Goal: Answer question/provide support: Share knowledge or assist other users

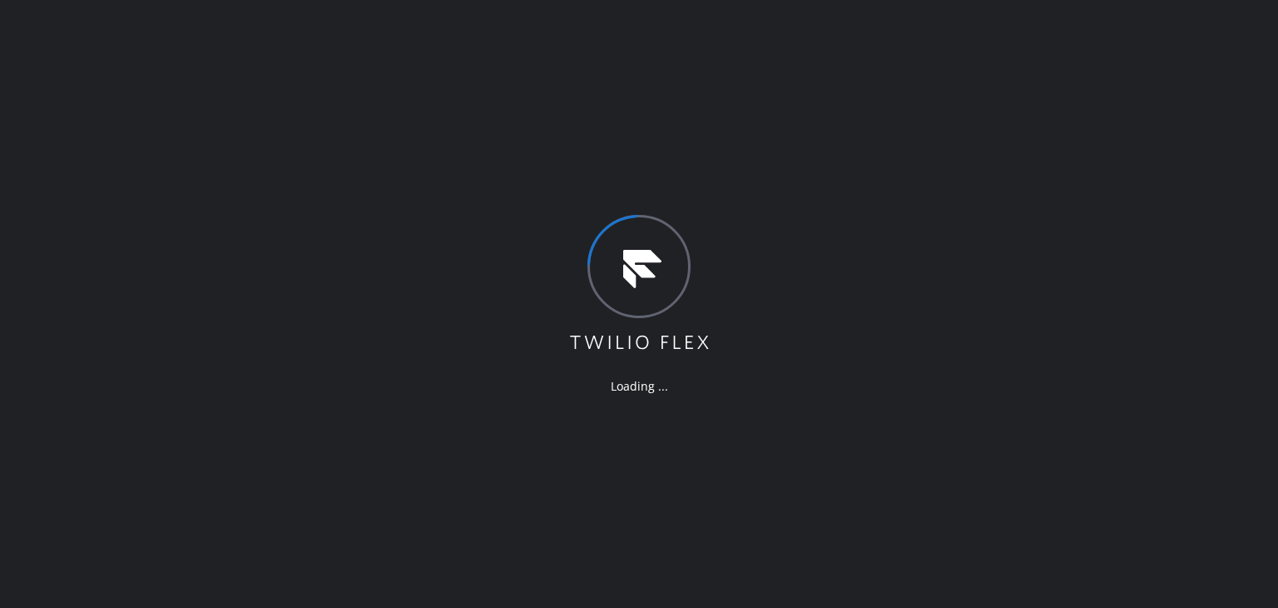
click at [1212, 382] on div "Loading ..." at bounding box center [639, 304] width 1278 height 608
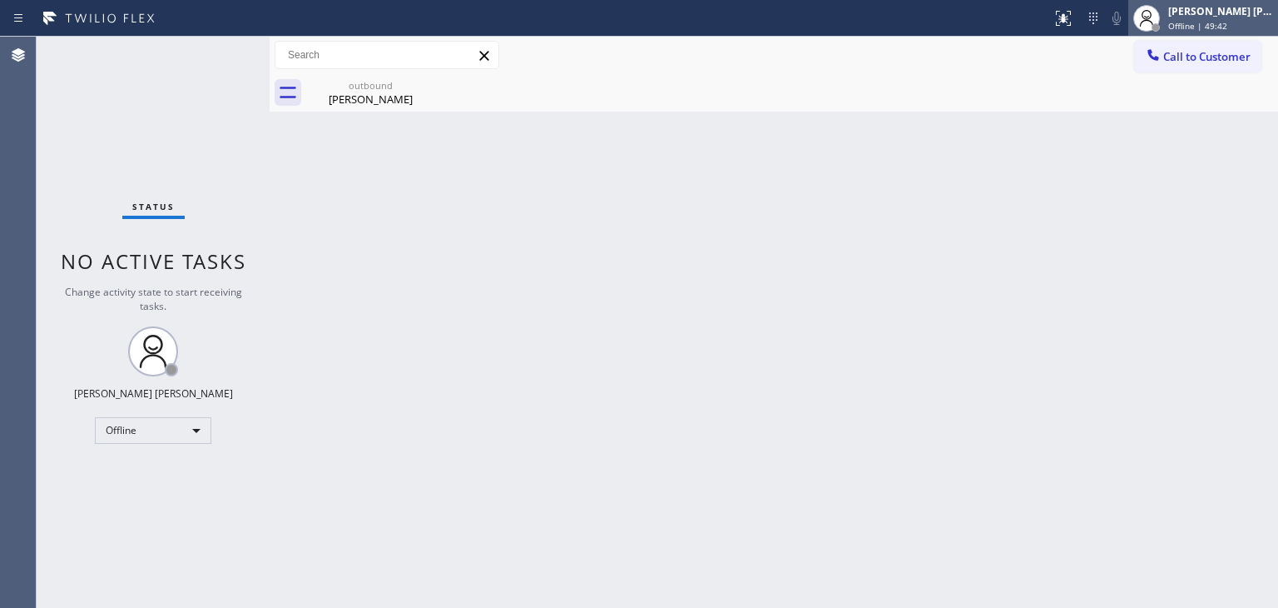
click at [1217, 25] on span "Offline | 49:42" at bounding box center [1197, 26] width 59 height 12
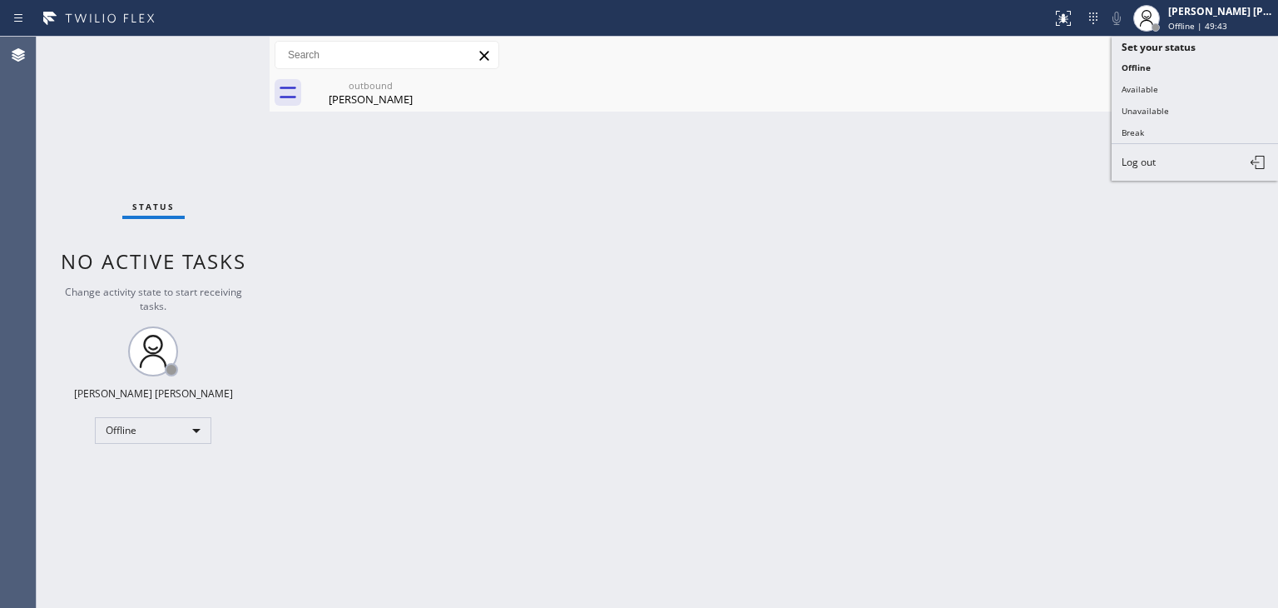
click at [1173, 89] on button "Available" at bounding box center [1195, 89] width 166 height 22
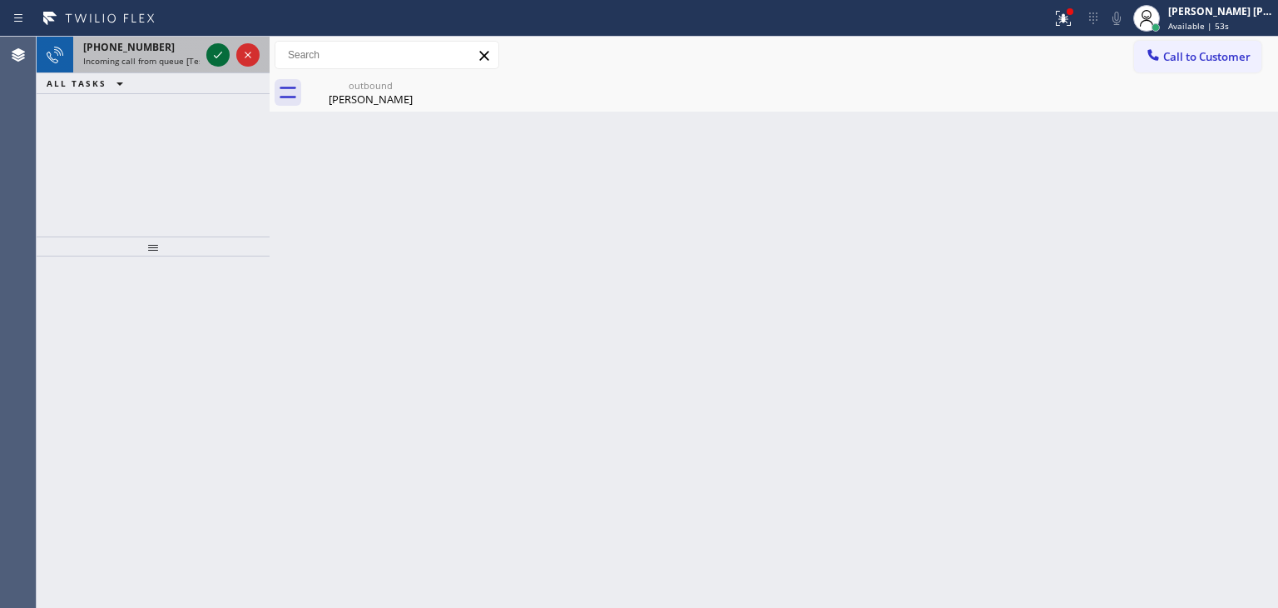
click at [221, 57] on icon at bounding box center [218, 55] width 20 height 20
click at [220, 59] on icon at bounding box center [218, 55] width 20 height 20
click at [229, 65] on div at bounding box center [233, 55] width 60 height 37
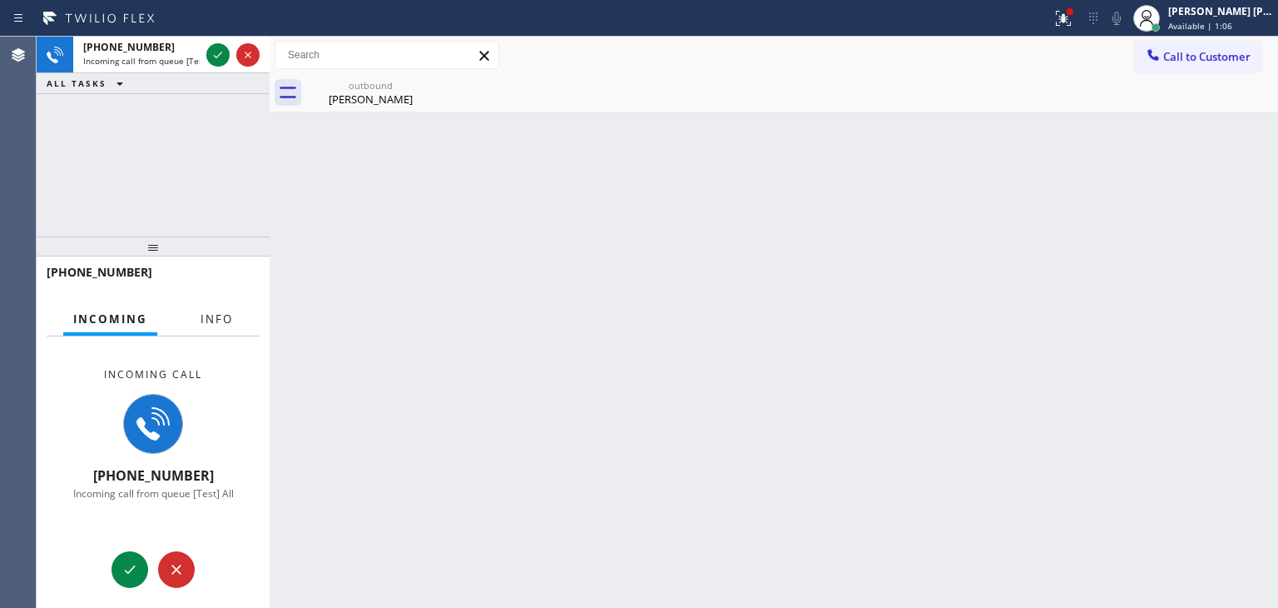
click at [236, 323] on button "Info" at bounding box center [217, 319] width 52 height 32
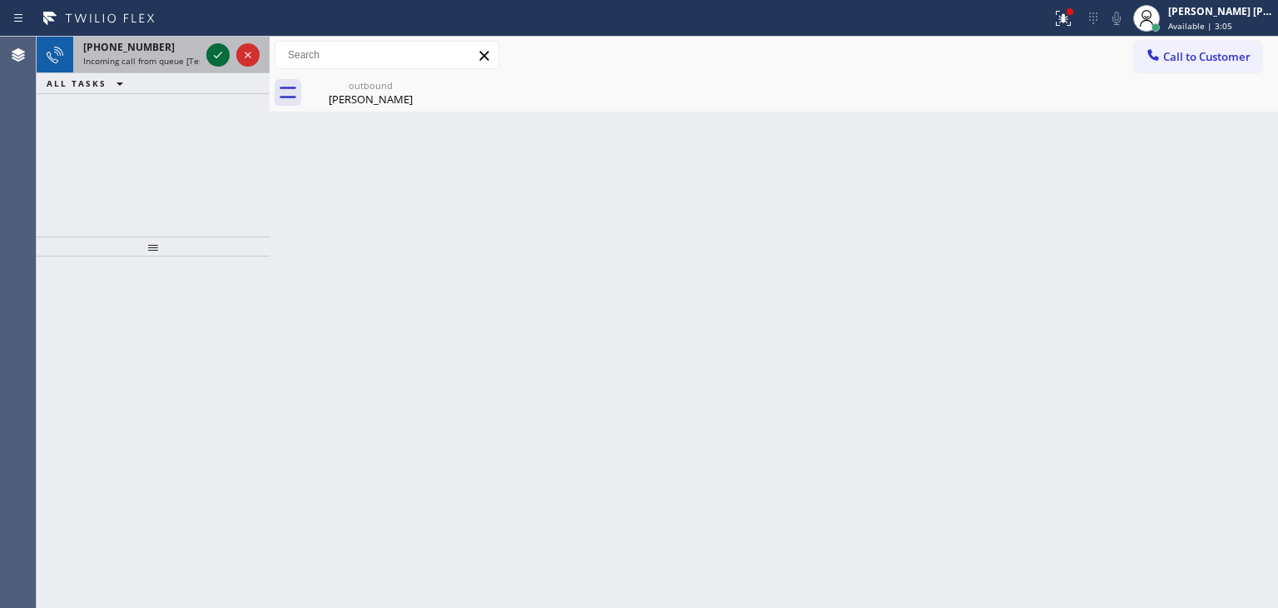
click at [211, 52] on icon at bounding box center [218, 55] width 20 height 20
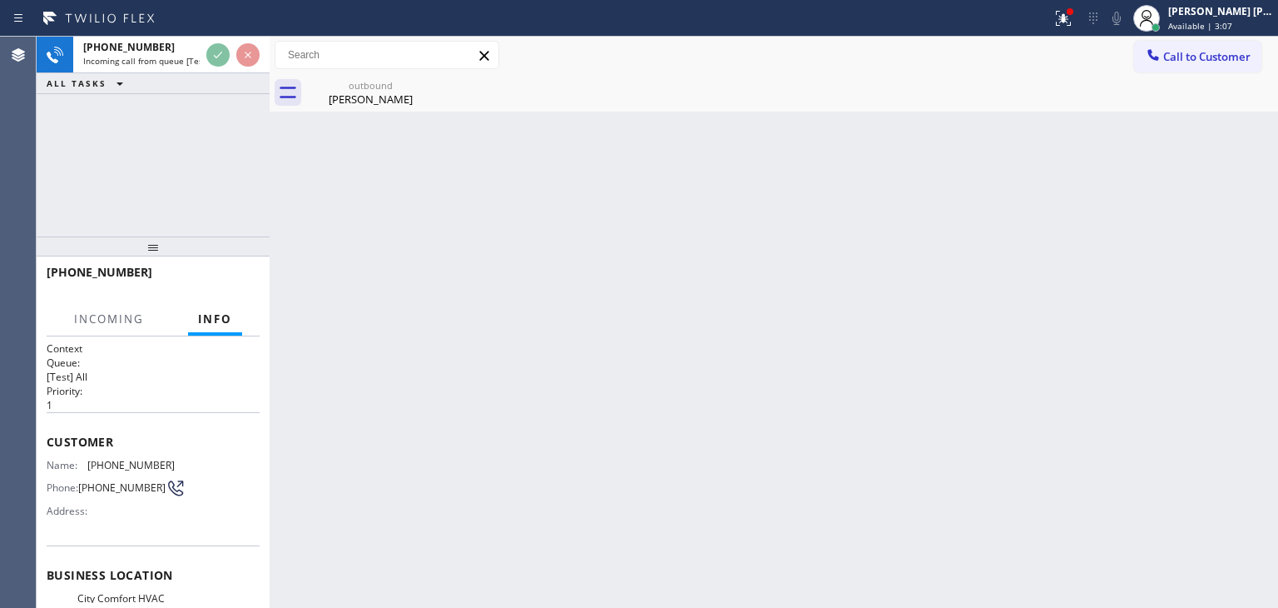
scroll to position [83, 0]
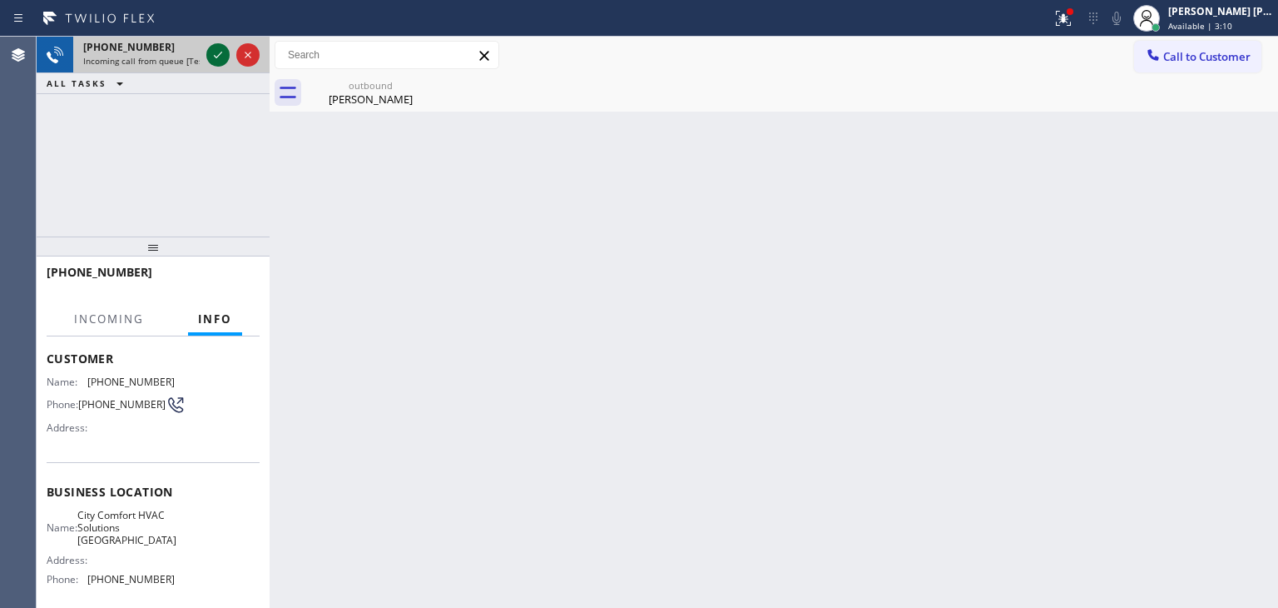
click at [218, 49] on icon at bounding box center [218, 55] width 20 height 20
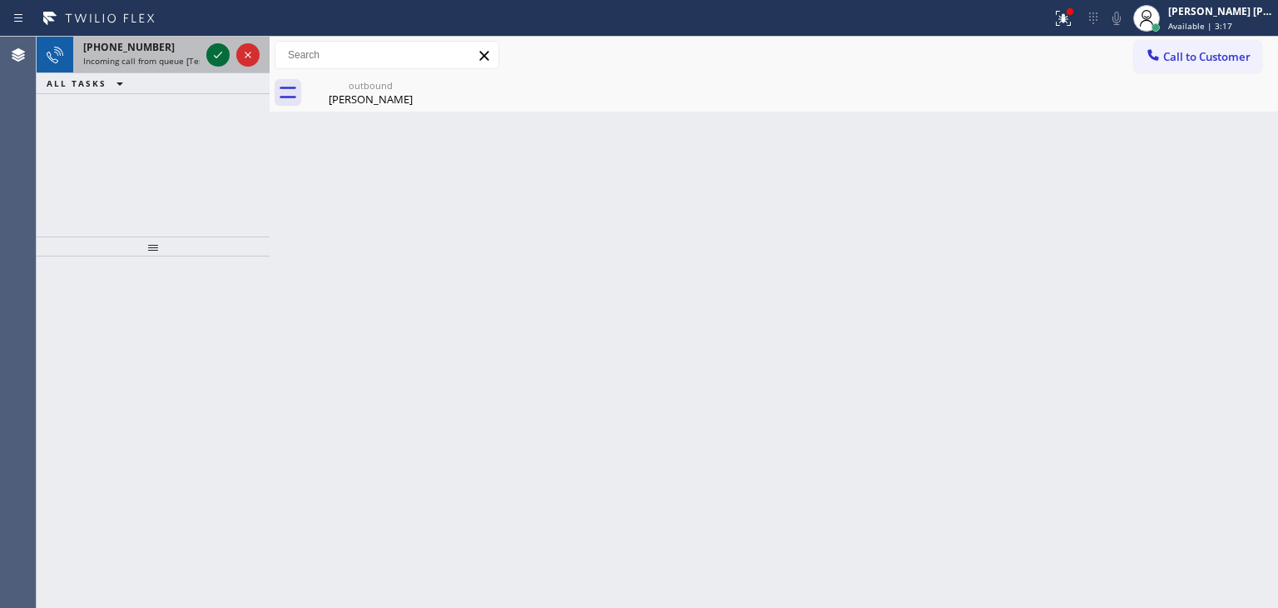
click at [219, 51] on icon at bounding box center [218, 55] width 20 height 20
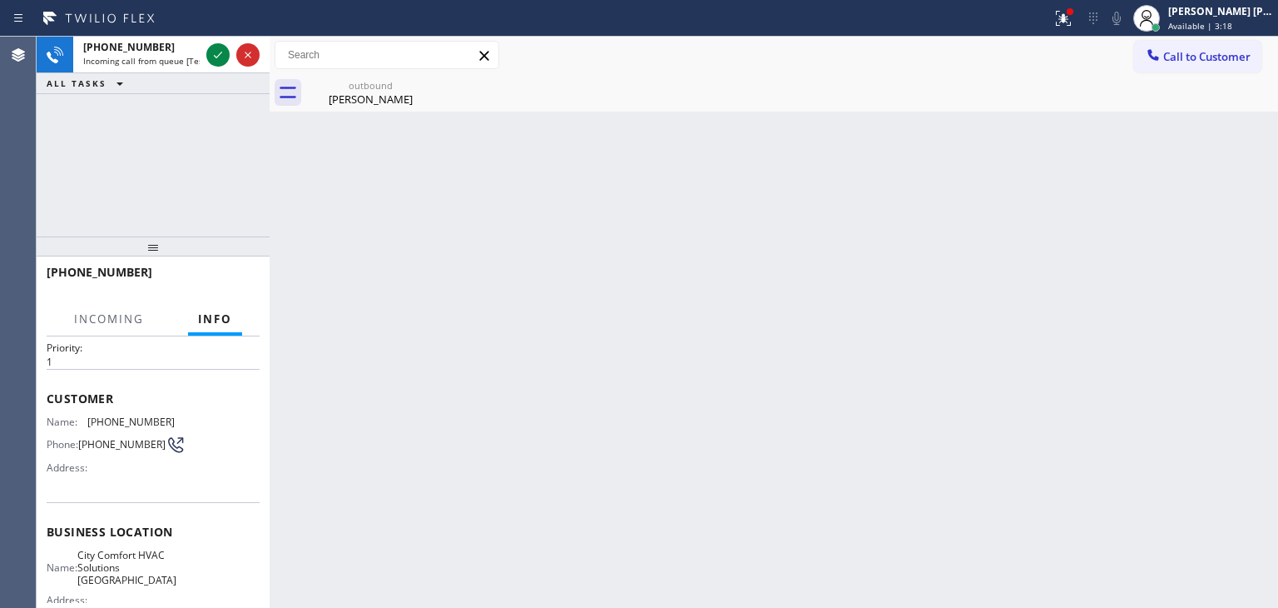
scroll to position [83, 0]
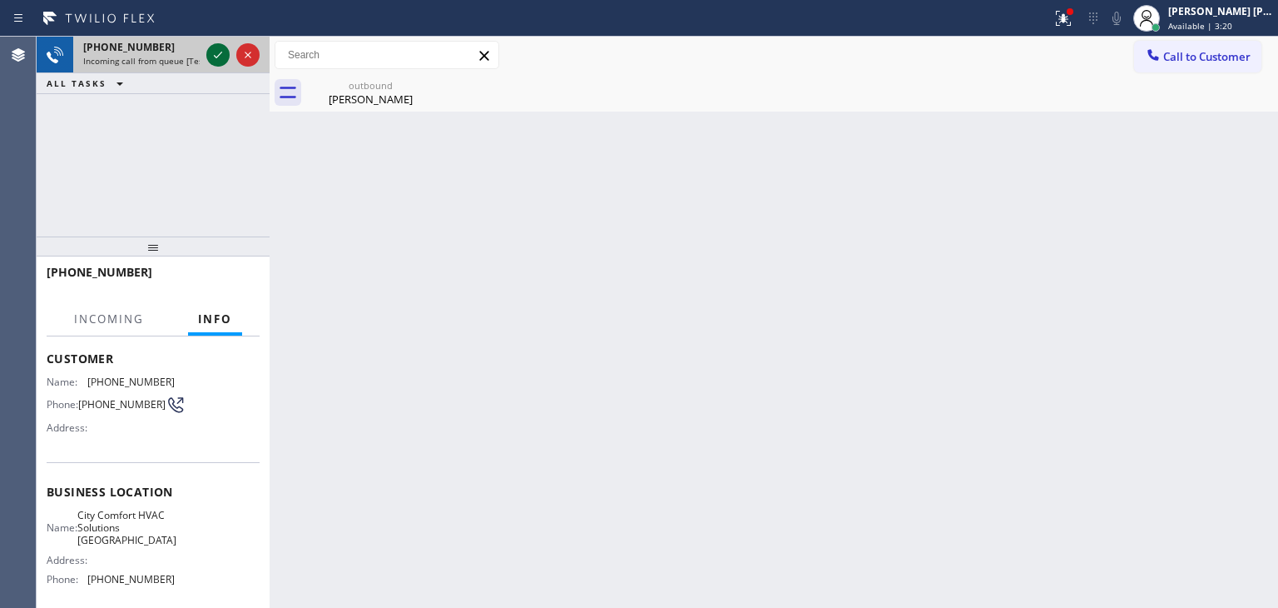
click at [218, 59] on icon at bounding box center [218, 55] width 20 height 20
click at [216, 57] on icon at bounding box center [218, 55] width 20 height 20
click at [216, 56] on icon at bounding box center [218, 55] width 20 height 20
click at [213, 54] on icon at bounding box center [218, 55] width 20 height 20
click at [210, 45] on icon at bounding box center [218, 55] width 20 height 20
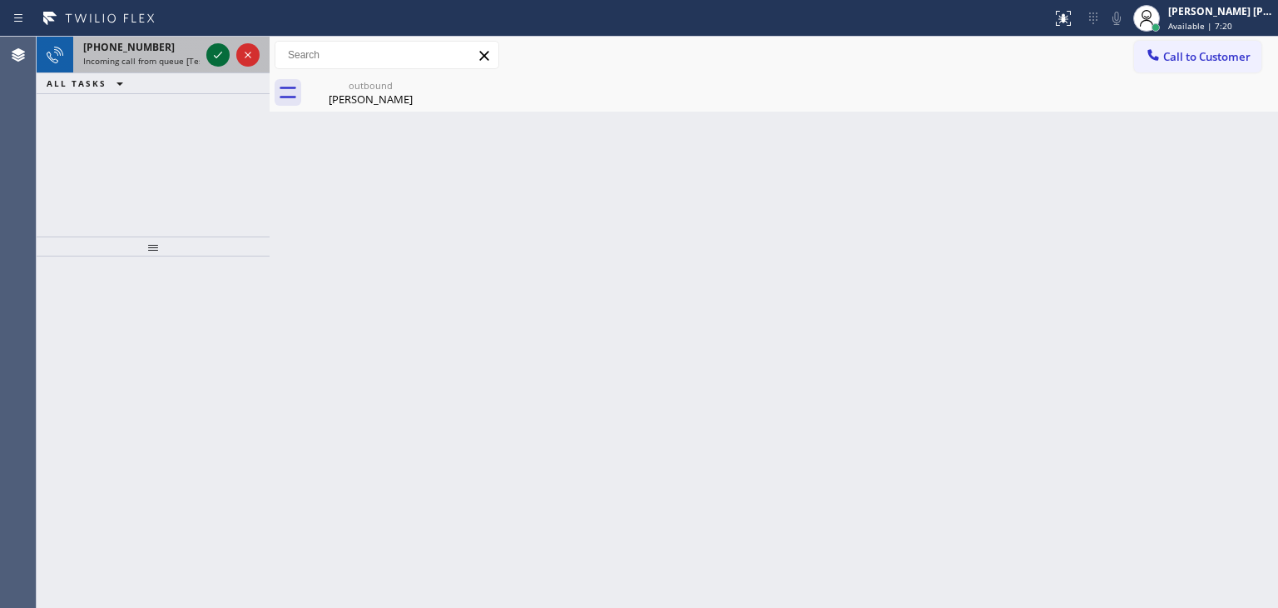
click at [216, 57] on icon at bounding box center [218, 55] width 8 height 7
click at [220, 50] on icon at bounding box center [218, 55] width 20 height 20
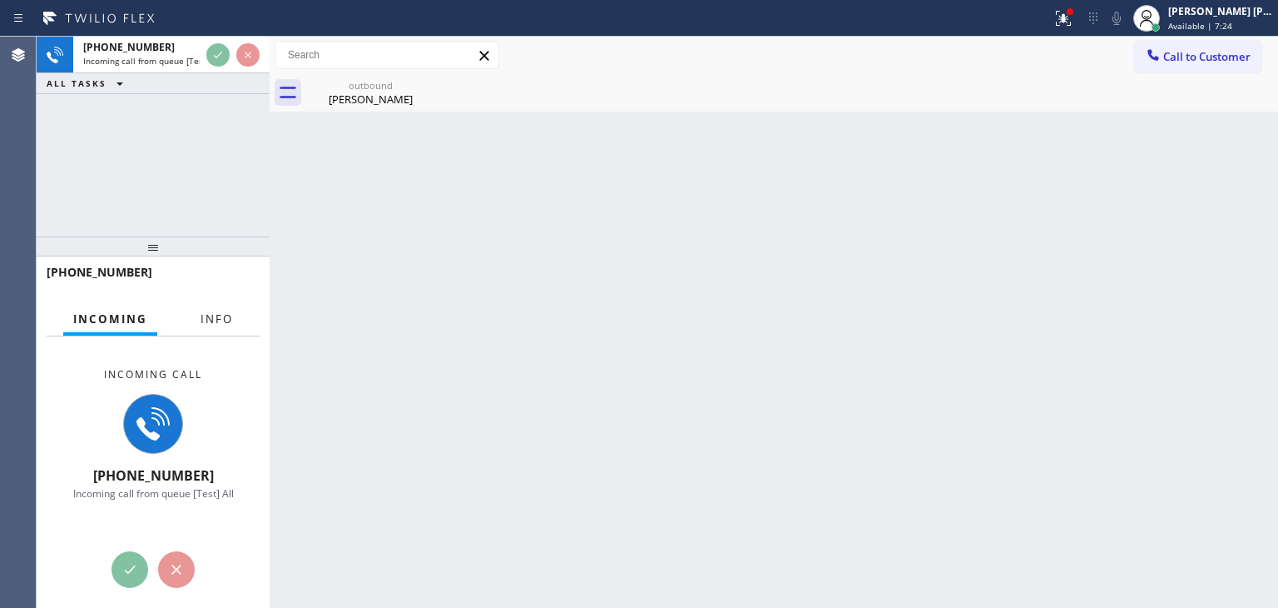
click at [213, 313] on span "Info" at bounding box center [217, 318] width 32 height 15
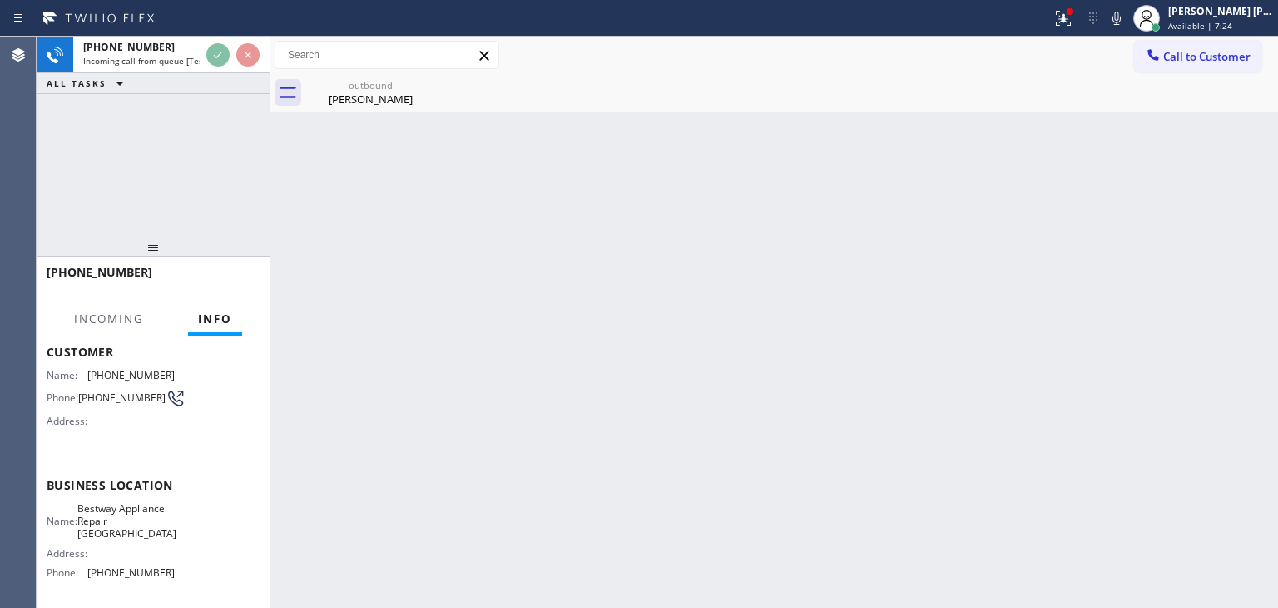
scroll to position [166, 0]
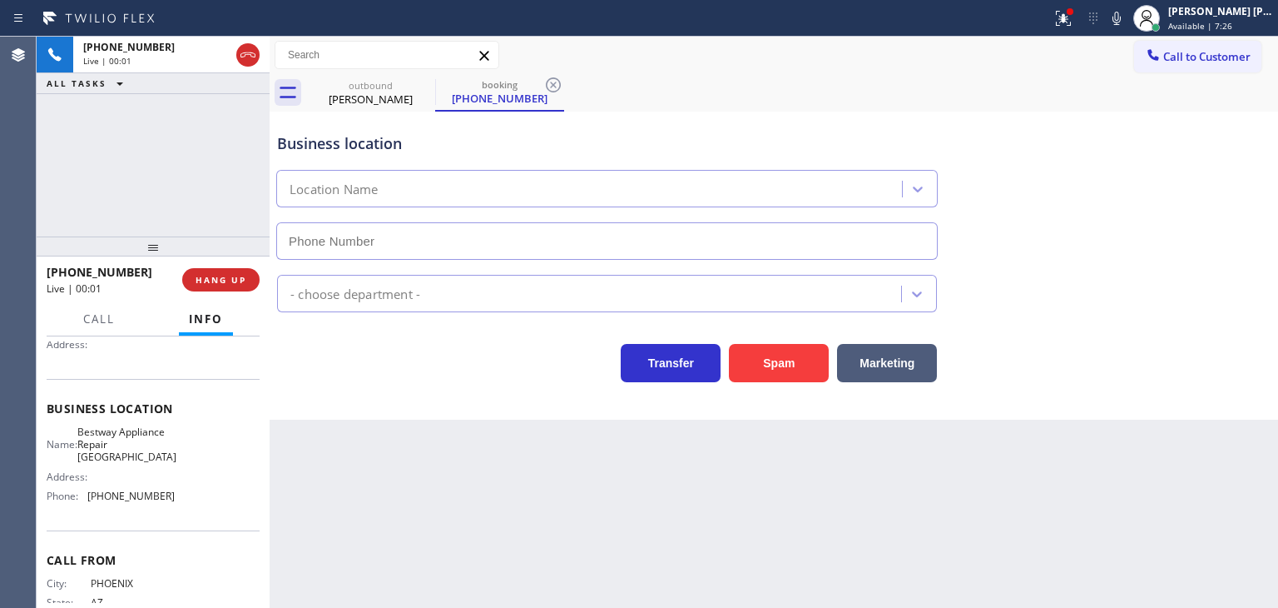
type input "(623) 323-9720"
drag, startPoint x: 1239, startPoint y: 270, endPoint x: 1232, endPoint y: 276, distance: 9.5
click at [1239, 270] on div "Appliance Repair [GEOGRAPHIC_DATA]" at bounding box center [774, 290] width 1000 height 44
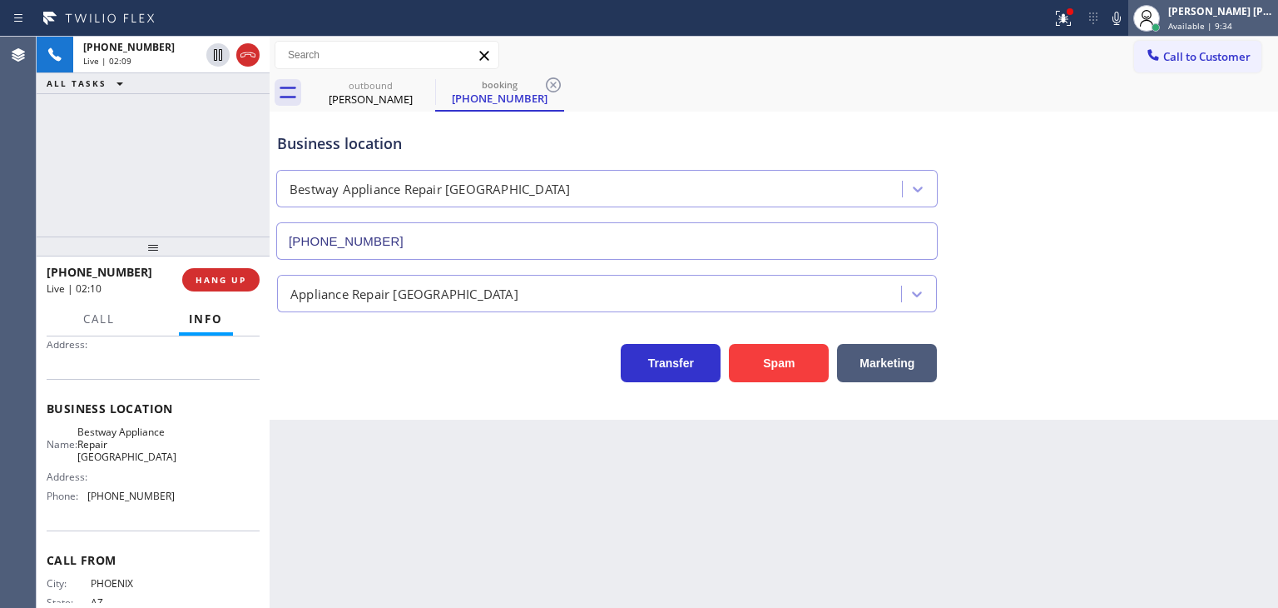
click at [1223, 23] on span "Available | 9:34" at bounding box center [1200, 26] width 64 height 12
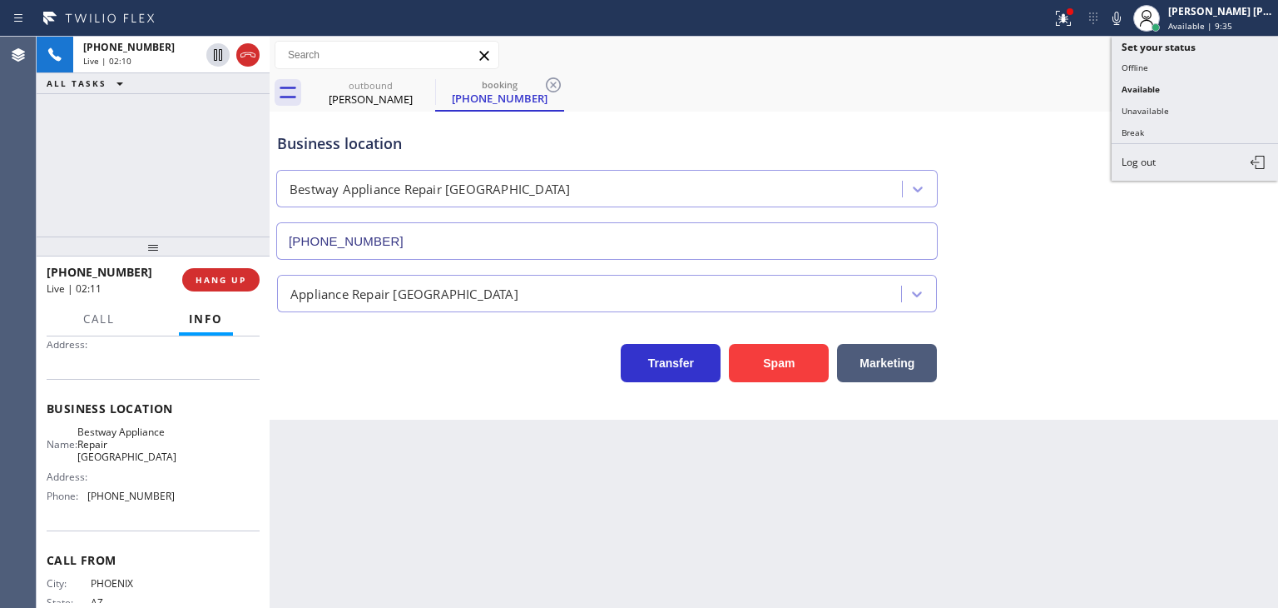
click at [1192, 107] on button "Unavailable" at bounding box center [1195, 111] width 166 height 22
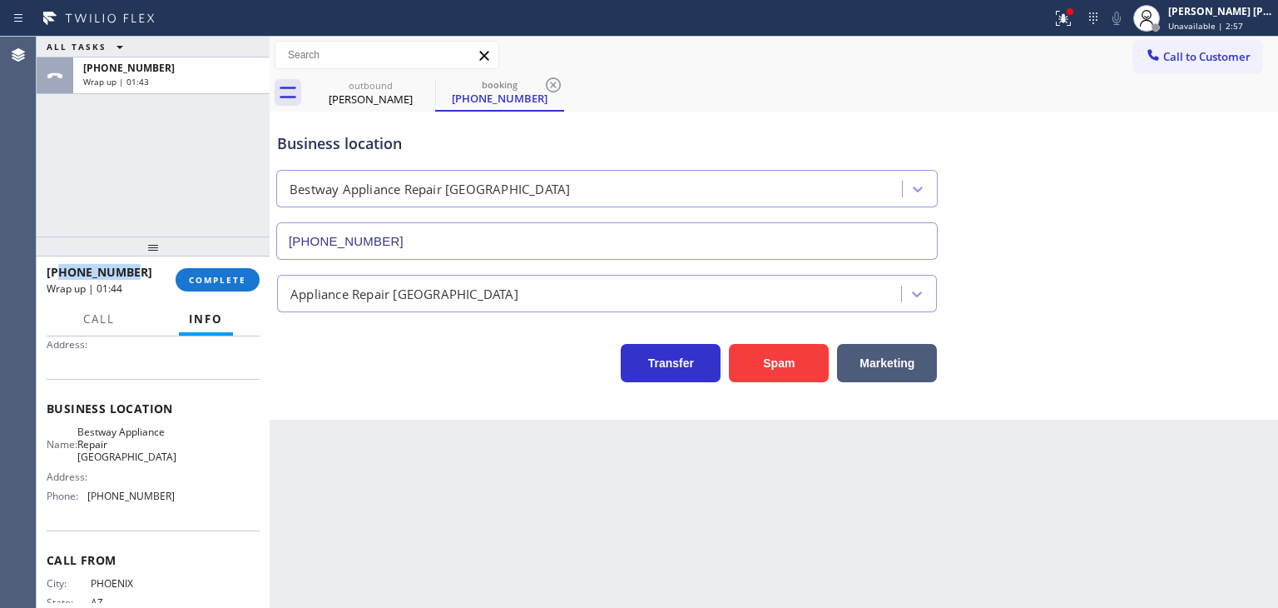
drag, startPoint x: 151, startPoint y: 274, endPoint x: 57, endPoint y: 280, distance: 93.4
click at [57, 280] on div "+16025701923" at bounding box center [105, 272] width 117 height 16
copy span "6025701923"
click at [1237, 14] on div "[PERSON_NAME] [PERSON_NAME]" at bounding box center [1220, 11] width 105 height 14
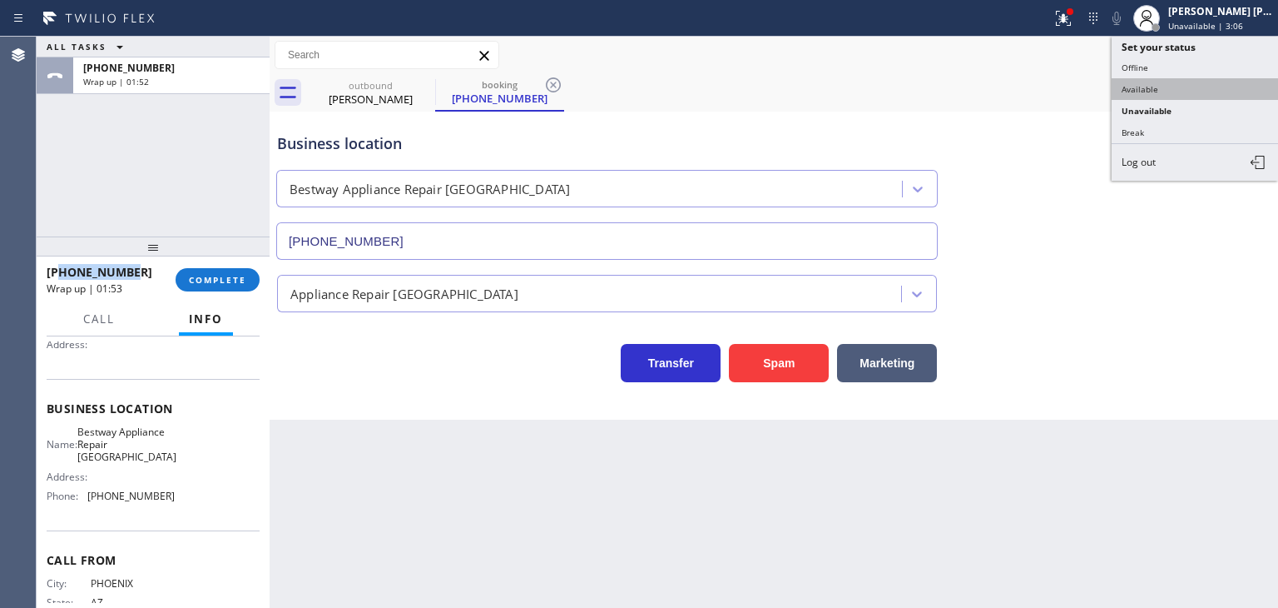
click at [1183, 82] on button "Available" at bounding box center [1195, 89] width 166 height 22
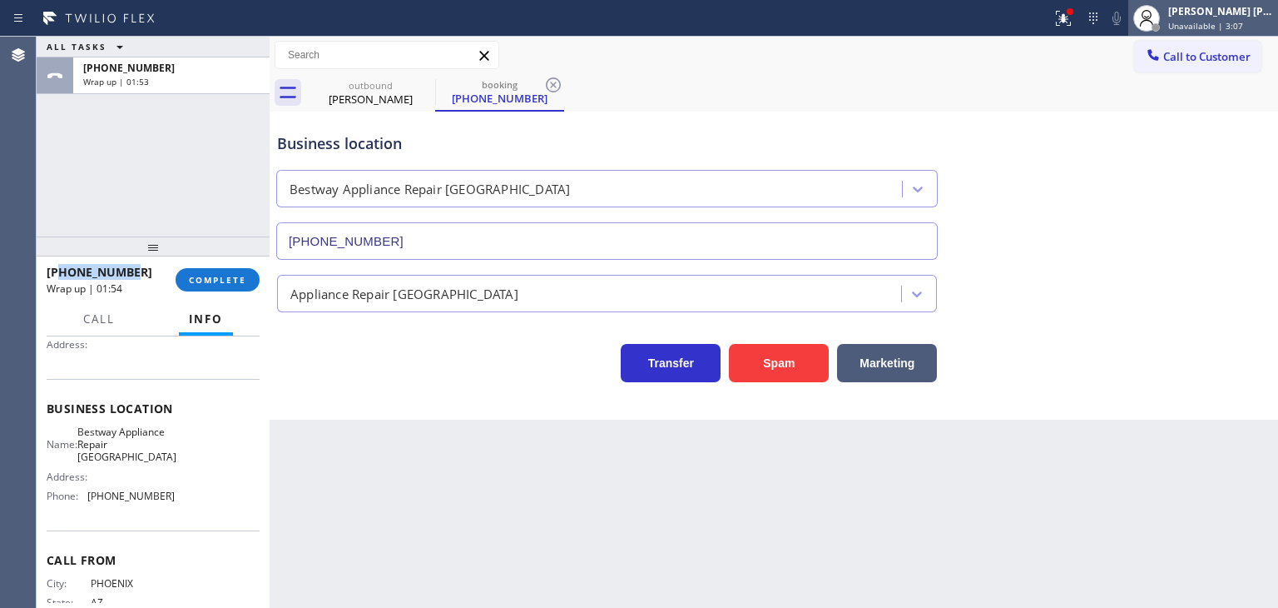
click at [1234, 17] on div "Edel John Suson Unavailable | 3:07" at bounding box center [1221, 17] width 113 height 29
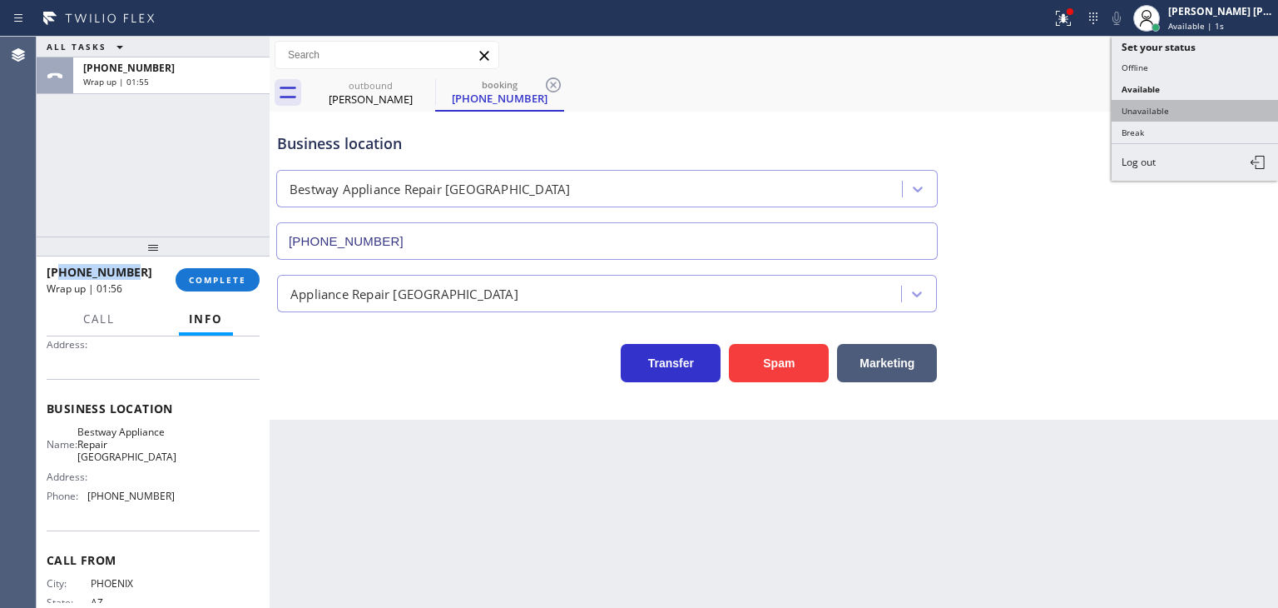
click at [1172, 114] on button "Unavailable" at bounding box center [1195, 111] width 166 height 22
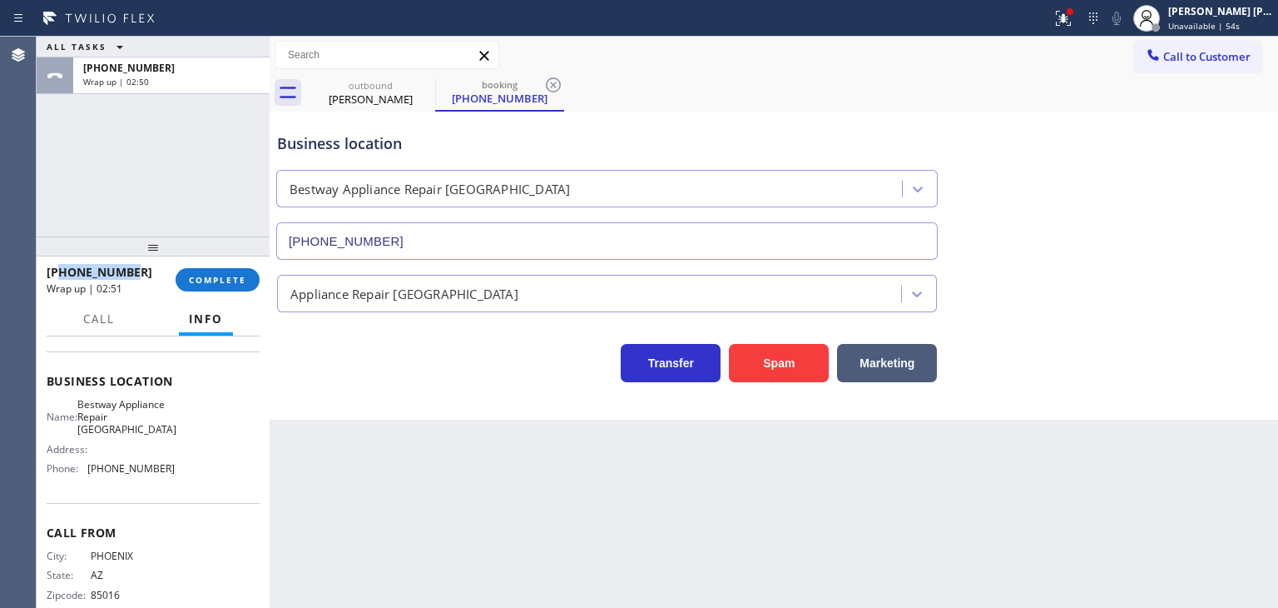
scroll to position [221, 0]
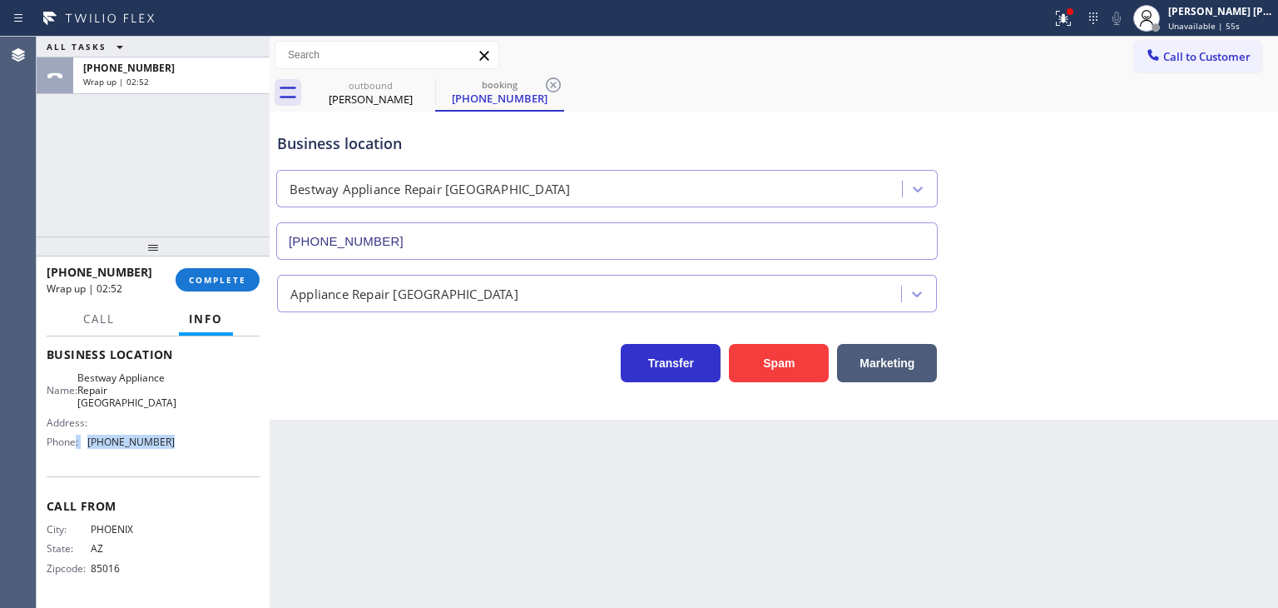
drag, startPoint x: 185, startPoint y: 437, endPoint x: 77, endPoint y: 439, distance: 108.2
click at [77, 439] on div "Name: Bestway Appliance Repair Peoria Address: Phone: (623) 323-9720" at bounding box center [153, 413] width 213 height 84
click at [173, 446] on div "Name: Bestway Appliance Repair Peoria Address: Phone: (623) 323-9720" at bounding box center [153, 413] width 213 height 84
drag, startPoint x: 173, startPoint y: 446, endPoint x: 84, endPoint y: 438, distance: 89.4
click at [84, 438] on div "Name: Bestway Appliance Repair Peoria Address: Phone: (623) 323-9720" at bounding box center [153, 413] width 213 height 84
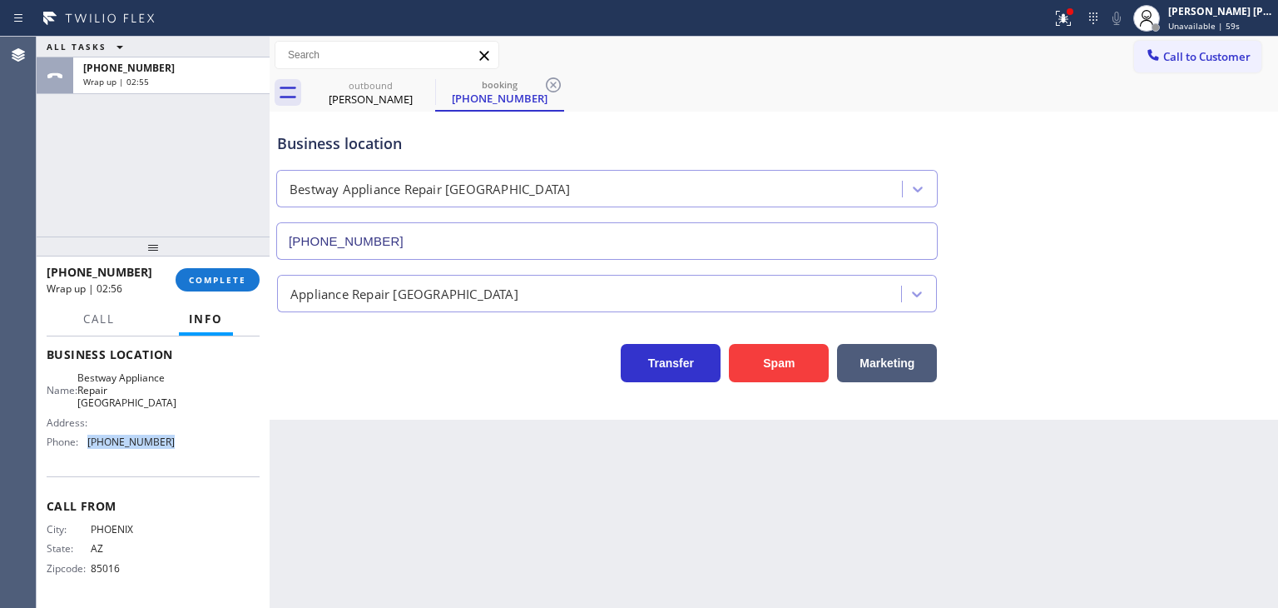
copy div "(623) 323-9720"
click at [220, 280] on span "COMPLETE" at bounding box center [217, 280] width 57 height 12
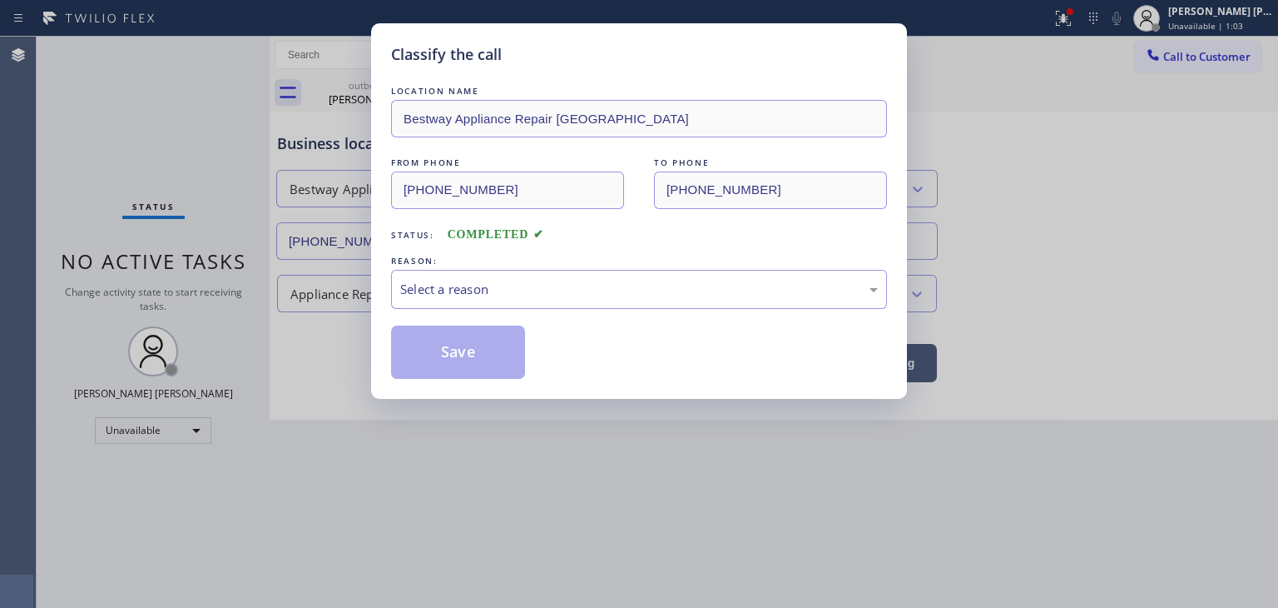
click at [453, 314] on div "LOCATION NAME Bestway Appliance Repair Peoria FROM PHONE (602) 570-1923 TO PHON…" at bounding box center [639, 230] width 496 height 296
click at [453, 295] on div "Select a reason" at bounding box center [639, 289] width 478 height 19
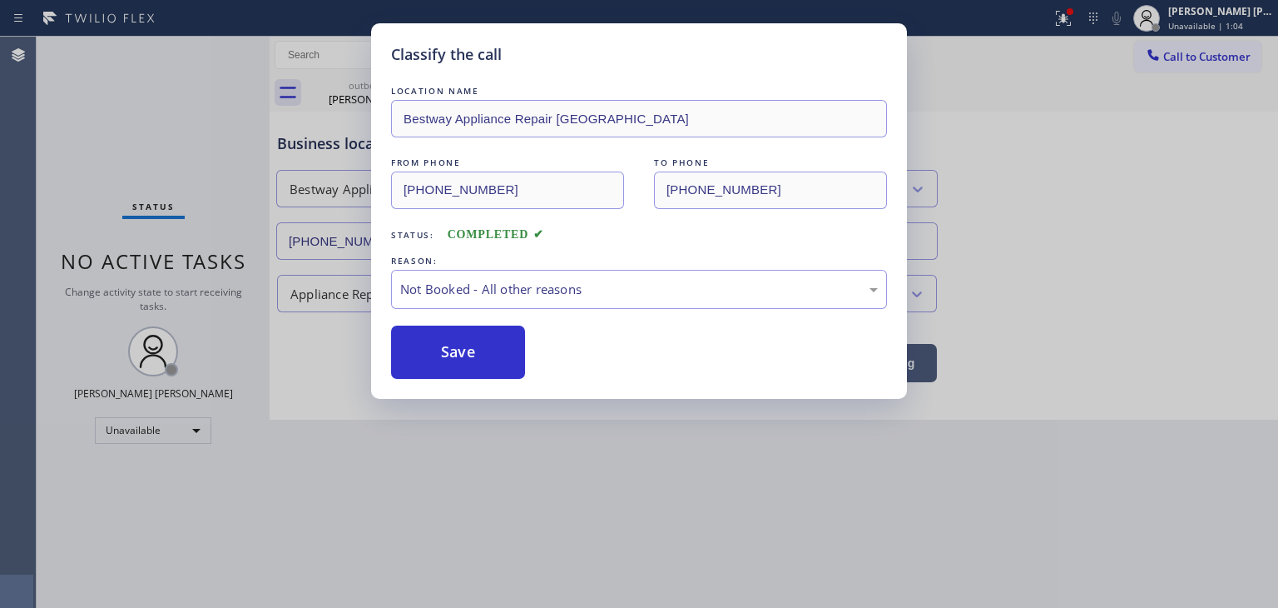
click at [456, 349] on button "Save" at bounding box center [458, 351] width 134 height 53
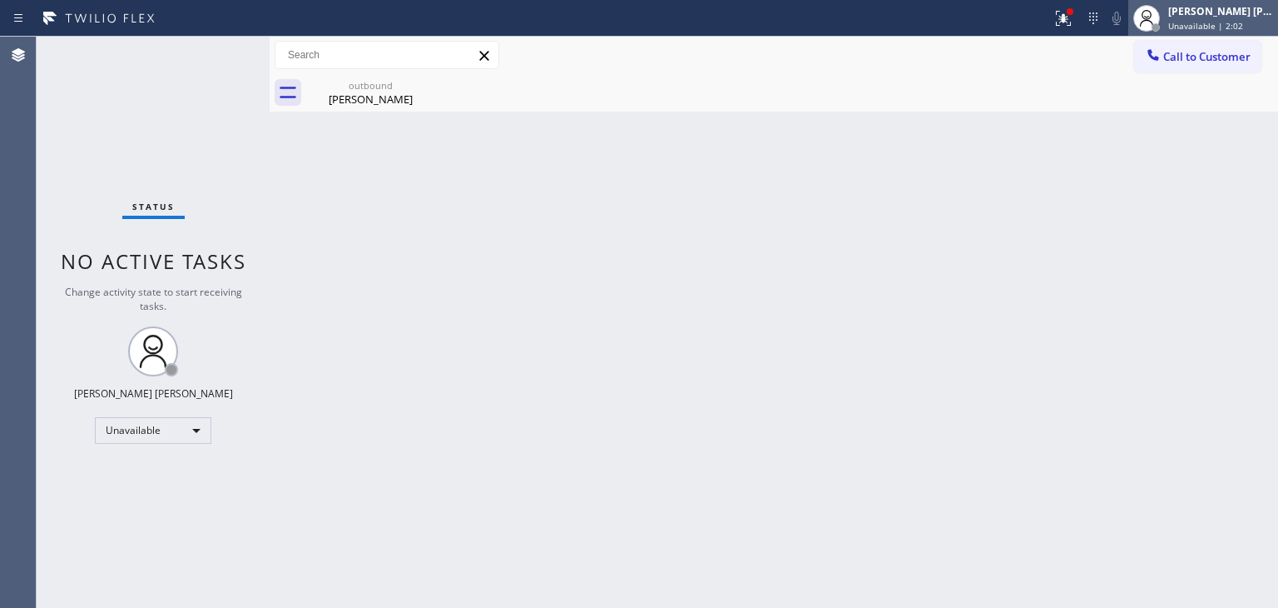
click at [1216, 27] on span "Unavailable | 2:02" at bounding box center [1205, 26] width 75 height 12
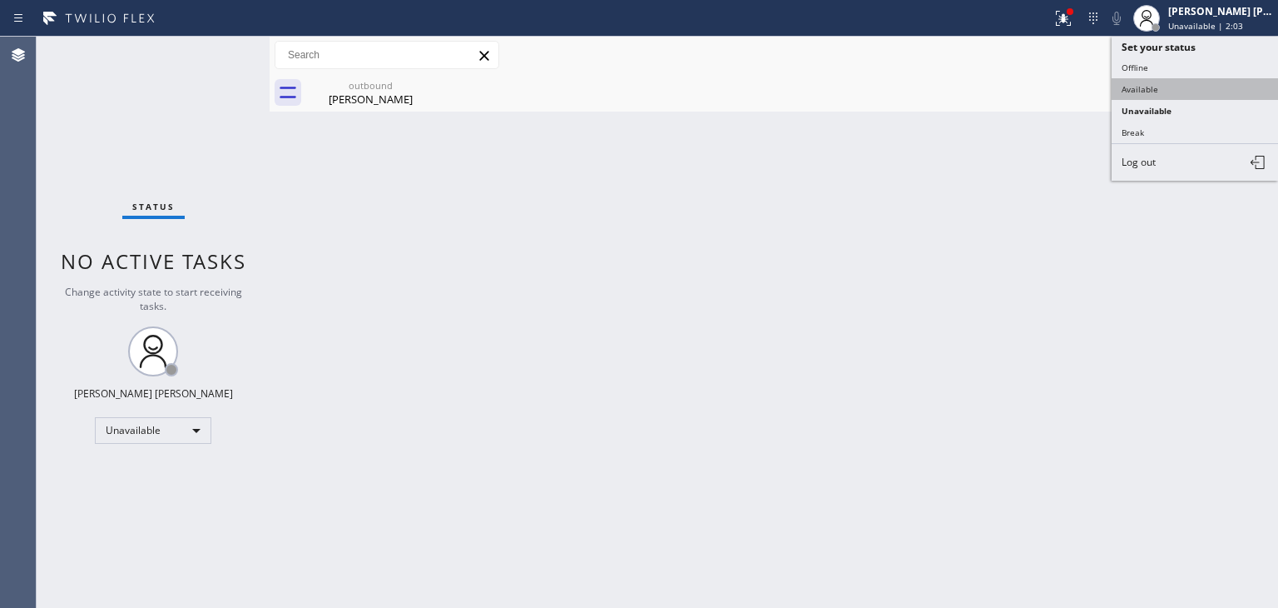
click at [1179, 92] on button "Available" at bounding box center [1195, 89] width 166 height 22
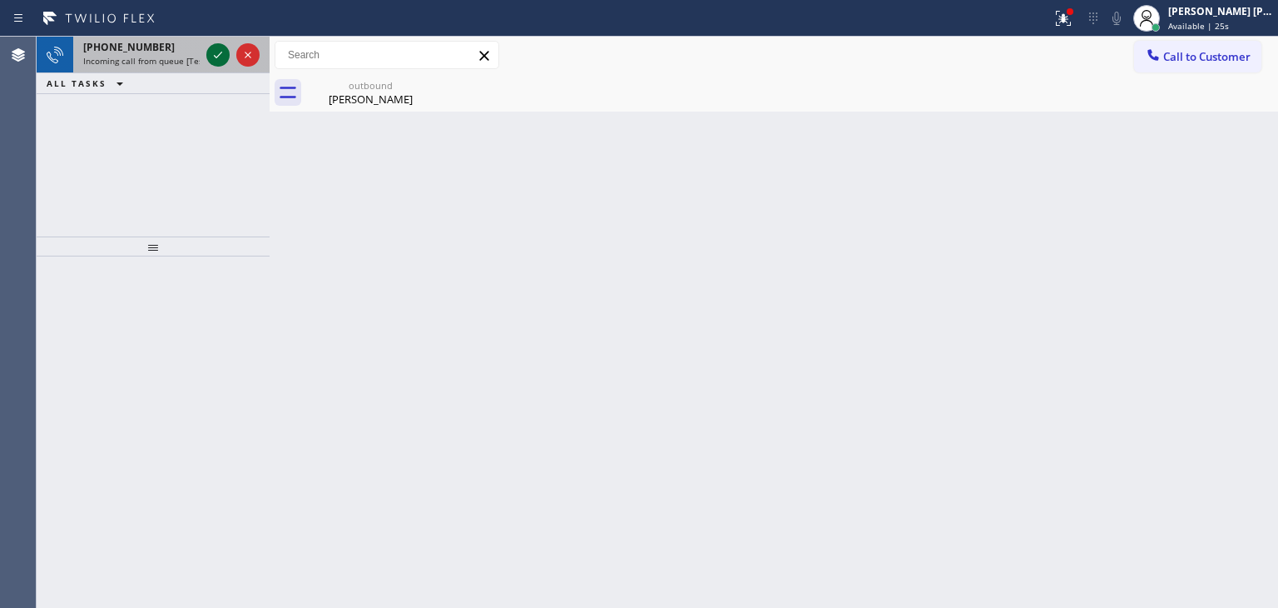
click at [221, 54] on icon at bounding box center [218, 55] width 20 height 20
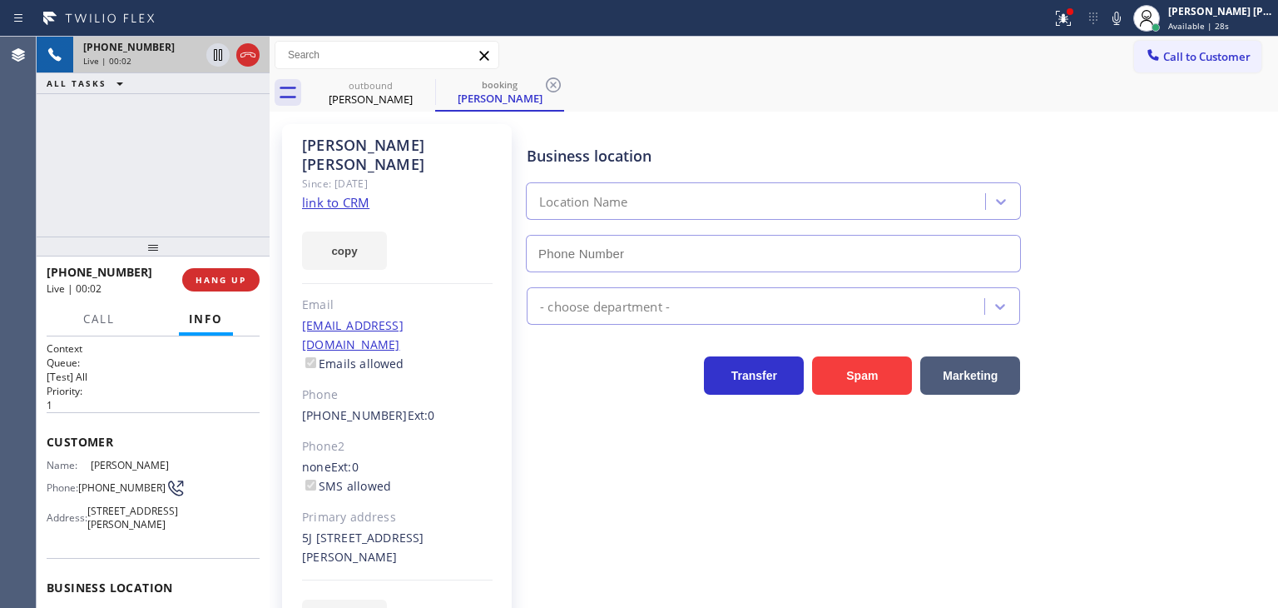
type input "[PHONE_NUMBER]"
click at [338, 194] on link "link to CRM" at bounding box center [335, 202] width 67 height 17
click at [1219, 24] on span "Available | 1:09" at bounding box center [1200, 26] width 64 height 12
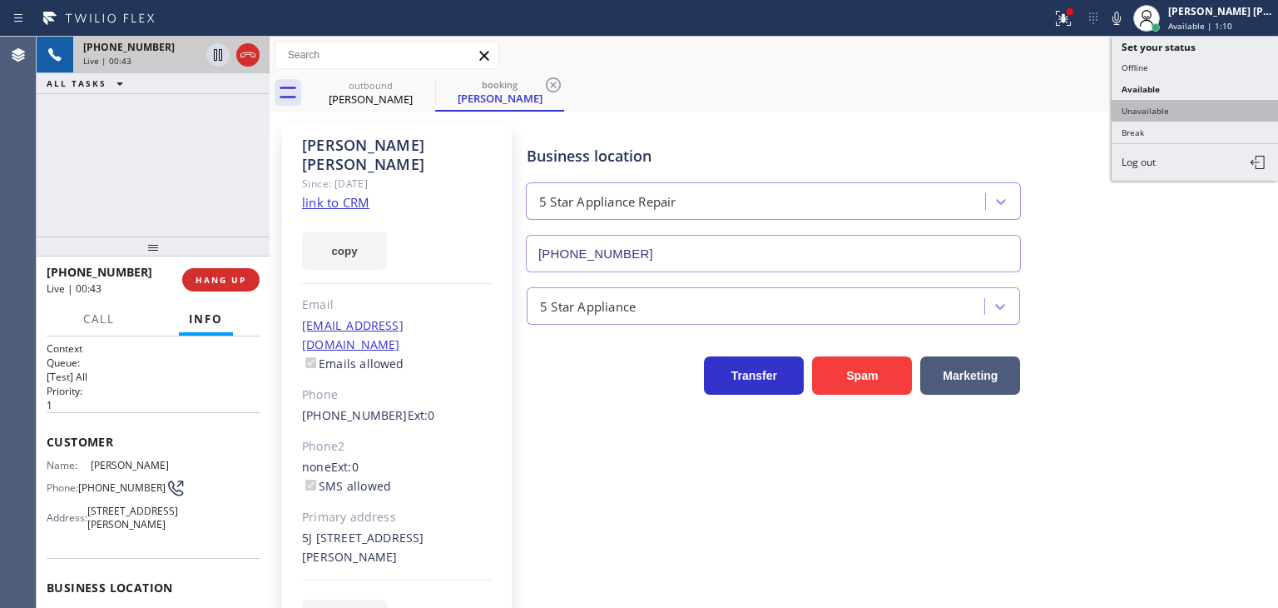
click at [1186, 107] on button "Unavailable" at bounding box center [1195, 111] width 166 height 22
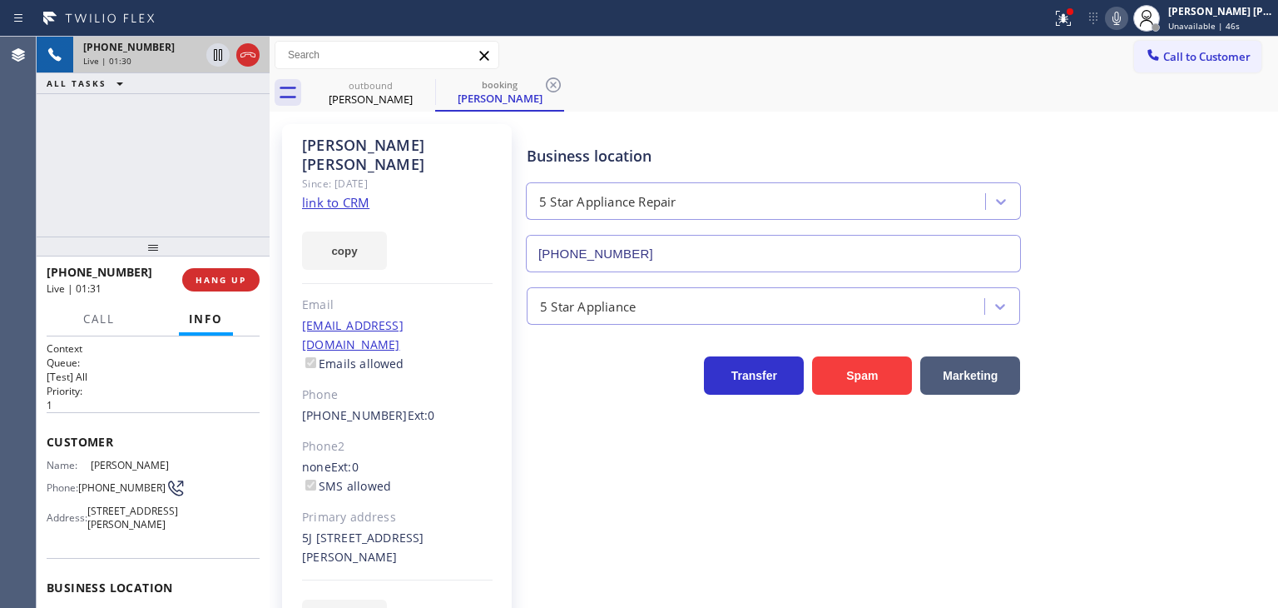
click at [1121, 17] on icon at bounding box center [1117, 18] width 8 height 13
click at [213, 54] on icon at bounding box center [218, 55] width 20 height 20
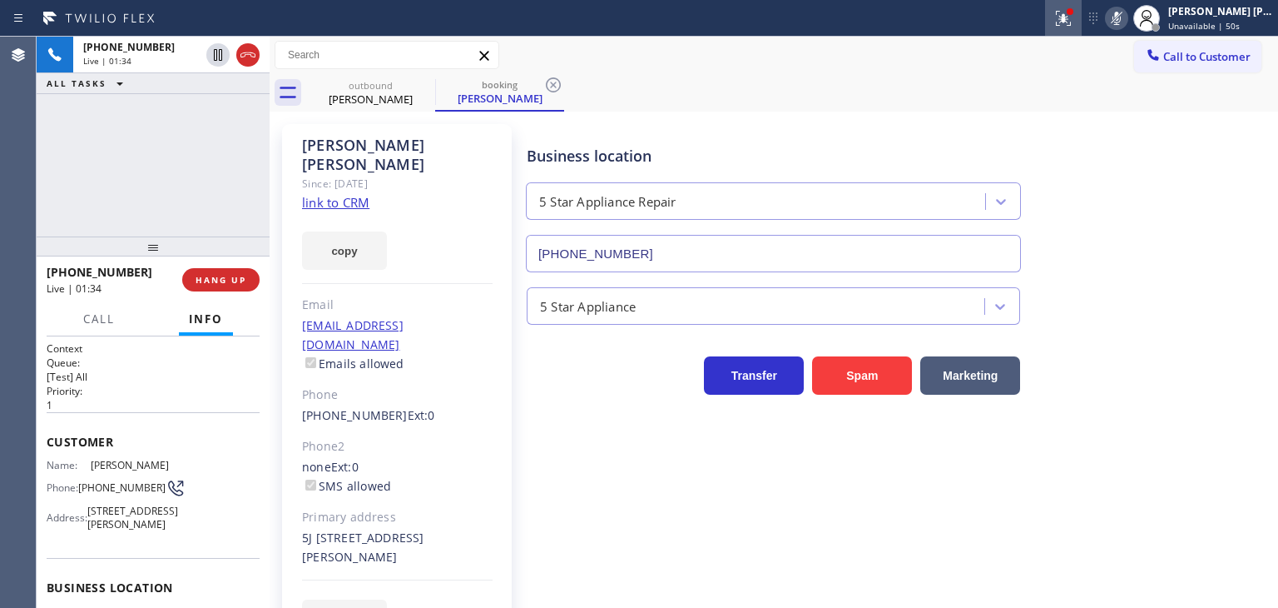
click at [1074, 18] on icon at bounding box center [1064, 18] width 20 height 20
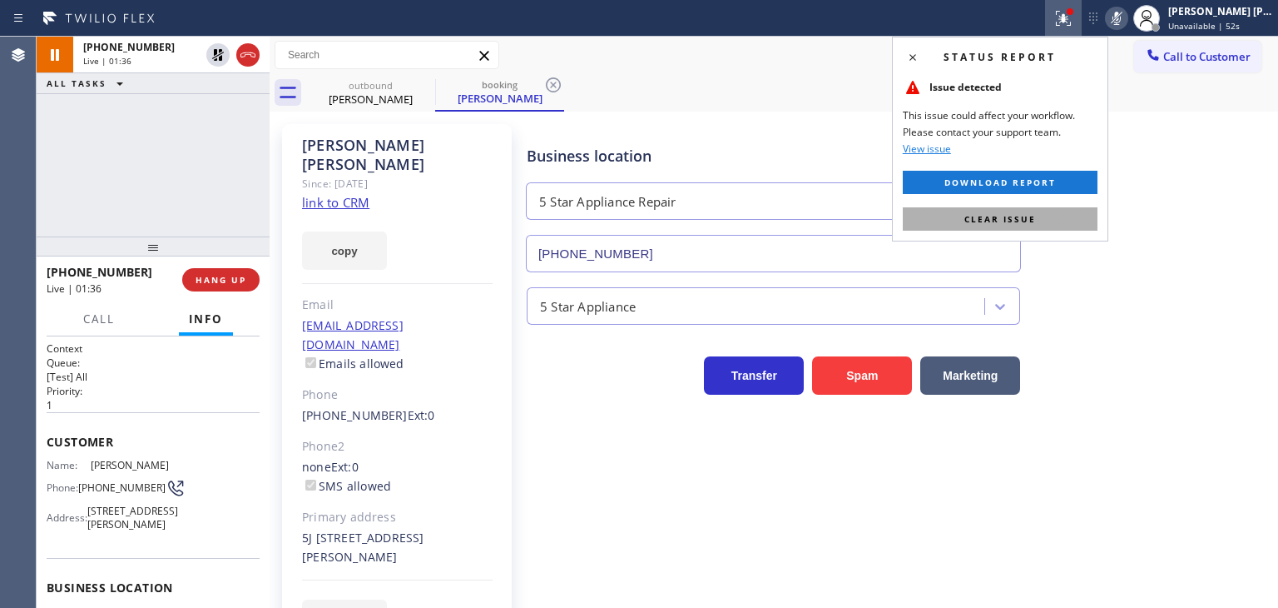
click at [1035, 215] on button "Clear issue" at bounding box center [1000, 218] width 195 height 23
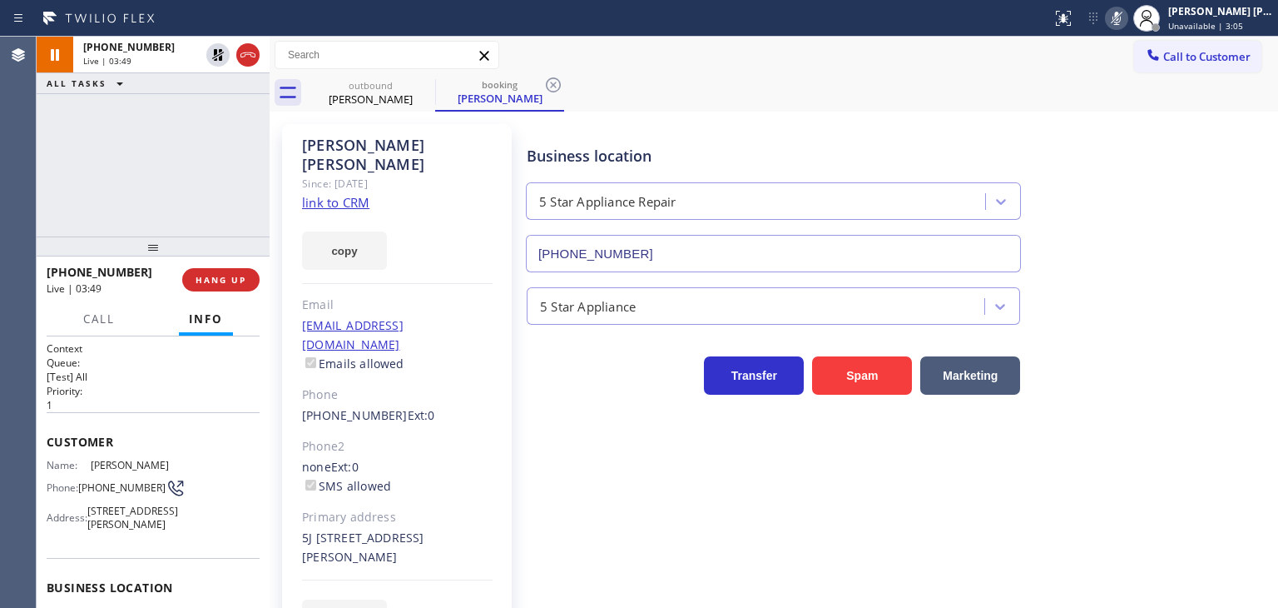
click at [1127, 23] on icon at bounding box center [1117, 18] width 20 height 20
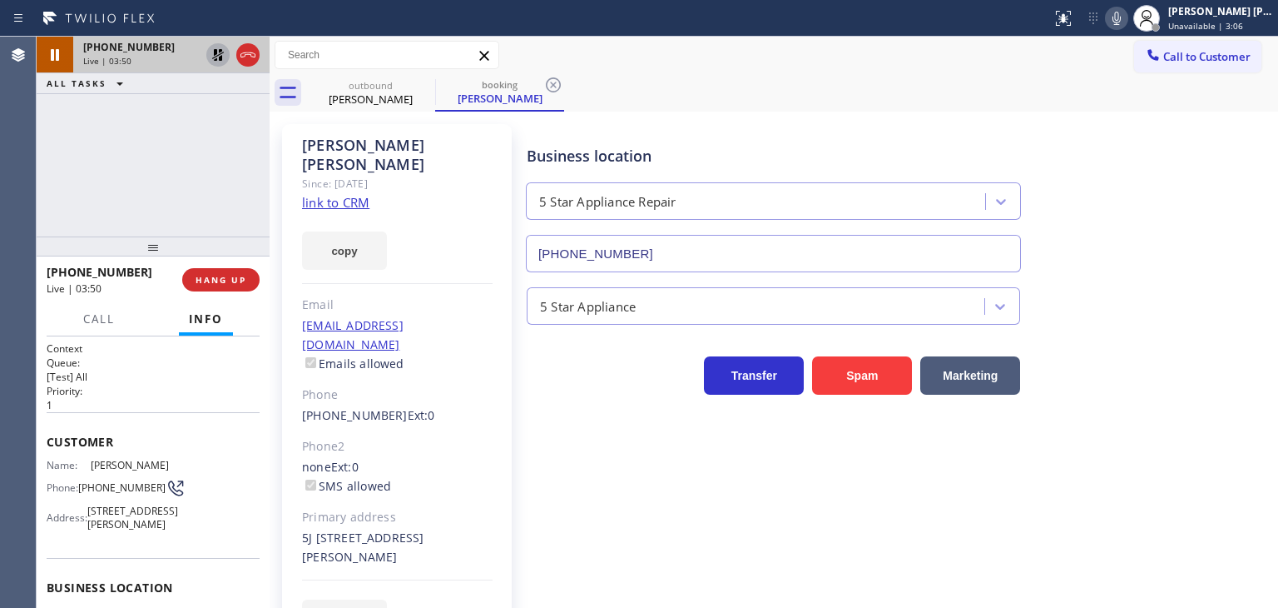
click at [216, 54] on icon at bounding box center [218, 55] width 12 height 12
click at [1215, 17] on div "[PERSON_NAME] [PERSON_NAME]" at bounding box center [1220, 11] width 105 height 14
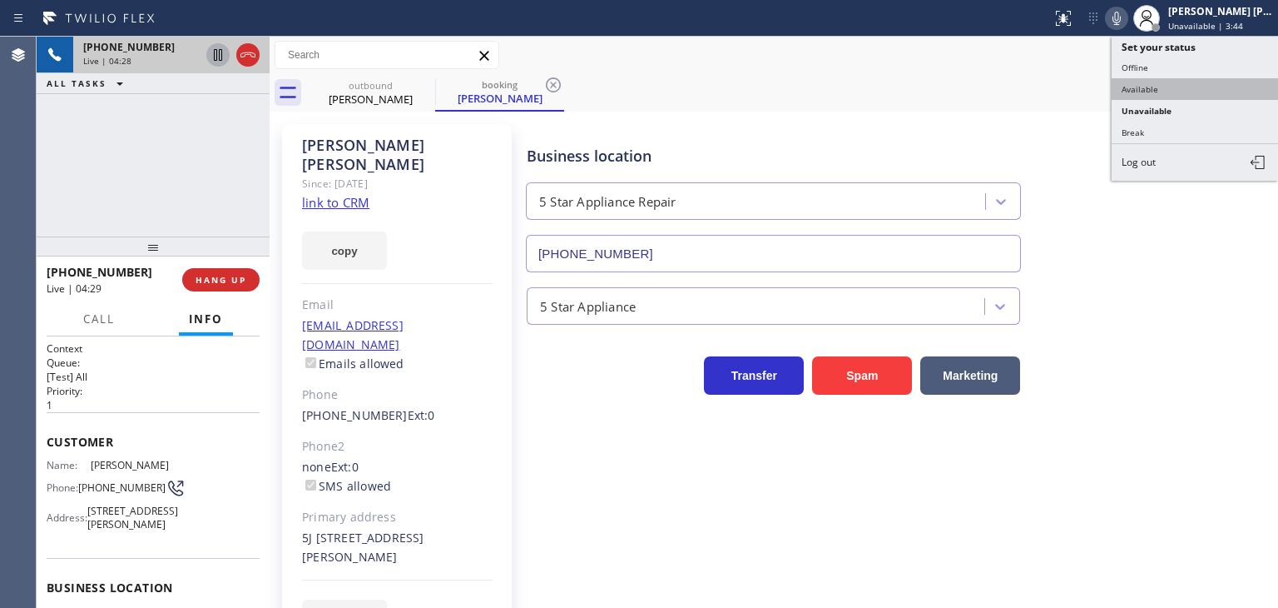
click at [1184, 84] on button "Available" at bounding box center [1195, 89] width 166 height 22
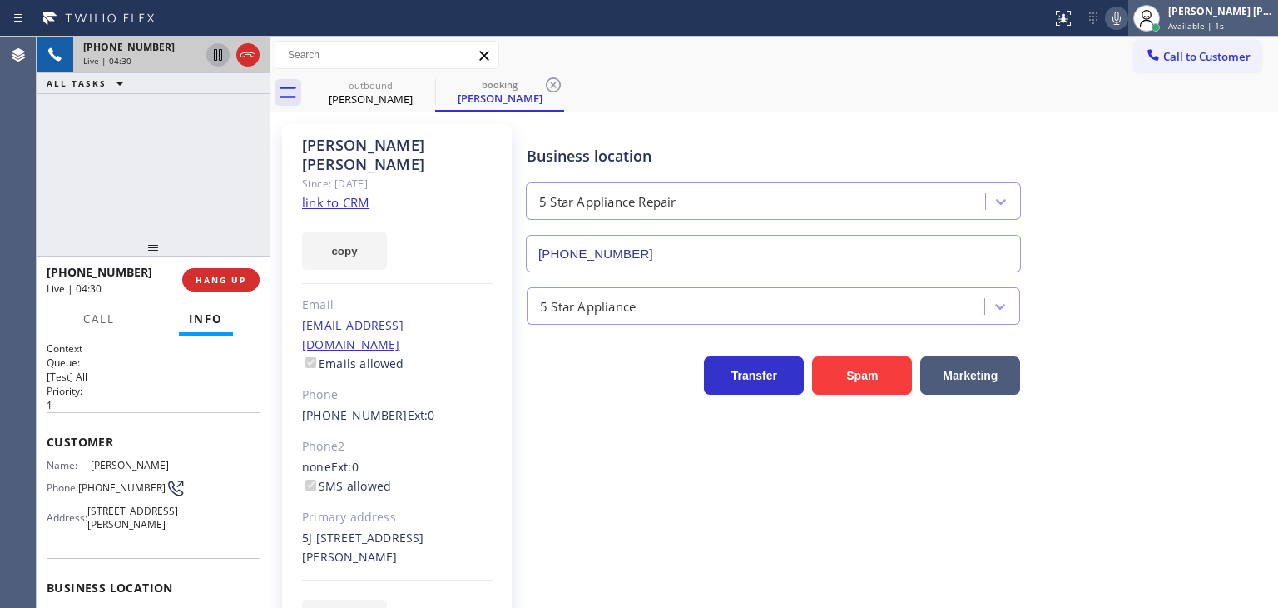
click at [1232, 15] on div "[PERSON_NAME] [PERSON_NAME]" at bounding box center [1220, 11] width 105 height 14
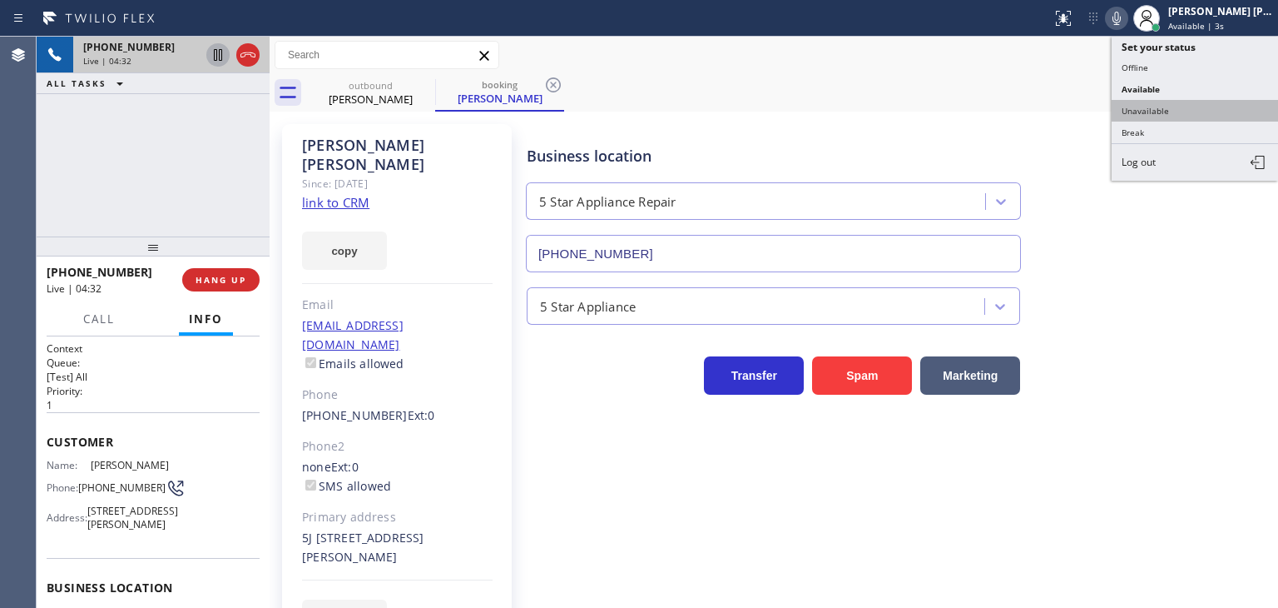
click at [1181, 111] on button "Unavailable" at bounding box center [1195, 111] width 166 height 22
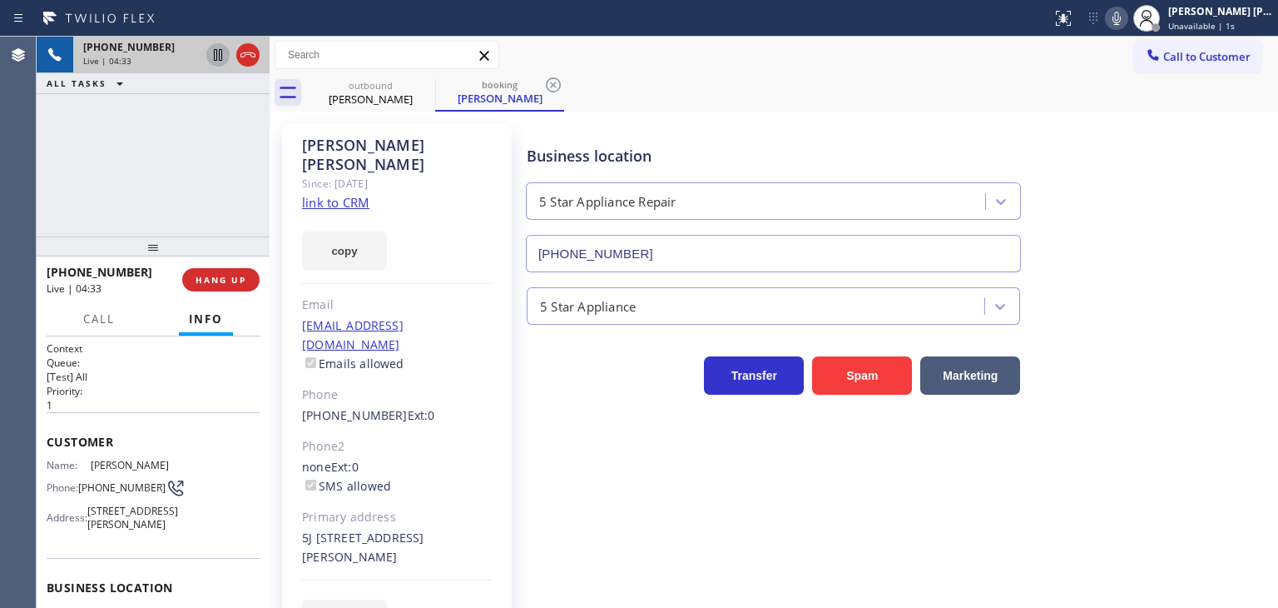
click at [1127, 14] on icon at bounding box center [1117, 18] width 20 height 20
click at [221, 57] on icon at bounding box center [218, 55] width 20 height 20
click at [1127, 17] on icon at bounding box center [1117, 18] width 20 height 20
click at [224, 60] on icon at bounding box center [218, 55] width 20 height 20
click at [1127, 19] on icon at bounding box center [1117, 18] width 20 height 20
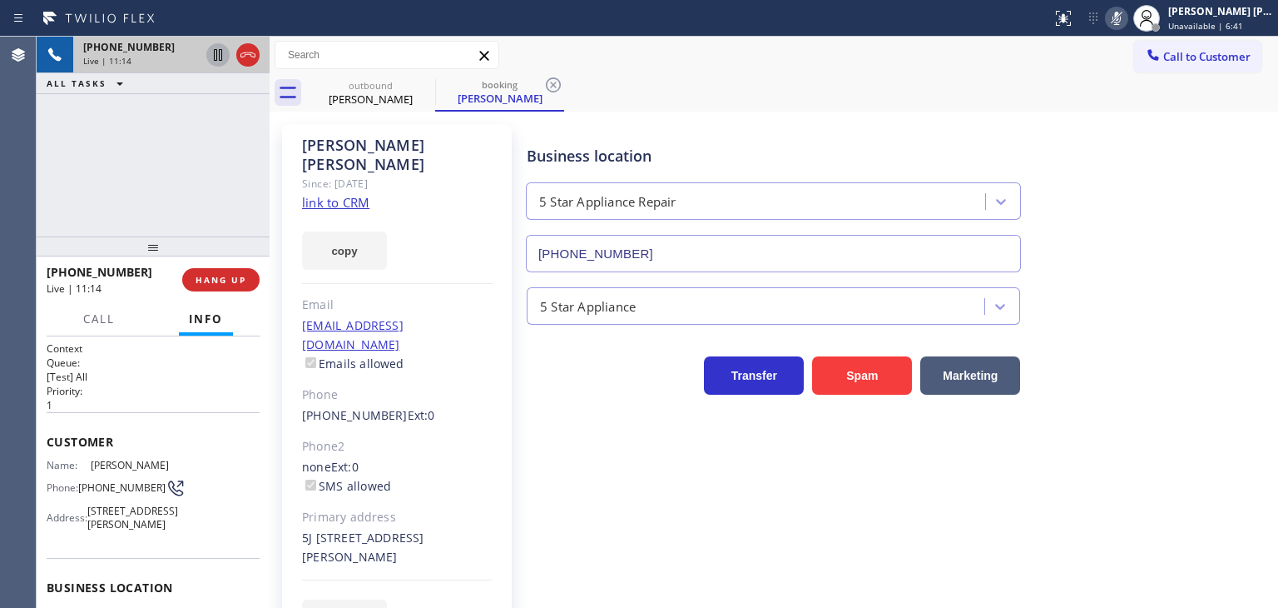
click at [1127, 22] on icon at bounding box center [1117, 18] width 20 height 20
click at [206, 170] on div "+13479642974 Live | 11:52 ALL TASKS ALL TASKS ACTIVE TASKS TASKS IN WRAP UP" at bounding box center [153, 137] width 233 height 200
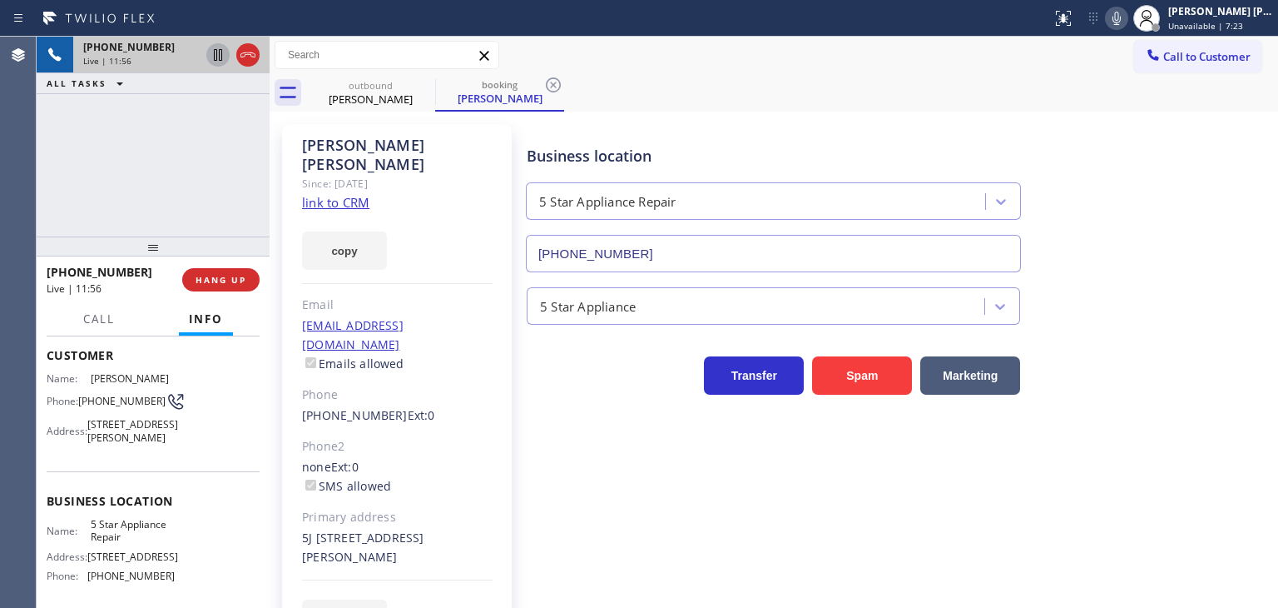
scroll to position [83, 0]
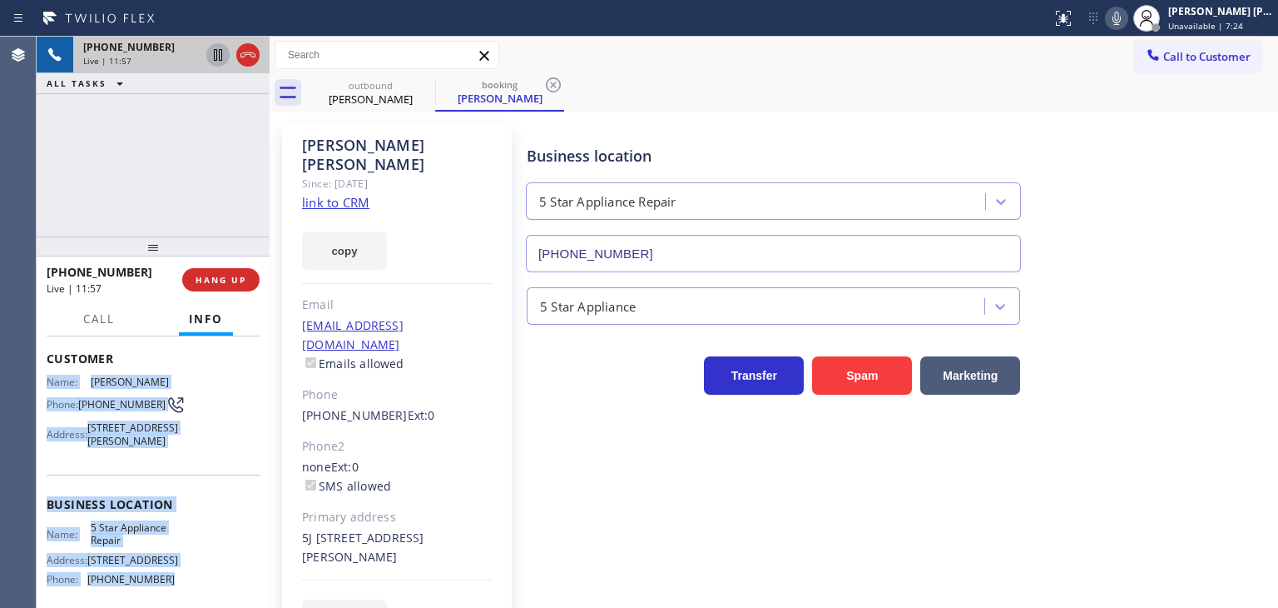
drag, startPoint x: 173, startPoint y: 527, endPoint x: 43, endPoint y: 391, distance: 187.8
click at [43, 391] on div "Context Queue: [Test] All Priority: 1 Customer Name: Yolanda Shirinian Phone: (…" at bounding box center [153, 471] width 233 height 271
copy div "Name: Yolanda Shirinian Phone: (347) 964-2974 Address: 6115 97th St Apt 8n, Reg…"
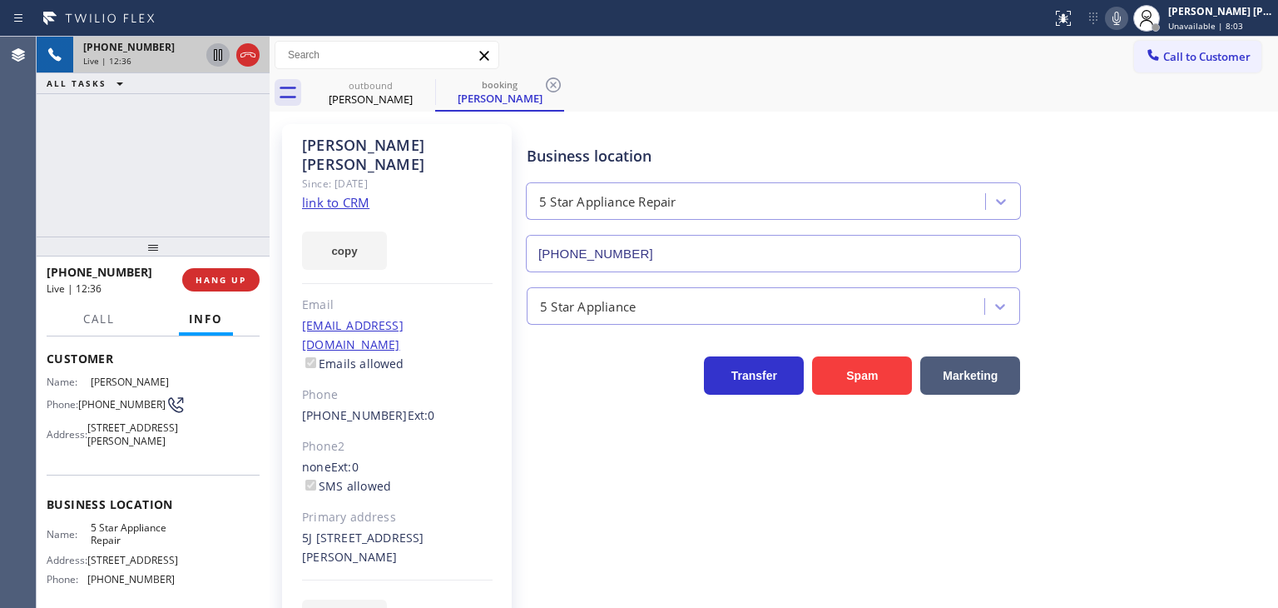
click at [210, 127] on div "+13479642974 Live | 12:36 ALL TASKS ALL TASKS ACTIVE TASKS TASKS IN WRAP UP" at bounding box center [153, 137] width 233 height 200
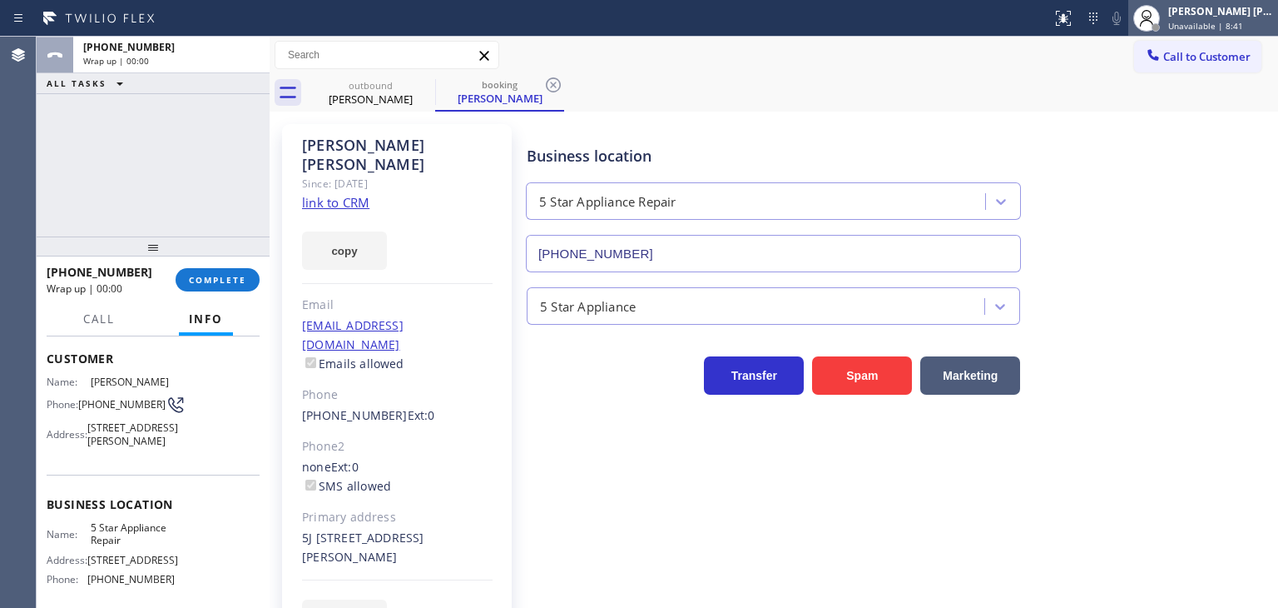
click at [1225, 15] on div "[PERSON_NAME] [PERSON_NAME]" at bounding box center [1220, 11] width 105 height 14
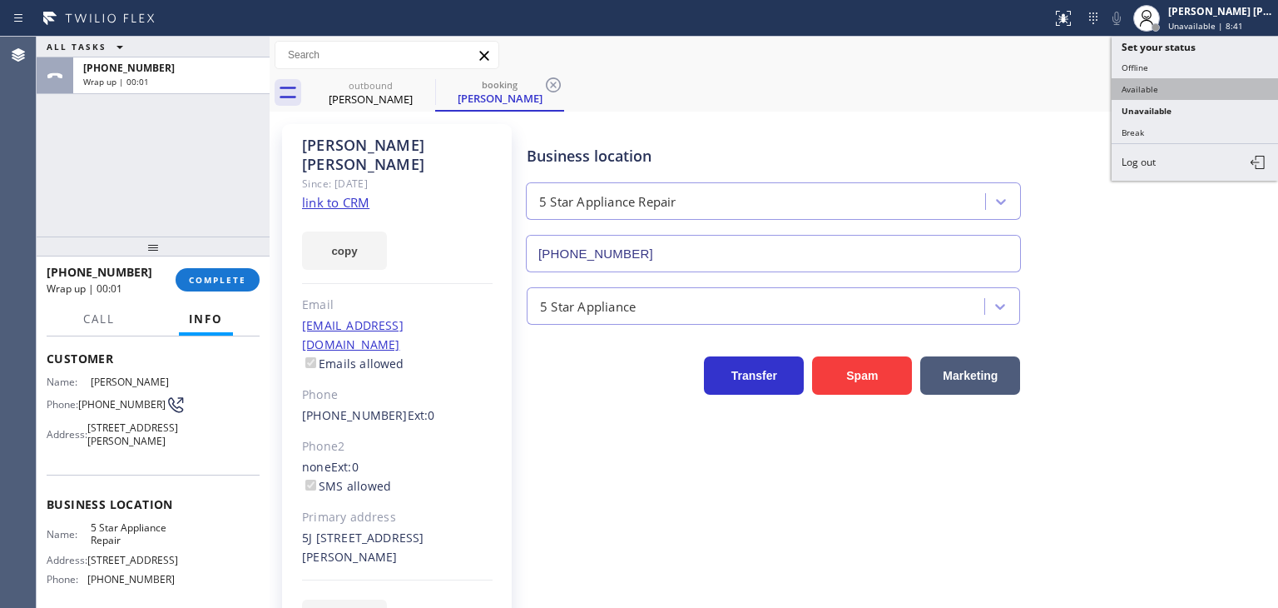
click at [1186, 89] on button "Available" at bounding box center [1195, 89] width 166 height 22
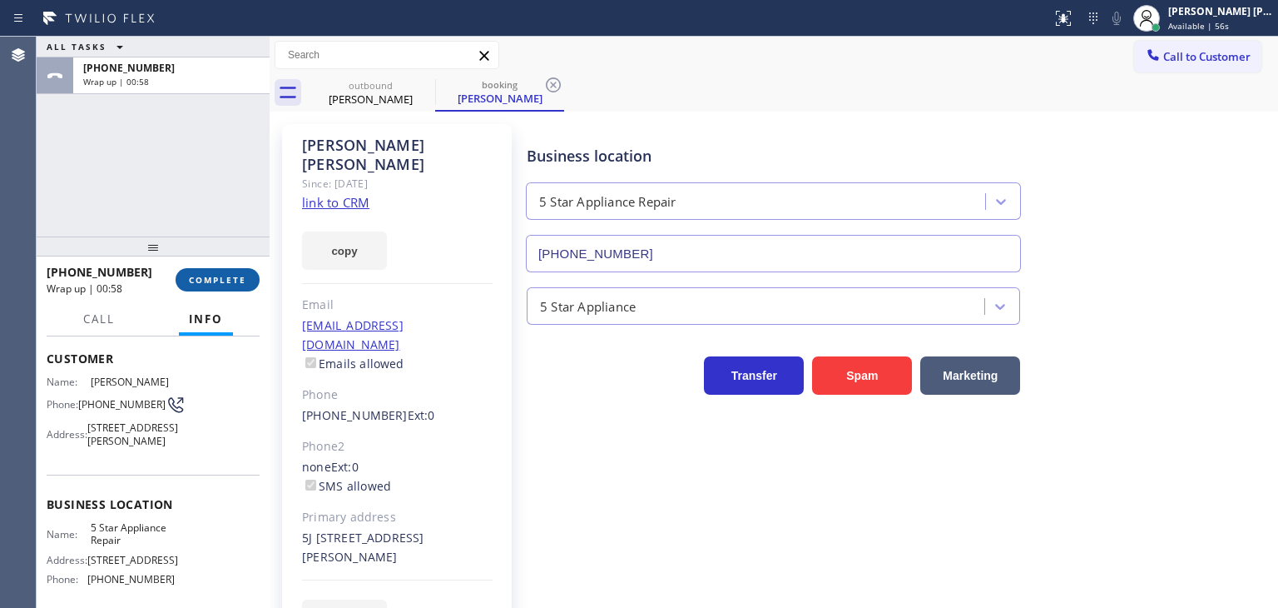
click at [224, 275] on span "COMPLETE" at bounding box center [217, 280] width 57 height 12
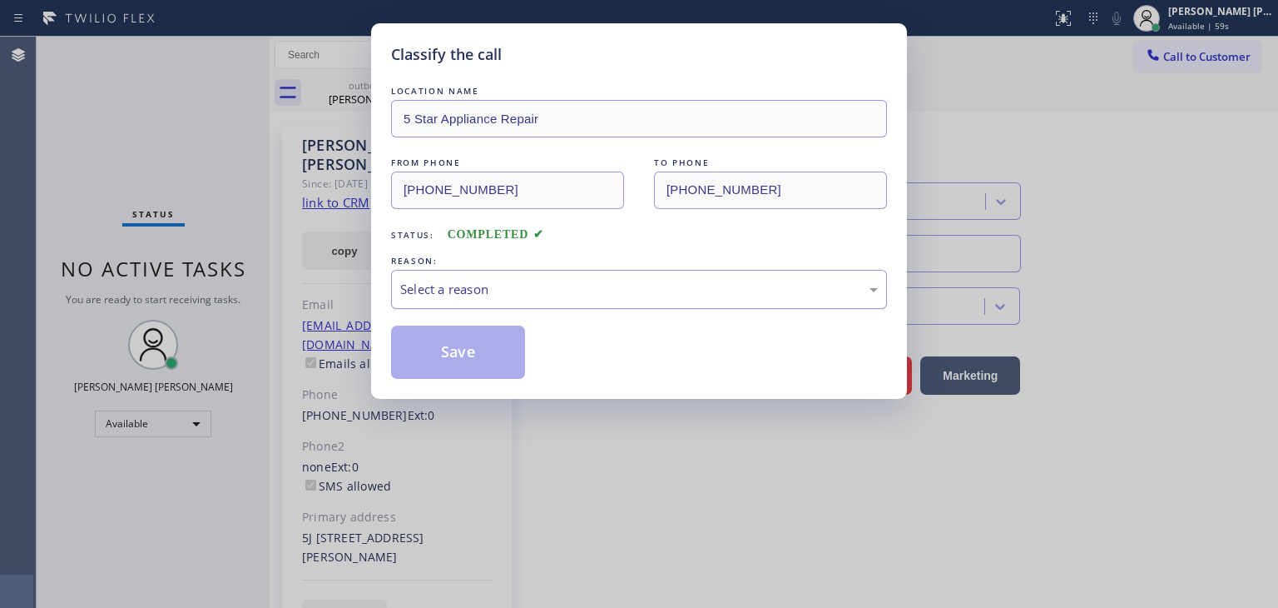
click at [435, 284] on div "Select a reason" at bounding box center [639, 289] width 478 height 19
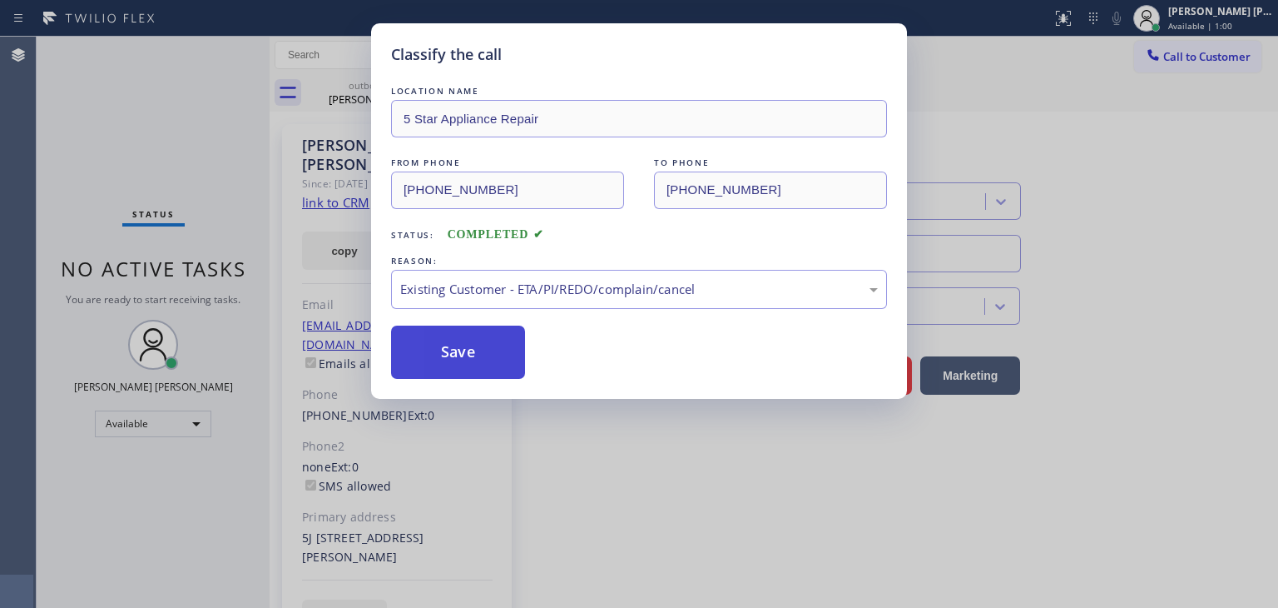
click at [459, 352] on button "Save" at bounding box center [458, 351] width 134 height 53
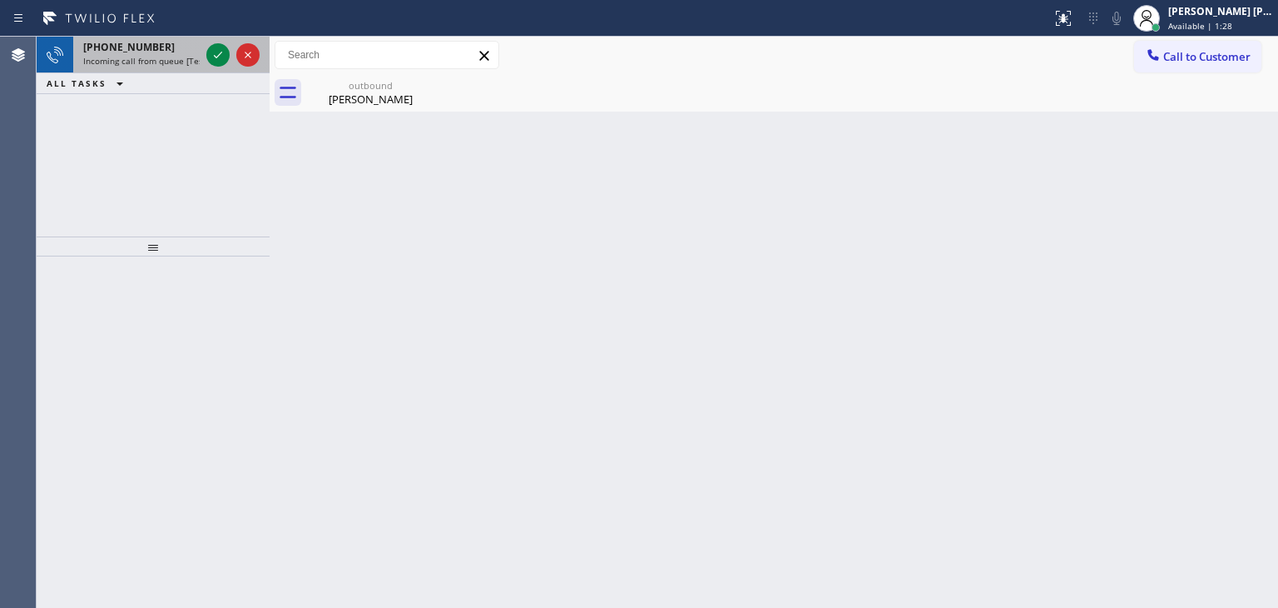
click at [214, 41] on div at bounding box center [233, 55] width 60 height 37
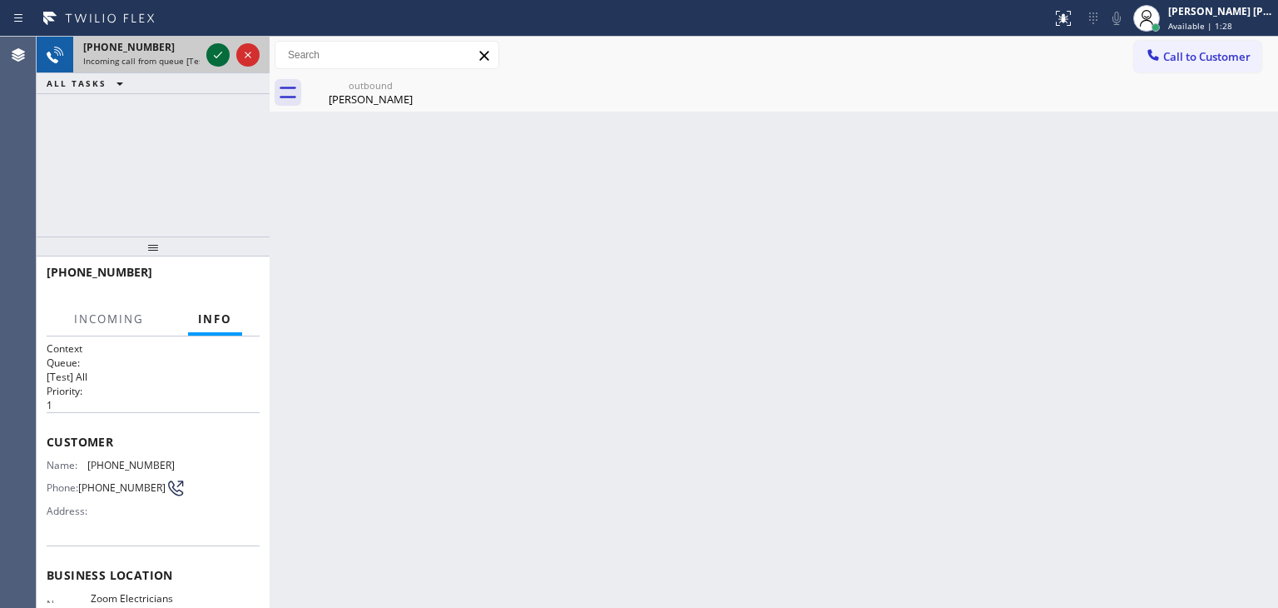
click at [213, 58] on icon at bounding box center [218, 55] width 20 height 20
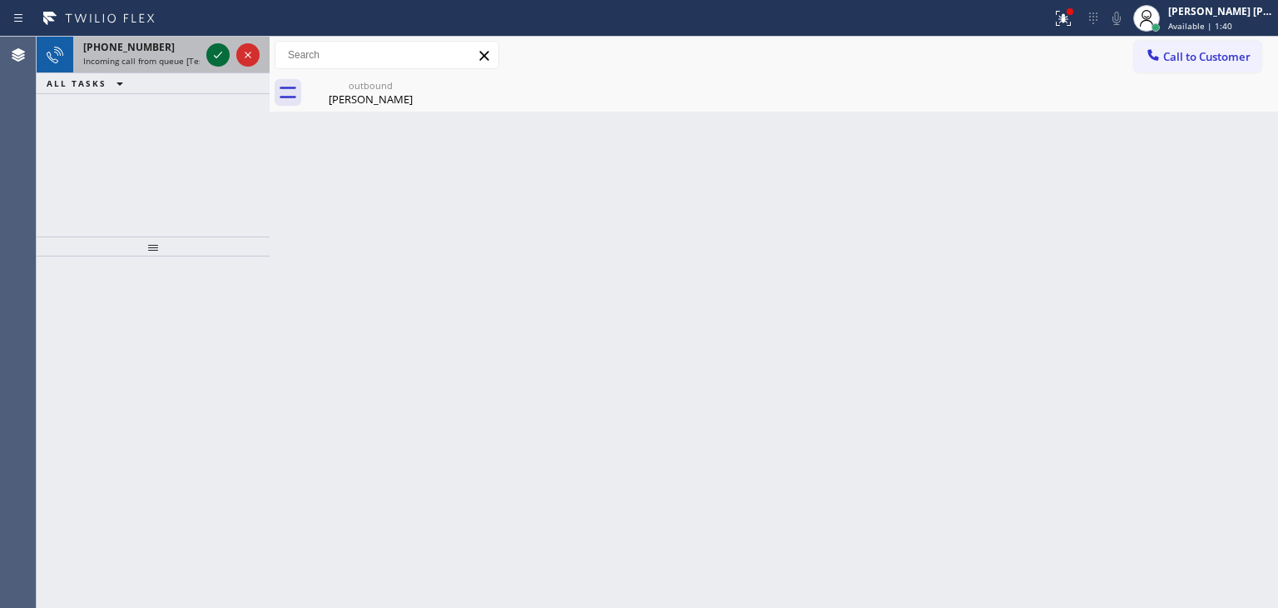
click at [216, 49] on icon at bounding box center [218, 55] width 20 height 20
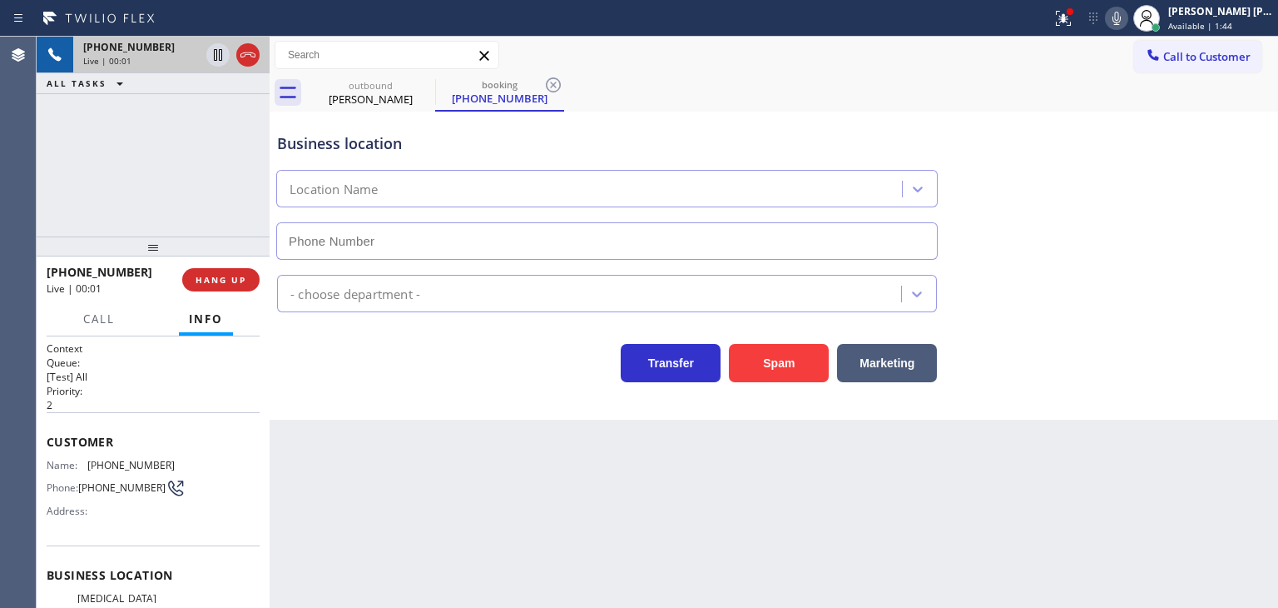
type input "(818) 600-7538"
click at [1082, 17] on div at bounding box center [1063, 18] width 37 height 20
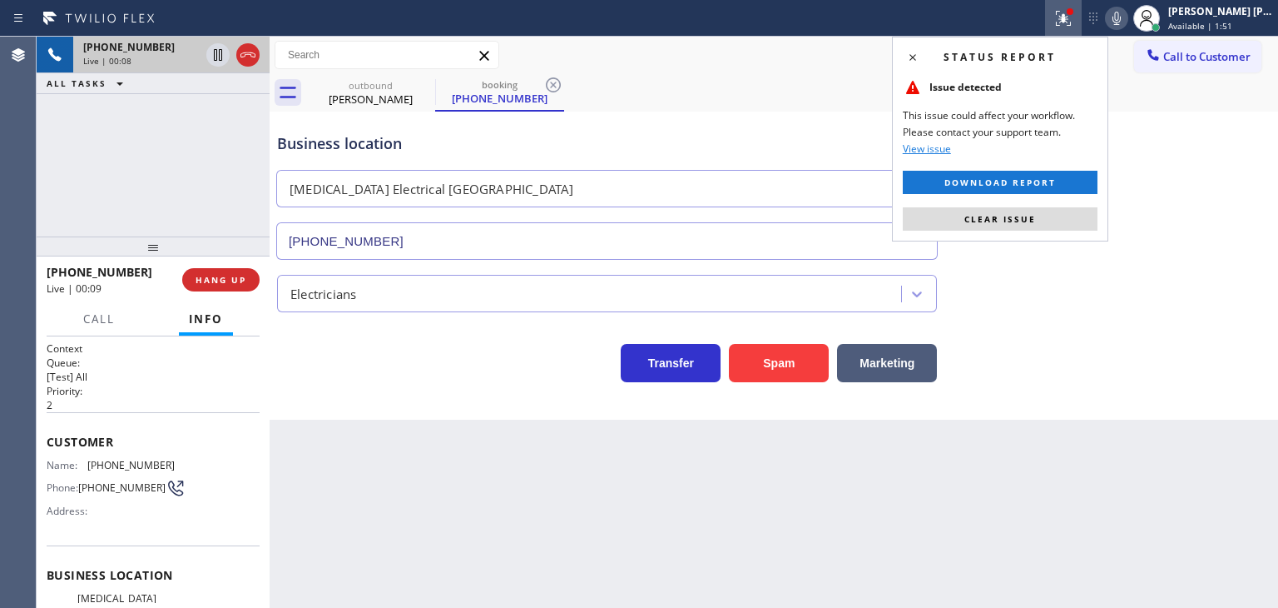
click at [1032, 214] on span "Clear issue" at bounding box center [1001, 219] width 72 height 12
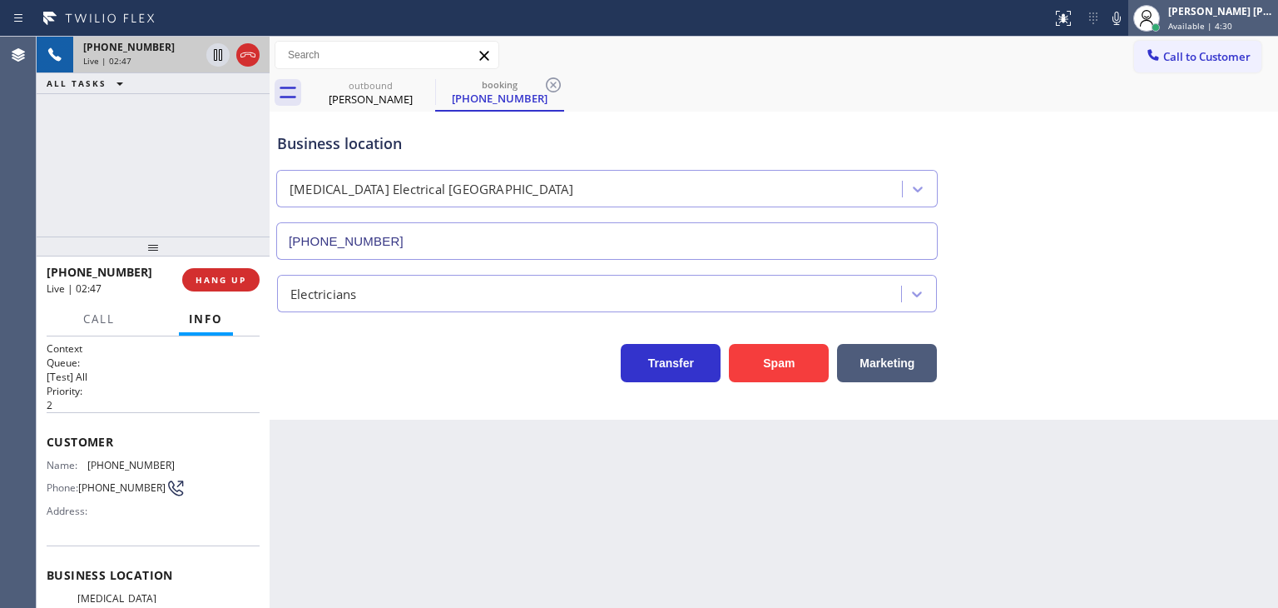
drag, startPoint x: 1144, startPoint y: 19, endPoint x: 1158, endPoint y: 19, distance: 13.3
click at [1121, 19] on icon at bounding box center [1117, 18] width 8 height 13
click at [1233, 2] on div "Edel John Suson Available | 4:30" at bounding box center [1204, 18] width 150 height 37
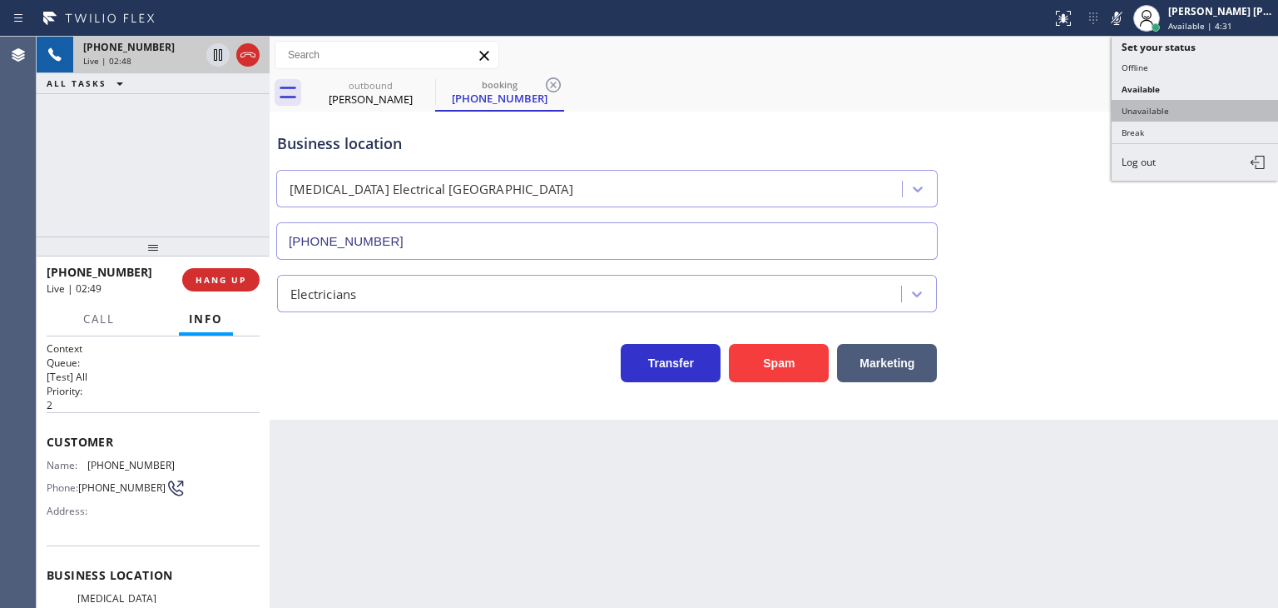
click at [1185, 103] on button "Unavailable" at bounding box center [1195, 111] width 166 height 22
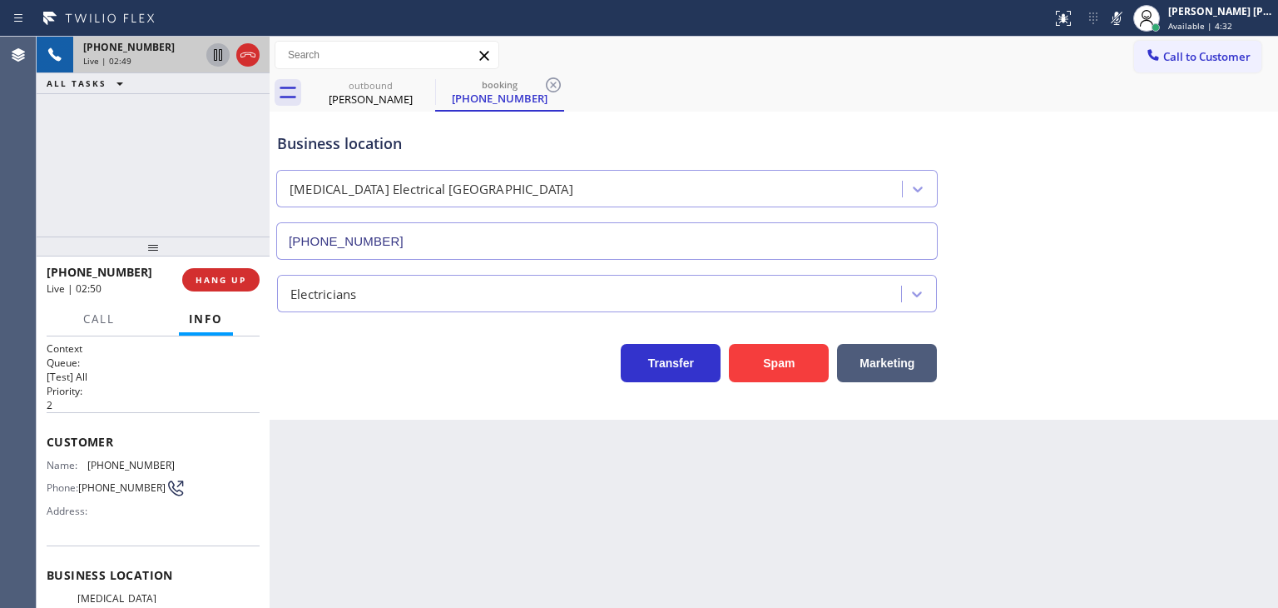
click at [212, 62] on icon at bounding box center [218, 55] width 20 height 20
click at [1121, 14] on icon at bounding box center [1117, 18] width 8 height 13
click at [208, 55] on icon at bounding box center [218, 55] width 20 height 20
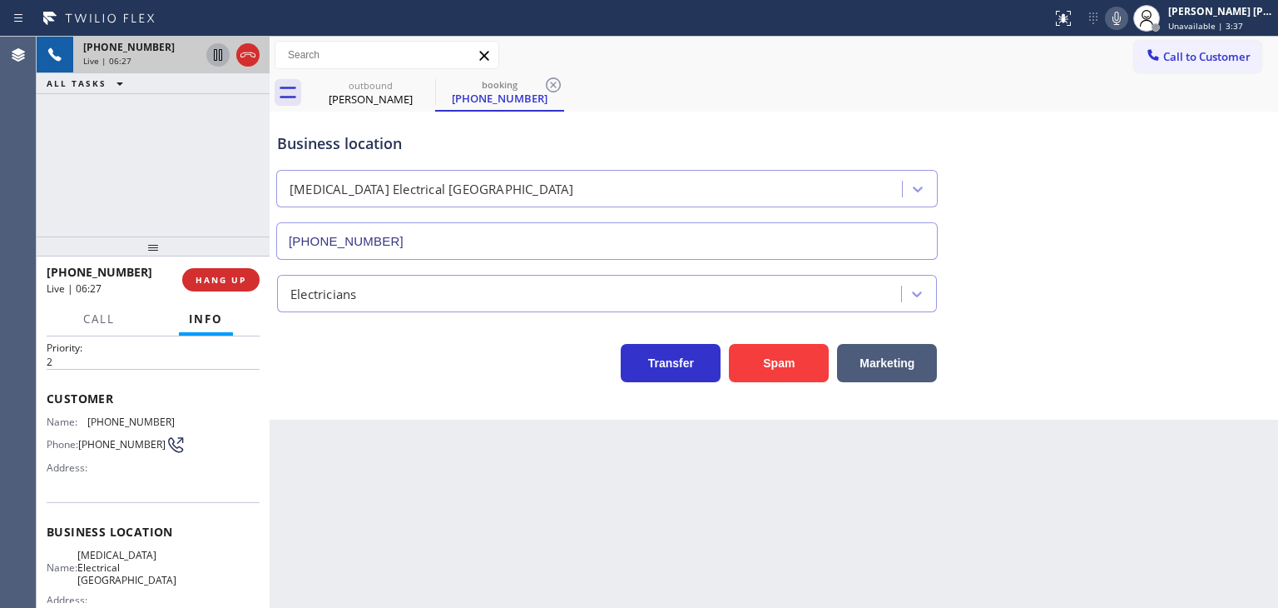
scroll to position [83, 0]
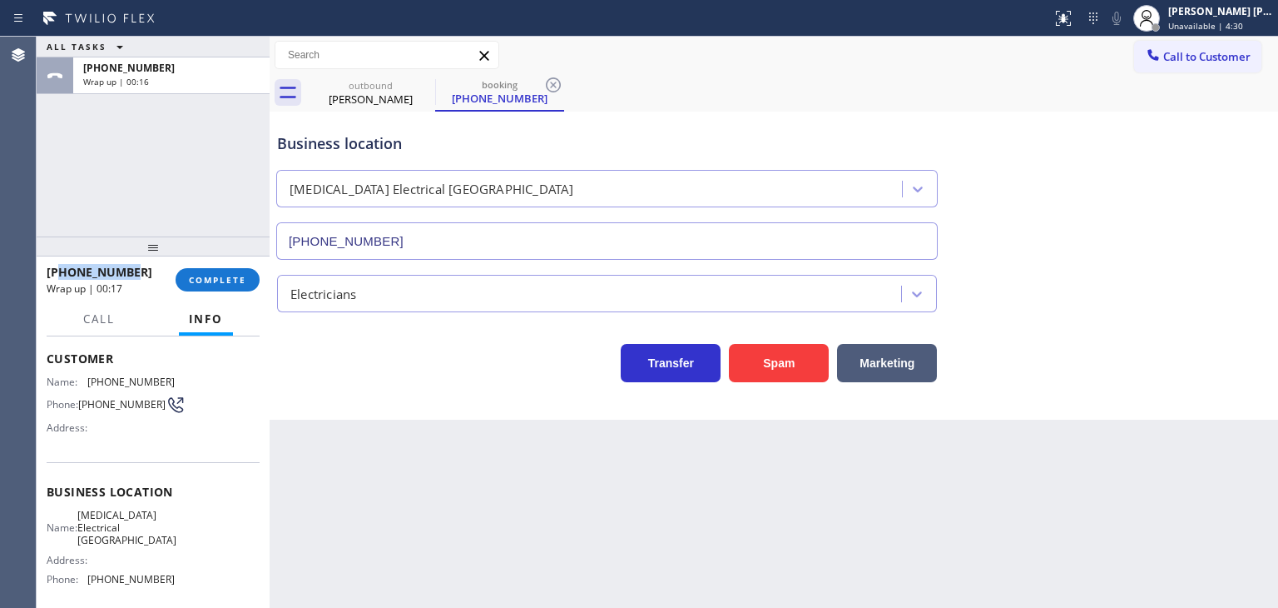
drag, startPoint x: 141, startPoint y: 270, endPoint x: 60, endPoint y: 269, distance: 81.6
click at [60, 269] on div "+18183574410" at bounding box center [105, 272] width 117 height 16
copy span "8183574410"
drag, startPoint x: 154, startPoint y: 580, endPoint x: 77, endPoint y: 580, distance: 76.6
click at [77, 580] on div "Name: High Voltage Electrical Canoga Park Address: Phone: (818) 600-7538" at bounding box center [153, 551] width 213 height 84
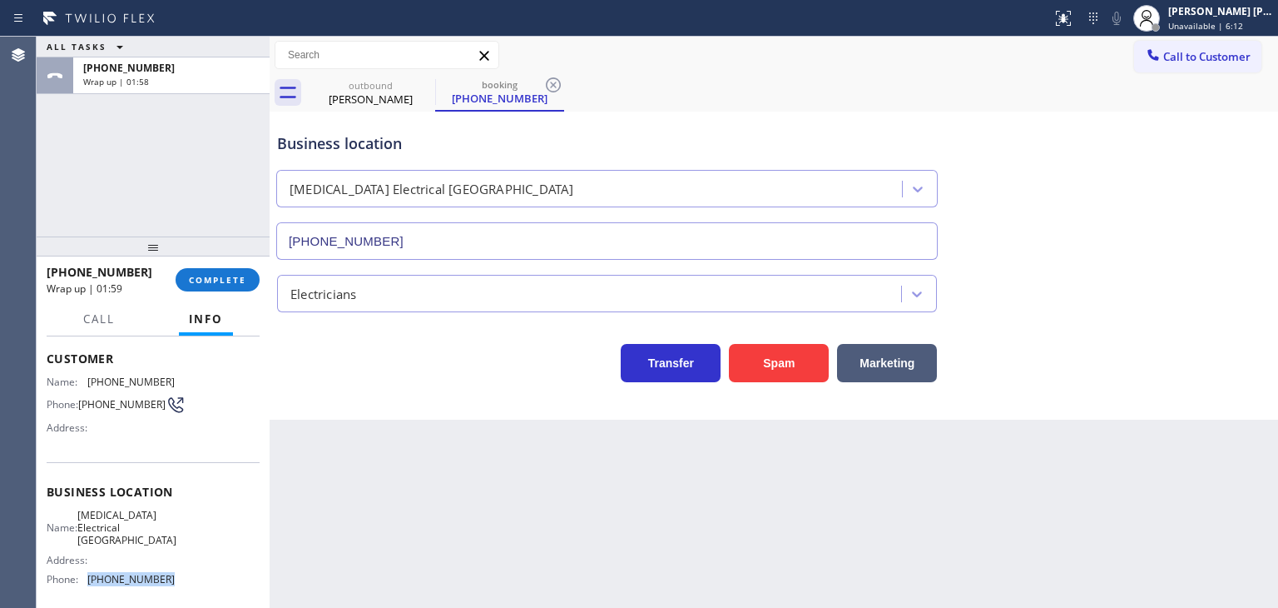
copy div "(818) 600-7538"
click at [236, 287] on button "COMPLETE" at bounding box center [218, 279] width 84 height 23
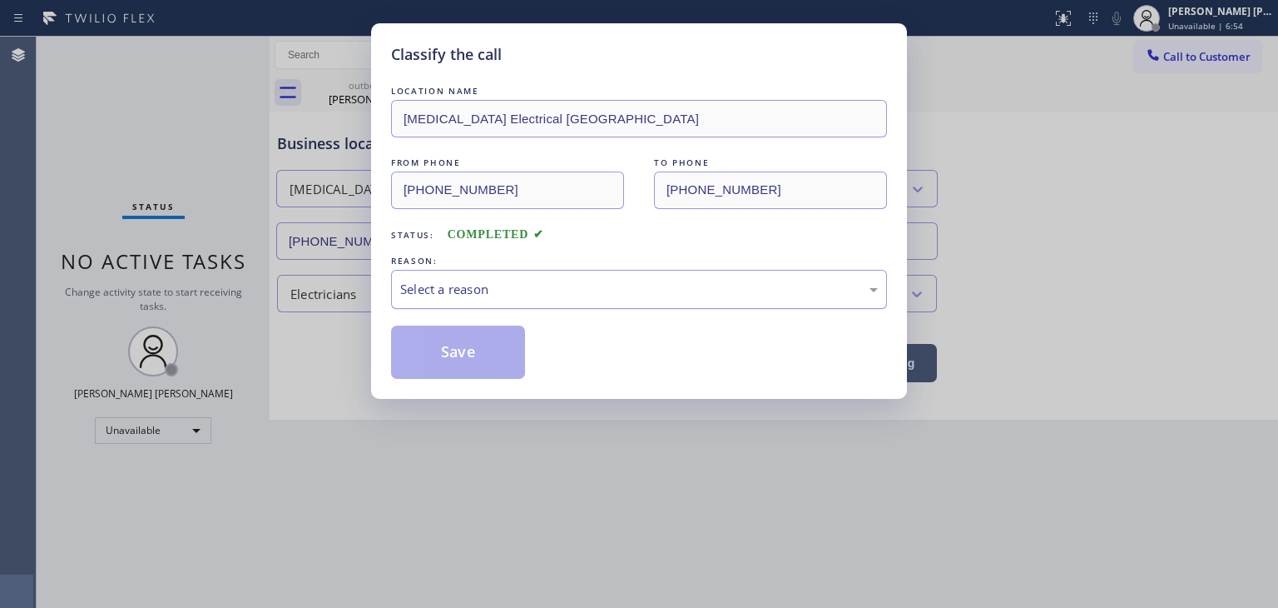
click at [444, 280] on div "Select a reason" at bounding box center [639, 289] width 478 height 19
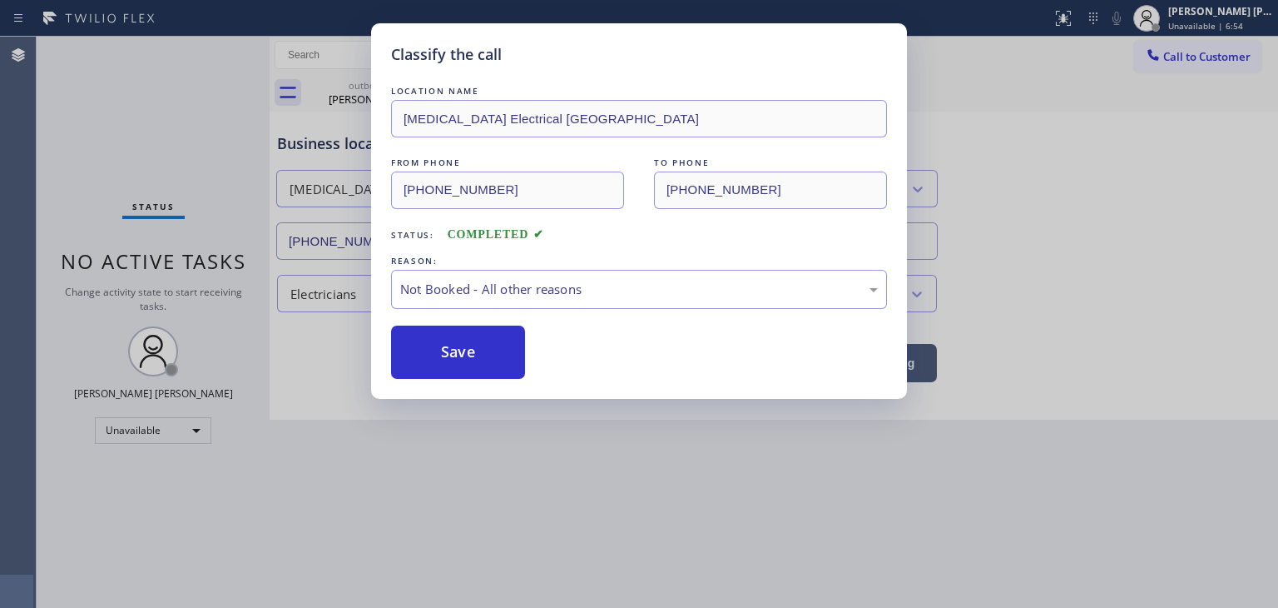
click at [454, 350] on button "Save" at bounding box center [458, 351] width 134 height 53
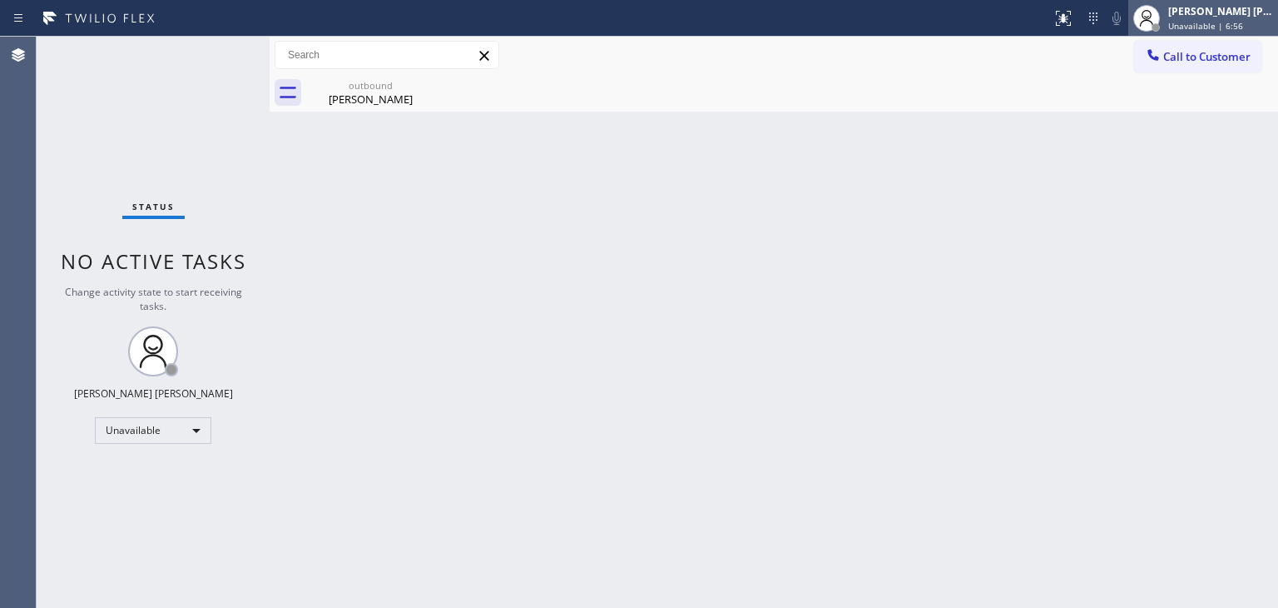
click at [1238, 22] on span "Unavailable | 6:56" at bounding box center [1205, 26] width 75 height 12
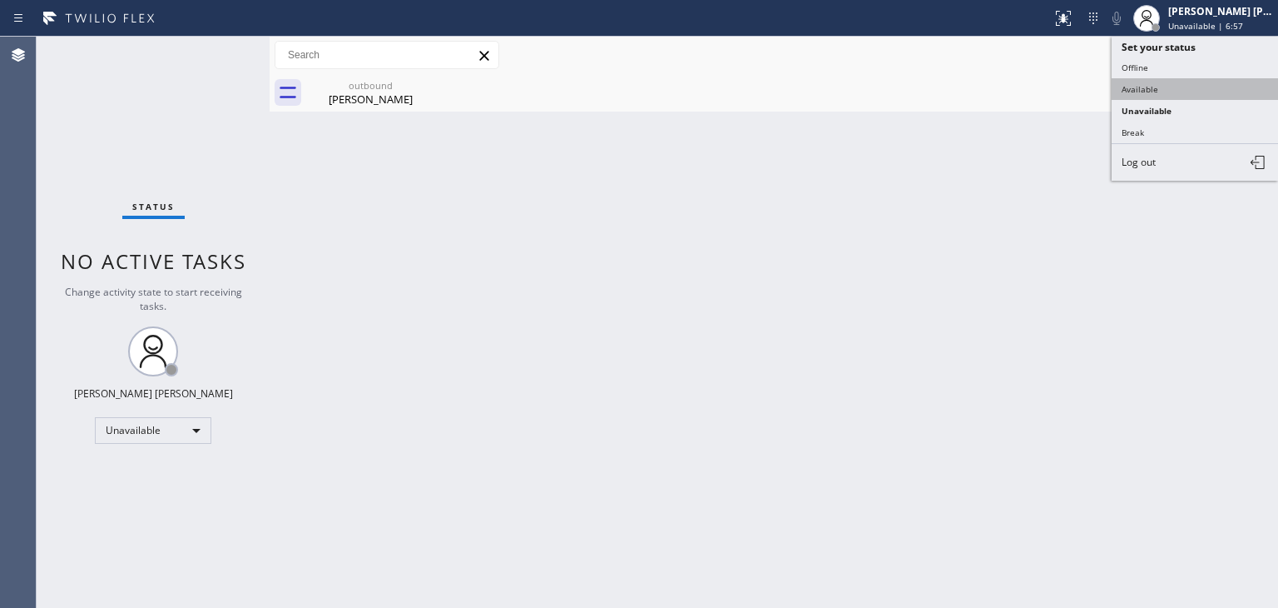
click at [1162, 92] on button "Available" at bounding box center [1195, 89] width 166 height 22
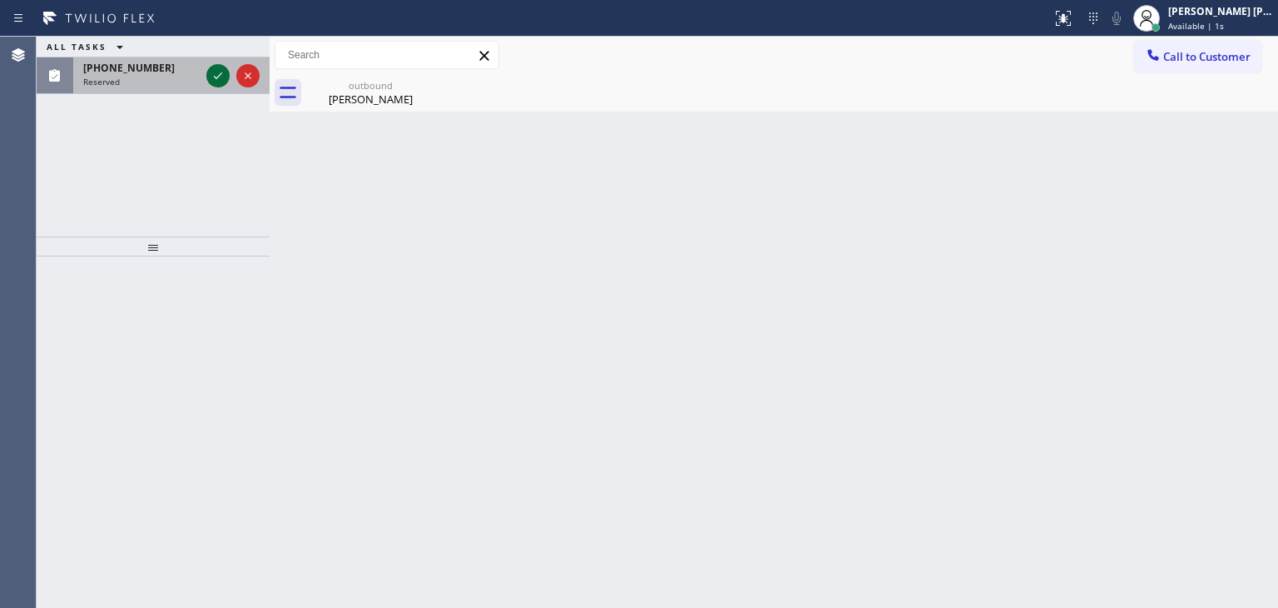
drag, startPoint x: 213, startPoint y: 71, endPoint x: 215, endPoint y: 158, distance: 87.4
click at [213, 72] on icon at bounding box center [218, 76] width 20 height 20
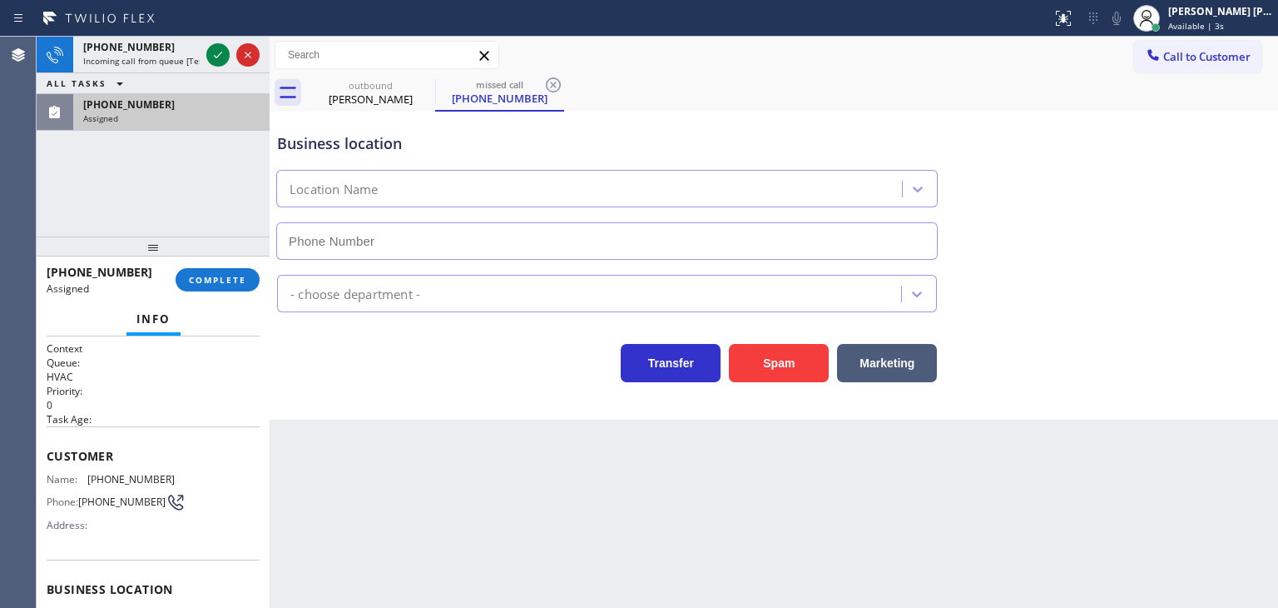
type input "(805) 204-4465"
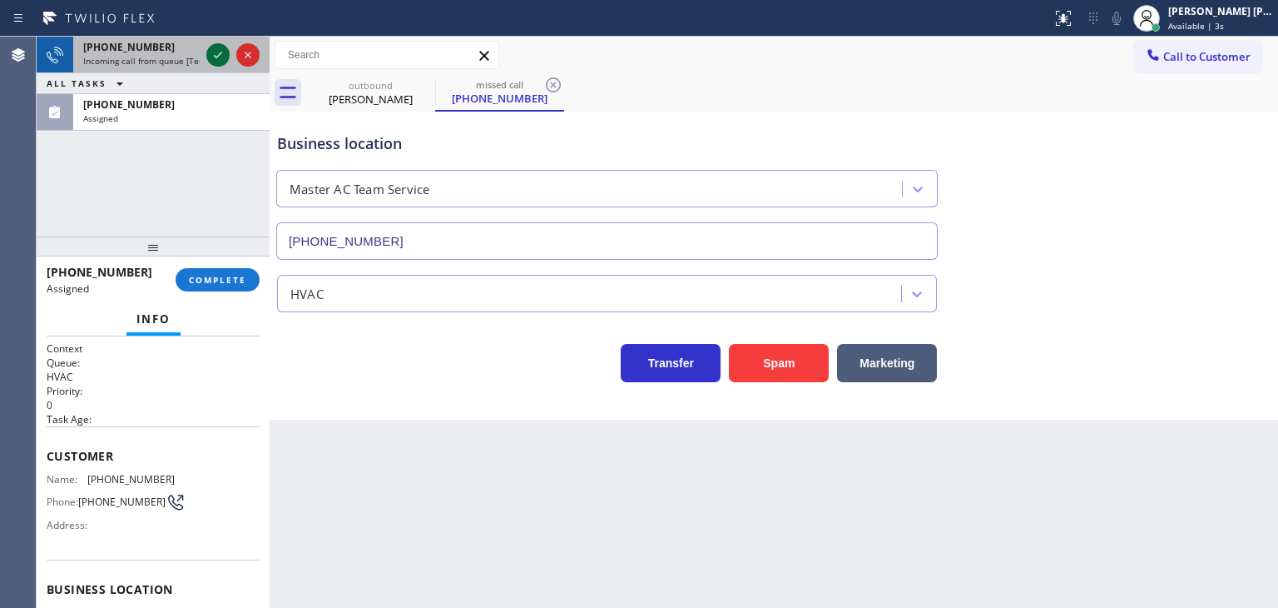
click at [215, 51] on icon at bounding box center [218, 55] width 20 height 20
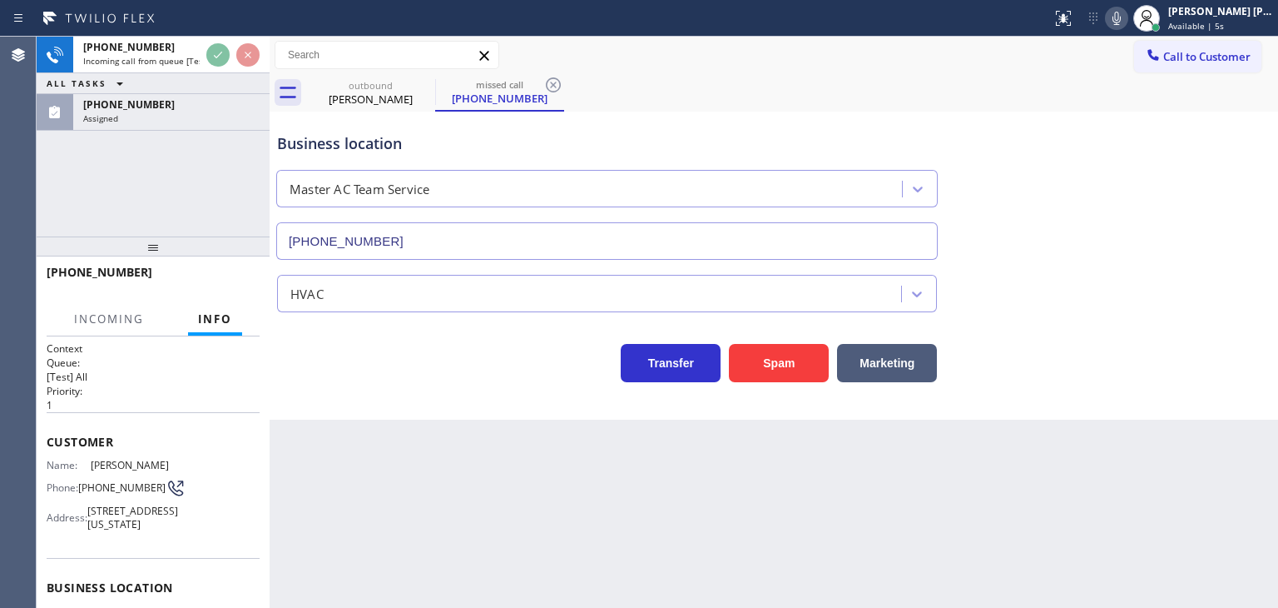
scroll to position [83, 0]
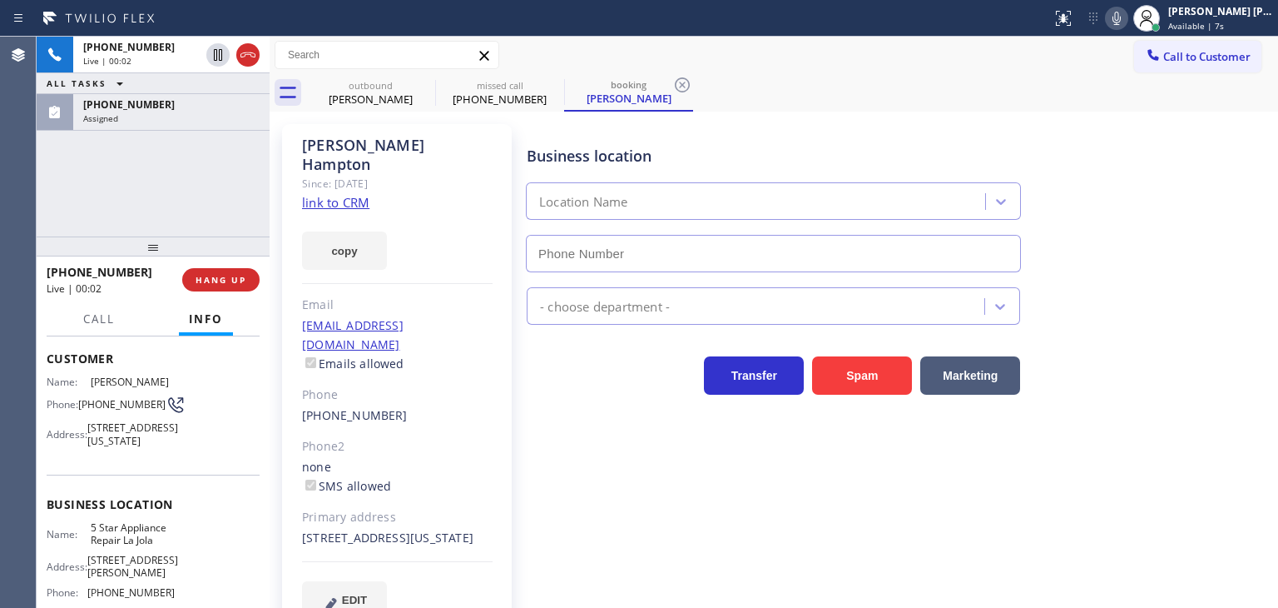
type input "(619) 675-7477"
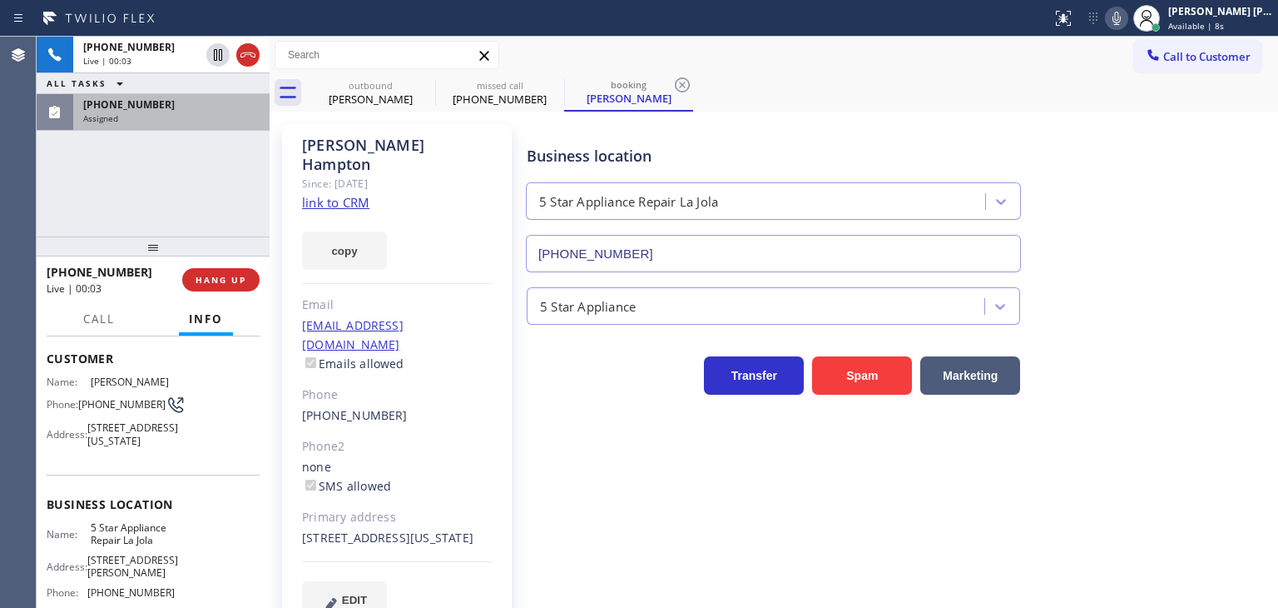
click at [176, 99] on div "(805) 886-1440" at bounding box center [171, 104] width 176 height 14
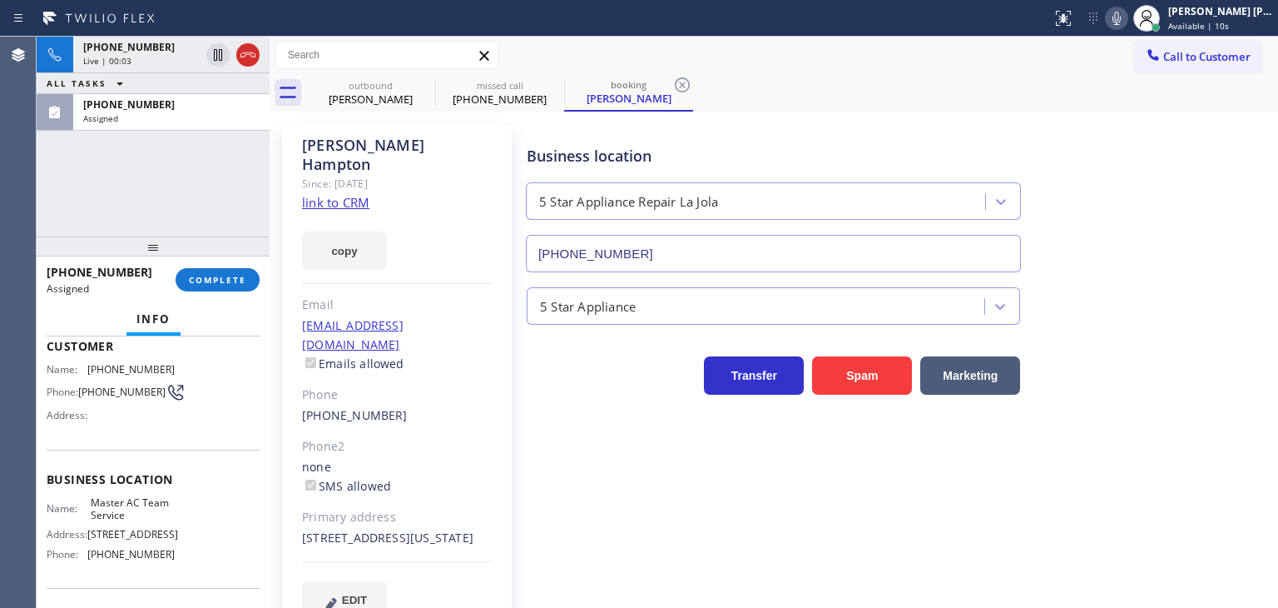
scroll to position [97, 0]
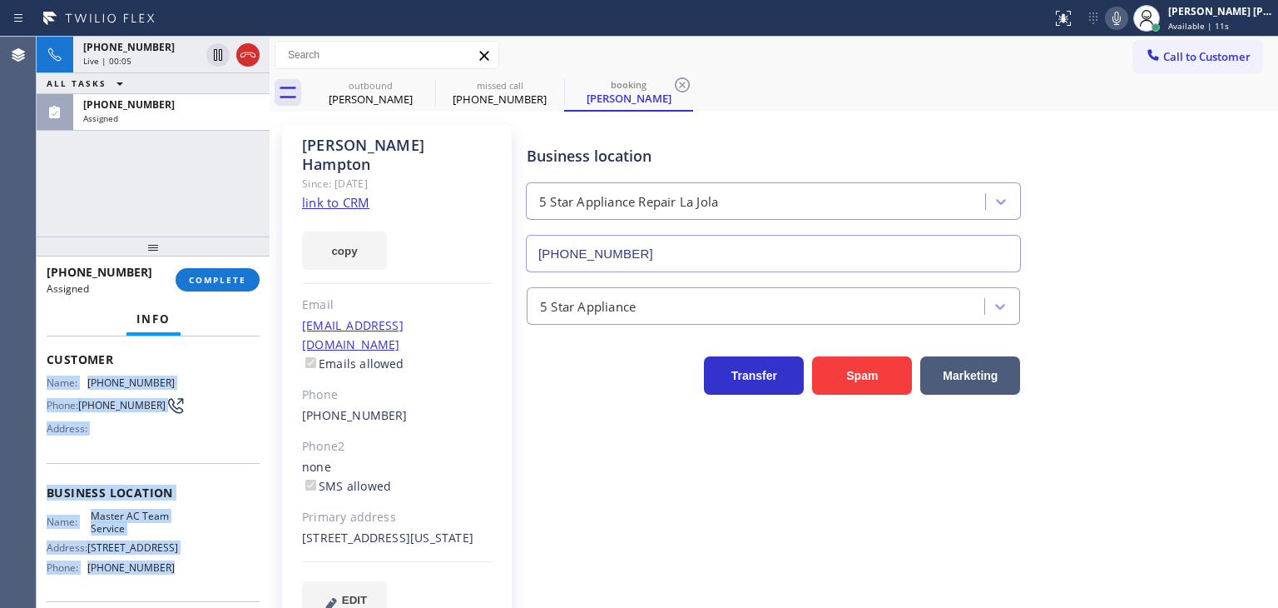
drag, startPoint x: 181, startPoint y: 568, endPoint x: 40, endPoint y: 375, distance: 240.0
click at [40, 375] on div "Context Queue: HVAC Priority: 0 Task Age: Customer Name: (805) 886-1440 Phone: …" at bounding box center [153, 471] width 233 height 271
copy div "Name: (805) 886-1440 Phone: (805) 886-1440 Address: Business location Name: Mas…"
click at [233, 274] on span "COMPLETE" at bounding box center [217, 280] width 57 height 12
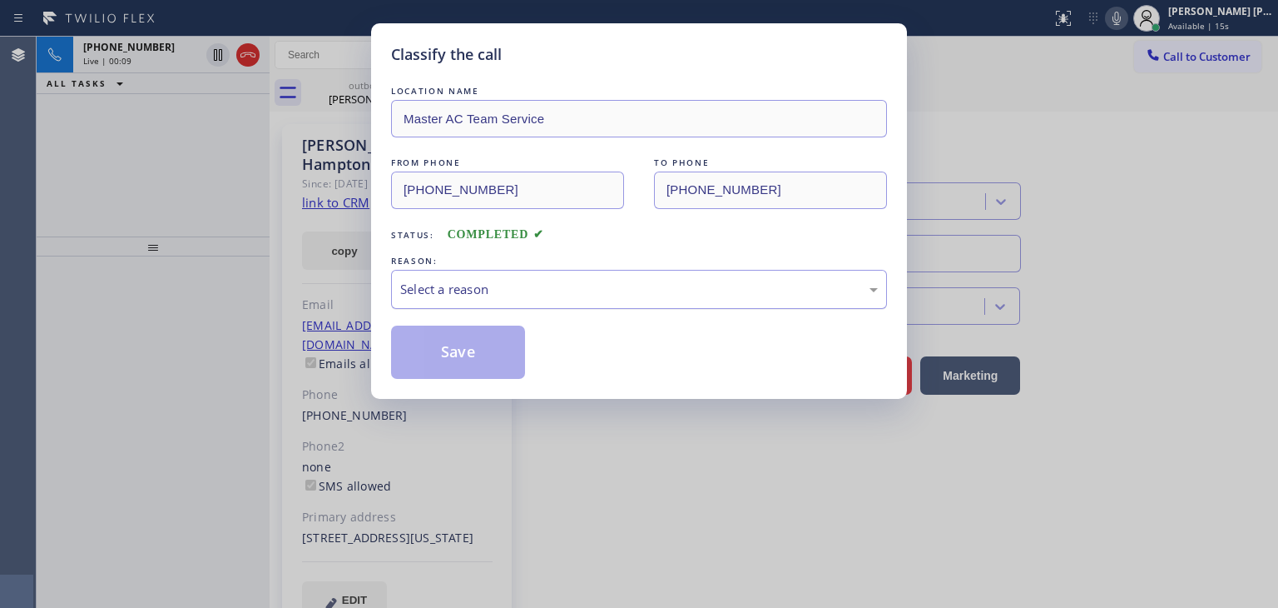
click at [454, 292] on div "Select a reason" at bounding box center [639, 289] width 478 height 19
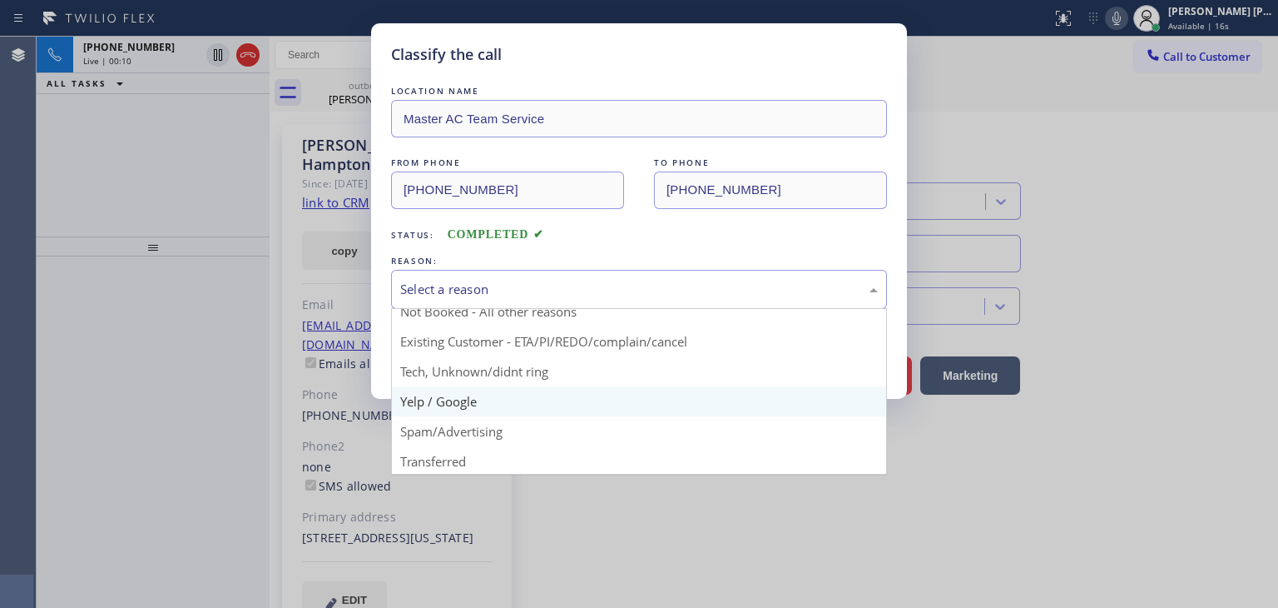
scroll to position [83, 0]
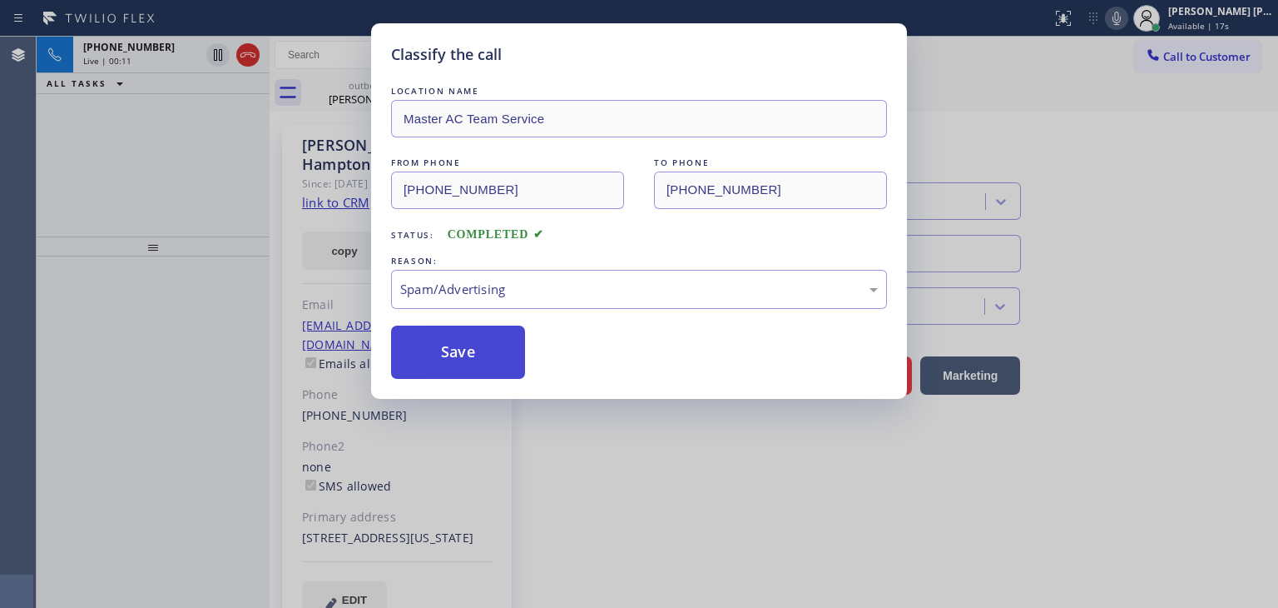
click at [450, 343] on button "Save" at bounding box center [458, 351] width 134 height 53
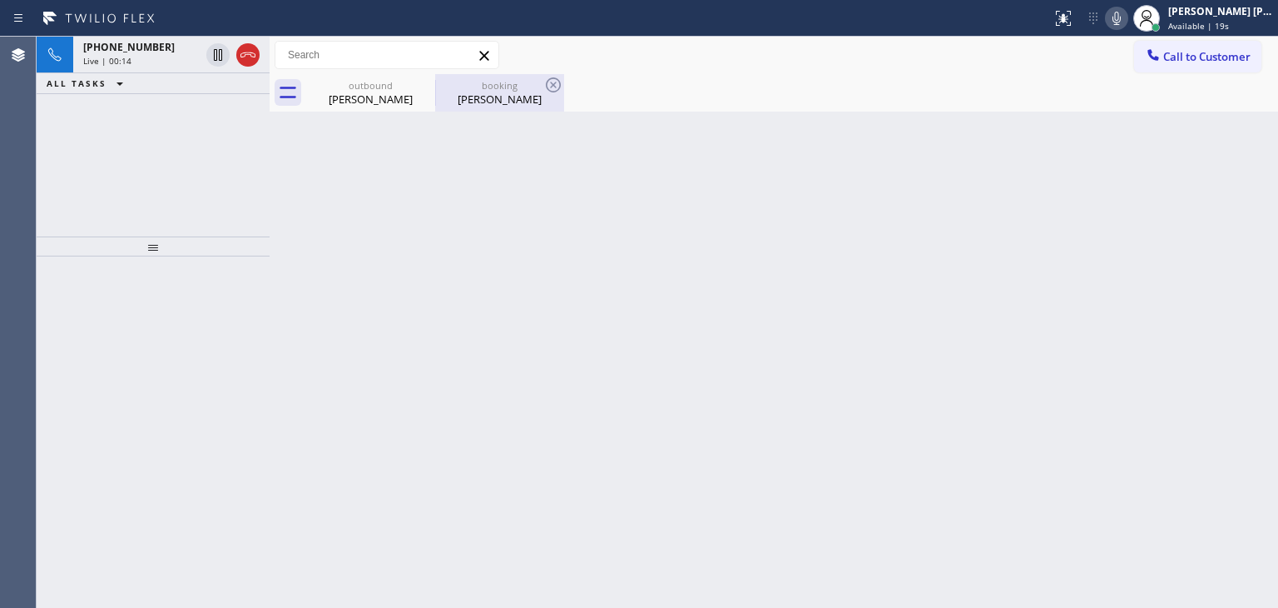
click at [459, 92] on div "Simuel Hampton" at bounding box center [500, 99] width 126 height 15
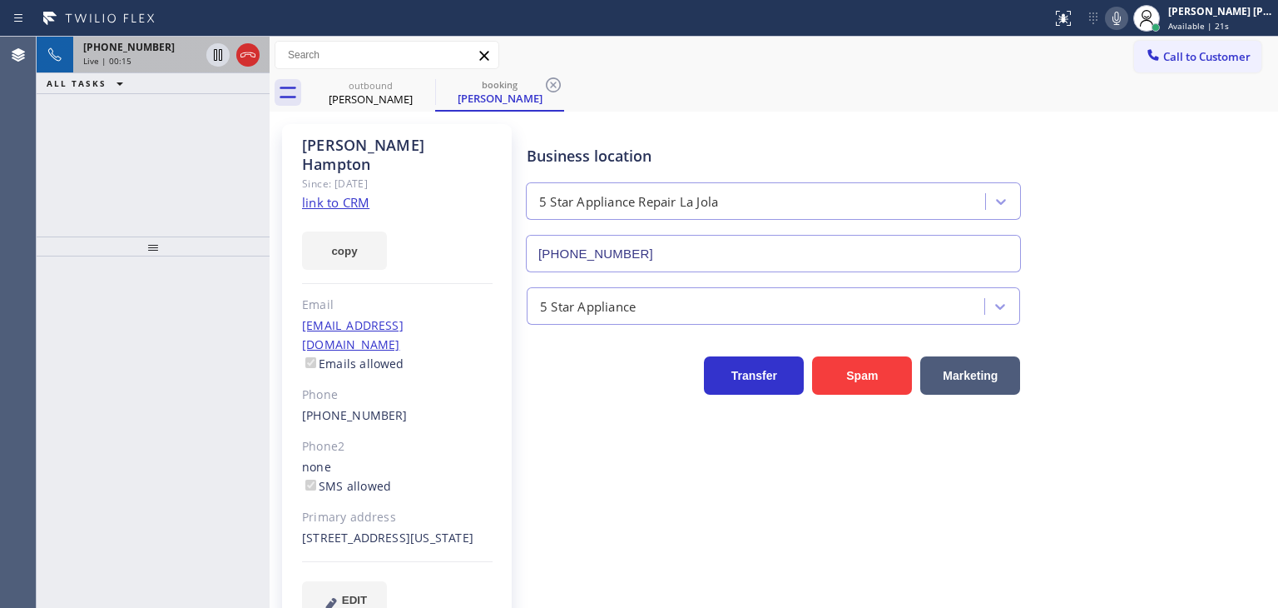
click at [145, 65] on div "+17736120455 Live | 00:15" at bounding box center [138, 55] width 130 height 37
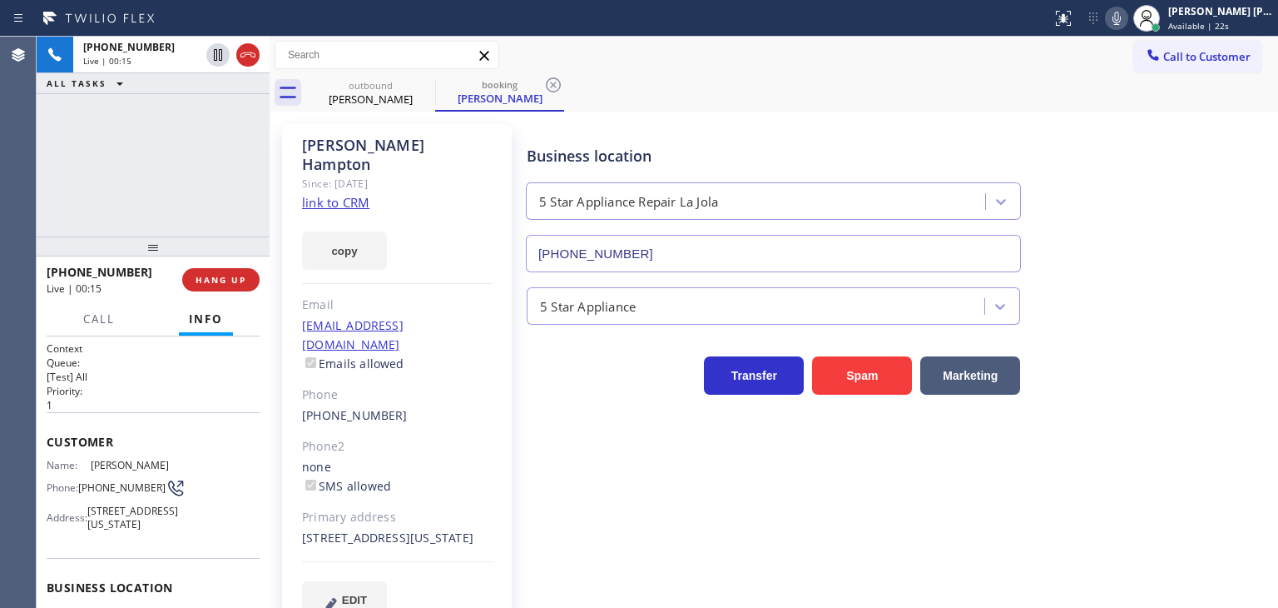
click at [343, 194] on link "link to CRM" at bounding box center [335, 202] width 67 height 17
click at [1129, 27] on button at bounding box center [1116, 18] width 23 height 23
click at [1264, 20] on div "Available | 43s" at bounding box center [1220, 26] width 105 height 12
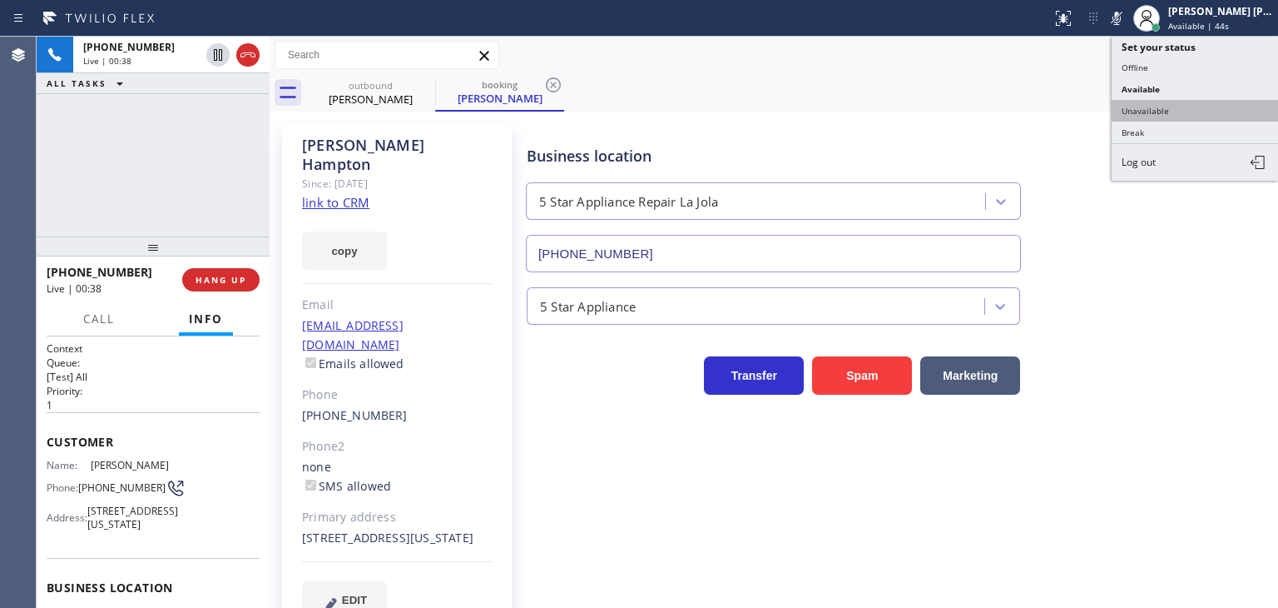
click at [1165, 101] on button "Unavailable" at bounding box center [1195, 111] width 166 height 22
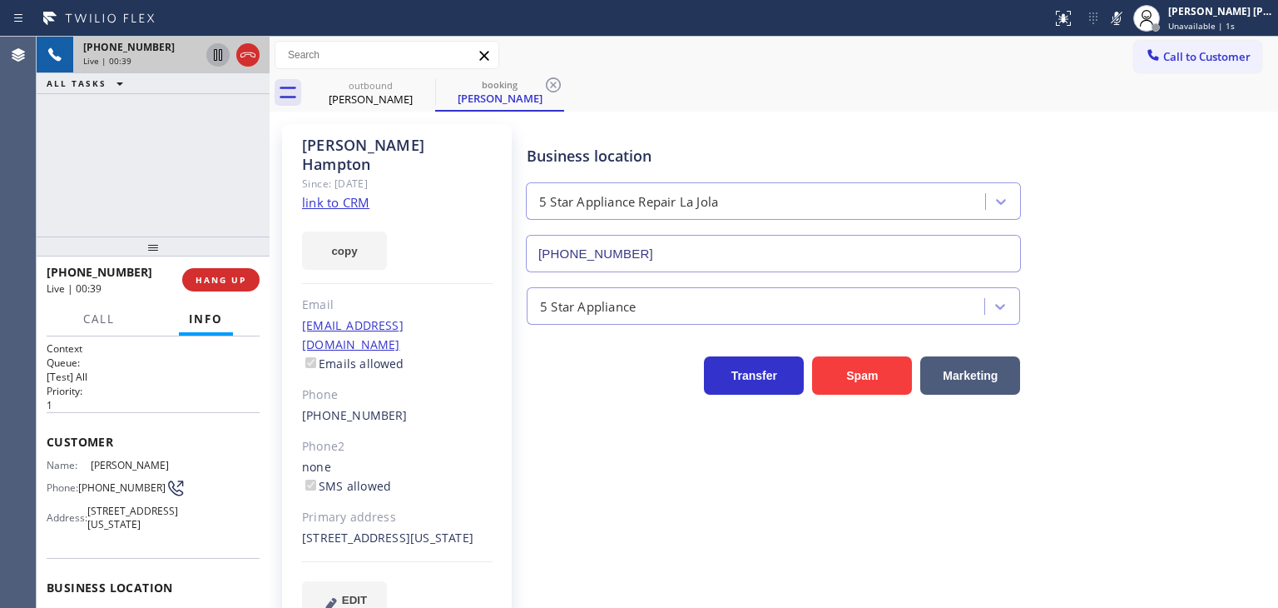
click at [221, 51] on icon at bounding box center [218, 55] width 20 height 20
drag, startPoint x: 1135, startPoint y: 22, endPoint x: 1122, endPoint y: 22, distance: 13.3
click at [1127, 22] on icon at bounding box center [1117, 18] width 20 height 20
click at [221, 45] on icon at bounding box center [218, 55] width 20 height 20
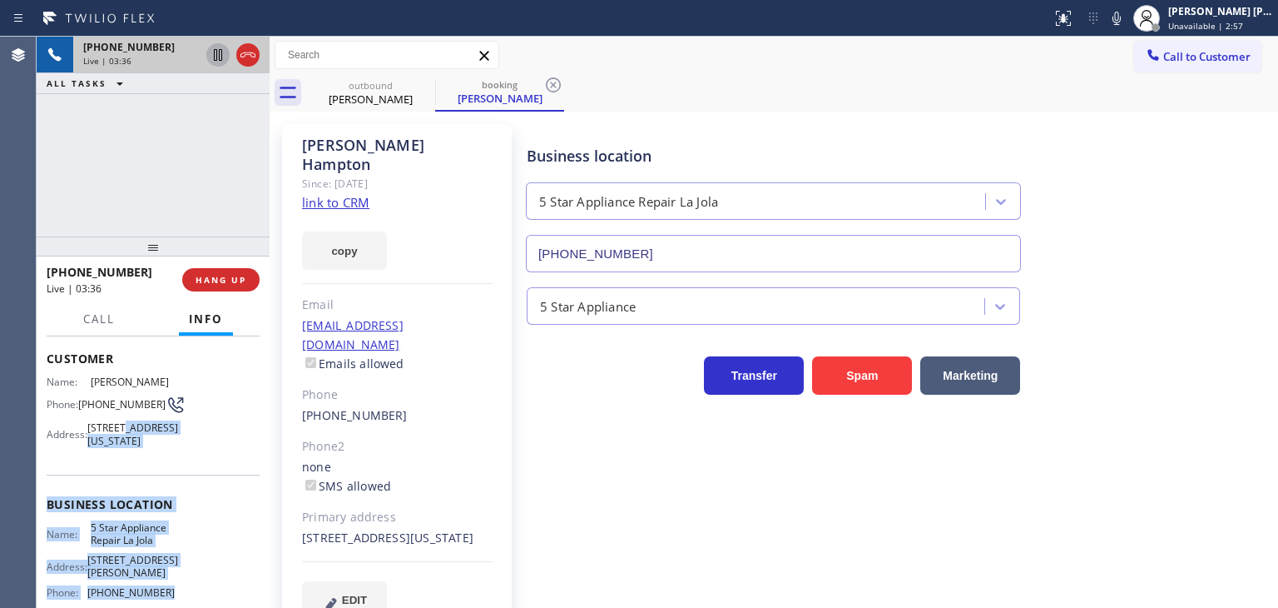
scroll to position [83, 0]
drag, startPoint x: 172, startPoint y: 515, endPoint x: 121, endPoint y: 429, distance: 100.1
click at [121, 429] on div "Context Queue: [Test] All Priority: 1 Customer Name: Simuel Hampton Phone: (773…" at bounding box center [153, 505] width 213 height 494
click at [196, 474] on div "Customer Name: Simuel Hampton Phone: (773) 612-0455 Address: 8449 S Indiana Ave…" at bounding box center [153, 402] width 213 height 146
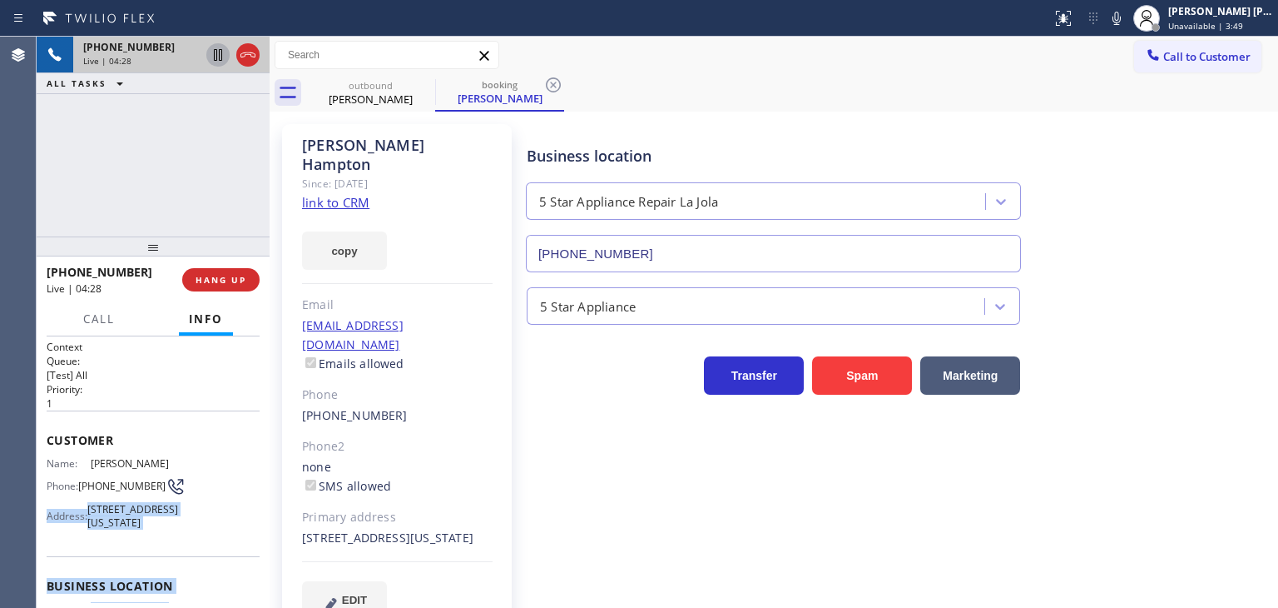
scroll to position [0, 0]
drag, startPoint x: 188, startPoint y: 515, endPoint x: 50, endPoint y: 454, distance: 151.3
click at [50, 454] on div "Context Queue: [Test] All Priority: 1 Customer Name: Simuel Hampton Phone: (773…" at bounding box center [153, 588] width 213 height 494
copy div "Name: Simuel Hampton Phone: (773) 612-0455 Address: 8449 S Indiana Ave, Chicago…"
click at [1127, 27] on icon at bounding box center [1117, 18] width 20 height 20
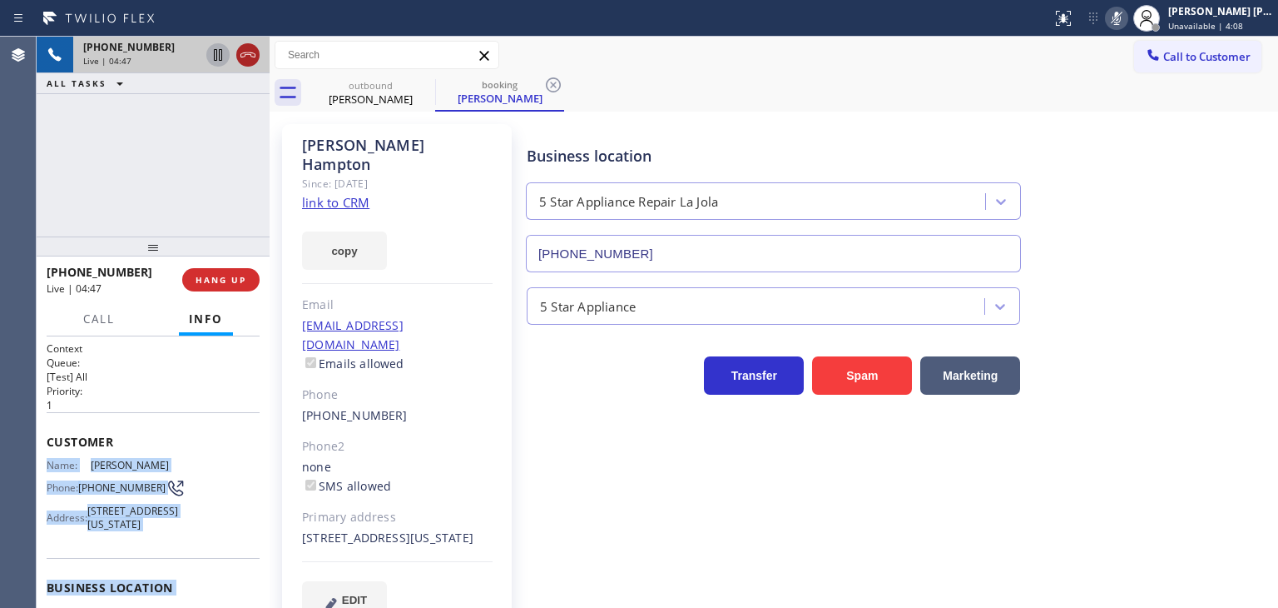
click at [248, 60] on icon at bounding box center [248, 55] width 20 height 20
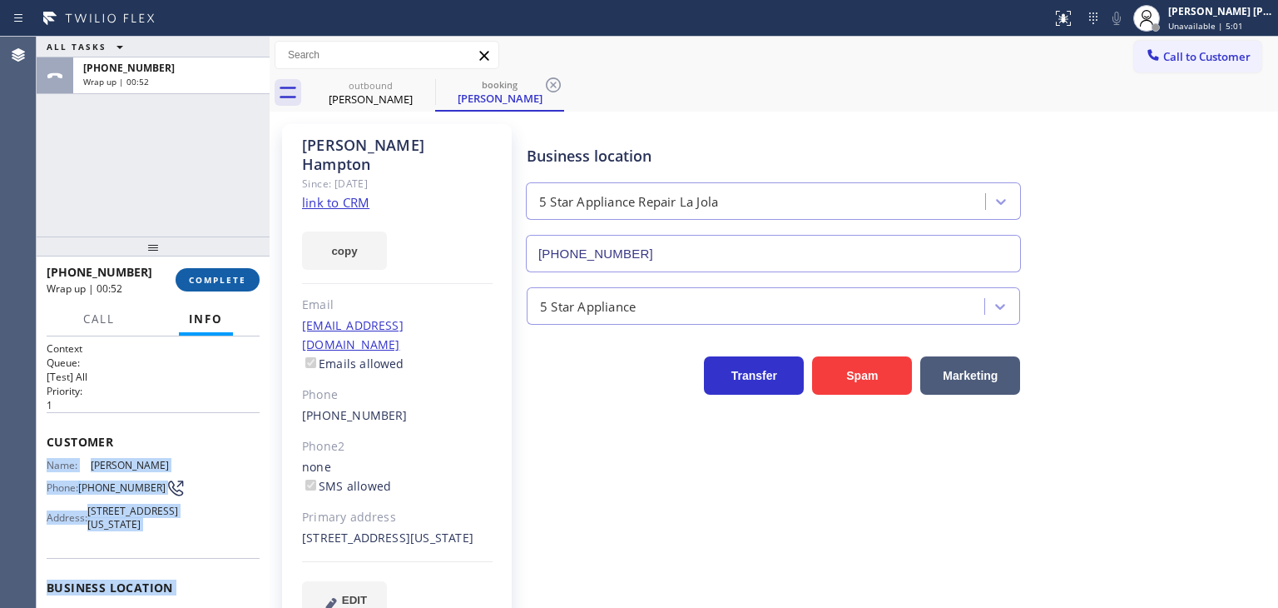
click at [219, 280] on span "COMPLETE" at bounding box center [217, 280] width 57 height 12
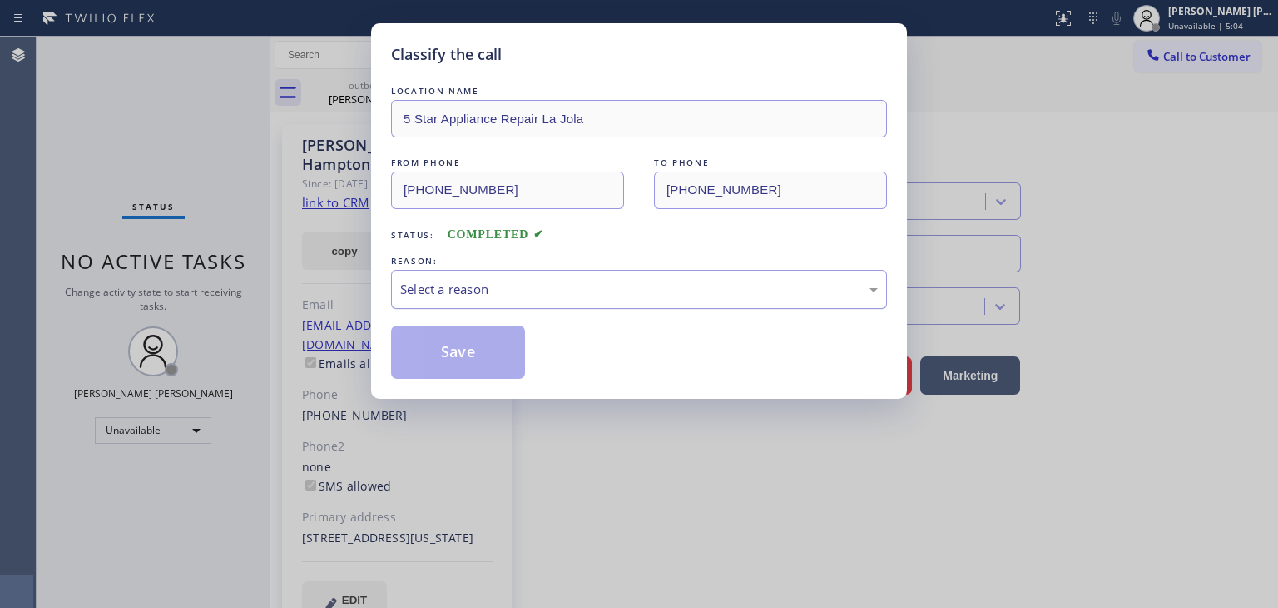
click at [444, 280] on div "Select a reason" at bounding box center [639, 289] width 478 height 19
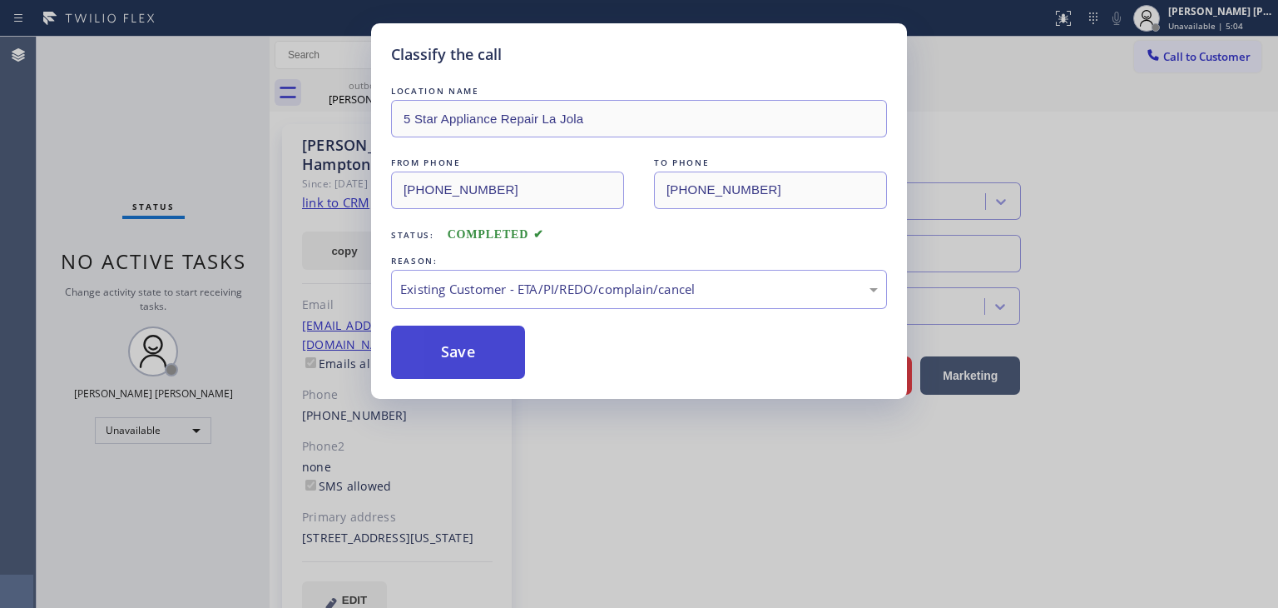
click at [469, 355] on button "Save" at bounding box center [458, 351] width 134 height 53
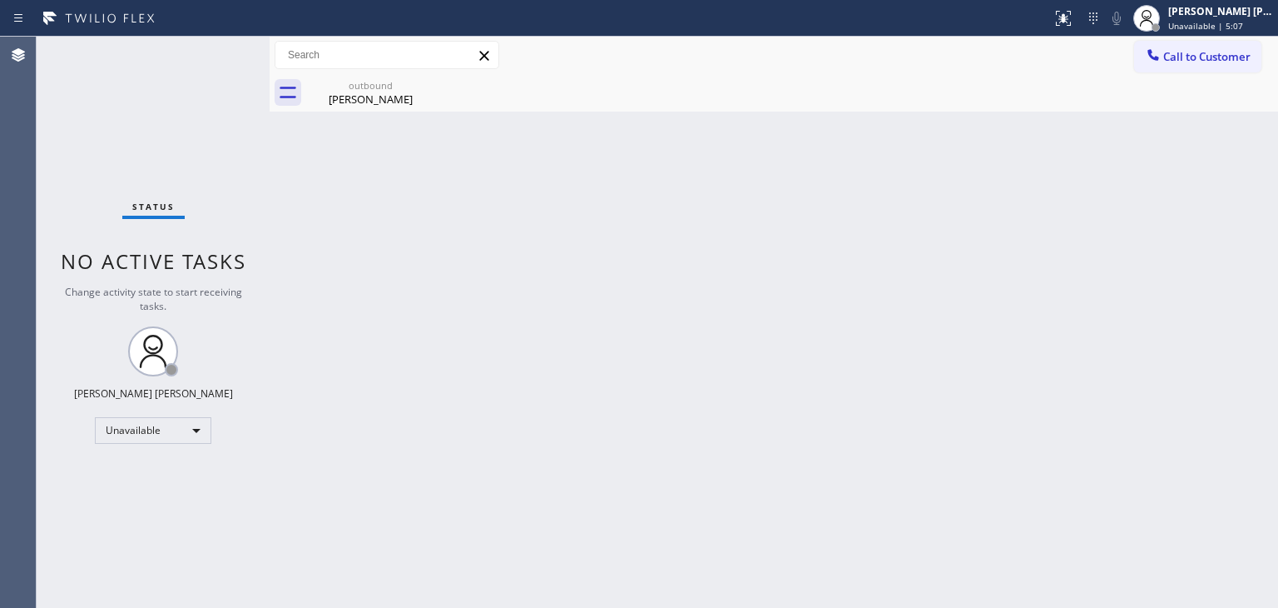
click at [1227, 21] on span "Unavailable | 5:07" at bounding box center [1205, 26] width 75 height 12
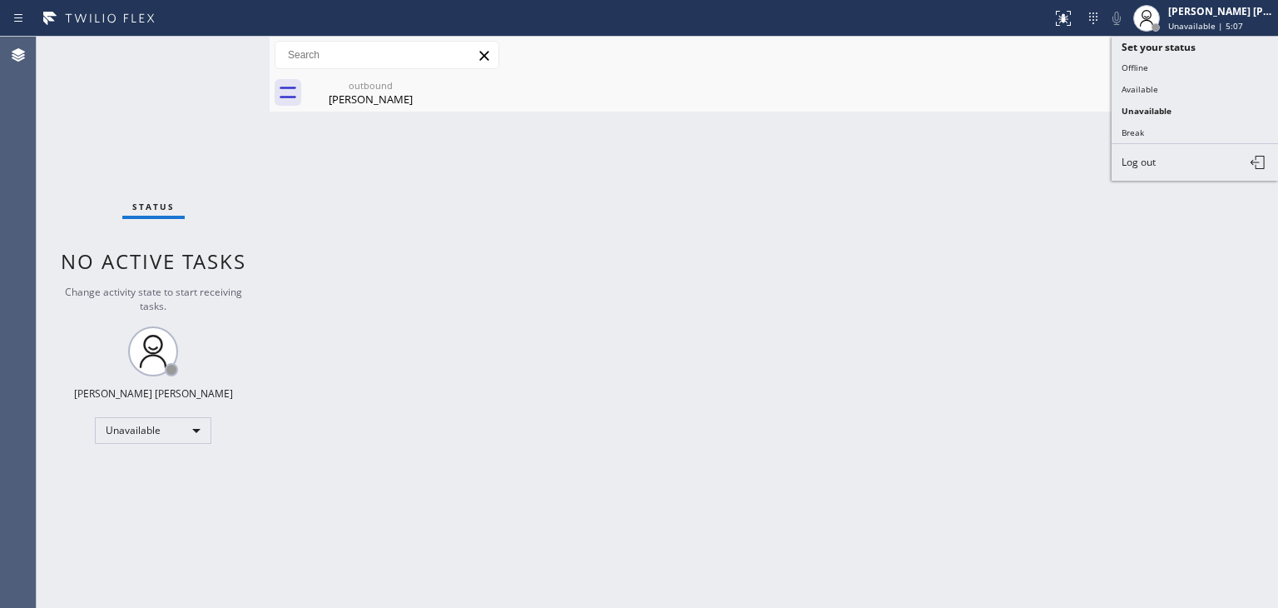
click at [1149, 83] on button "Available" at bounding box center [1195, 89] width 166 height 22
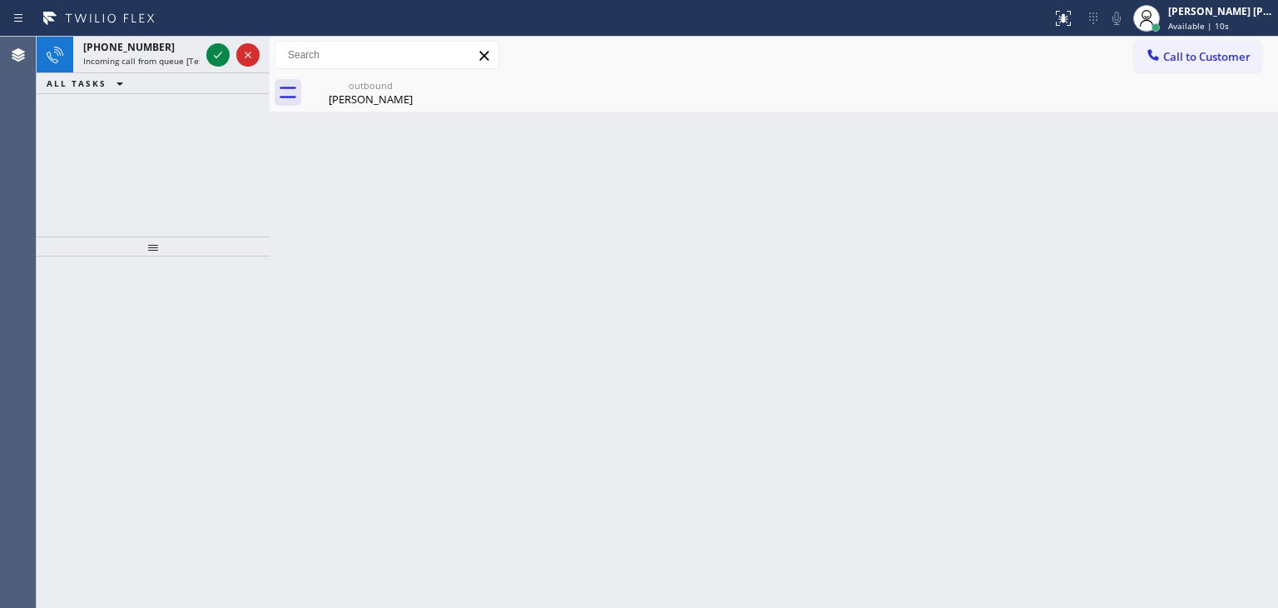
drag, startPoint x: 234, startPoint y: 65, endPoint x: 198, endPoint y: 183, distance: 123.5
click at [234, 65] on div at bounding box center [233, 55] width 60 height 37
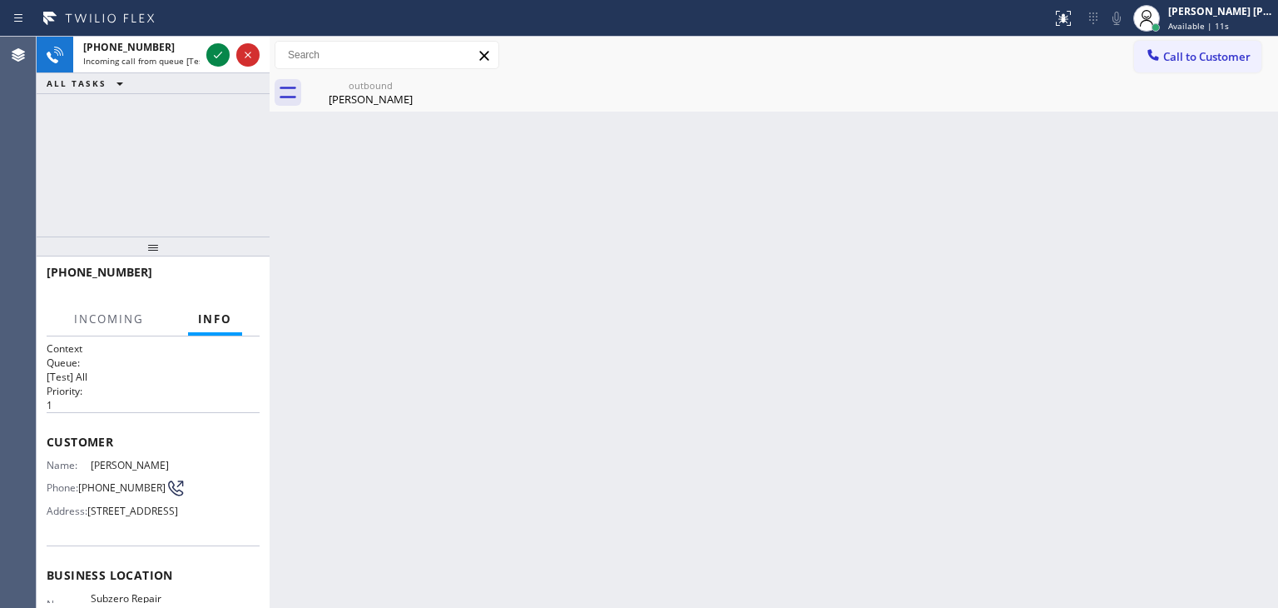
scroll to position [83, 0]
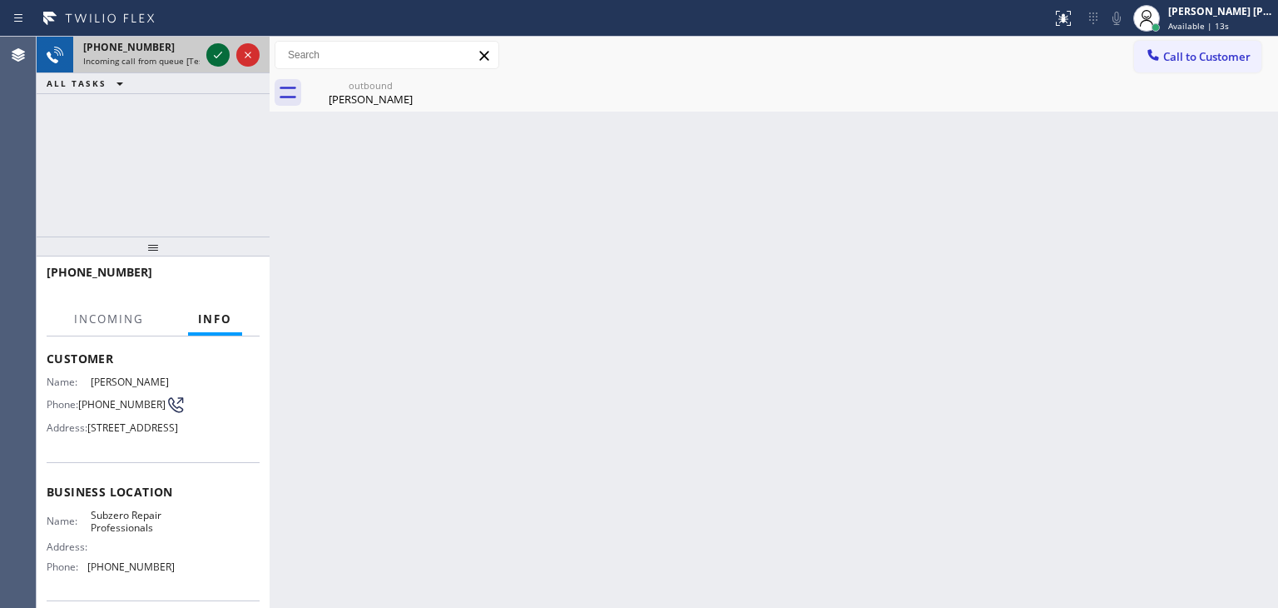
click at [218, 57] on icon at bounding box center [218, 55] width 20 height 20
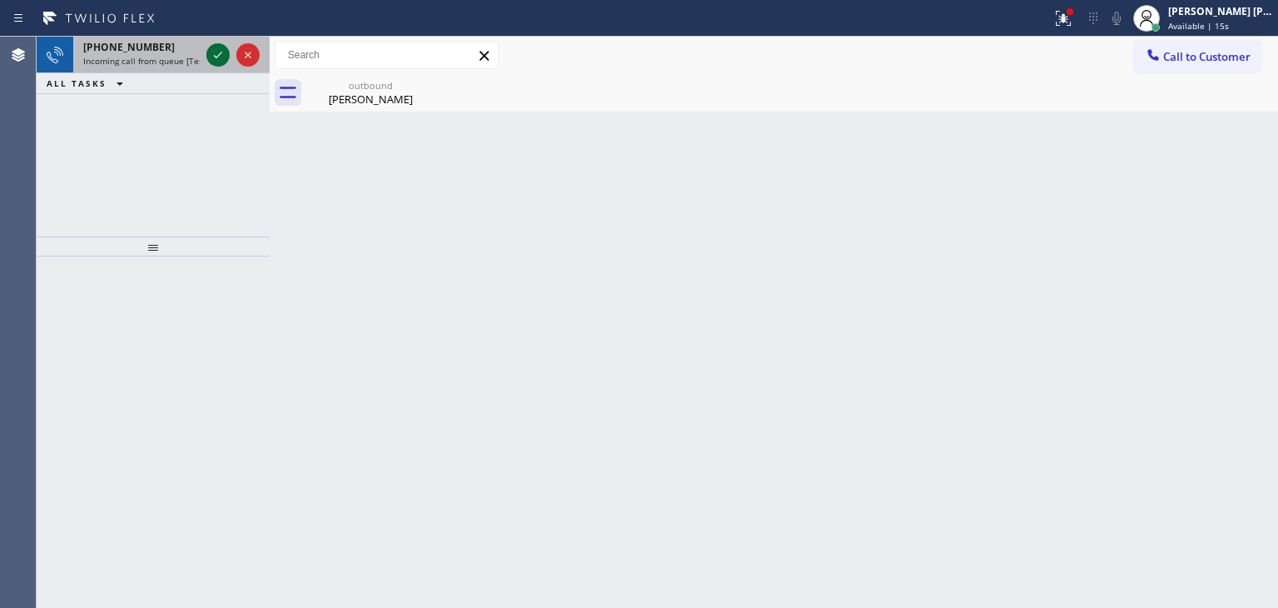
click at [218, 57] on icon at bounding box center [218, 55] width 20 height 20
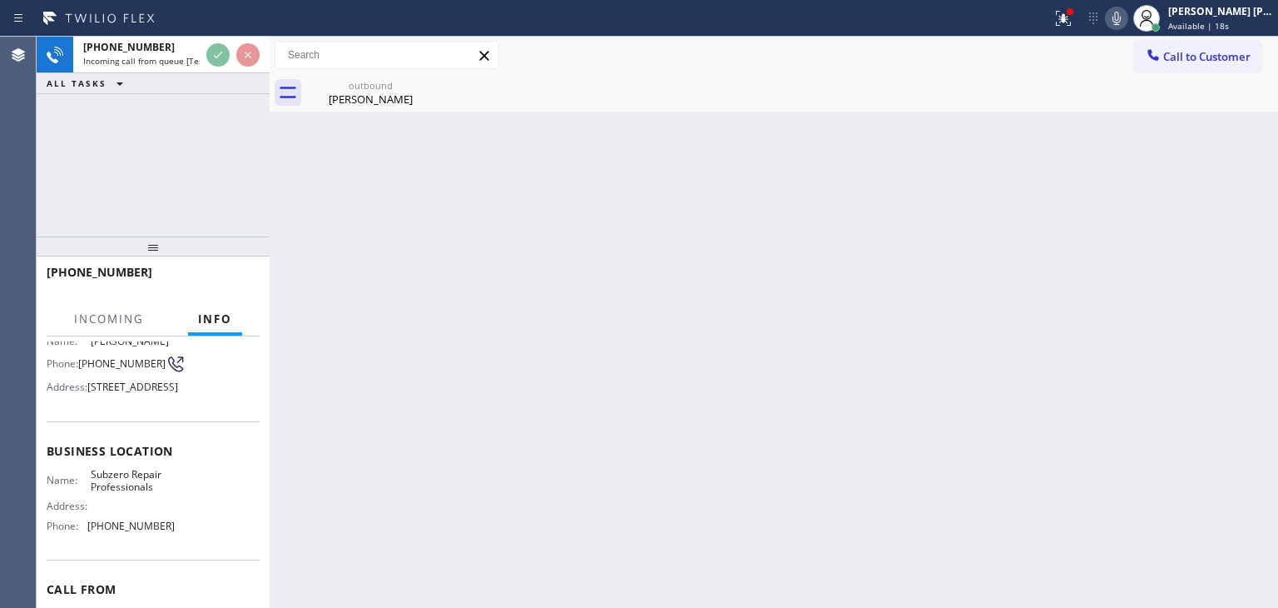
scroll to position [166, 0]
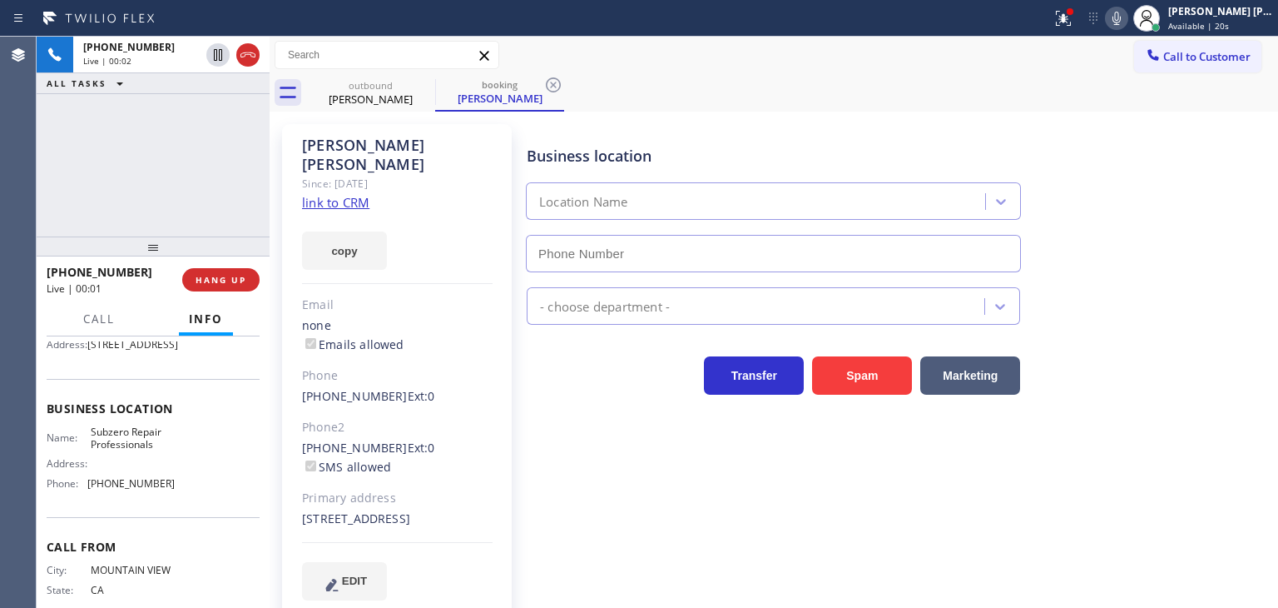
type input "(877) 414-7264"
click at [324, 194] on link "link to CRM" at bounding box center [335, 202] width 67 height 17
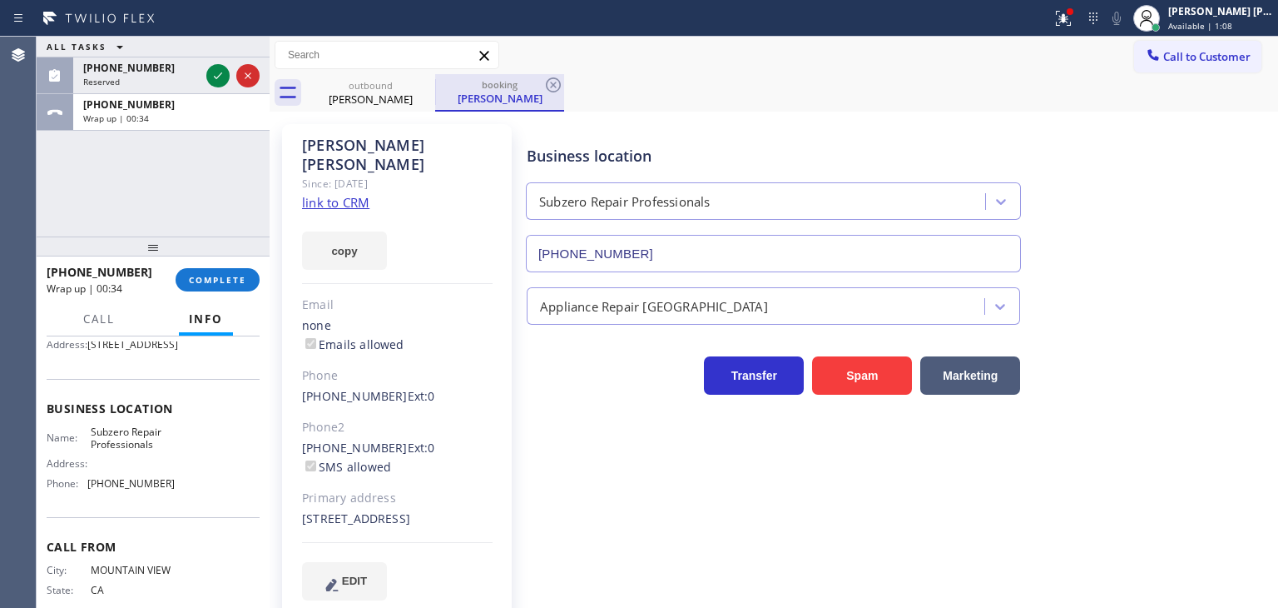
drag, startPoint x: 220, startPoint y: 75, endPoint x: 482, endPoint y: 79, distance: 262.2
click at [220, 75] on icon at bounding box center [218, 76] width 20 height 20
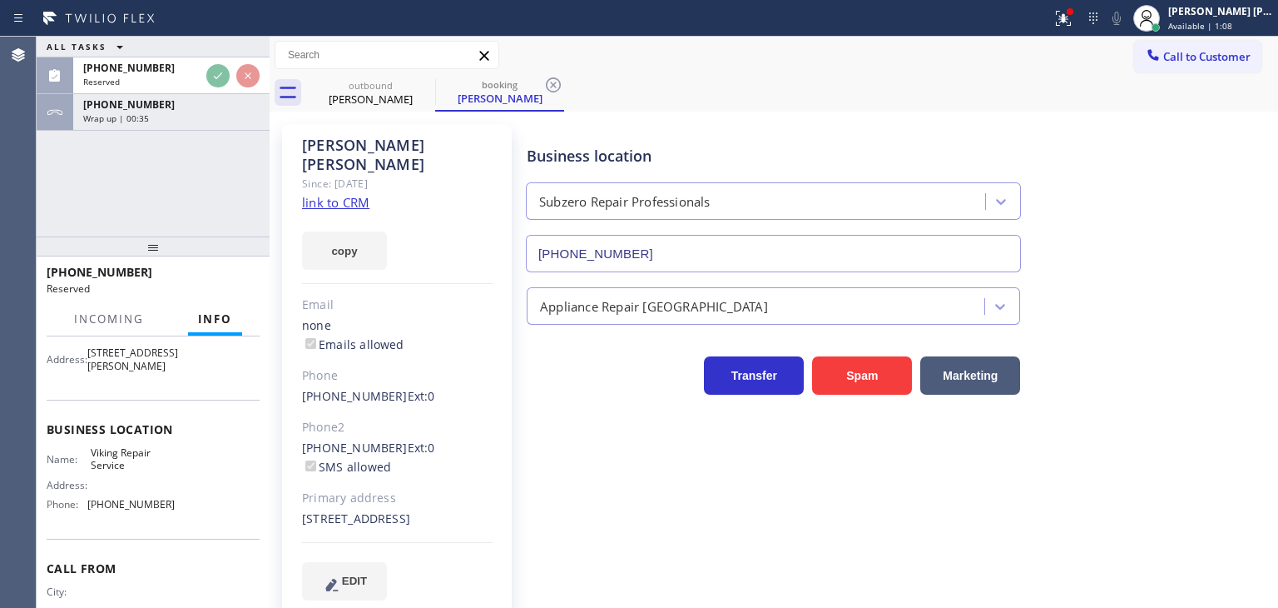
scroll to position [173, 0]
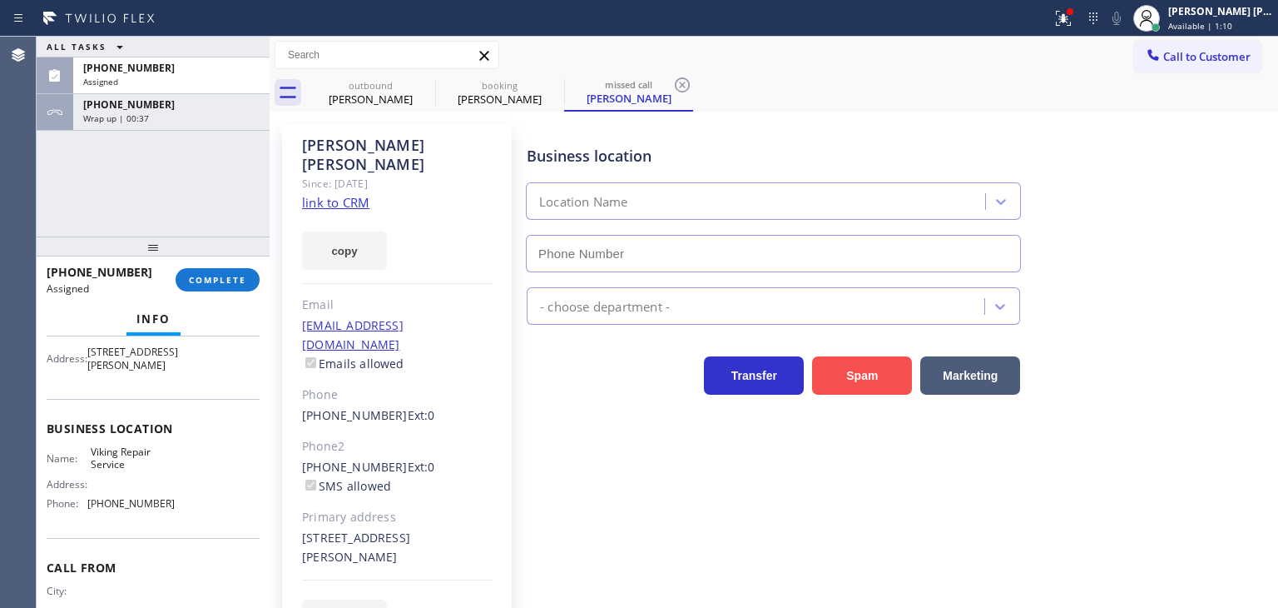
type input "(206) 309-8891"
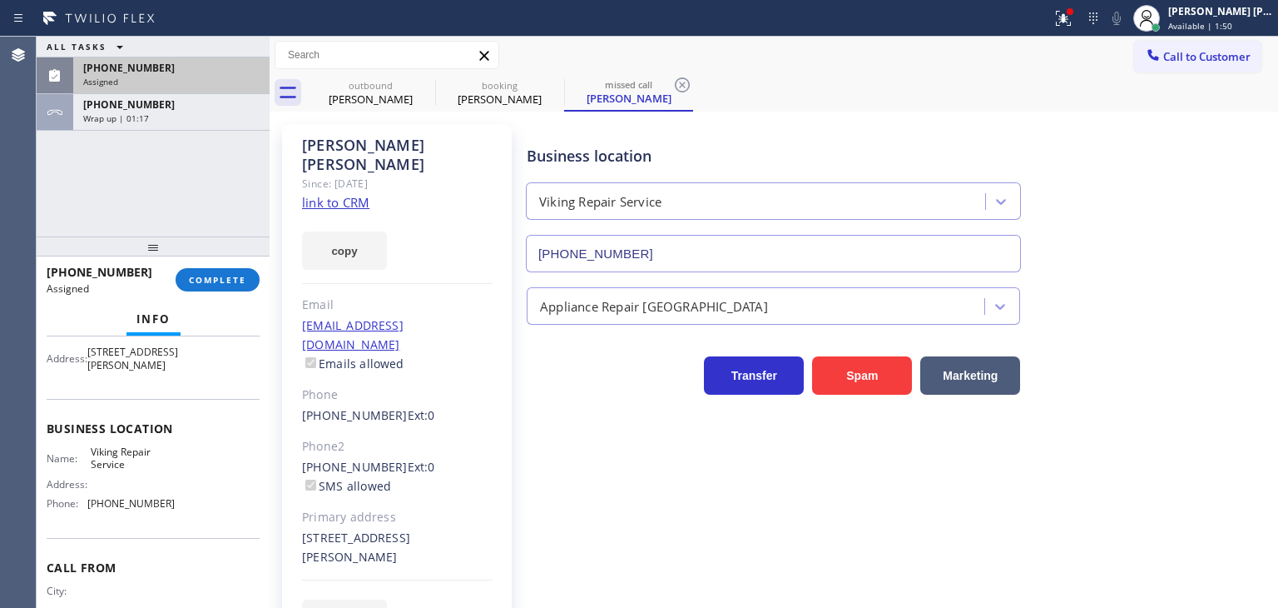
click at [199, 91] on div "(425) 677-1823 Assigned" at bounding box center [168, 75] width 190 height 37
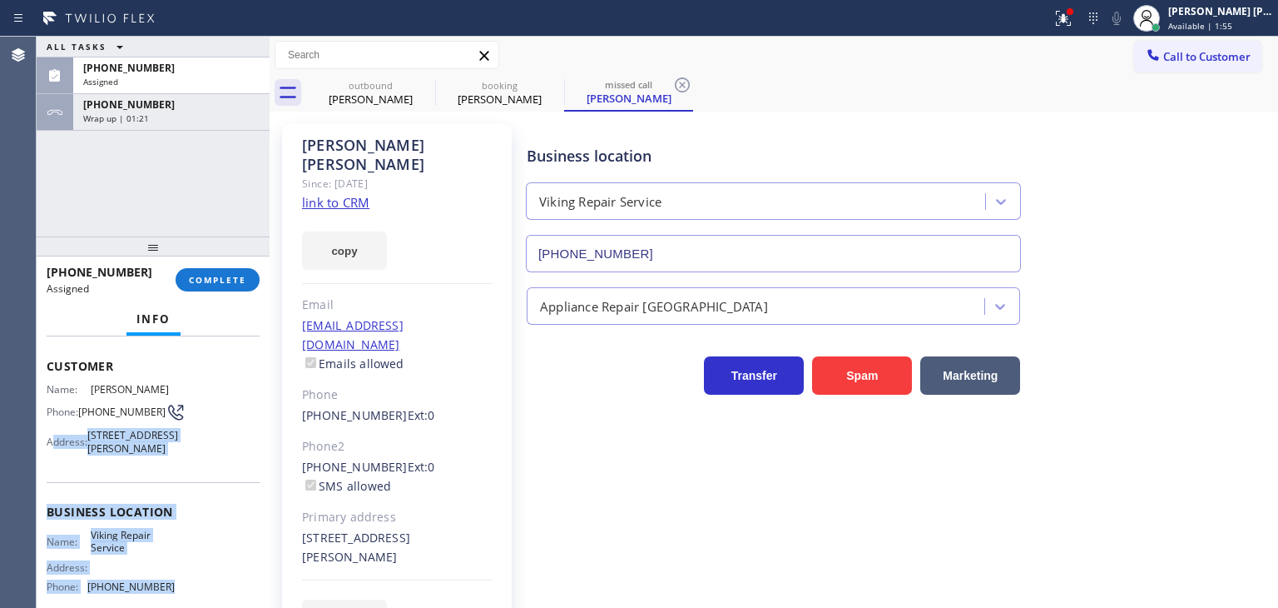
scroll to position [90, 0]
drag, startPoint x: 174, startPoint y: 528, endPoint x: 40, endPoint y: 380, distance: 199.1
click at [40, 380] on div "Context Queue: Appliance Repair High End Priority: 0 Task Age: Customer Name: J…" at bounding box center [153, 471] width 233 height 271
copy div "Name: Jessica Berger Phone: (425) 677-1823 Address: 12916 318th Ave NE, Duvall,…"
click at [205, 281] on span "COMPLETE" at bounding box center [217, 280] width 57 height 12
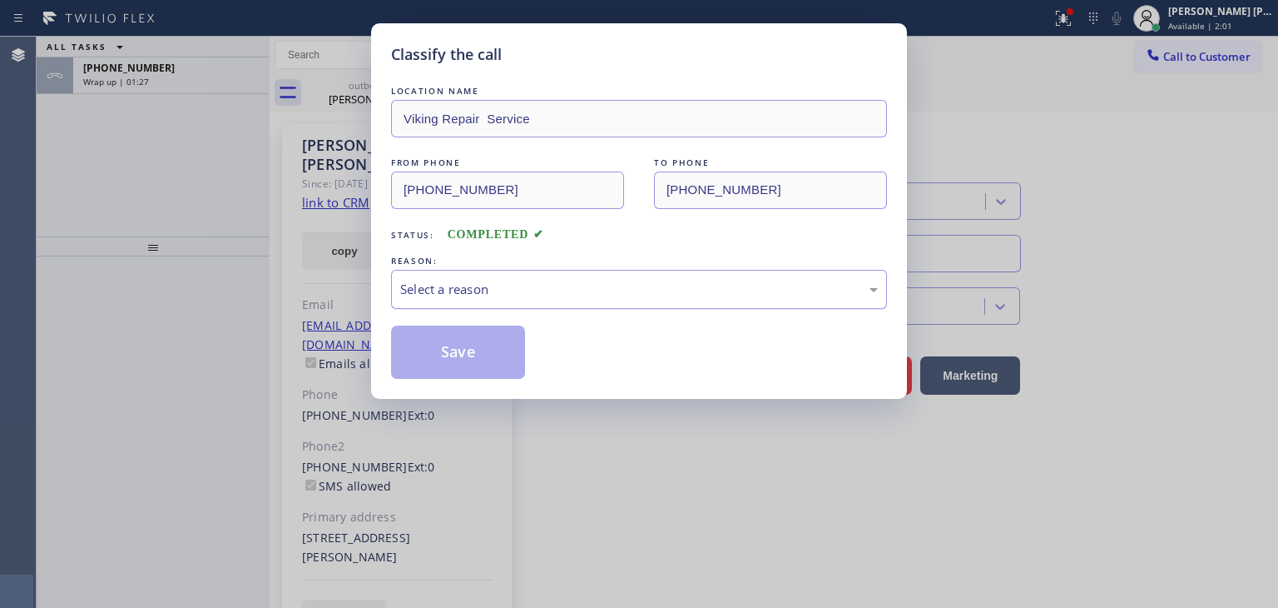
click at [494, 281] on div "Select a reason" at bounding box center [639, 289] width 478 height 19
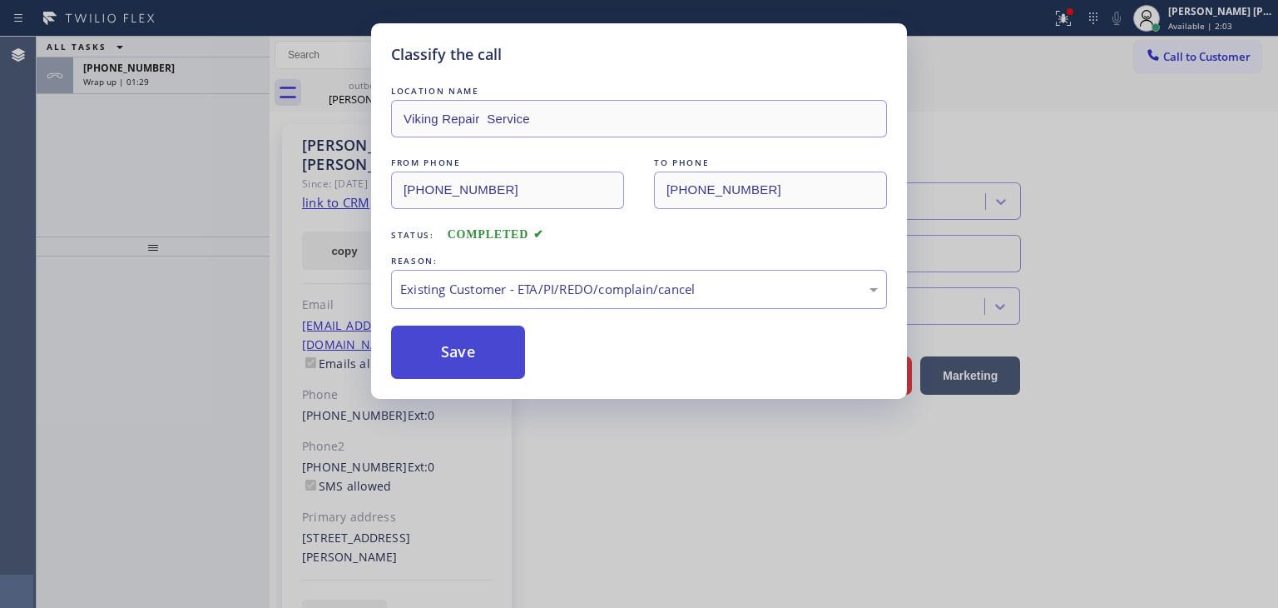
click at [479, 351] on button "Save" at bounding box center [458, 351] width 134 height 53
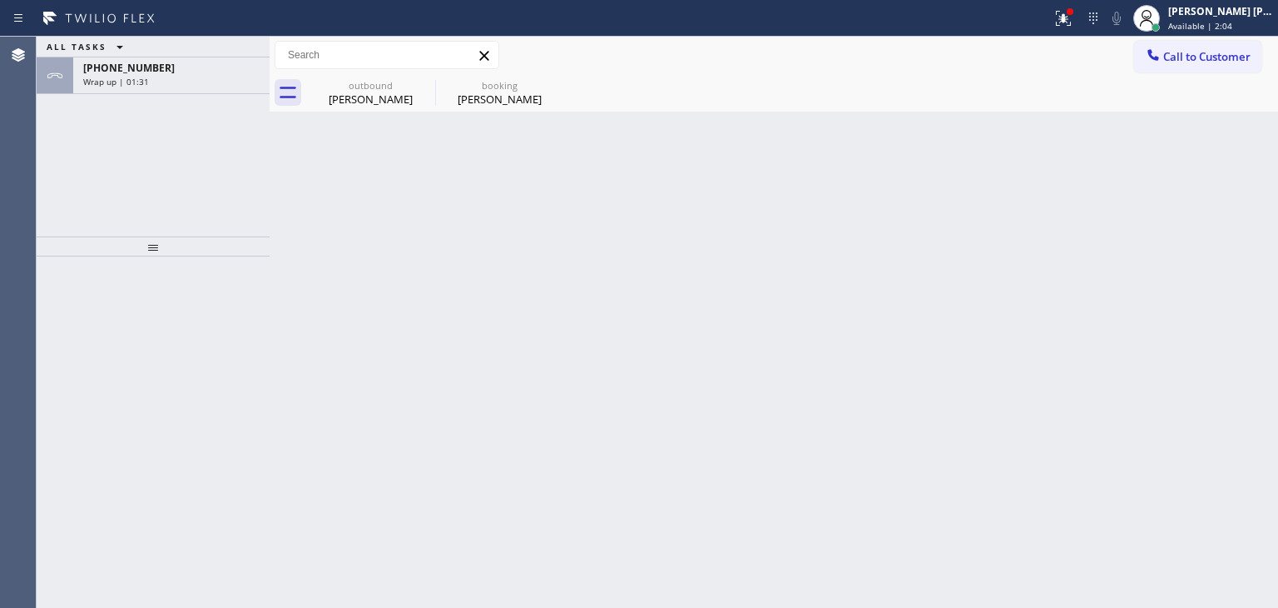
click at [184, 57] on div "ALL TASKS ALL TASKS ACTIVE TASKS TASKS IN WRAP UP" at bounding box center [153, 47] width 233 height 21
click at [179, 76] on div "Wrap up | 01:32" at bounding box center [171, 82] width 176 height 12
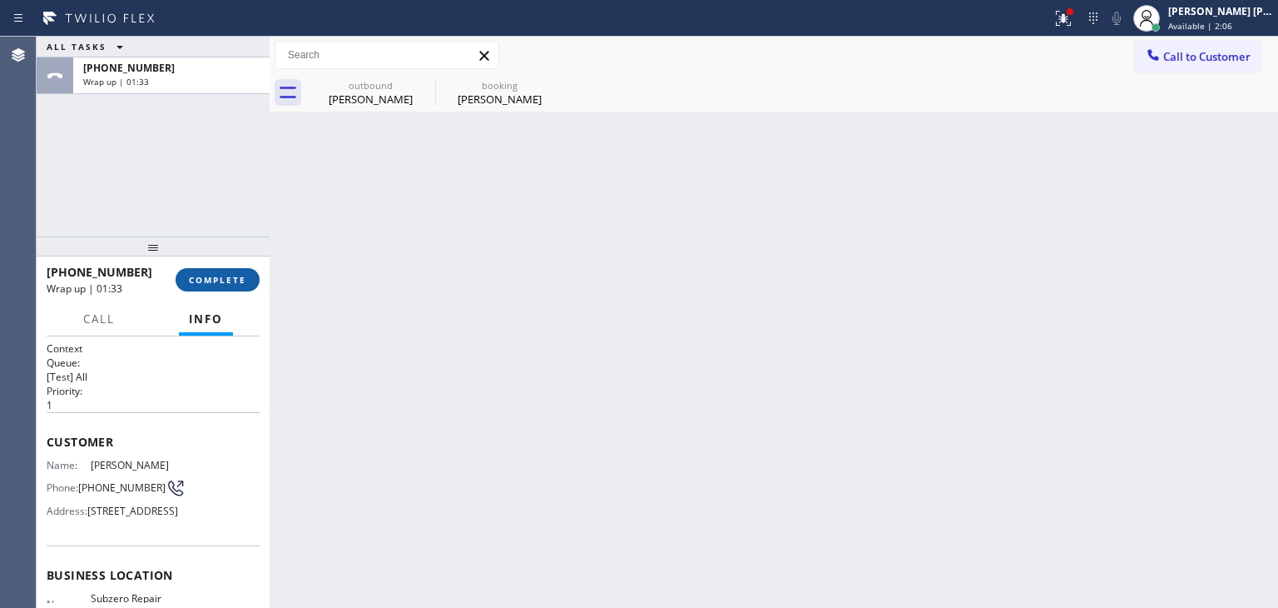
click at [226, 275] on span "COMPLETE" at bounding box center [217, 280] width 57 height 12
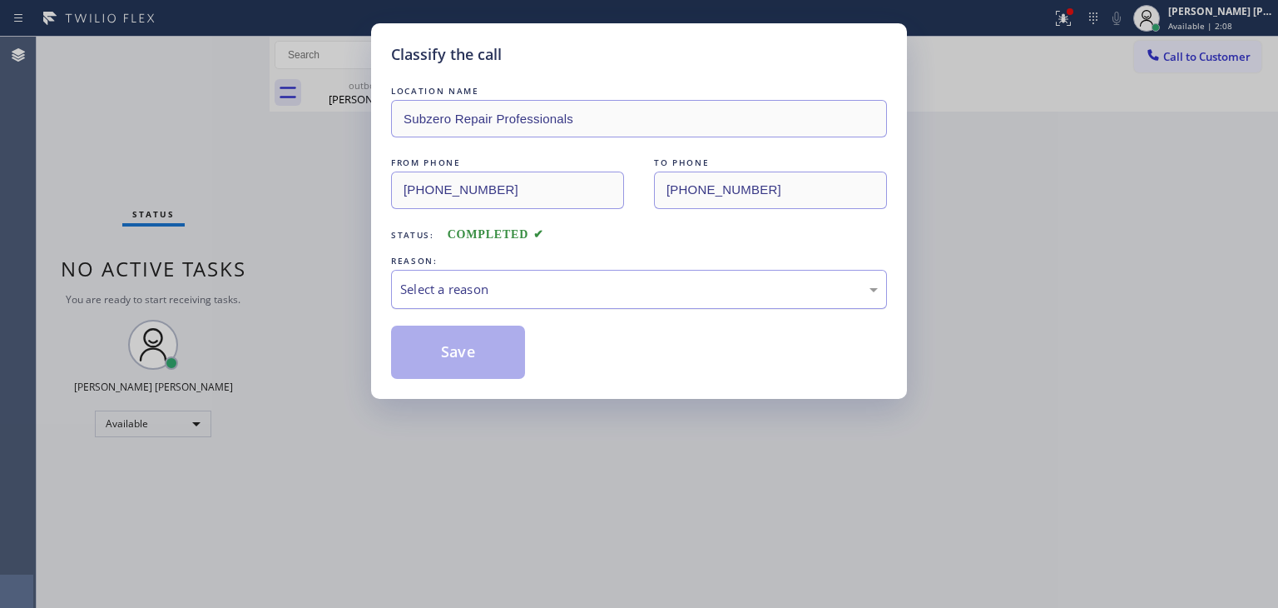
click at [441, 280] on div "Select a reason" at bounding box center [639, 289] width 478 height 19
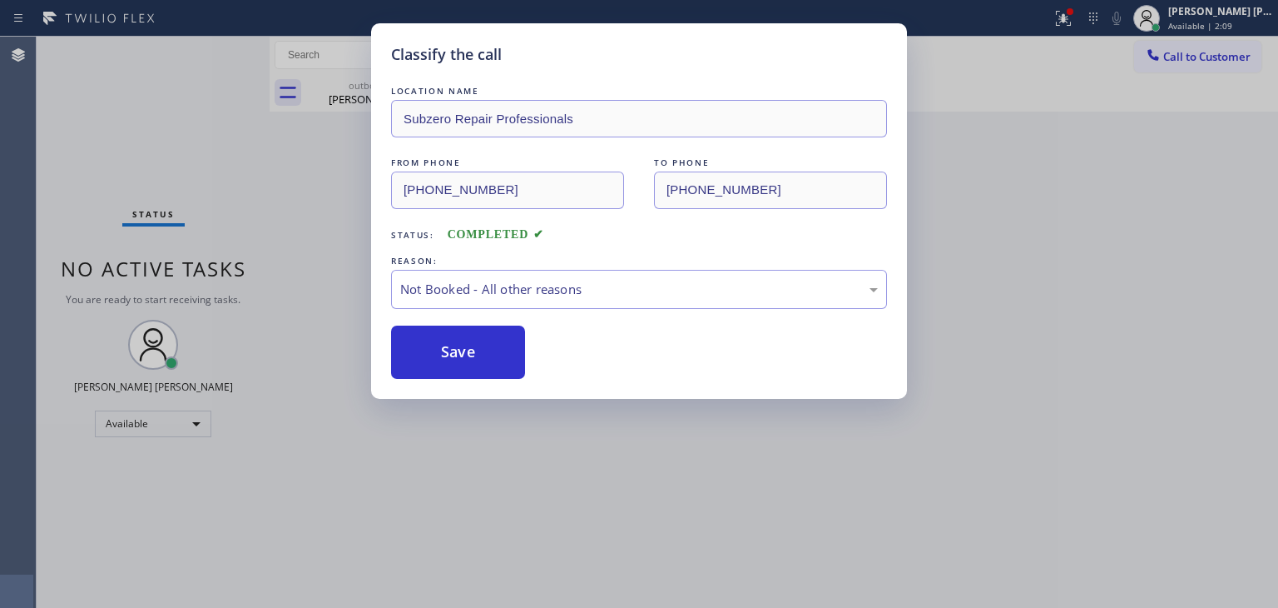
click at [450, 353] on button "Save" at bounding box center [458, 351] width 134 height 53
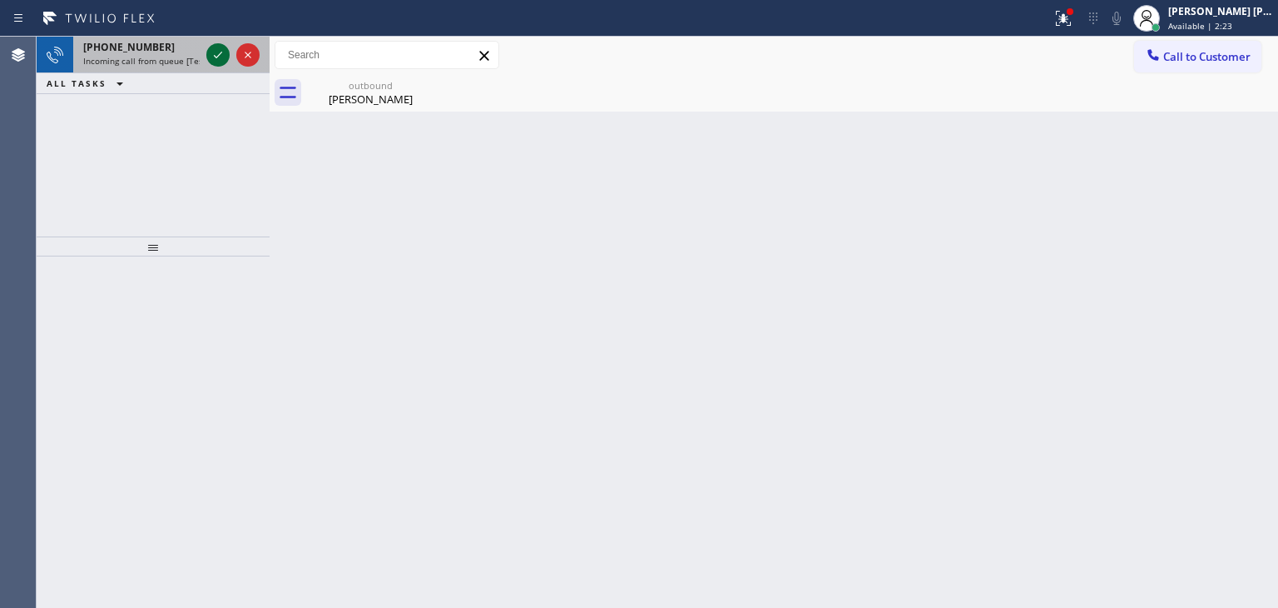
click at [223, 51] on icon at bounding box center [218, 55] width 20 height 20
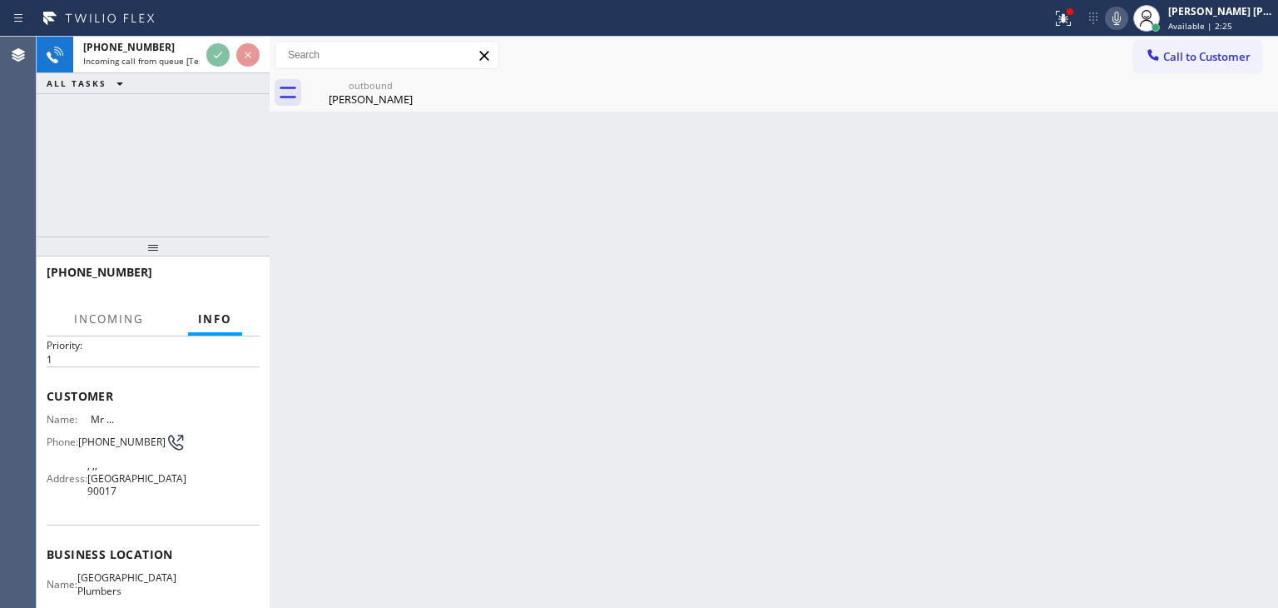
scroll to position [83, 0]
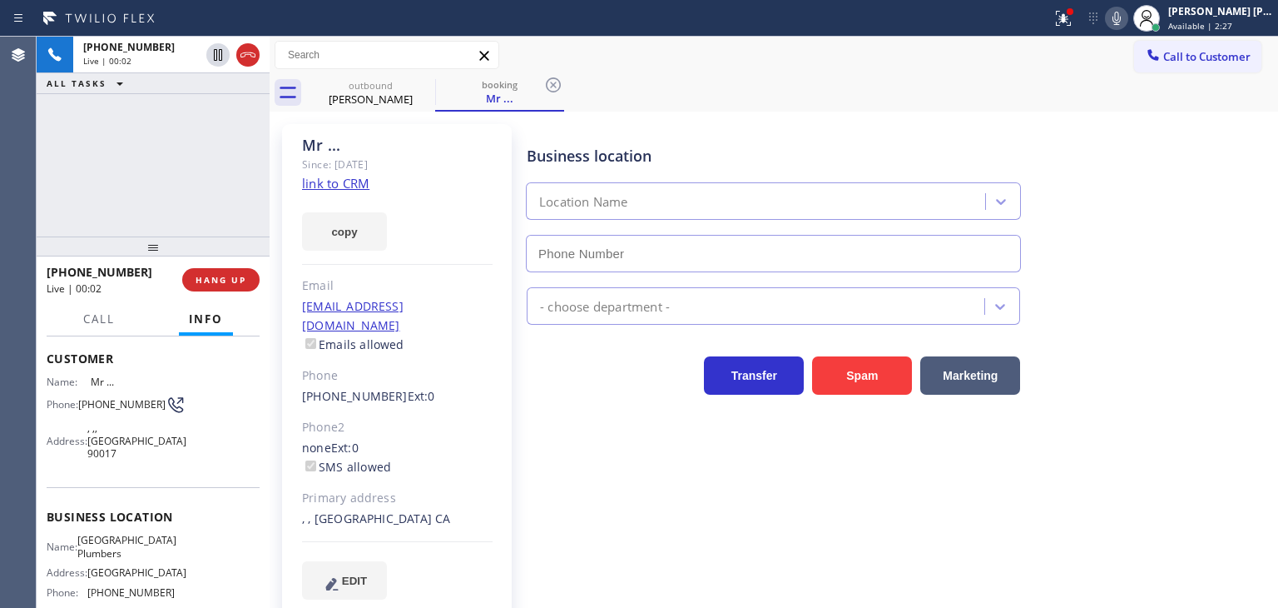
type input "(562) 414-6833"
click at [356, 185] on link "link to CRM" at bounding box center [335, 183] width 67 height 17
click at [221, 282] on span "HANG UP" at bounding box center [221, 280] width 51 height 12
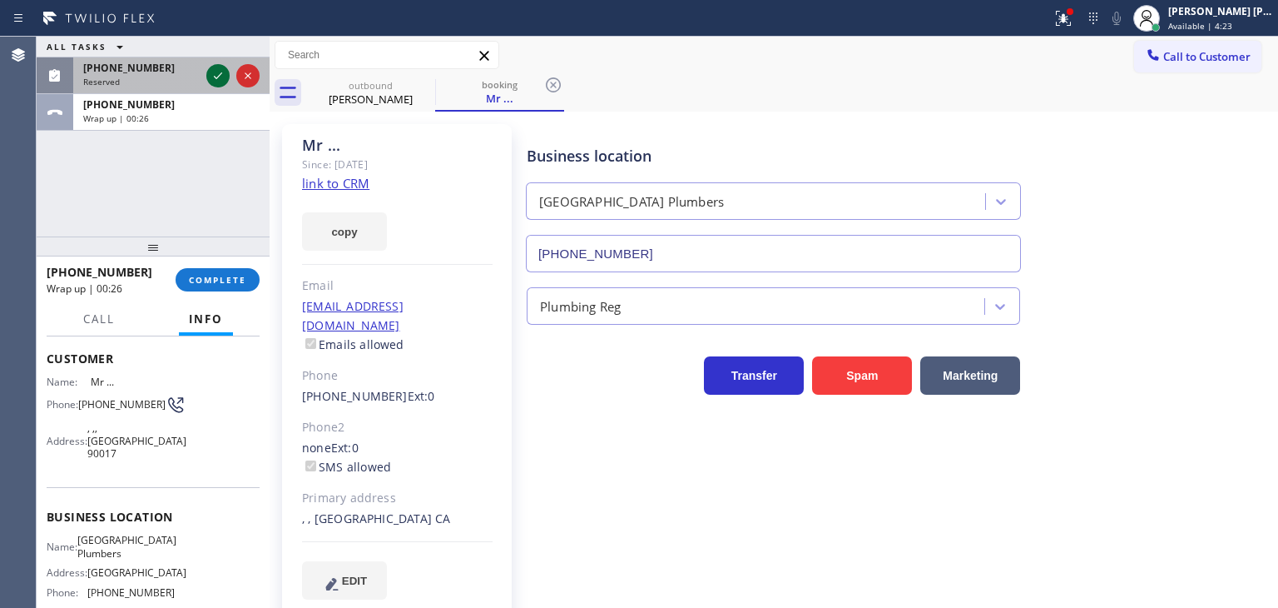
click at [216, 69] on icon at bounding box center [218, 76] width 20 height 20
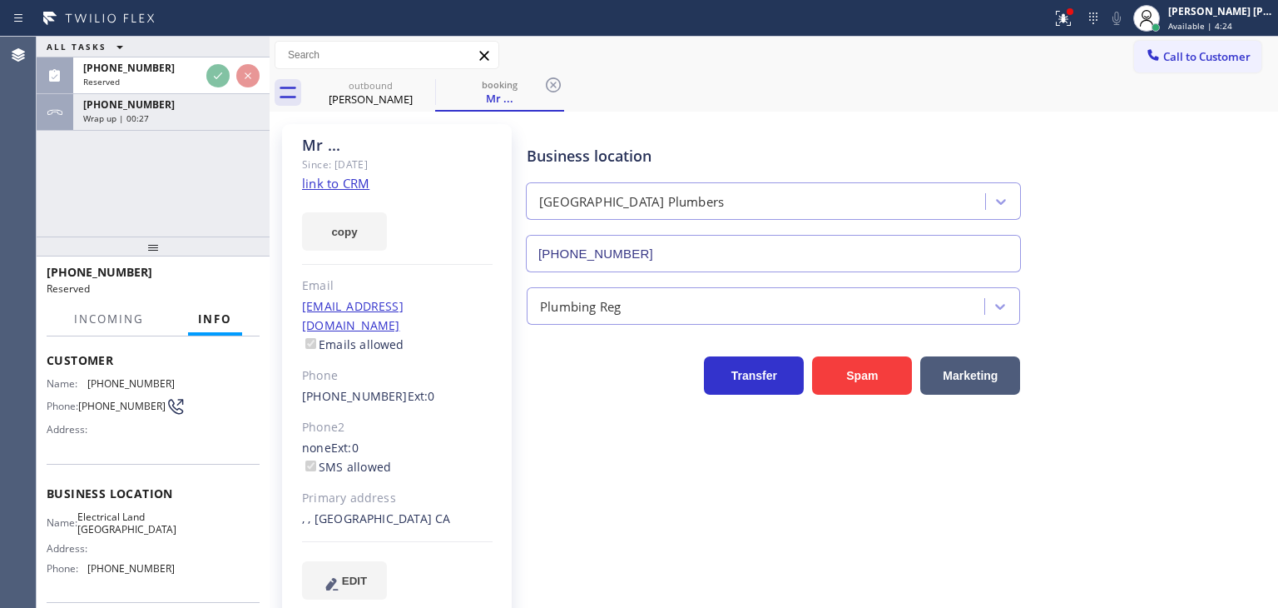
scroll to position [97, 0]
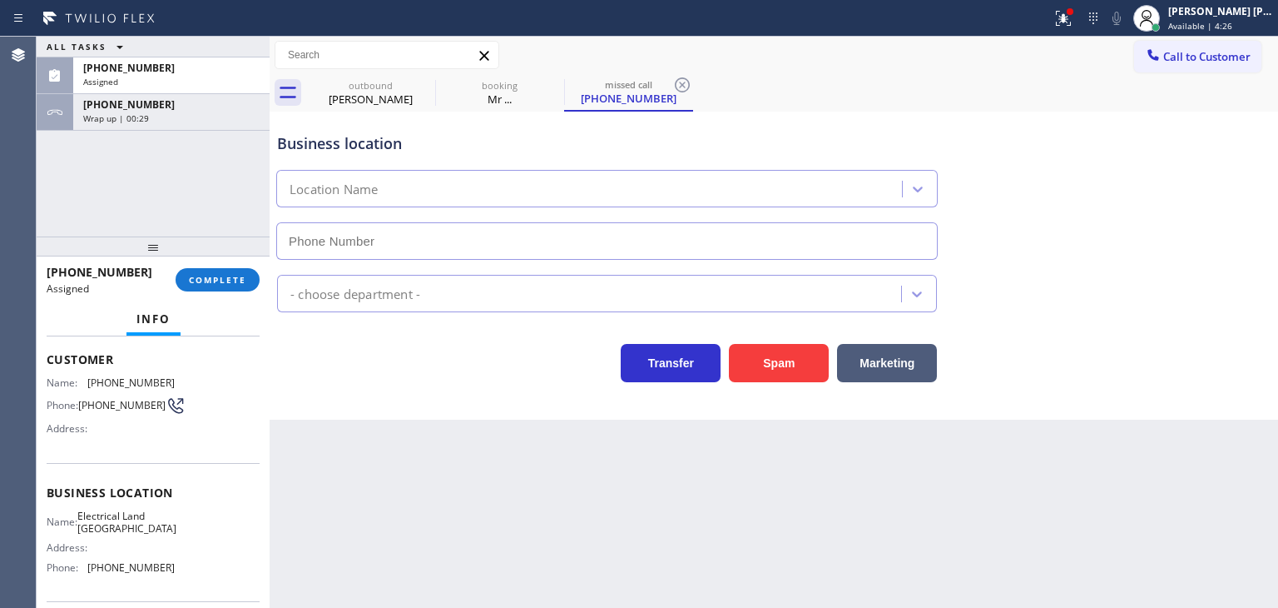
type input "(626) 247-3015"
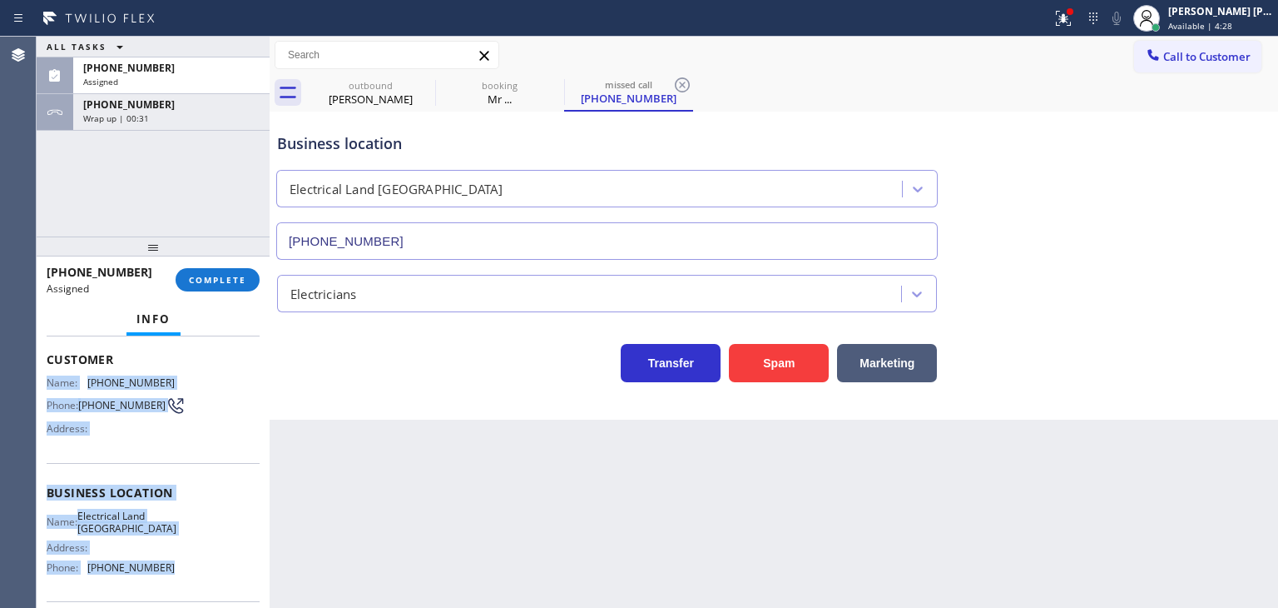
drag, startPoint x: 182, startPoint y: 584, endPoint x: 43, endPoint y: 378, distance: 248.8
click at [43, 378] on div "Context Queue: Electrical Priority: 0 Task Age: Customer Name: (808) 765-8344 P…" at bounding box center [153, 471] width 233 height 271
copy div "Name: (808) 765-8344 Phone: (808) 765-8344 Address: Business location Name: Ele…"
click at [231, 280] on span "COMPLETE" at bounding box center [217, 280] width 57 height 12
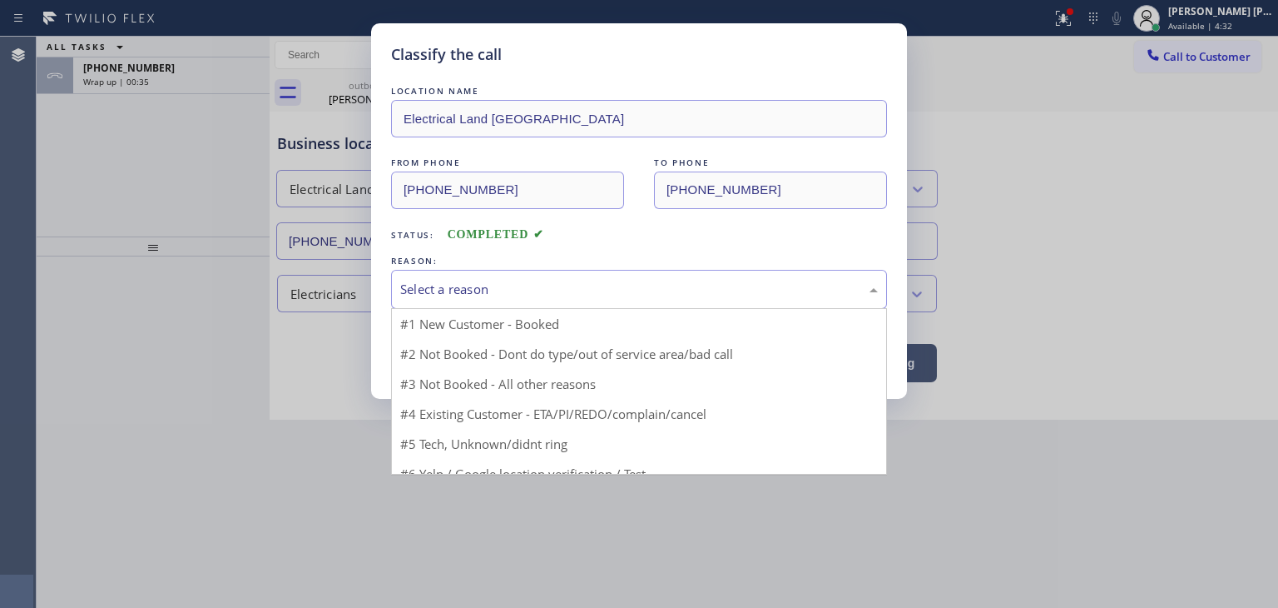
click at [446, 287] on div "Select a reason" at bounding box center [639, 289] width 478 height 19
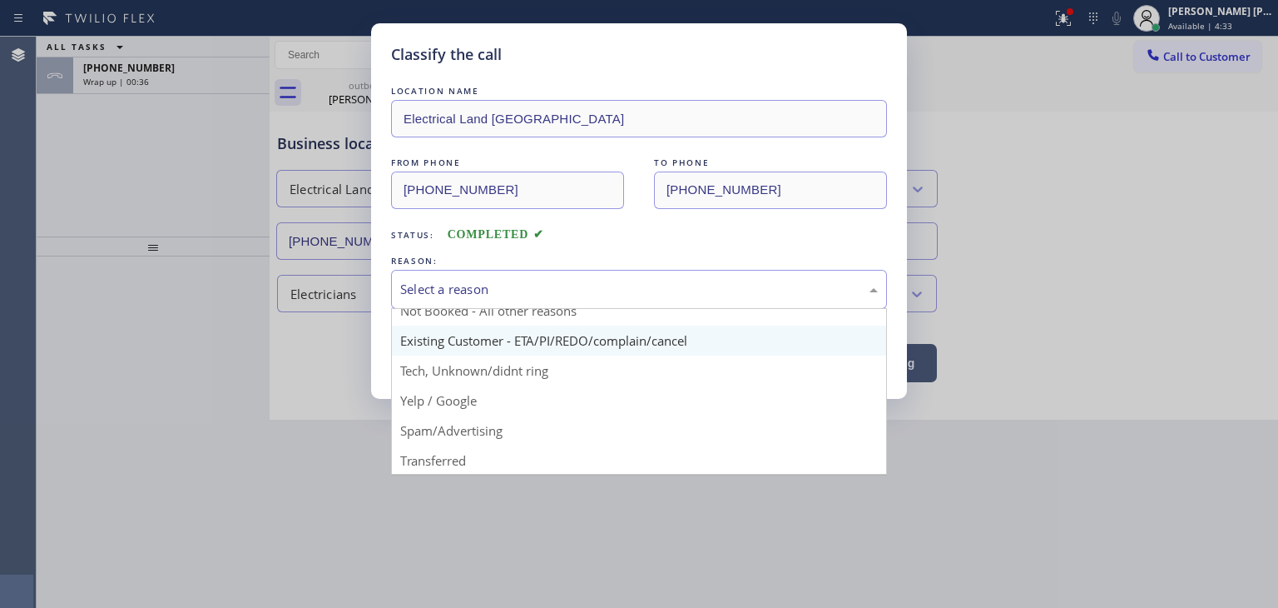
scroll to position [104, 0]
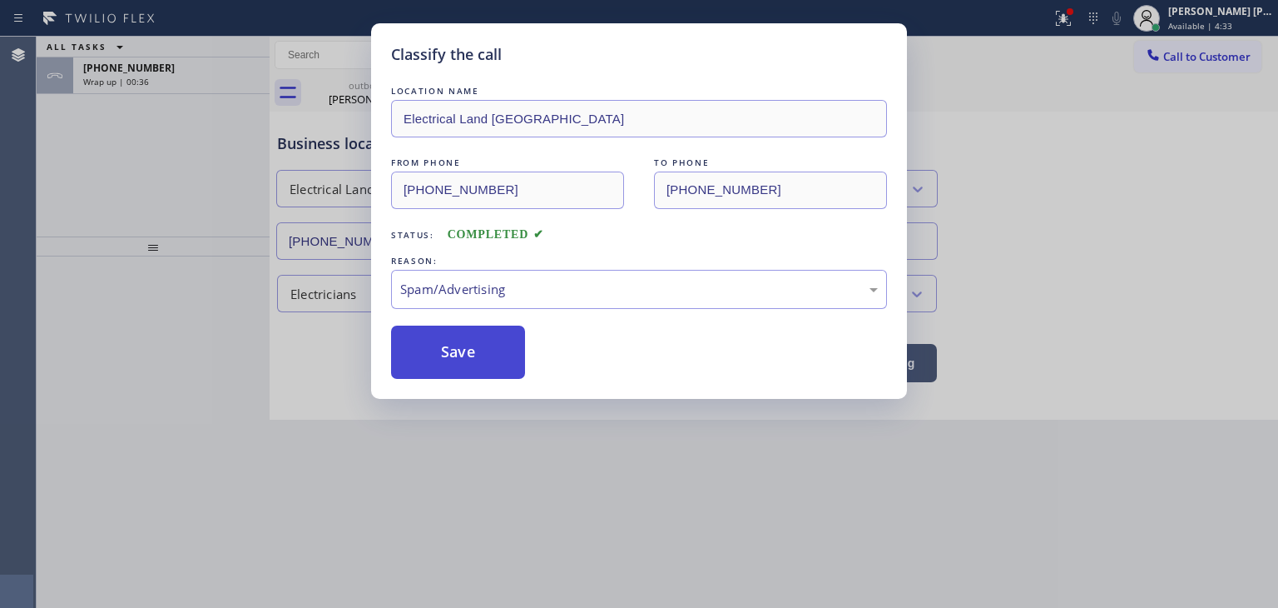
click at [465, 350] on button "Save" at bounding box center [458, 351] width 134 height 53
type input "(562) 414-6833"
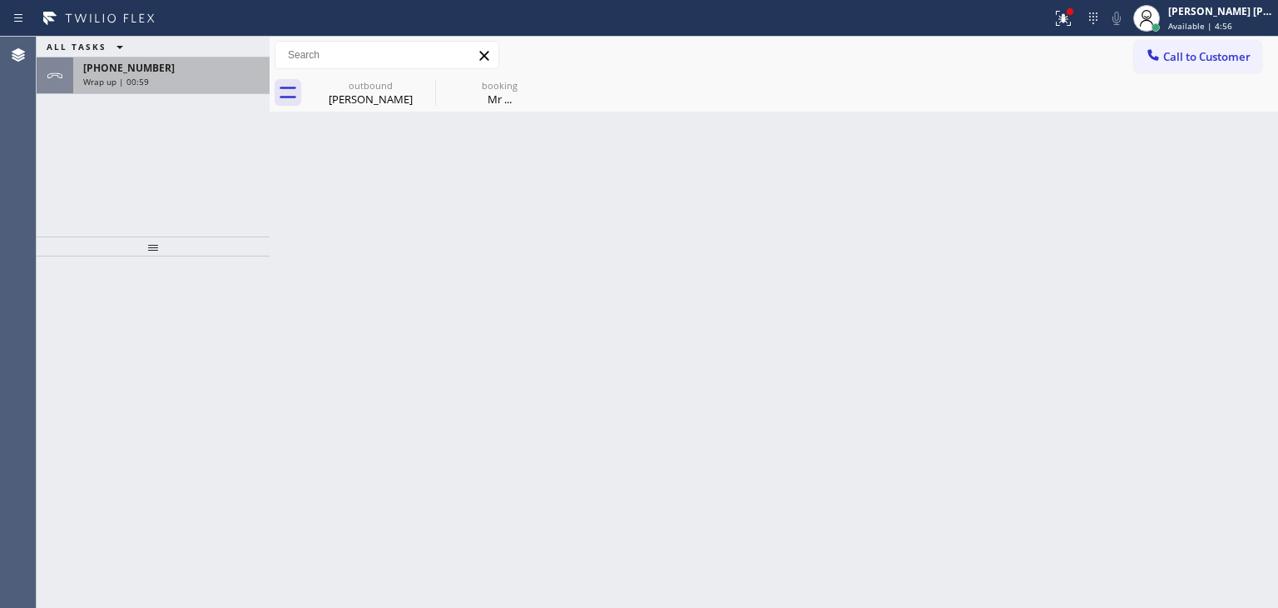
click at [107, 77] on span "Wrap up | 00:59" at bounding box center [116, 82] width 66 height 12
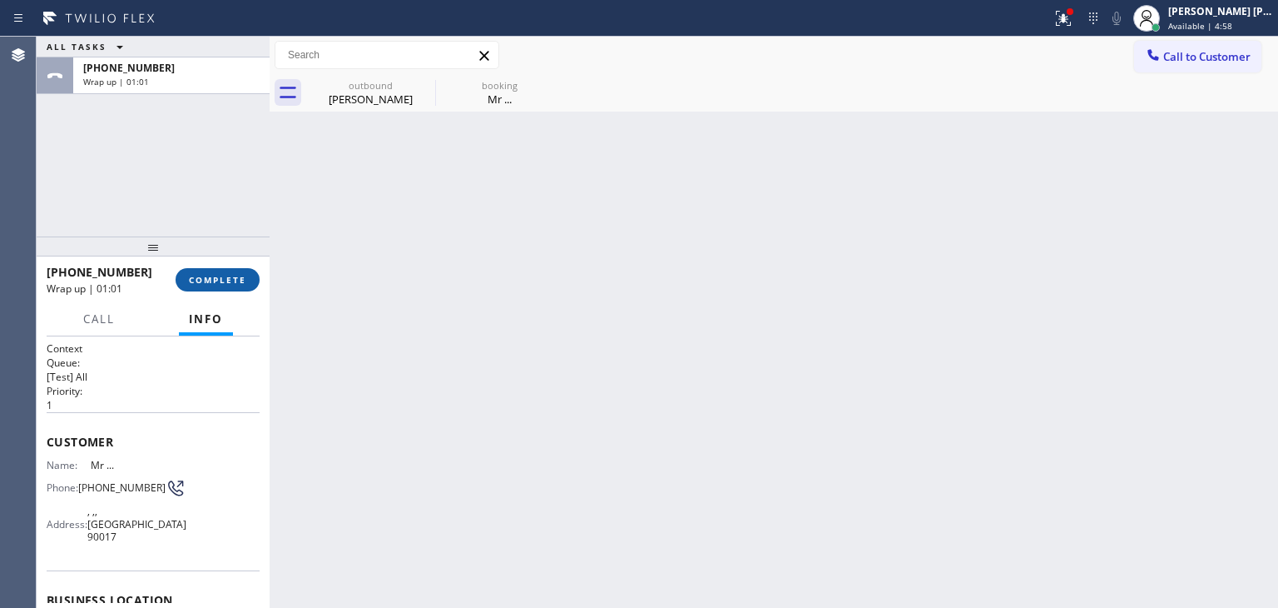
click at [241, 277] on span "COMPLETE" at bounding box center [217, 280] width 57 height 12
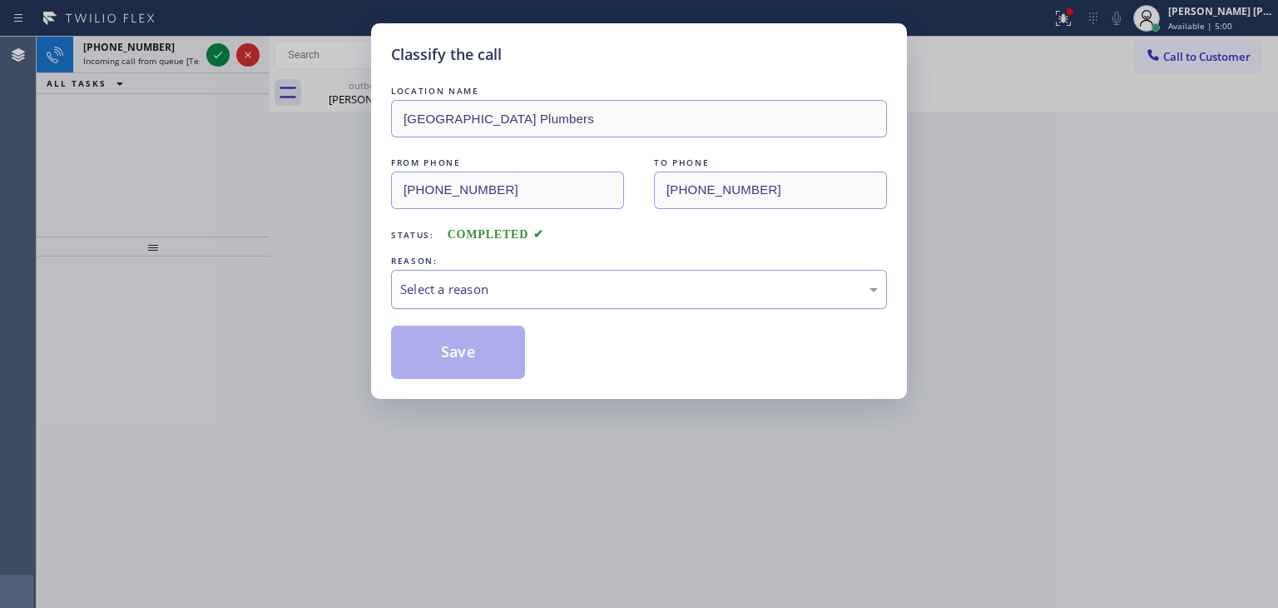
click at [479, 273] on div "Select a reason" at bounding box center [639, 289] width 496 height 39
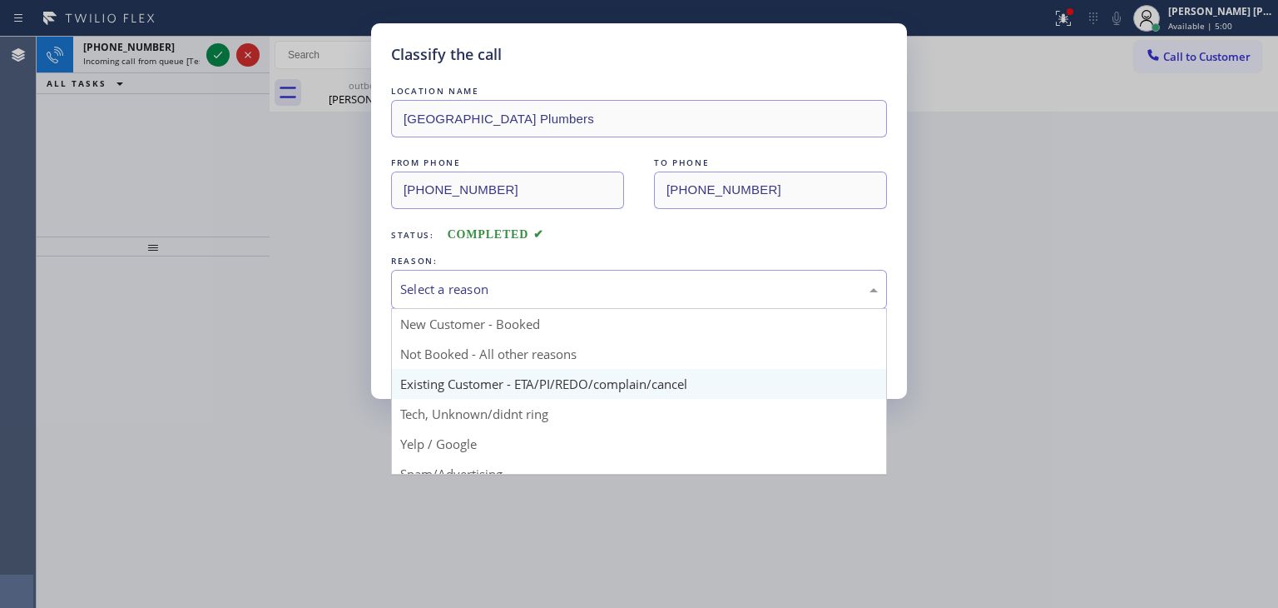
scroll to position [83, 0]
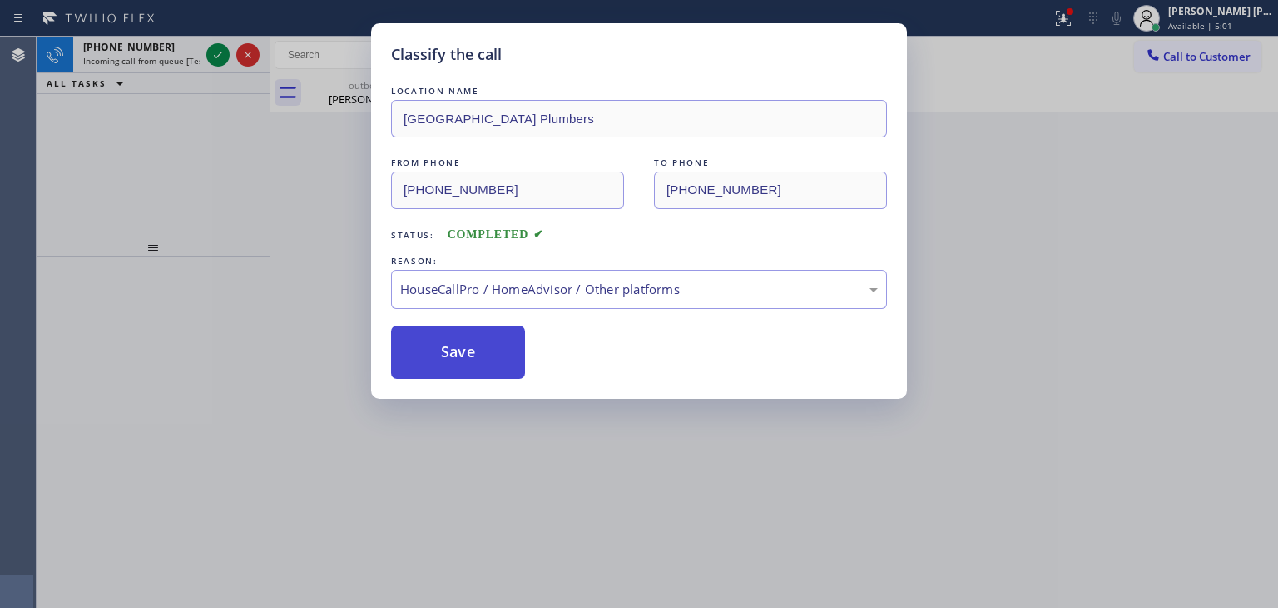
click at [479, 364] on button "Save" at bounding box center [458, 351] width 134 height 53
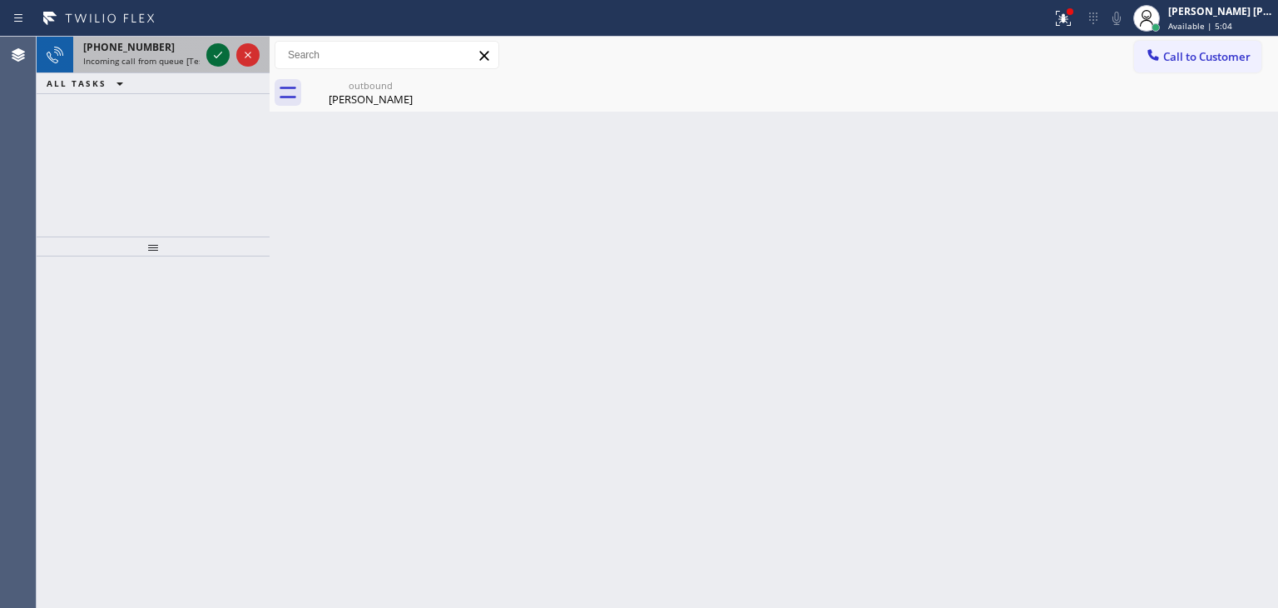
click at [219, 57] on icon at bounding box center [218, 55] width 20 height 20
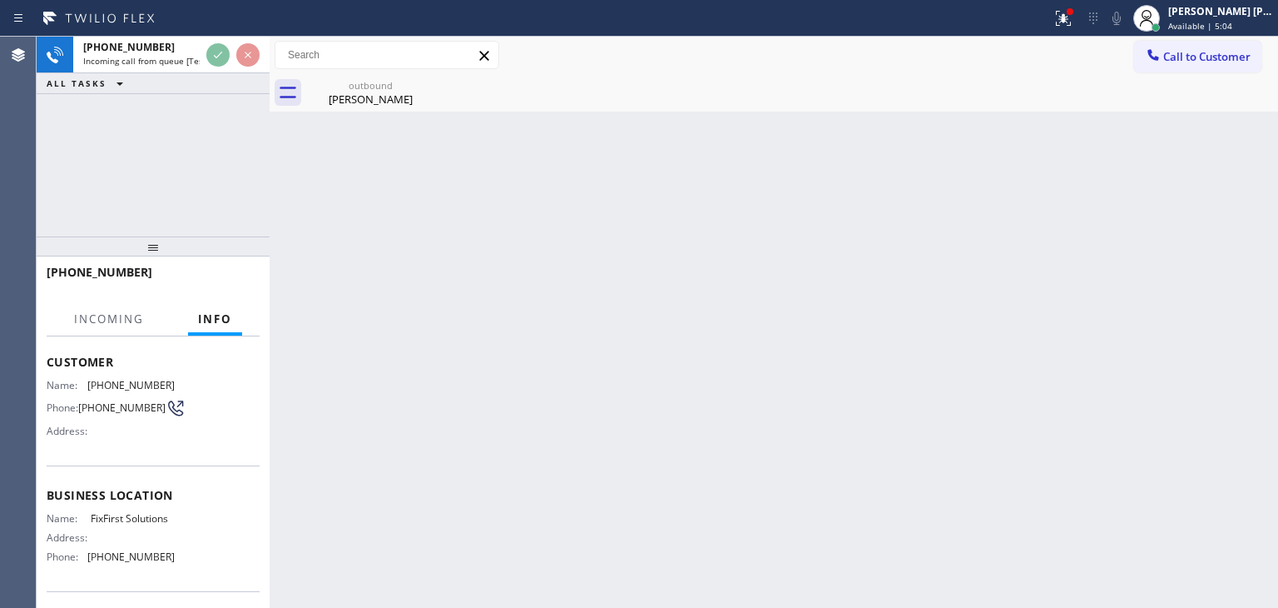
scroll to position [83, 0]
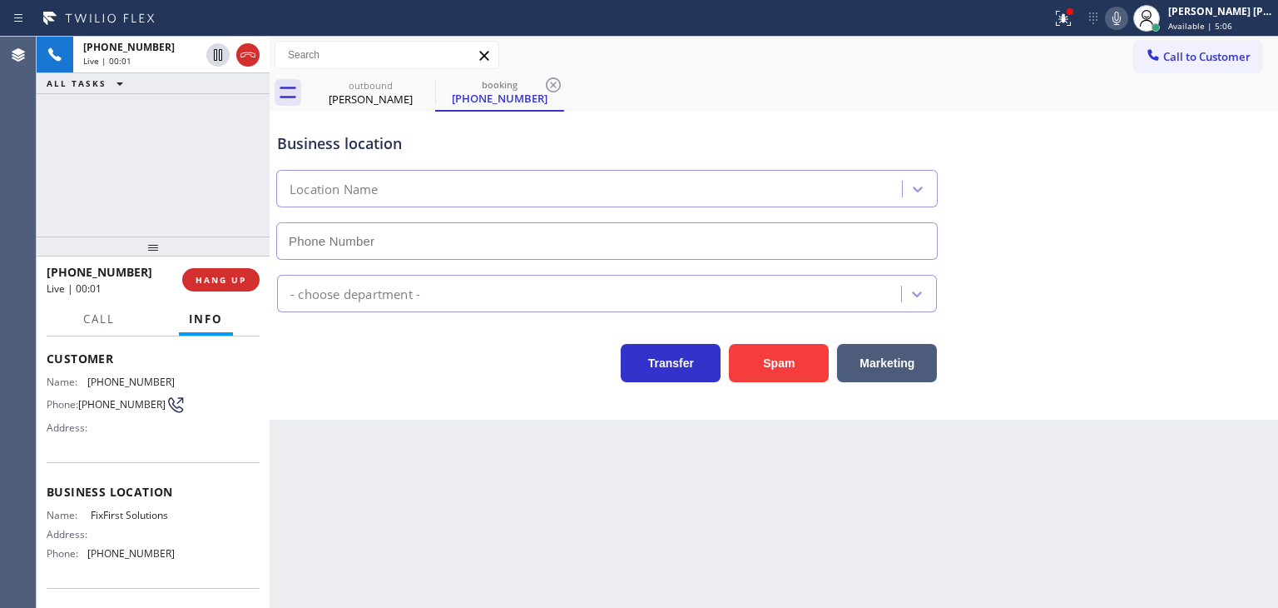
type input "(954) 903-0269"
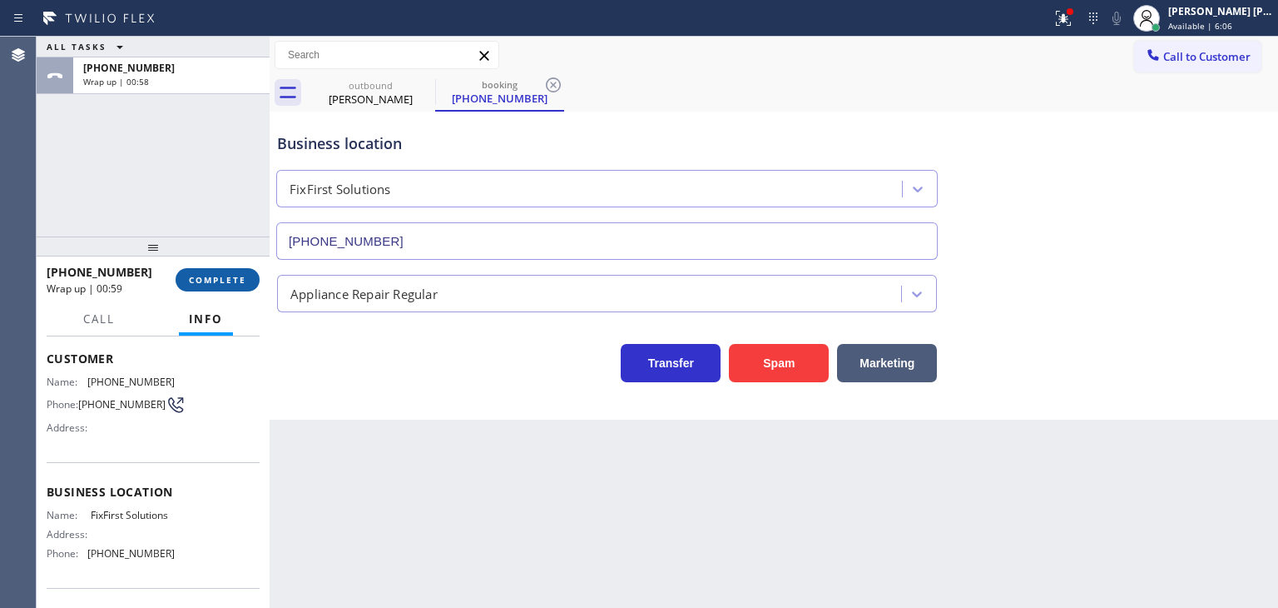
click at [226, 280] on span "COMPLETE" at bounding box center [217, 280] width 57 height 12
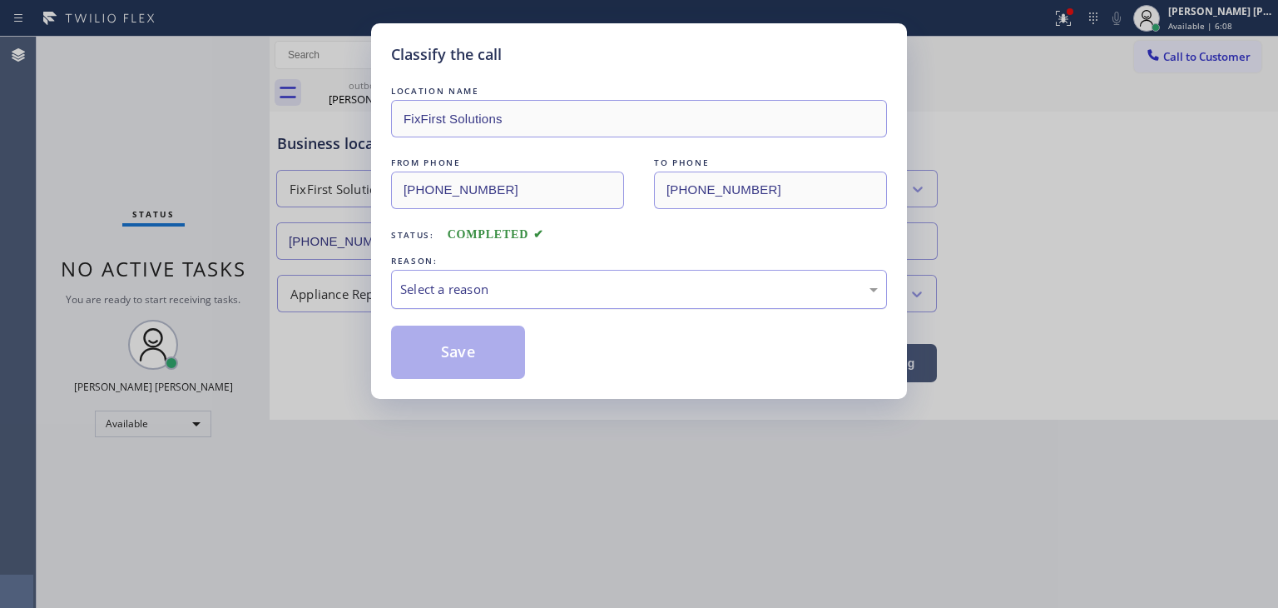
click at [474, 290] on div "Select a reason" at bounding box center [639, 289] width 478 height 19
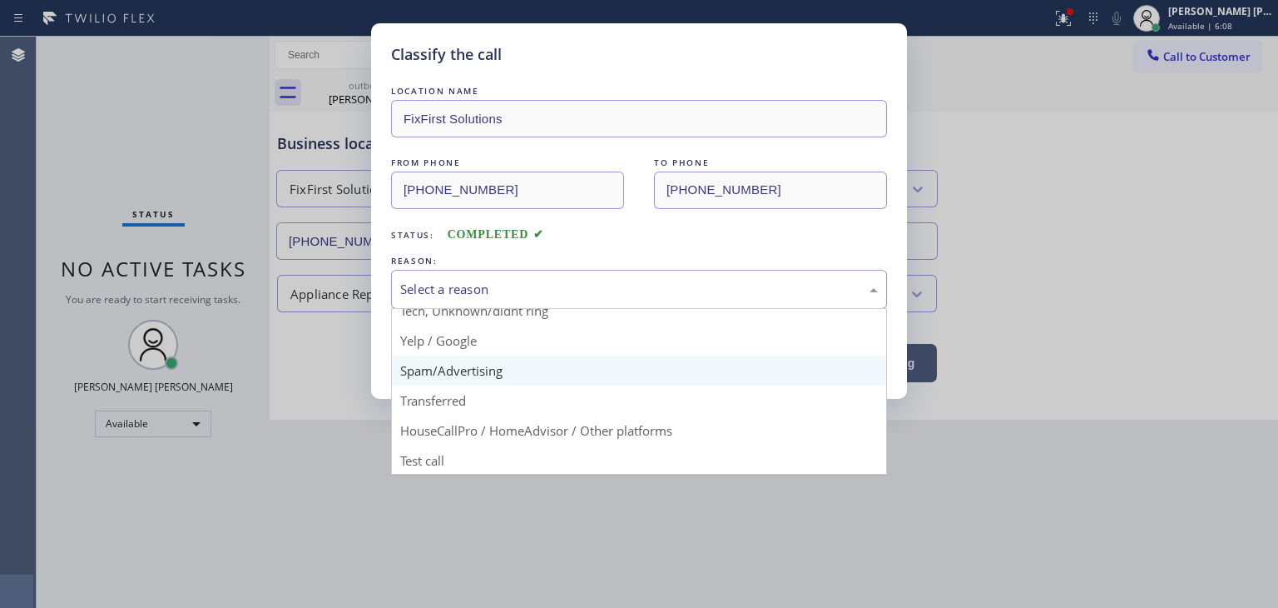
scroll to position [104, 0]
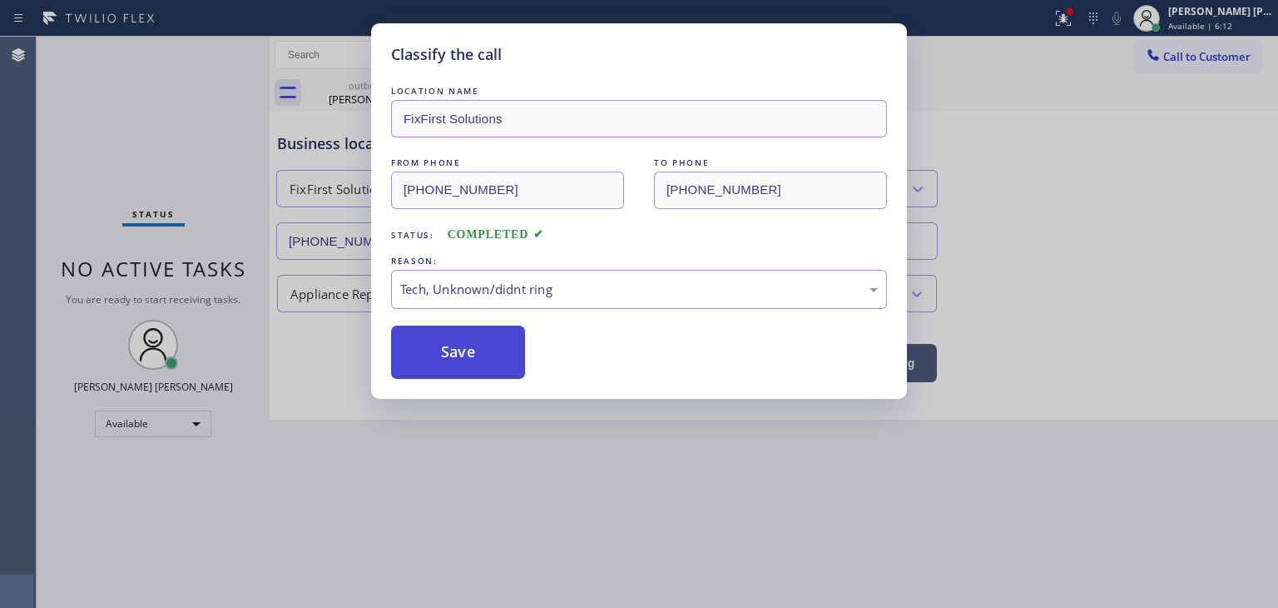
click at [483, 368] on button "Save" at bounding box center [458, 351] width 134 height 53
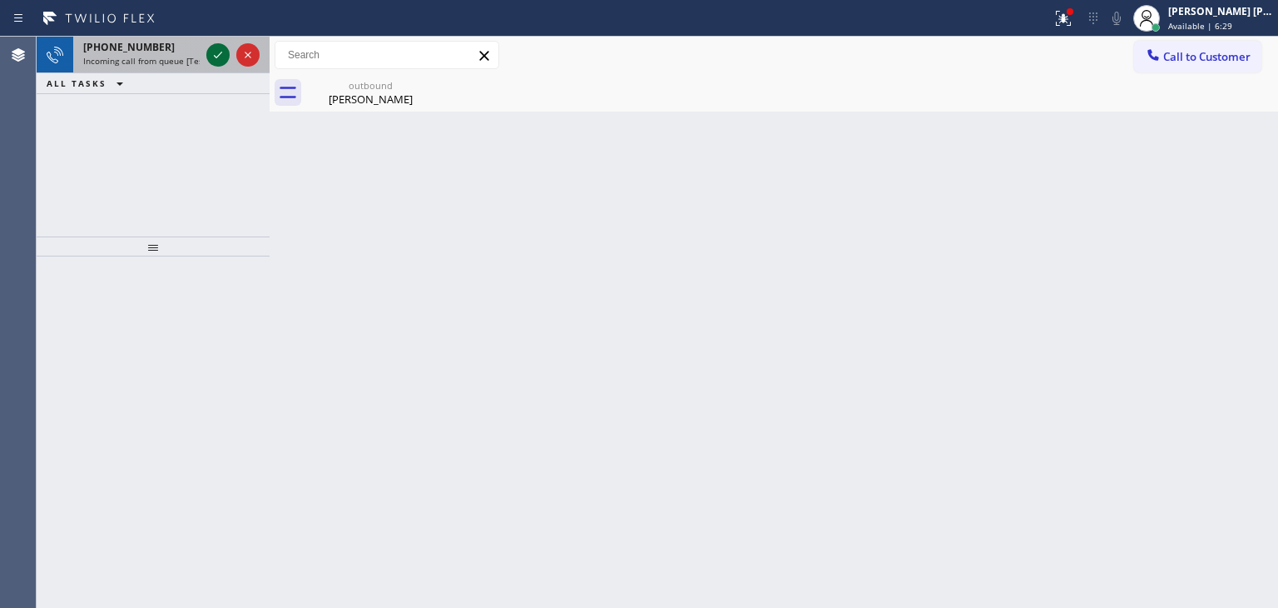
click at [218, 59] on icon at bounding box center [218, 55] width 20 height 20
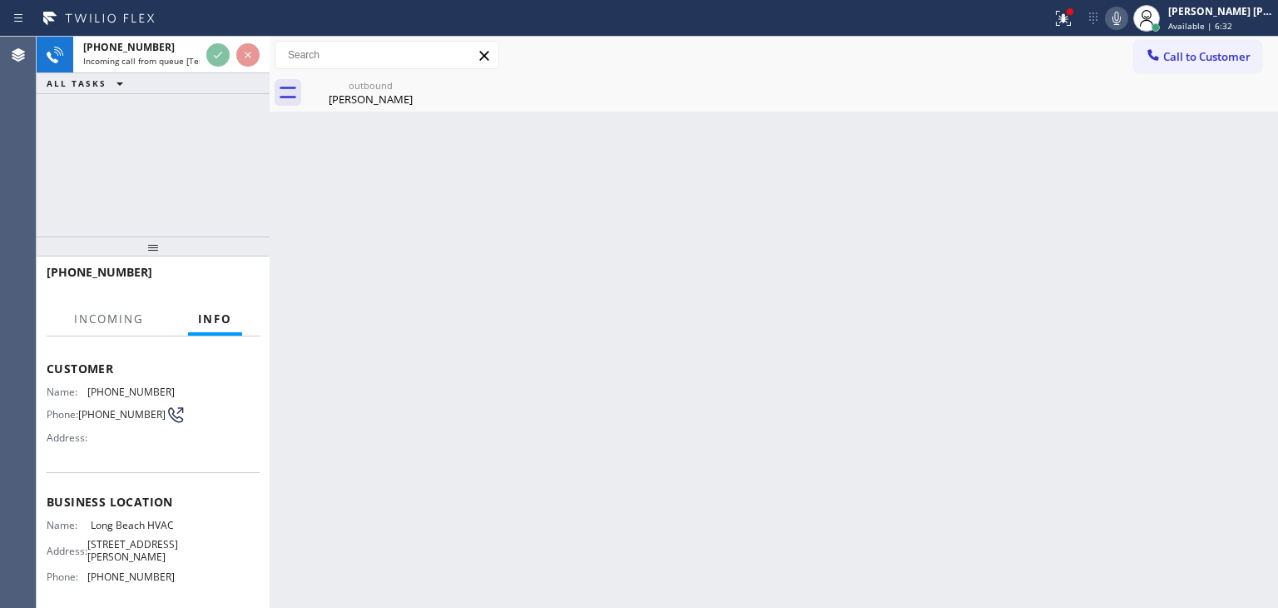
scroll to position [83, 0]
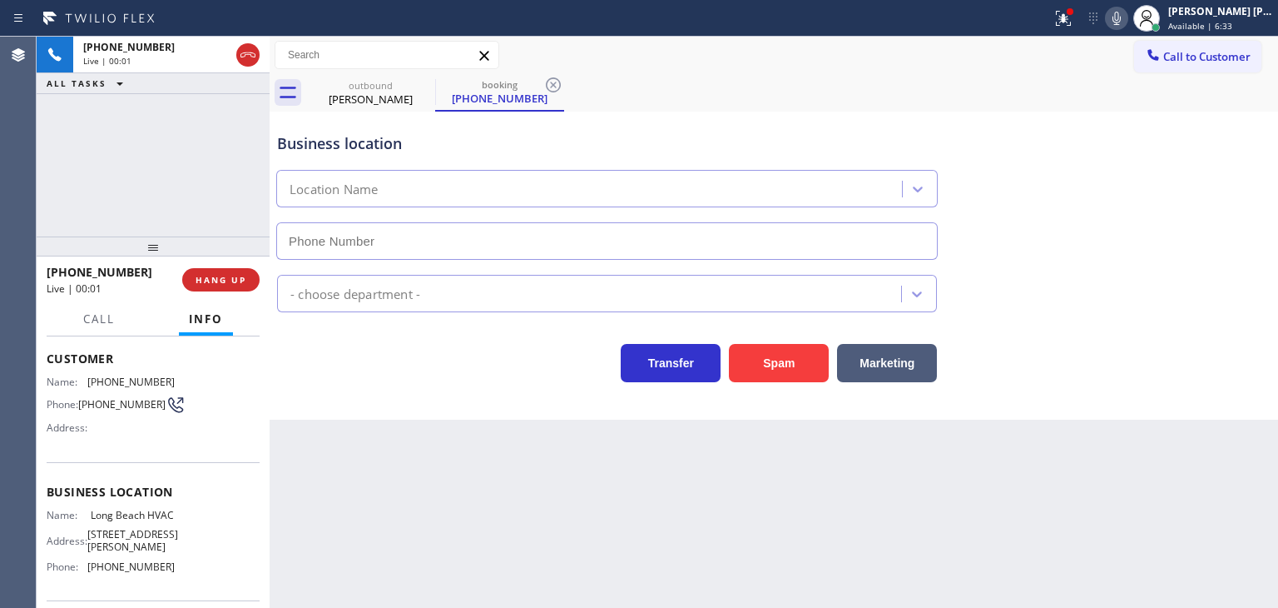
type input "(323) 641-4970"
drag, startPoint x: 1142, startPoint y: 15, endPoint x: 1167, endPoint y: 17, distance: 25.1
click at [1121, 15] on icon at bounding box center [1117, 18] width 8 height 13
click at [1227, 24] on span "Available | 8:17" at bounding box center [1200, 26] width 64 height 12
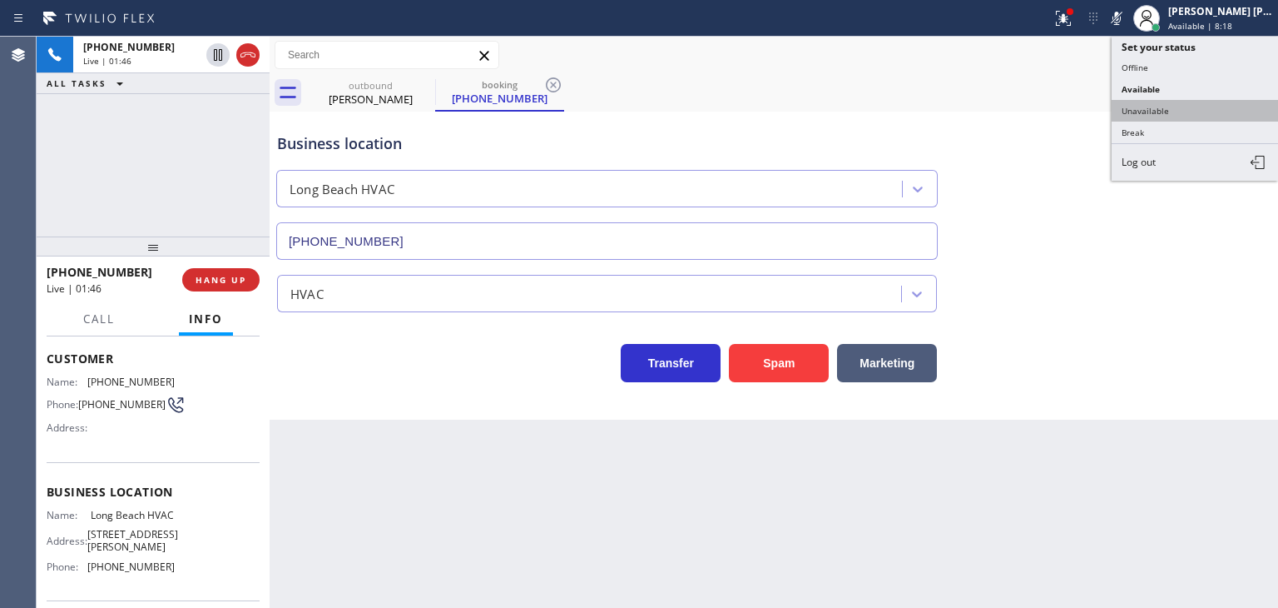
click at [1186, 104] on button "Unavailable" at bounding box center [1195, 111] width 166 height 22
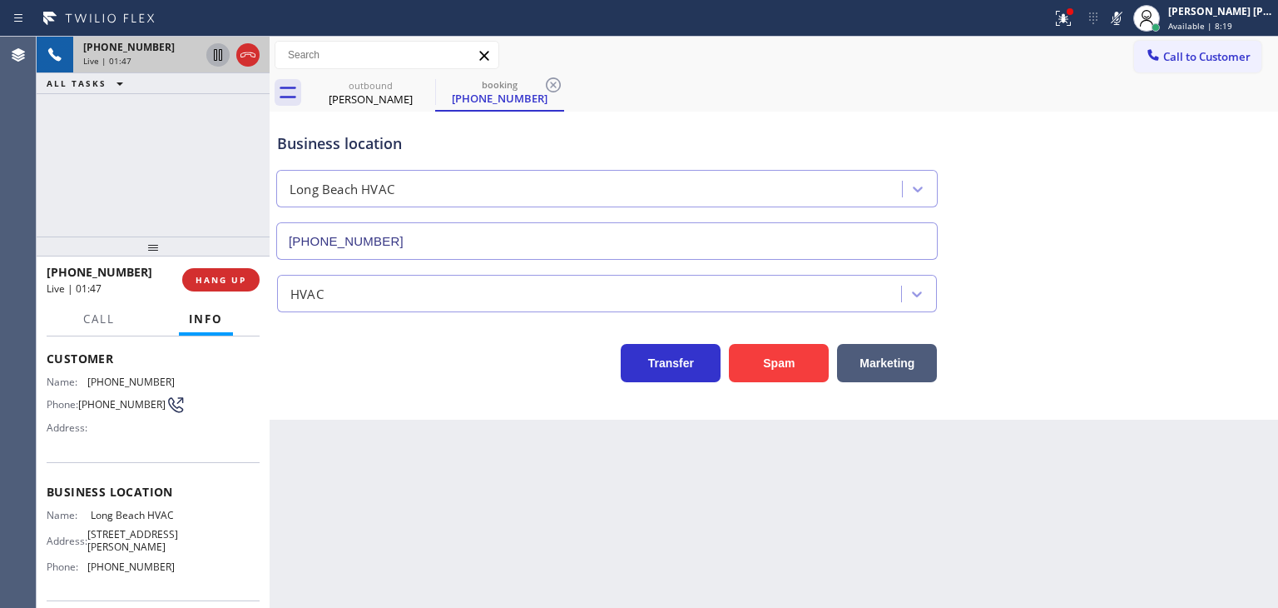
click at [220, 51] on icon at bounding box center [218, 55] width 8 height 12
drag, startPoint x: 1139, startPoint y: 12, endPoint x: 1101, endPoint y: 24, distance: 40.3
click at [1127, 12] on icon at bounding box center [1117, 18] width 20 height 20
click at [221, 60] on icon at bounding box center [218, 55] width 12 height 12
click at [1082, 26] on div at bounding box center [1063, 18] width 37 height 20
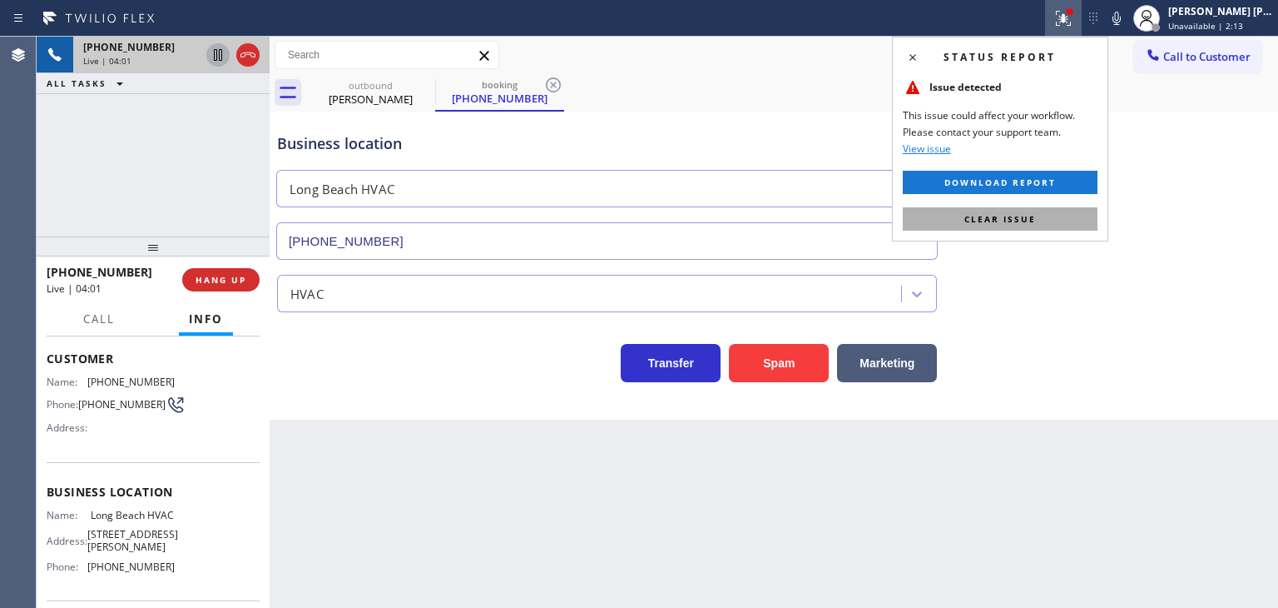
click at [995, 221] on span "Clear issue" at bounding box center [1001, 219] width 72 height 12
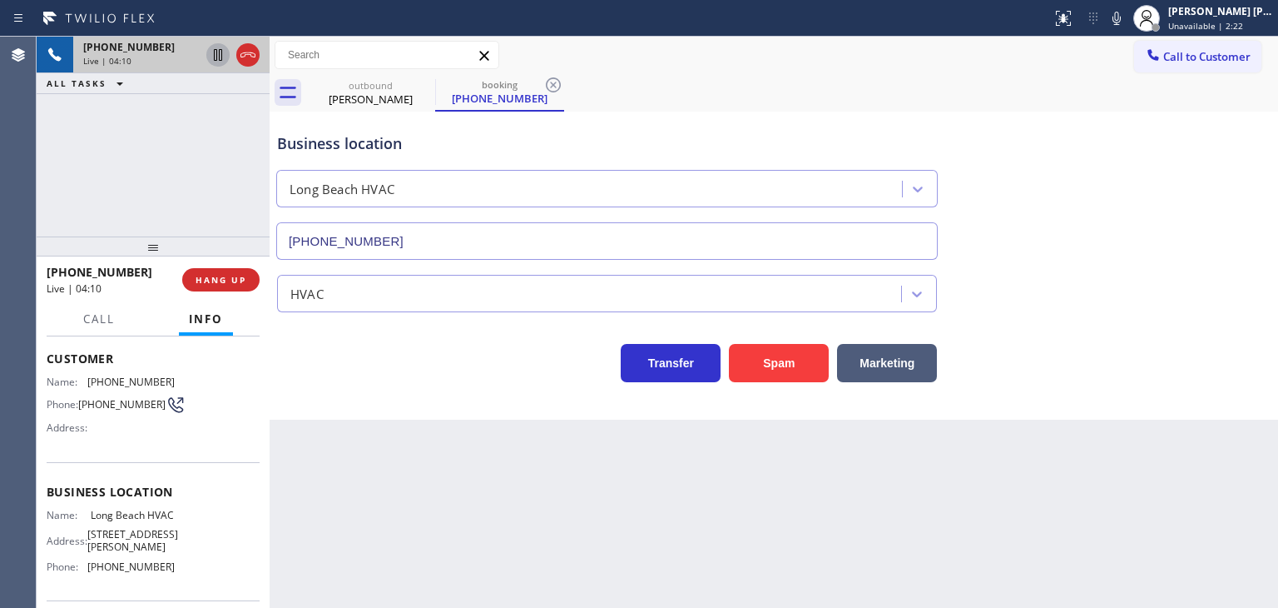
scroll to position [166, 0]
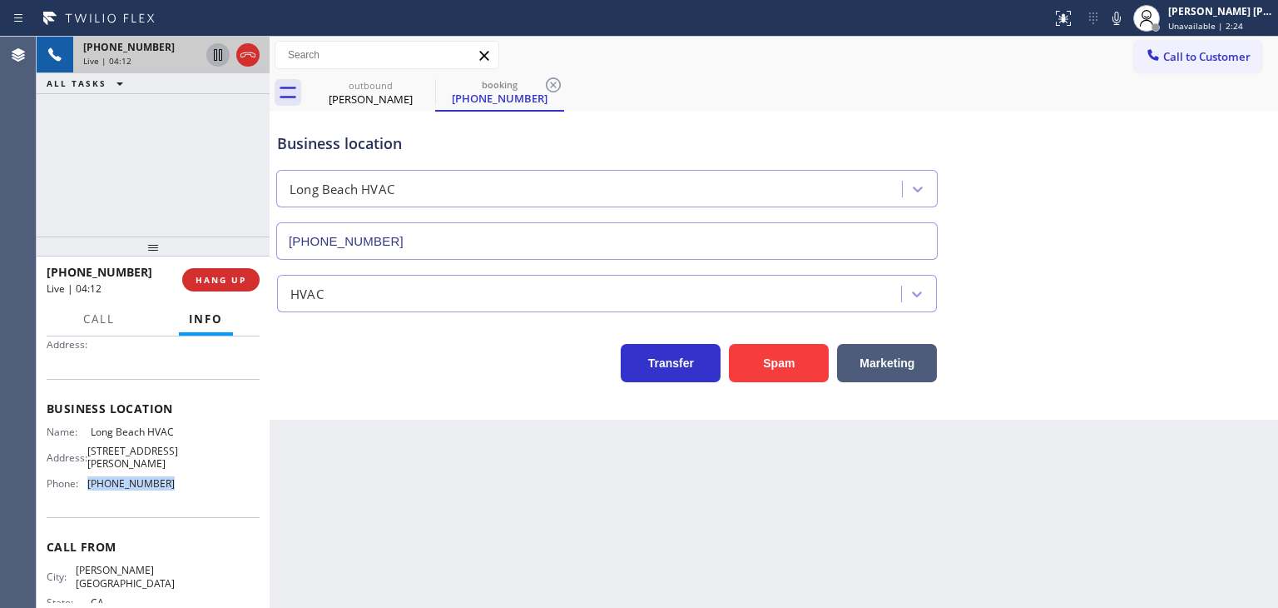
drag, startPoint x: 179, startPoint y: 489, endPoint x: 88, endPoint y: 488, distance: 90.7
click at [88, 488] on div "Name: Long Beach HVAC Address: 1339 E Phillips St Phone: (323) 641-4970" at bounding box center [153, 461] width 213 height 72
copy span "(323) 641-4970"
click at [226, 280] on span "HANG UP" at bounding box center [221, 280] width 51 height 12
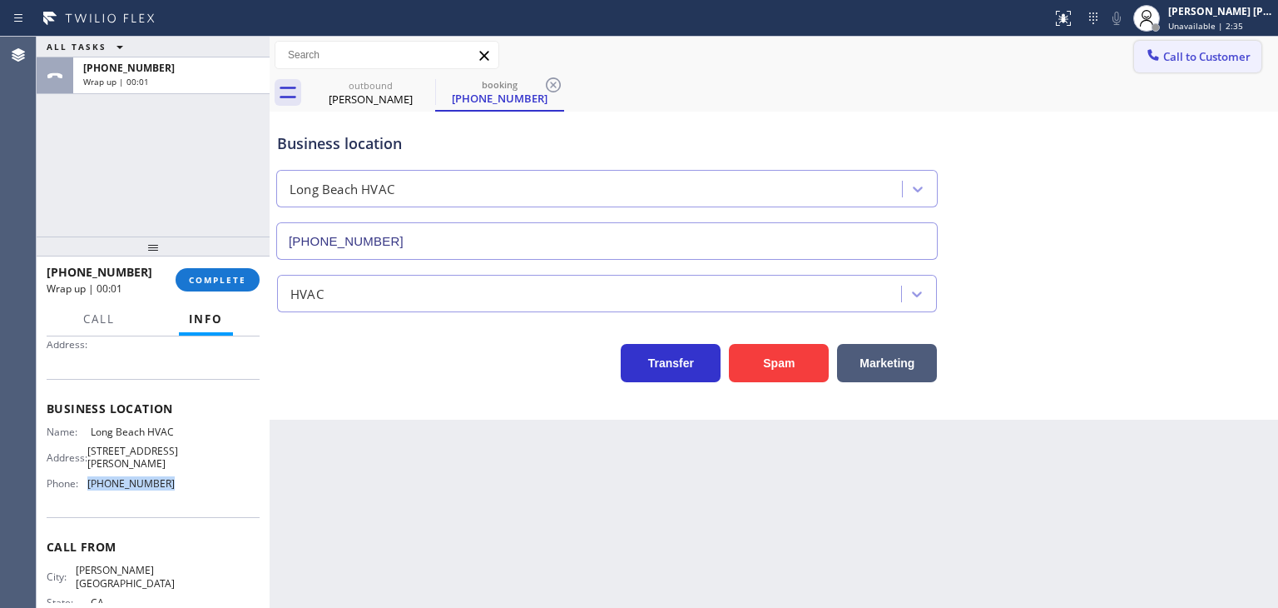
click at [1212, 54] on span "Call to Customer" at bounding box center [1206, 56] width 87 height 15
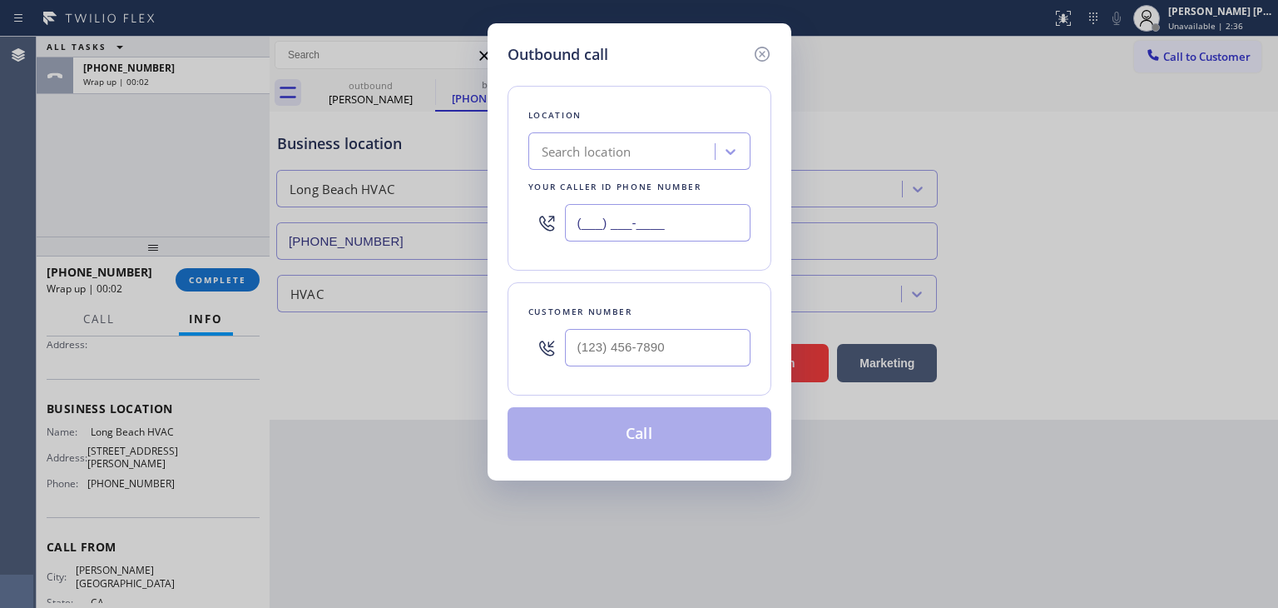
click at [652, 229] on input "(___) ___-____" at bounding box center [658, 222] width 186 height 37
paste input "323) 641-4970"
type input "(323) 641-4970"
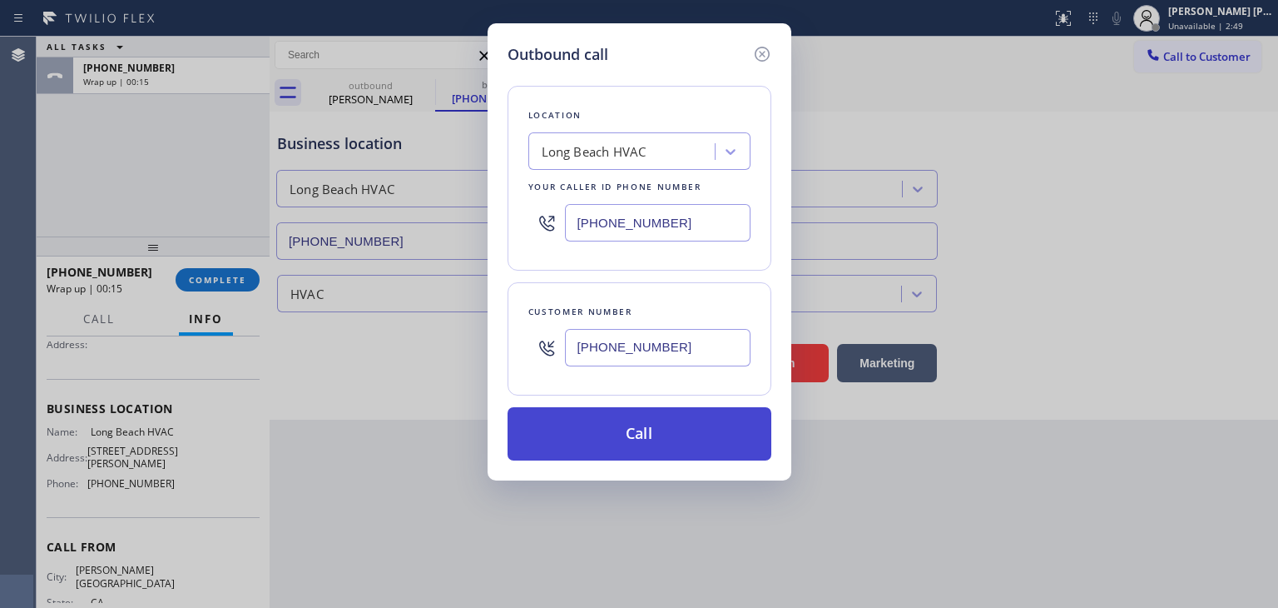
type input "[PHONE_NUMBER]"
click at [644, 430] on button "Call" at bounding box center [640, 433] width 264 height 53
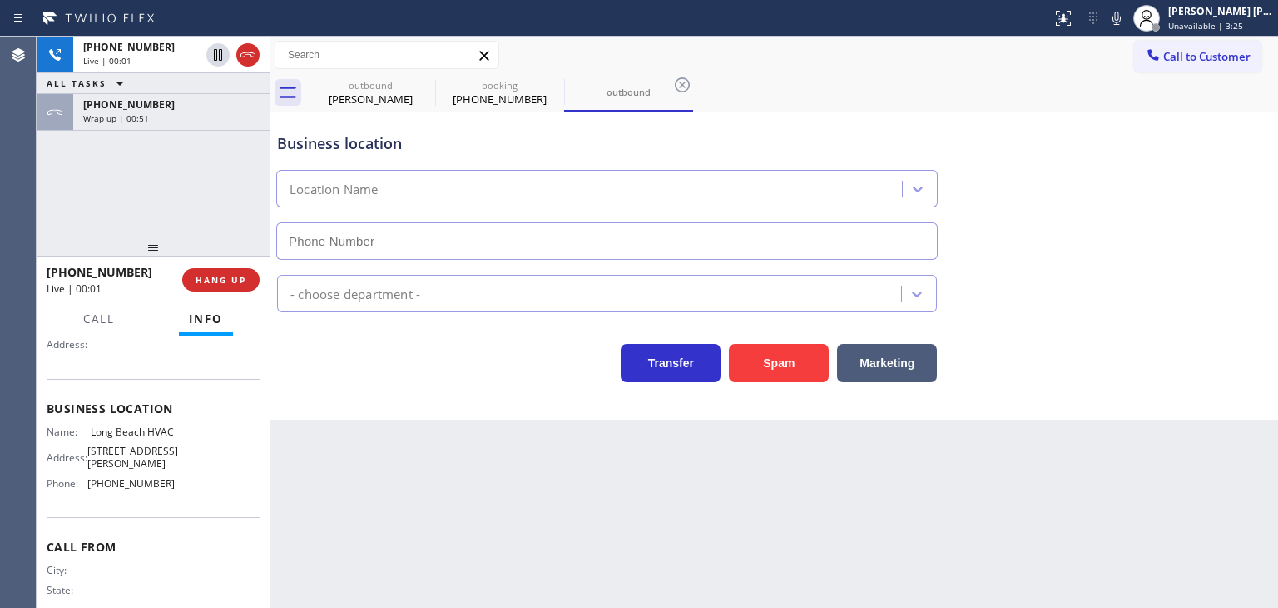
type input "(323) 641-4970"
click at [216, 171] on div "+13106664279 Live | 00:36 ALL TASKS ALL TASKS ACTIVE TASKS TASKS IN WRAP UP +13…" at bounding box center [153, 137] width 233 height 200
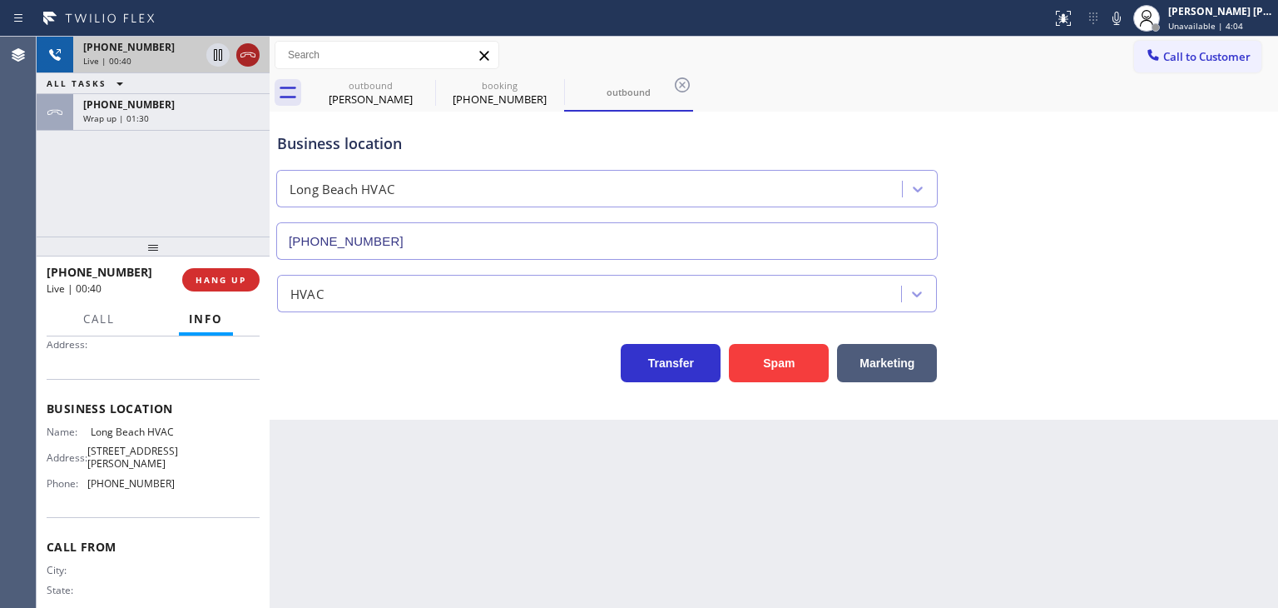
click at [241, 59] on icon at bounding box center [248, 55] width 20 height 20
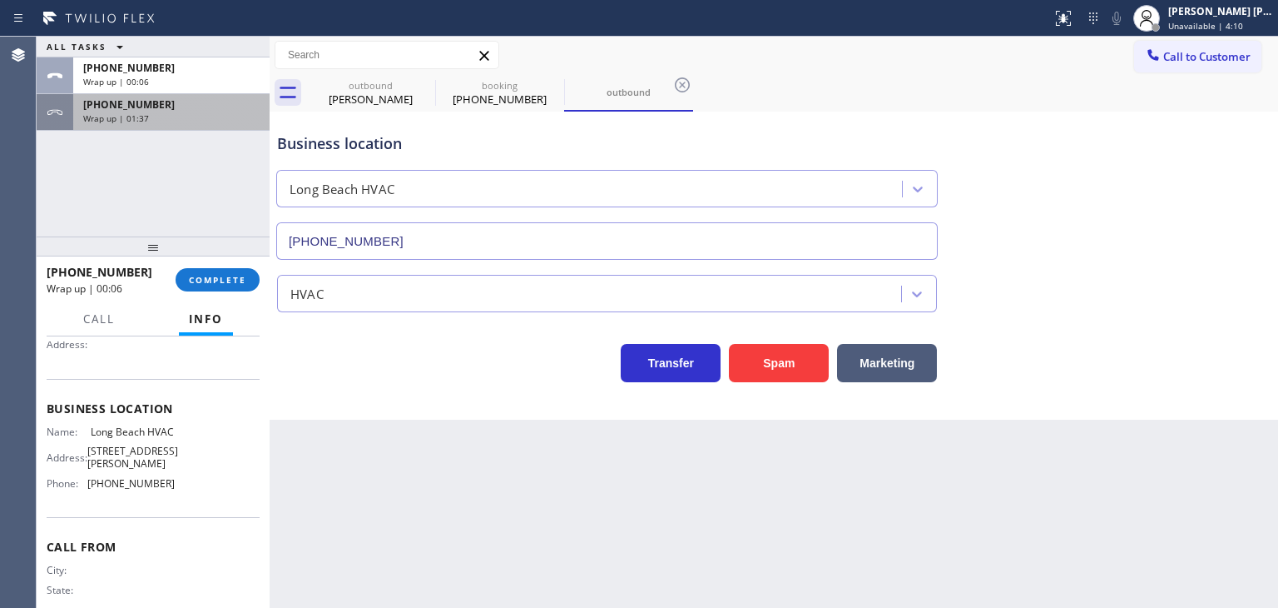
click at [183, 122] on div "+13106664279 Wrap up | 01:37" at bounding box center [168, 112] width 190 height 37
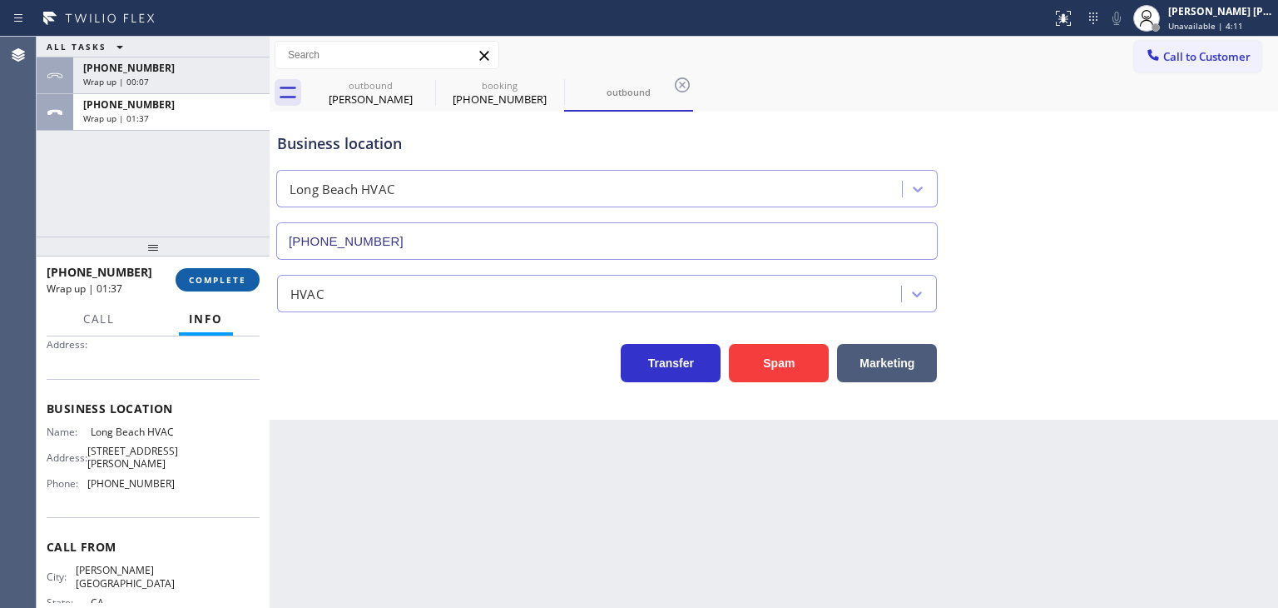
click at [192, 283] on span "COMPLETE" at bounding box center [217, 280] width 57 height 12
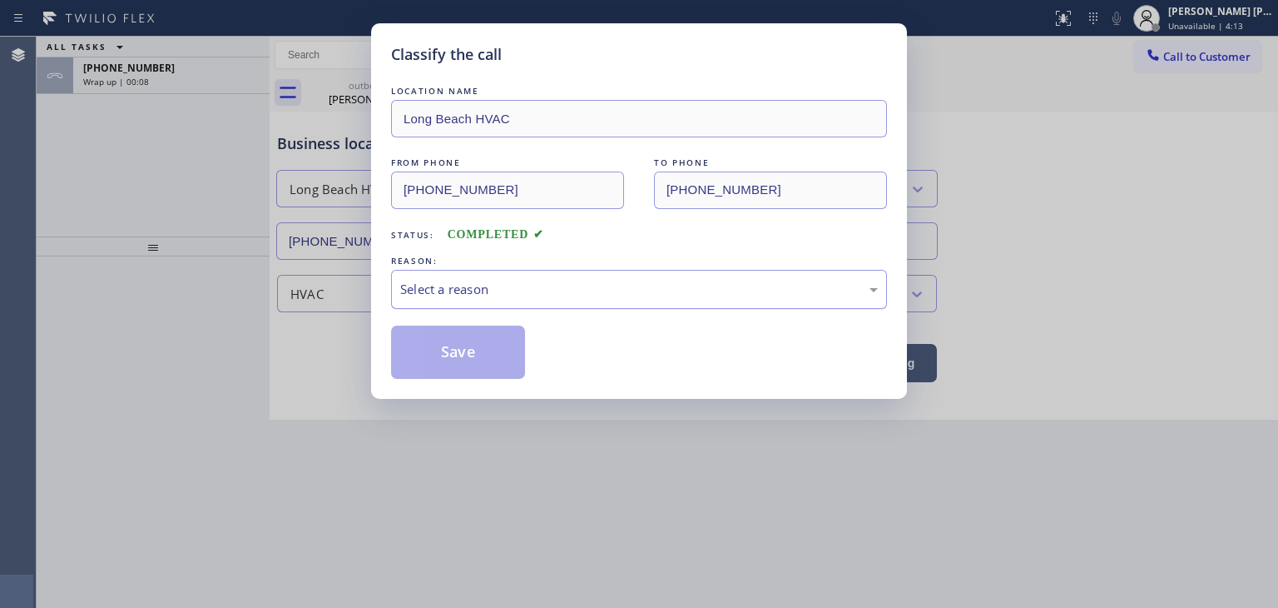
click at [491, 290] on div "Select a reason" at bounding box center [639, 289] width 478 height 19
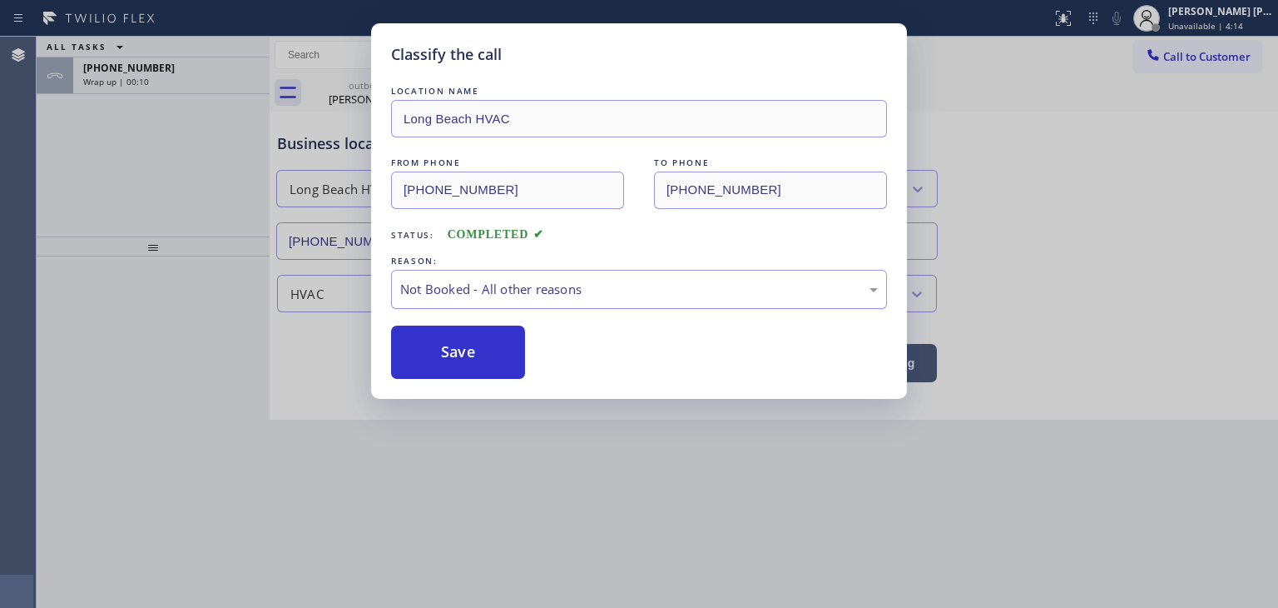
drag, startPoint x: 465, startPoint y: 350, endPoint x: 488, endPoint y: 275, distance: 79.0
click at [464, 350] on button "Save" at bounding box center [458, 351] width 134 height 53
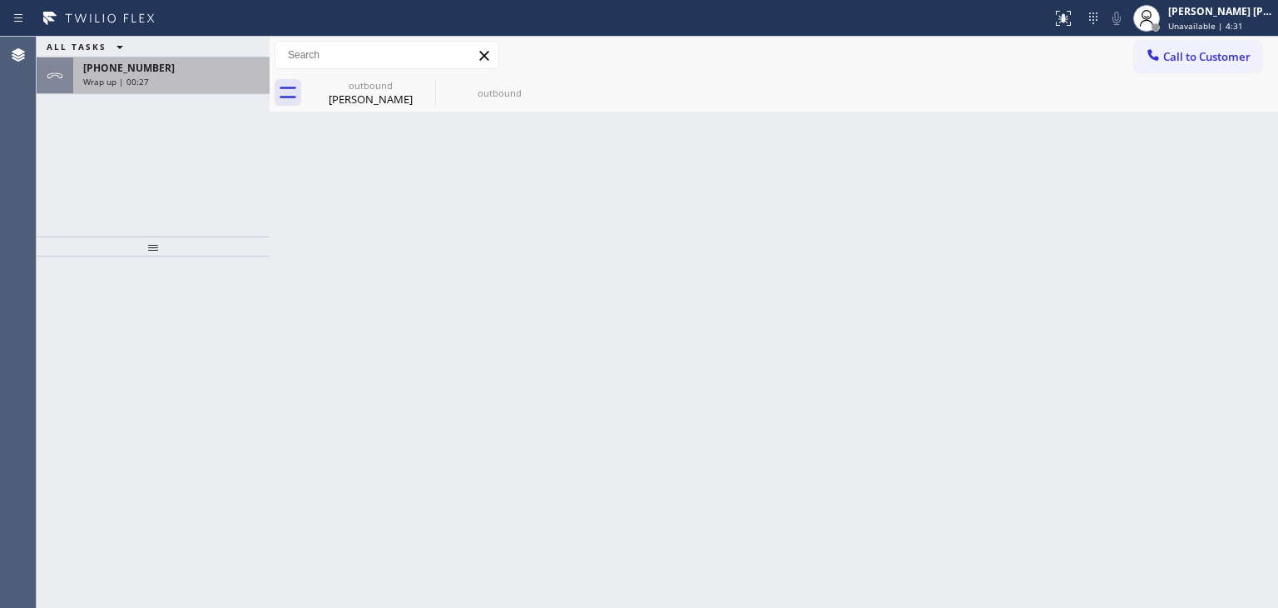
click at [181, 91] on div "+13106664279 Wrap up | 00:27" at bounding box center [168, 75] width 190 height 37
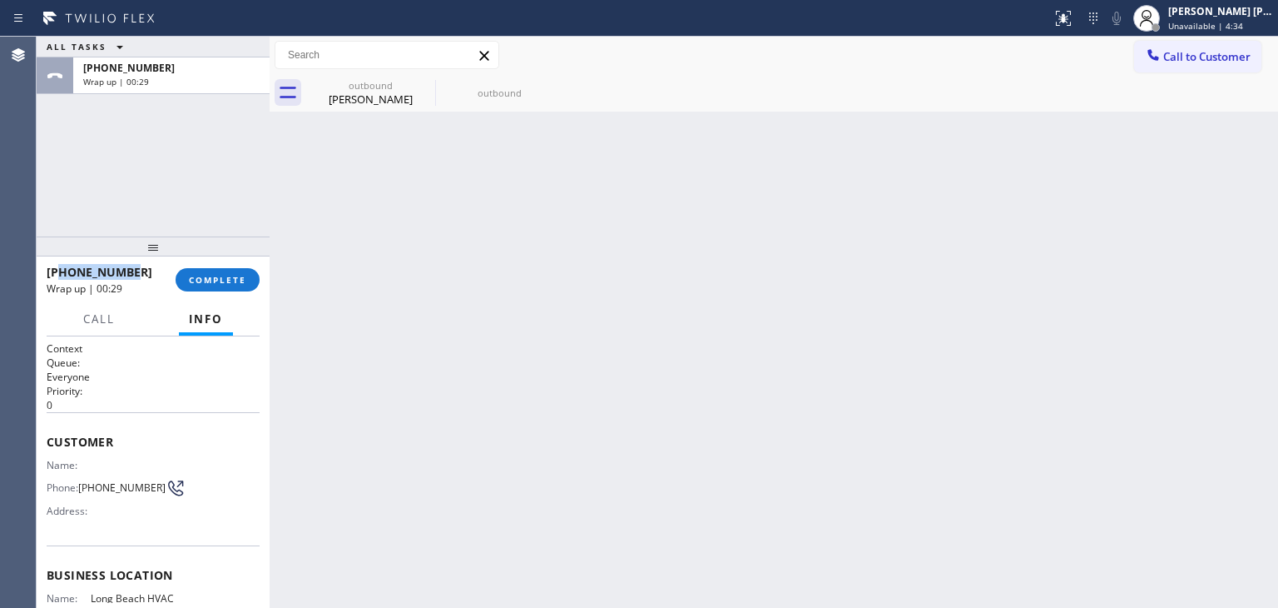
drag, startPoint x: 138, startPoint y: 274, endPoint x: 63, endPoint y: 272, distance: 74.9
click at [63, 272] on div "+13106664279" at bounding box center [105, 272] width 117 height 16
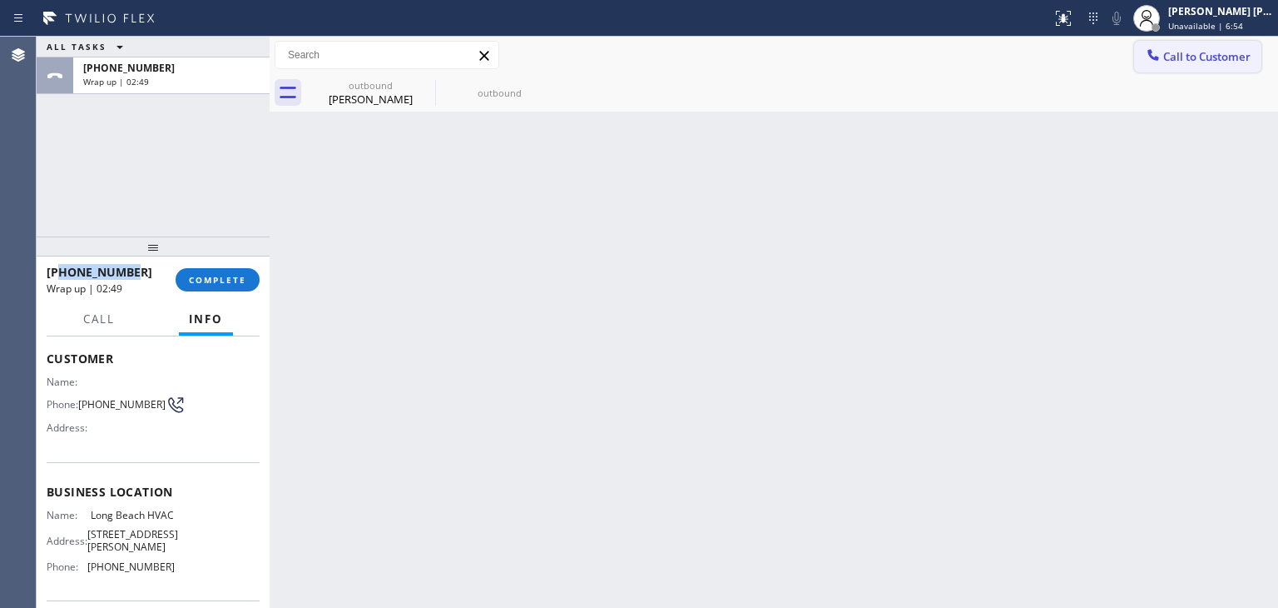
click at [1227, 57] on span "Call to Customer" at bounding box center [1206, 56] width 87 height 15
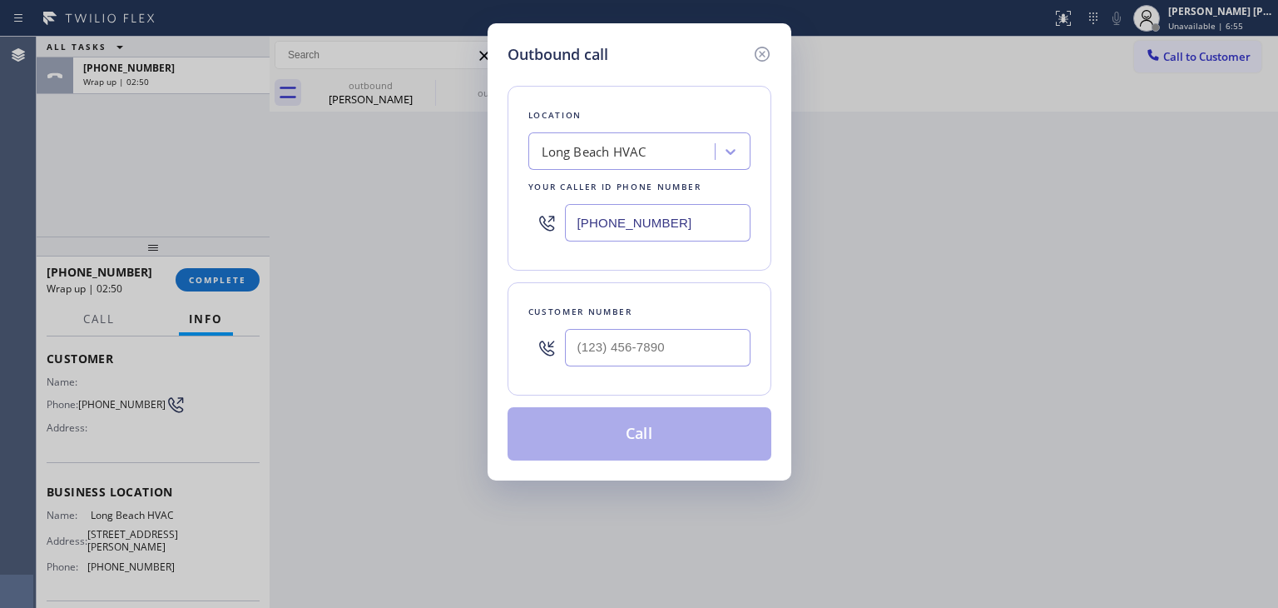
click at [633, 326] on div at bounding box center [658, 347] width 186 height 54
click at [621, 338] on input "(___) ___-____" at bounding box center [658, 347] width 186 height 37
paste input "310) 666-4279"
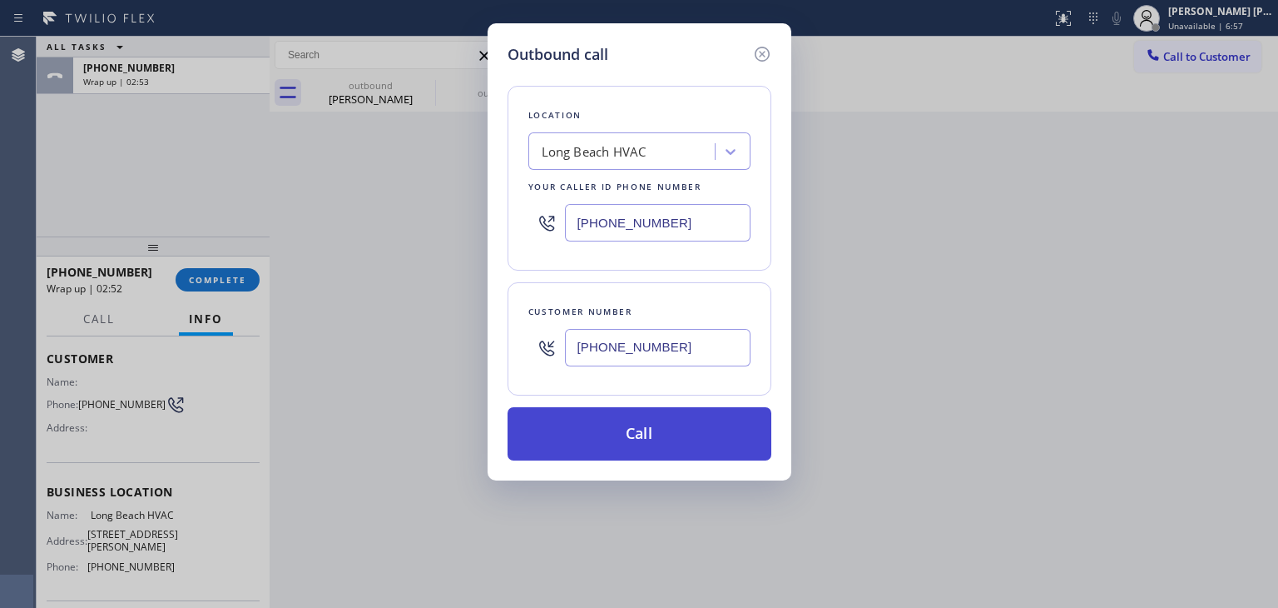
type input "[PHONE_NUMBER]"
click at [644, 424] on button "Call" at bounding box center [640, 433] width 264 height 53
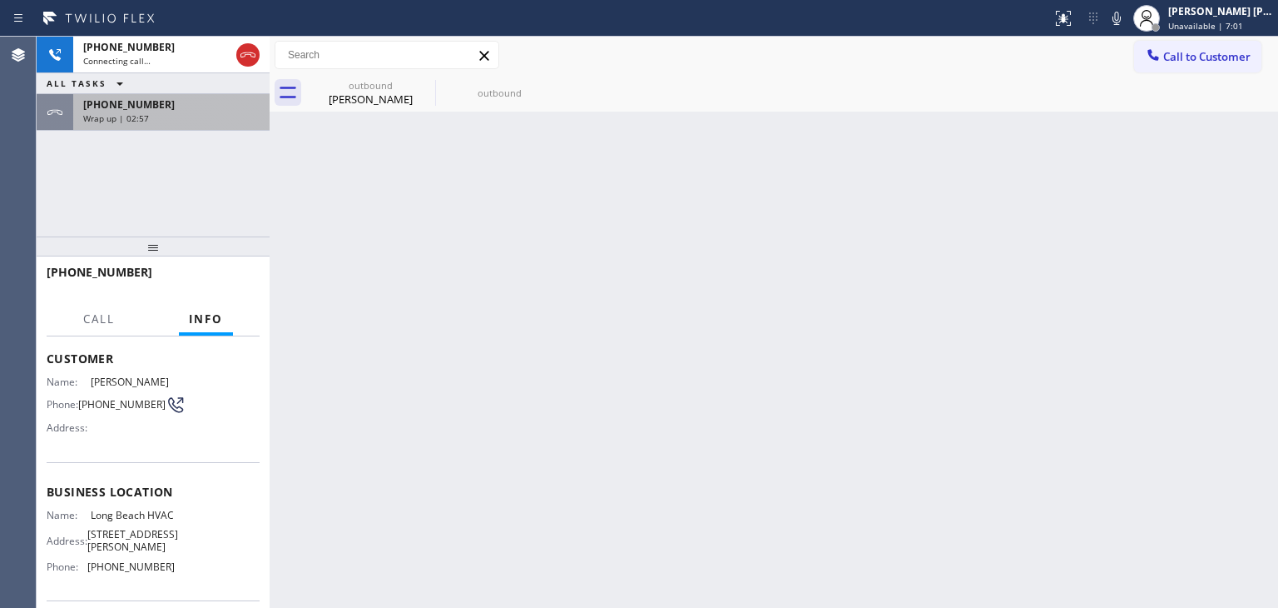
click at [216, 122] on div "+13106664279 Wrap up | 02:57" at bounding box center [168, 112] width 190 height 37
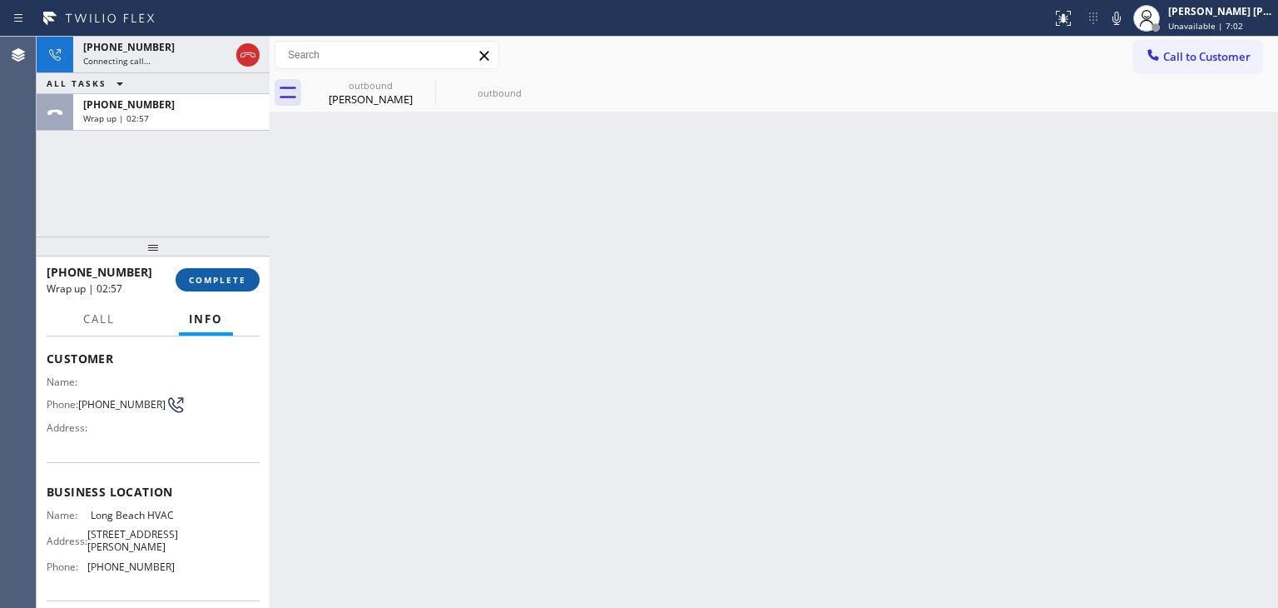
click at [226, 278] on span "COMPLETE" at bounding box center [217, 280] width 57 height 12
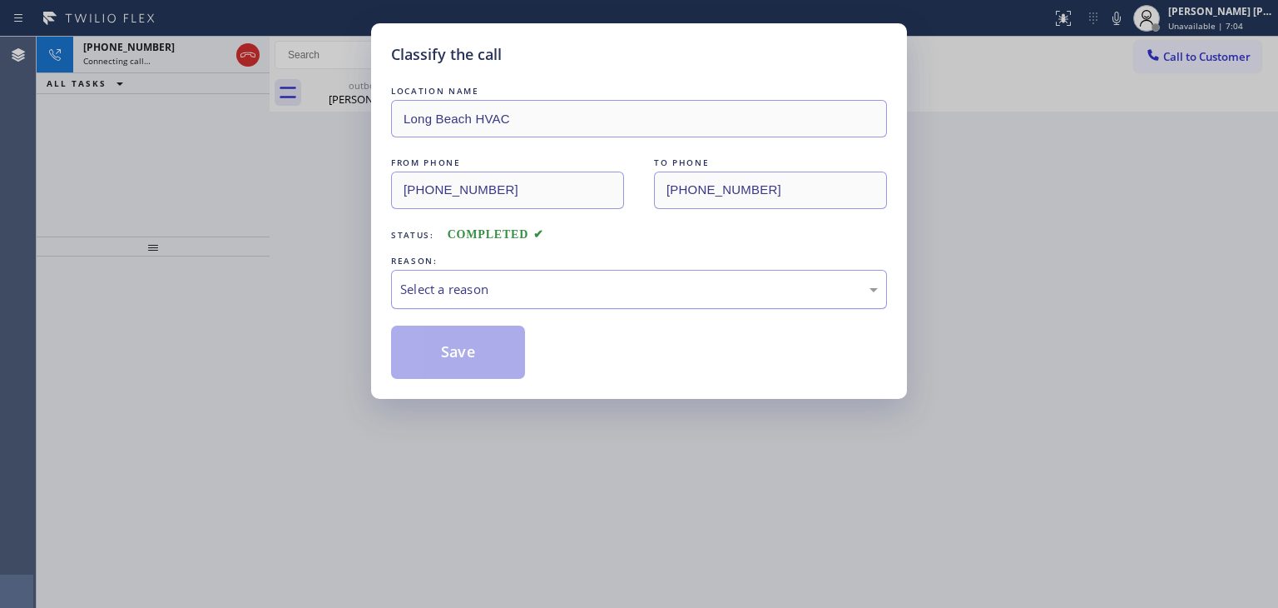
click at [483, 297] on div "Select a reason" at bounding box center [639, 289] width 478 height 19
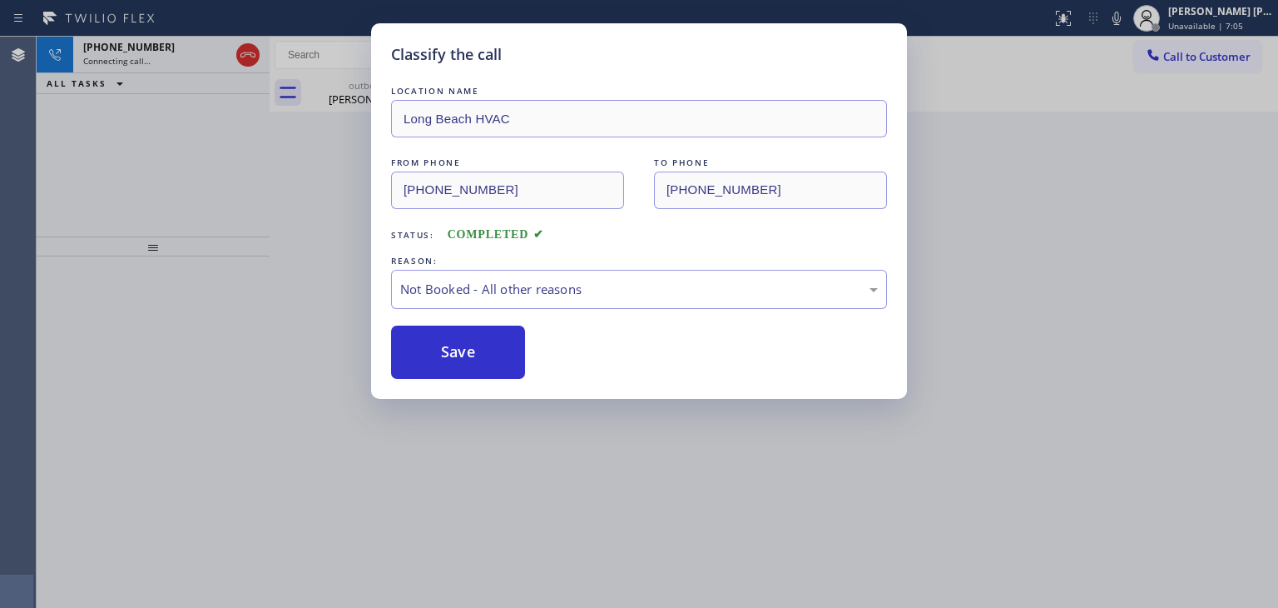
click at [472, 355] on button "Save" at bounding box center [458, 351] width 134 height 53
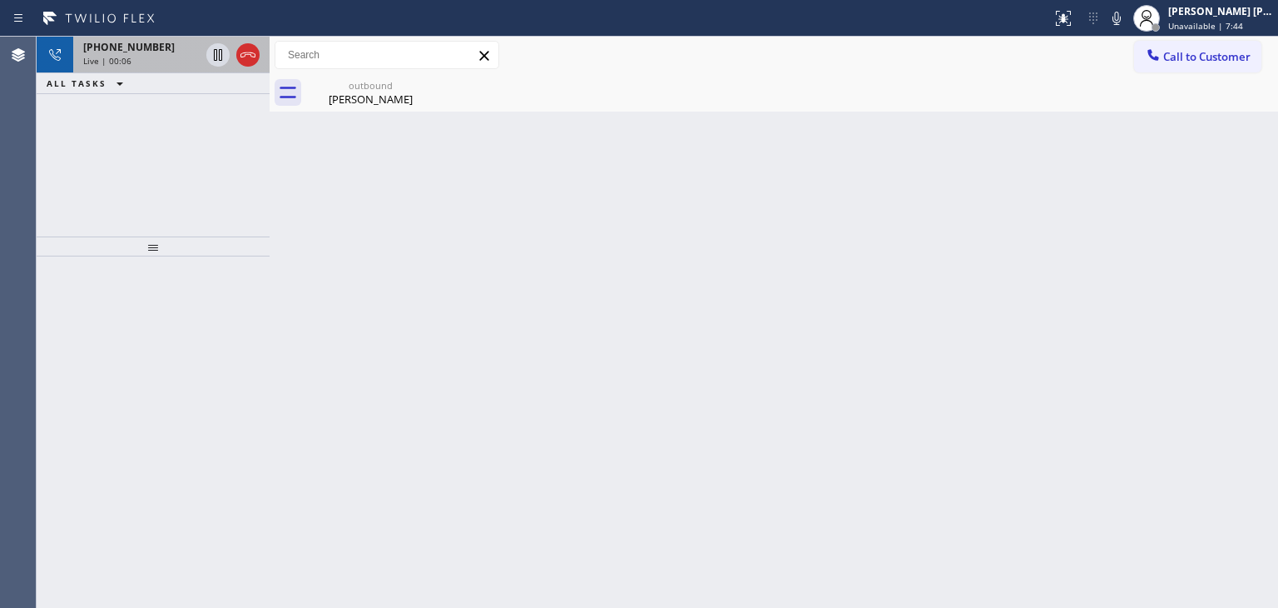
click at [127, 70] on div "+13106664279 Live | 00:06" at bounding box center [138, 55] width 130 height 37
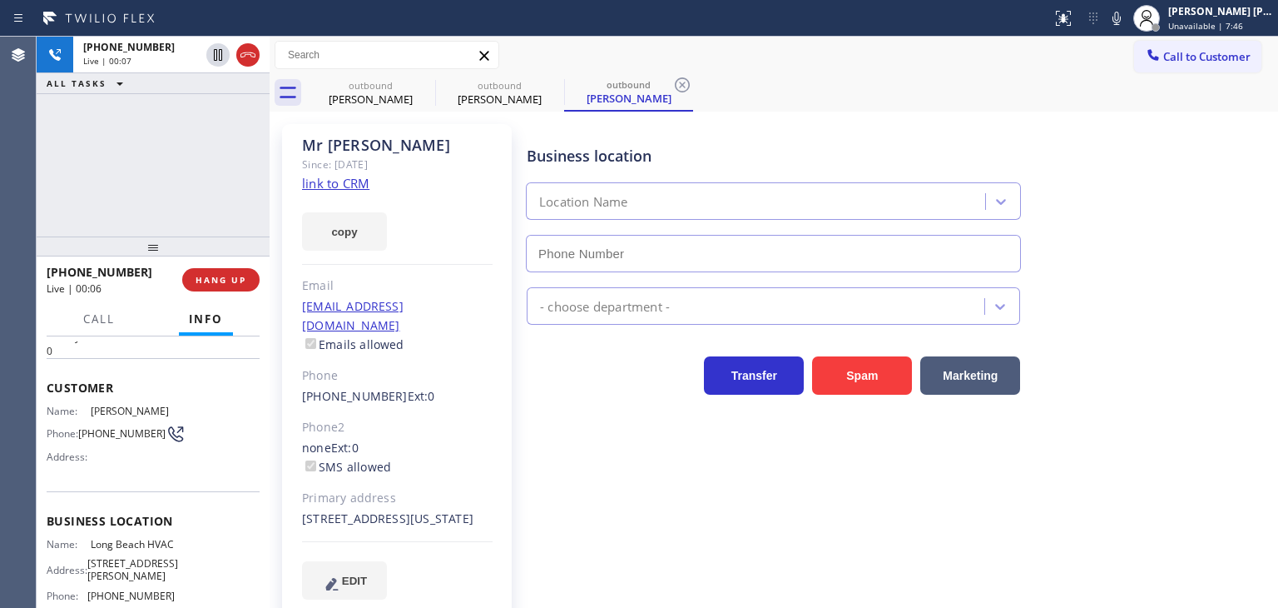
scroll to position [83, 0]
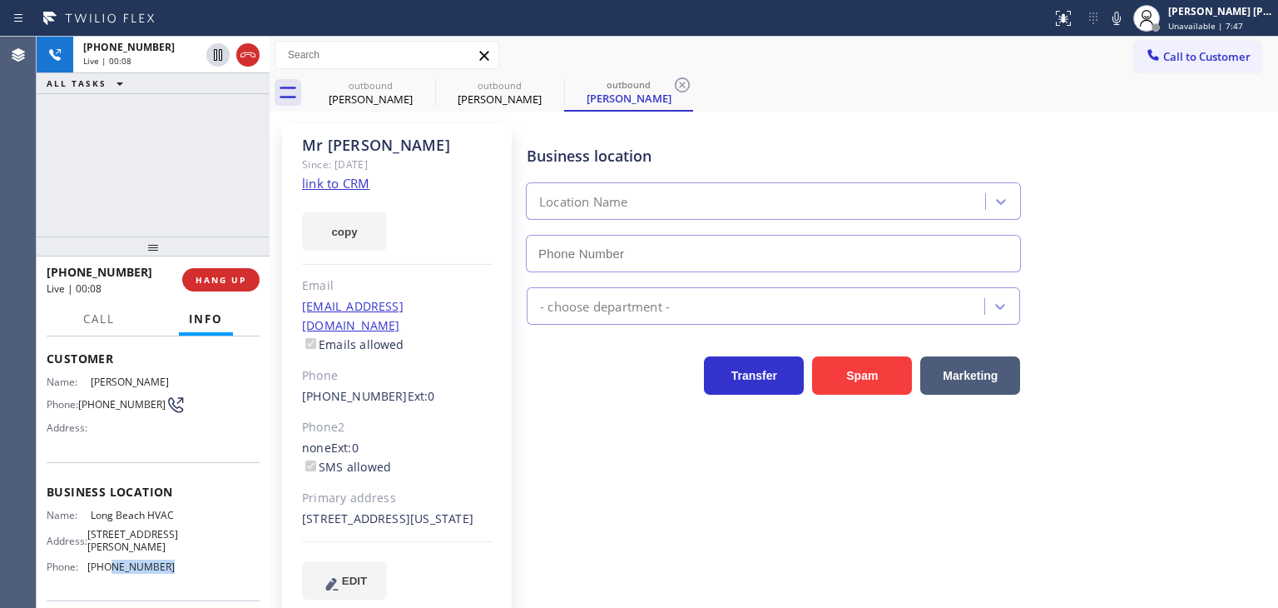
type input "(323) 641-4970"
drag, startPoint x: 170, startPoint y: 568, endPoint x: 87, endPoint y: 573, distance: 82.5
click at [87, 573] on div "Name: Long Beach HVAC Address: 1339 E Phillips St Phone: (323) 641-4970" at bounding box center [153, 545] width 213 height 72
click at [1228, 21] on span "Unavailable | 7:54" at bounding box center [1205, 26] width 75 height 12
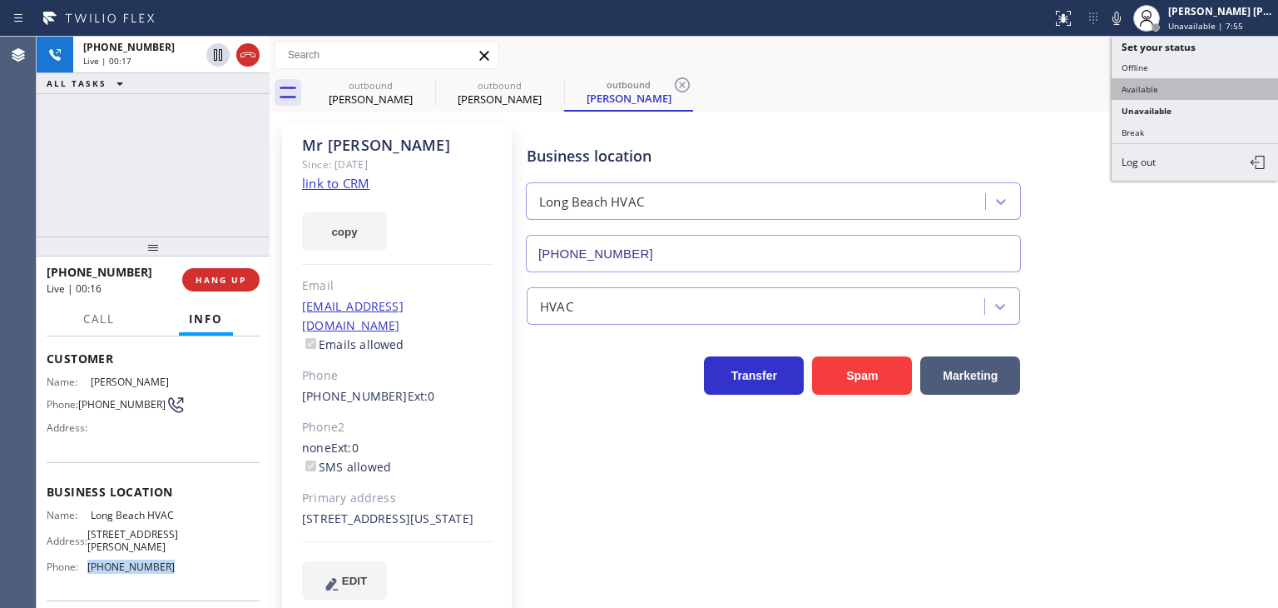
click at [1192, 87] on button "Available" at bounding box center [1195, 89] width 166 height 22
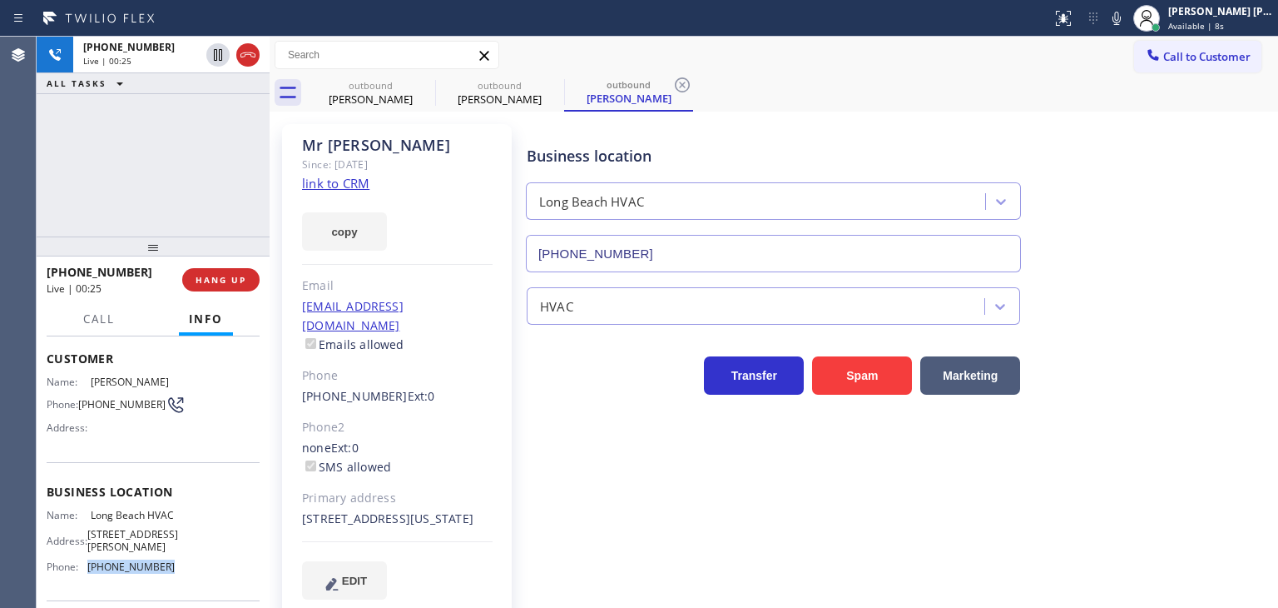
click at [246, 55] on icon at bounding box center [248, 55] width 20 height 20
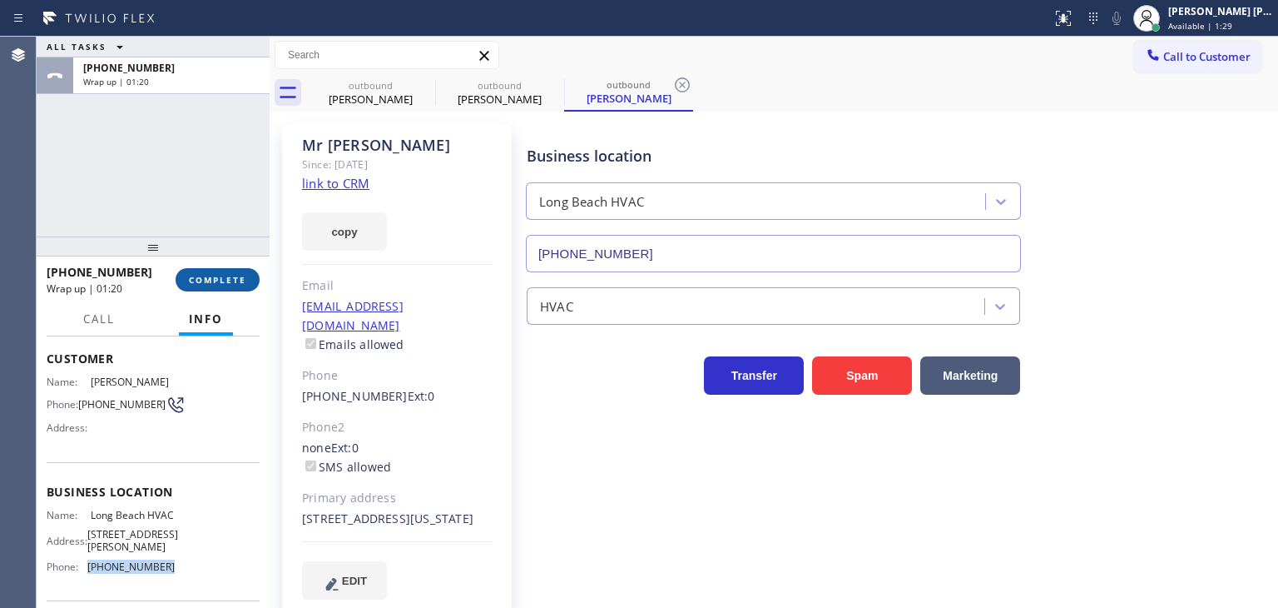
click at [206, 279] on span "COMPLETE" at bounding box center [217, 280] width 57 height 12
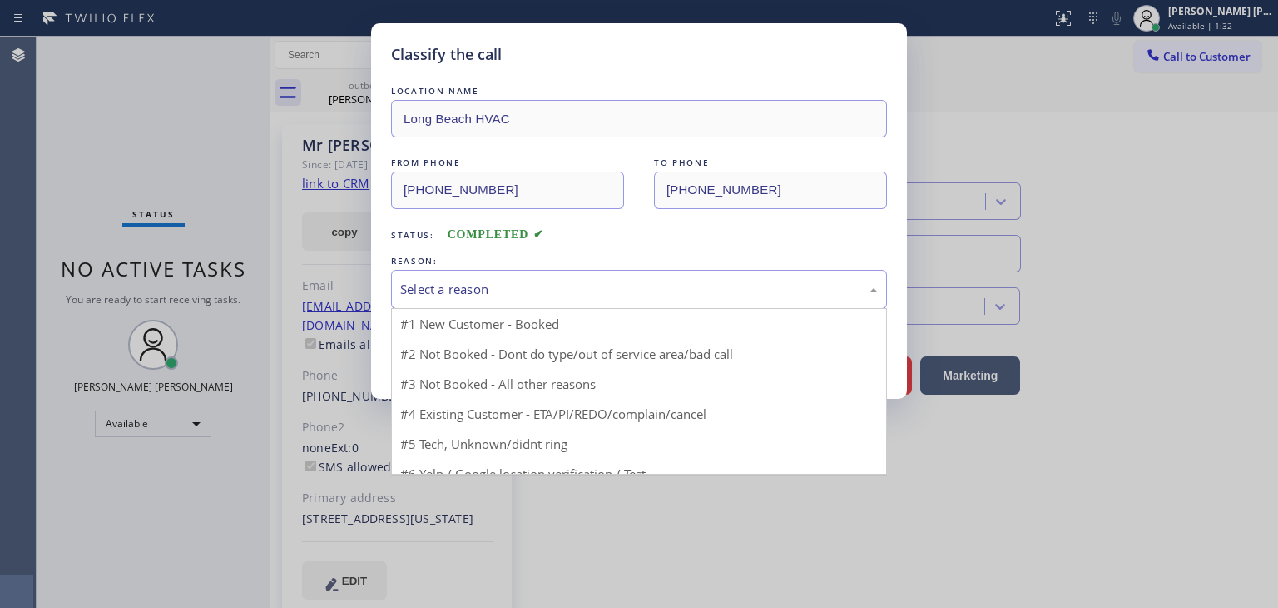
click at [469, 272] on div "Select a reason" at bounding box center [639, 289] width 496 height 39
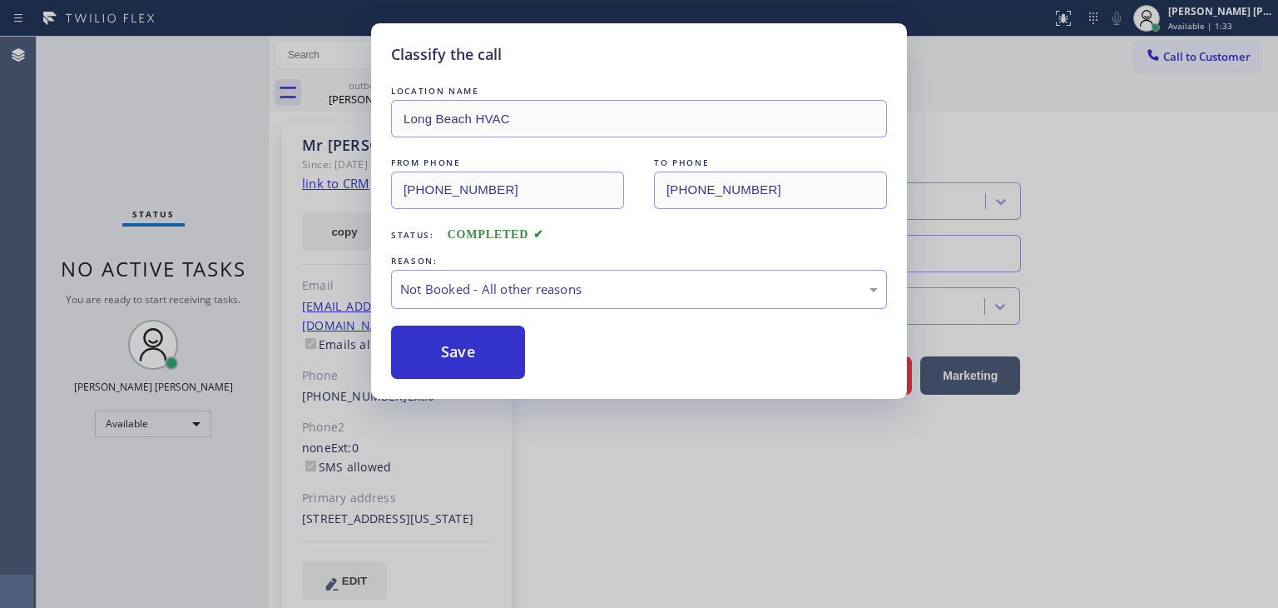
click at [455, 355] on button "Save" at bounding box center [458, 351] width 134 height 53
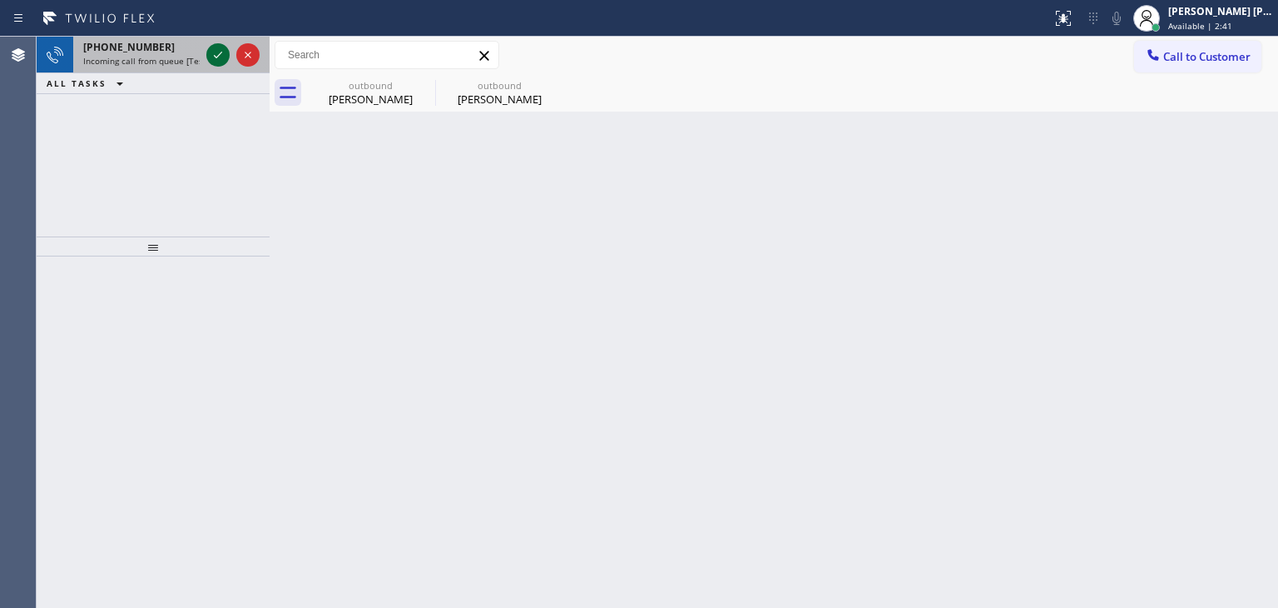
click at [219, 55] on icon at bounding box center [218, 55] width 8 height 7
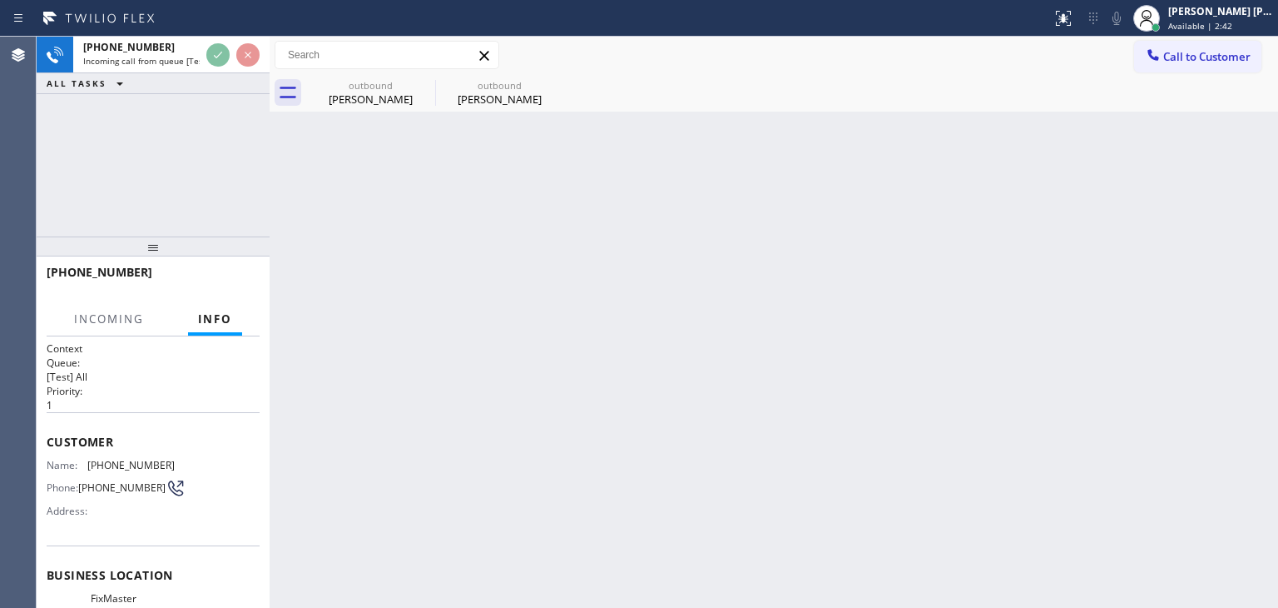
scroll to position [83, 0]
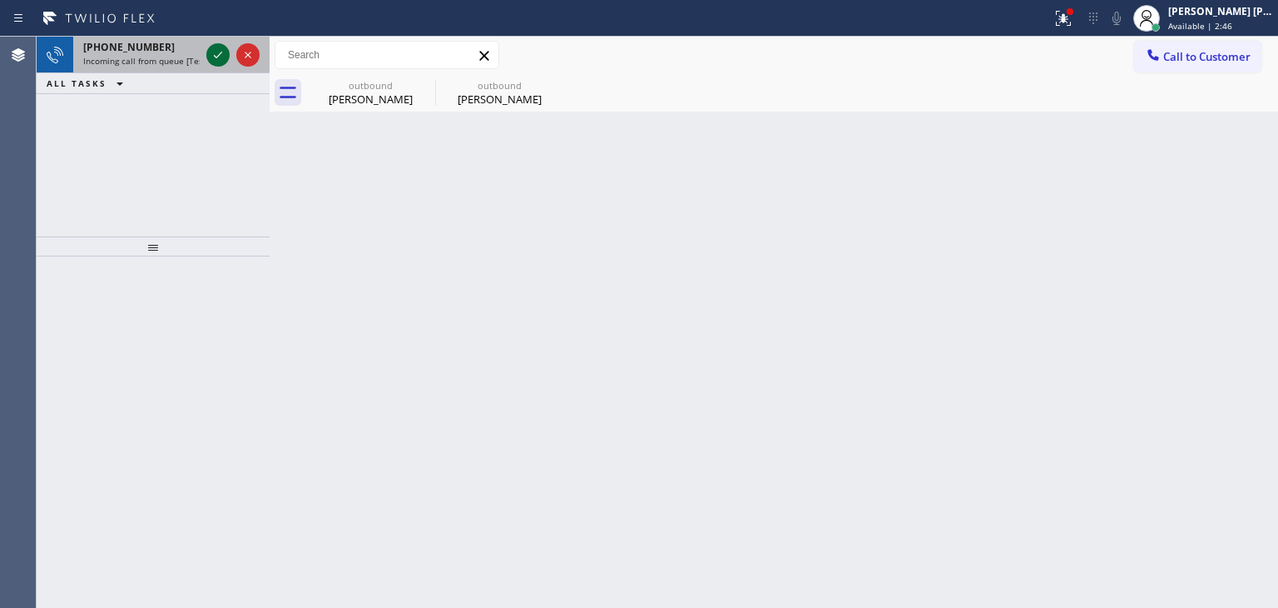
click at [213, 45] on icon at bounding box center [218, 55] width 20 height 20
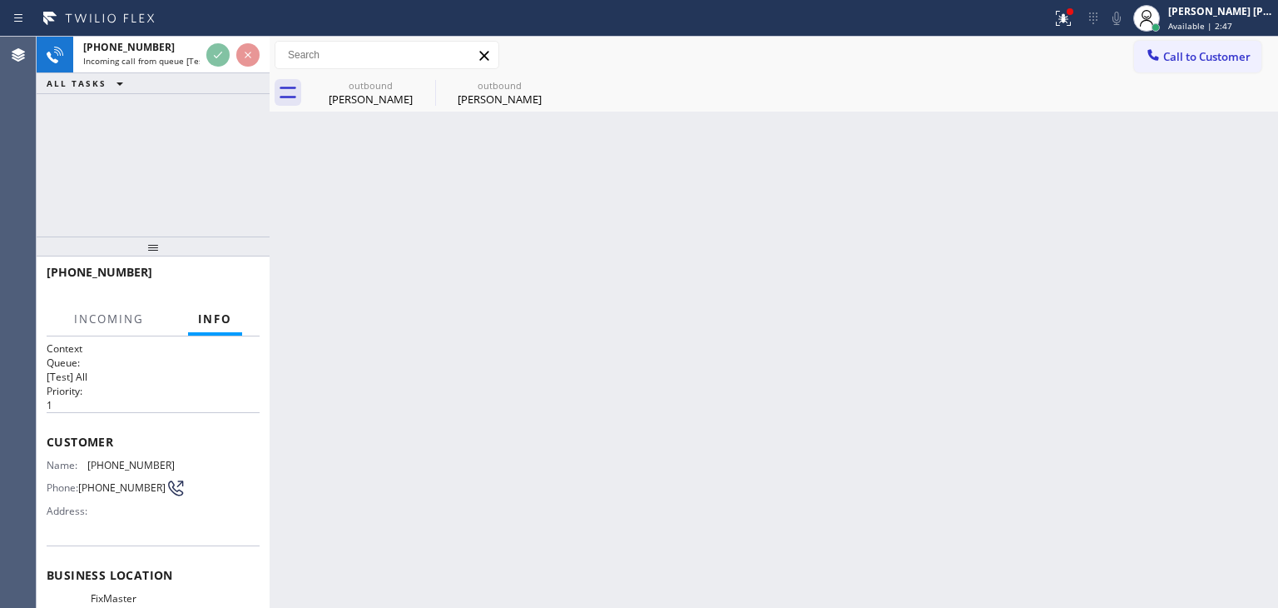
scroll to position [83, 0]
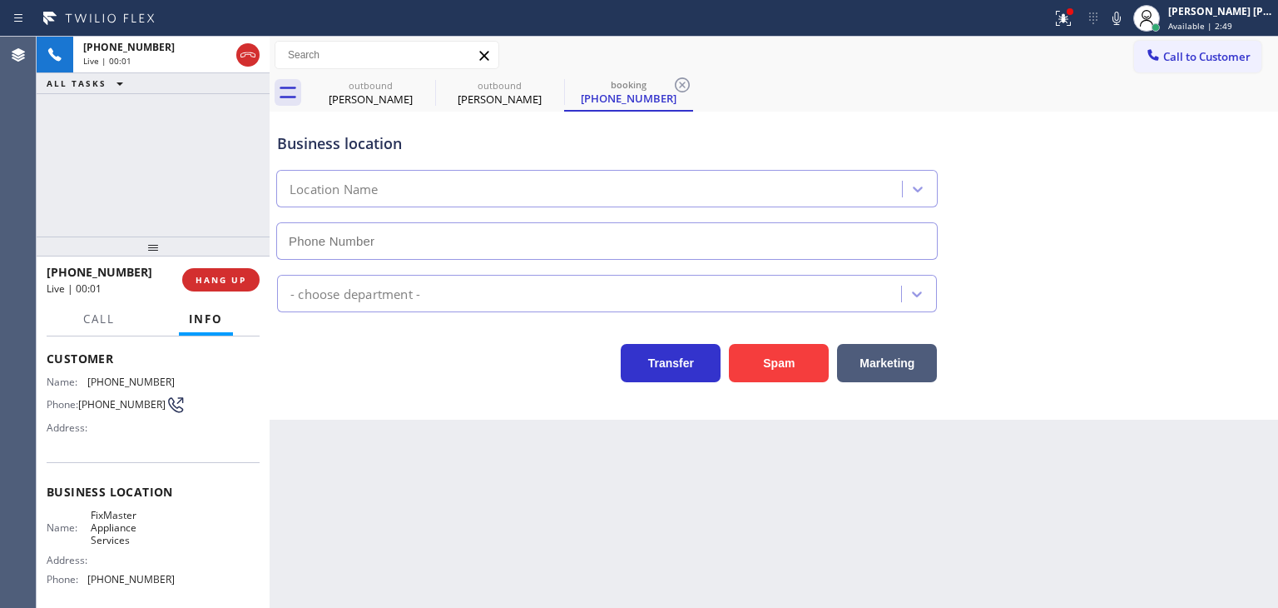
type input "(737) 387-3753"
click at [1127, 12] on icon at bounding box center [1117, 18] width 20 height 20
click at [1127, 16] on icon at bounding box center [1117, 18] width 20 height 20
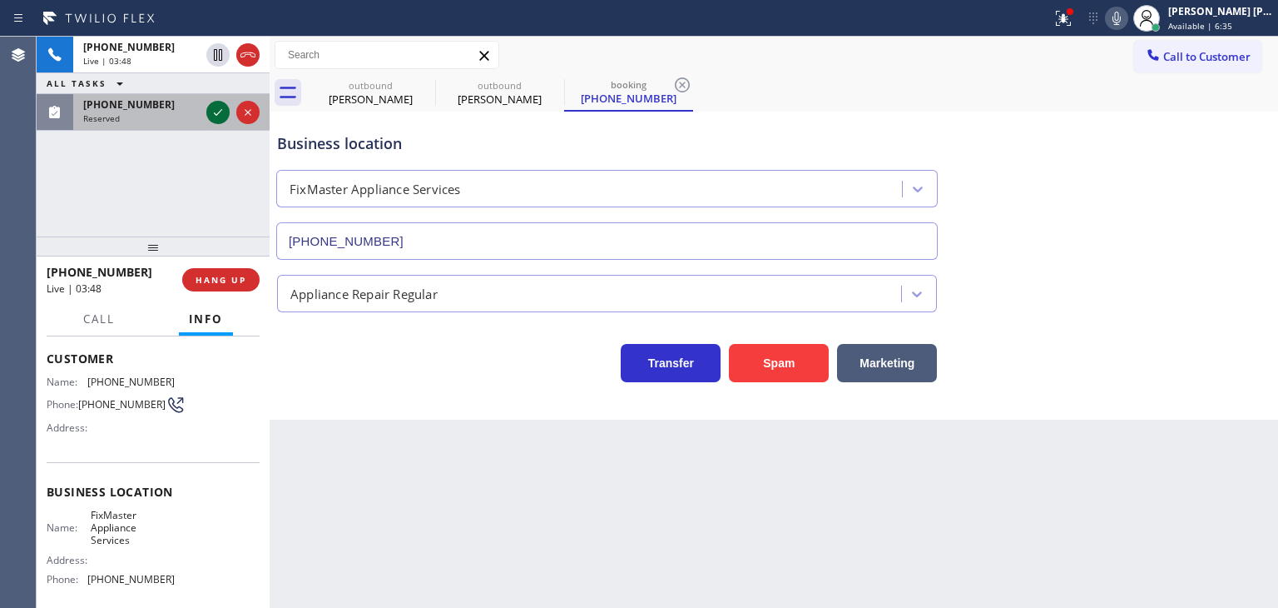
click at [218, 117] on icon at bounding box center [218, 112] width 20 height 20
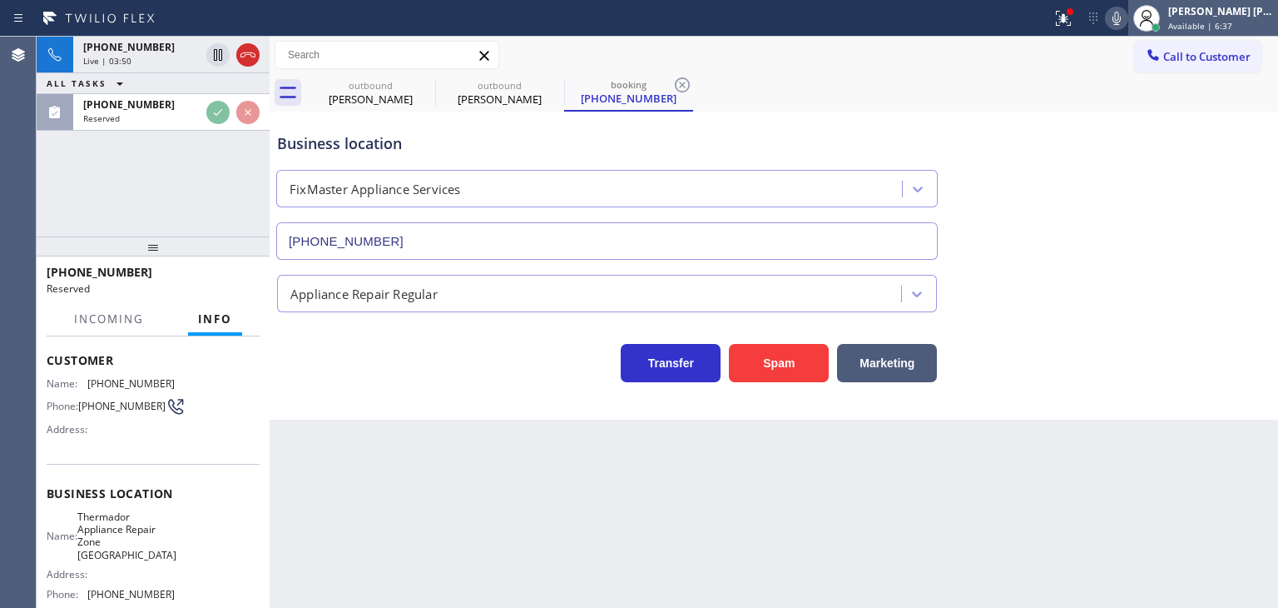
click at [1233, 23] on span "Available | 6:37" at bounding box center [1200, 26] width 64 height 12
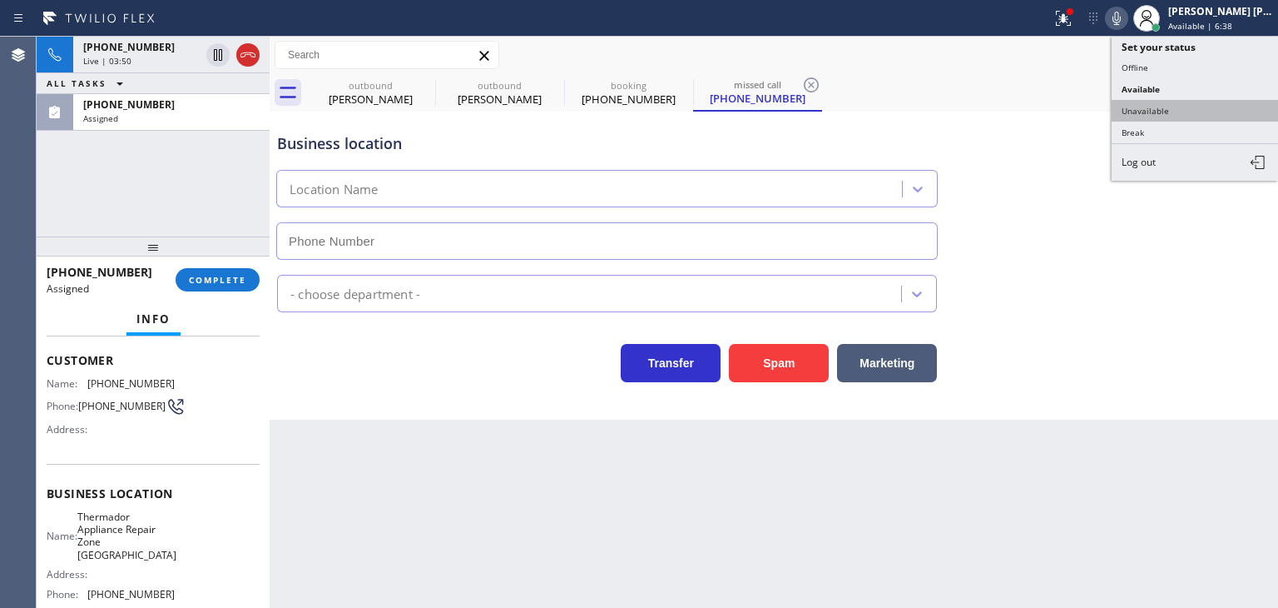
type input "(410) 237-0708"
click at [1192, 102] on button "Unavailable" at bounding box center [1195, 111] width 166 height 22
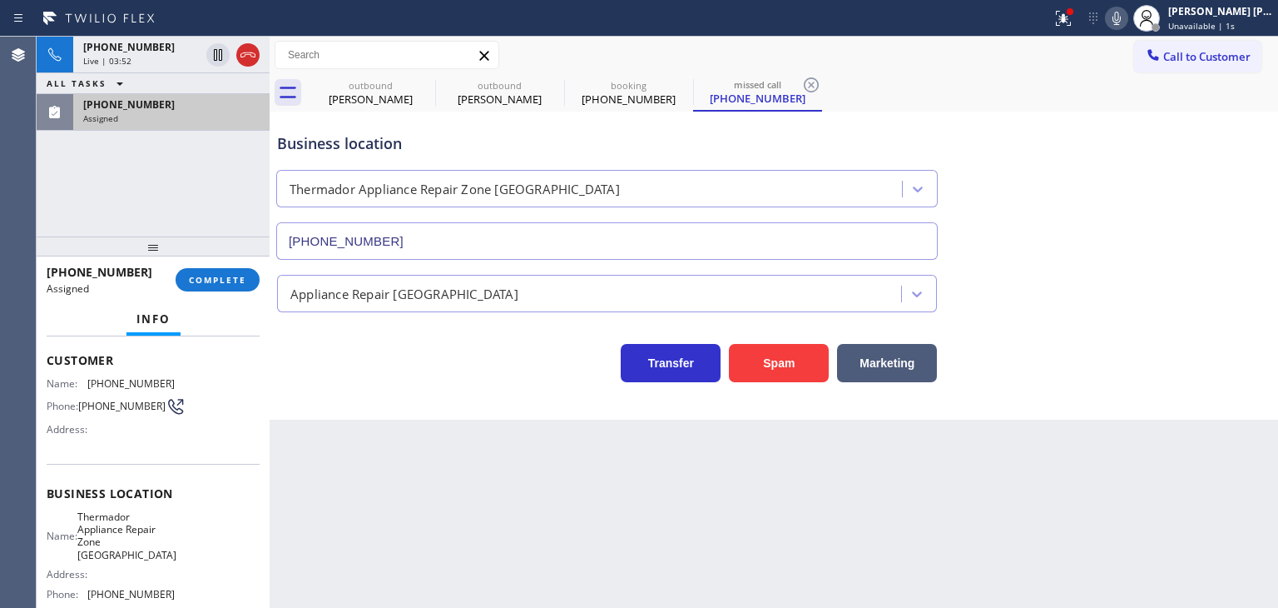
click at [147, 99] on span "(443) 625-2565" at bounding box center [129, 104] width 92 height 14
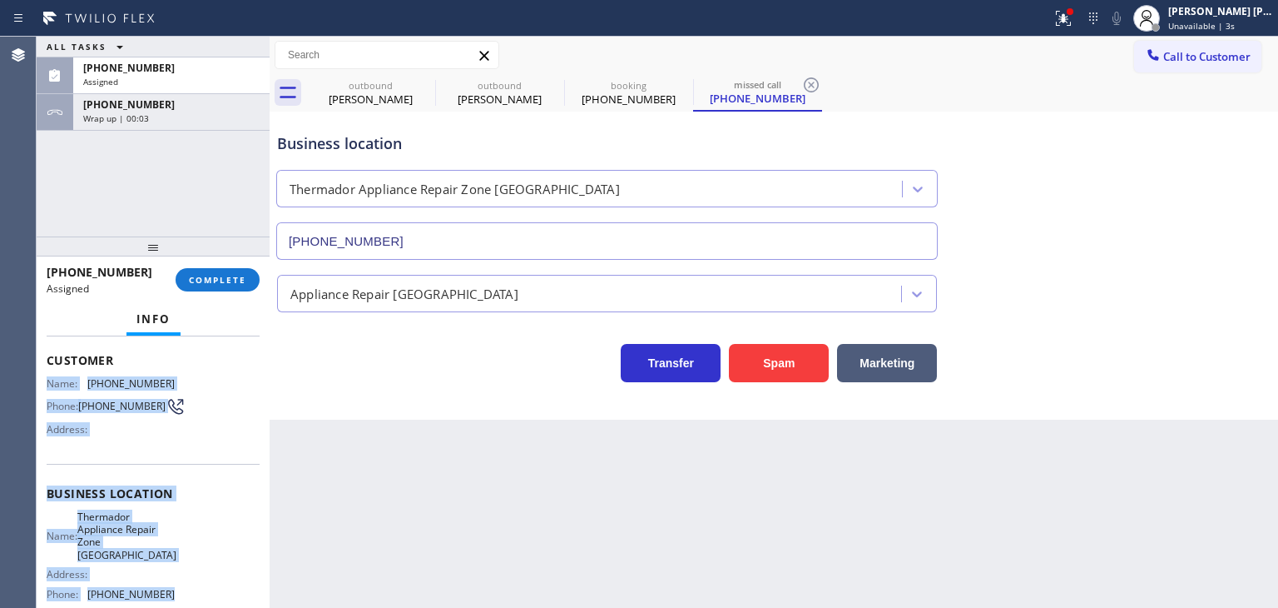
drag, startPoint x: 122, startPoint y: 479, endPoint x: 47, endPoint y: 375, distance: 129.4
click at [47, 375] on div "Context Queue: Appliance Repair High End Priority: 0 Task Age: 1 minute(s) Cust…" at bounding box center [153, 492] width 213 height 523
click at [223, 286] on button "COMPLETE" at bounding box center [218, 279] width 84 height 23
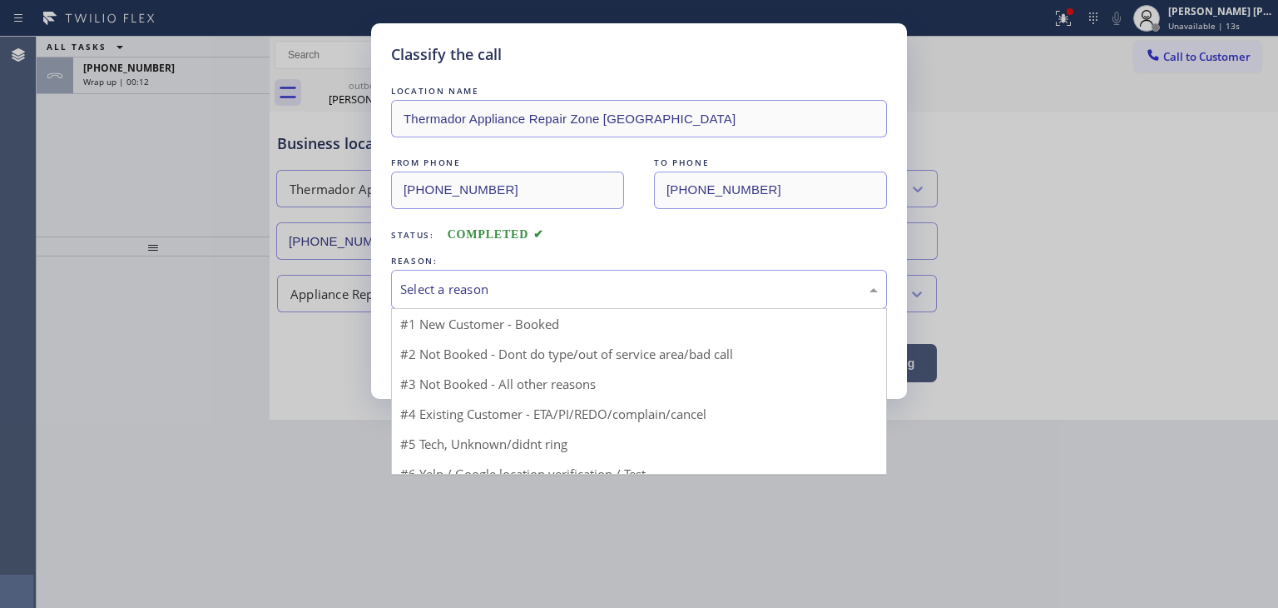
click at [512, 286] on div "Select a reason" at bounding box center [639, 289] width 478 height 19
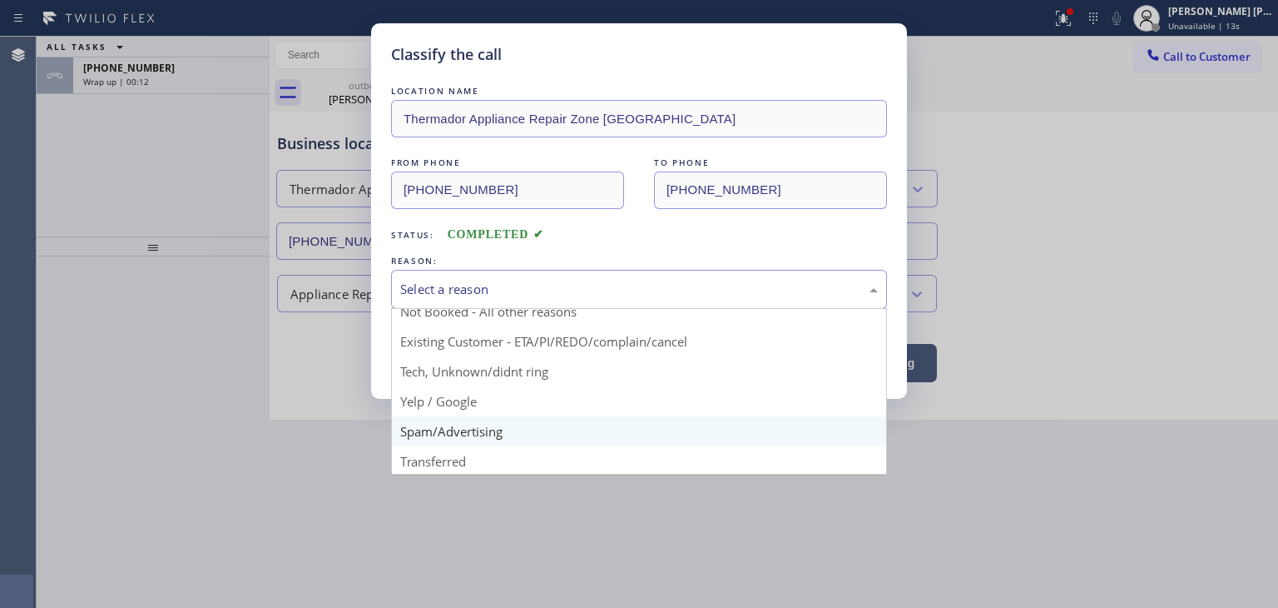
scroll to position [83, 0]
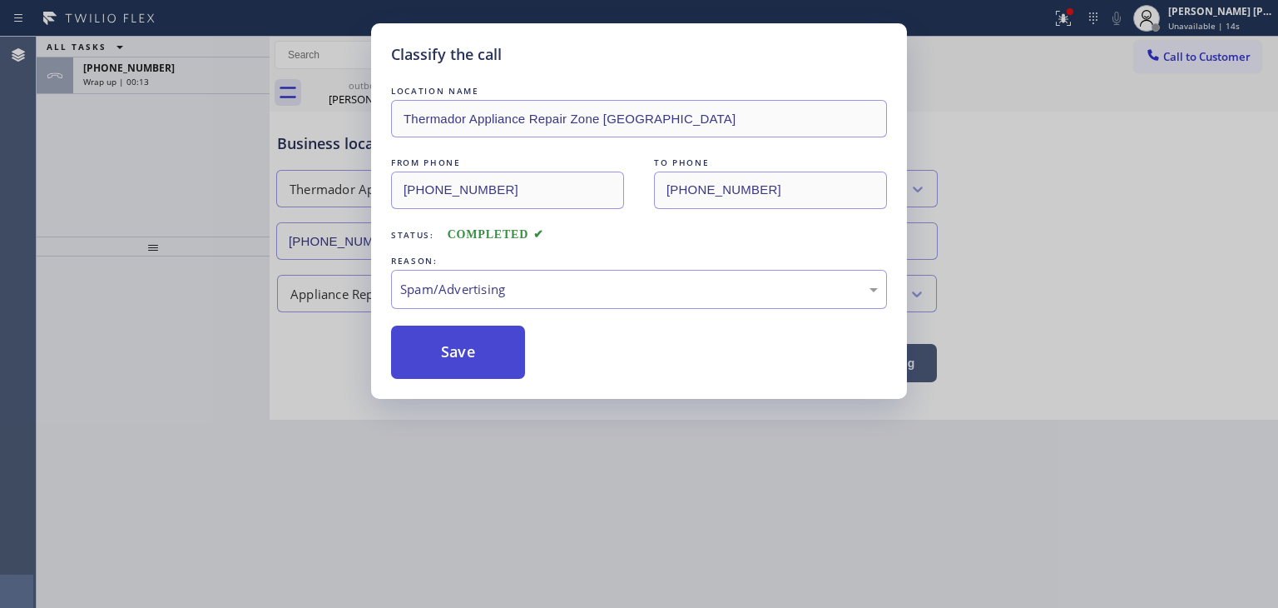
click at [483, 336] on button "Save" at bounding box center [458, 351] width 134 height 53
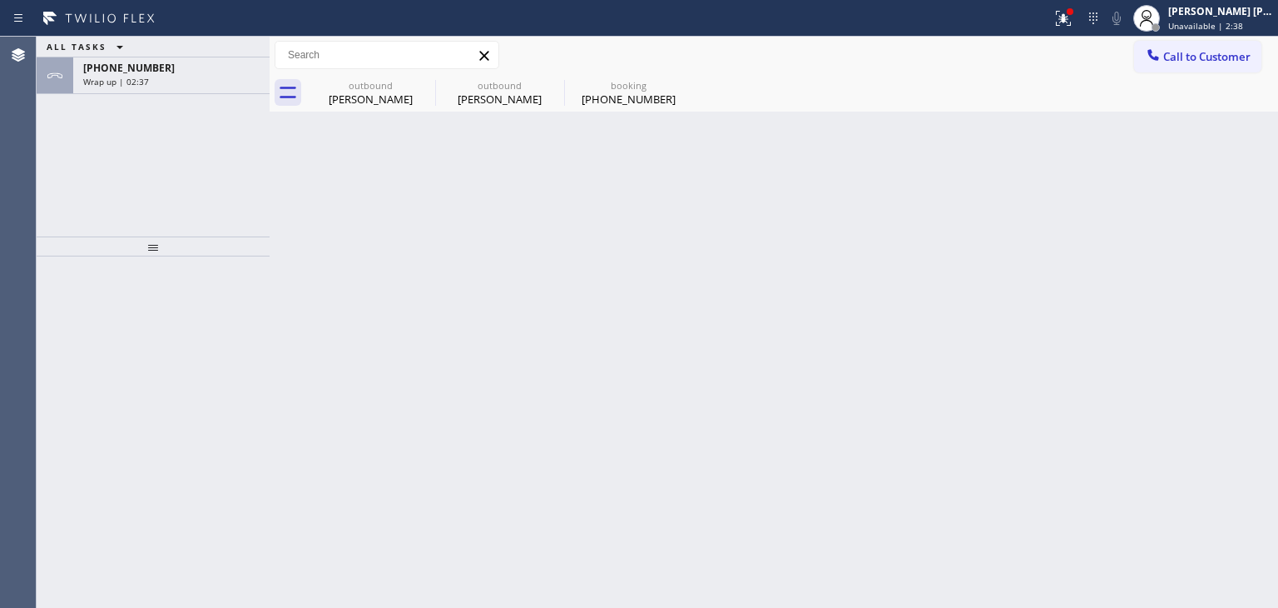
drag, startPoint x: 164, startPoint y: 62, endPoint x: 170, endPoint y: 236, distance: 173.2
click at [164, 62] on div "+15023149836" at bounding box center [171, 68] width 176 height 14
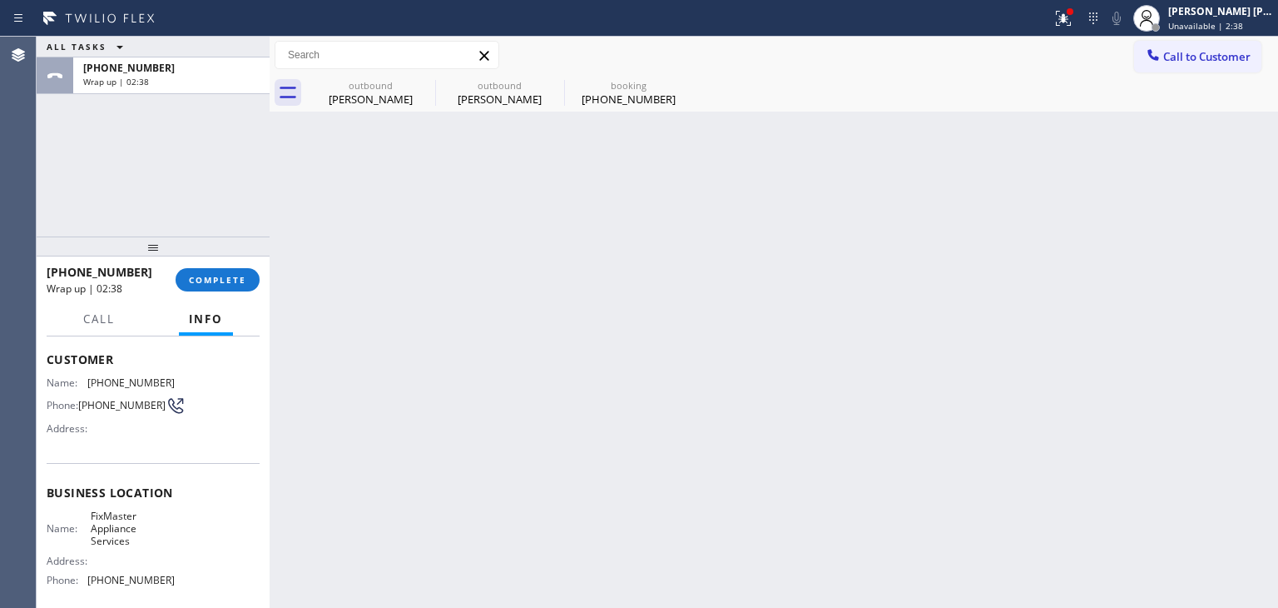
scroll to position [83, 0]
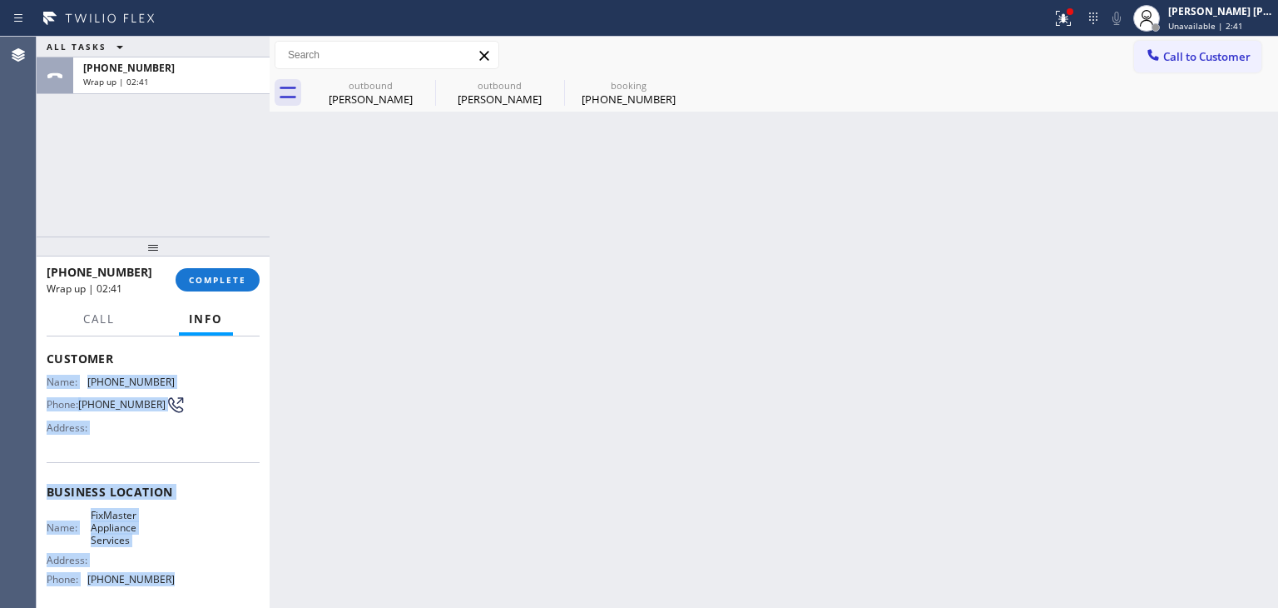
drag, startPoint x: 190, startPoint y: 592, endPoint x: 43, endPoint y: 367, distance: 268.2
click at [43, 367] on div "Context Queue: [Test] All Priority: 1 Customer Name: (502) 314-9836 Phone: (502…" at bounding box center [153, 471] width 233 height 271
click at [1227, 17] on div "Edel John Suson Unavailable | 2:43" at bounding box center [1221, 17] width 113 height 29
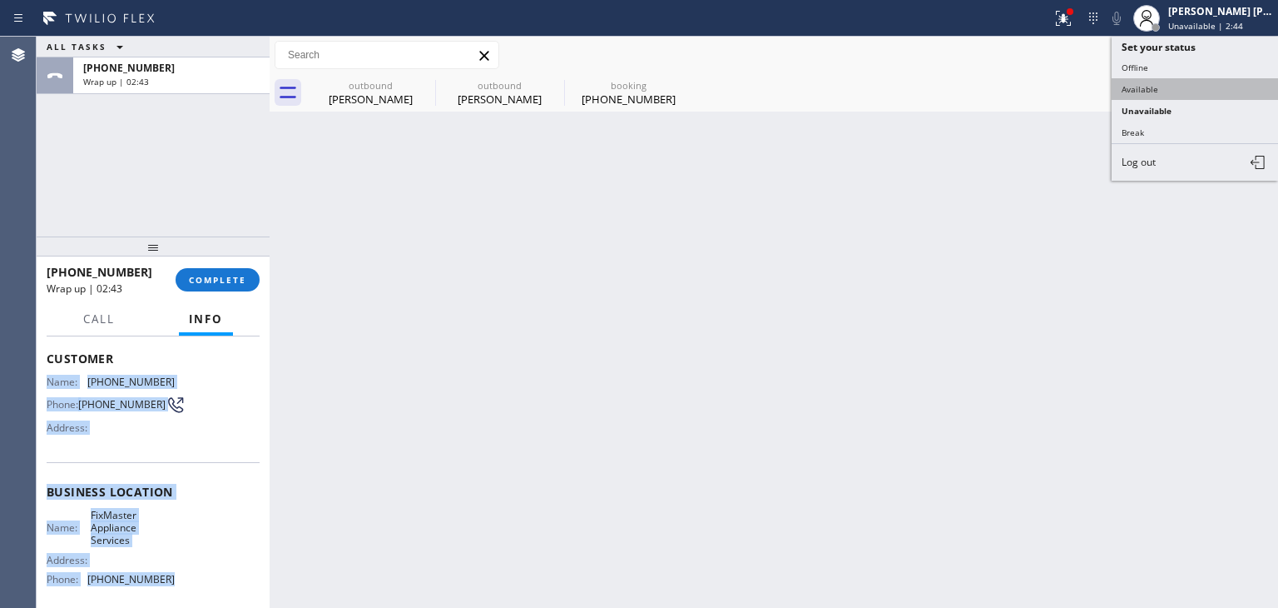
click at [1179, 83] on button "Available" at bounding box center [1195, 89] width 166 height 22
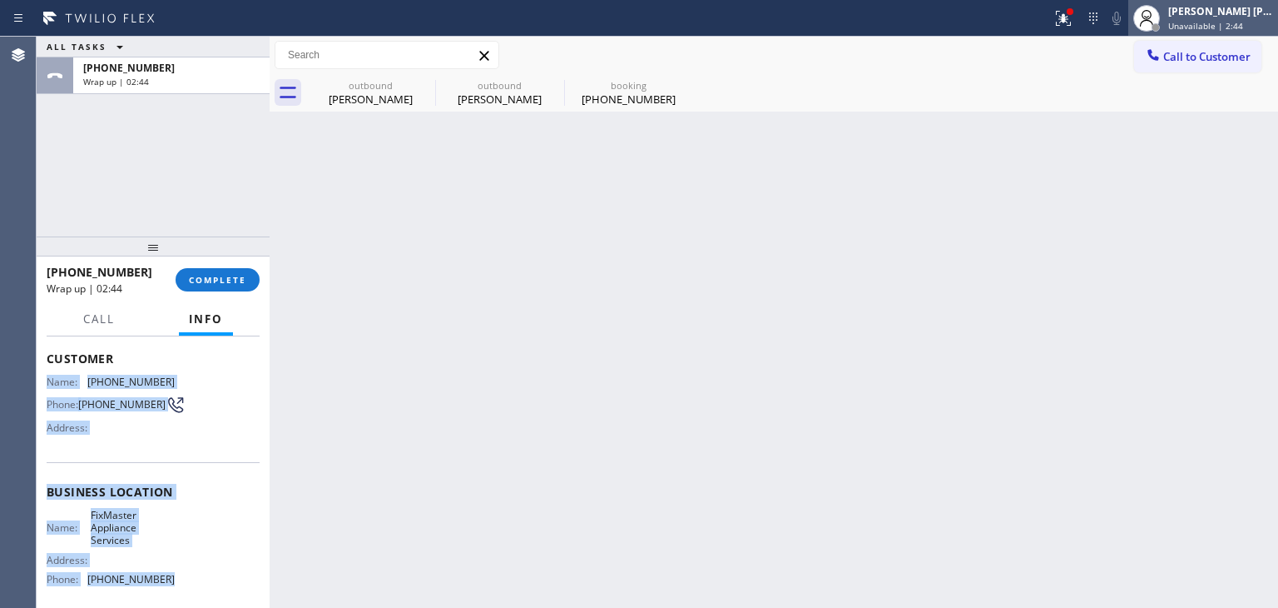
click at [1235, 24] on span "Unavailable | 2:44" at bounding box center [1205, 26] width 75 height 12
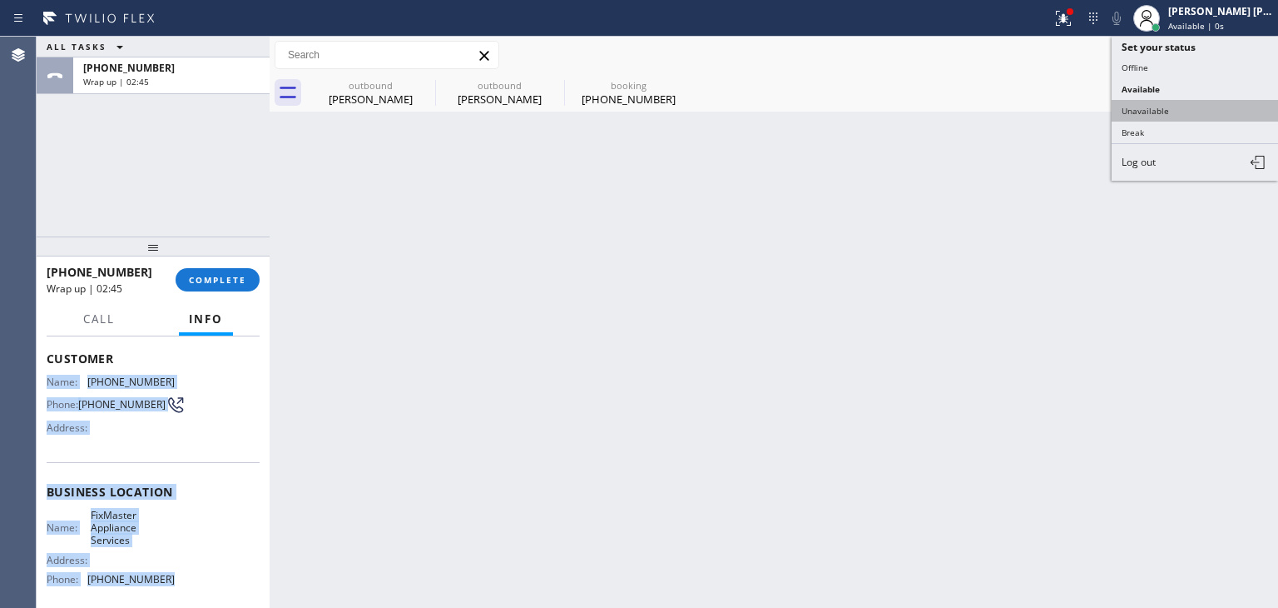
click at [1196, 113] on button "Unavailable" at bounding box center [1195, 111] width 166 height 22
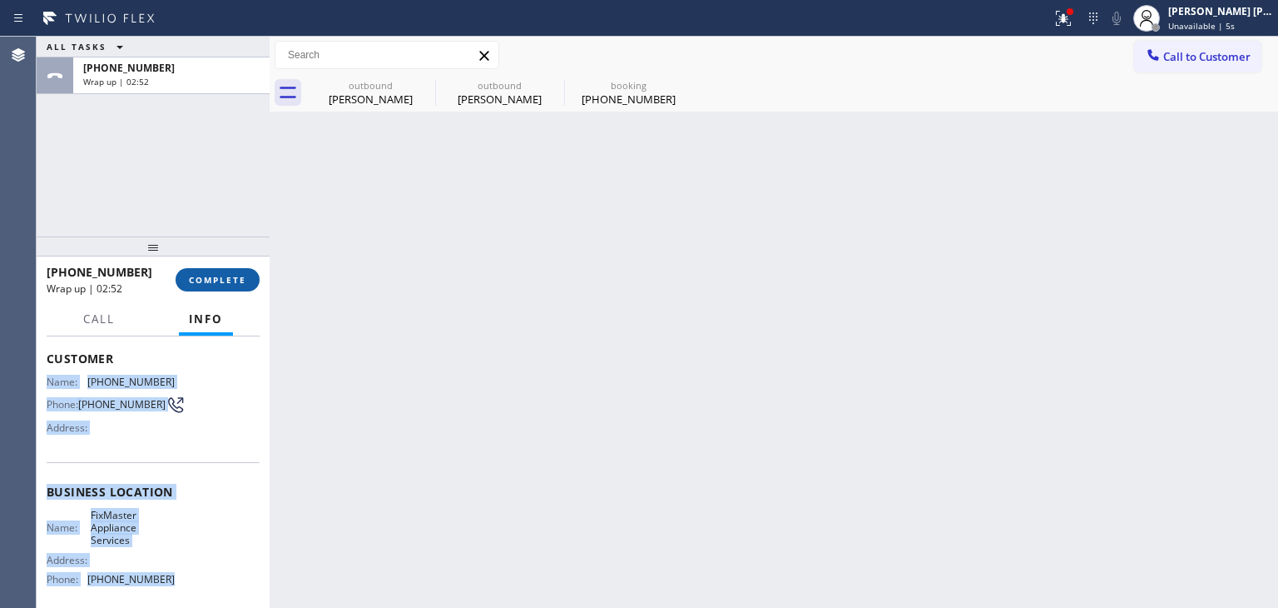
click at [221, 284] on span "COMPLETE" at bounding box center [217, 280] width 57 height 12
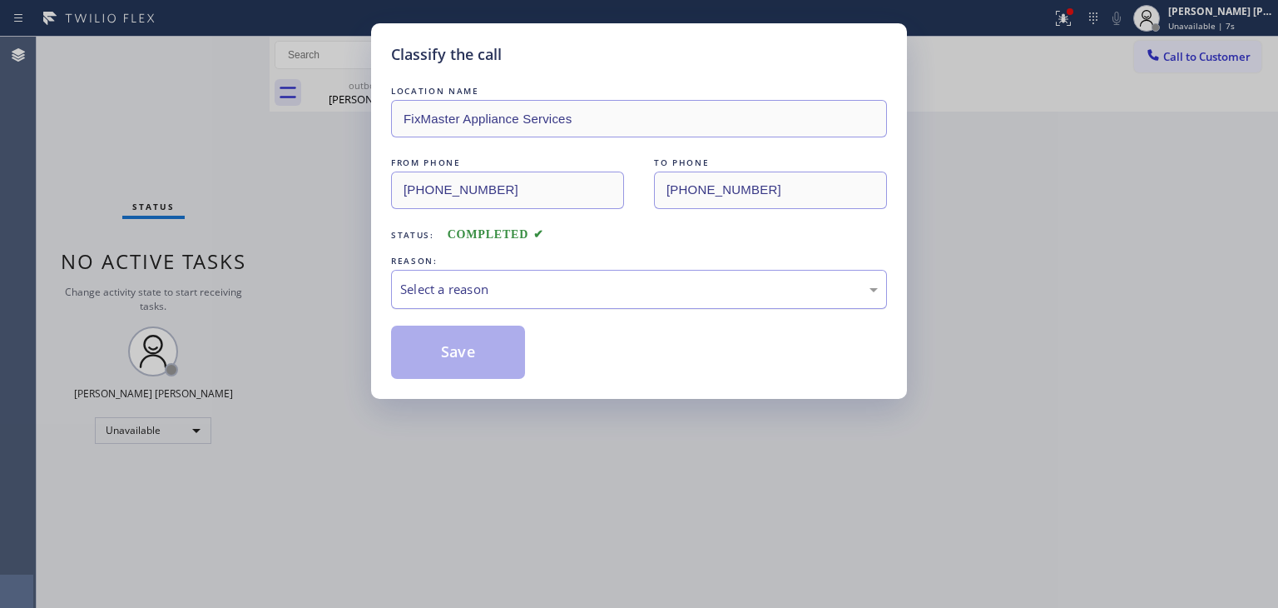
click at [520, 297] on div "Select a reason" at bounding box center [639, 289] width 478 height 19
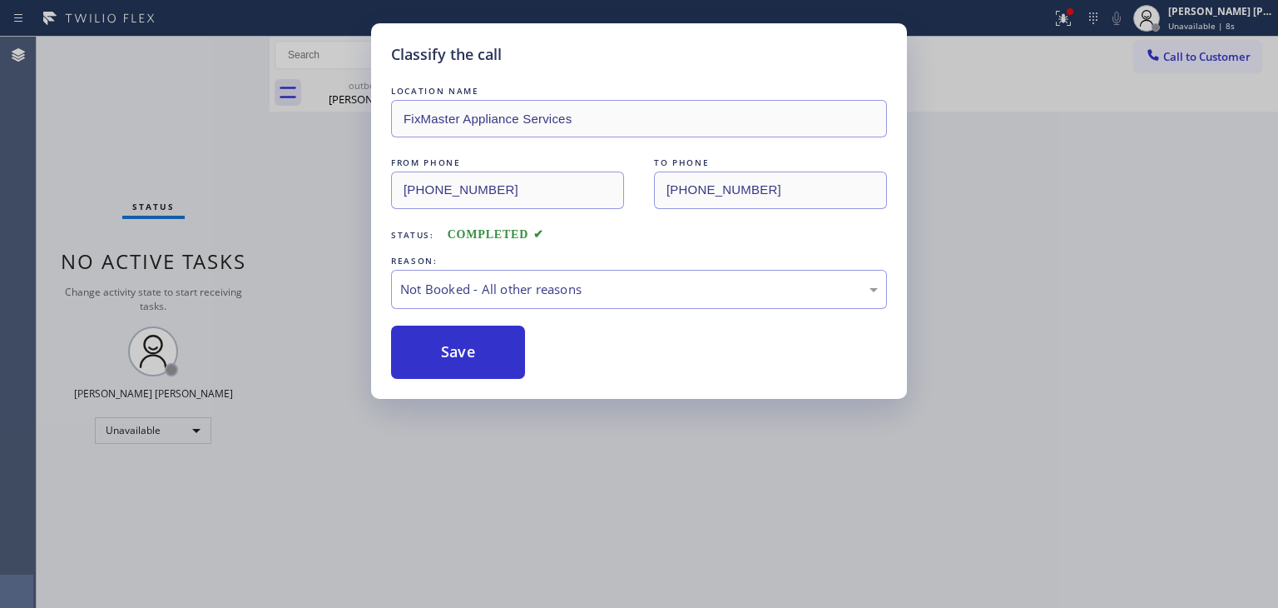
click at [475, 351] on button "Save" at bounding box center [458, 351] width 134 height 53
type input "(323) 641-4970"
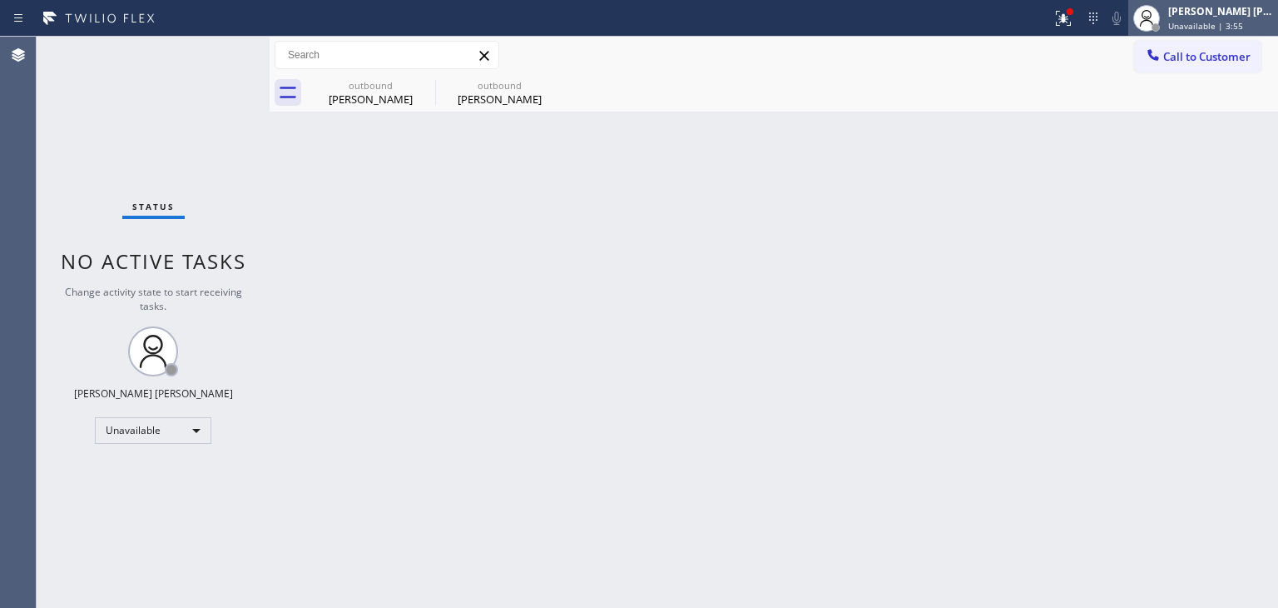
click at [1224, 13] on div "[PERSON_NAME] [PERSON_NAME]" at bounding box center [1220, 11] width 105 height 14
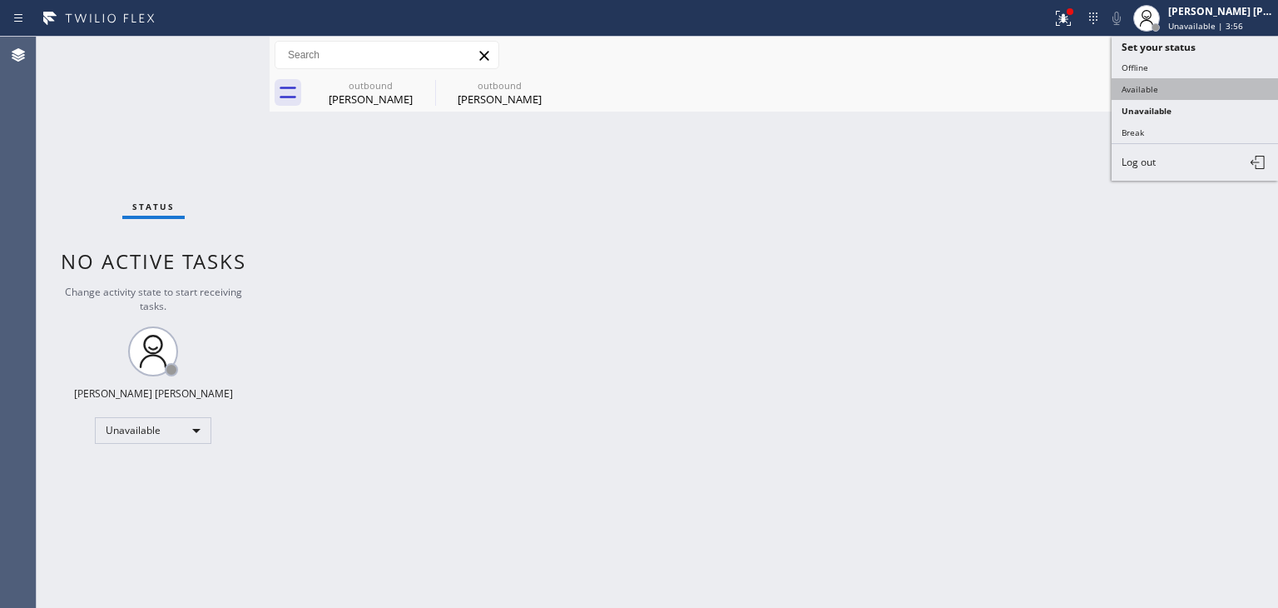
click at [1166, 82] on button "Available" at bounding box center [1195, 89] width 166 height 22
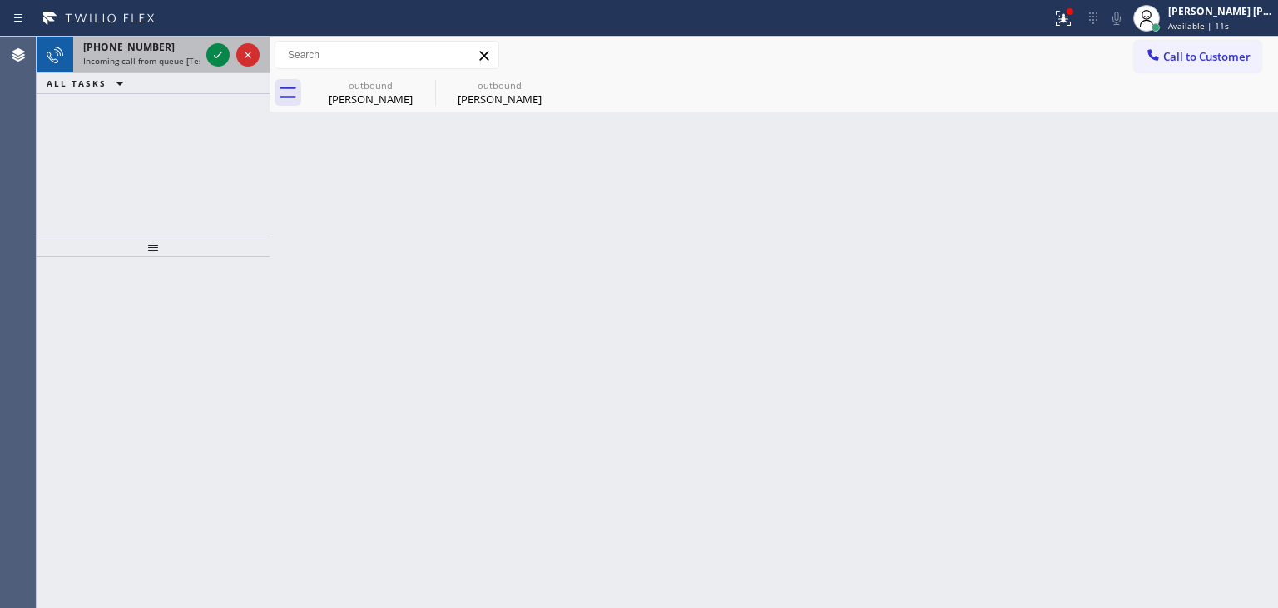
click at [233, 64] on div at bounding box center [233, 55] width 60 height 37
click at [223, 57] on icon at bounding box center [218, 55] width 20 height 20
click at [216, 53] on icon at bounding box center [218, 55] width 20 height 20
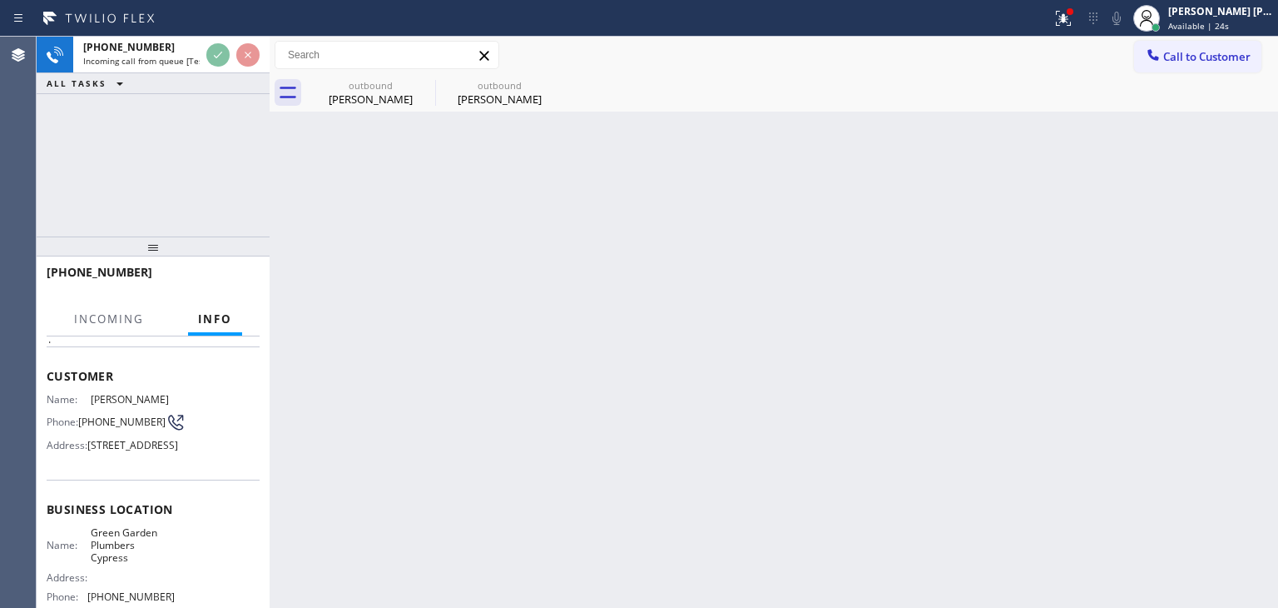
scroll to position [166, 0]
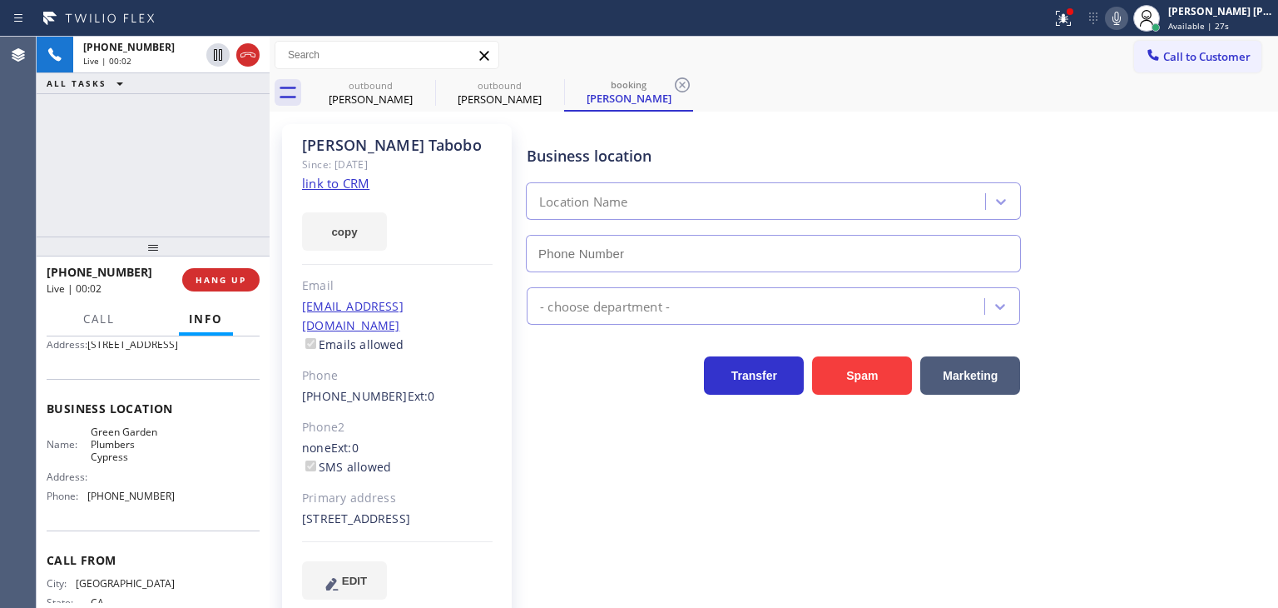
type input "(714) 452-1646"
click at [319, 182] on link "link to CRM" at bounding box center [335, 183] width 67 height 17
click at [1127, 22] on icon at bounding box center [1117, 18] width 20 height 20
click at [1233, 22] on span "Available | 1:24" at bounding box center [1200, 26] width 64 height 12
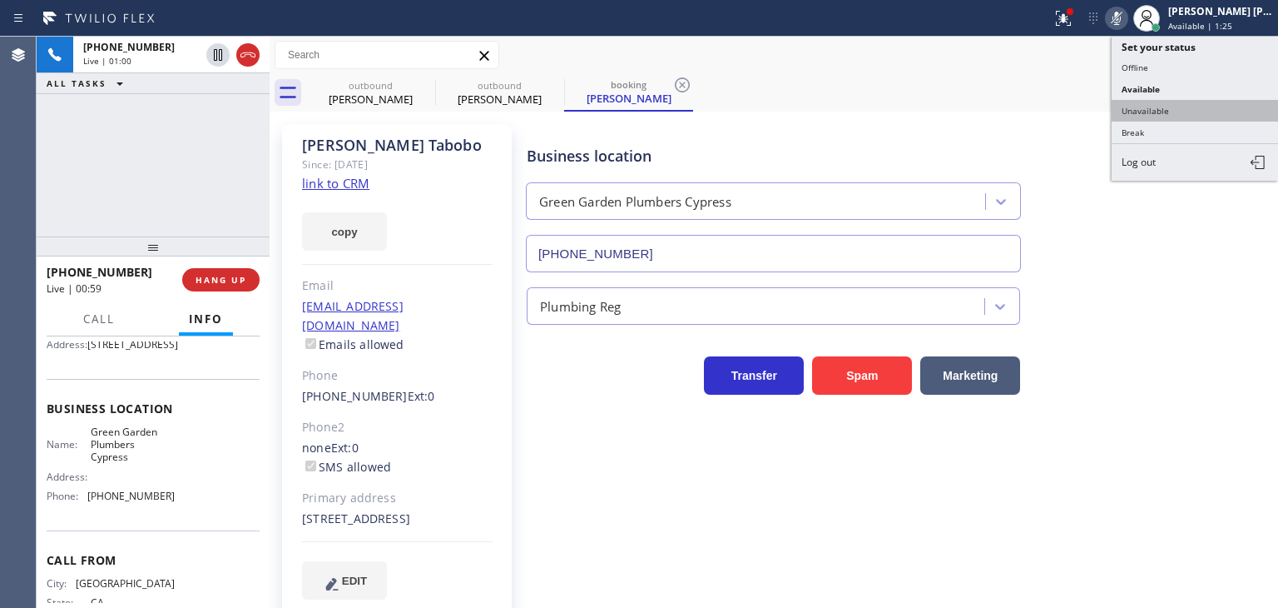
click at [1227, 107] on button "Unavailable" at bounding box center [1195, 111] width 166 height 22
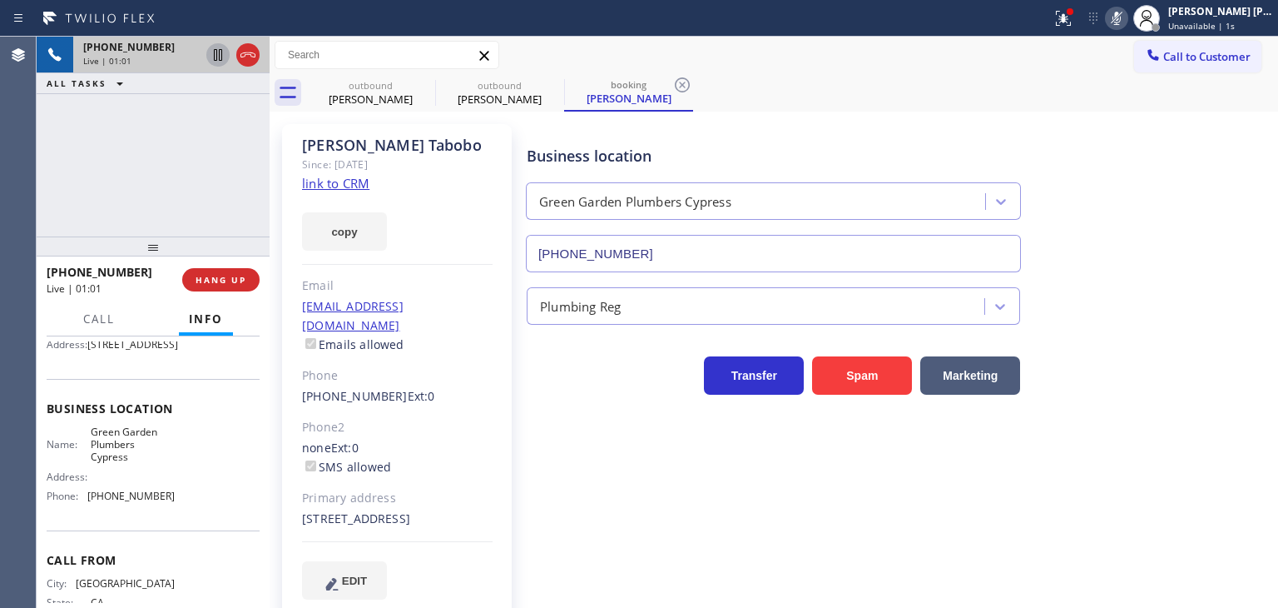
click at [216, 52] on icon at bounding box center [218, 55] width 20 height 20
click at [1121, 17] on icon at bounding box center [1117, 18] width 8 height 13
click at [216, 57] on icon at bounding box center [218, 55] width 12 height 12
click at [1127, 17] on icon at bounding box center [1117, 18] width 20 height 20
click at [211, 53] on icon at bounding box center [218, 55] width 20 height 20
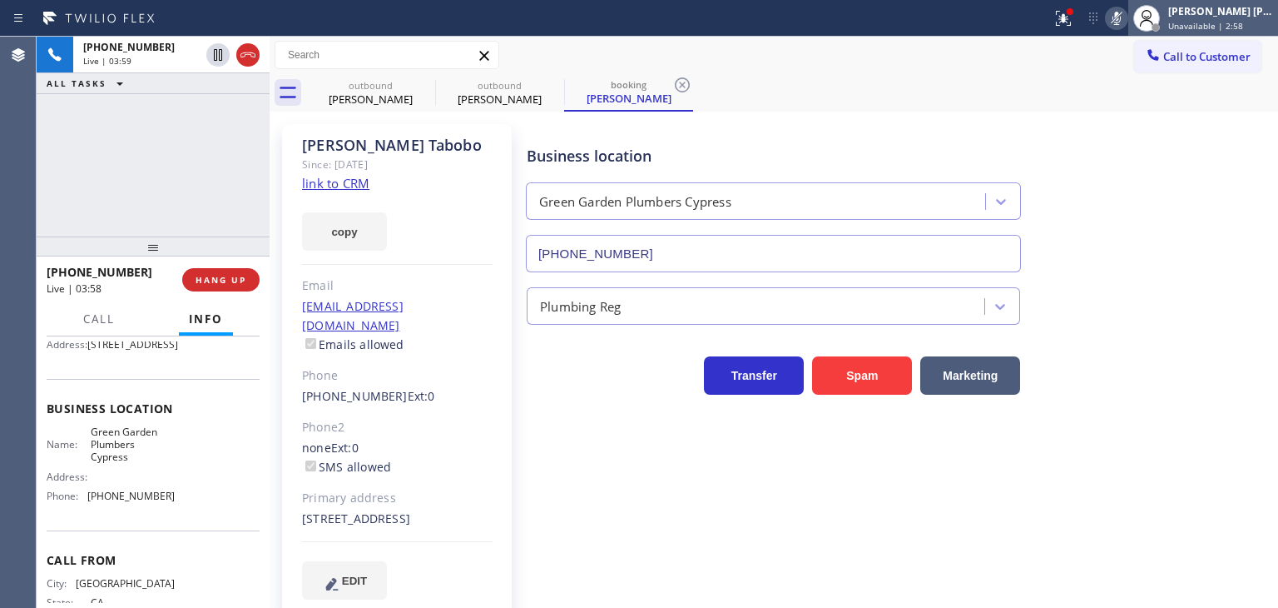
click at [1216, 20] on span "Unavailable | 2:58" at bounding box center [1205, 26] width 75 height 12
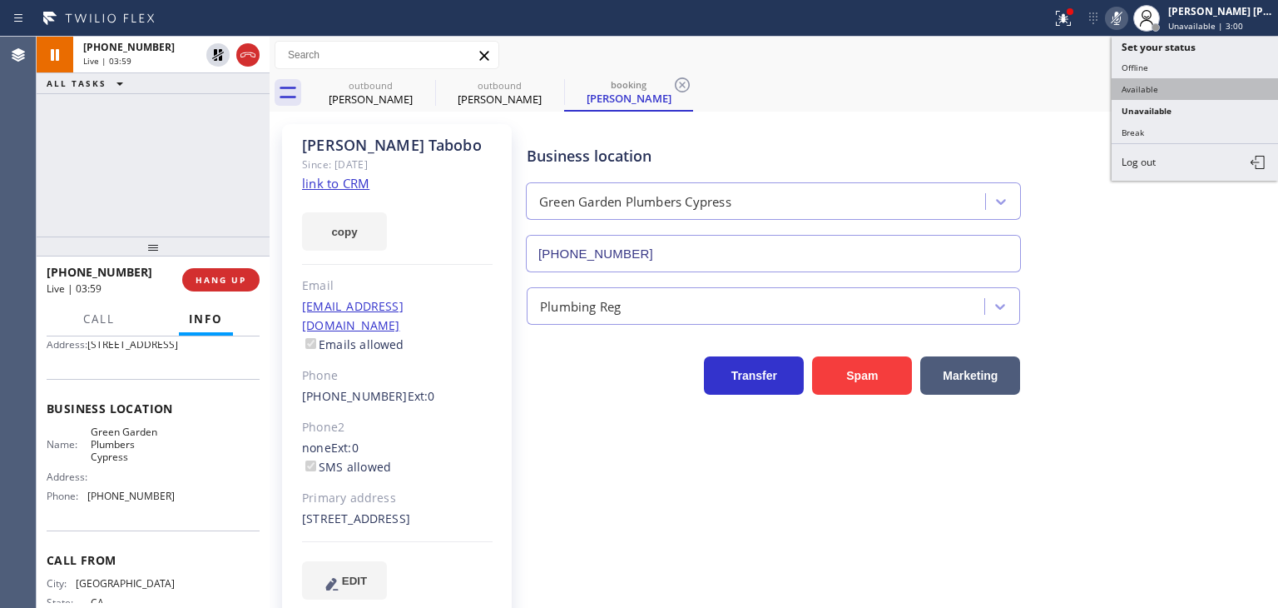
click at [1154, 94] on button "Available" at bounding box center [1195, 89] width 166 height 22
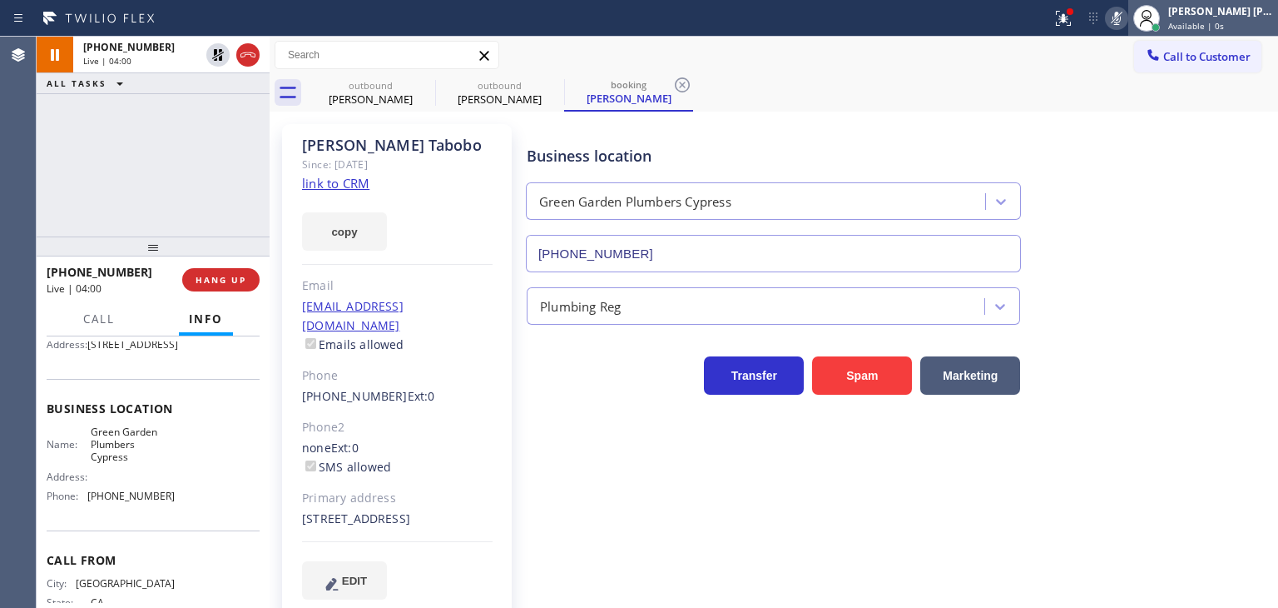
click at [1224, 21] on span "Available | 0s" at bounding box center [1196, 26] width 56 height 12
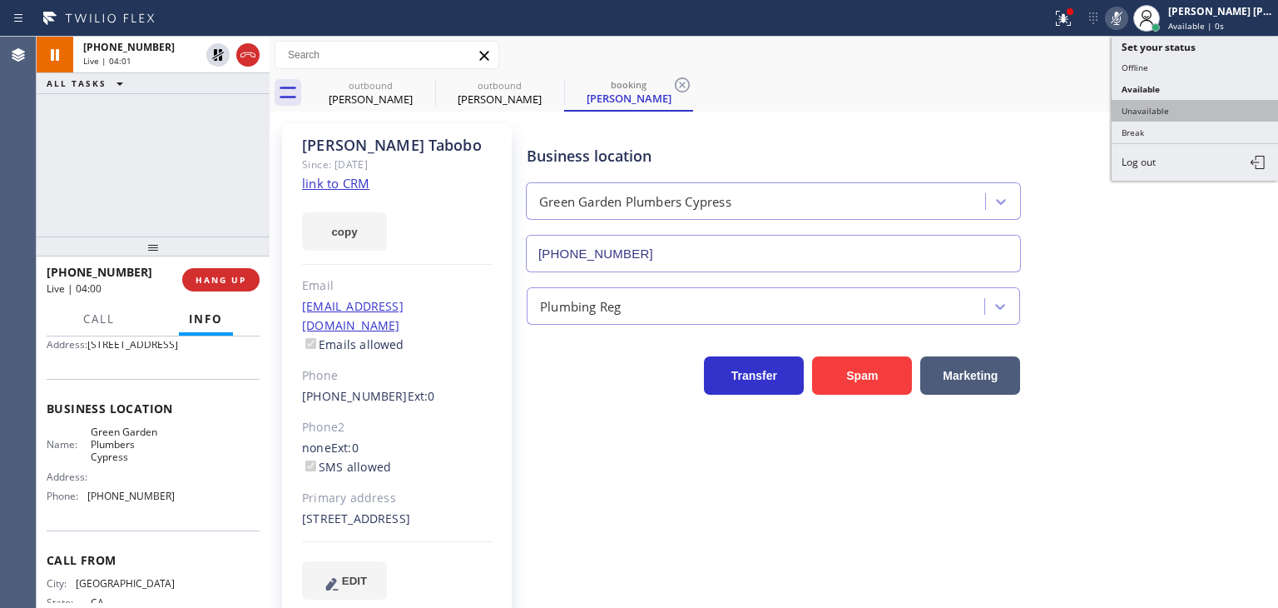
click at [1179, 103] on button "Unavailable" at bounding box center [1195, 111] width 166 height 22
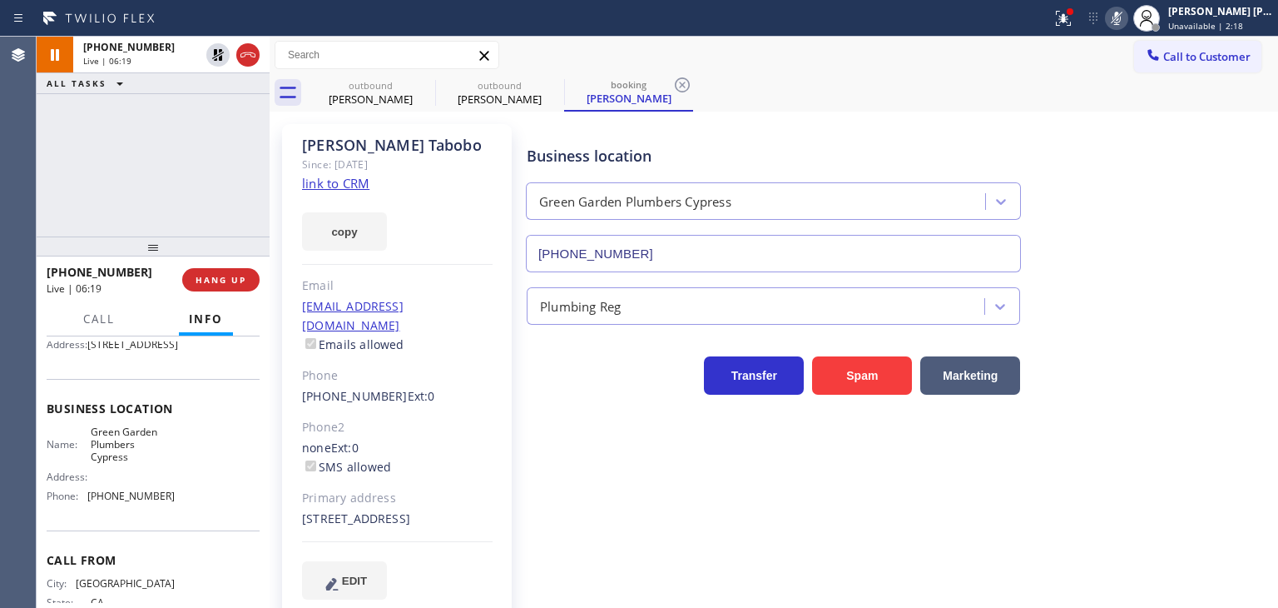
click at [1127, 18] on icon at bounding box center [1117, 18] width 20 height 20
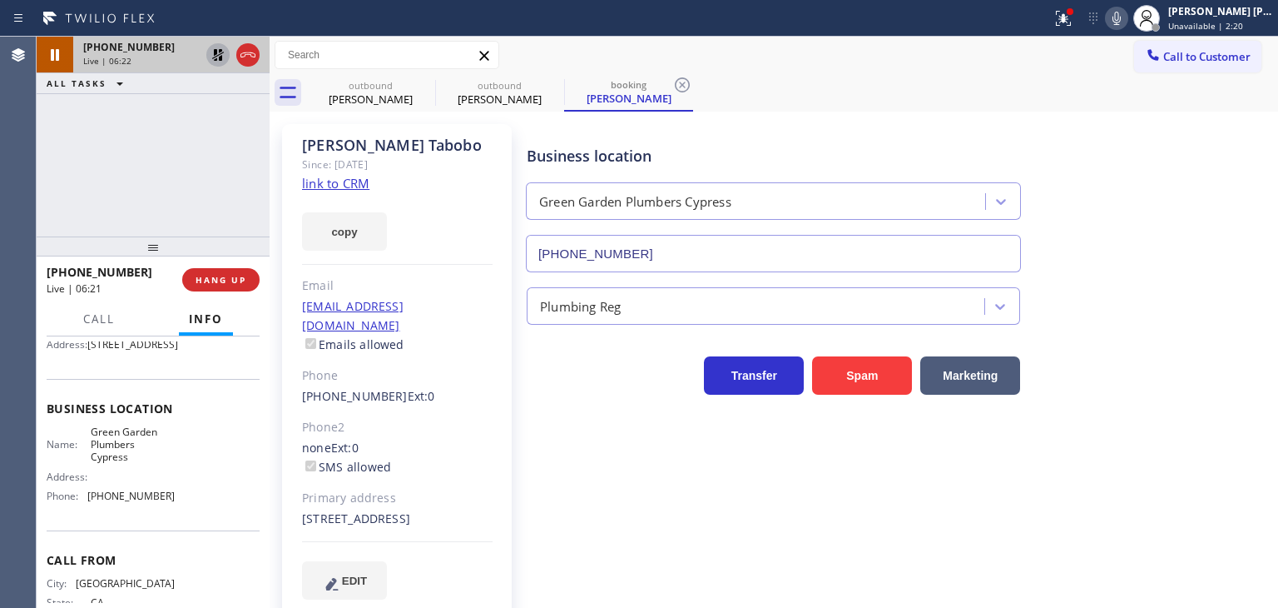
click at [217, 51] on icon at bounding box center [218, 55] width 20 height 20
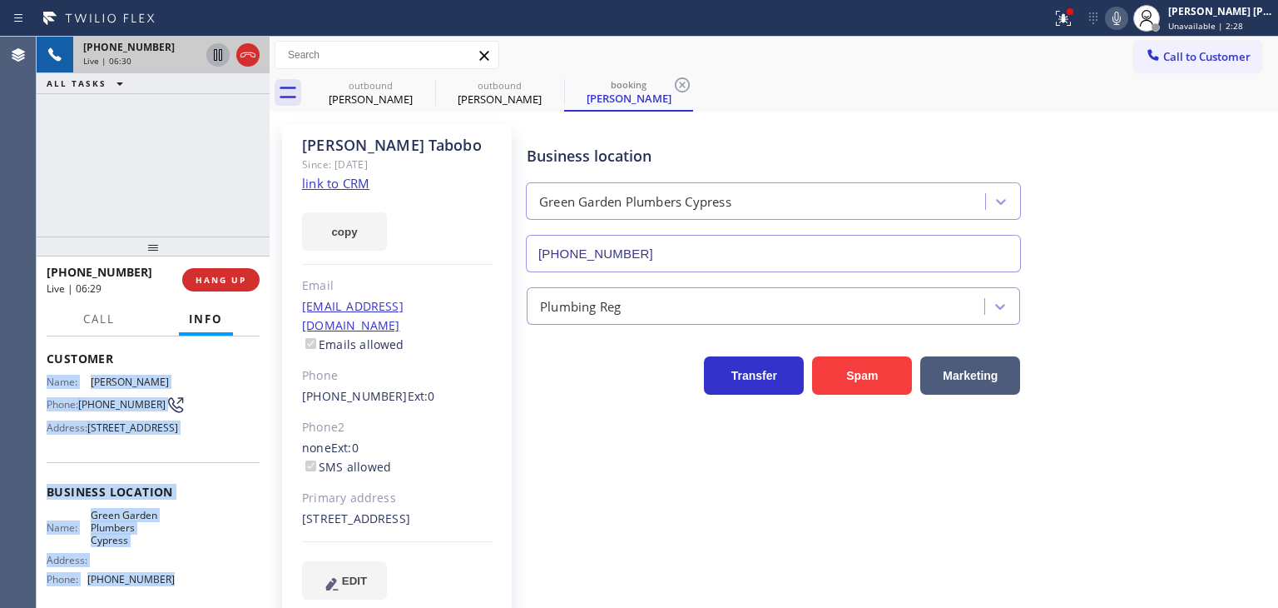
drag, startPoint x: 173, startPoint y: 525, endPoint x: 42, endPoint y: 373, distance: 200.7
click at [42, 373] on div "Context Queue: [Test] All Priority: 1 Customer Name: Shiela Tabobo Phone: (714)…" at bounding box center [153, 471] width 233 height 271
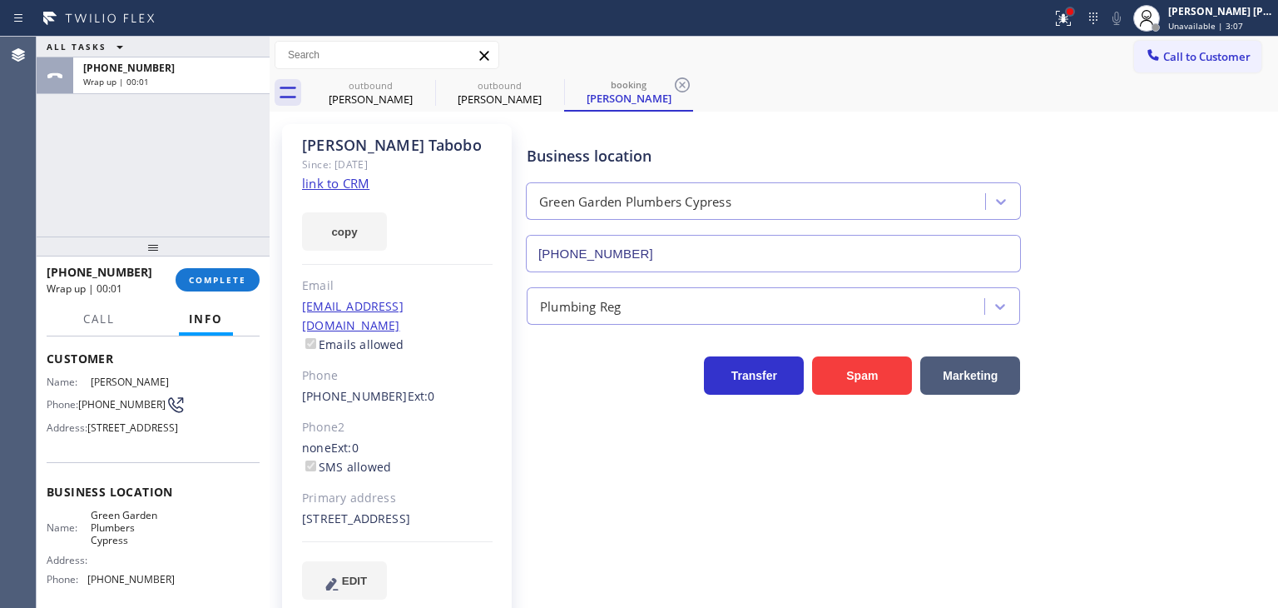
click at [1075, 16] on div at bounding box center [1070, 12] width 10 height 10
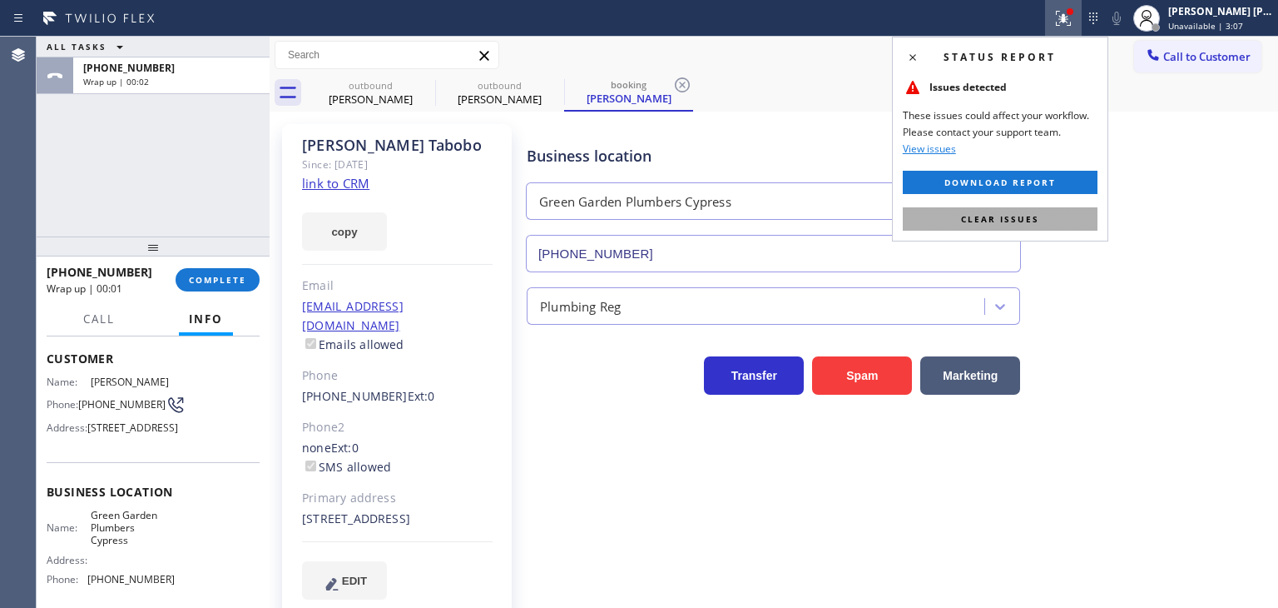
click at [1019, 214] on span "Clear issues" at bounding box center [1000, 219] width 78 height 12
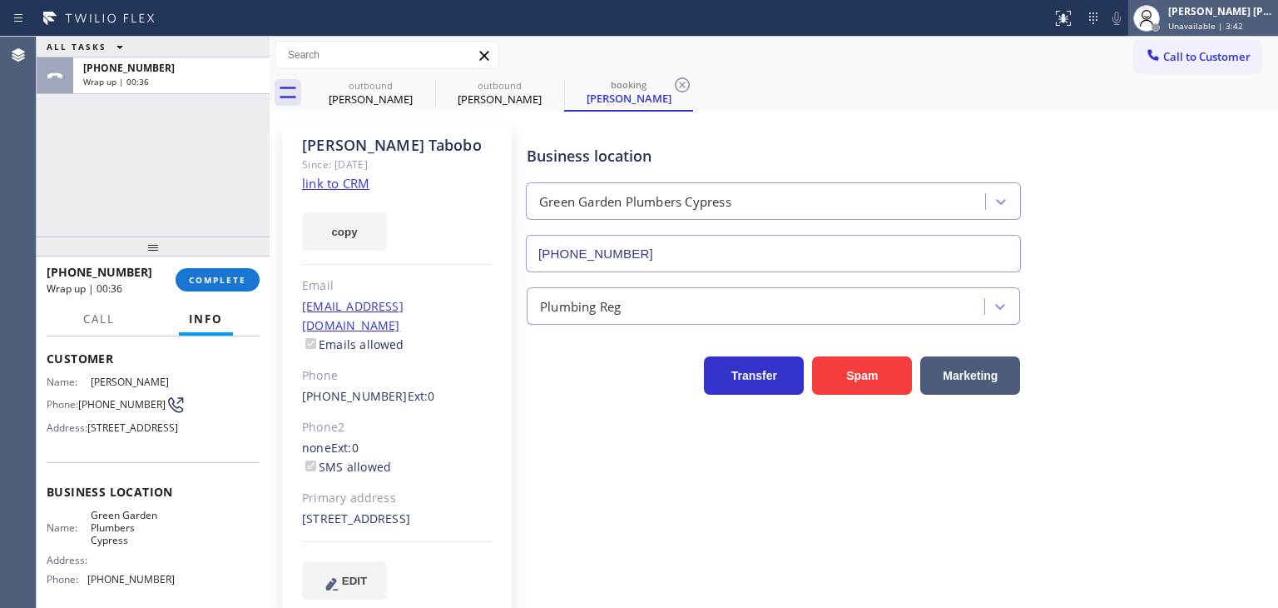
click at [1235, 22] on span "Unavailable | 3:42" at bounding box center [1205, 26] width 75 height 12
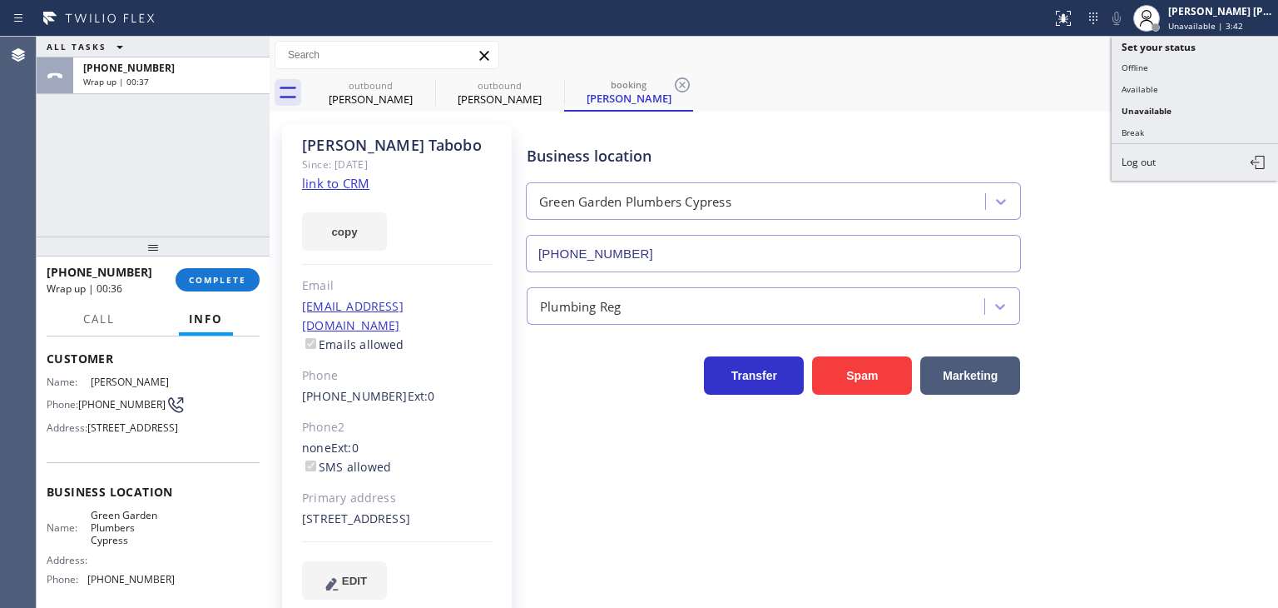
click at [1178, 81] on button "Available" at bounding box center [1195, 89] width 166 height 22
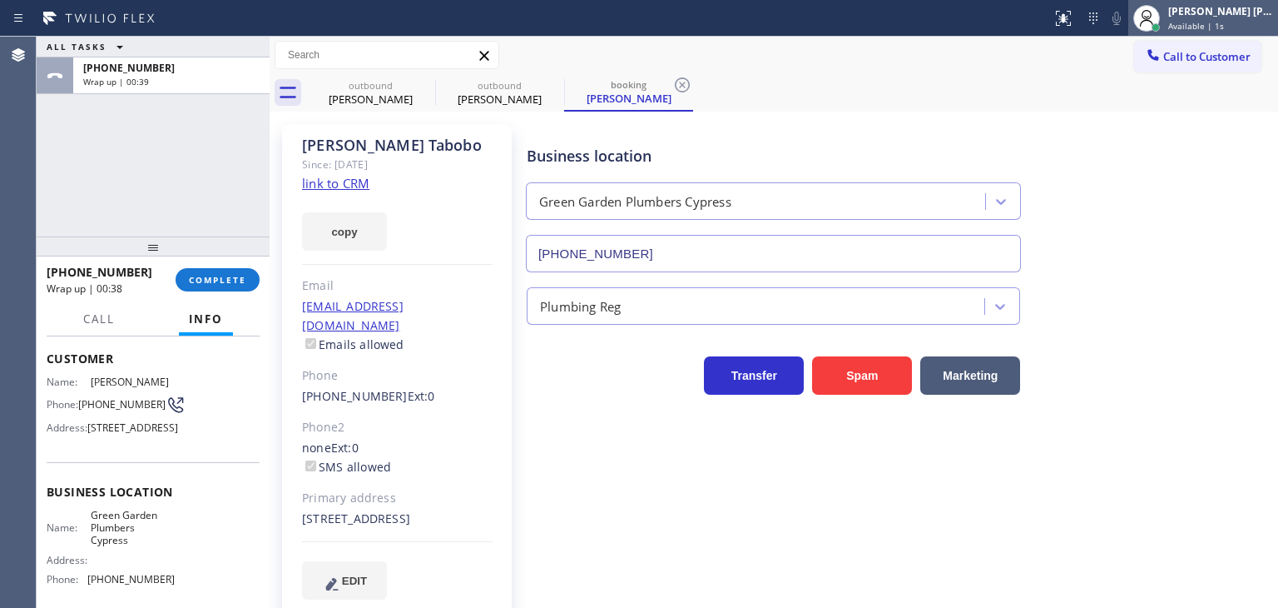
click at [1208, 24] on span "Available | 1s" at bounding box center [1196, 26] width 56 height 12
click at [879, 122] on div "Business location Green Garden Plumbers Cypress (714) 452-1646" at bounding box center [898, 197] width 751 height 151
click at [228, 280] on span "COMPLETE" at bounding box center [217, 280] width 57 height 12
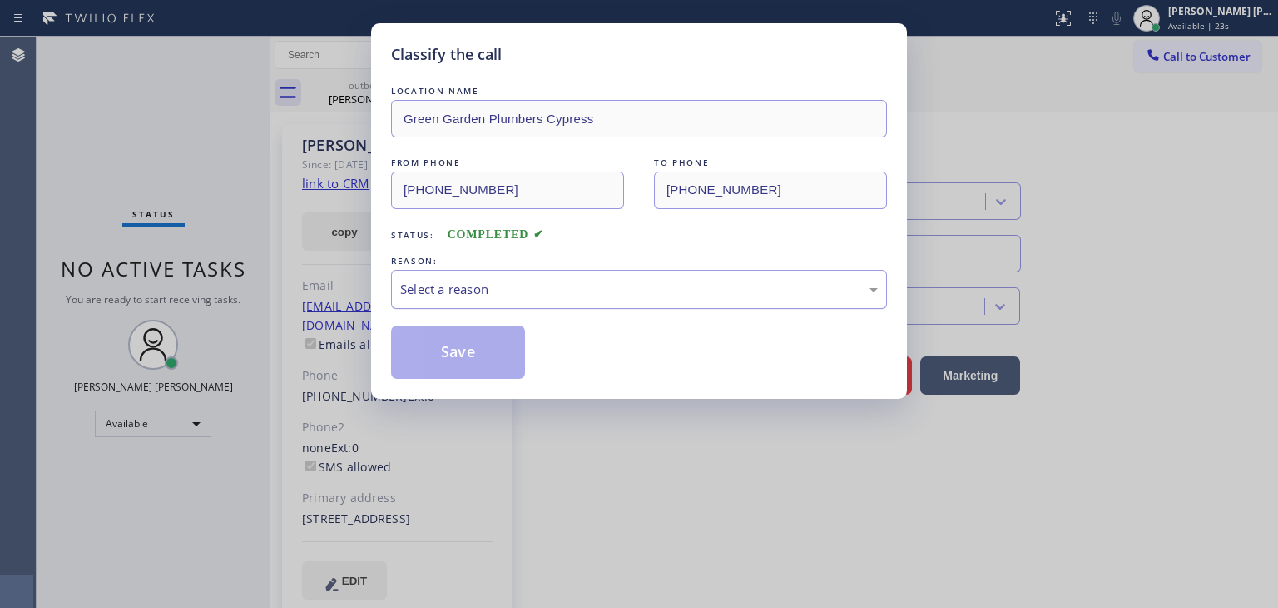
click at [434, 284] on div "Select a reason" at bounding box center [639, 289] width 478 height 19
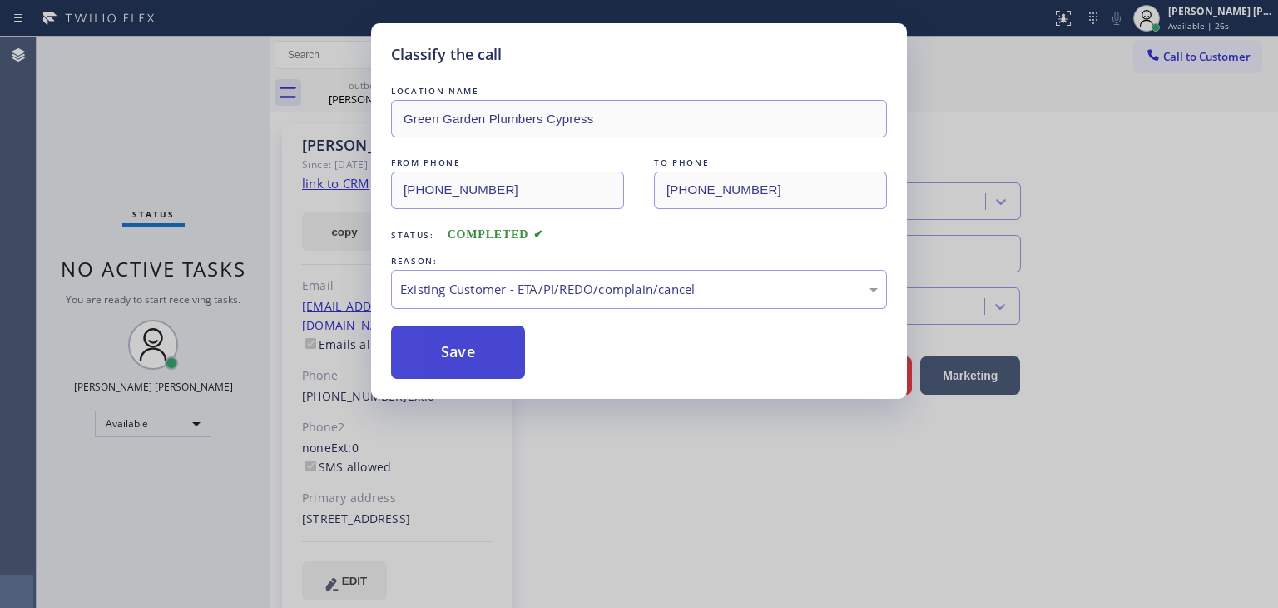
click at [474, 360] on button "Save" at bounding box center [458, 351] width 134 height 53
type input "(323) 641-4970"
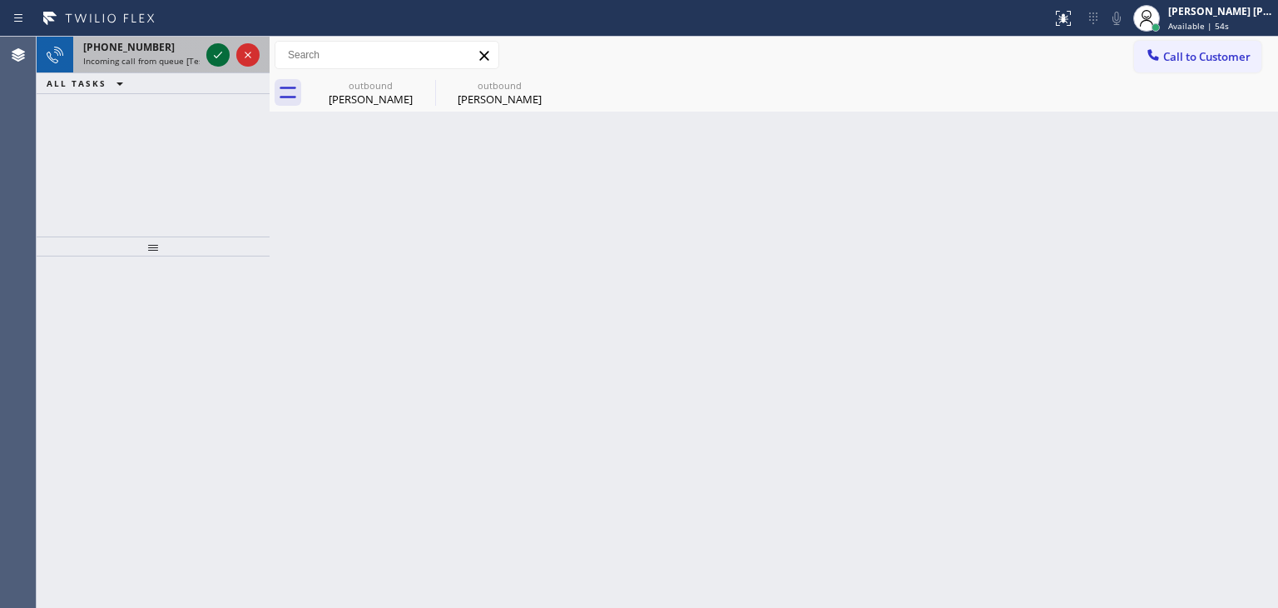
click at [220, 52] on icon at bounding box center [218, 55] width 20 height 20
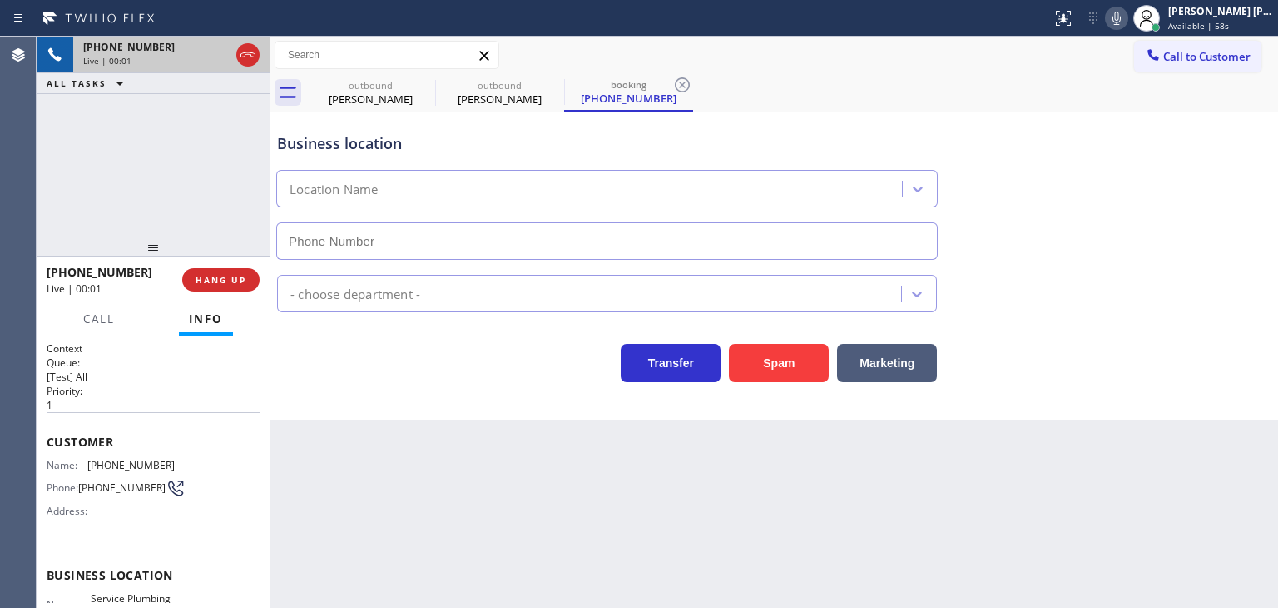
type input "(628) 277-8686"
click at [1127, 12] on icon at bounding box center [1117, 18] width 20 height 20
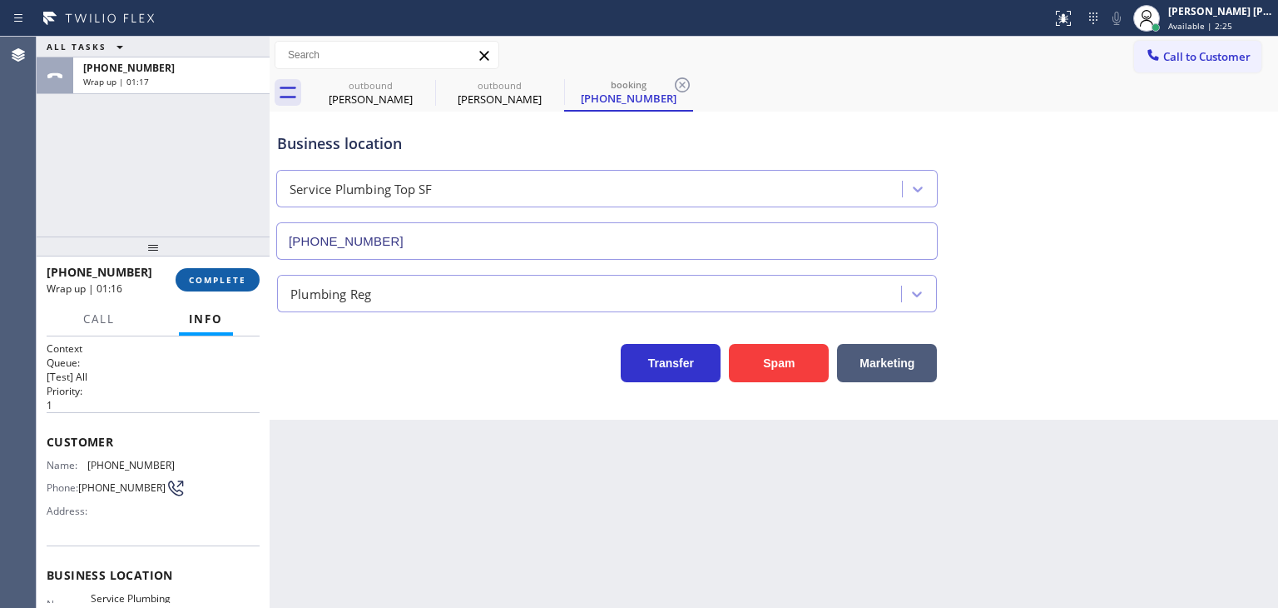
click at [250, 277] on button "COMPLETE" at bounding box center [218, 279] width 84 height 23
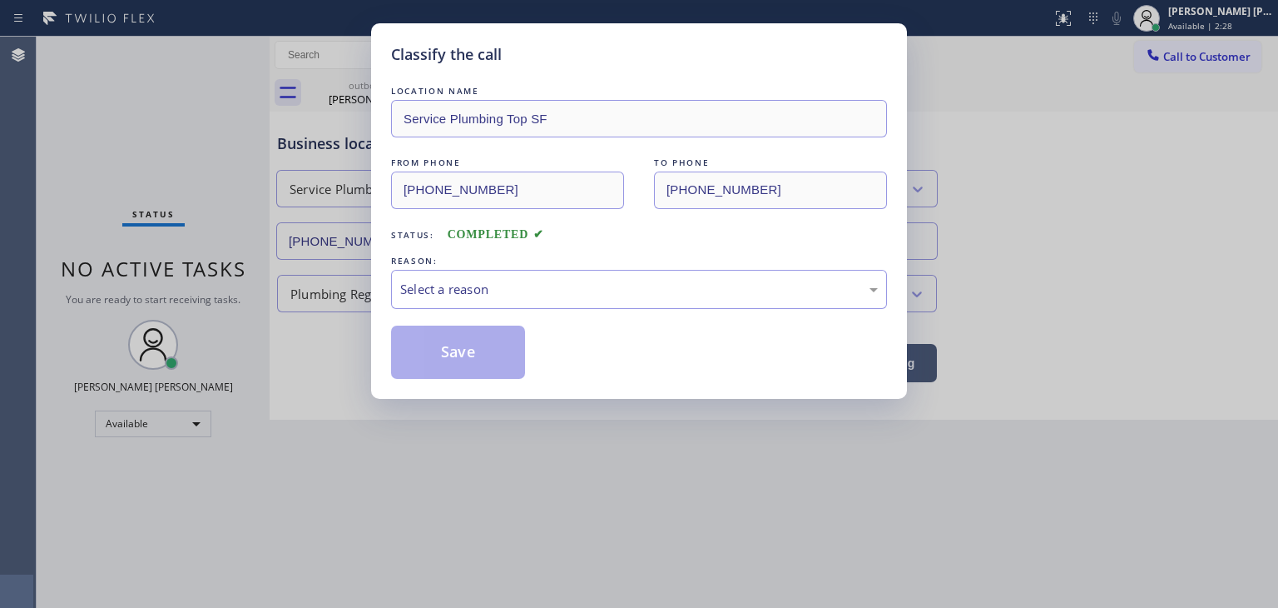
click at [492, 296] on div "Select a reason" at bounding box center [639, 289] width 478 height 19
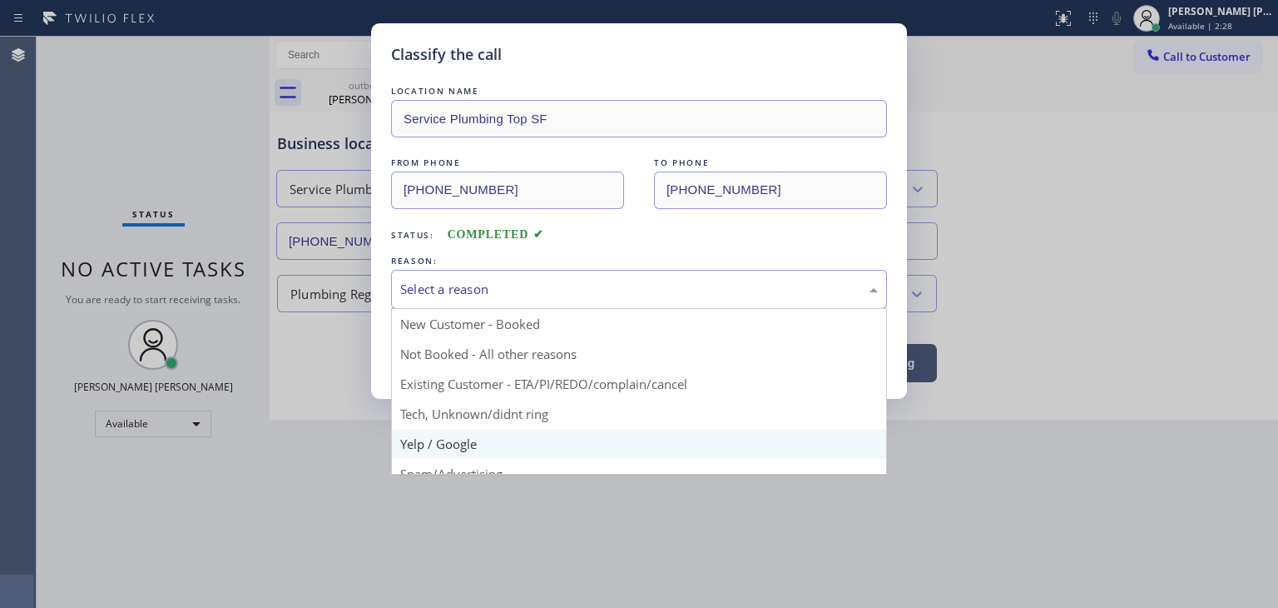
scroll to position [83, 0]
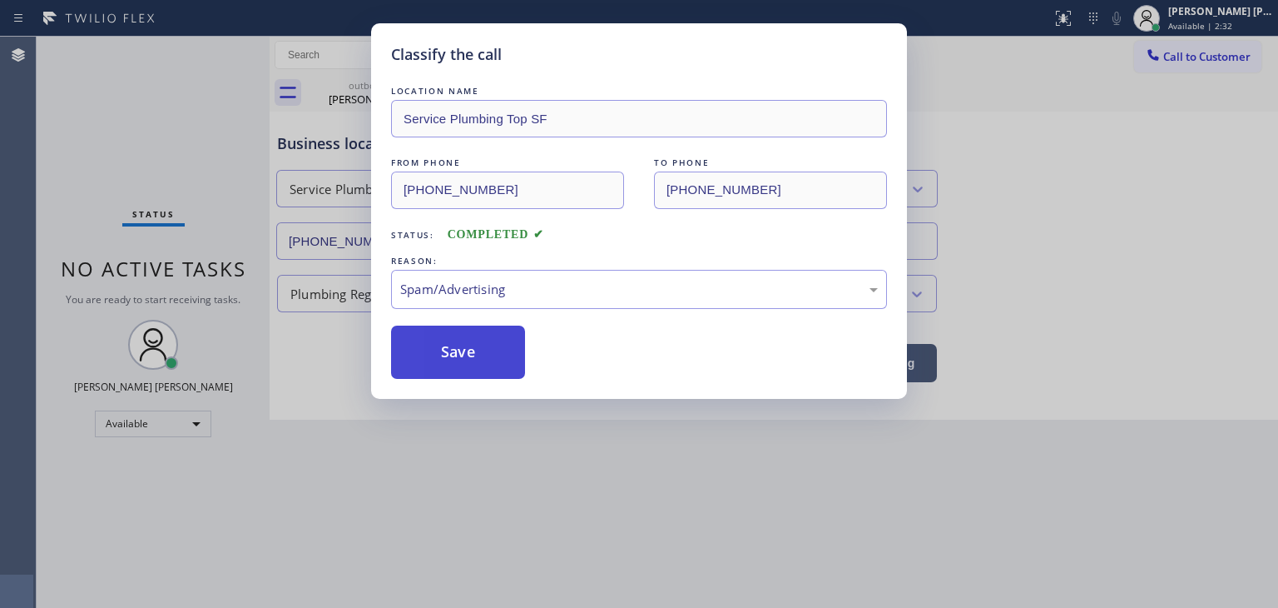
click at [464, 355] on button "Save" at bounding box center [458, 351] width 134 height 53
type input "(323) 641-4970"
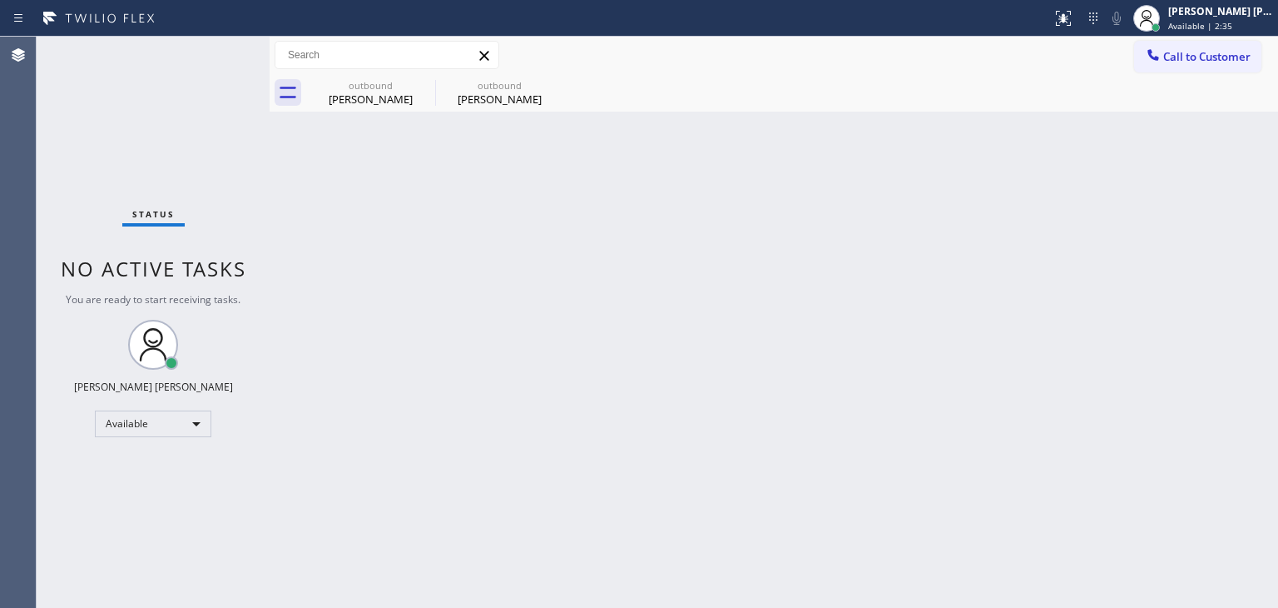
click at [220, 50] on div "Status No active tasks You are ready to start receiving tasks. [PERSON_NAME] [P…" at bounding box center [153, 322] width 233 height 571
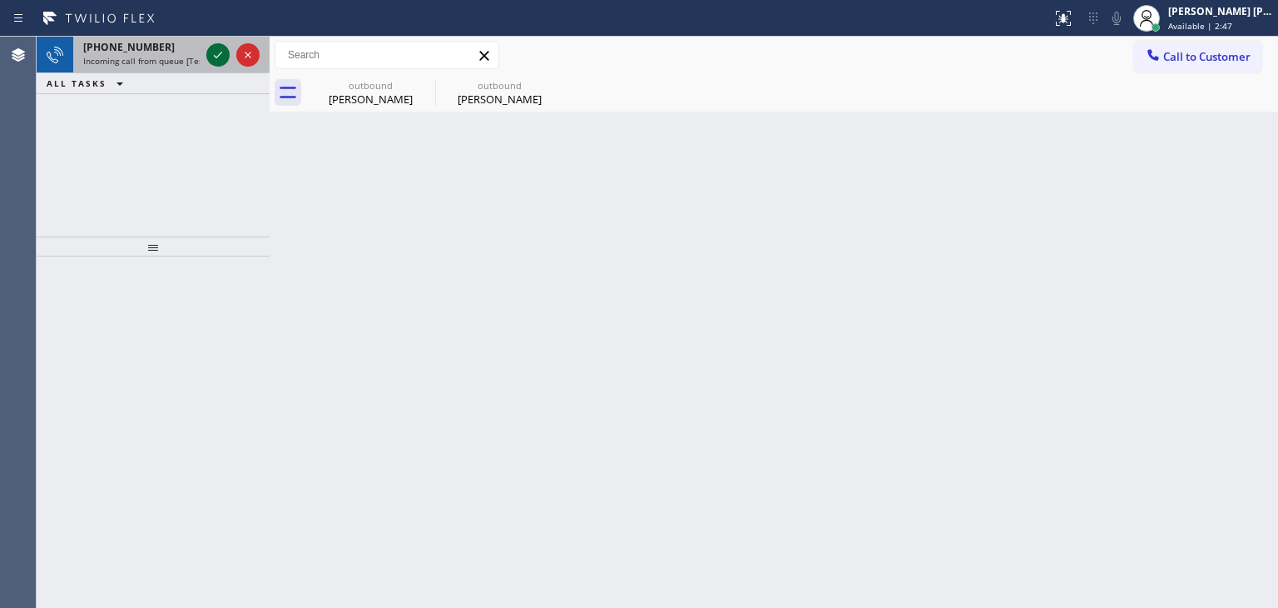
click at [218, 54] on icon at bounding box center [218, 55] width 20 height 20
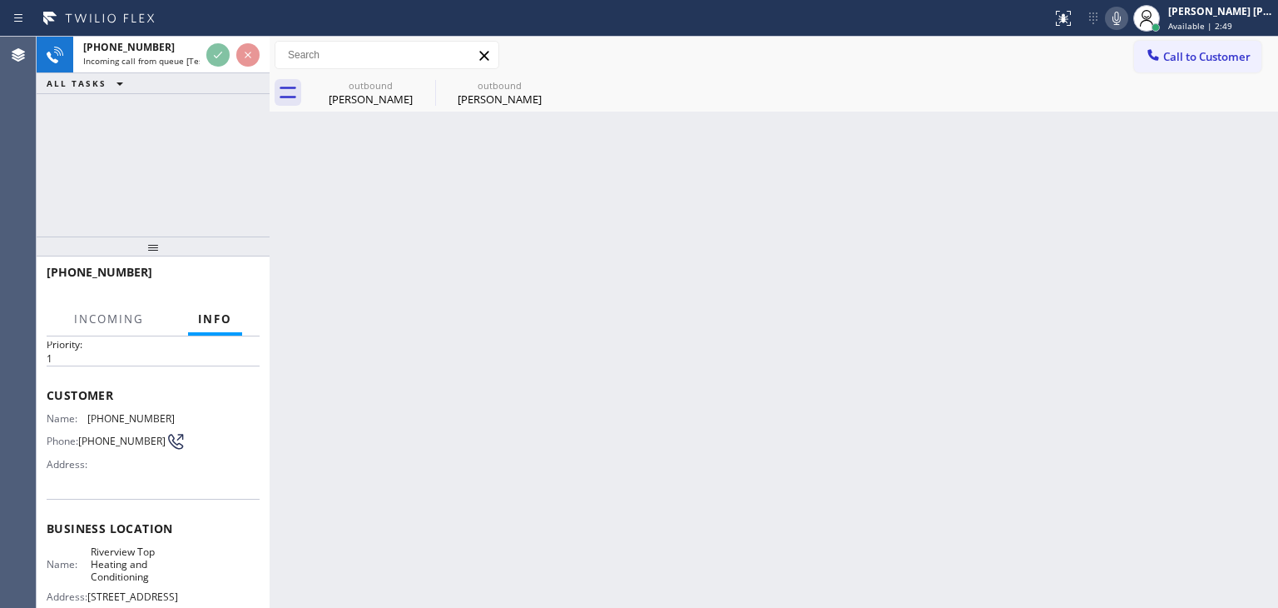
scroll to position [83, 0]
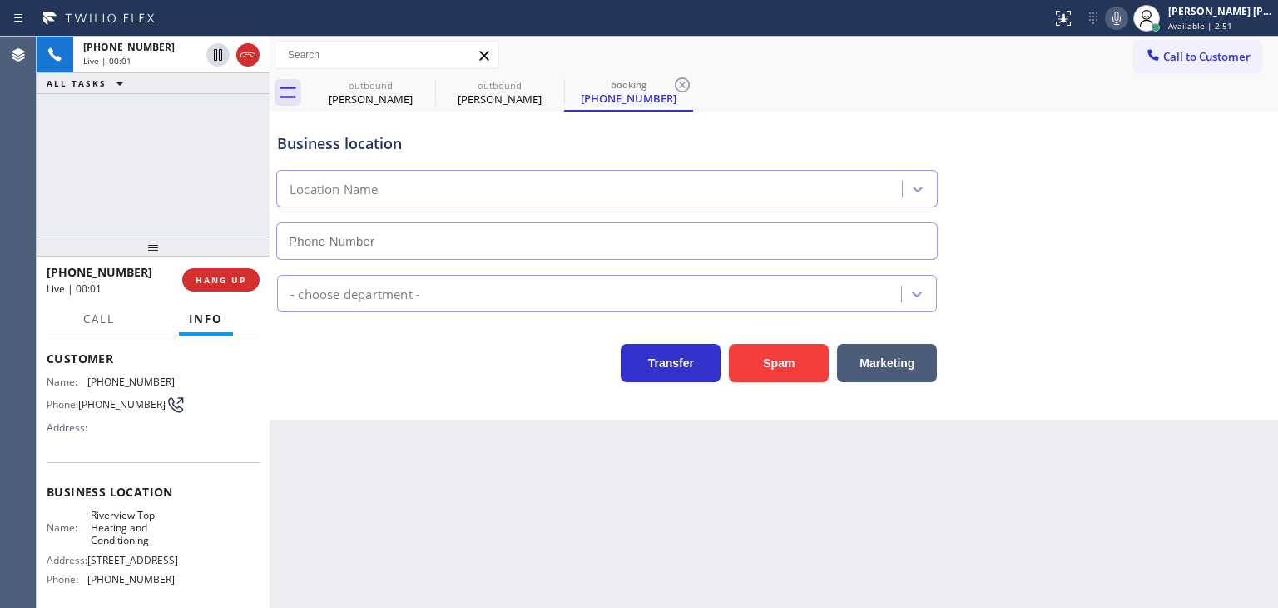
type input "(909) 245-9325"
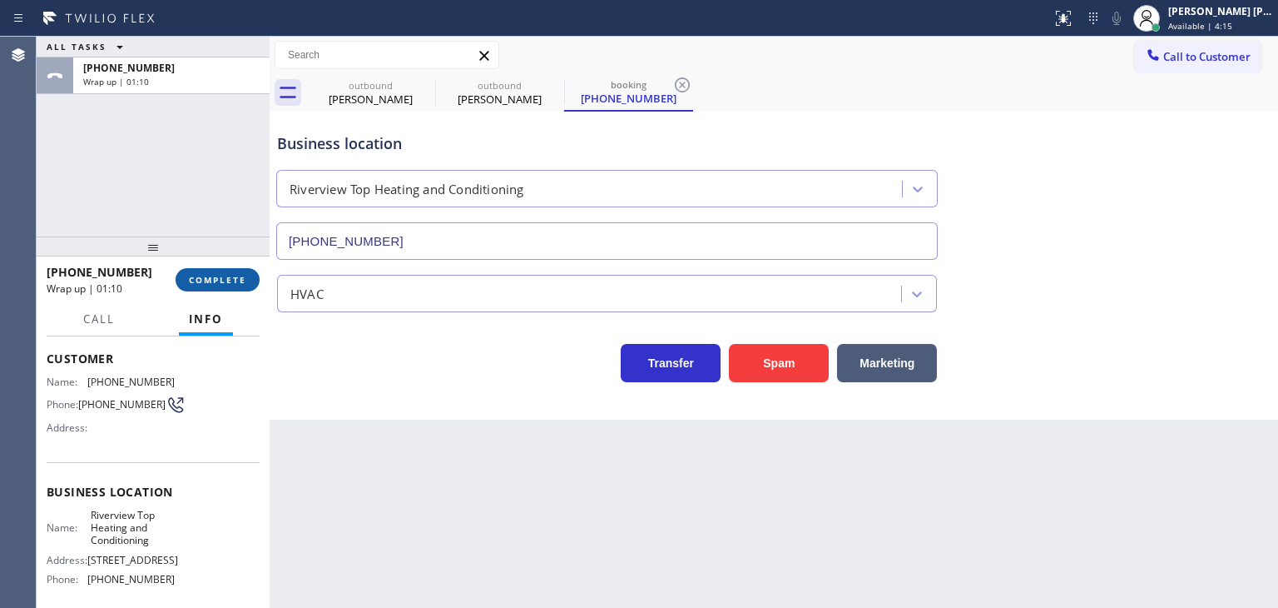
click at [221, 286] on button "COMPLETE" at bounding box center [218, 279] width 84 height 23
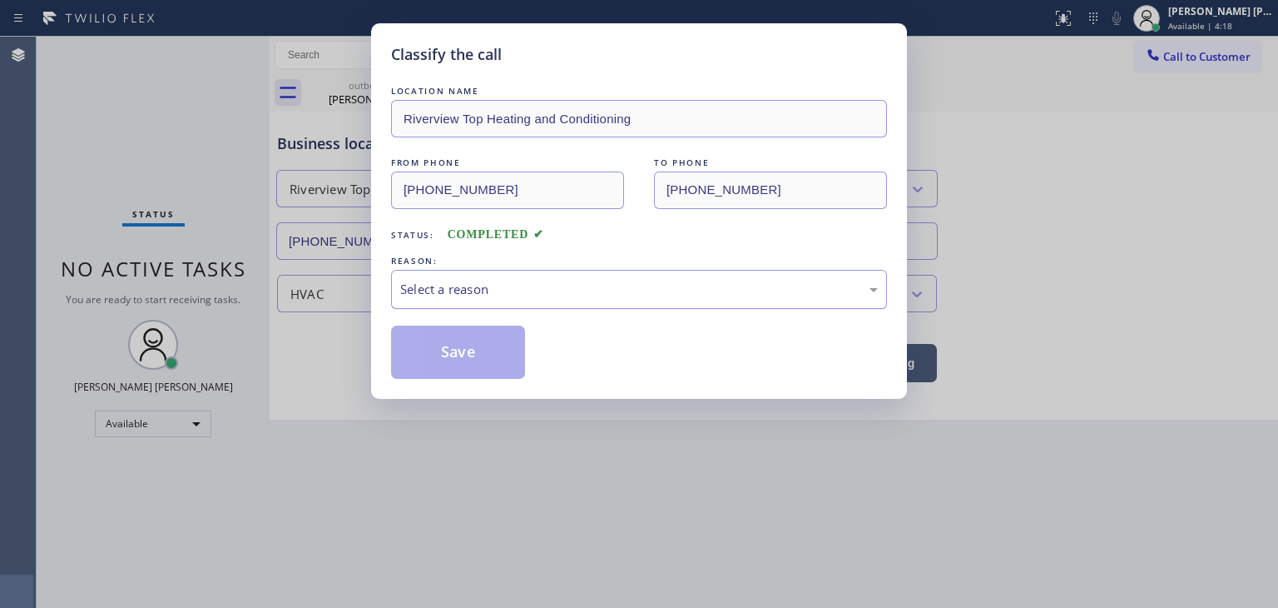
click at [449, 290] on div "Select a reason" at bounding box center [639, 289] width 478 height 19
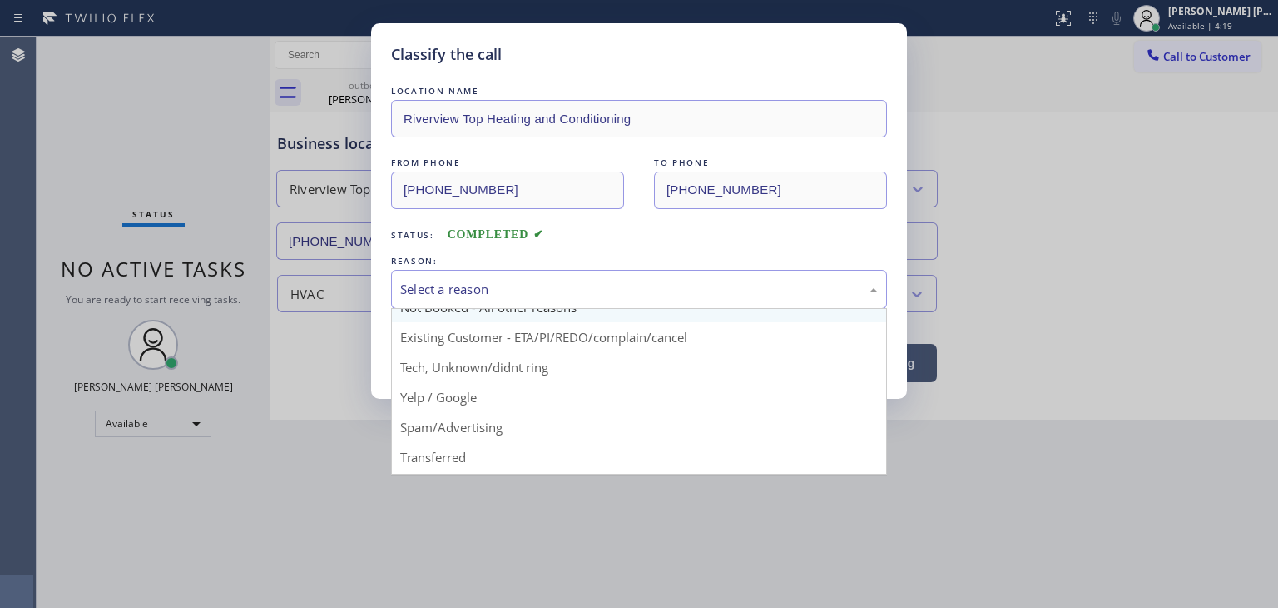
scroll to position [83, 0]
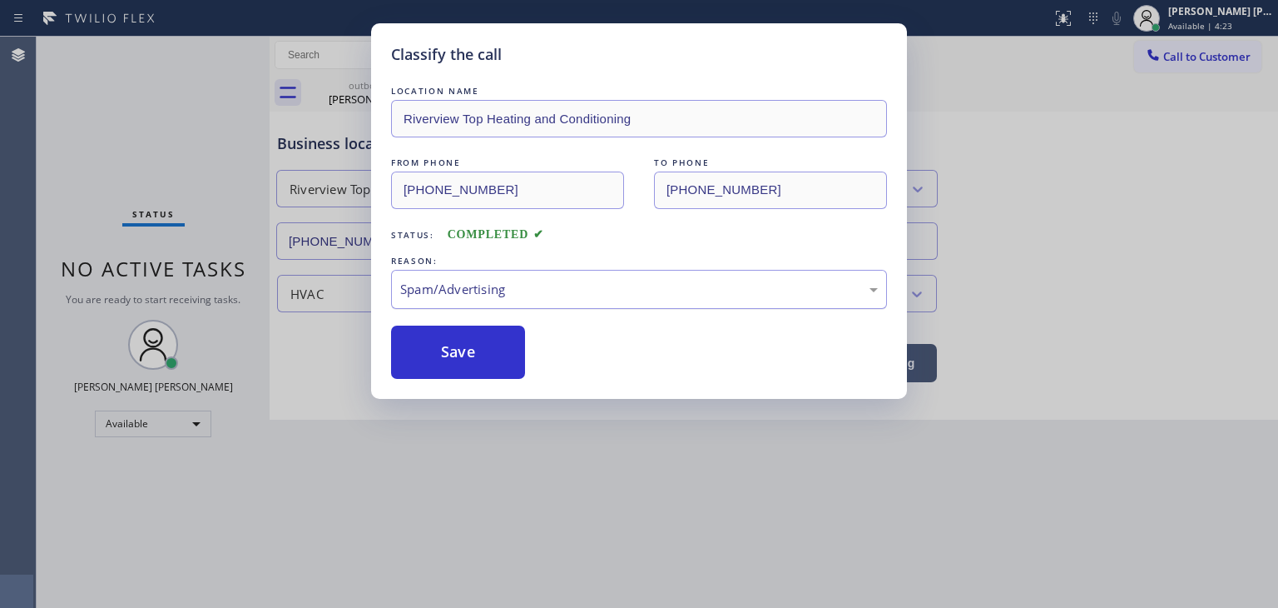
click at [479, 290] on div "Spam/Advertising" at bounding box center [639, 289] width 478 height 19
click at [457, 359] on button "Save" at bounding box center [458, 351] width 134 height 53
type input "(323) 641-4970"
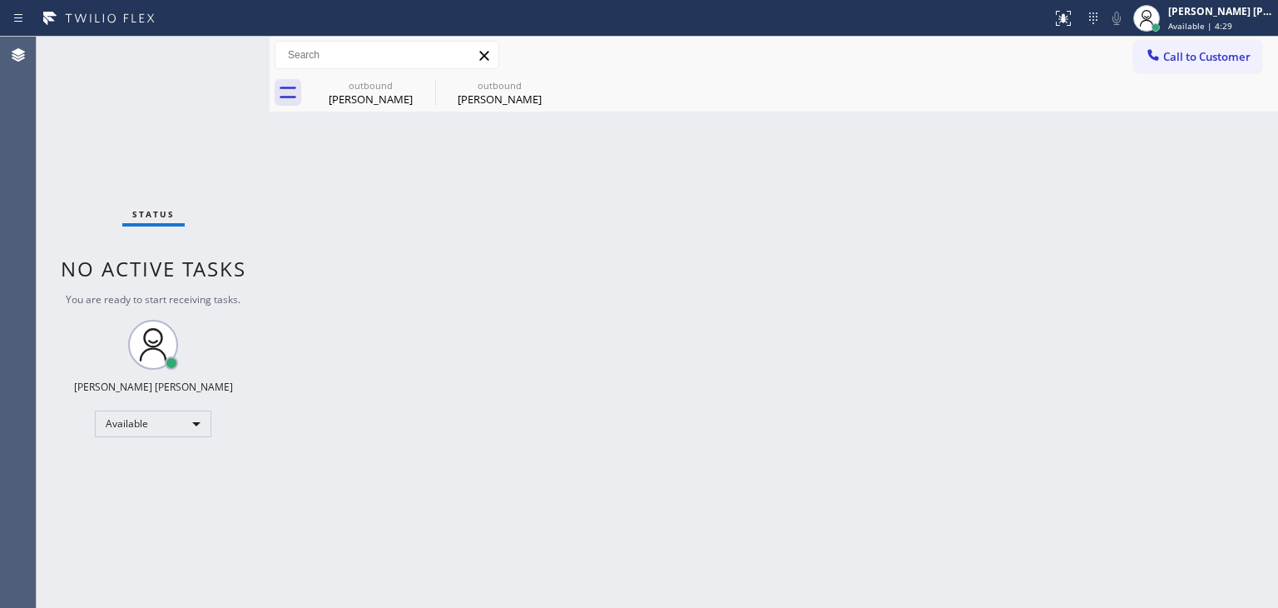
click at [220, 52] on div "Status No active tasks You are ready to start receiving tasks. [PERSON_NAME] [P…" at bounding box center [153, 322] width 233 height 571
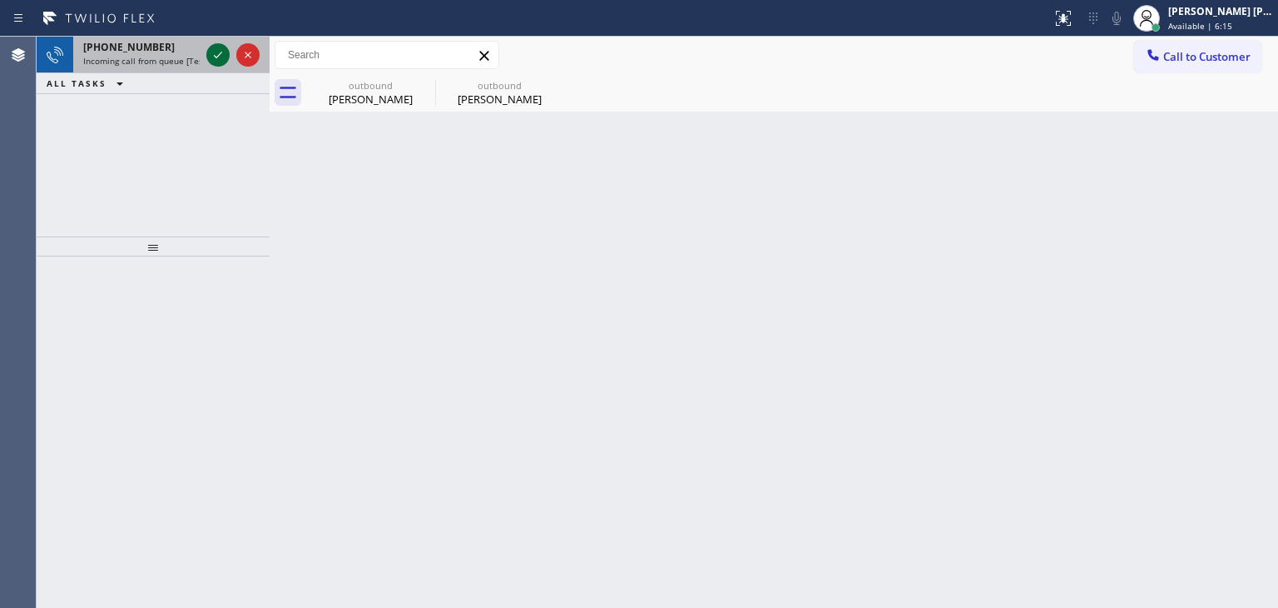
click at [219, 57] on icon at bounding box center [218, 55] width 20 height 20
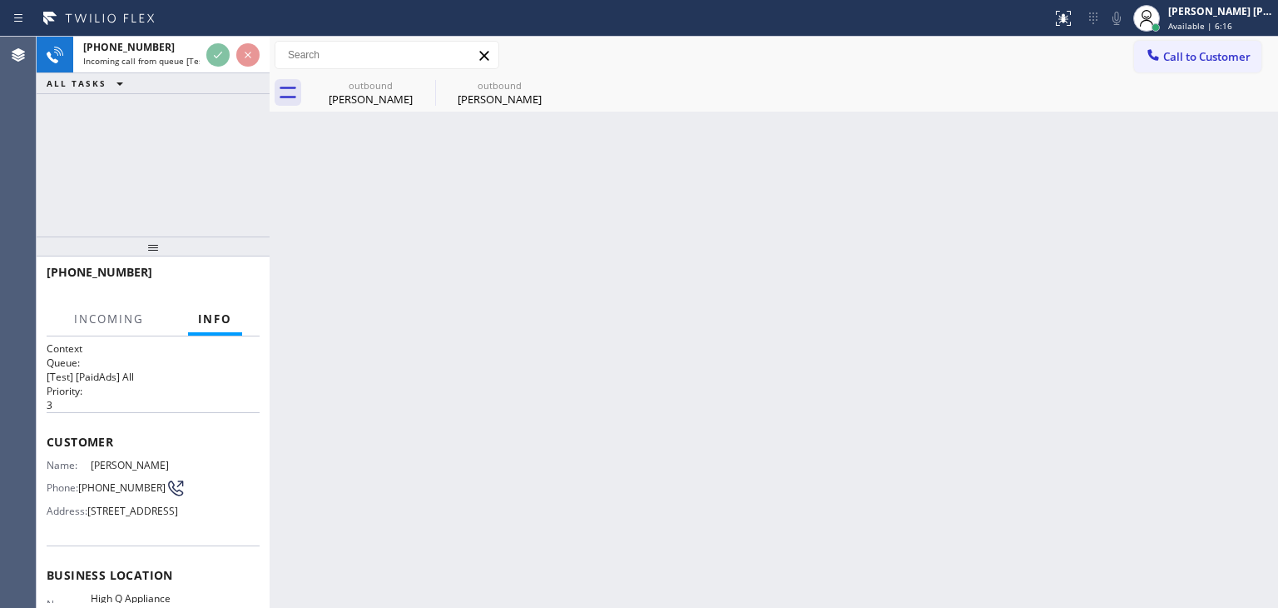
scroll to position [83, 0]
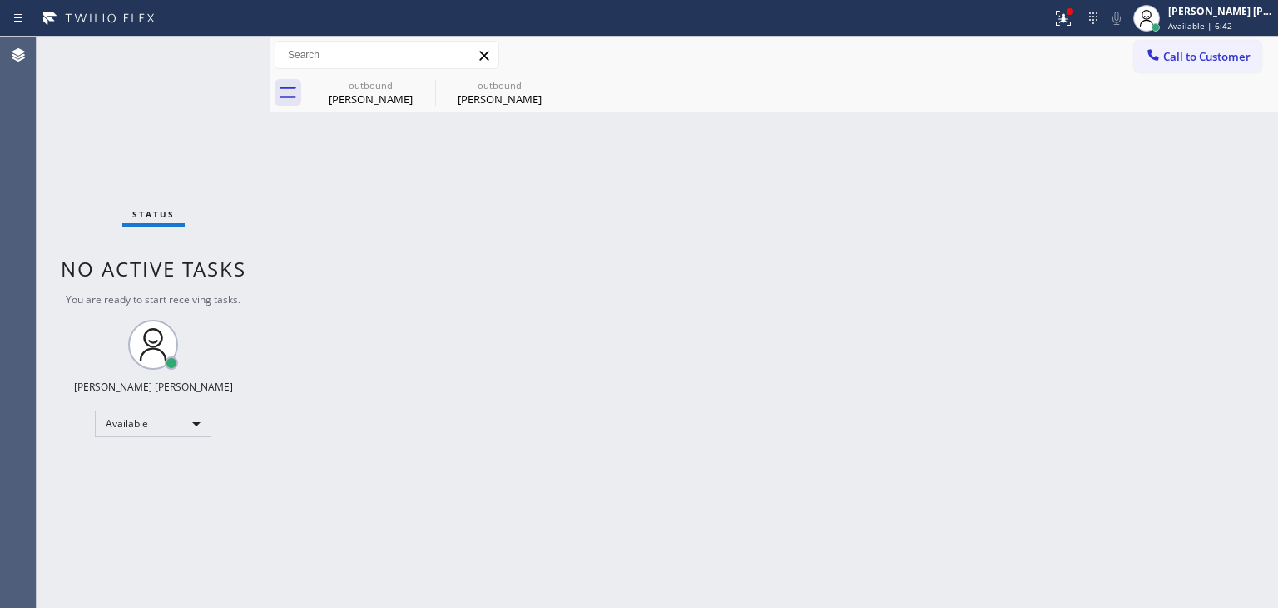
click at [221, 49] on div "Status No active tasks You are ready to start receiving tasks. [PERSON_NAME] [P…" at bounding box center [153, 322] width 233 height 571
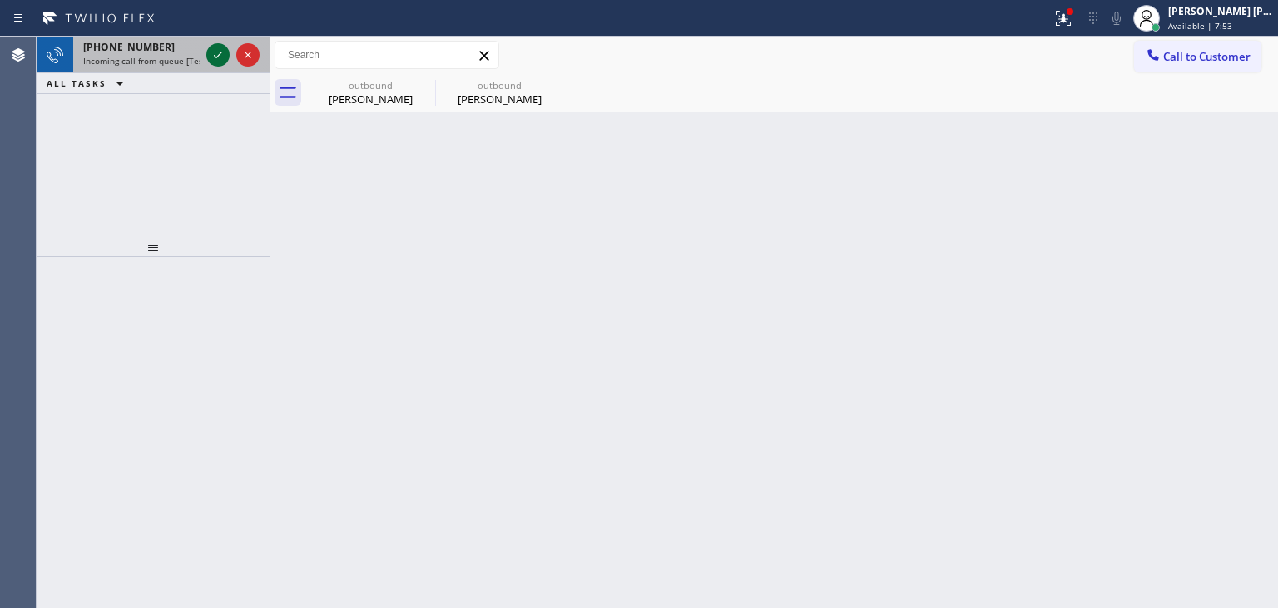
click at [217, 58] on icon at bounding box center [218, 55] width 20 height 20
click at [216, 55] on icon at bounding box center [218, 55] width 20 height 20
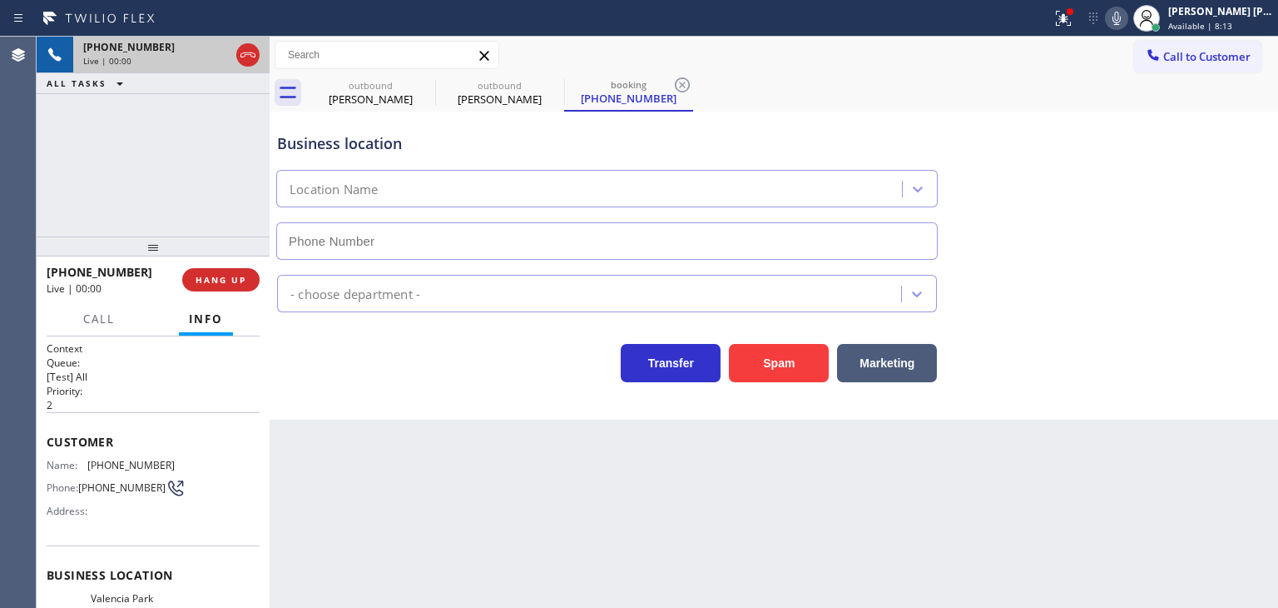
type input "(619) 202-8502"
click at [1127, 17] on icon at bounding box center [1117, 18] width 20 height 20
click at [1123, 17] on rect at bounding box center [1117, 17] width 12 height 12
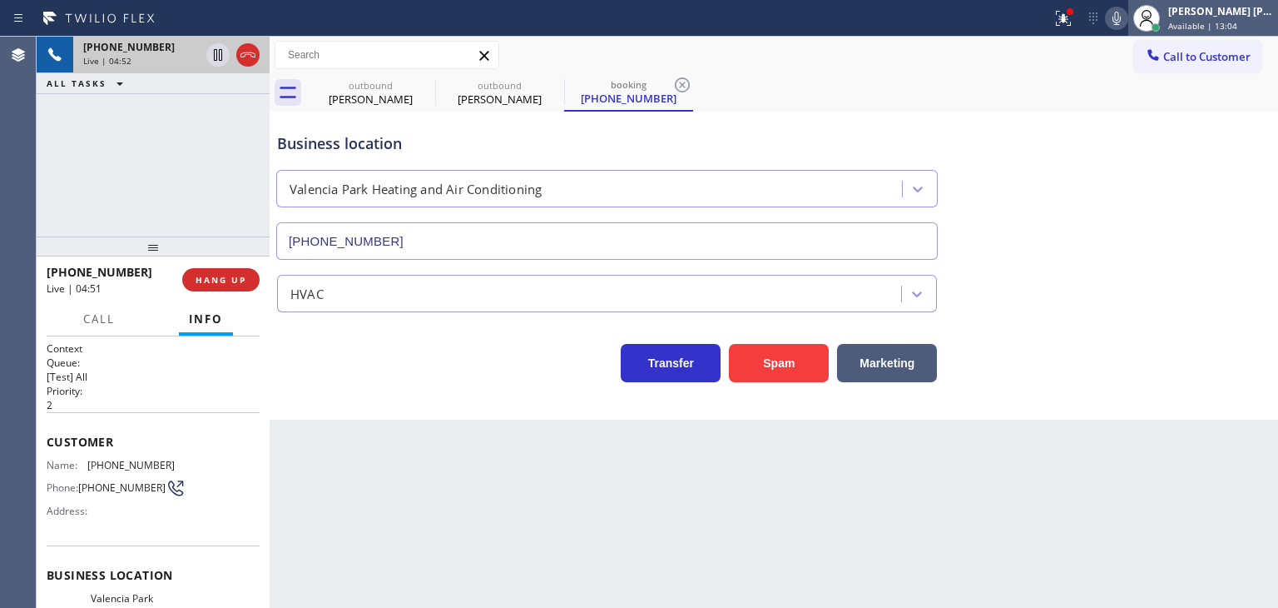
click at [1214, 12] on div "[PERSON_NAME] [PERSON_NAME]" at bounding box center [1220, 11] width 105 height 14
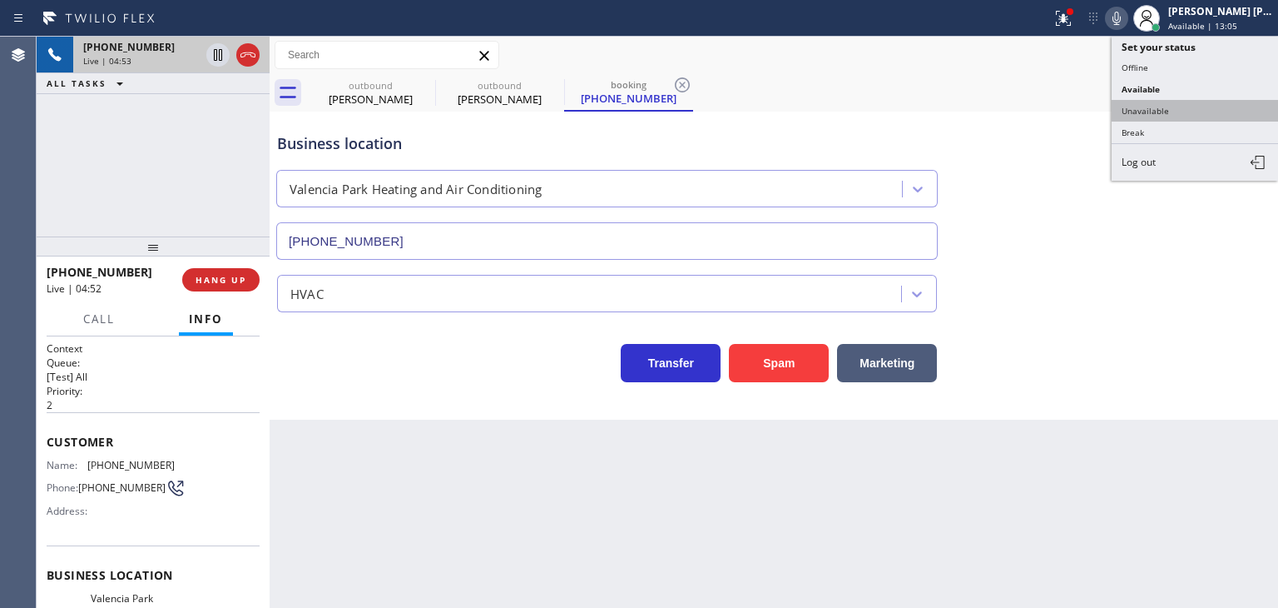
click at [1163, 117] on button "Unavailable" at bounding box center [1195, 111] width 166 height 22
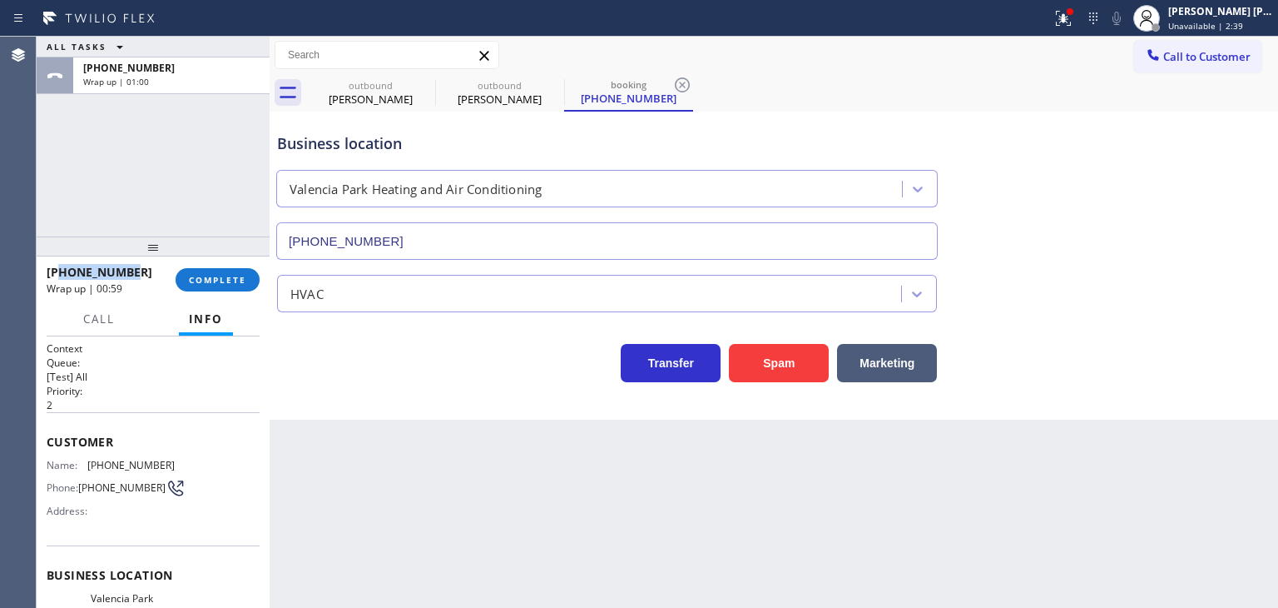
drag, startPoint x: 136, startPoint y: 270, endPoint x: 63, endPoint y: 266, distance: 73.3
click at [63, 266] on div "+16192488558" at bounding box center [105, 272] width 117 height 16
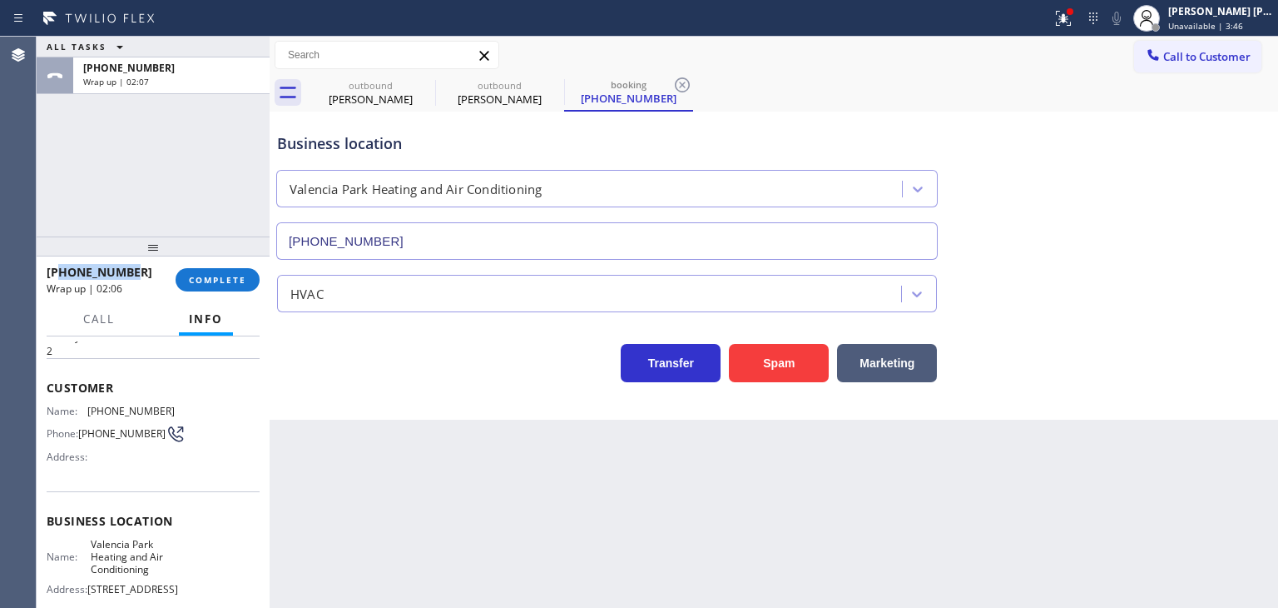
scroll to position [83, 0]
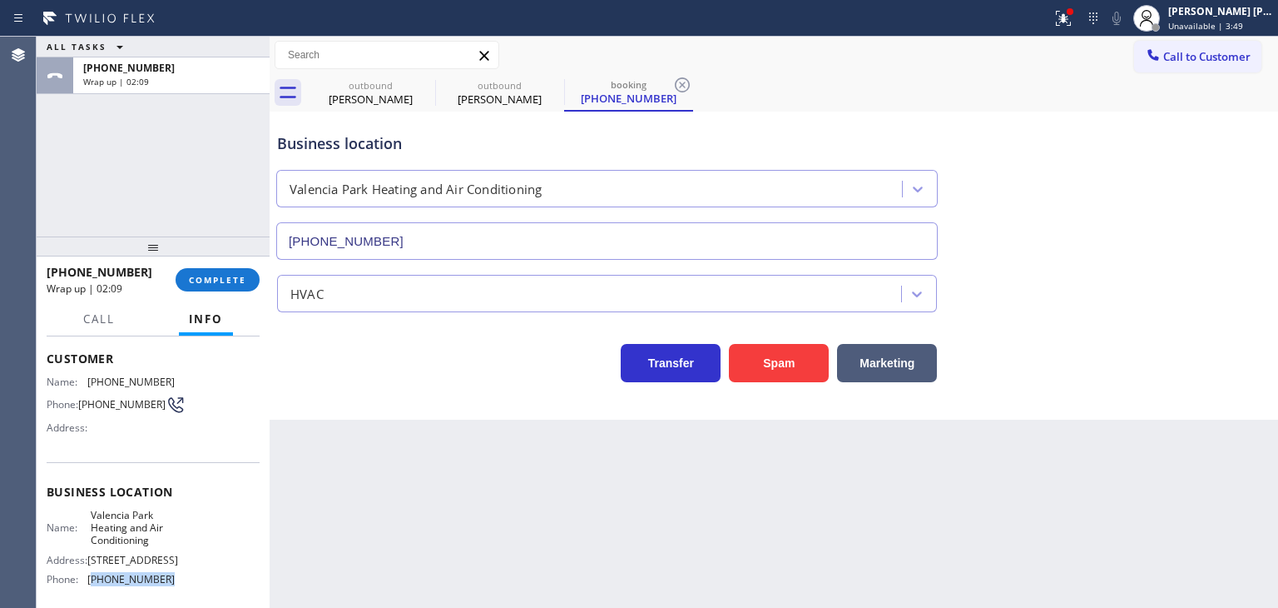
drag, startPoint x: 182, startPoint y: 579, endPoint x: 91, endPoint y: 588, distance: 92.0
click at [91, 588] on div "Name: Valencia Park Heating and Air Conditioning Address: 5335 Market St Phone:…" at bounding box center [153, 551] width 213 height 84
click at [1232, 23] on span "Unavailable | 3:51" at bounding box center [1205, 26] width 75 height 12
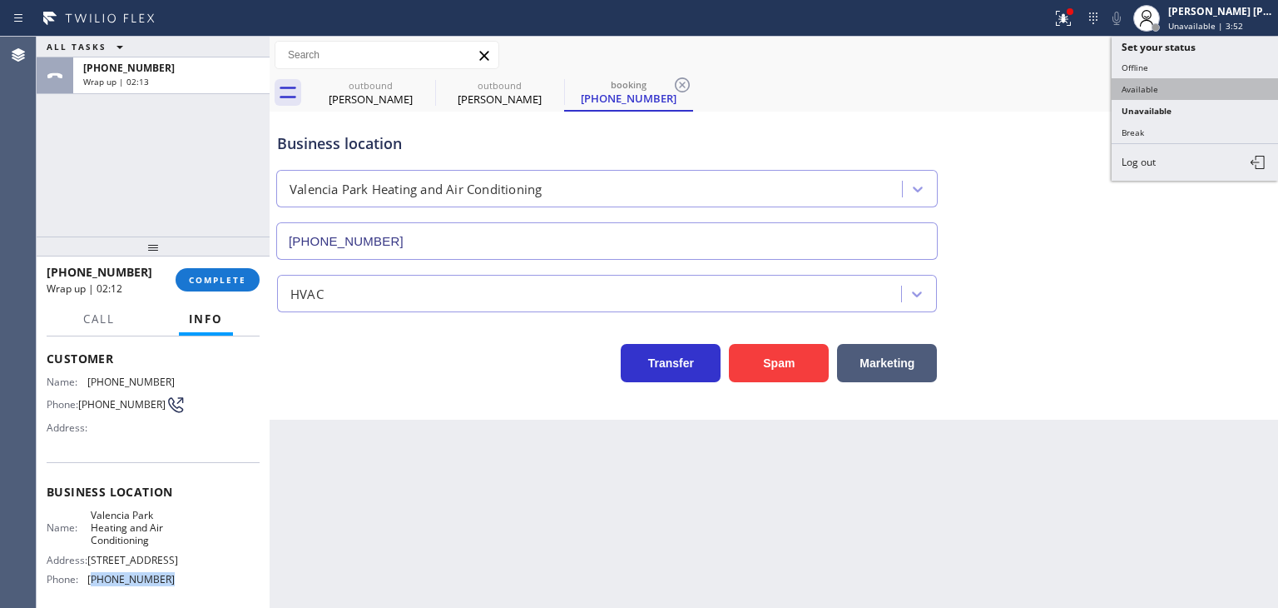
click at [1185, 86] on button "Available" at bounding box center [1195, 89] width 166 height 22
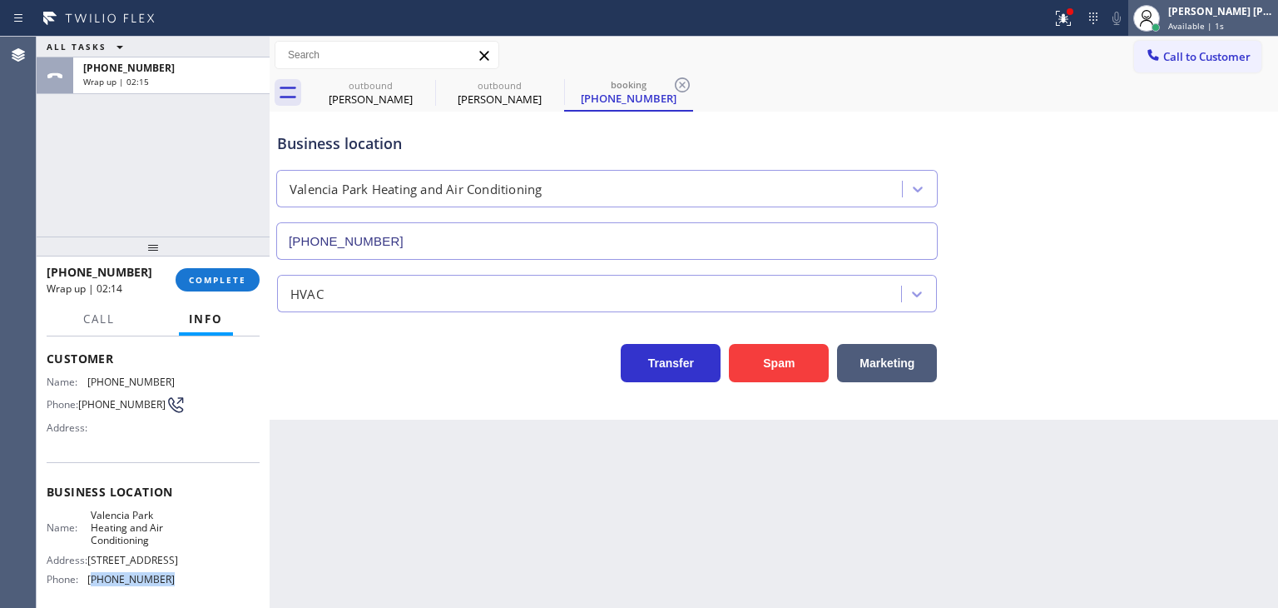
click at [1243, 17] on div "[PERSON_NAME] [PERSON_NAME]" at bounding box center [1220, 11] width 105 height 14
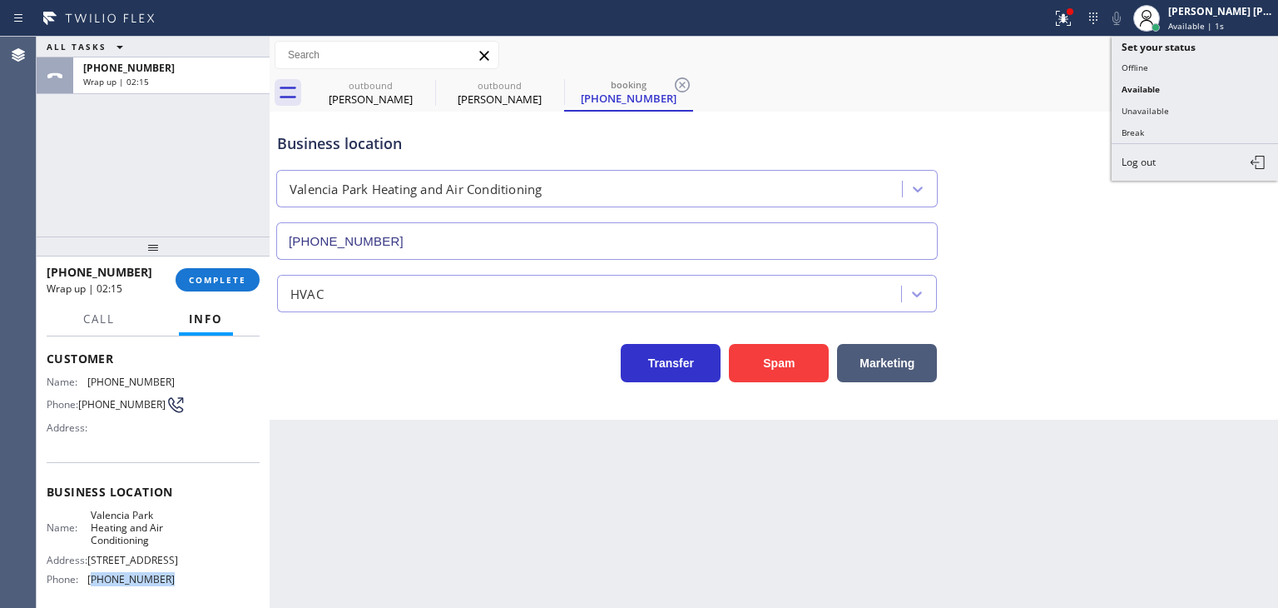
drag, startPoint x: 1190, startPoint y: 114, endPoint x: 895, endPoint y: 112, distance: 295.5
click at [1187, 114] on button "Unavailable" at bounding box center [1195, 111] width 166 height 22
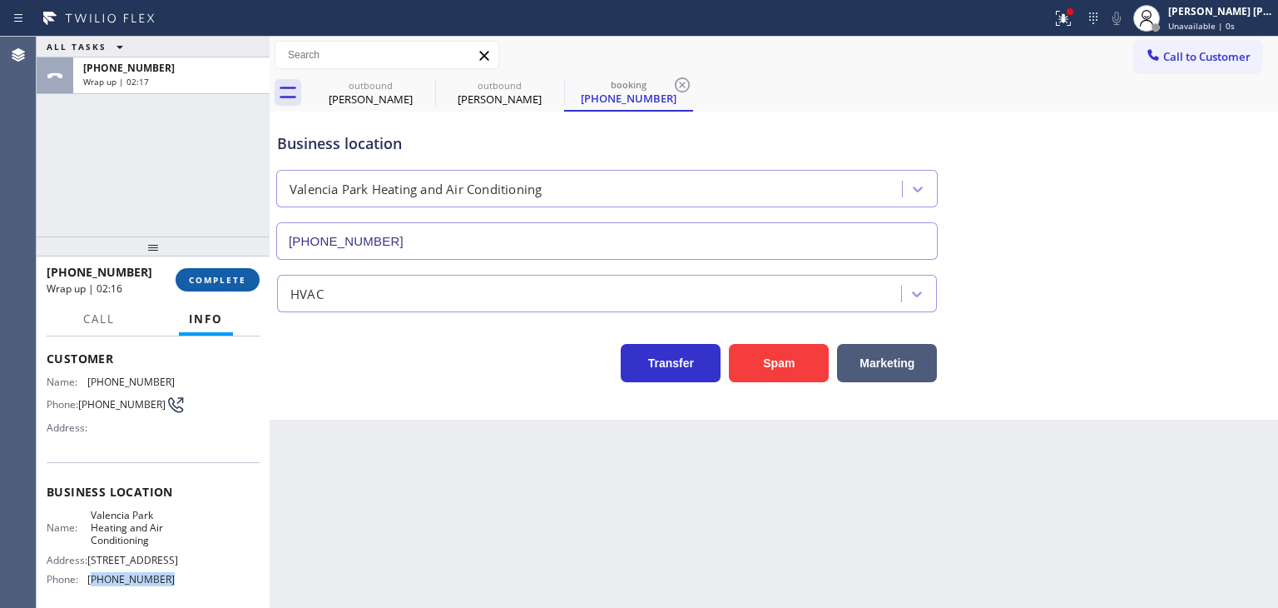
click at [224, 285] on span "COMPLETE" at bounding box center [217, 280] width 57 height 12
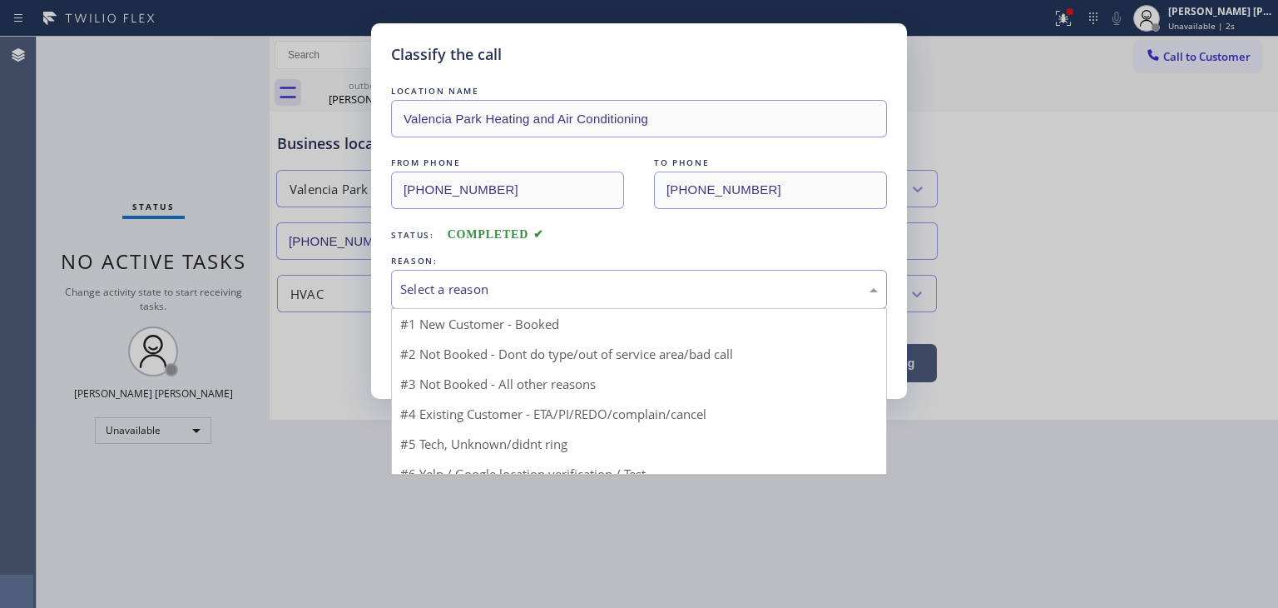
click at [505, 280] on div "Select a reason" at bounding box center [639, 289] width 478 height 19
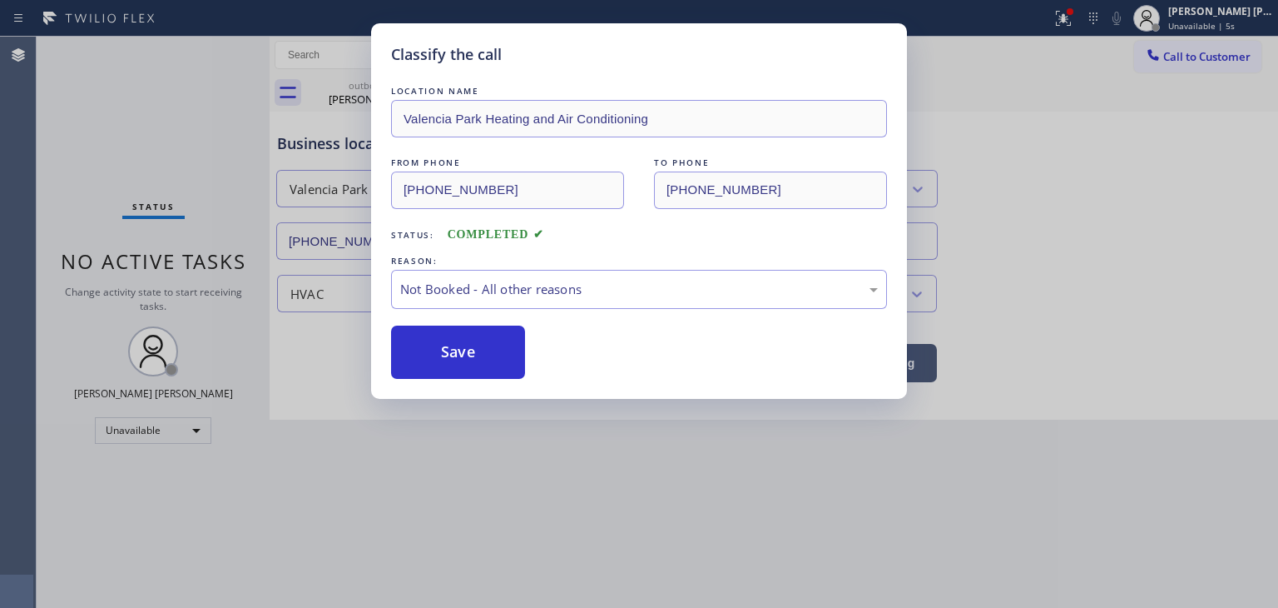
click at [482, 349] on button "Save" at bounding box center [458, 351] width 134 height 53
type input "(323) 641-4970"
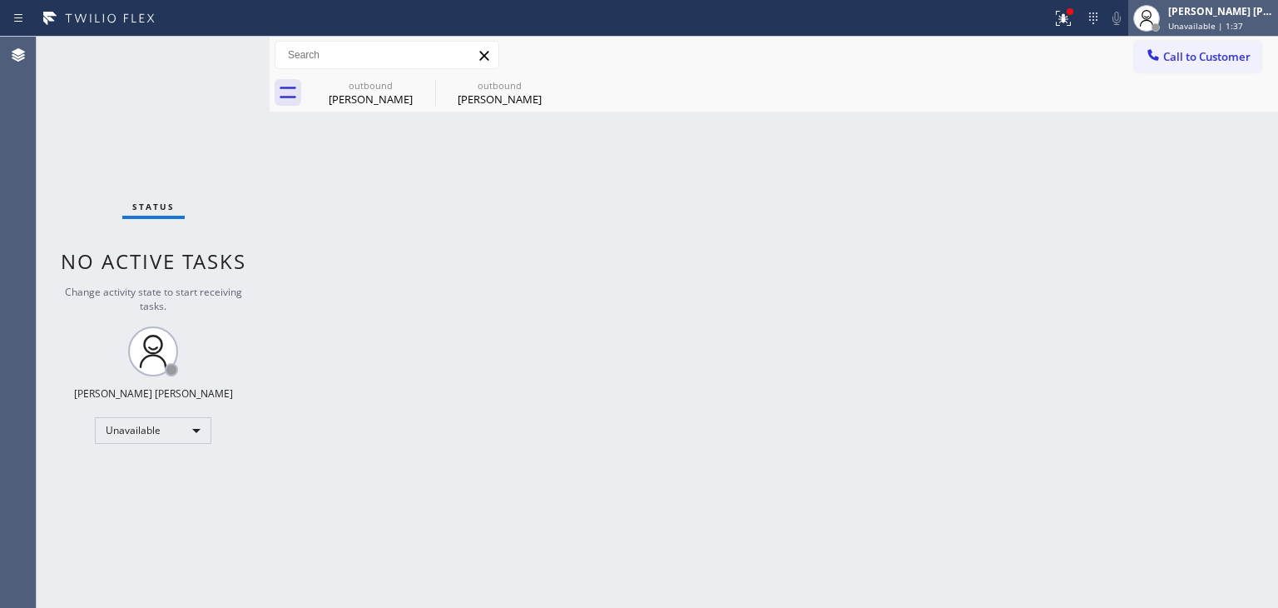
click at [1243, 19] on div "Edel John Suson Unavailable | 1:37" at bounding box center [1221, 17] width 113 height 29
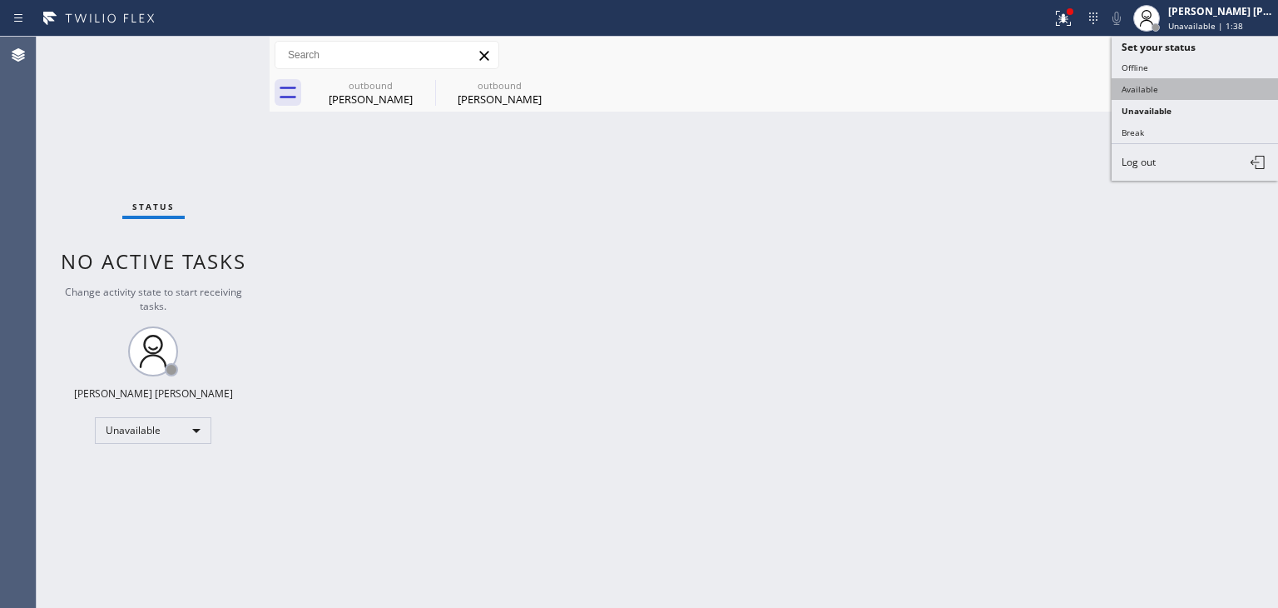
click at [1178, 87] on button "Available" at bounding box center [1195, 89] width 166 height 22
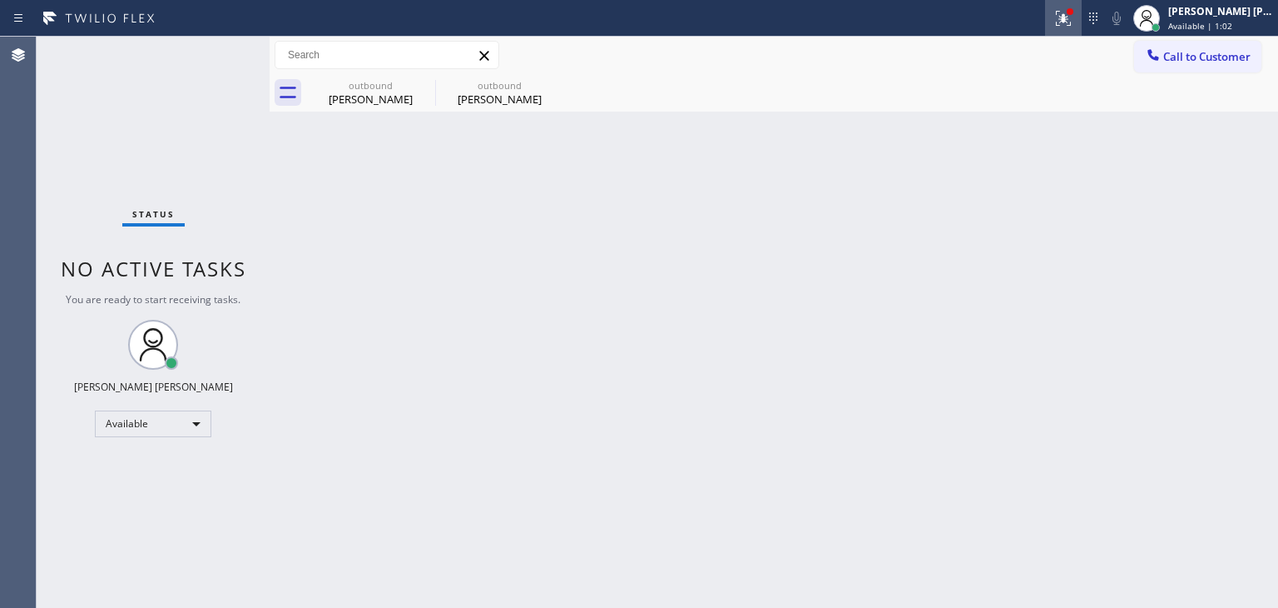
click at [1074, 19] on icon at bounding box center [1064, 18] width 20 height 20
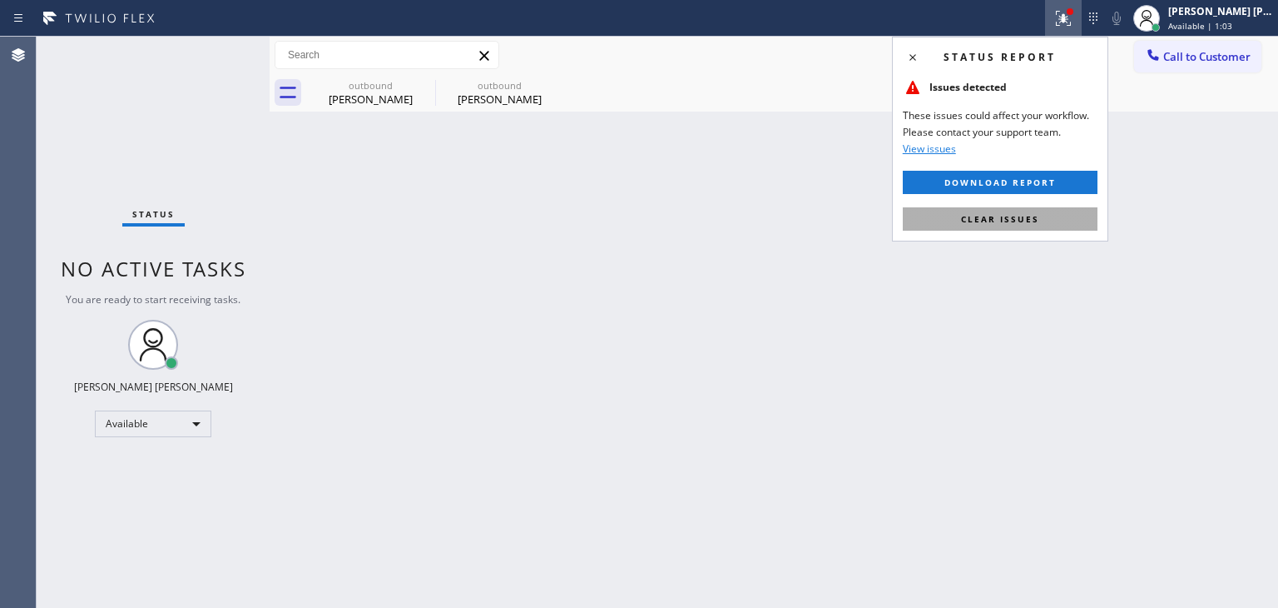
click at [1048, 216] on button "Clear issues" at bounding box center [1000, 218] width 195 height 23
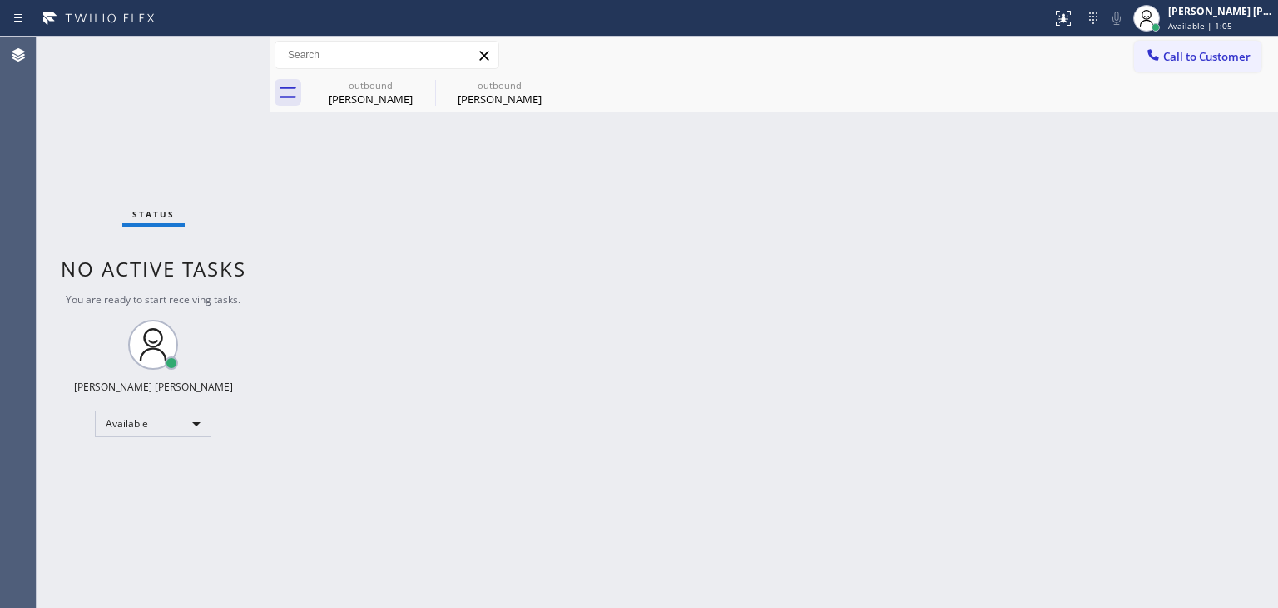
click at [221, 49] on div "Status No active tasks You are ready to start receiving tasks. [PERSON_NAME] [P…" at bounding box center [153, 322] width 233 height 571
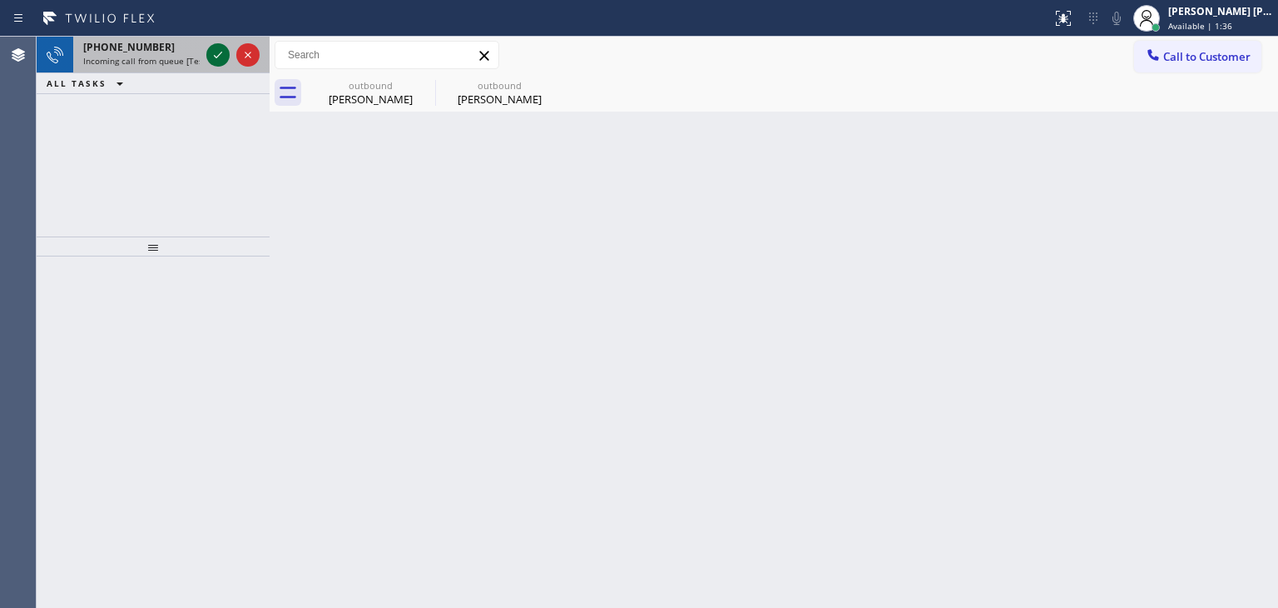
click at [218, 55] on icon at bounding box center [218, 55] width 8 height 7
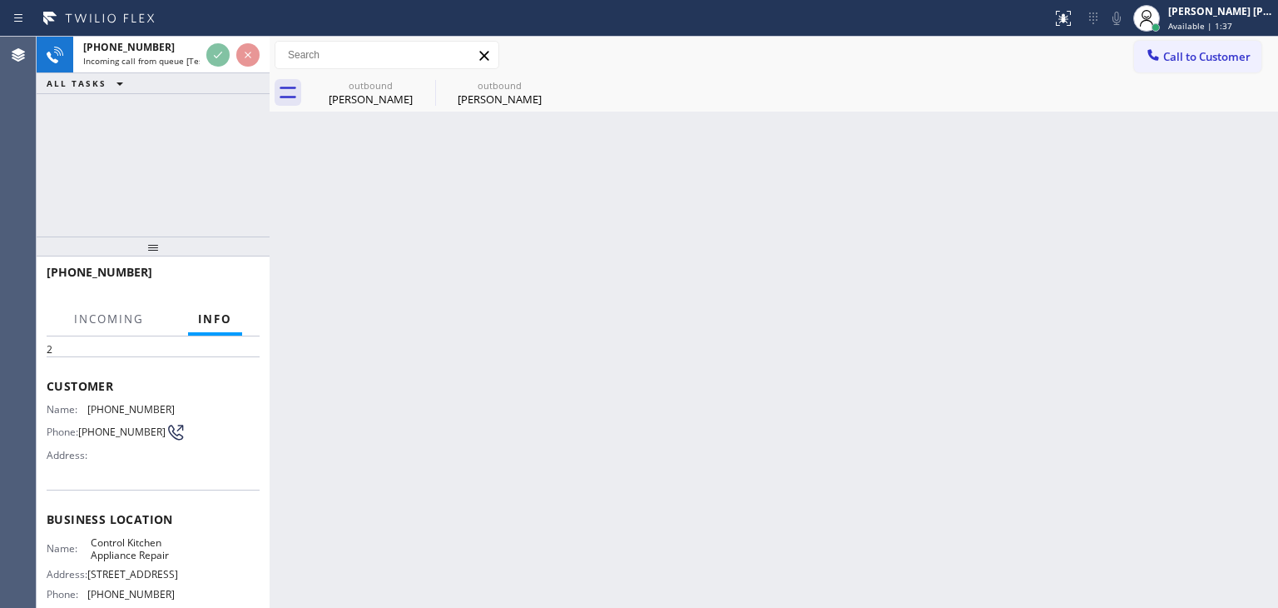
scroll to position [83, 0]
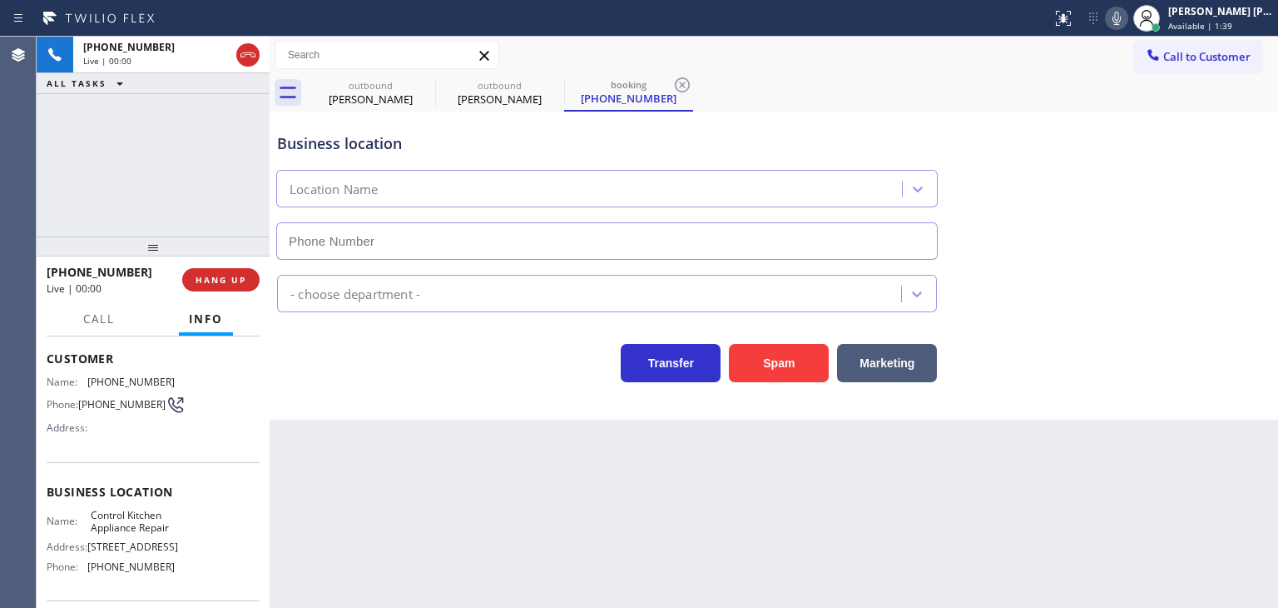
type input "(909) 361-4586"
click at [311, 360] on div "Transfer Spam Marketing" at bounding box center [607, 358] width 667 height 47
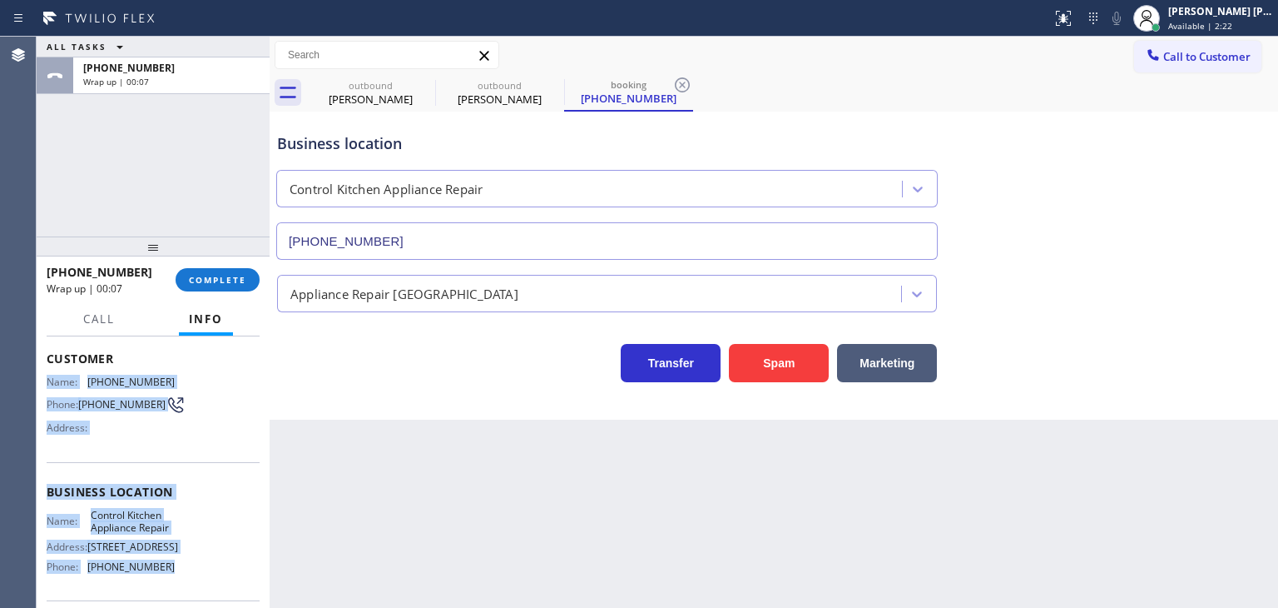
drag, startPoint x: 176, startPoint y: 582, endPoint x: 40, endPoint y: 377, distance: 246.1
click at [47, 380] on div "Context Queue: [Test] All Priority: 2 Customer Name: (909) 336-8622 Phone: (909…" at bounding box center [153, 492] width 213 height 469
click at [223, 279] on span "COMPLETE" at bounding box center [217, 280] width 57 height 12
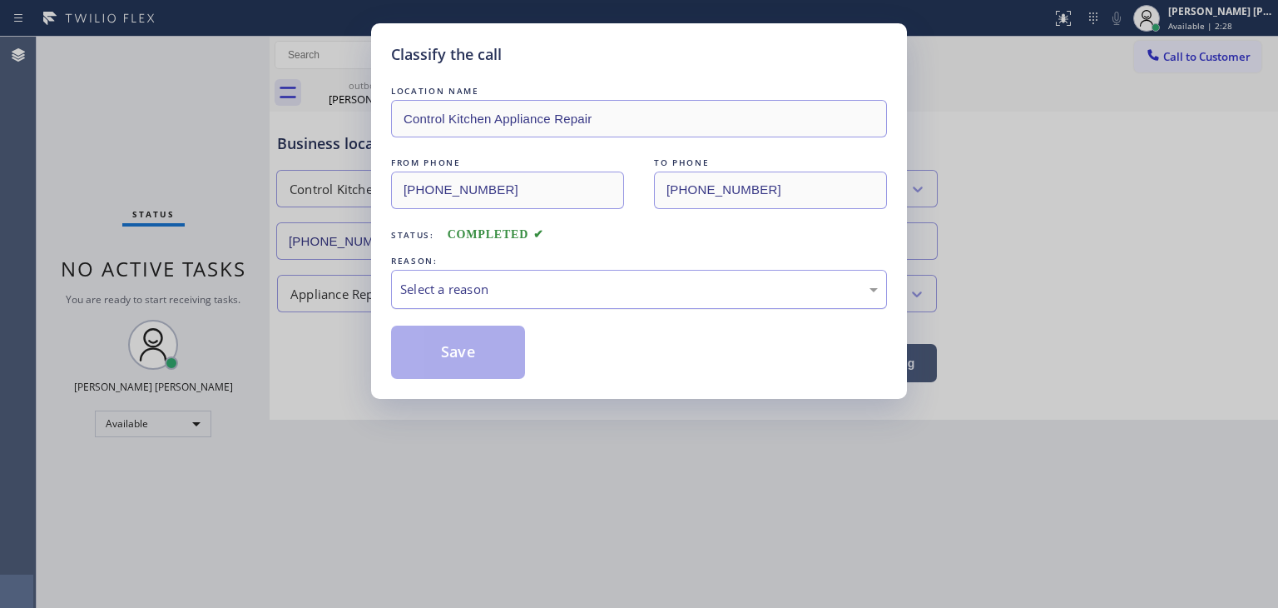
click at [469, 303] on div "Select a reason" at bounding box center [639, 289] width 496 height 39
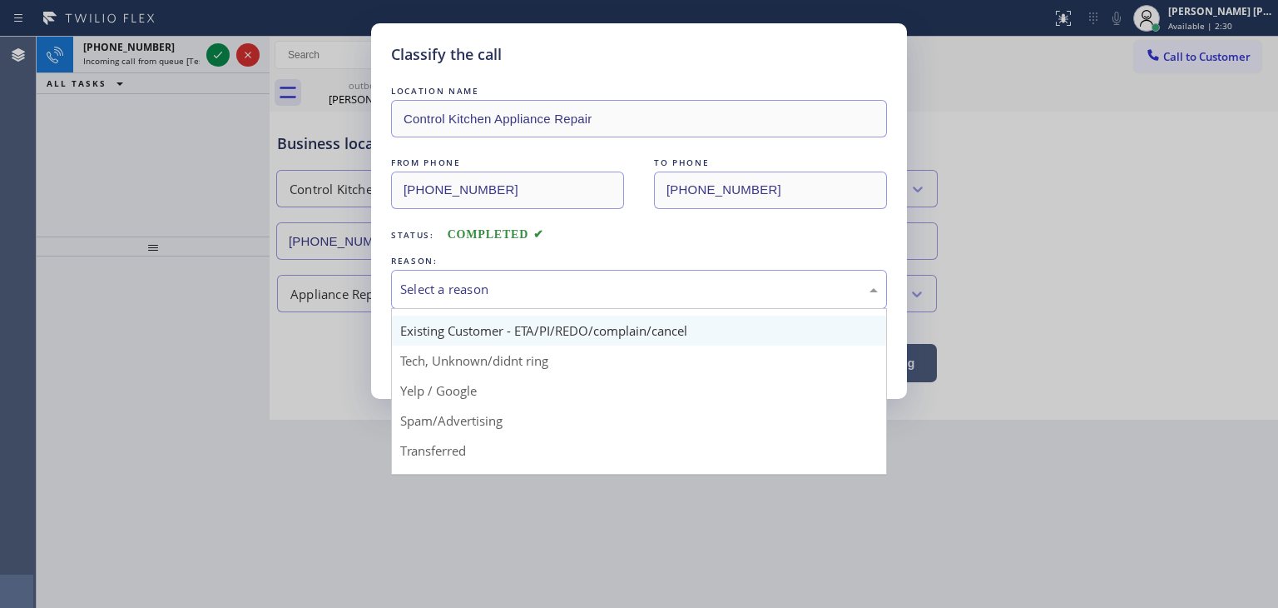
scroll to position [83, 0]
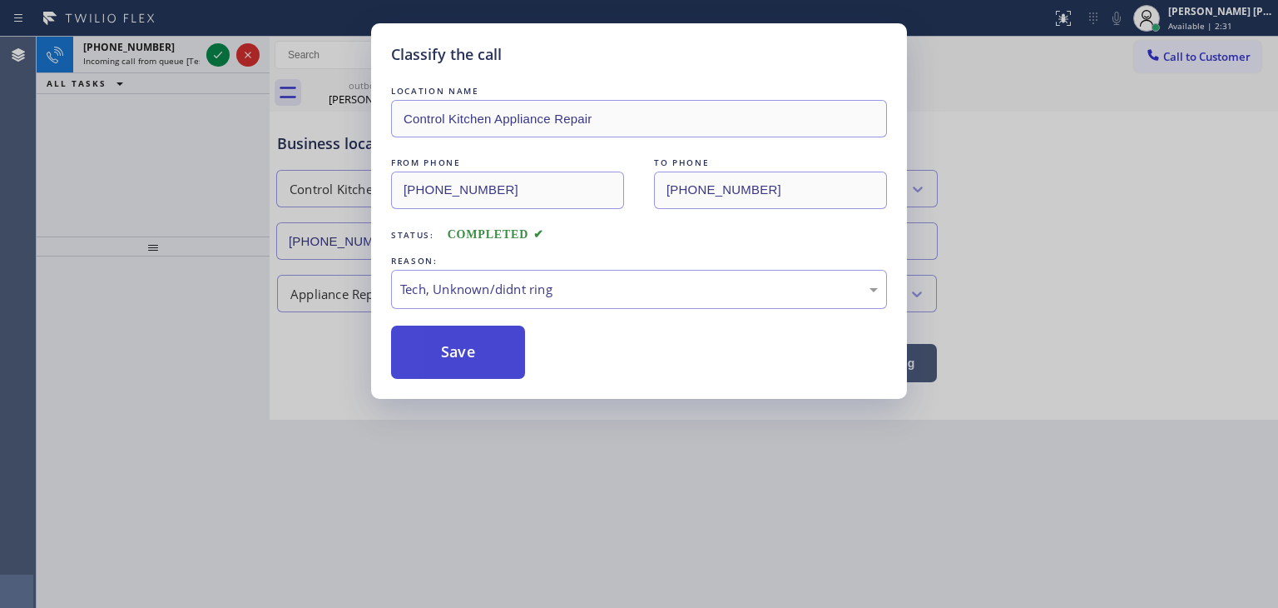
click at [478, 340] on button "Save" at bounding box center [458, 351] width 134 height 53
type input "(323) 641-4970"
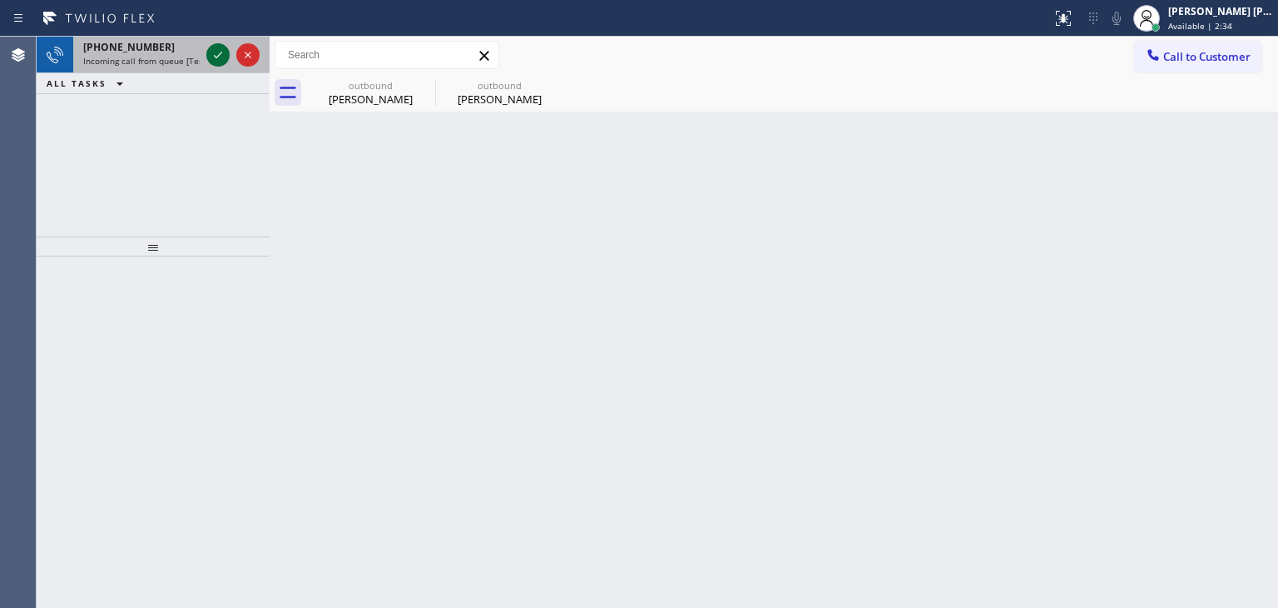
click at [215, 59] on icon at bounding box center [218, 55] width 20 height 20
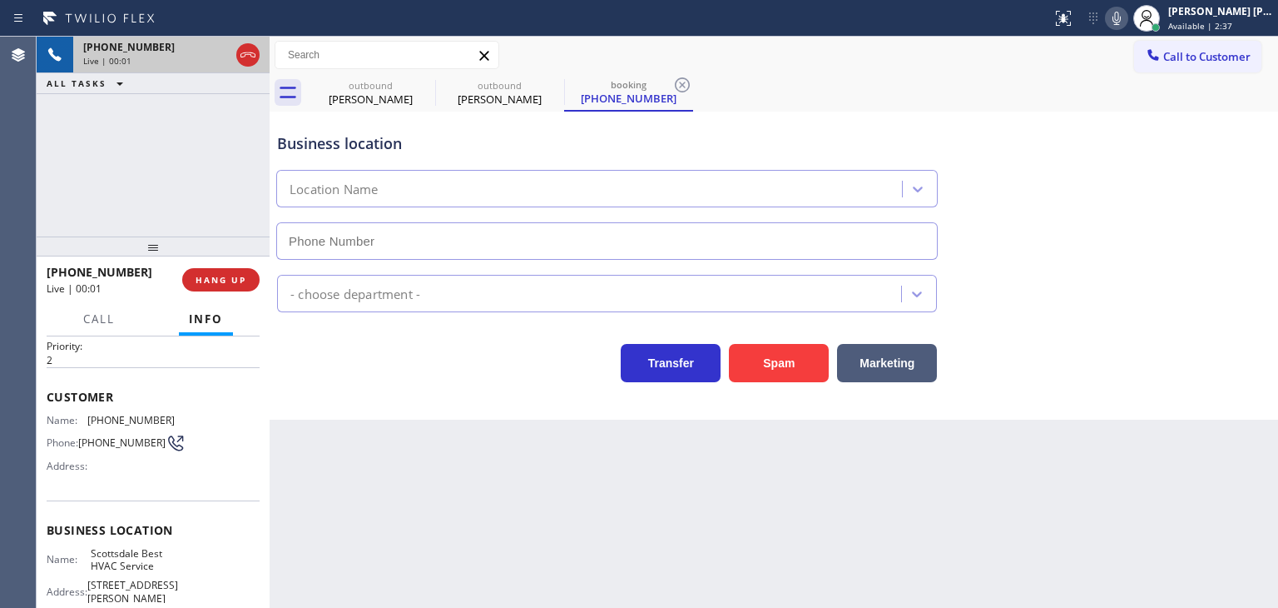
type input "(480) 386-1786"
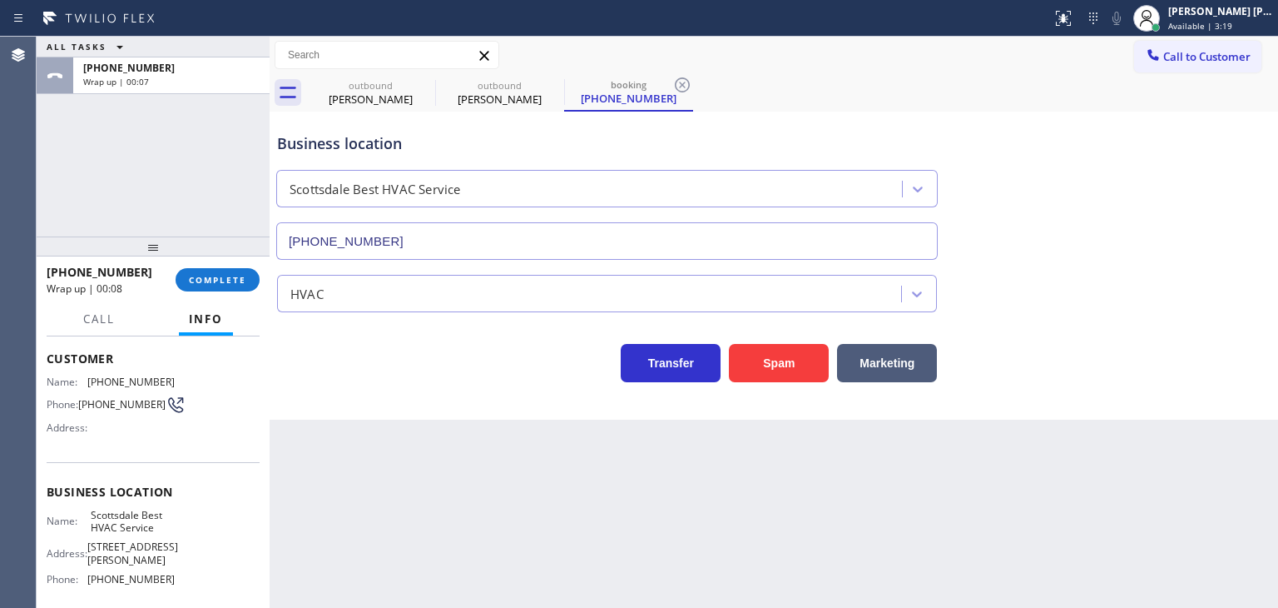
click at [174, 581] on div "Name: Scottsdale Best HVAC Service Address: 3200 N Hayden Rd Phone: (480) 386-1…" at bounding box center [153, 551] width 213 height 84
drag, startPoint x: 896, startPoint y: 117, endPoint x: 223, endPoint y: 282, distance: 692.6
click at [223, 282] on span "COMPLETE" at bounding box center [217, 280] width 57 height 12
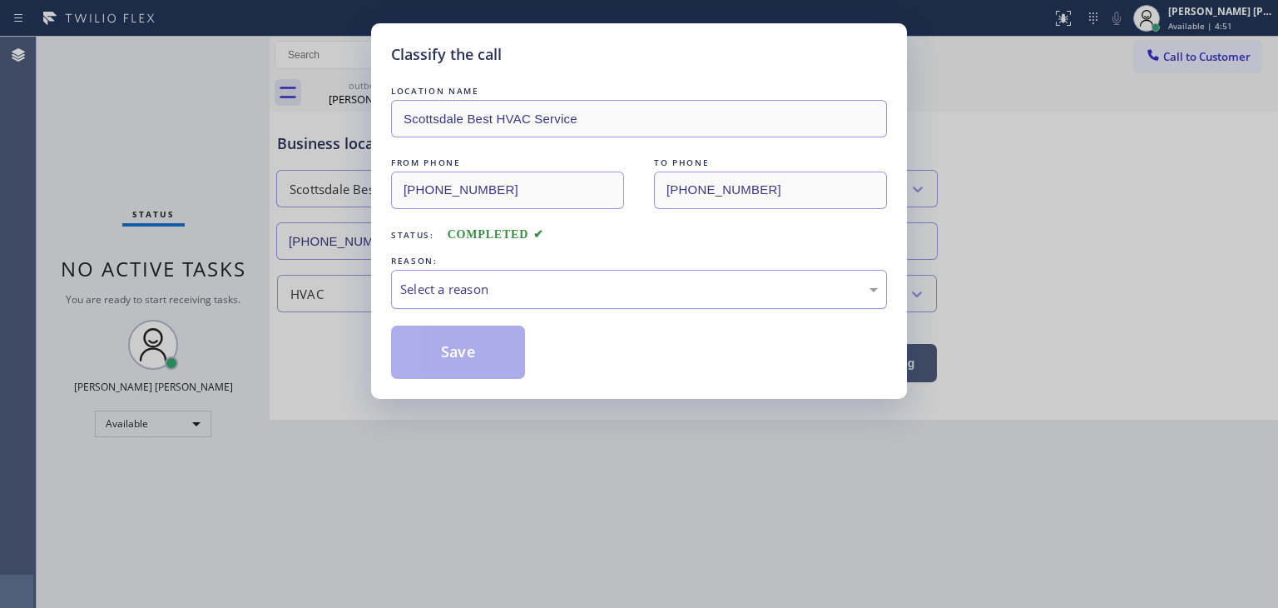
click at [479, 280] on div "Select a reason" at bounding box center [639, 289] width 478 height 19
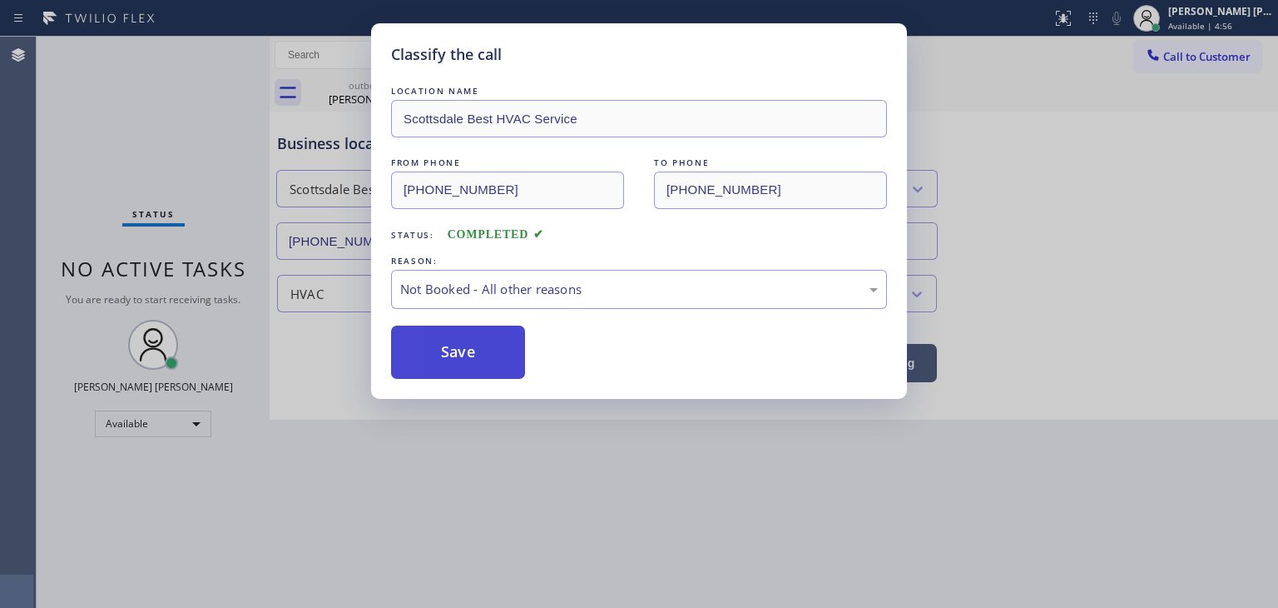
click at [480, 359] on button "Save" at bounding box center [458, 351] width 134 height 53
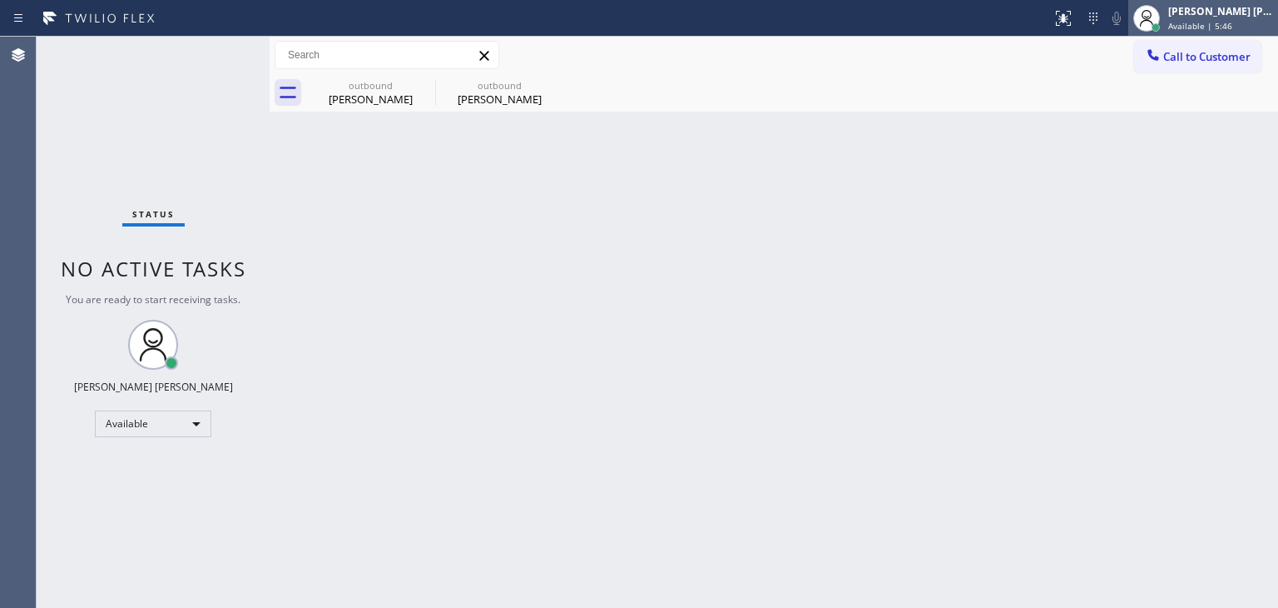
click at [1224, 25] on span "Available | 5:46" at bounding box center [1200, 26] width 64 height 12
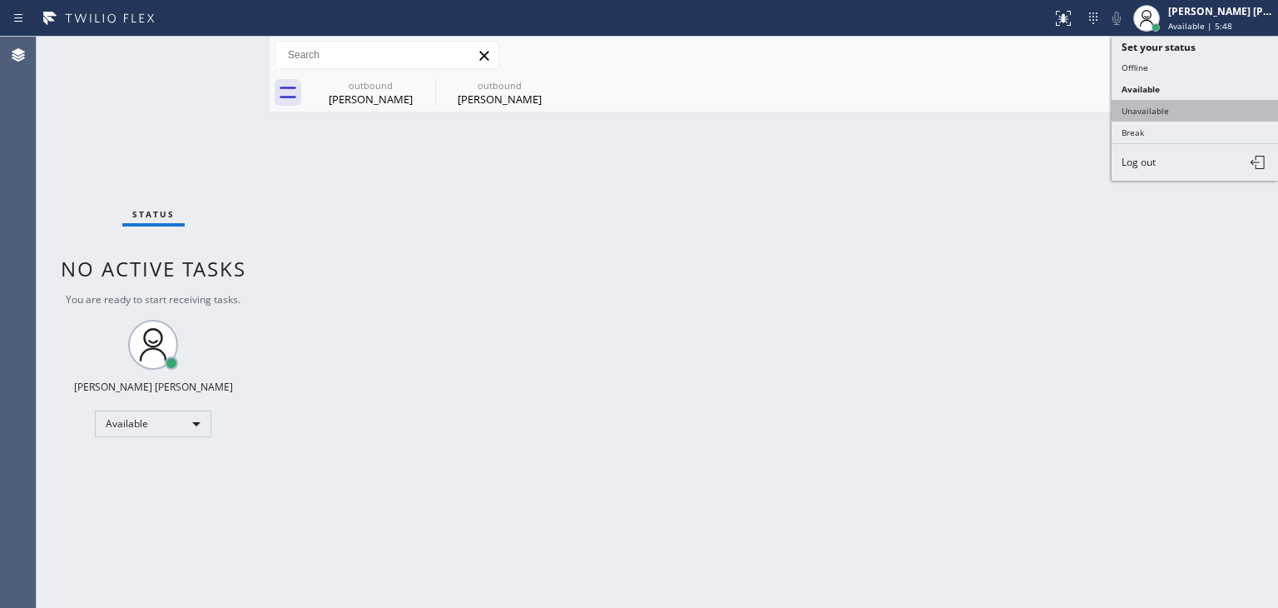
click at [1184, 111] on button "Unavailable" at bounding box center [1195, 111] width 166 height 22
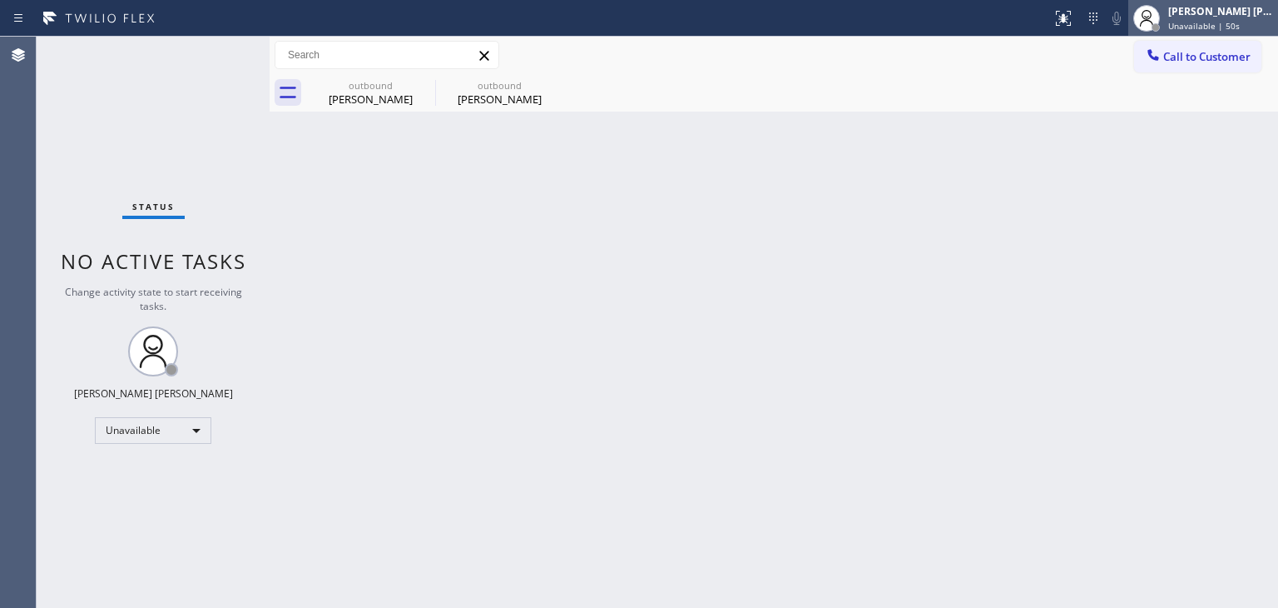
click at [1206, 18] on div "Edel John Suson Unavailable | 50s" at bounding box center [1221, 17] width 113 height 29
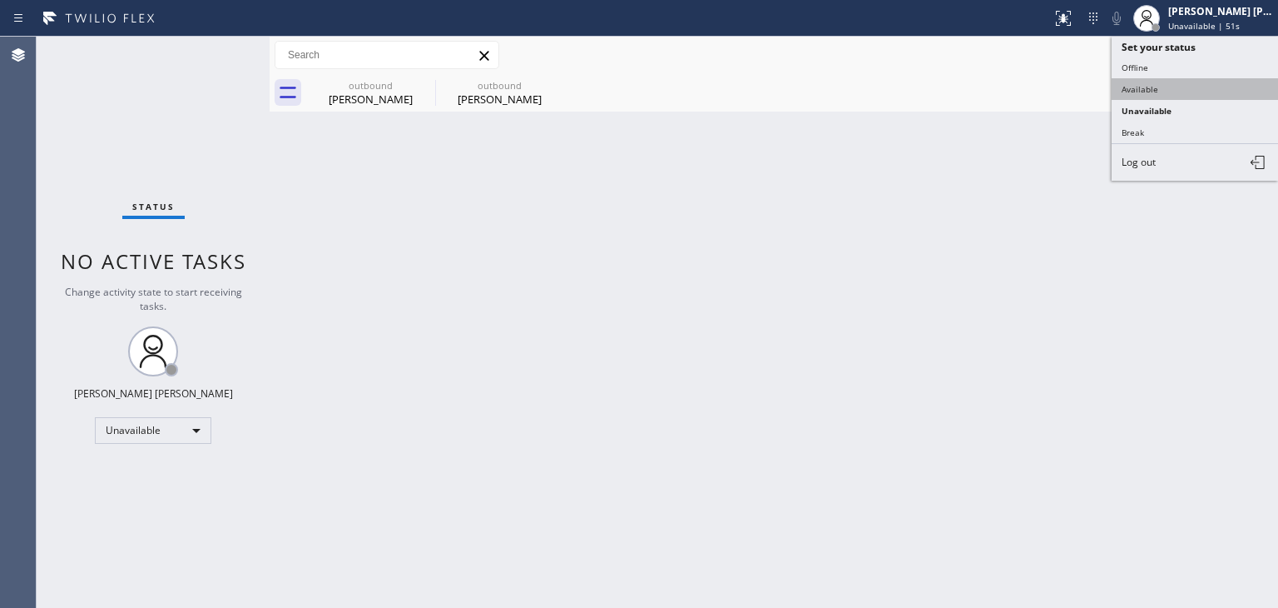
click at [1182, 90] on button "Available" at bounding box center [1195, 89] width 166 height 22
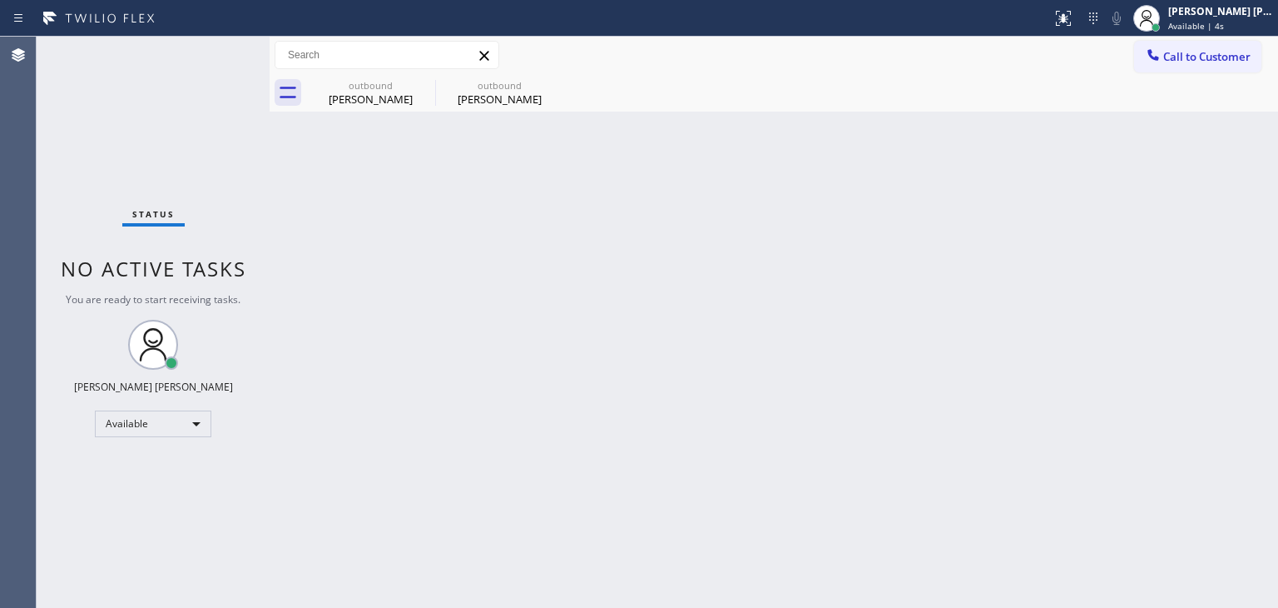
click at [219, 51] on div "Status No active tasks You are ready to start receiving tasks. [PERSON_NAME] [P…" at bounding box center [153, 322] width 233 height 571
click at [211, 52] on div "Status No active tasks You are ready to start receiving tasks. [PERSON_NAME] [P…" at bounding box center [153, 322] width 233 height 571
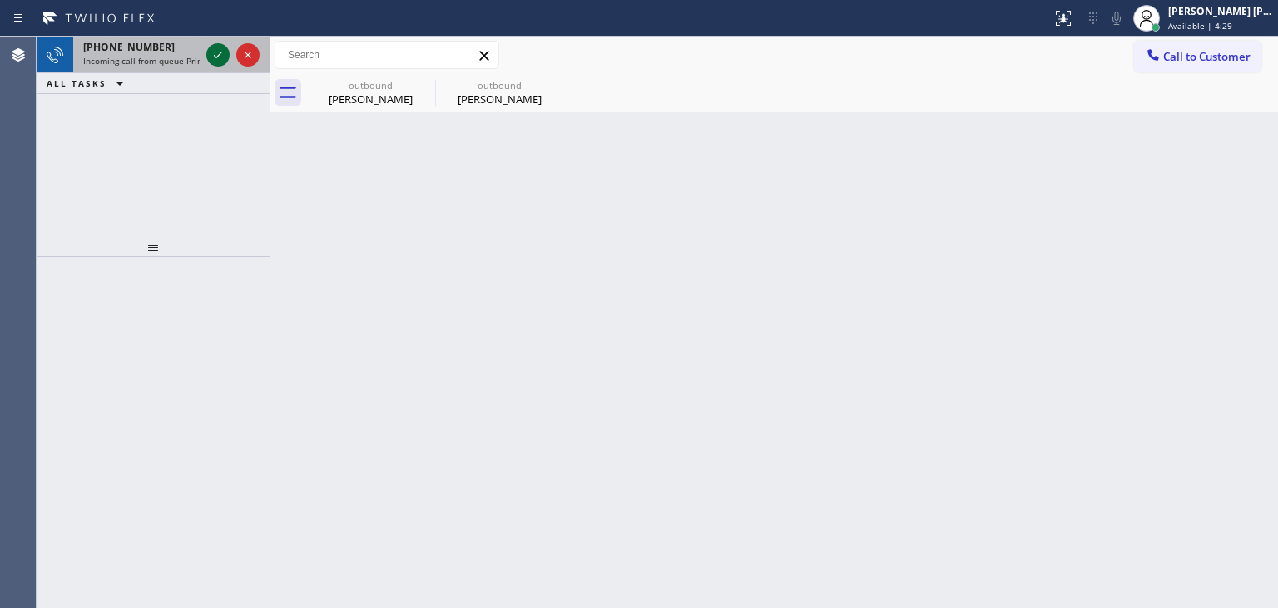
click at [211, 52] on icon at bounding box center [218, 55] width 20 height 20
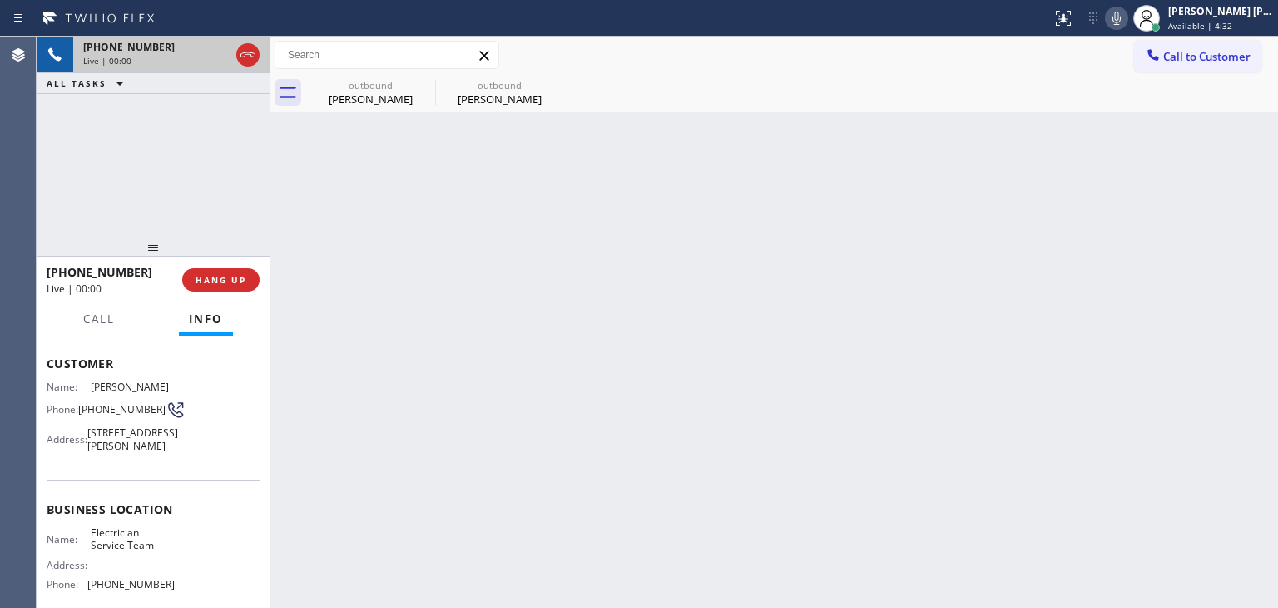
scroll to position [166, 0]
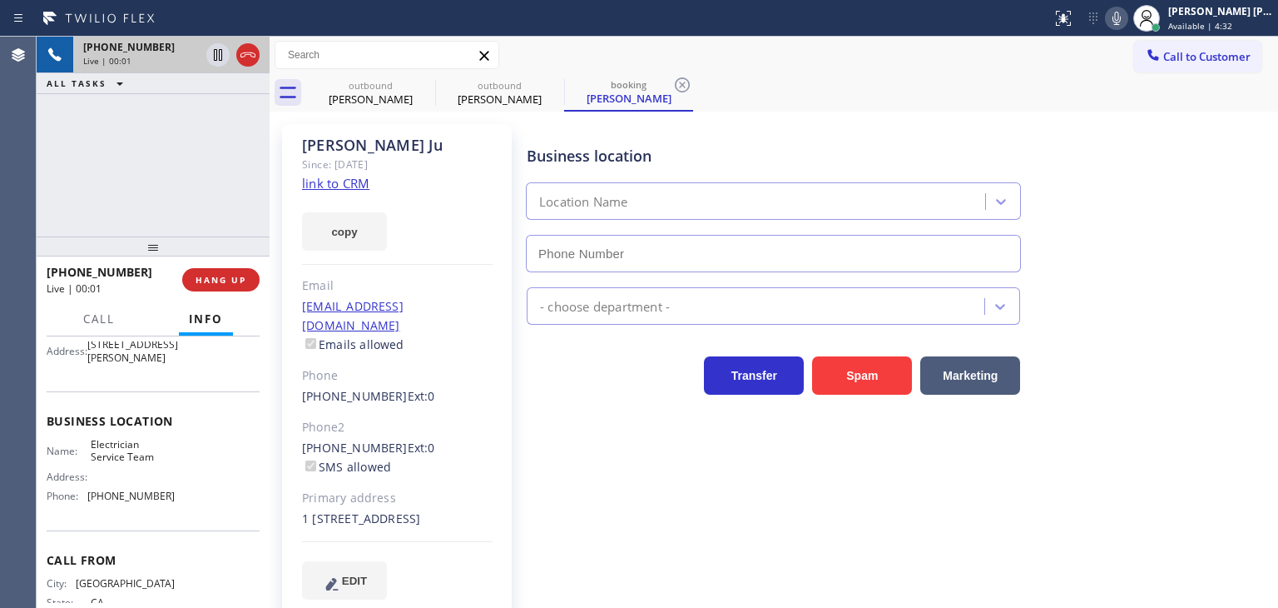
type input "(747) 529-9099"
click at [316, 184] on link "link to CRM" at bounding box center [335, 183] width 67 height 17
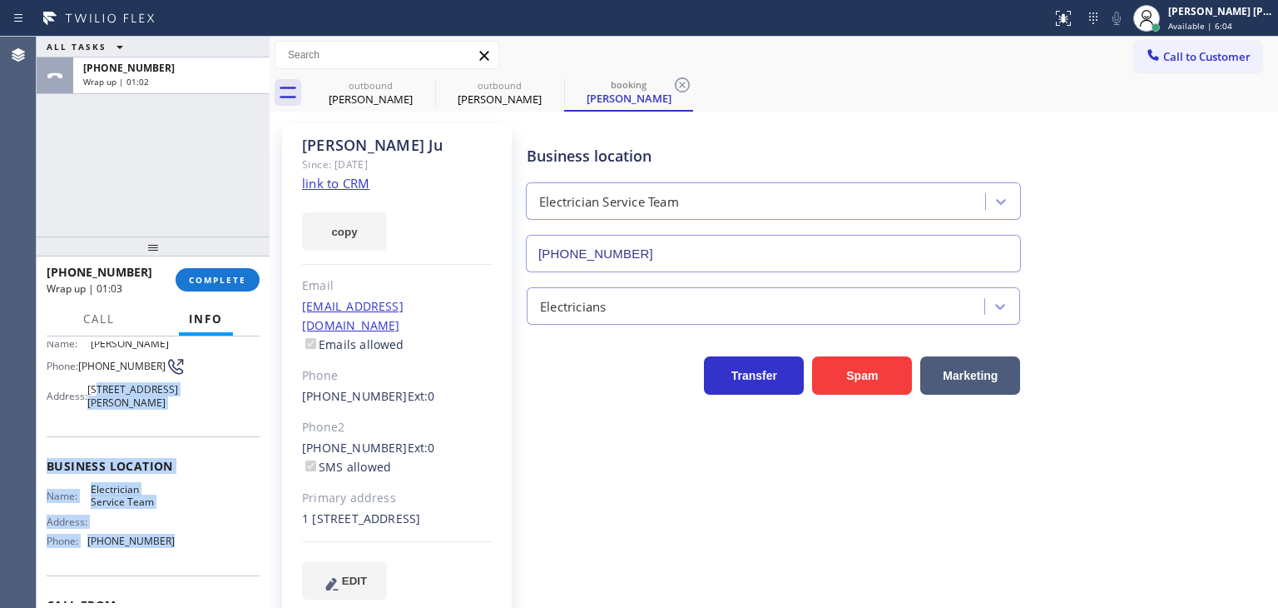
scroll to position [83, 0]
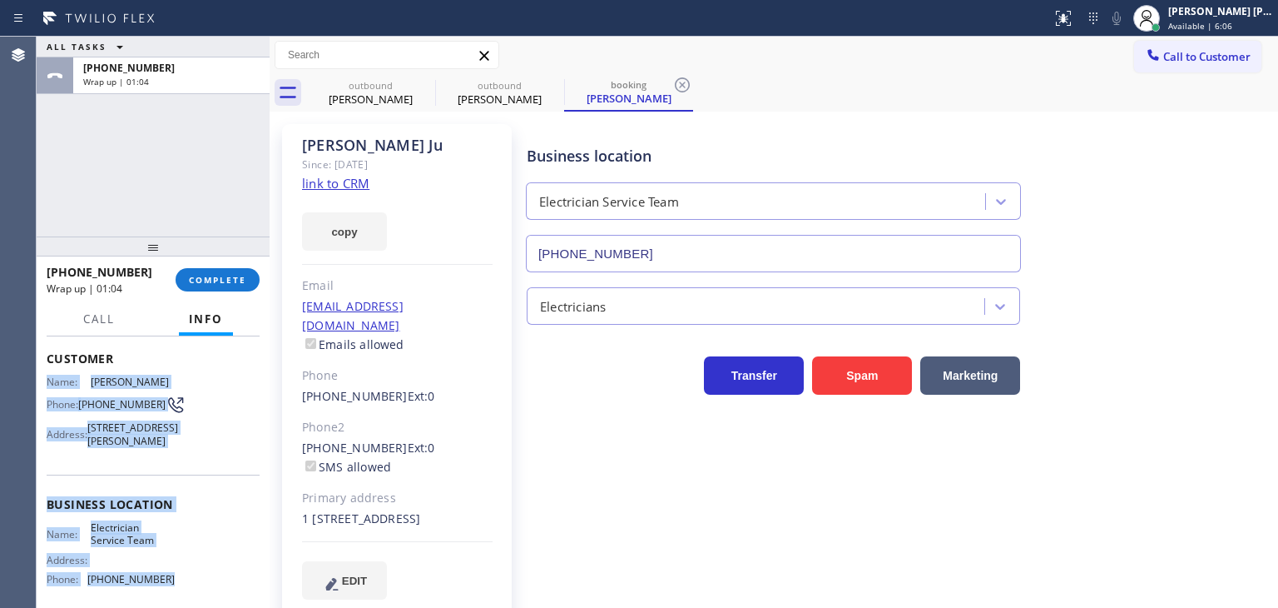
drag, startPoint x: 191, startPoint y: 527, endPoint x: 46, endPoint y: 380, distance: 206.0
click at [46, 380] on div "Context Queue: Primary EL Priority: 1 Customer Name: Betty Ju Phone: (818) 268-…" at bounding box center [153, 471] width 233 height 271
click at [203, 284] on span "COMPLETE" at bounding box center [217, 280] width 57 height 12
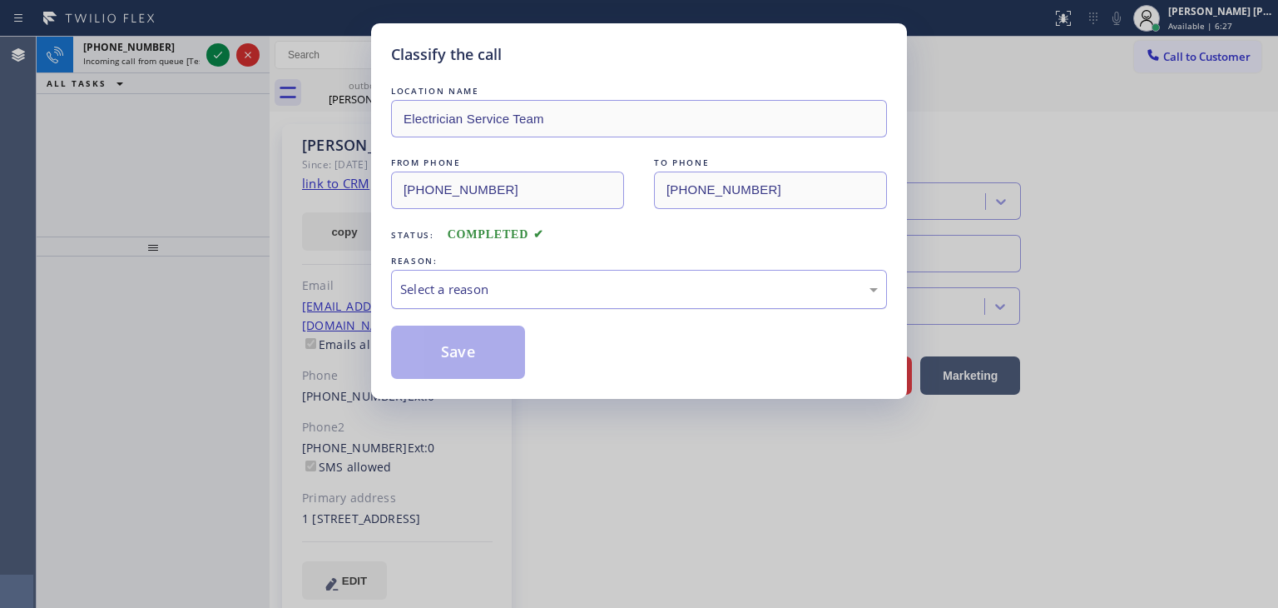
click at [477, 295] on div "Select a reason" at bounding box center [639, 289] width 478 height 19
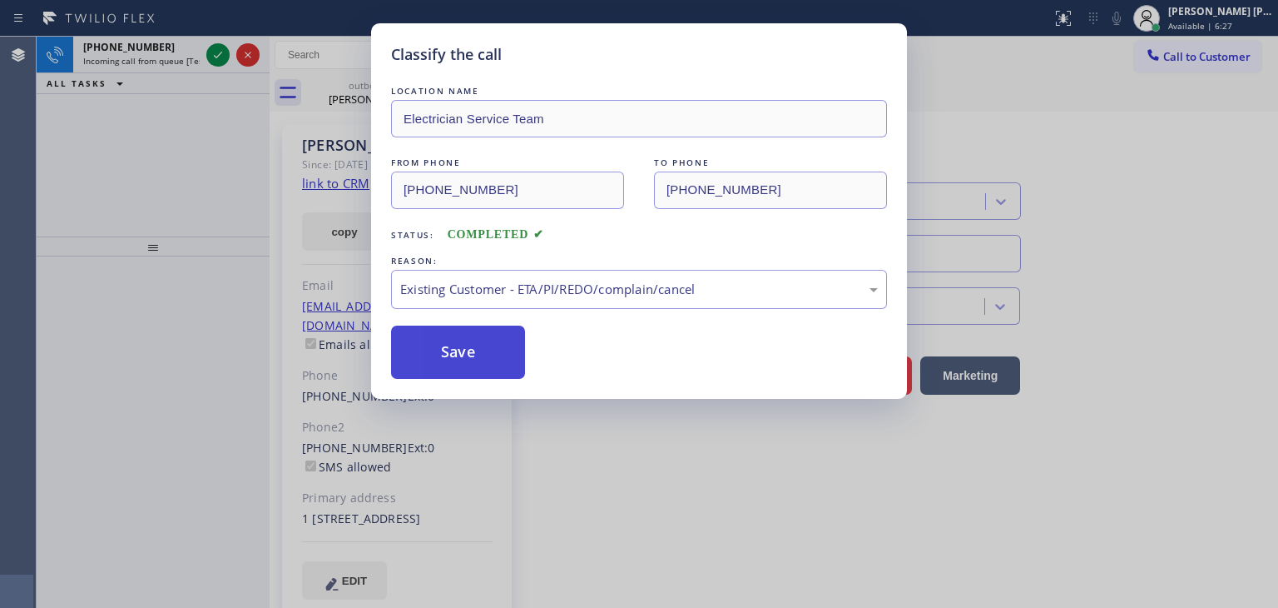
click at [458, 358] on button "Save" at bounding box center [458, 351] width 134 height 53
type input "(323) 641-4970"
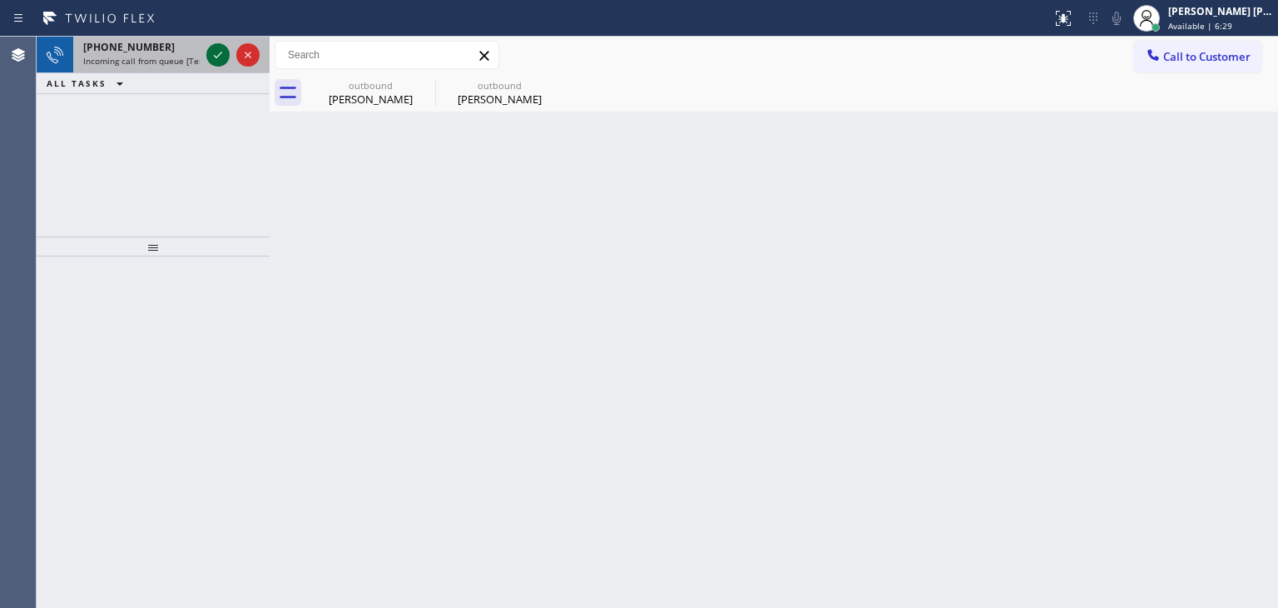
click at [222, 54] on icon at bounding box center [218, 55] width 20 height 20
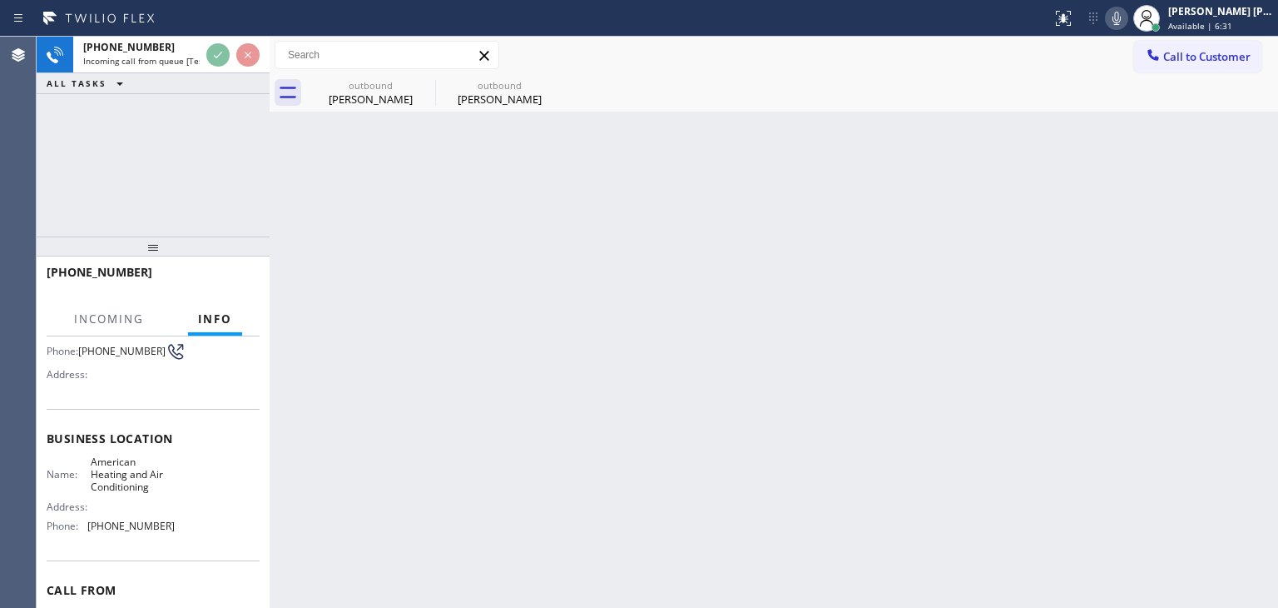
scroll to position [166, 0]
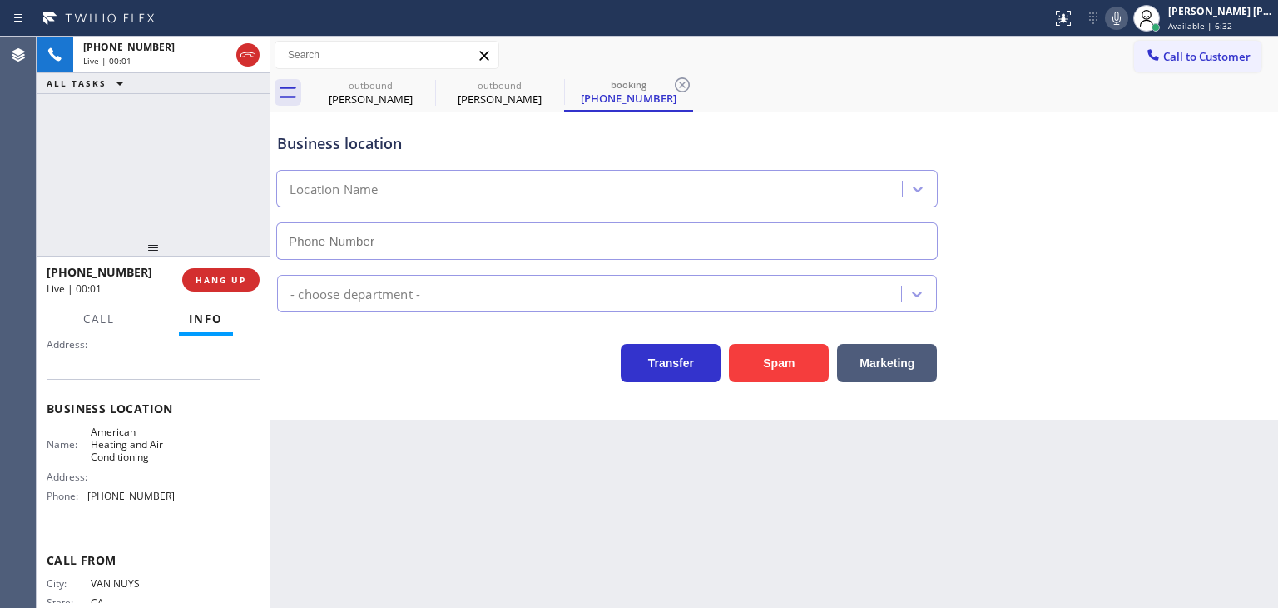
type input "(877) 910-2593"
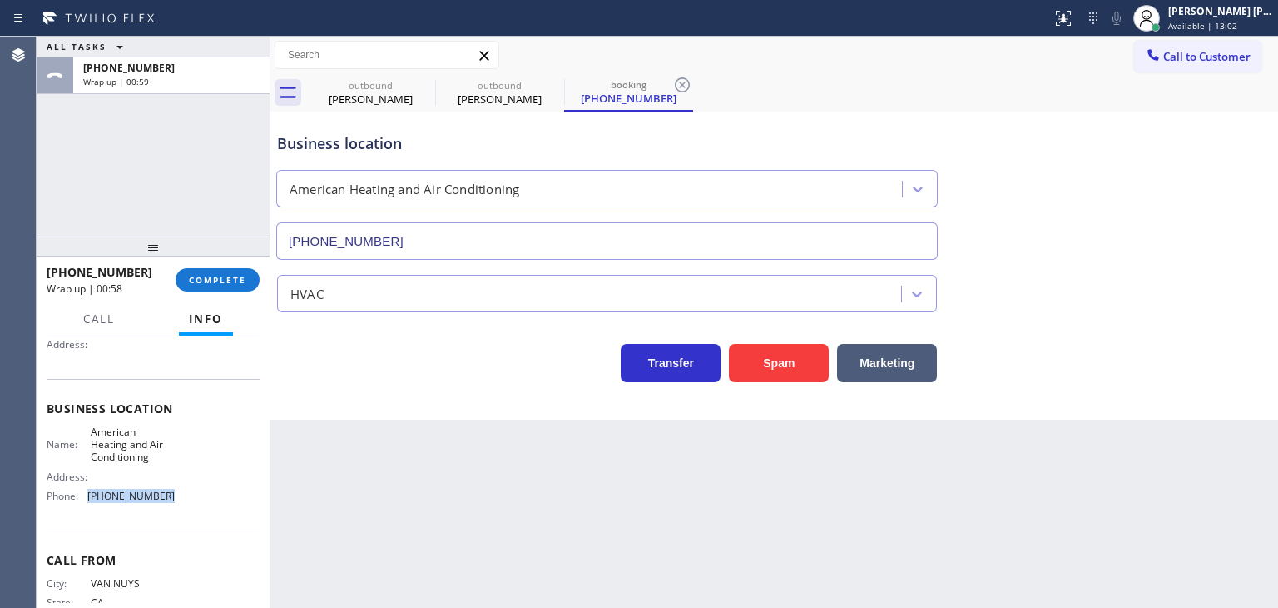
drag, startPoint x: 173, startPoint y: 500, endPoint x: 82, endPoint y: 502, distance: 90.7
click at [87, 499] on div "Name: American Heating and Air Conditioning Address: Phone: (877) 910-2593" at bounding box center [153, 467] width 213 height 84
click at [1209, 59] on span "Call to Customer" at bounding box center [1206, 56] width 87 height 15
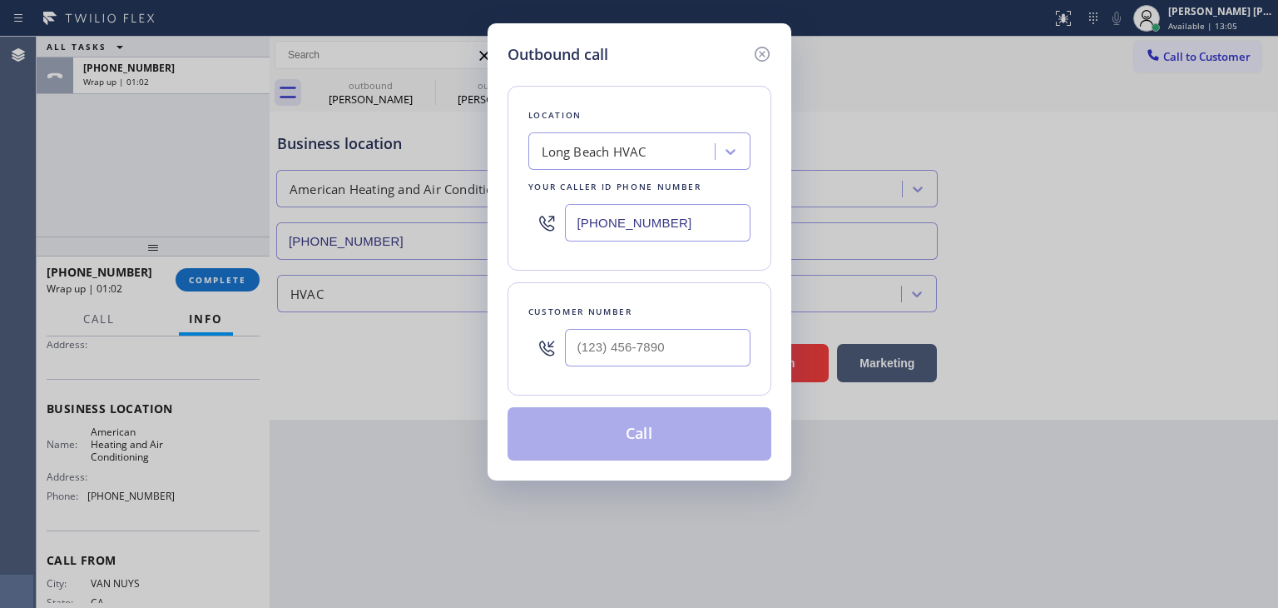
drag, startPoint x: 687, startPoint y: 231, endPoint x: 548, endPoint y: 213, distance: 141.0
click at [549, 213] on div "(323) 641-4970" at bounding box center [639, 223] width 222 height 54
paste input "877) 910-2593"
type input "(877) 910-2593"
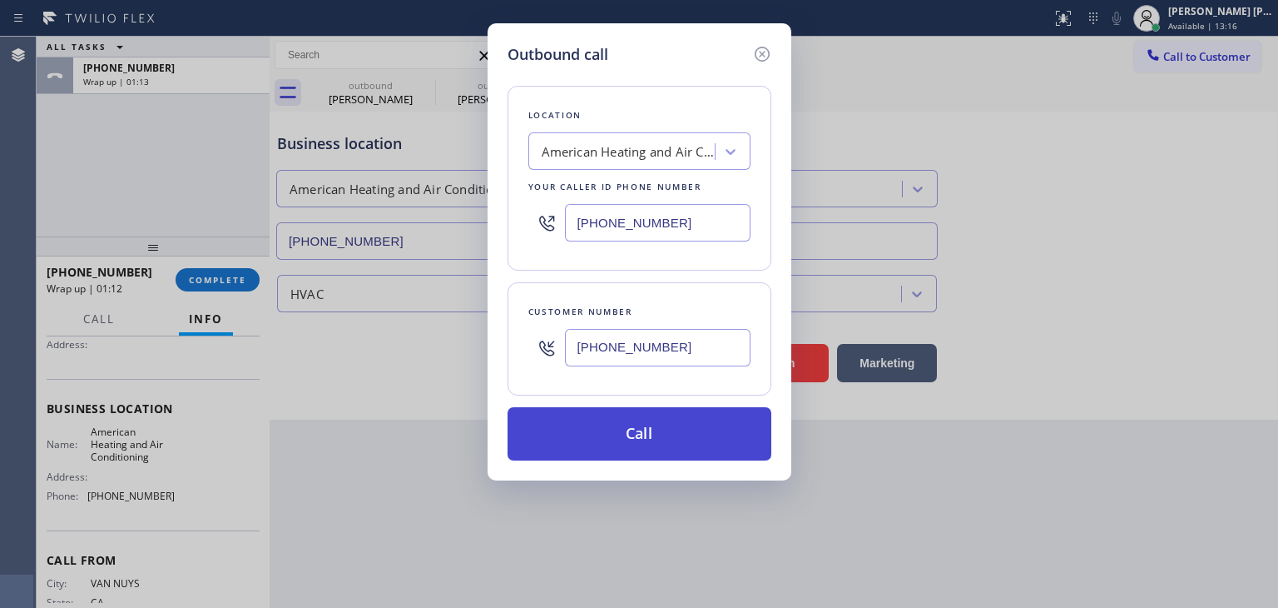
type input "(818) 802-1424"
click at [670, 448] on button "Call" at bounding box center [640, 433] width 264 height 53
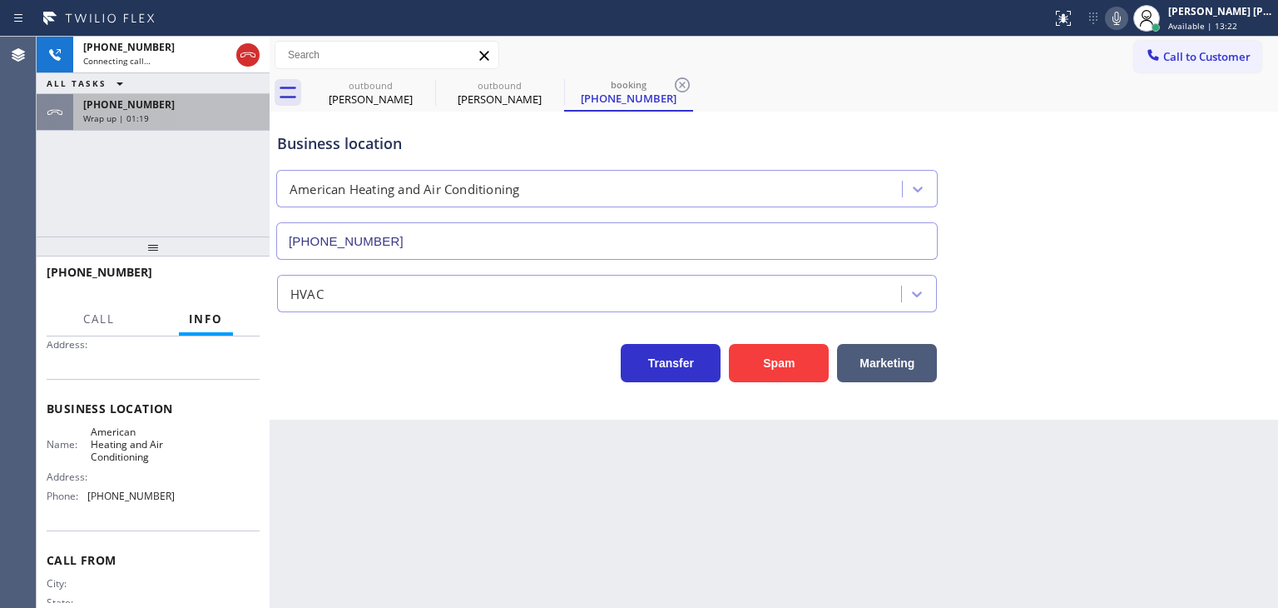
click at [225, 97] on div "+18188021424" at bounding box center [171, 104] width 176 height 14
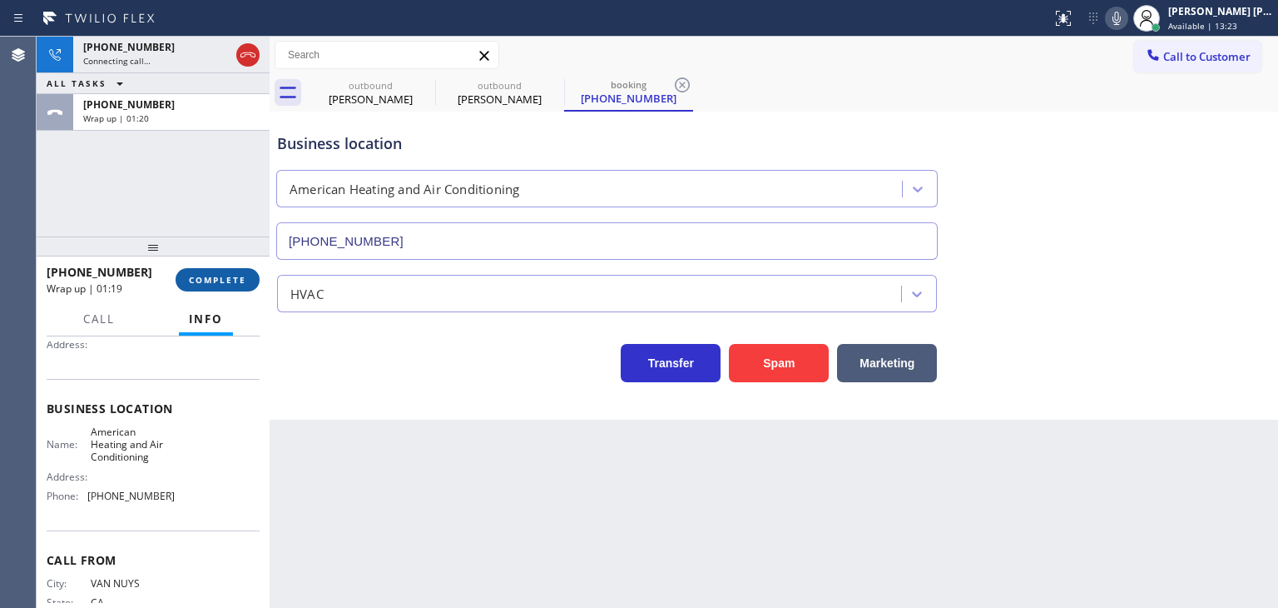
click at [228, 284] on span "COMPLETE" at bounding box center [217, 280] width 57 height 12
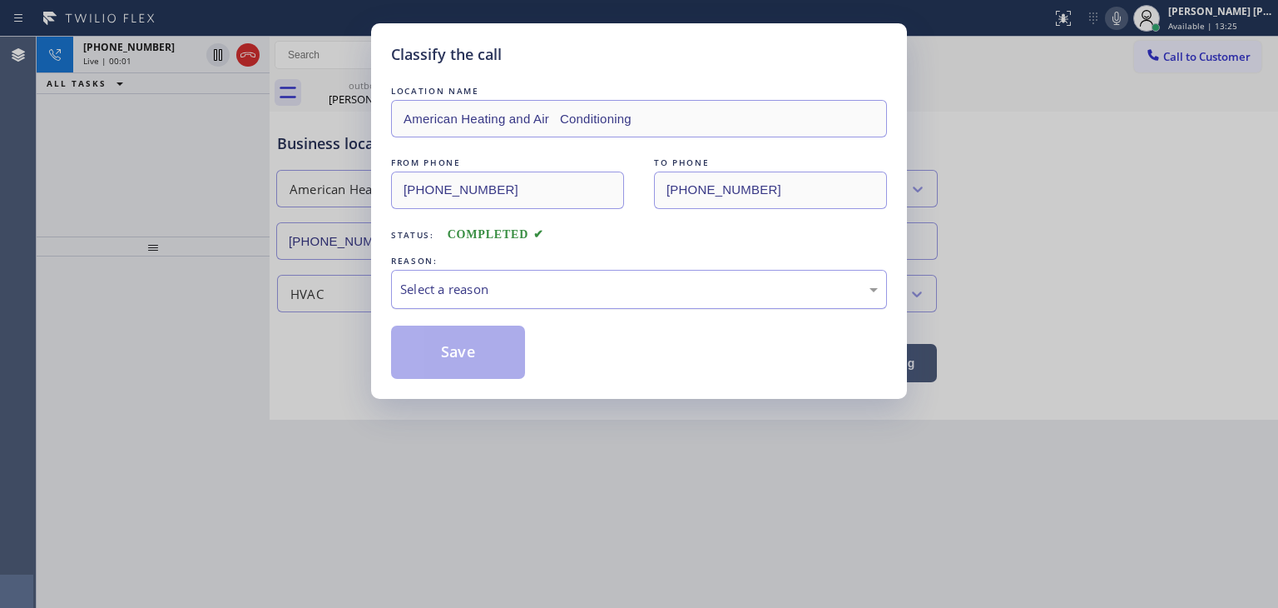
click at [500, 286] on div "Select a reason" at bounding box center [639, 289] width 478 height 19
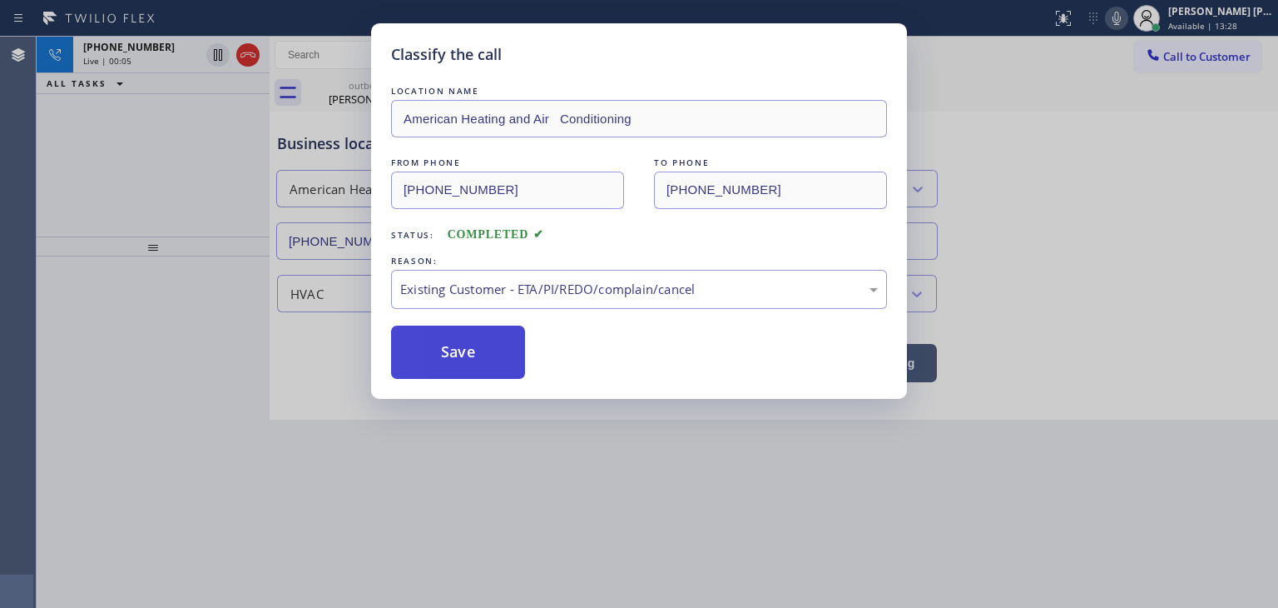
click at [473, 367] on button "Save" at bounding box center [458, 351] width 134 height 53
type input "(323) 641-4970"
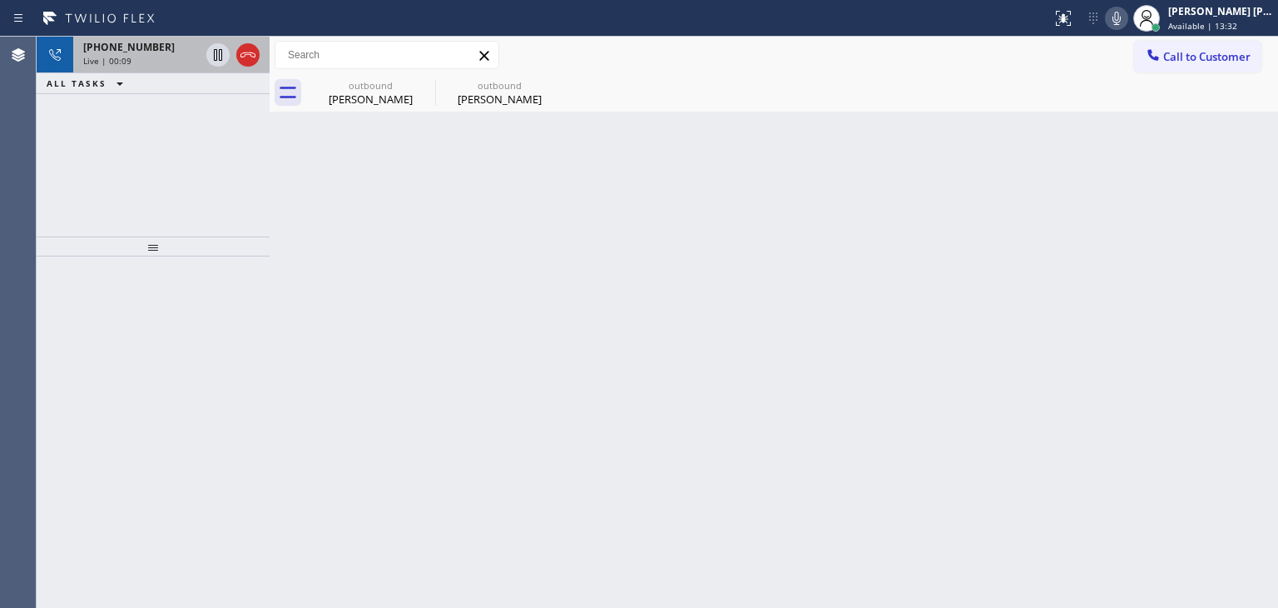
click at [156, 67] on div "+18188021424 Live | 00:09" at bounding box center [138, 55] width 130 height 37
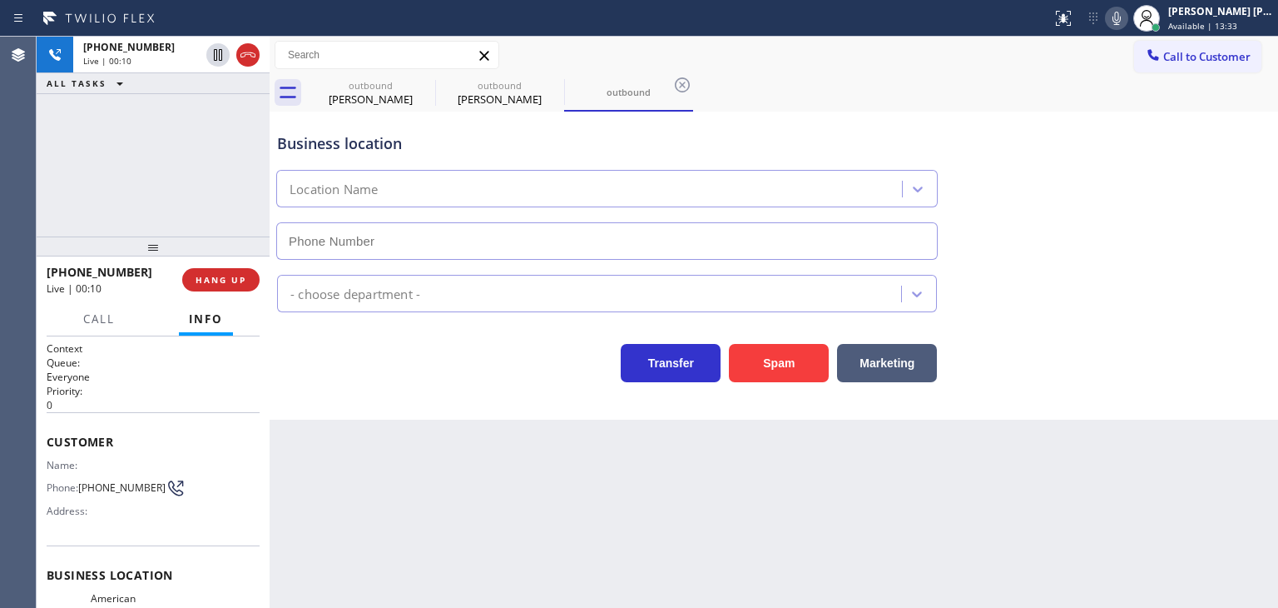
type input "(877) 910-2593"
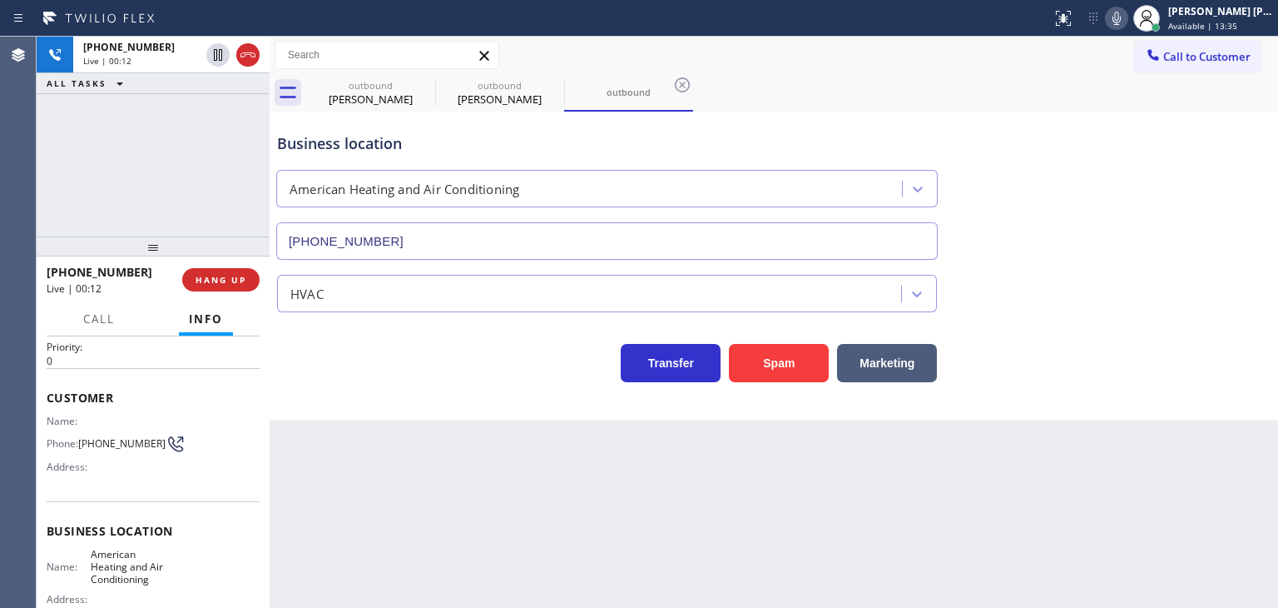
scroll to position [83, 0]
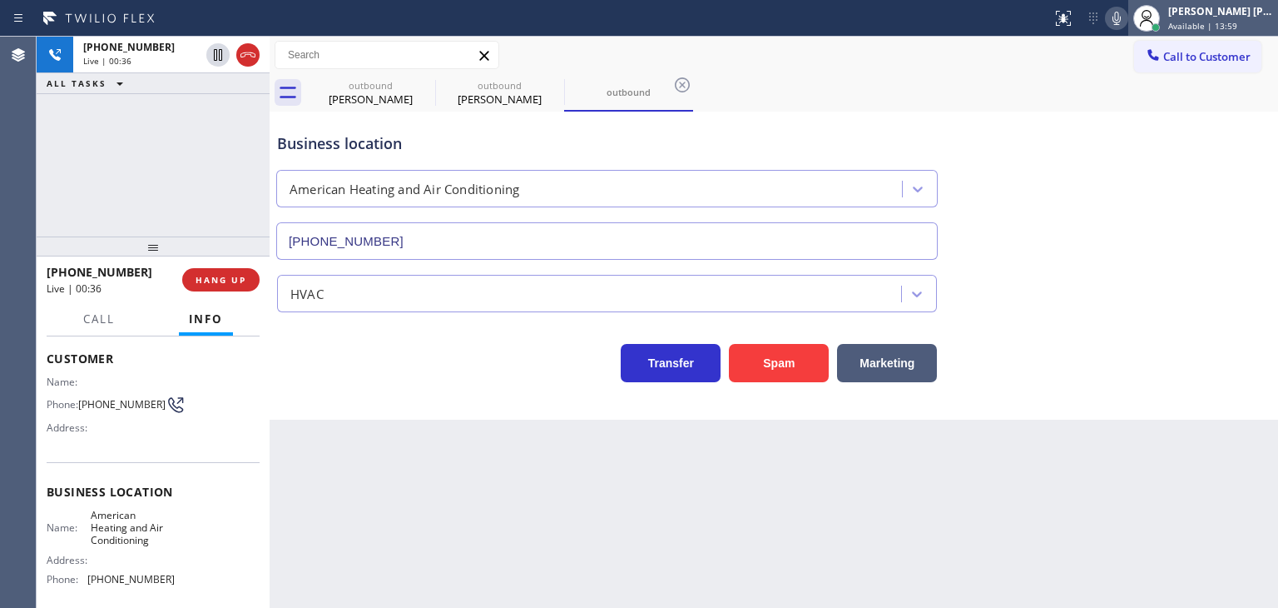
click at [1220, 5] on div "[PERSON_NAME] [PERSON_NAME]" at bounding box center [1220, 11] width 105 height 14
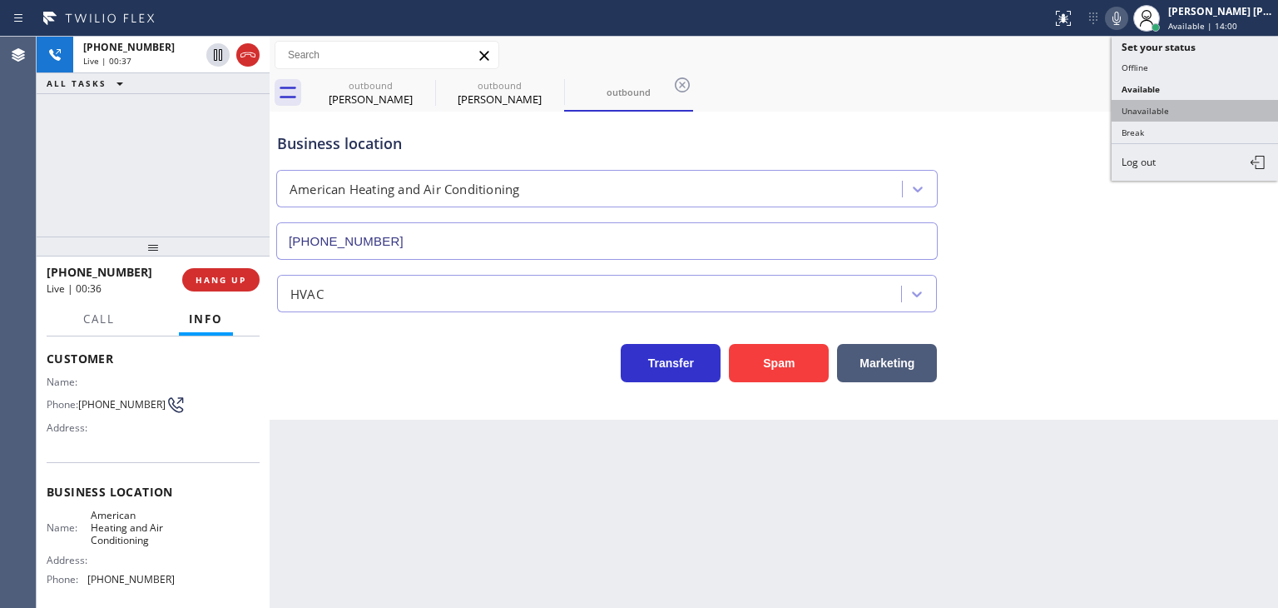
click at [1163, 103] on button "Unavailable" at bounding box center [1195, 111] width 166 height 22
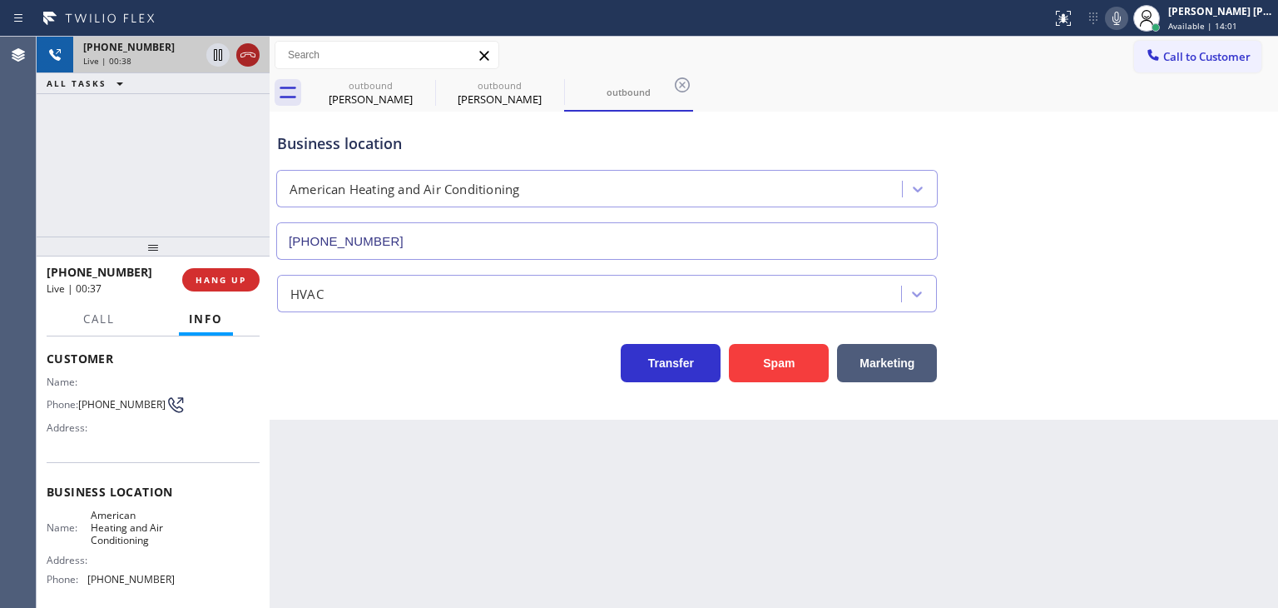
click at [253, 57] on icon at bounding box center [248, 55] width 20 height 20
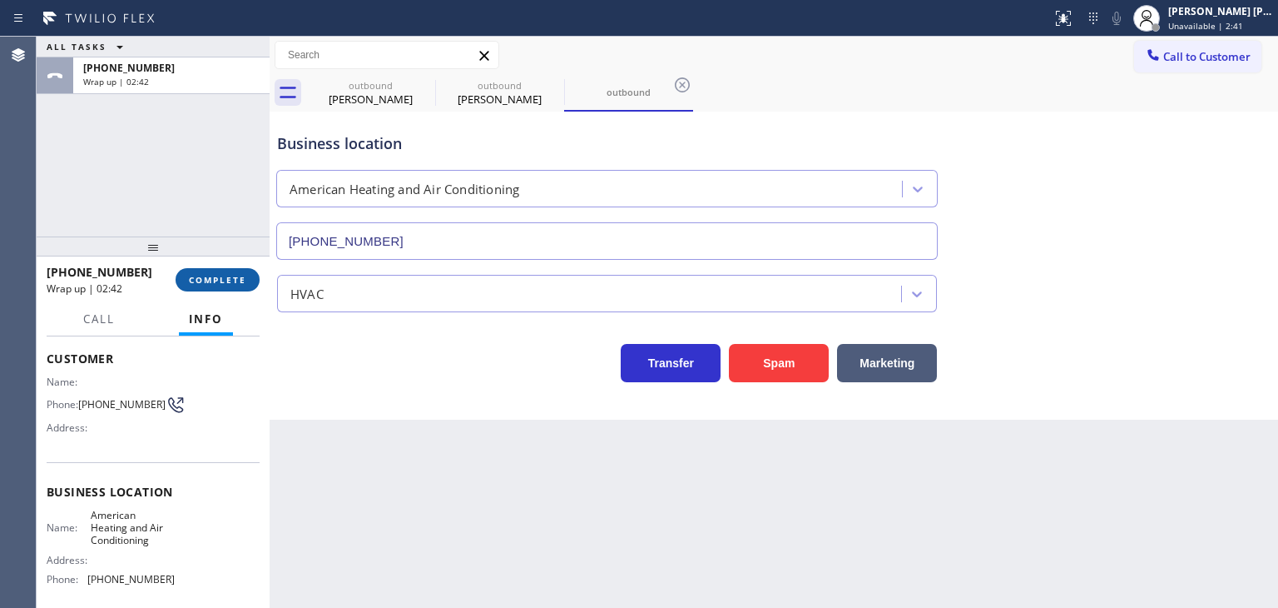
click at [233, 275] on span "COMPLETE" at bounding box center [217, 280] width 57 height 12
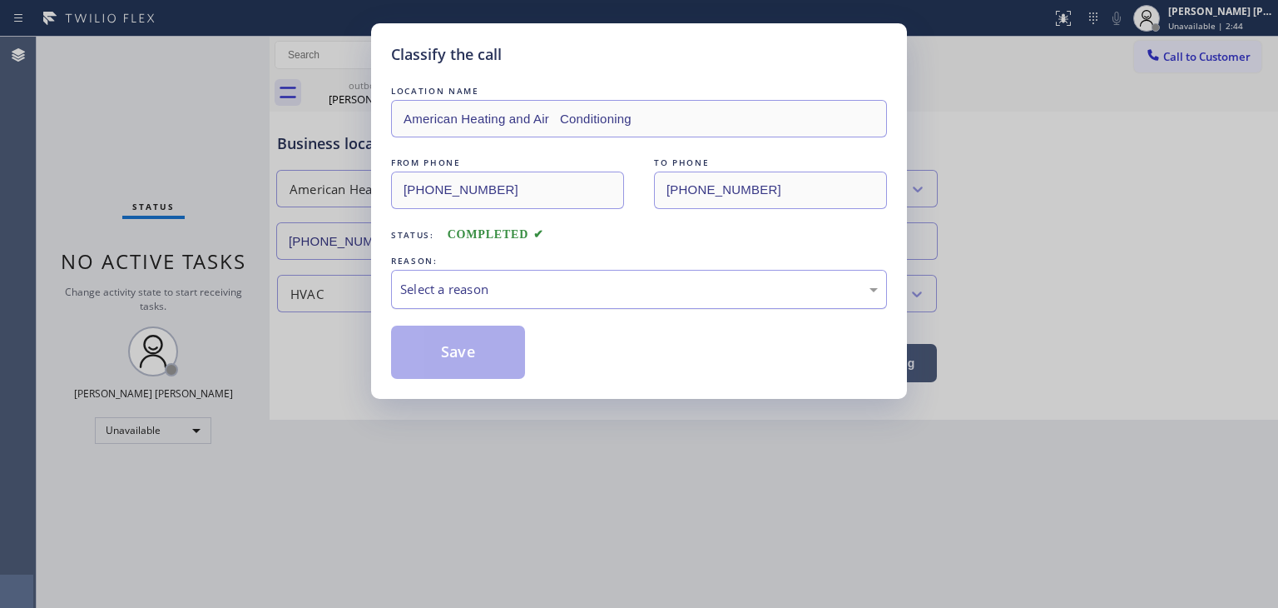
click at [458, 283] on div "Select a reason" at bounding box center [639, 289] width 478 height 19
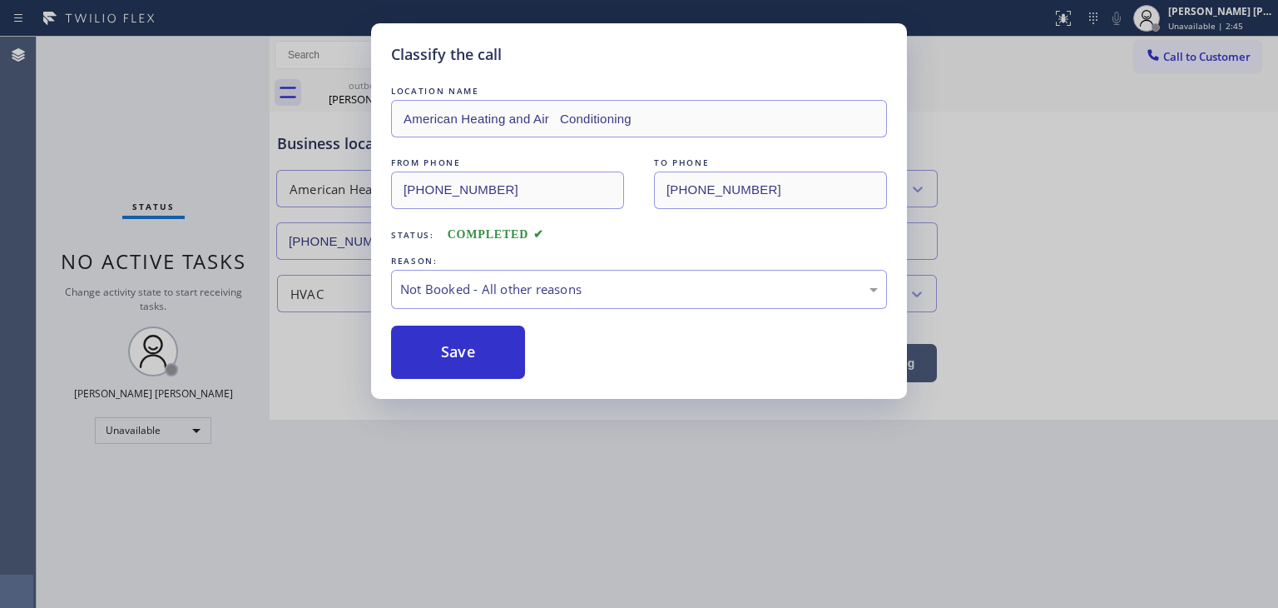
click at [464, 350] on button "Save" at bounding box center [458, 351] width 134 height 53
type input "(323) 641-4970"
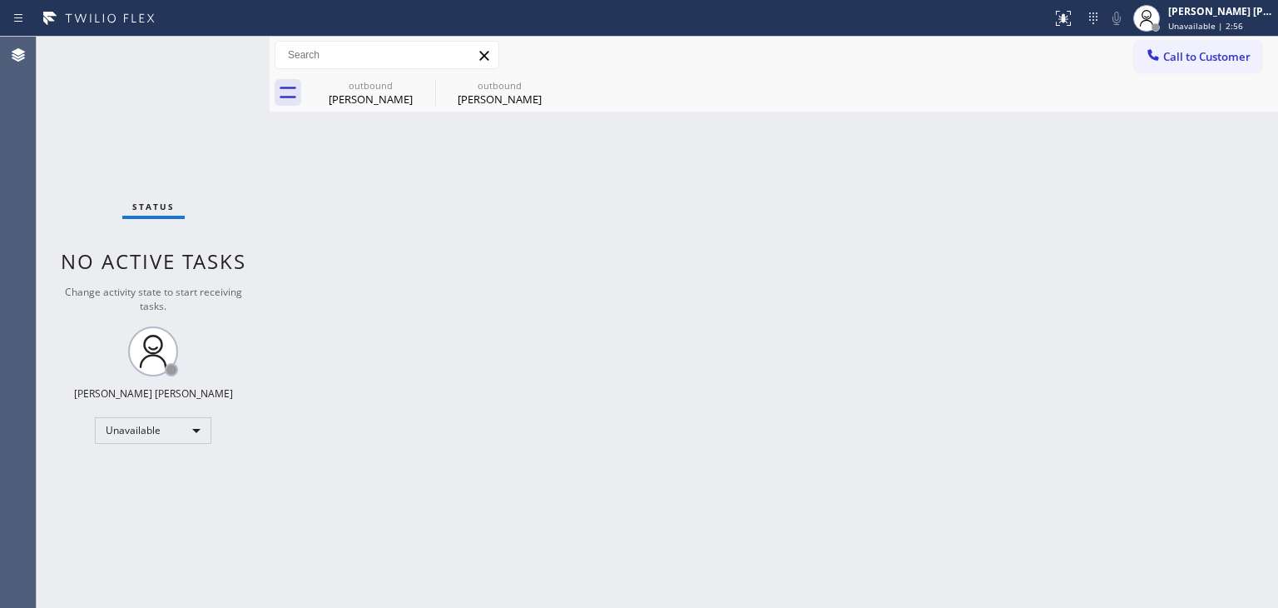
click at [1225, 239] on div "Back to Dashboard Change Sender ID Customers Technicians Select a contact Outbo…" at bounding box center [774, 322] width 1009 height 571
click at [1243, 30] on span "Unavailable | 4:04" at bounding box center [1205, 26] width 75 height 12
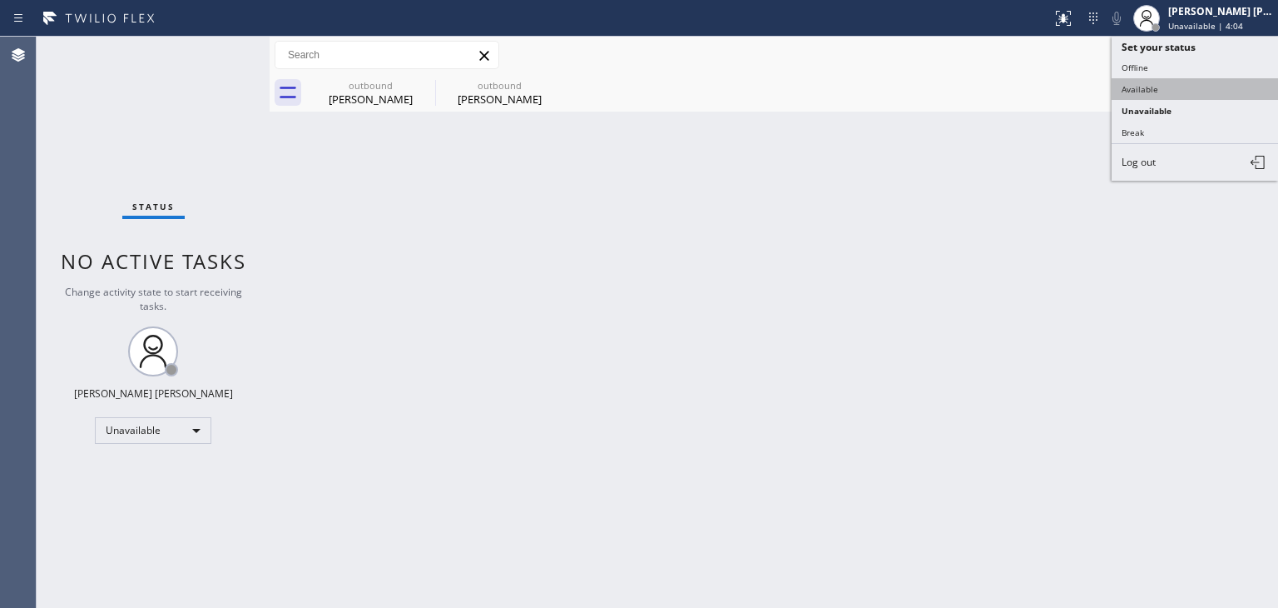
click at [1169, 89] on button "Available" at bounding box center [1195, 89] width 166 height 22
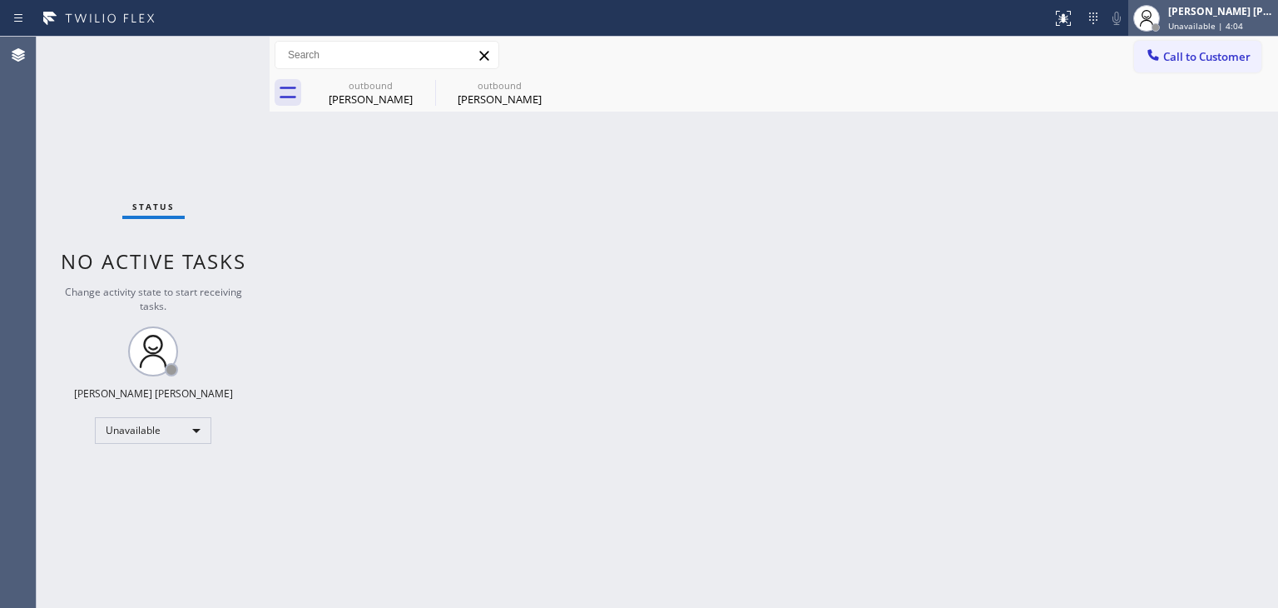
click at [1232, 6] on div "[PERSON_NAME] [PERSON_NAME]" at bounding box center [1220, 11] width 105 height 14
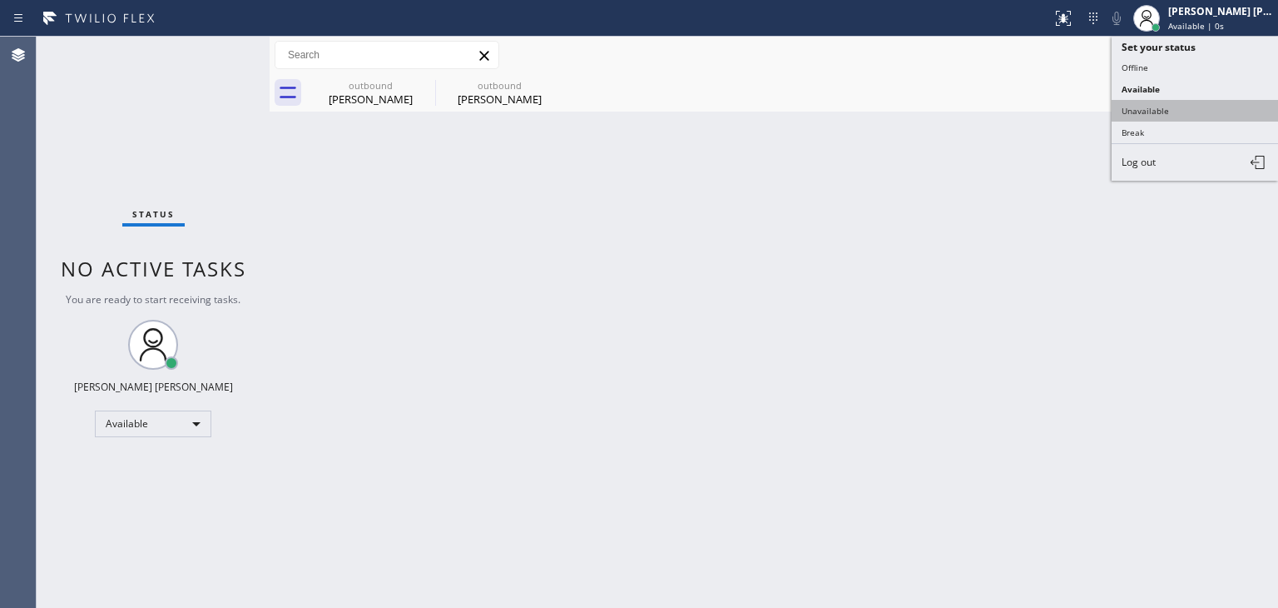
click at [1160, 107] on button "Unavailable" at bounding box center [1195, 111] width 166 height 22
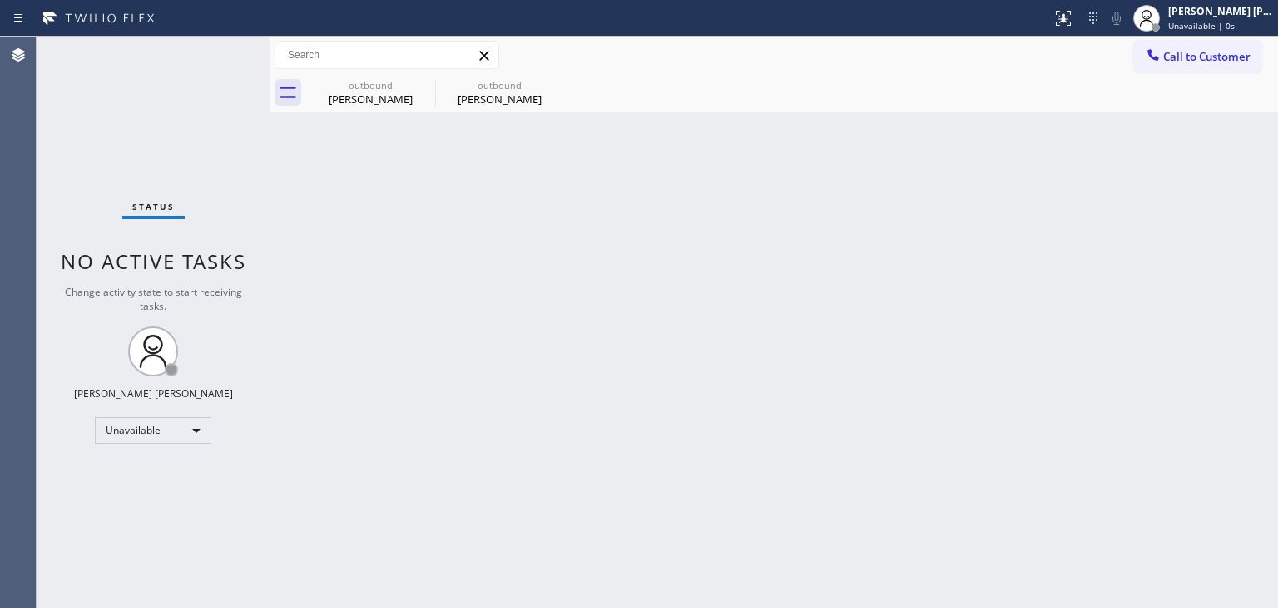
click at [1197, 56] on span "Call to Customer" at bounding box center [1206, 56] width 87 height 15
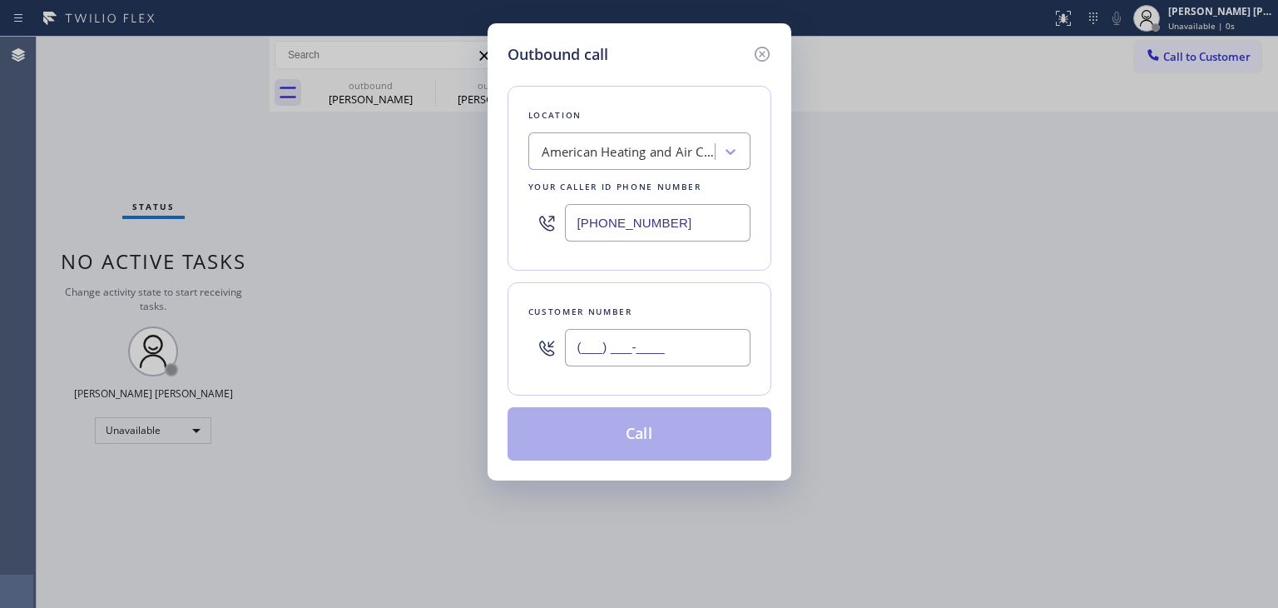
click at [624, 340] on input "(___) ___-____" at bounding box center [658, 347] width 186 height 37
type input "(___) ___-____"
paste input "text"
type input "(___) ___-____"
click at [1168, 514] on div "Outbound call Location American Heating and Air Conditioning Your caller id pho…" at bounding box center [639, 304] width 1278 height 608
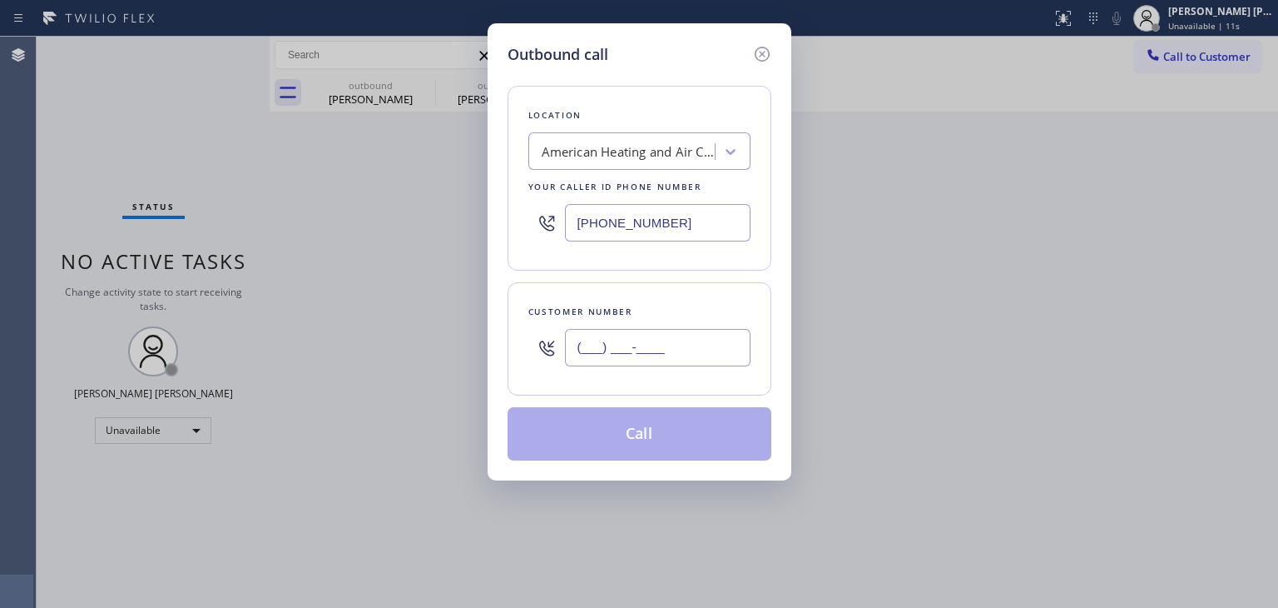
click at [643, 353] on input "(___) ___-____" at bounding box center [658, 347] width 186 height 37
paste input "818) 802-1424"
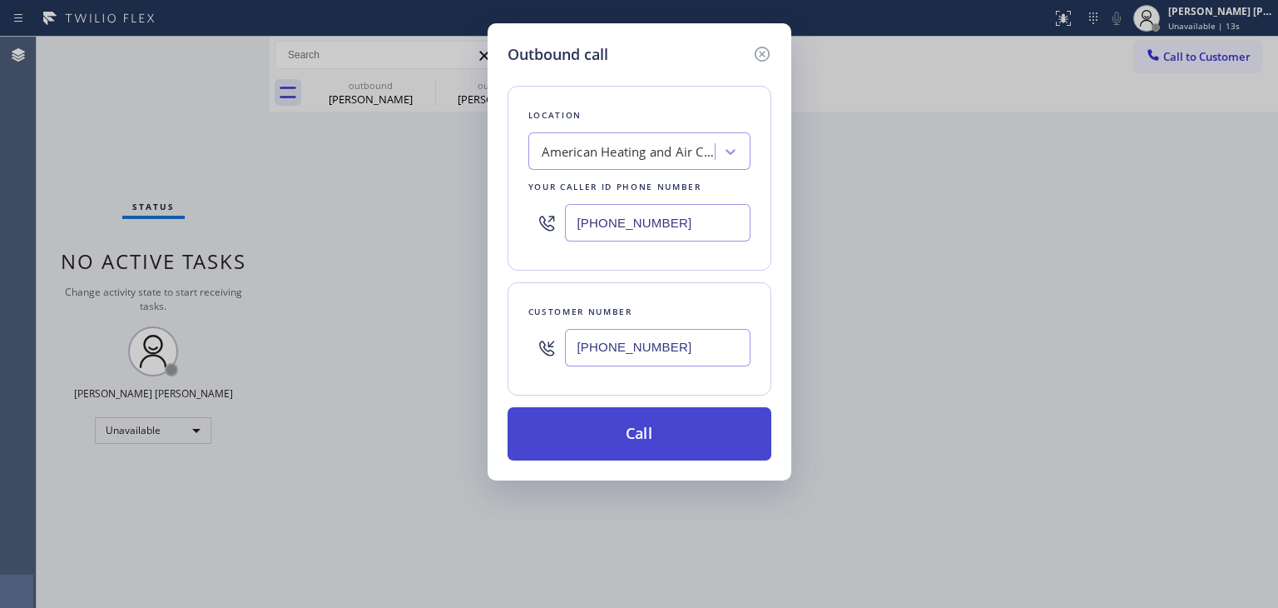
type input "(818) 802-1424"
click at [643, 428] on button "Call" at bounding box center [640, 433] width 264 height 53
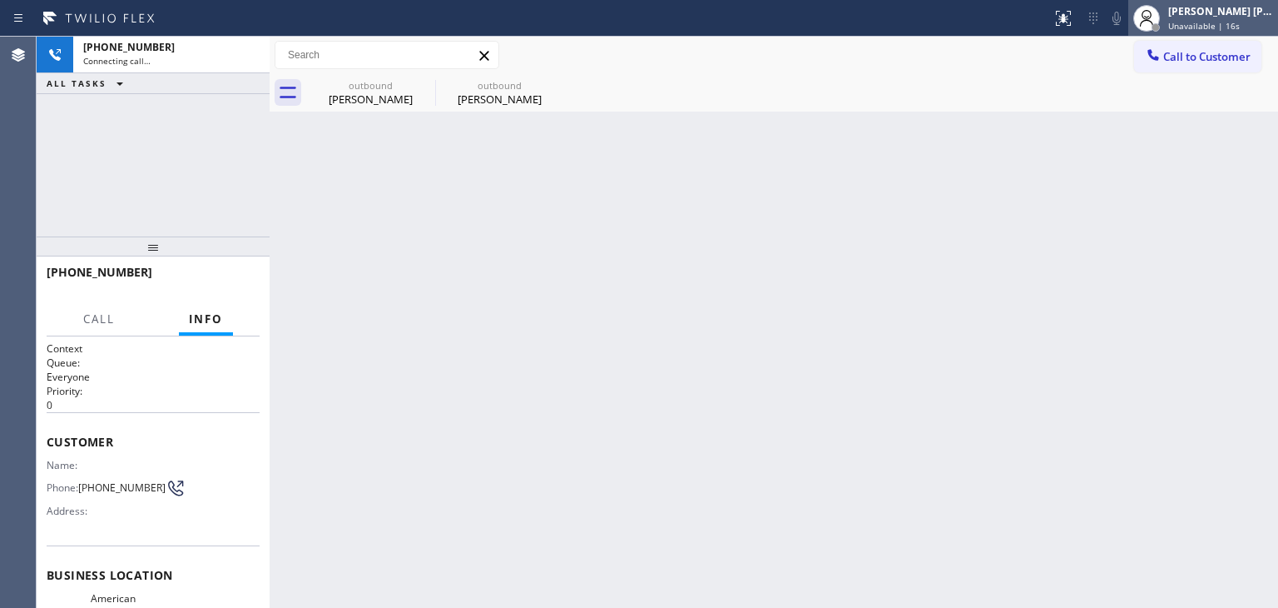
click at [1235, 20] on span "Unavailable | 16s" at bounding box center [1204, 26] width 72 height 12
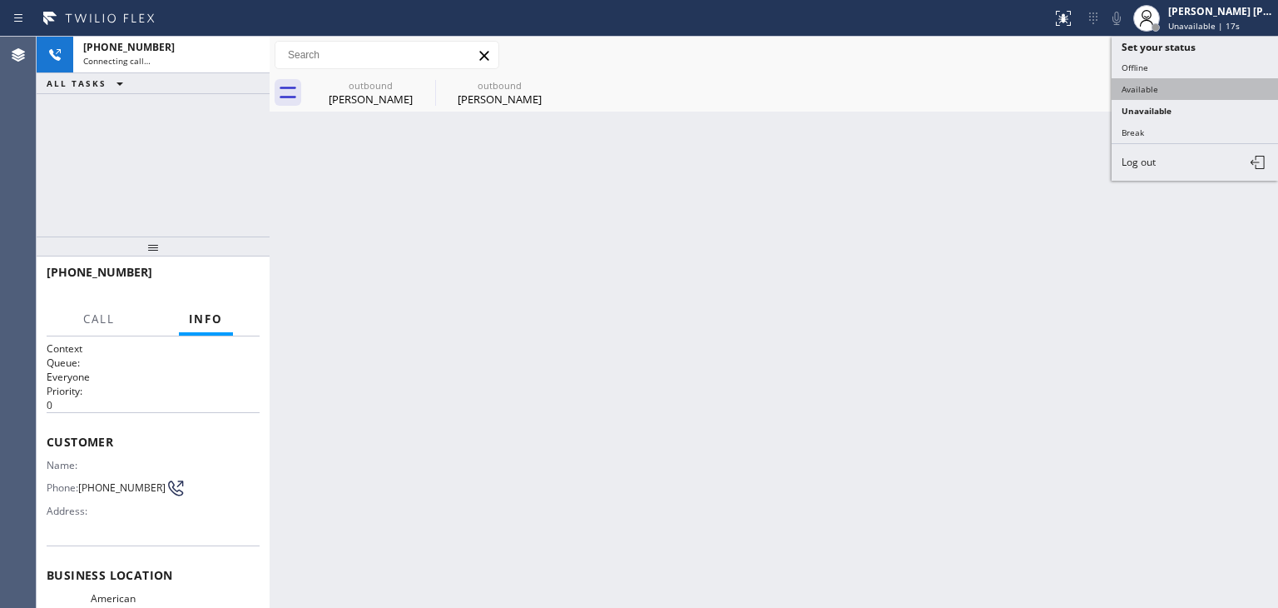
click at [1180, 80] on button "Available" at bounding box center [1195, 89] width 166 height 22
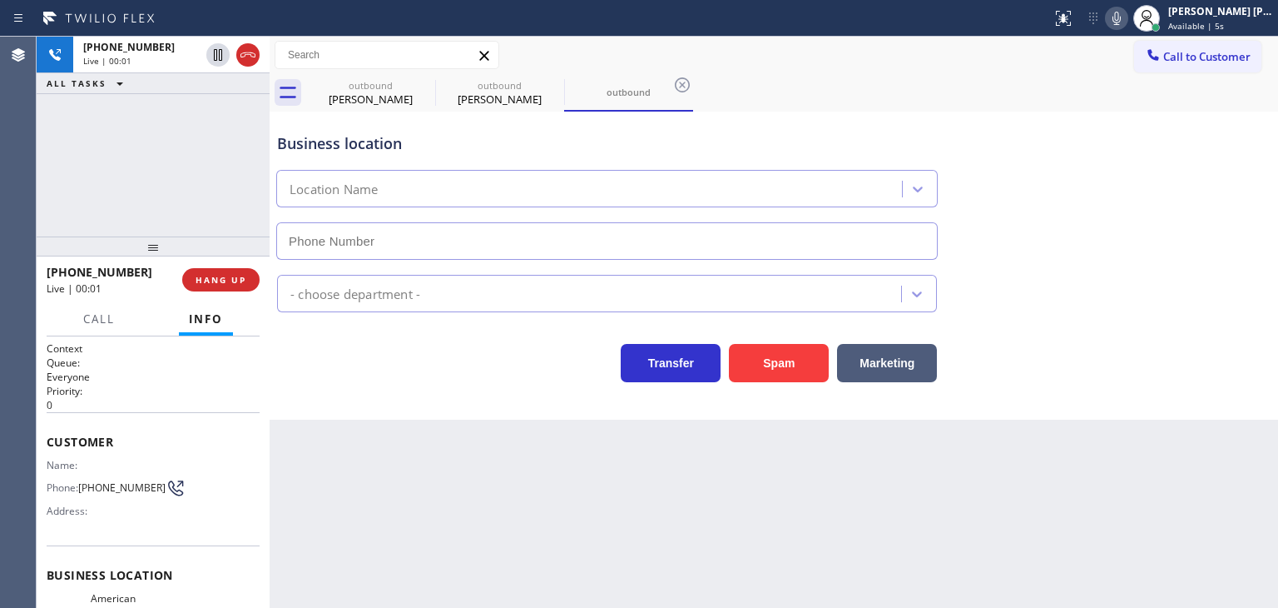
type input "(877) 910-2593"
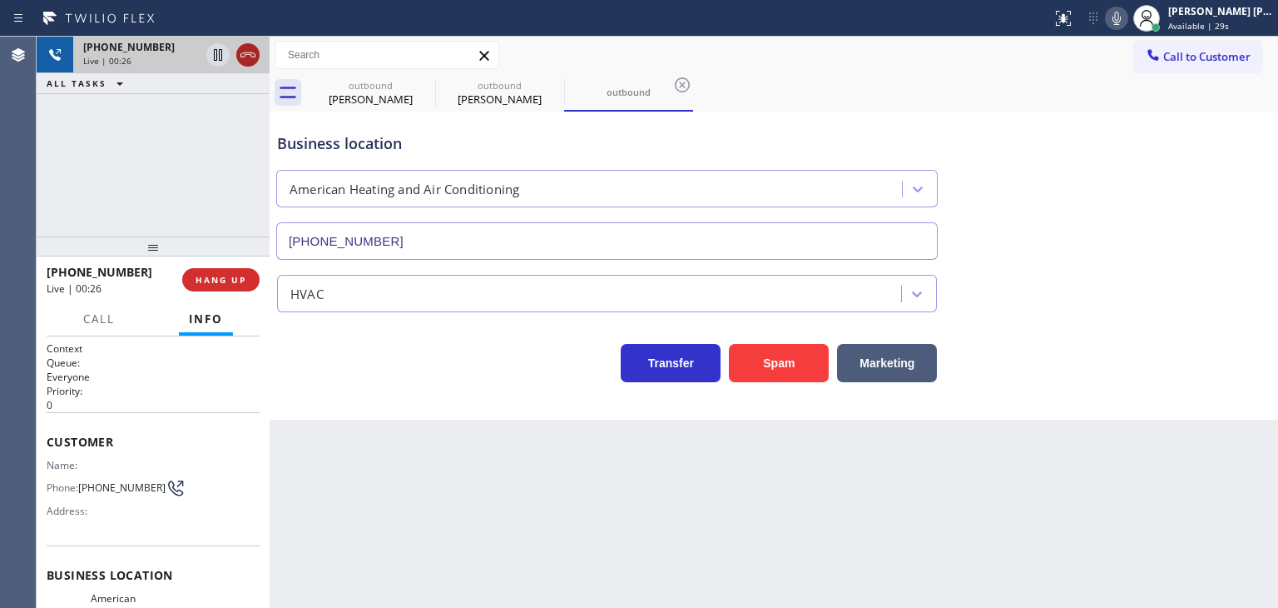
click at [250, 58] on icon at bounding box center [248, 55] width 20 height 20
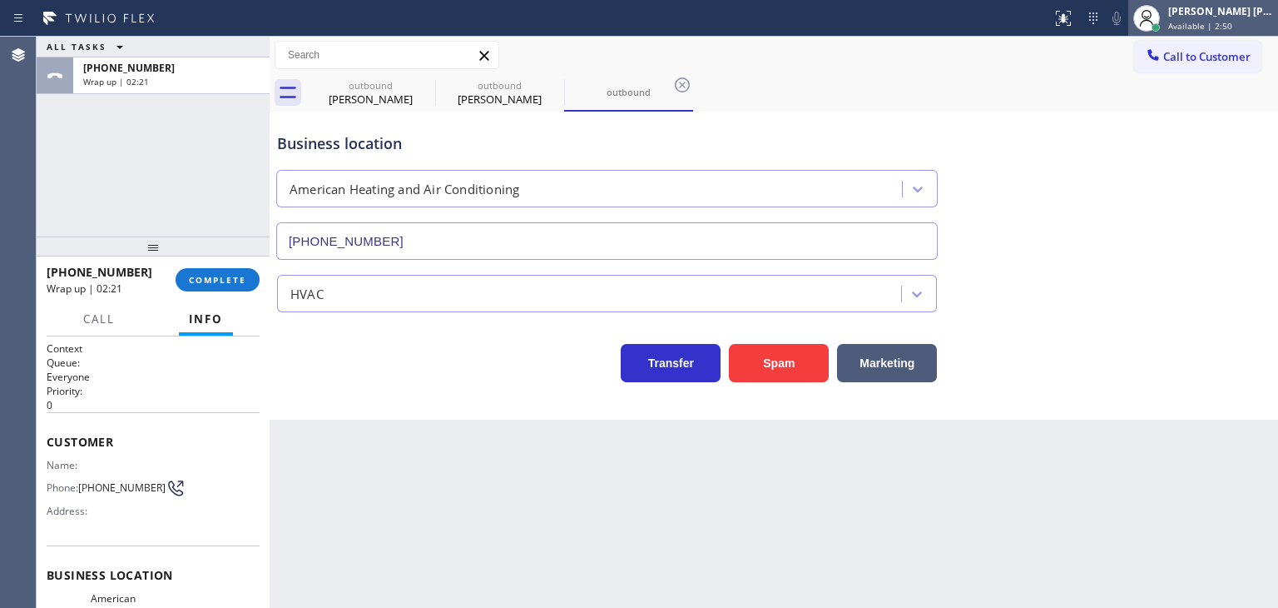
click at [1228, 3] on div "Edel John Suson Available | 2:50" at bounding box center [1221, 17] width 113 height 29
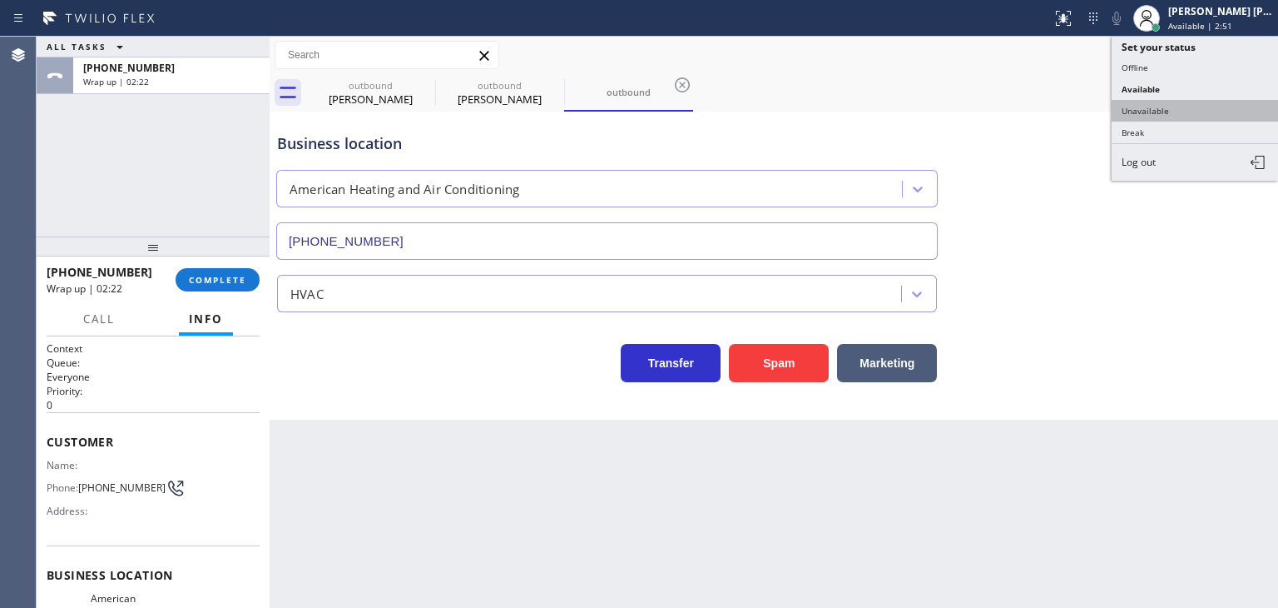
click at [1184, 105] on button "Unavailable" at bounding box center [1195, 111] width 166 height 22
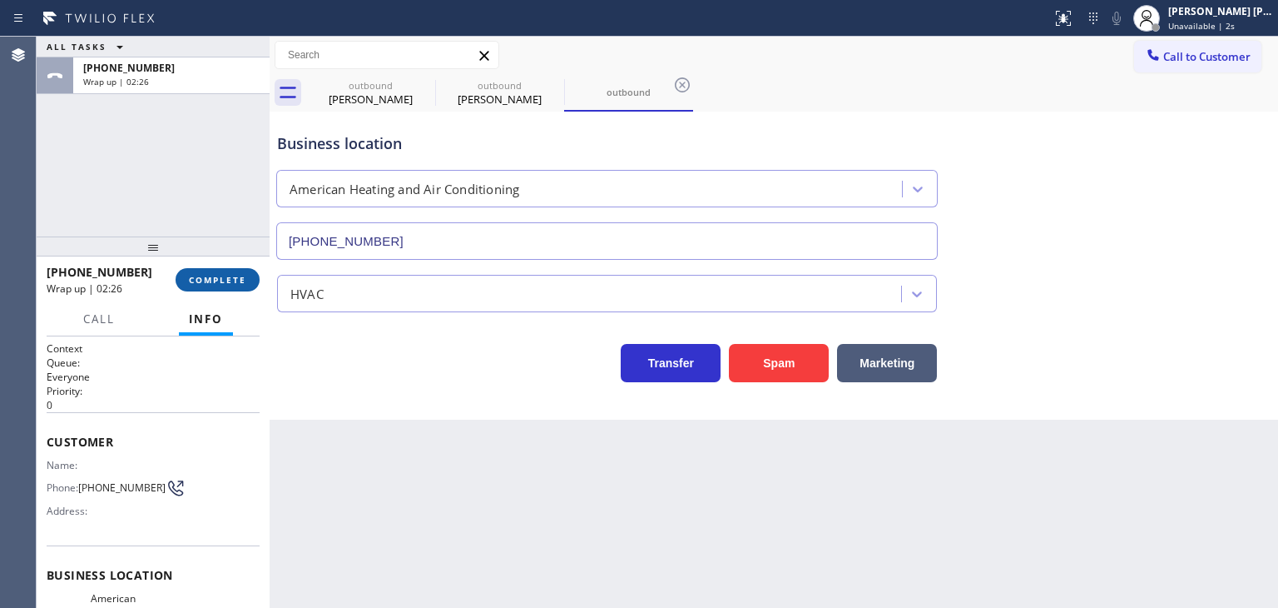
click at [197, 283] on span "COMPLETE" at bounding box center [217, 280] width 57 height 12
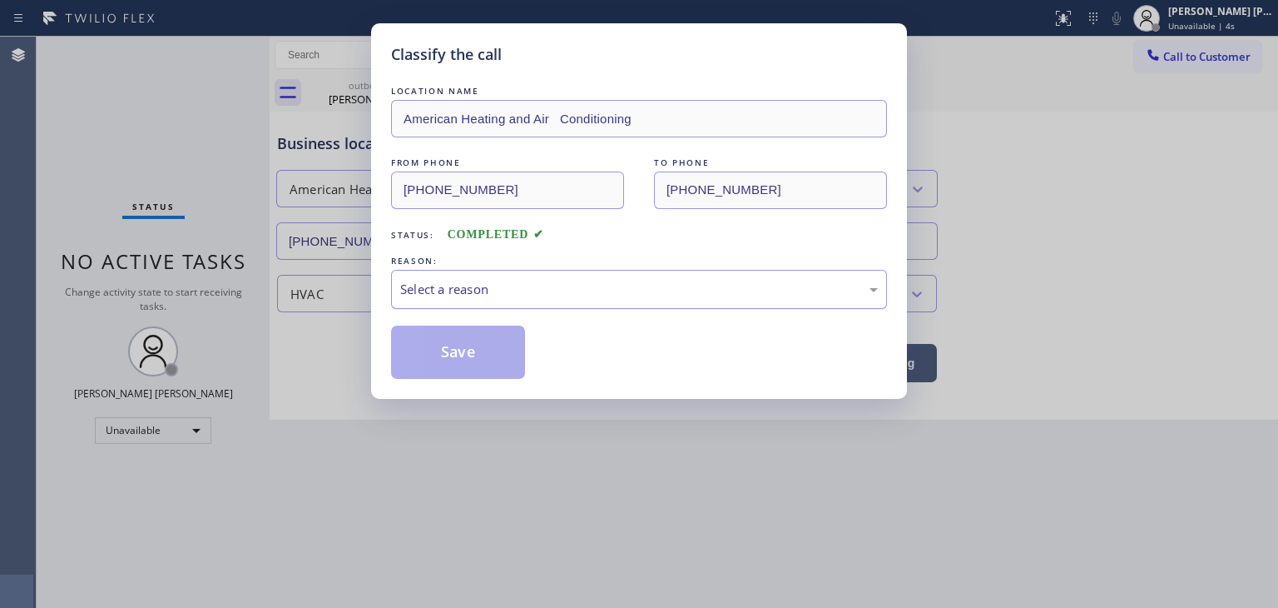
click at [419, 294] on div "Select a reason" at bounding box center [639, 289] width 478 height 19
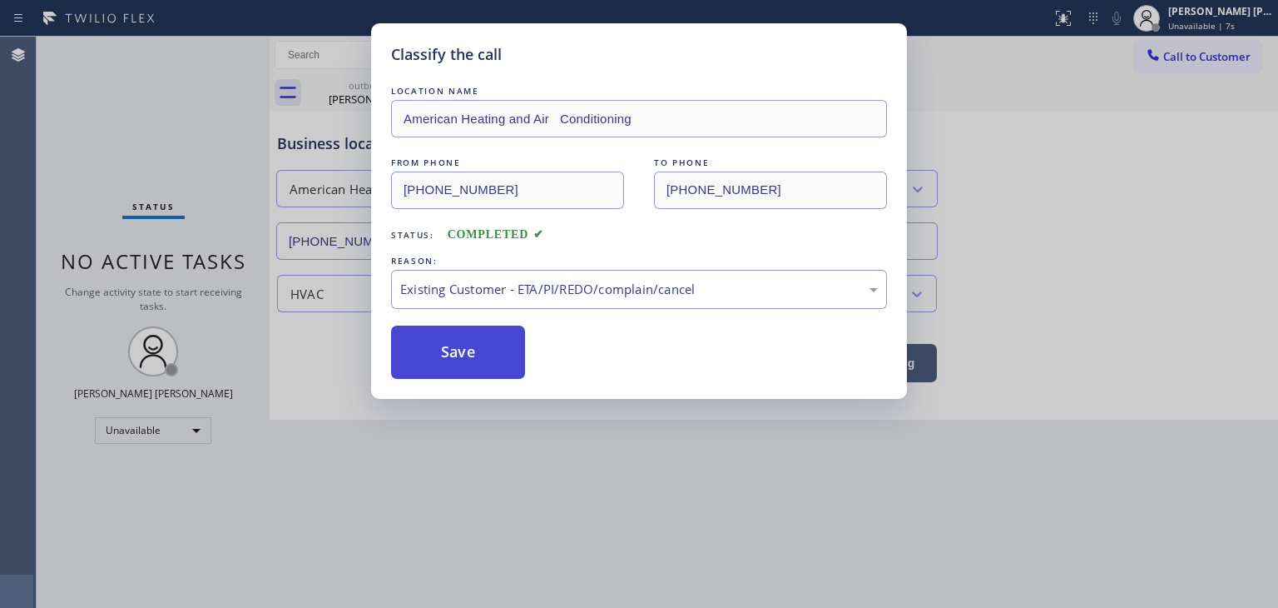
click at [463, 361] on button "Save" at bounding box center [458, 351] width 134 height 53
type input "(323) 641-4970"
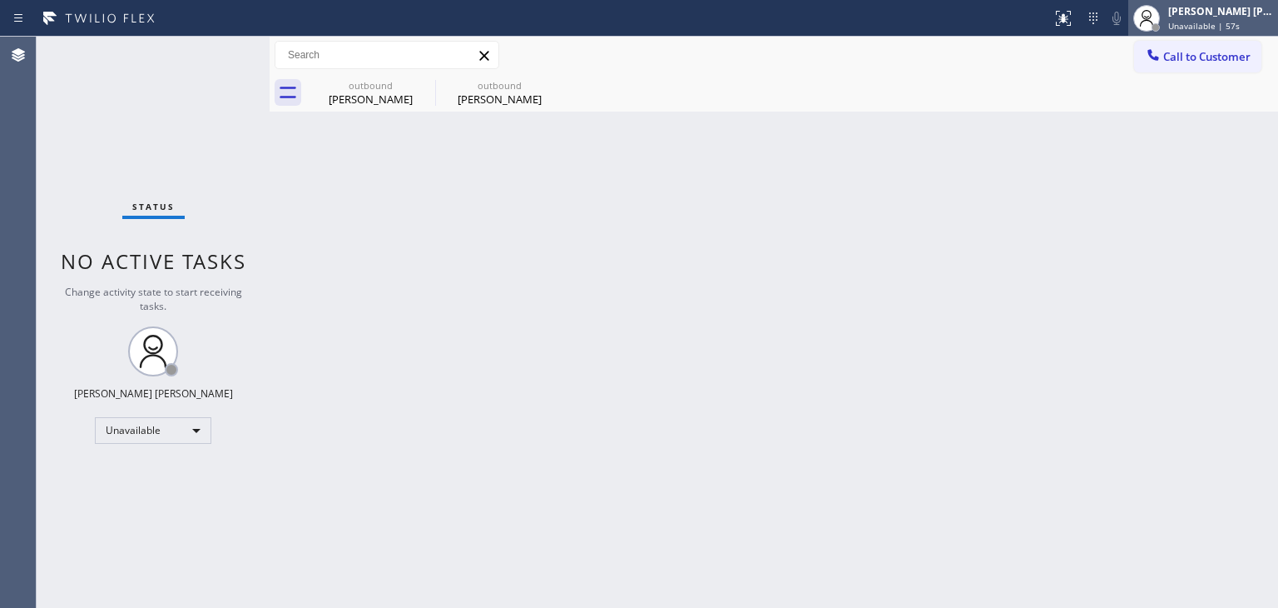
click at [1230, 11] on div "[PERSON_NAME] [PERSON_NAME]" at bounding box center [1220, 11] width 105 height 14
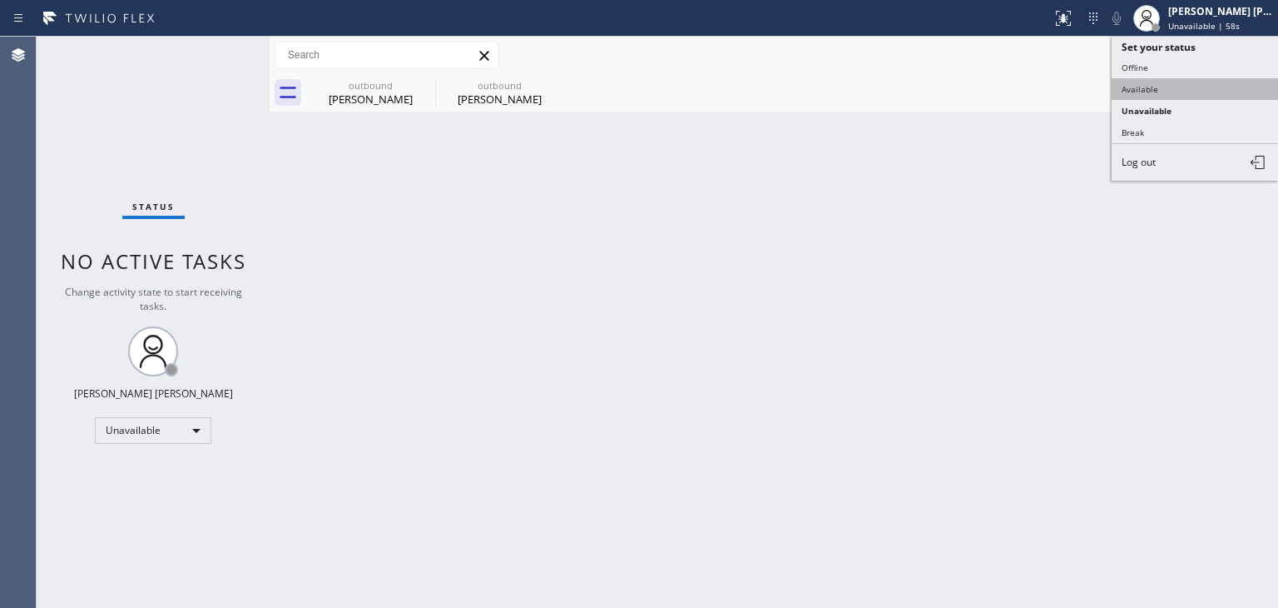
click at [1169, 87] on button "Available" at bounding box center [1195, 89] width 166 height 22
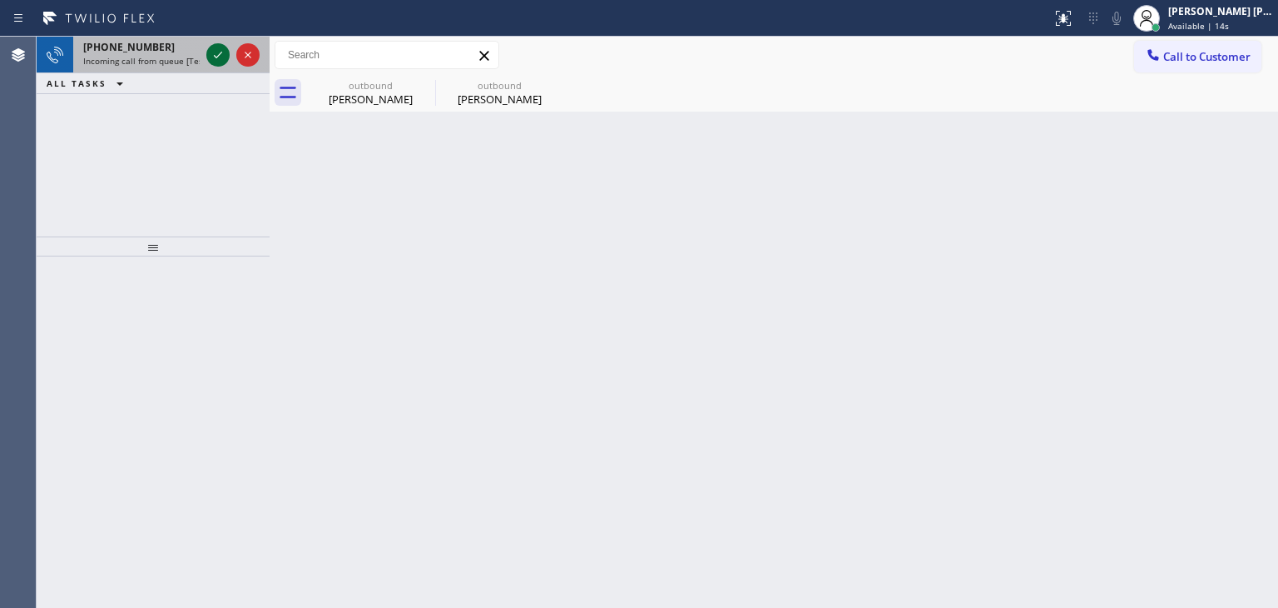
click at [217, 58] on icon at bounding box center [218, 55] width 20 height 20
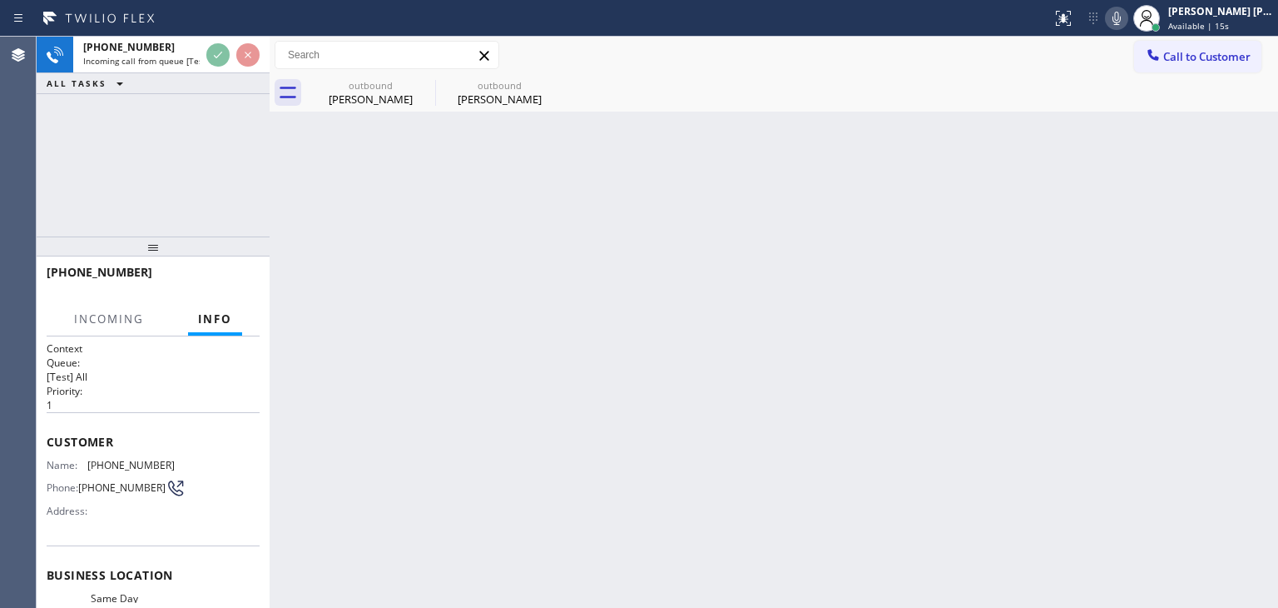
scroll to position [166, 0]
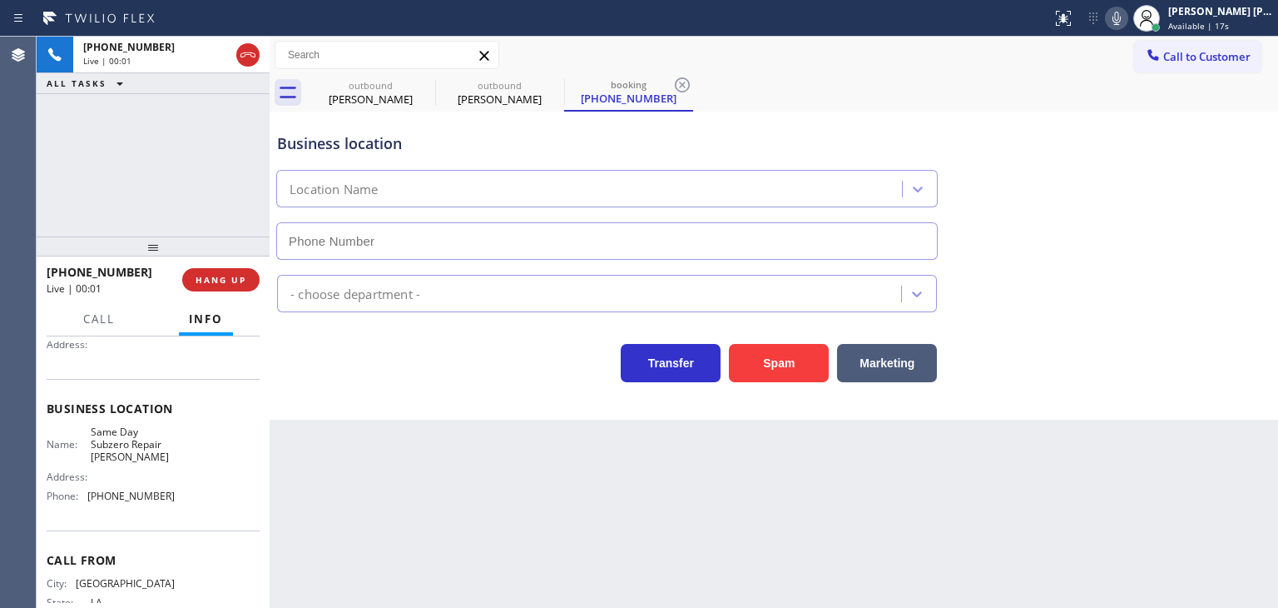
type input "(240) 407-1963"
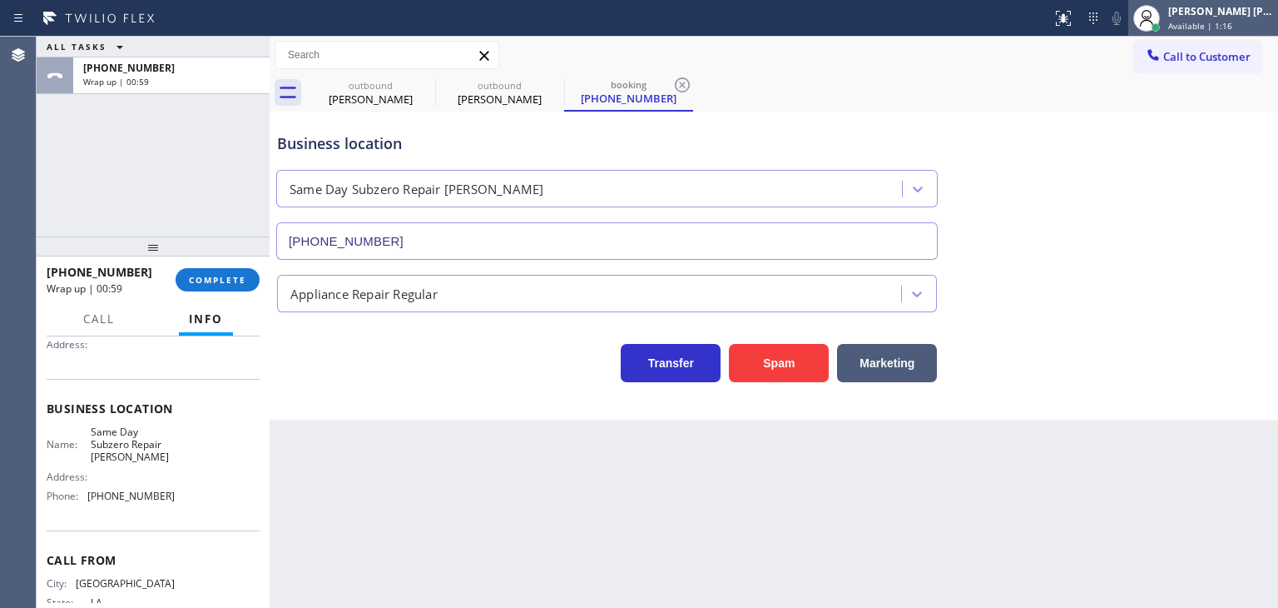
click at [1232, 24] on span "Available | 1:16" at bounding box center [1200, 26] width 64 height 12
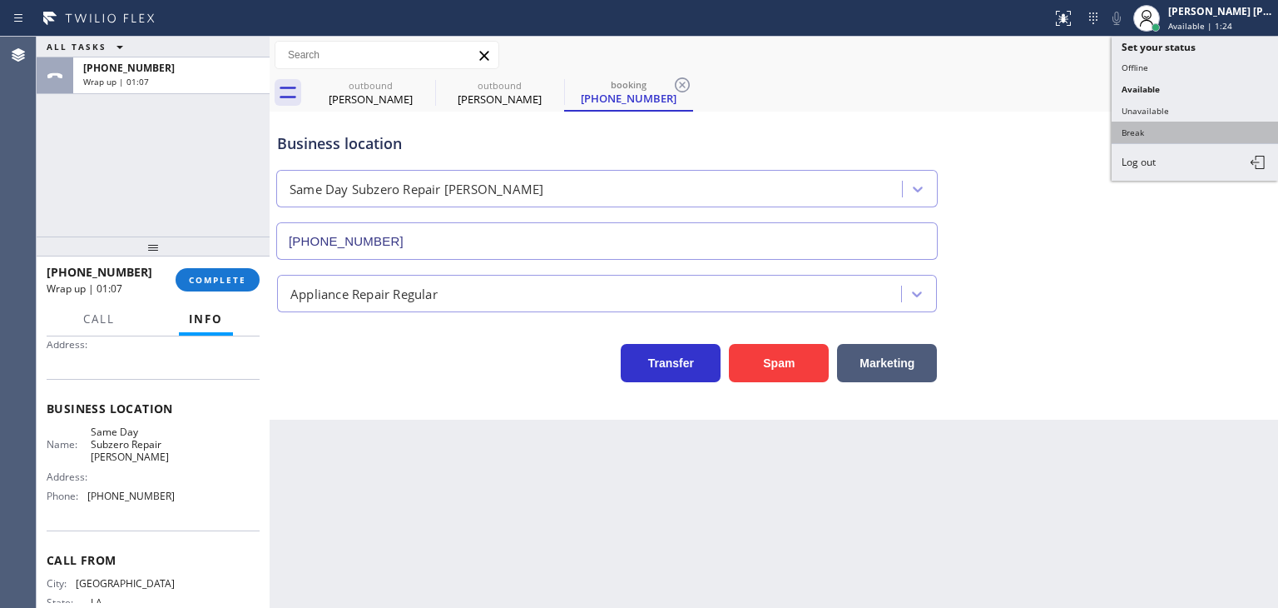
click at [1163, 130] on button "Break" at bounding box center [1195, 133] width 166 height 22
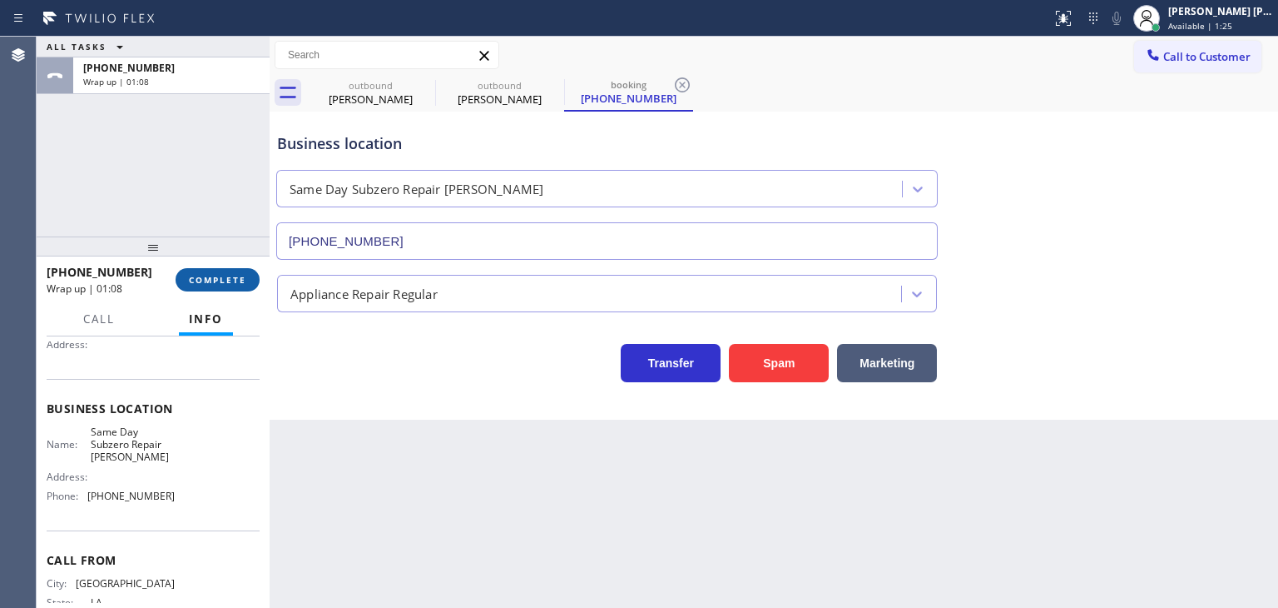
click at [231, 284] on span "COMPLETE" at bounding box center [217, 280] width 57 height 12
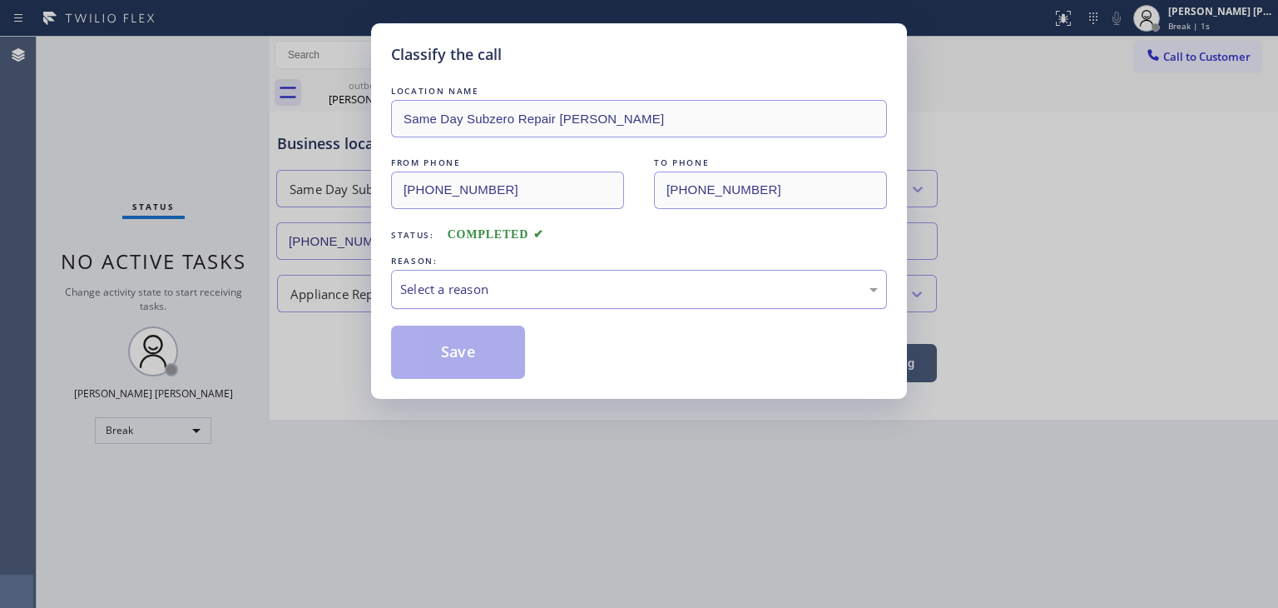
click at [518, 304] on div "Select a reason" at bounding box center [639, 289] width 496 height 39
click at [466, 353] on button "Save" at bounding box center [458, 351] width 134 height 53
type input "(323) 641-4970"
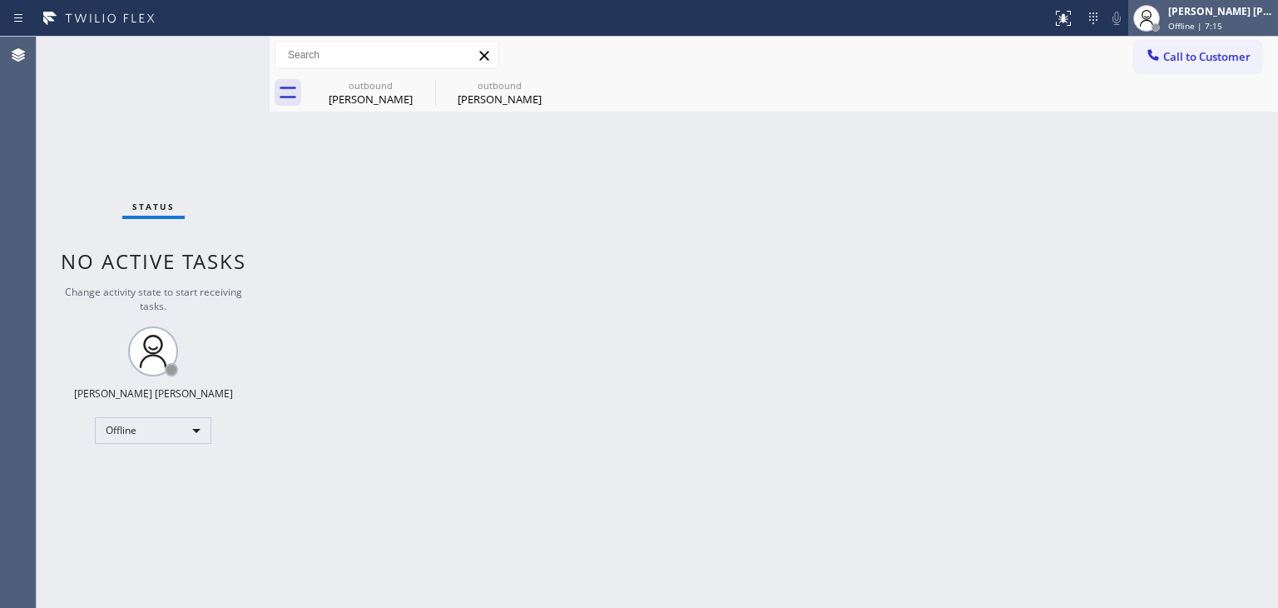
click at [1223, 27] on span "Offline | 7:15" at bounding box center [1195, 26] width 54 height 12
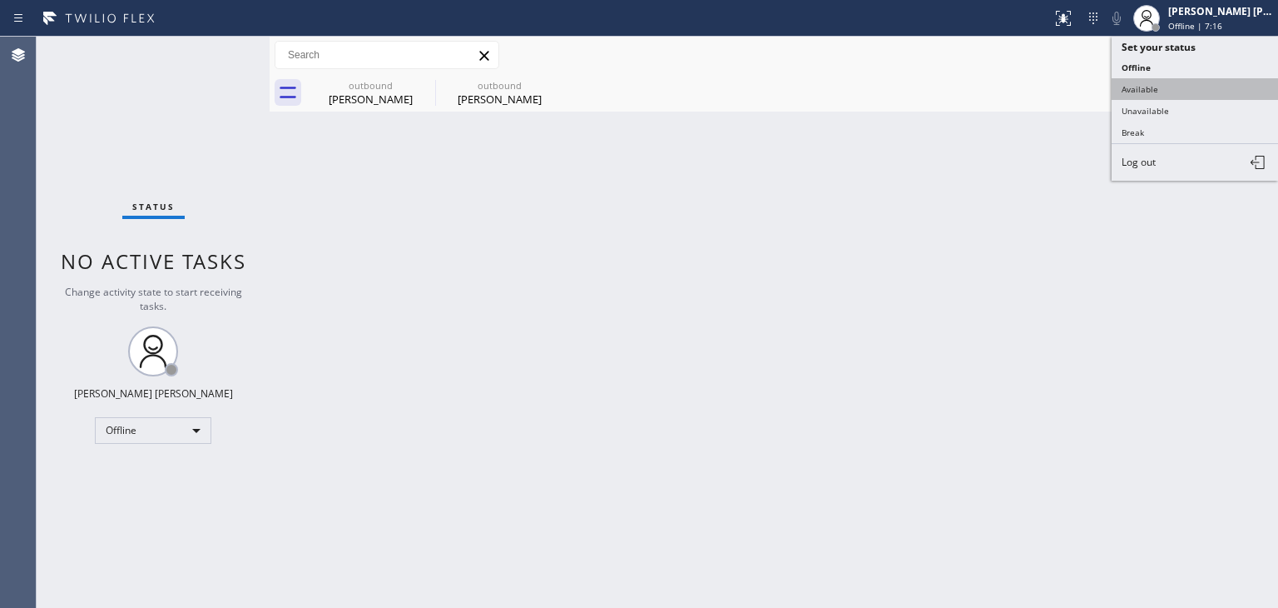
click at [1173, 95] on button "Available" at bounding box center [1195, 89] width 166 height 22
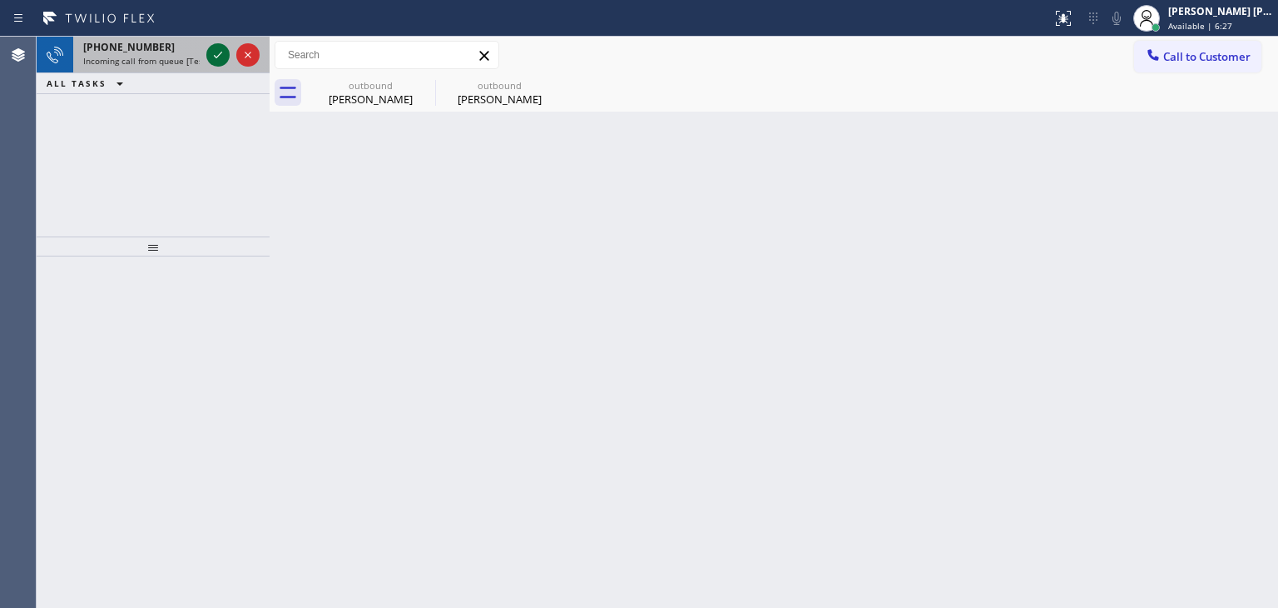
click at [211, 52] on icon at bounding box center [218, 55] width 20 height 20
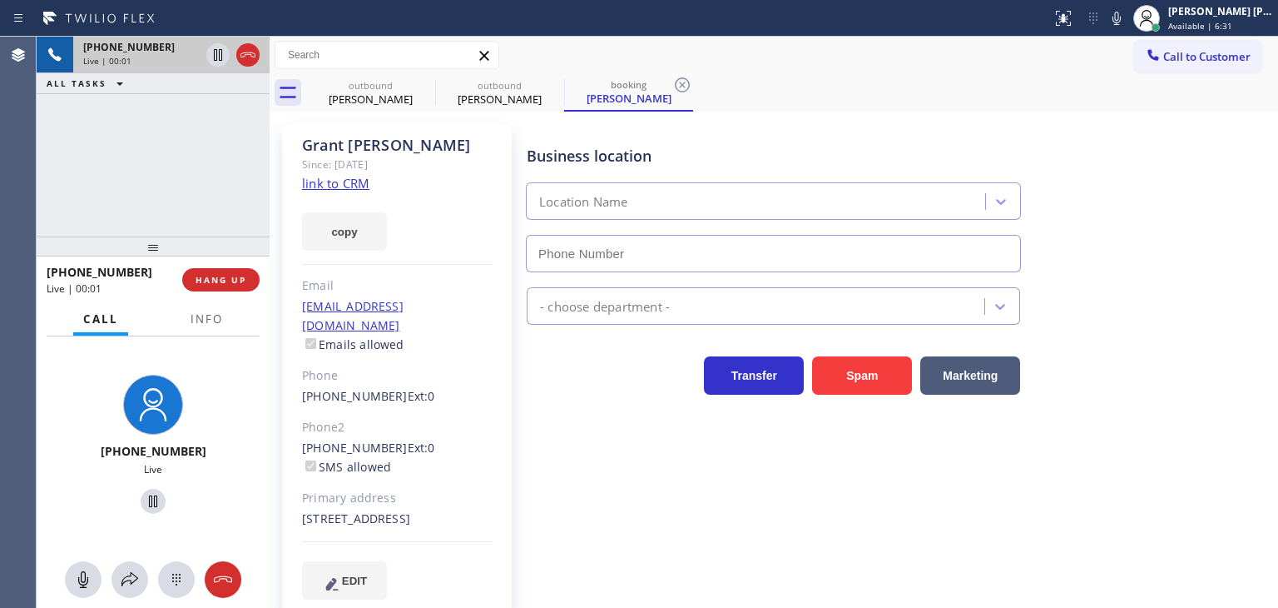
type input "[PHONE_NUMBER]"
click at [330, 186] on link "link to CRM" at bounding box center [335, 183] width 67 height 17
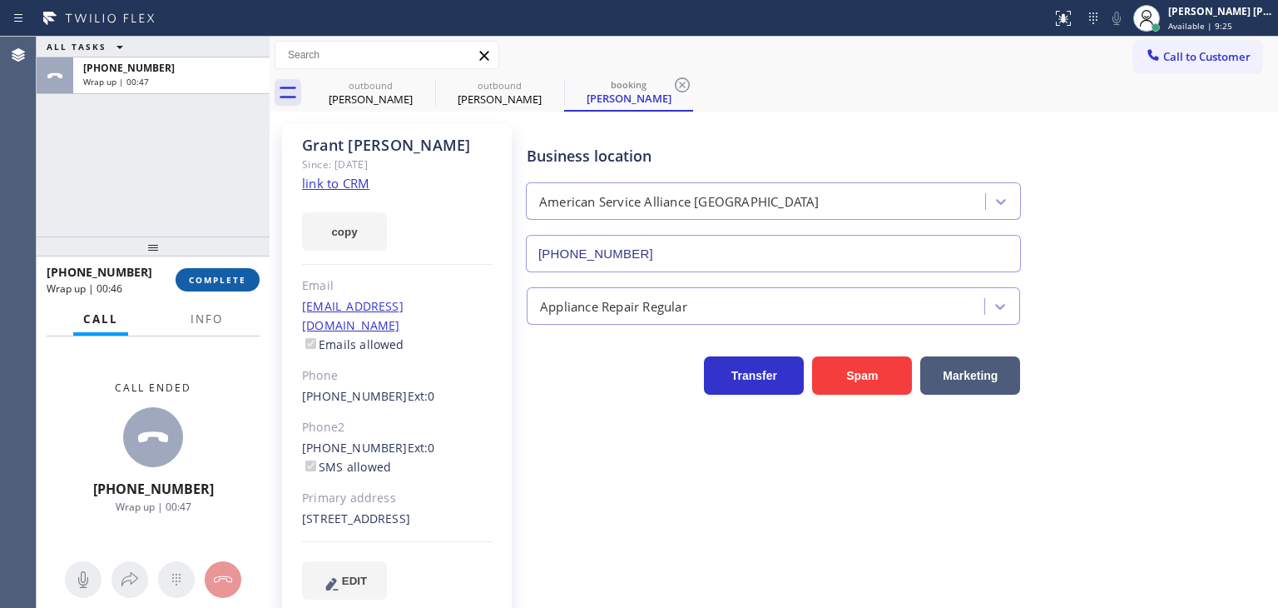
click at [212, 286] on button "COMPLETE" at bounding box center [218, 279] width 84 height 23
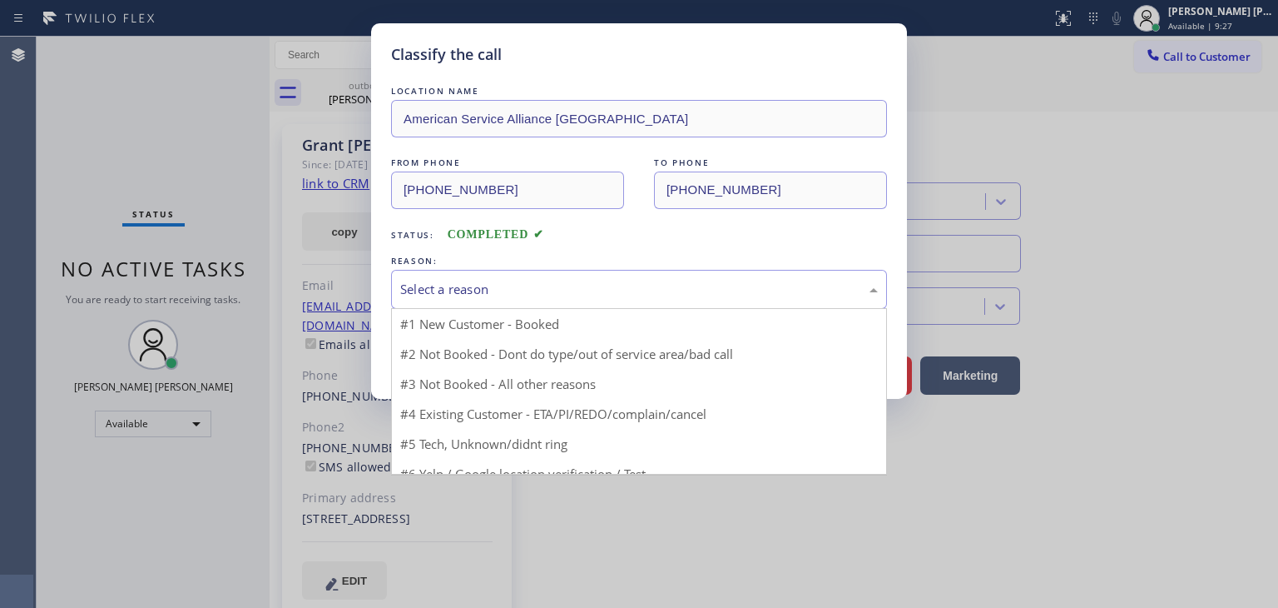
click at [439, 285] on div "Select a reason" at bounding box center [639, 289] width 478 height 19
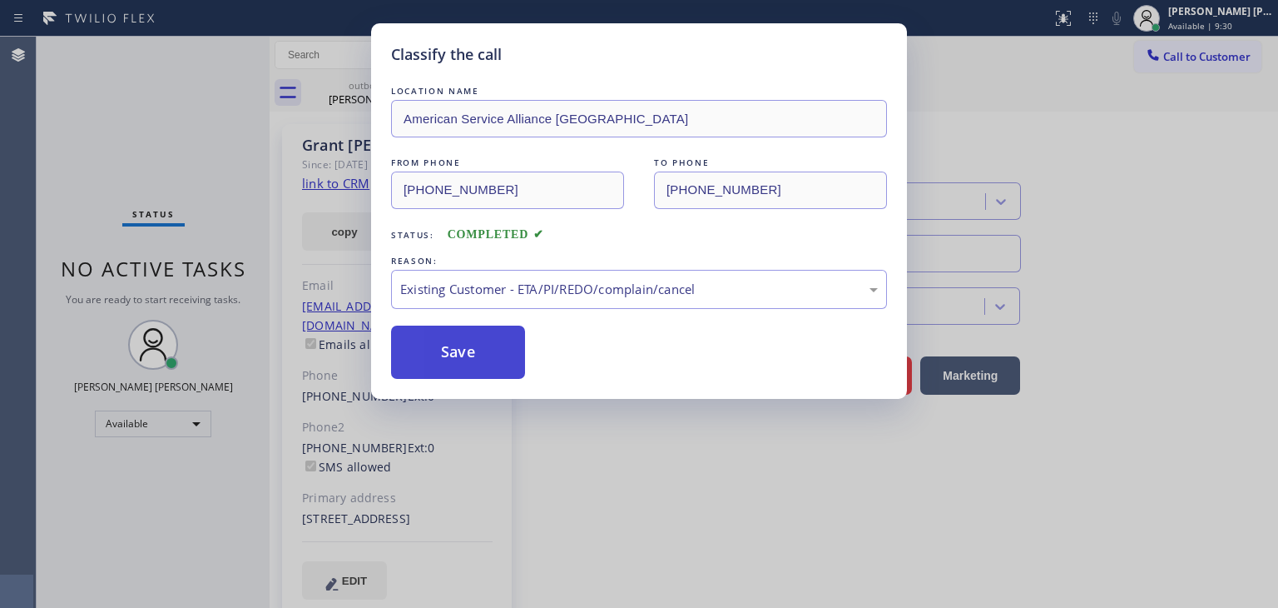
click at [484, 366] on button "Save" at bounding box center [458, 351] width 134 height 53
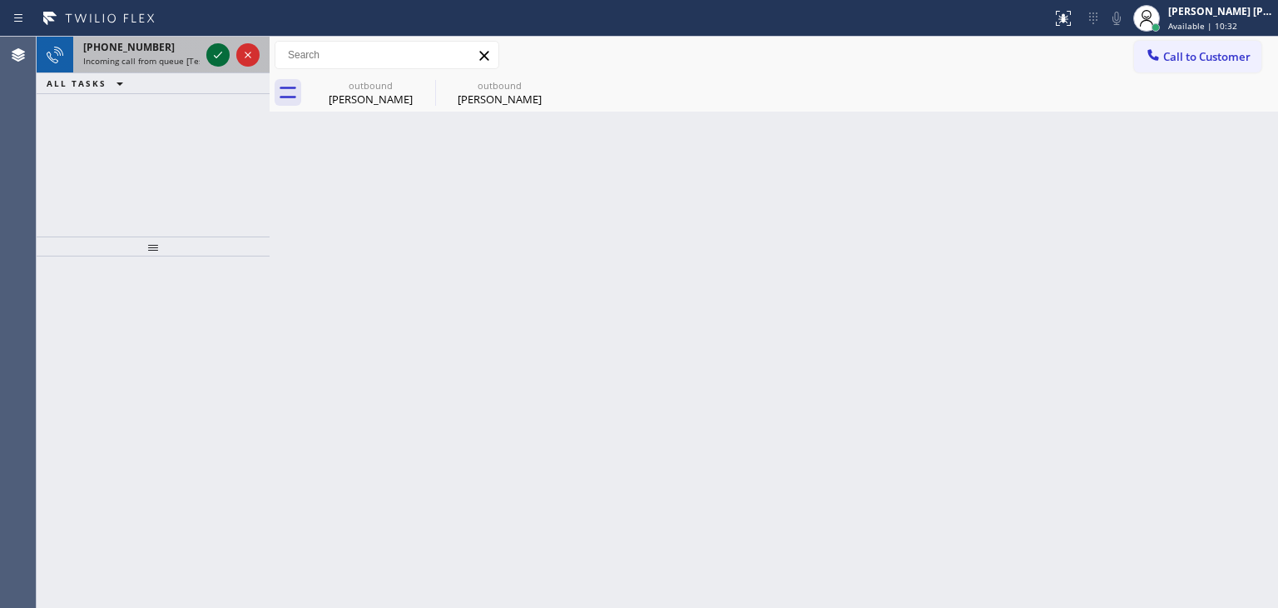
click at [220, 59] on icon at bounding box center [218, 55] width 20 height 20
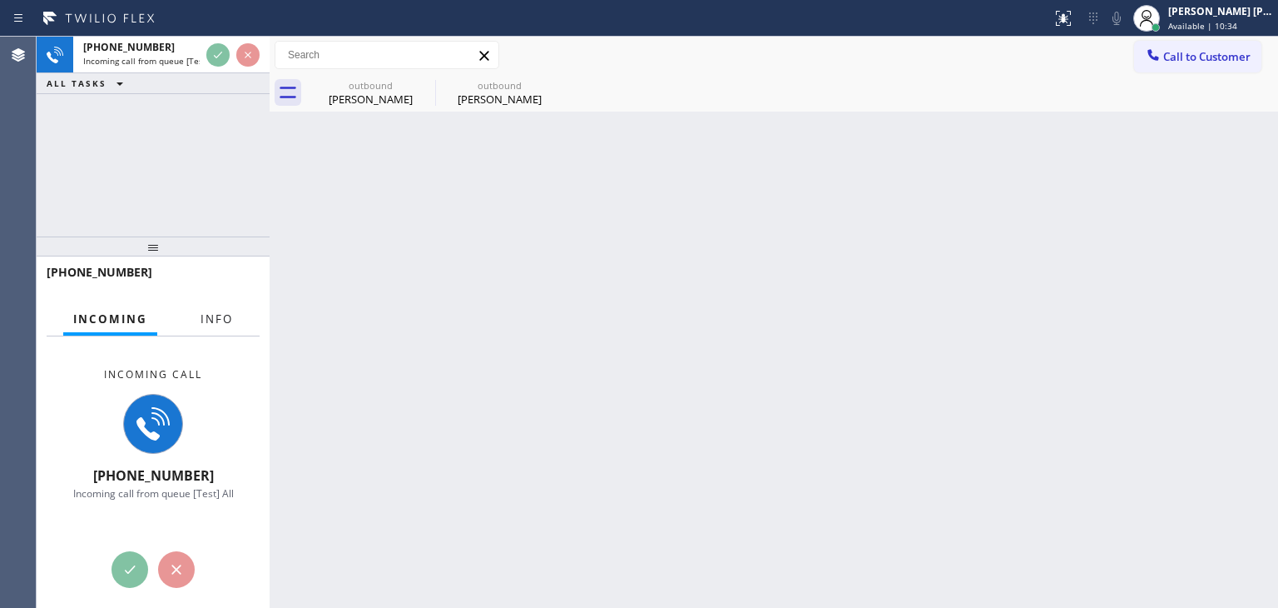
click at [201, 324] on span "Info" at bounding box center [217, 318] width 32 height 15
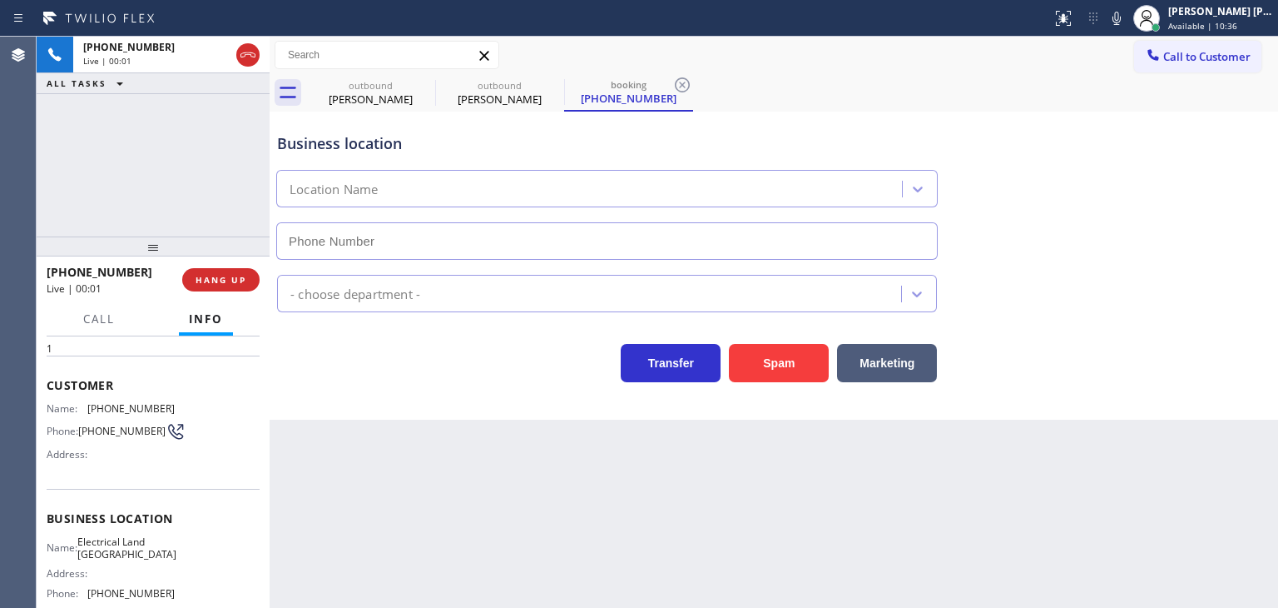
scroll to position [83, 0]
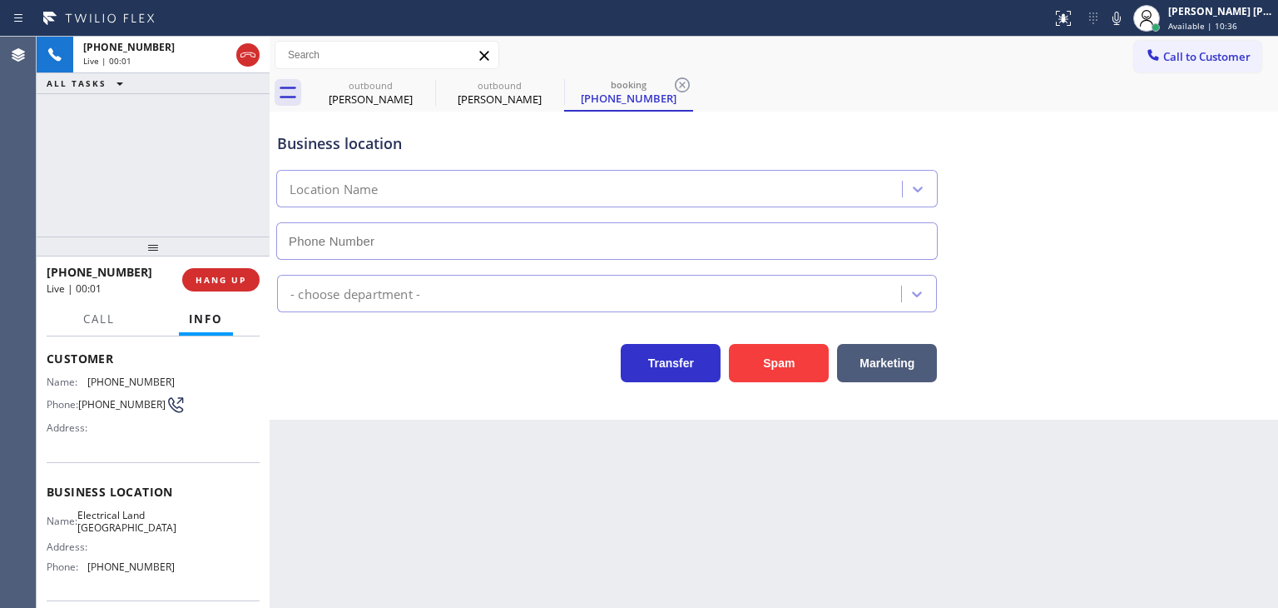
type input "[PHONE_NUMBER]"
click at [1121, 24] on icon at bounding box center [1117, 18] width 8 height 13
click at [1127, 27] on icon at bounding box center [1117, 18] width 20 height 20
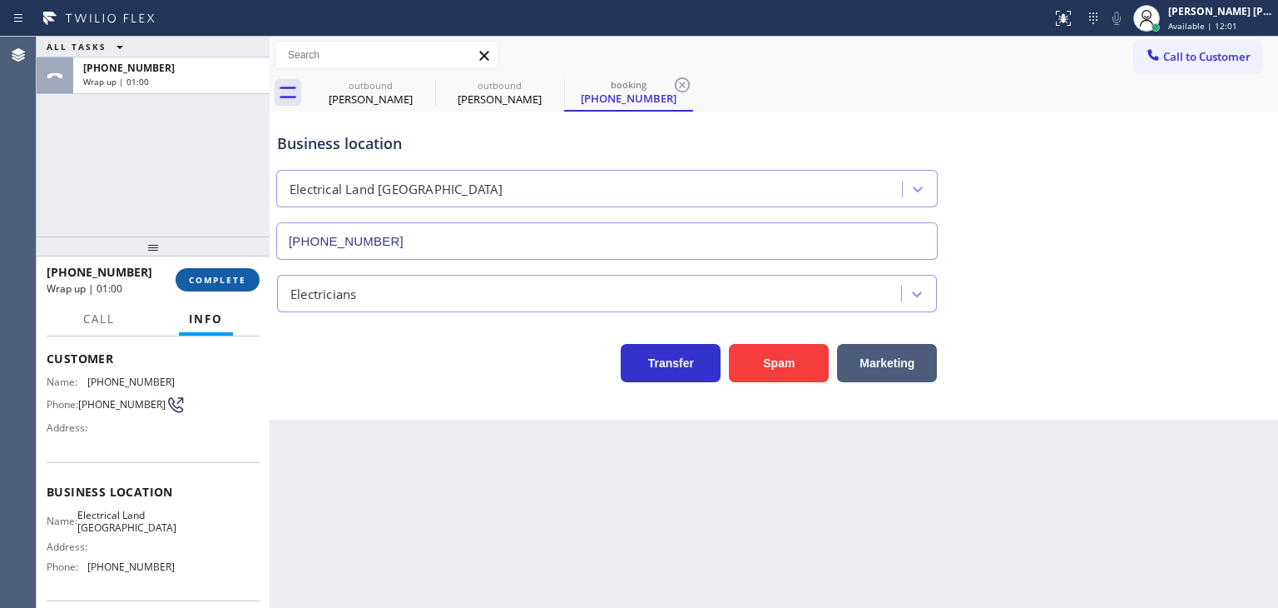
click at [213, 282] on span "COMPLETE" at bounding box center [217, 280] width 57 height 12
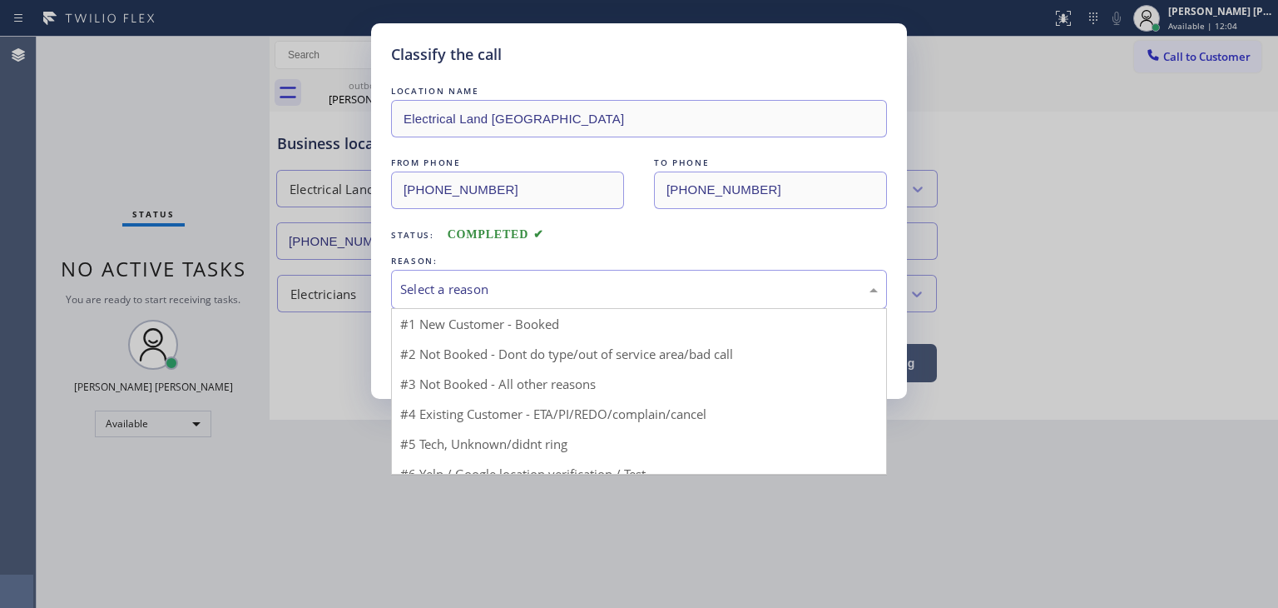
click at [526, 291] on div "Select a reason" at bounding box center [639, 289] width 478 height 19
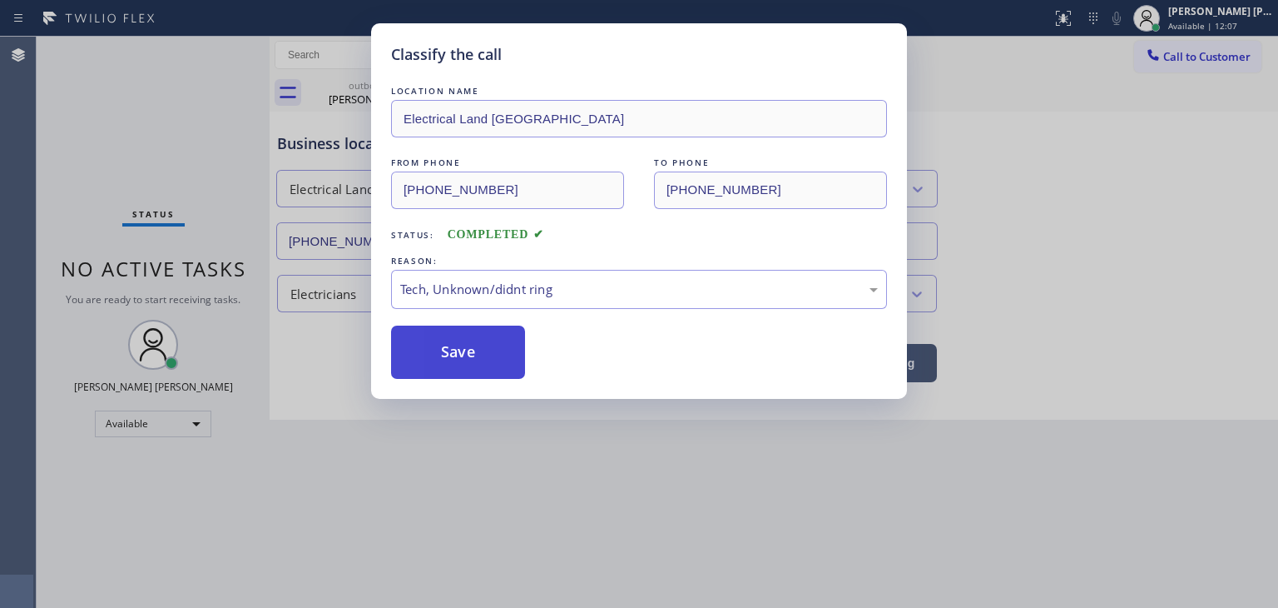
click at [480, 358] on button "Save" at bounding box center [458, 351] width 134 height 53
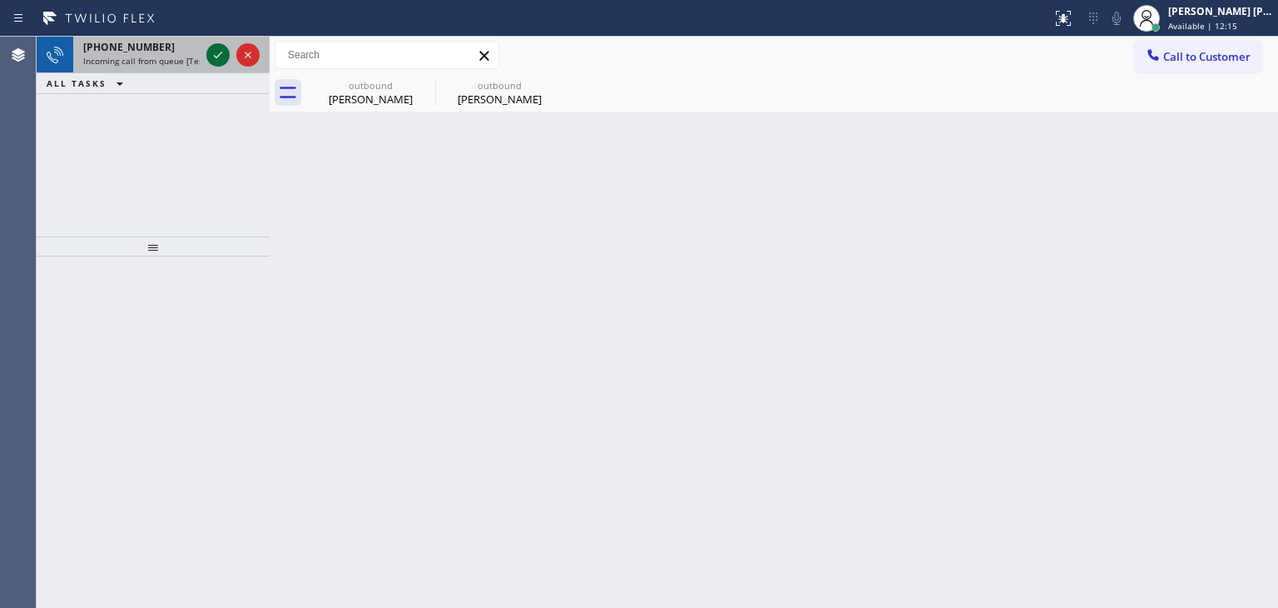
click at [211, 57] on icon at bounding box center [218, 55] width 20 height 20
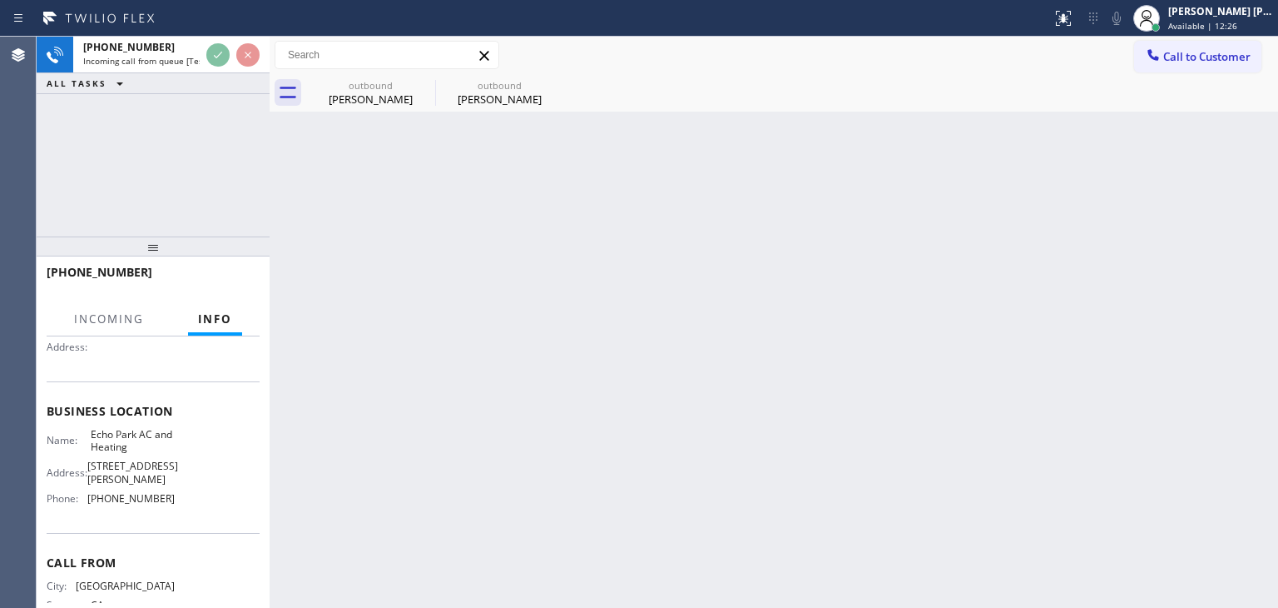
scroll to position [166, 0]
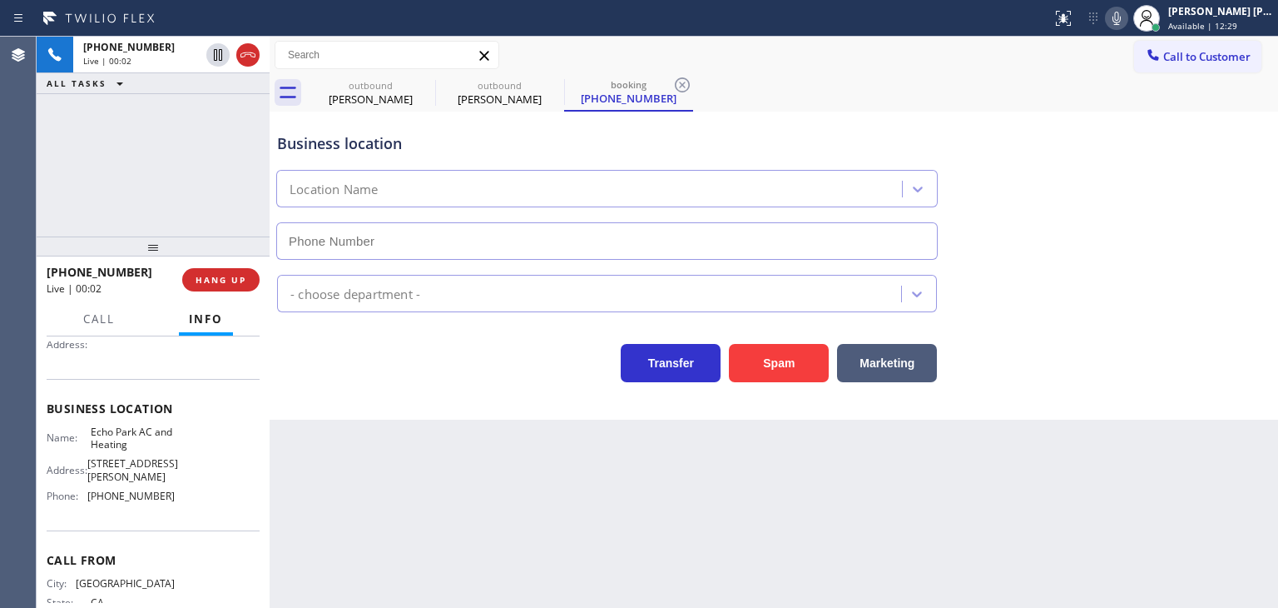
type input "[PHONE_NUMBER]"
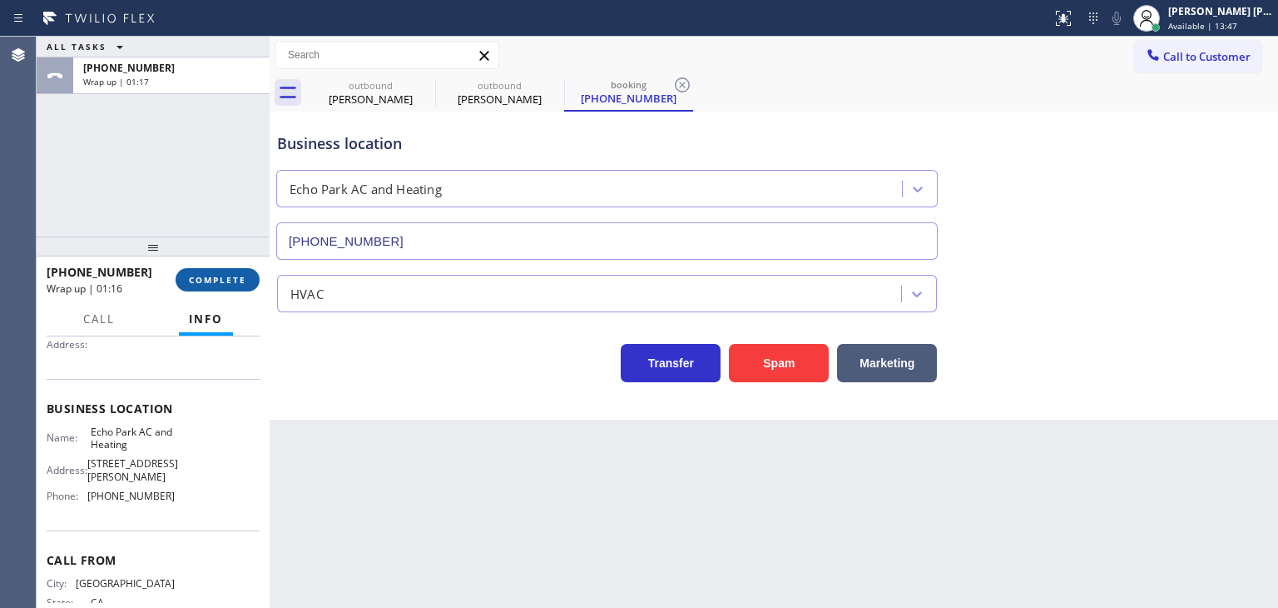
click at [225, 273] on button "COMPLETE" at bounding box center [218, 279] width 84 height 23
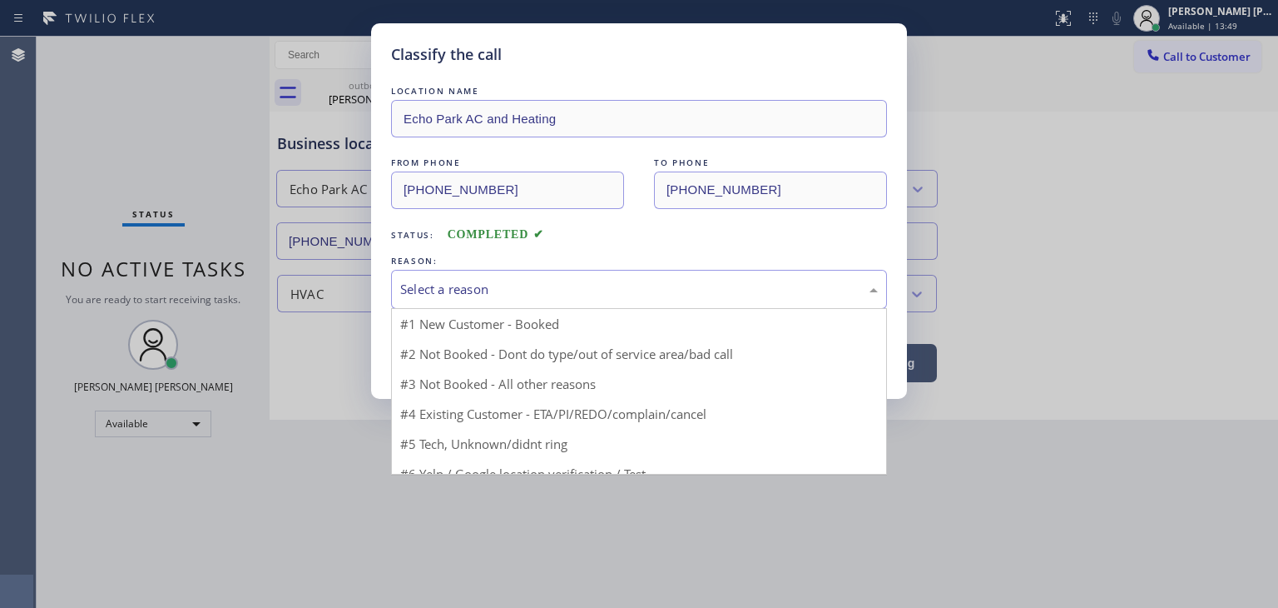
click at [463, 290] on div "Select a reason" at bounding box center [639, 289] width 478 height 19
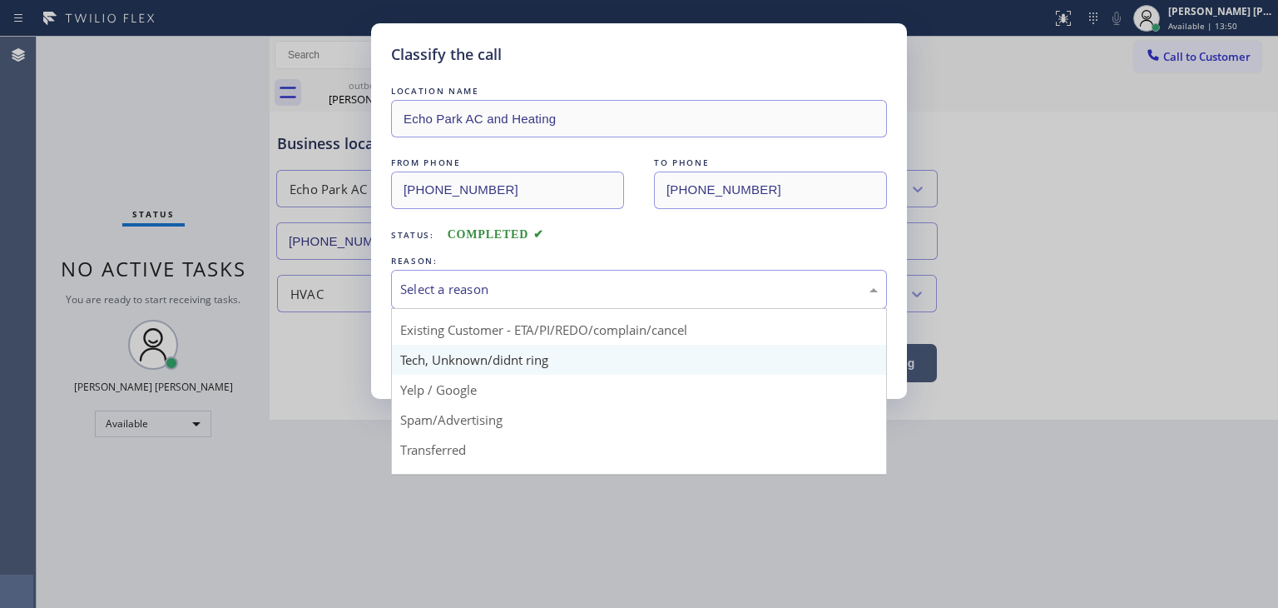
scroll to position [83, 0]
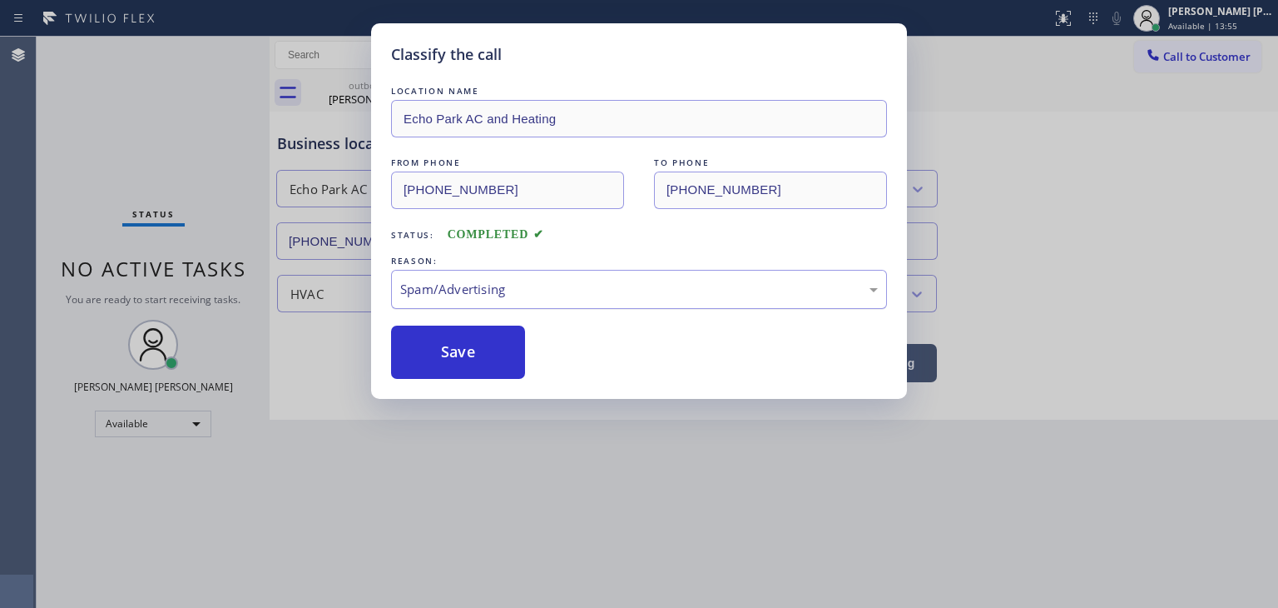
click at [475, 298] on div "Spam/Advertising" at bounding box center [639, 289] width 496 height 39
click at [450, 350] on button "Save" at bounding box center [458, 351] width 134 height 53
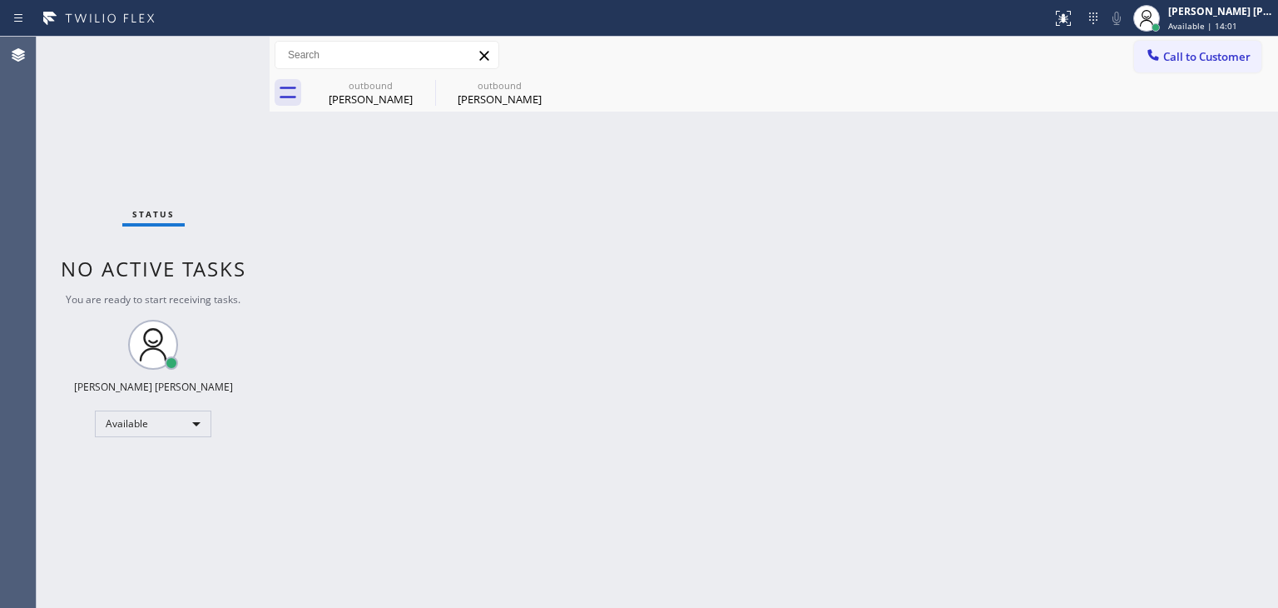
click at [213, 50] on div "Status No active tasks You are ready to start receiving tasks. [PERSON_NAME] [P…" at bounding box center [153, 322] width 233 height 571
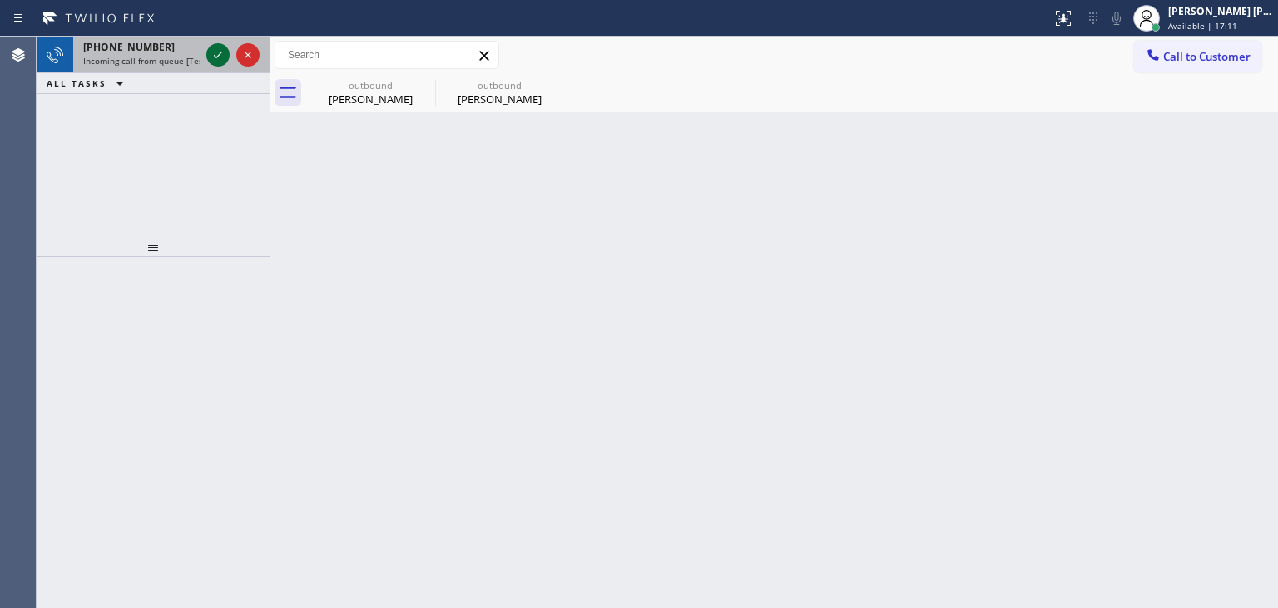
click at [216, 52] on icon at bounding box center [218, 55] width 20 height 20
click at [230, 64] on div at bounding box center [233, 55] width 60 height 37
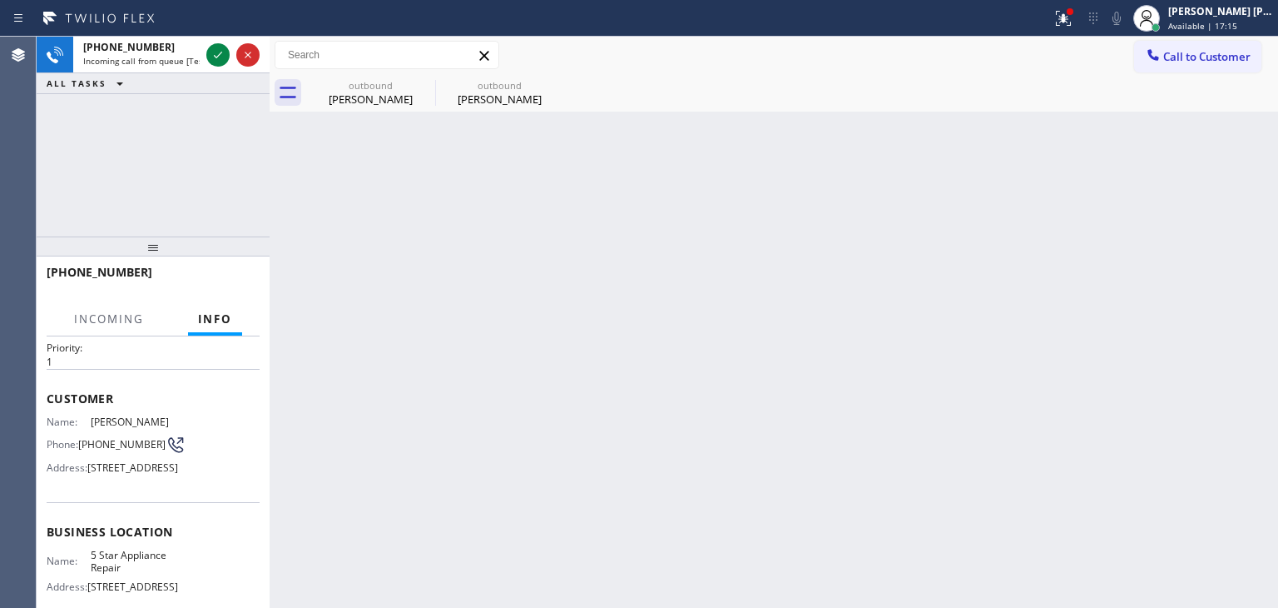
scroll to position [83, 0]
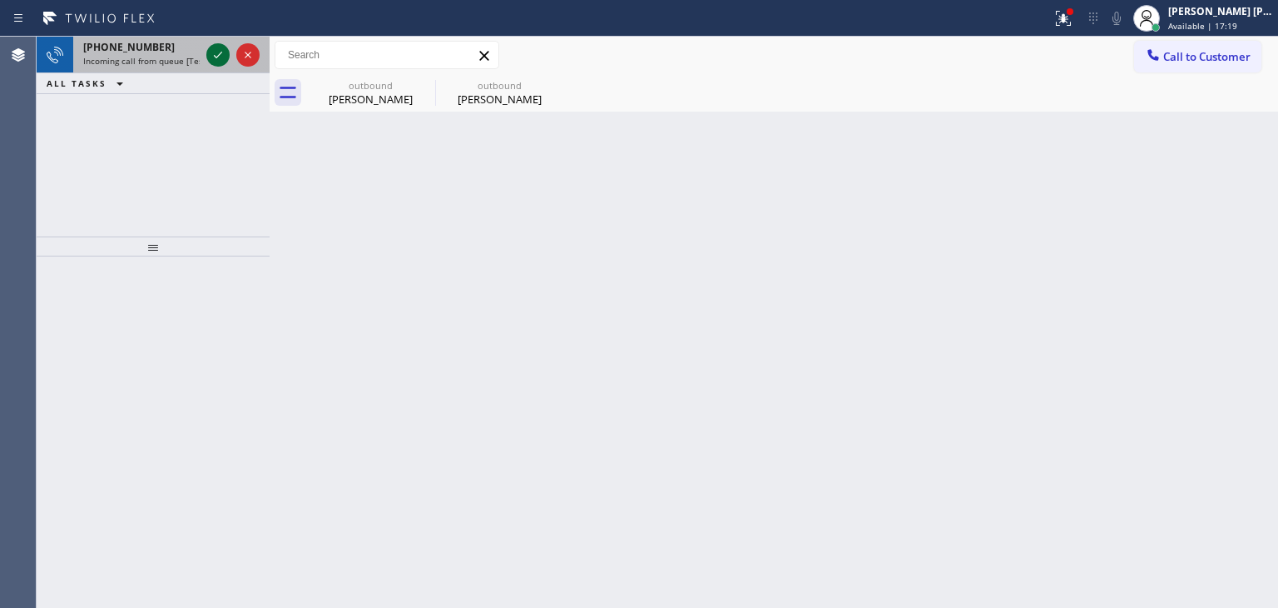
click at [226, 64] on icon at bounding box center [218, 55] width 20 height 20
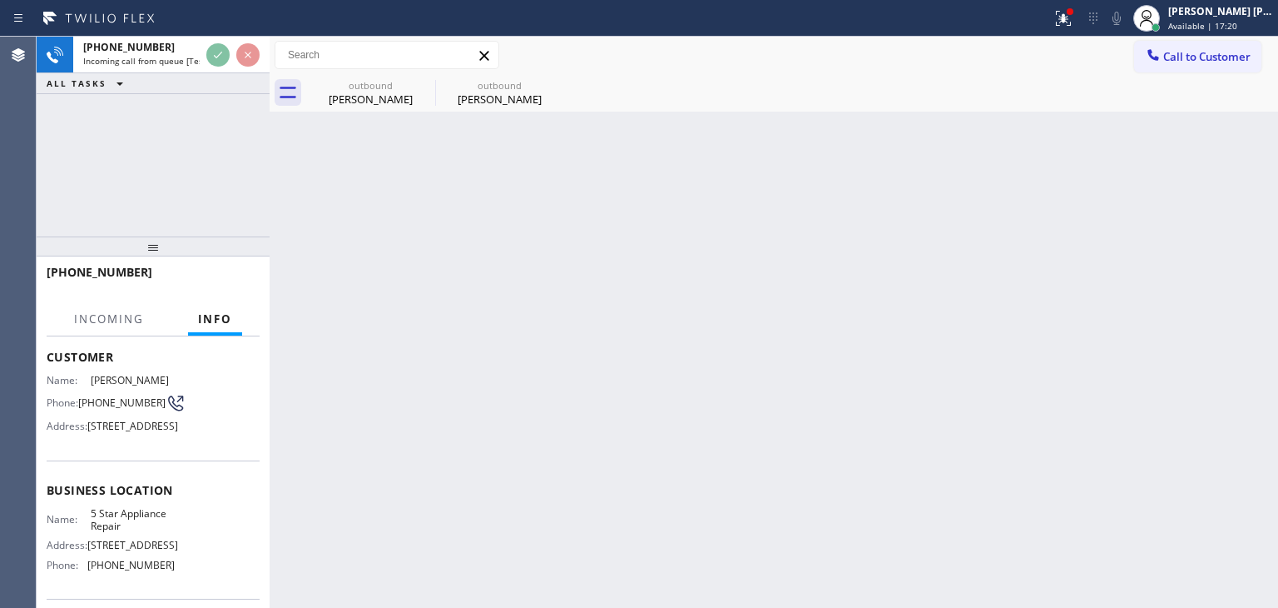
scroll to position [166, 0]
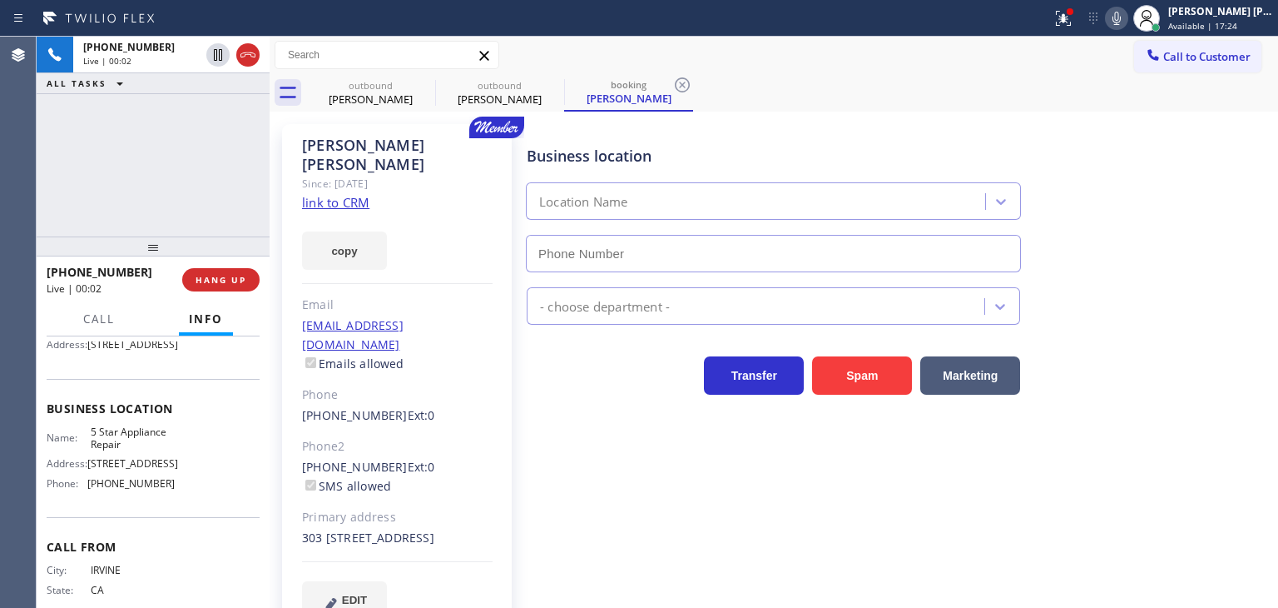
type input "[PHONE_NUMBER]"
click at [343, 194] on link "link to CRM" at bounding box center [335, 202] width 67 height 17
click at [1127, 19] on icon at bounding box center [1117, 18] width 20 height 20
click at [1238, 21] on span "Available | 18:42" at bounding box center [1202, 26] width 69 height 12
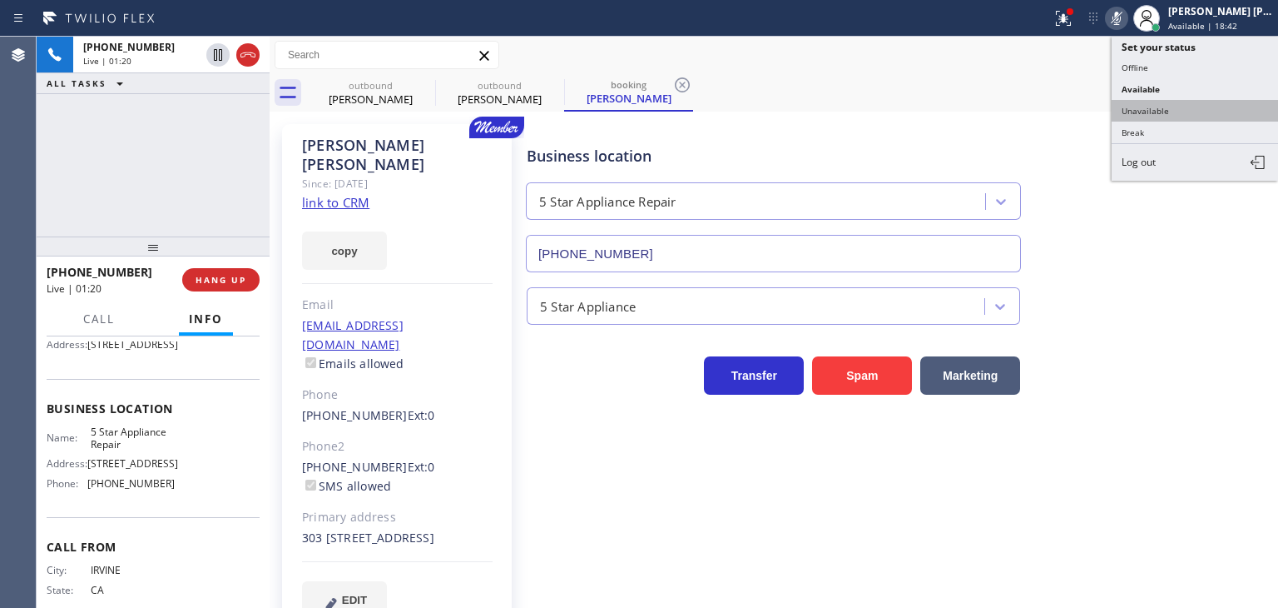
click at [1166, 106] on button "Unavailable" at bounding box center [1195, 111] width 166 height 22
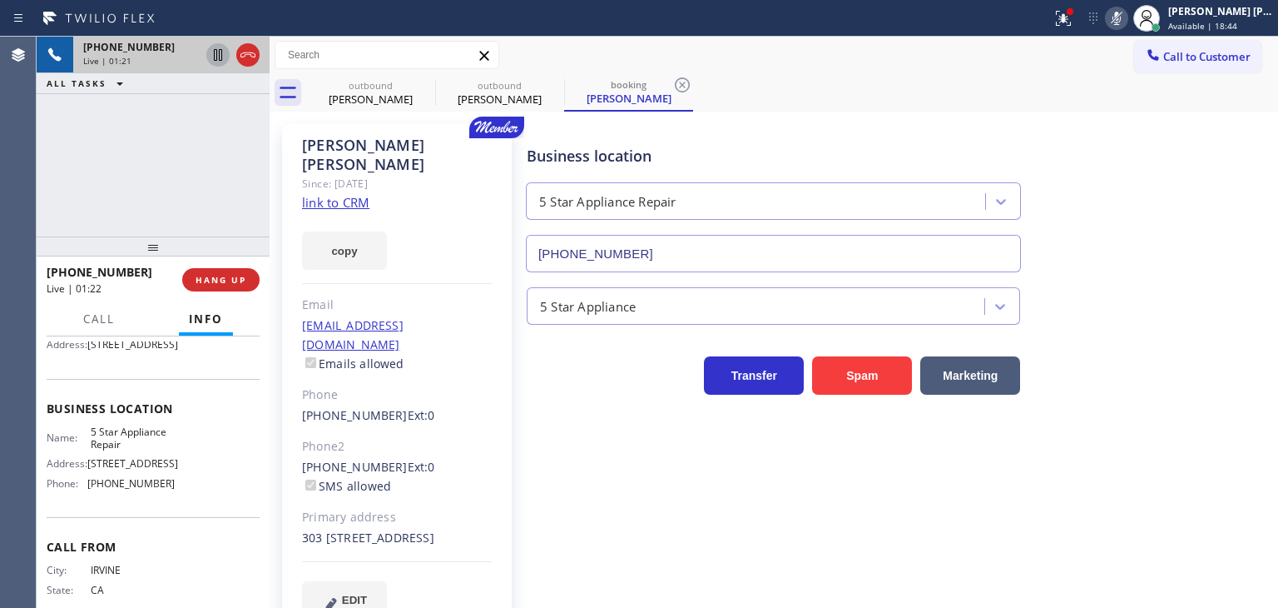
click at [220, 55] on icon at bounding box center [218, 55] width 20 height 20
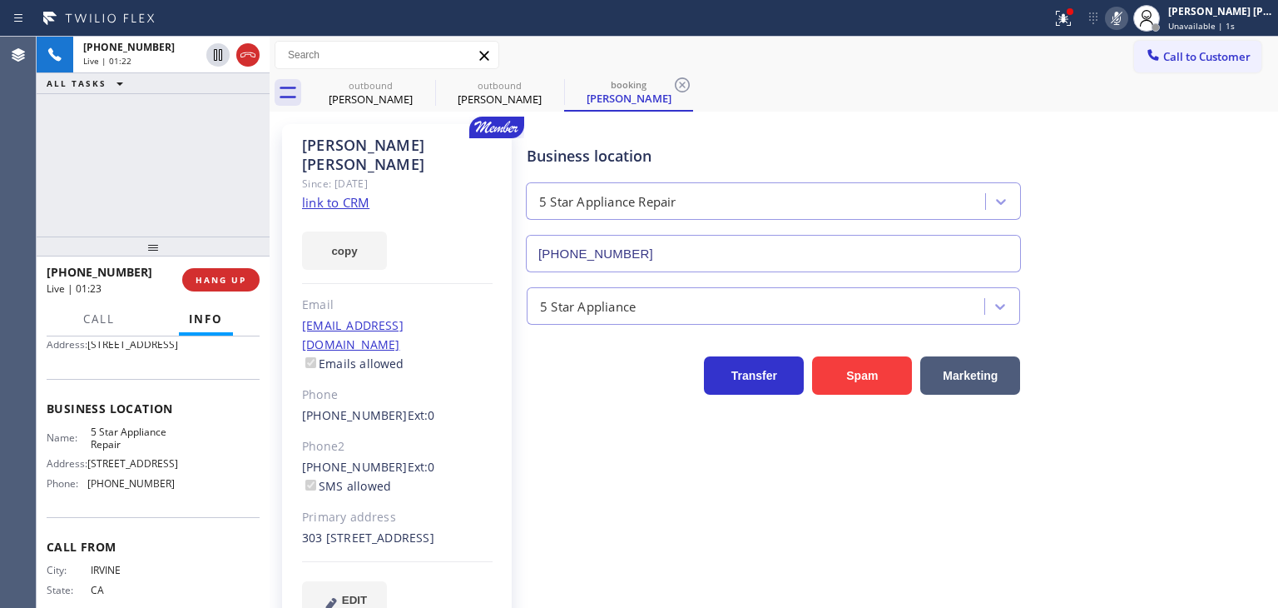
click at [1121, 17] on icon at bounding box center [1117, 18] width 8 height 13
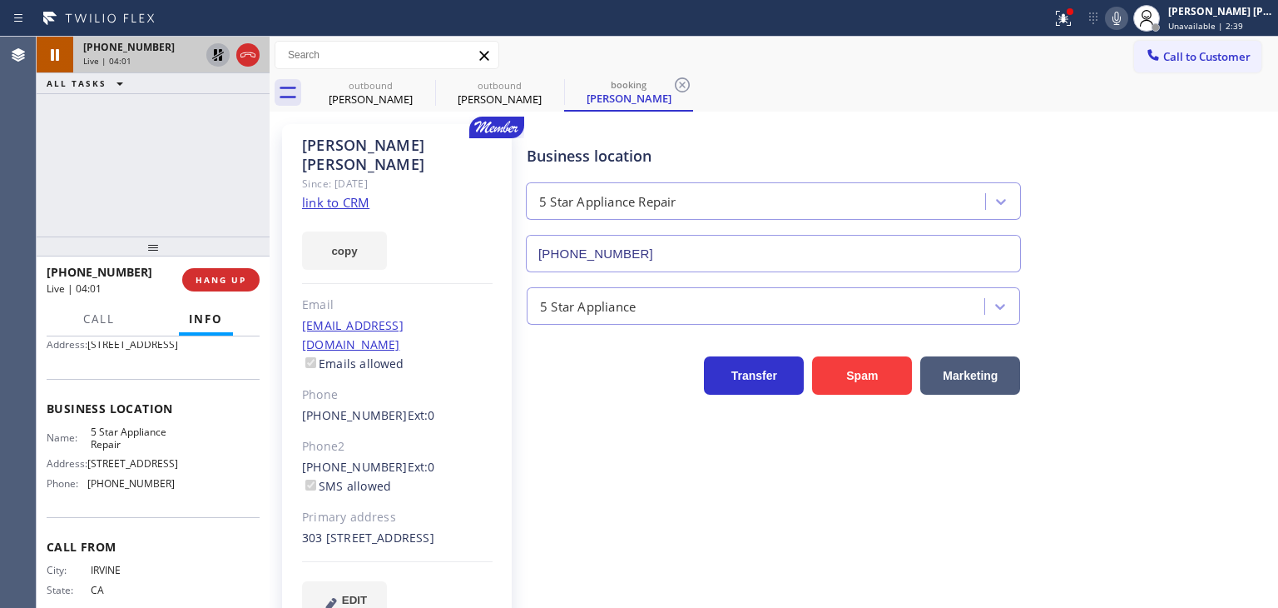
click at [221, 56] on icon at bounding box center [218, 55] width 12 height 12
click at [1074, 12] on icon at bounding box center [1064, 18] width 20 height 20
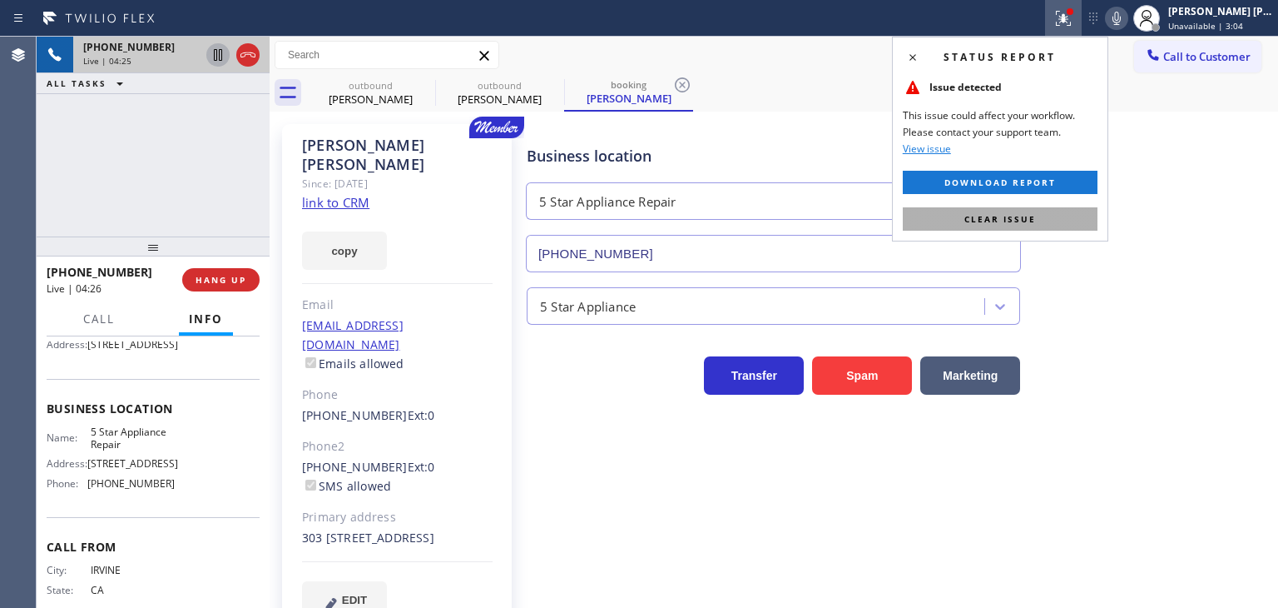
click at [1002, 222] on span "Clear issue" at bounding box center [1001, 219] width 72 height 12
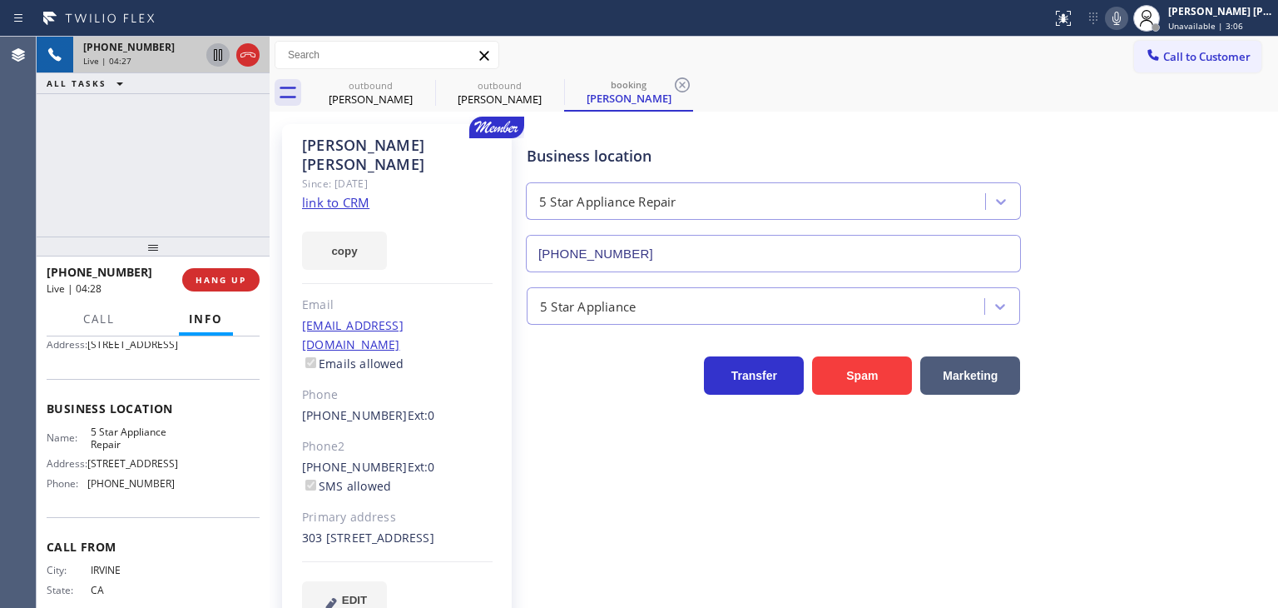
click at [1127, 19] on icon at bounding box center [1117, 18] width 20 height 20
click at [1208, 17] on div "[PERSON_NAME] [PERSON_NAME] Unavailable | 3:13" at bounding box center [1221, 17] width 113 height 29
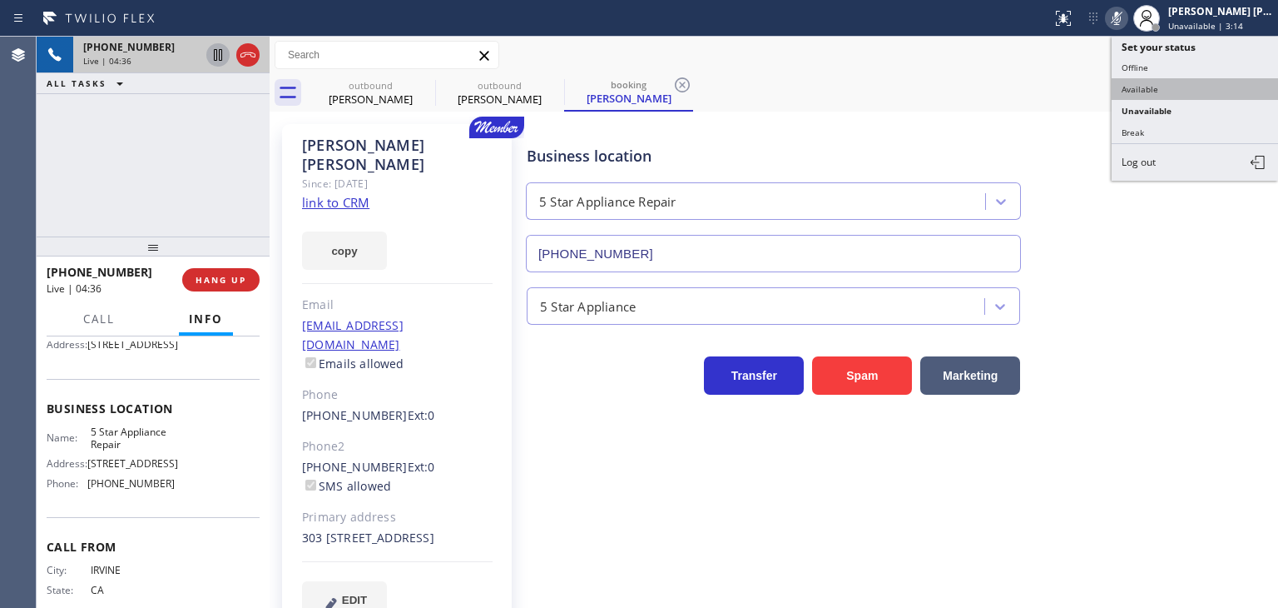
click at [1178, 92] on button "Available" at bounding box center [1195, 89] width 166 height 22
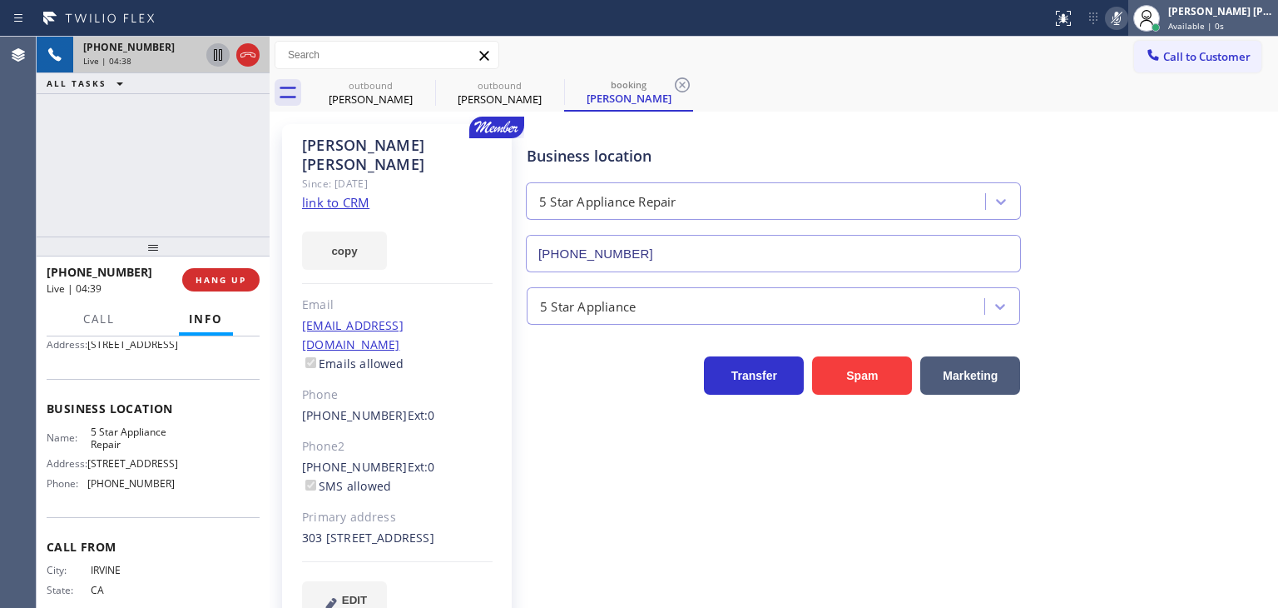
click at [1219, 21] on span "Available | 0s" at bounding box center [1196, 26] width 56 height 12
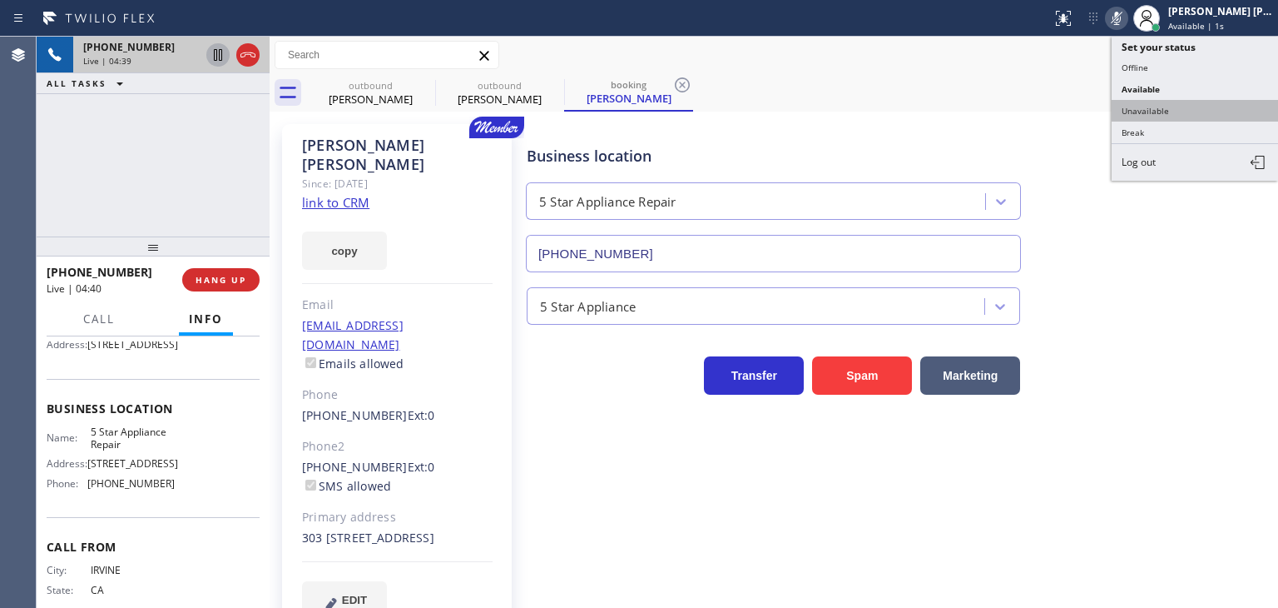
click at [1149, 102] on button "Unavailable" at bounding box center [1195, 111] width 166 height 22
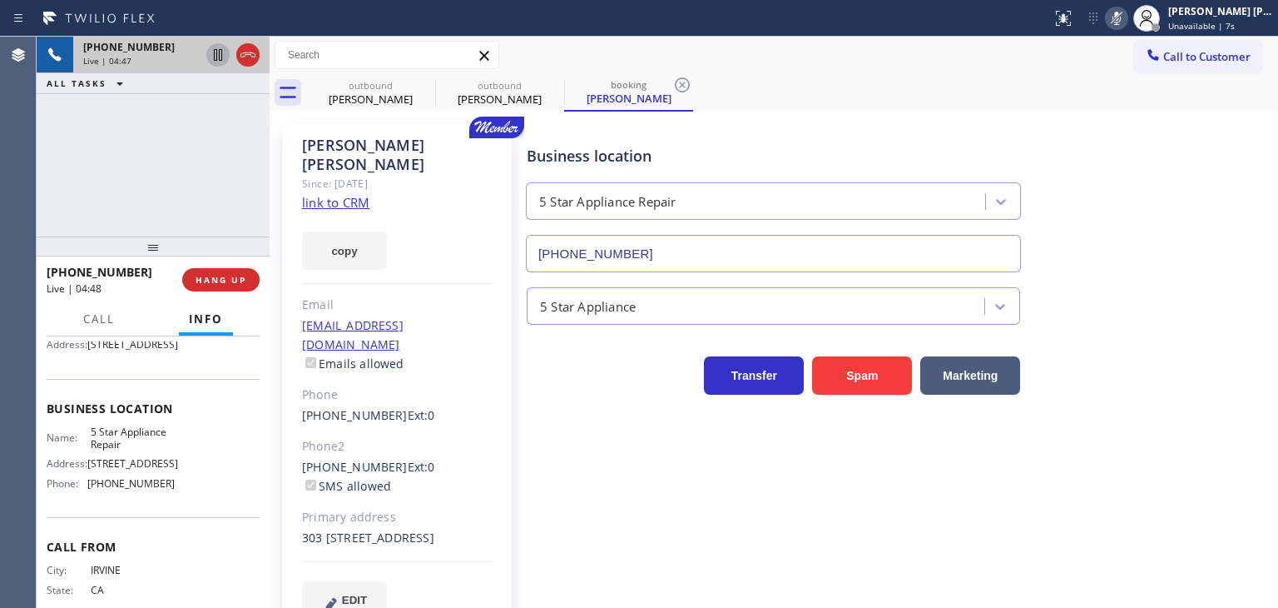
click at [1127, 15] on icon at bounding box center [1117, 18] width 20 height 20
click at [1121, 15] on icon at bounding box center [1117, 18] width 8 height 13
click at [1127, 25] on icon at bounding box center [1117, 18] width 20 height 20
drag, startPoint x: 197, startPoint y: 179, endPoint x: 259, endPoint y: 141, distance: 72.1
click at [197, 179] on div "[PHONE_NUMBER] Live | 07:06 ALL TASKS ALL TASKS ACTIVE TASKS TASKS IN WRAP UP" at bounding box center [153, 137] width 233 height 200
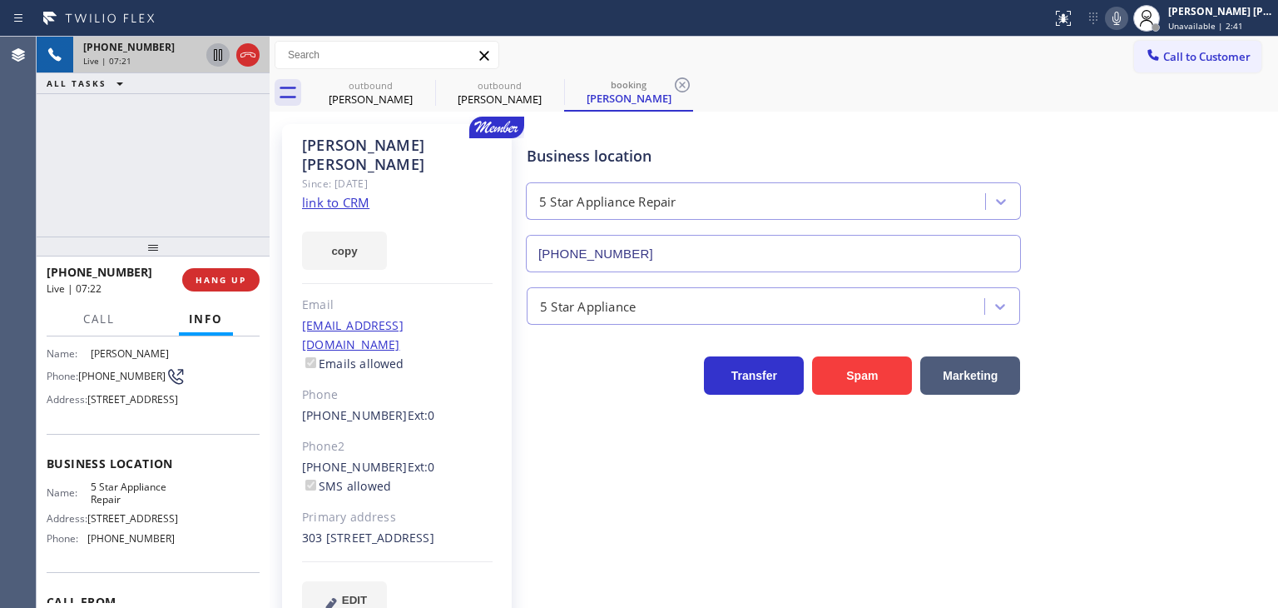
scroll to position [83, 0]
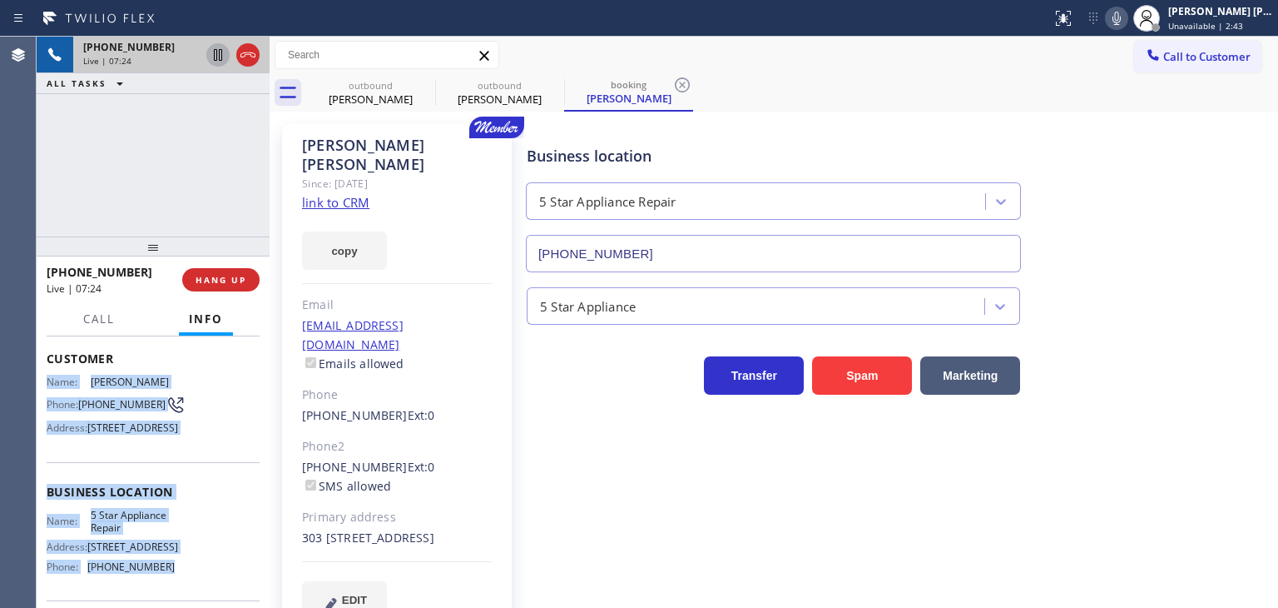
drag, startPoint x: 178, startPoint y: 595, endPoint x: 47, endPoint y: 380, distance: 251.8
click at [47, 380] on div "Context Queue: [Test] All Priority: 1 Customer Name: [PERSON_NAME] Phone: [PHON…" at bounding box center [153, 492] width 213 height 469
copy div "Name: [PERSON_NAME] Phone: [PHONE_NUMBER] Address: [STREET_ADDRESS] Business lo…"
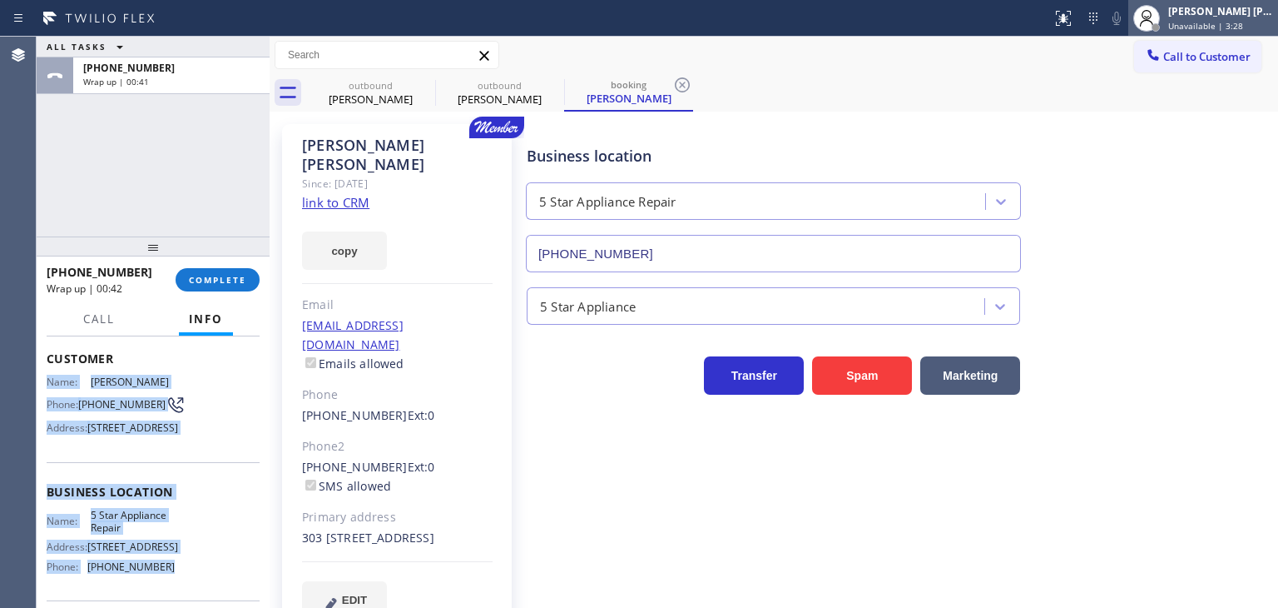
click at [1238, 14] on div "[PERSON_NAME] [PERSON_NAME]" at bounding box center [1220, 11] width 105 height 14
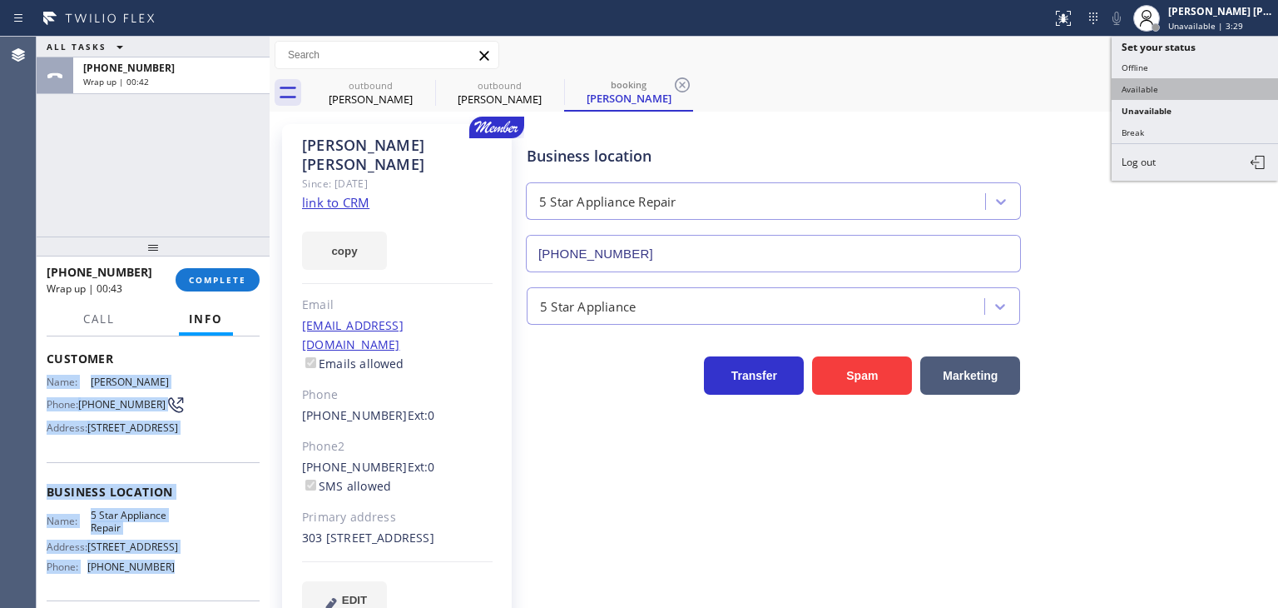
click at [1152, 91] on button "Available" at bounding box center [1195, 89] width 166 height 22
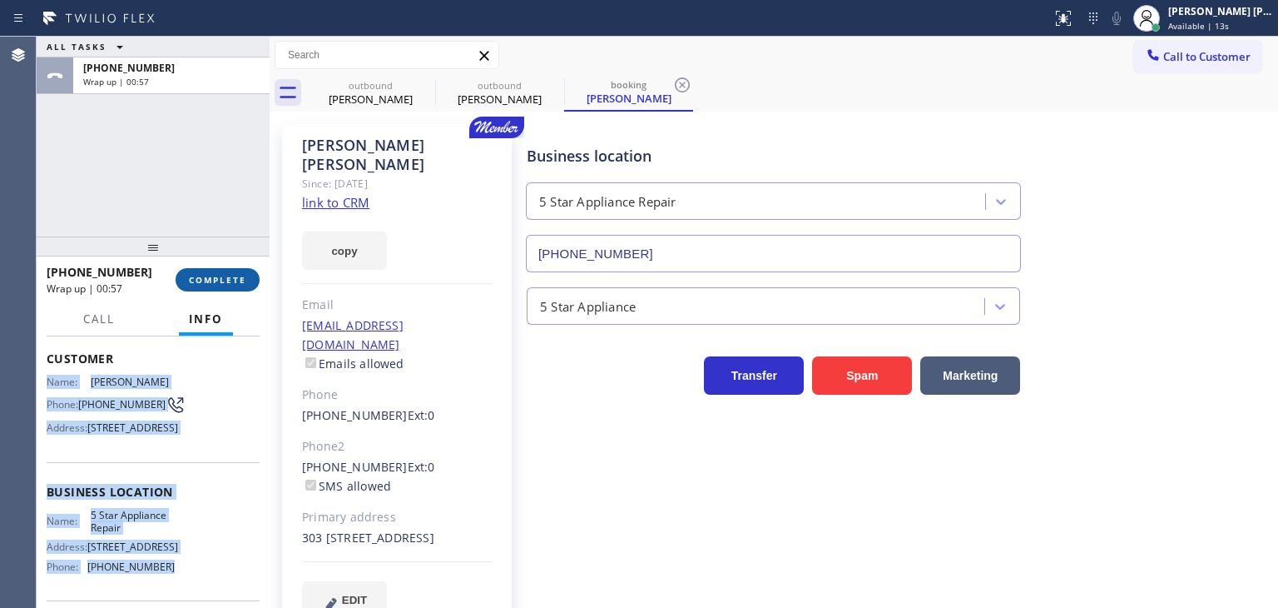
click at [197, 285] on span "COMPLETE" at bounding box center [217, 280] width 57 height 12
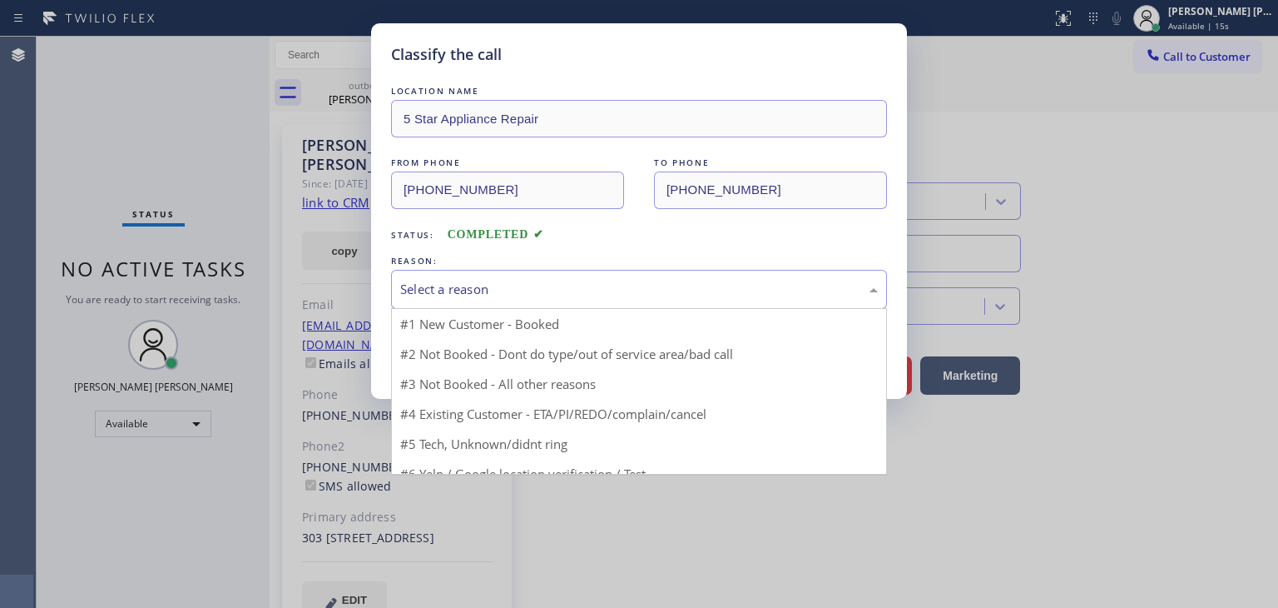
click at [474, 286] on div "Select a reason" at bounding box center [639, 289] width 478 height 19
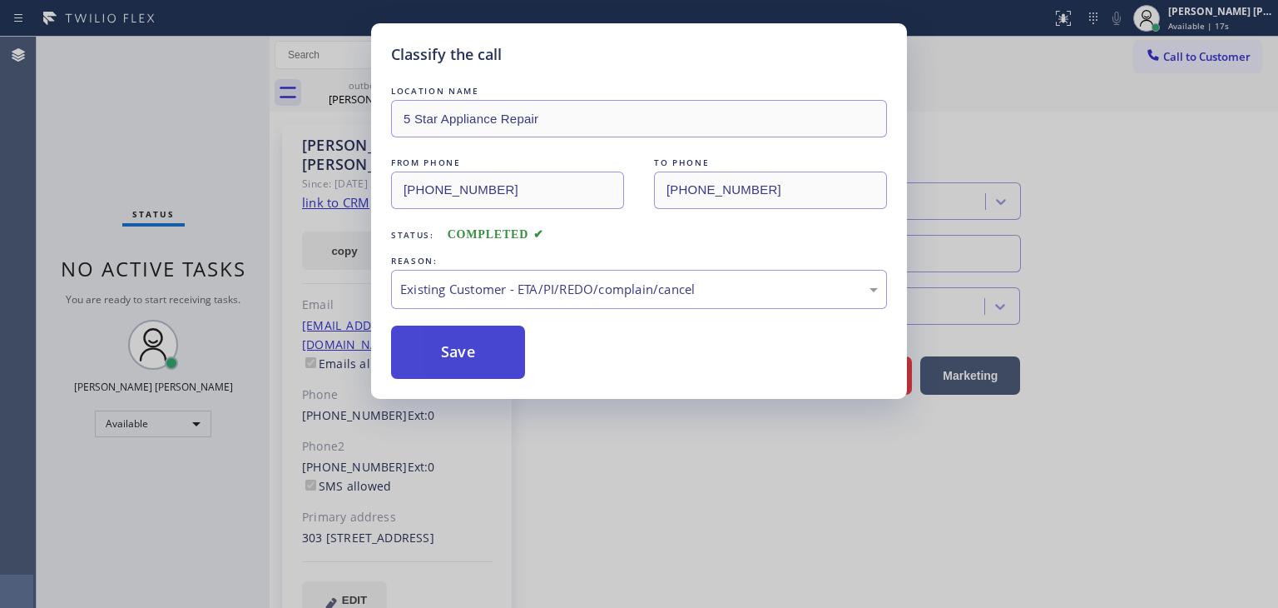
click at [445, 360] on button "Save" at bounding box center [458, 351] width 134 height 53
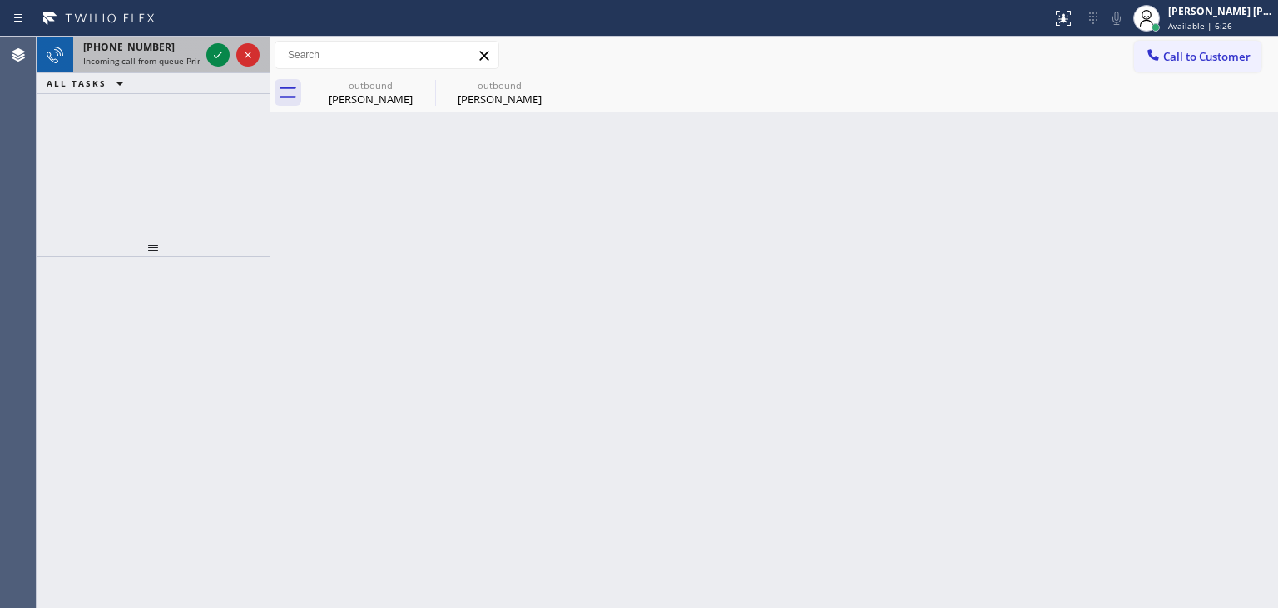
click at [227, 70] on div at bounding box center [233, 55] width 60 height 37
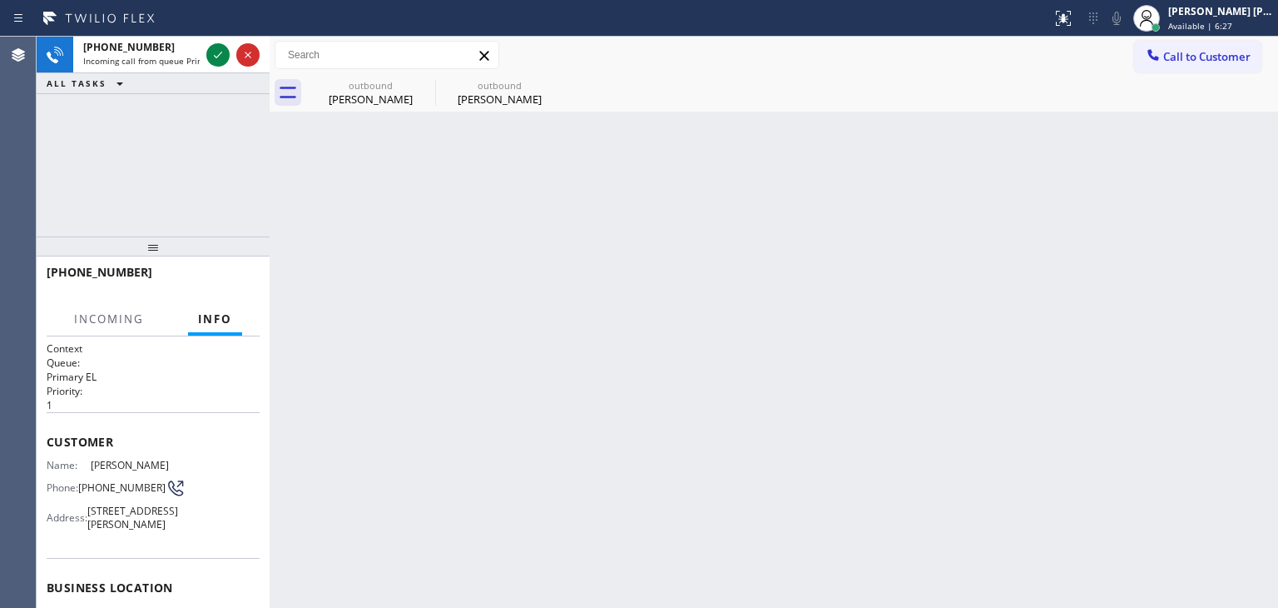
scroll to position [83, 0]
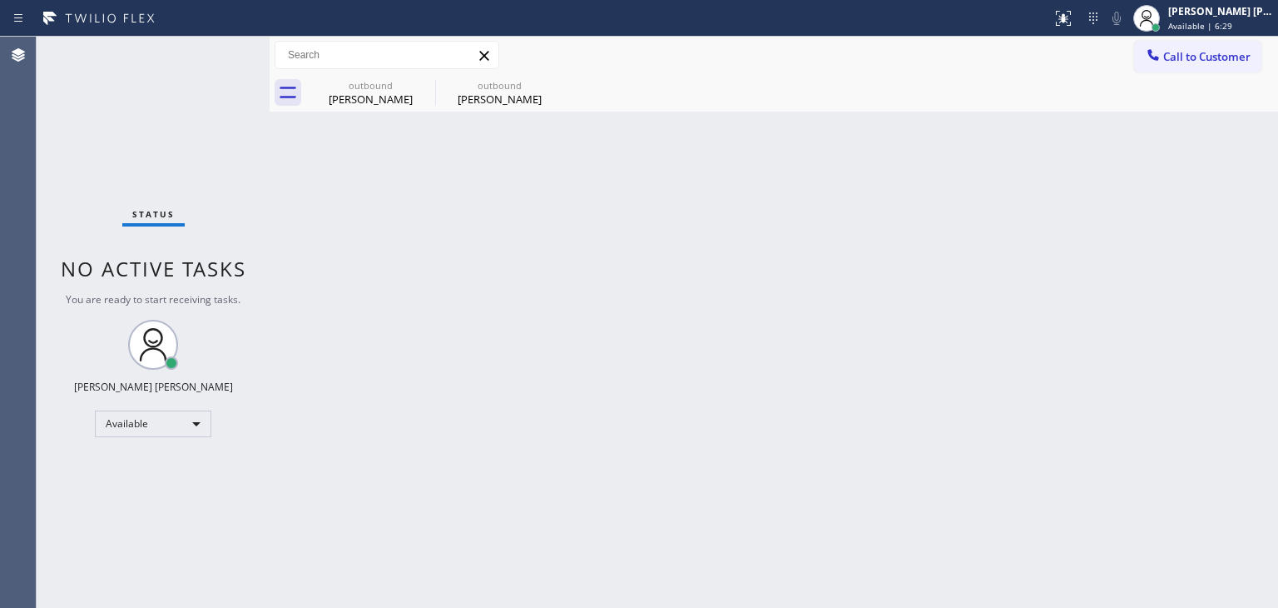
click at [216, 52] on div "Status No active tasks You are ready to start receiving tasks. [PERSON_NAME] [P…" at bounding box center [153, 322] width 233 height 571
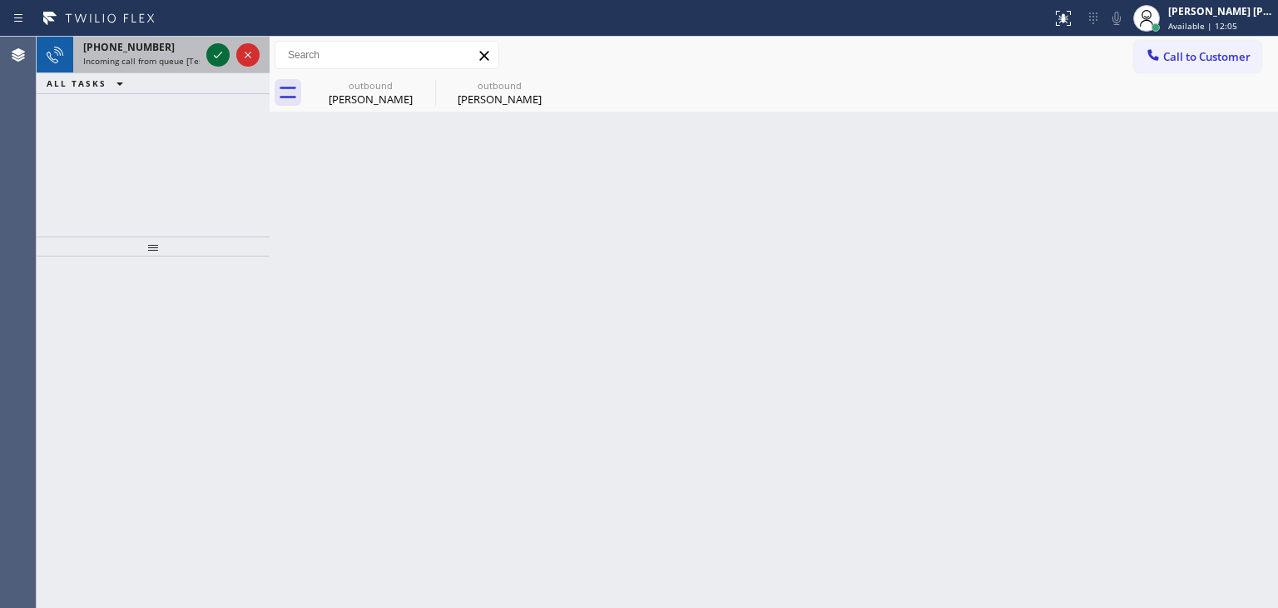
click at [221, 52] on icon at bounding box center [218, 55] width 8 height 7
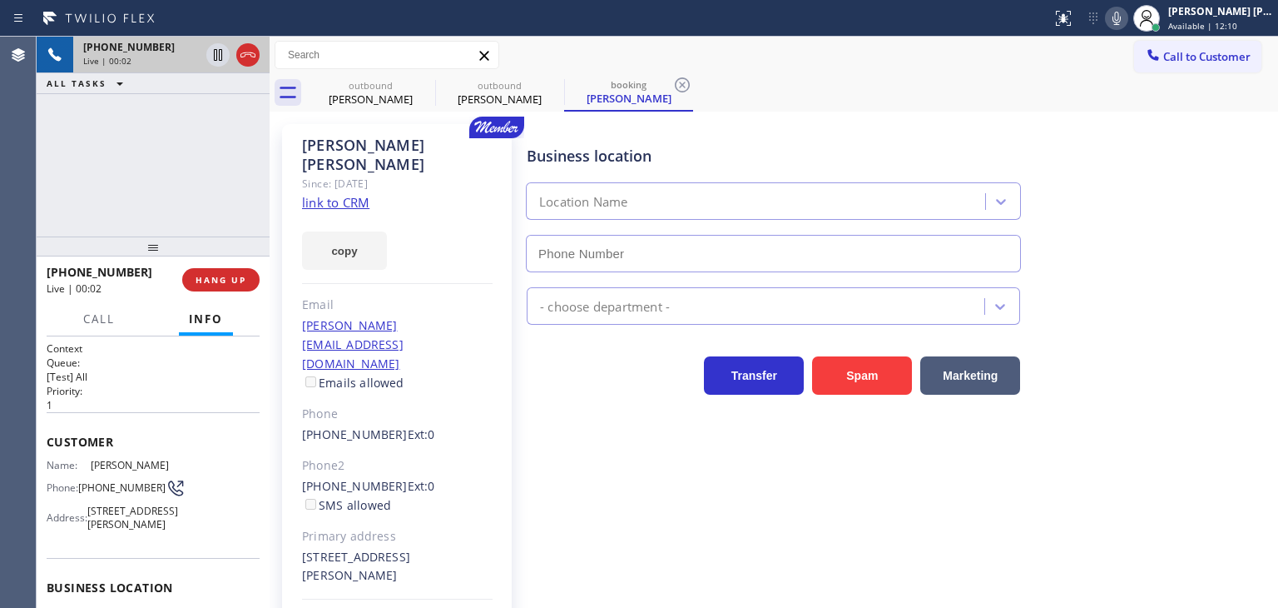
type input "[PHONE_NUMBER]"
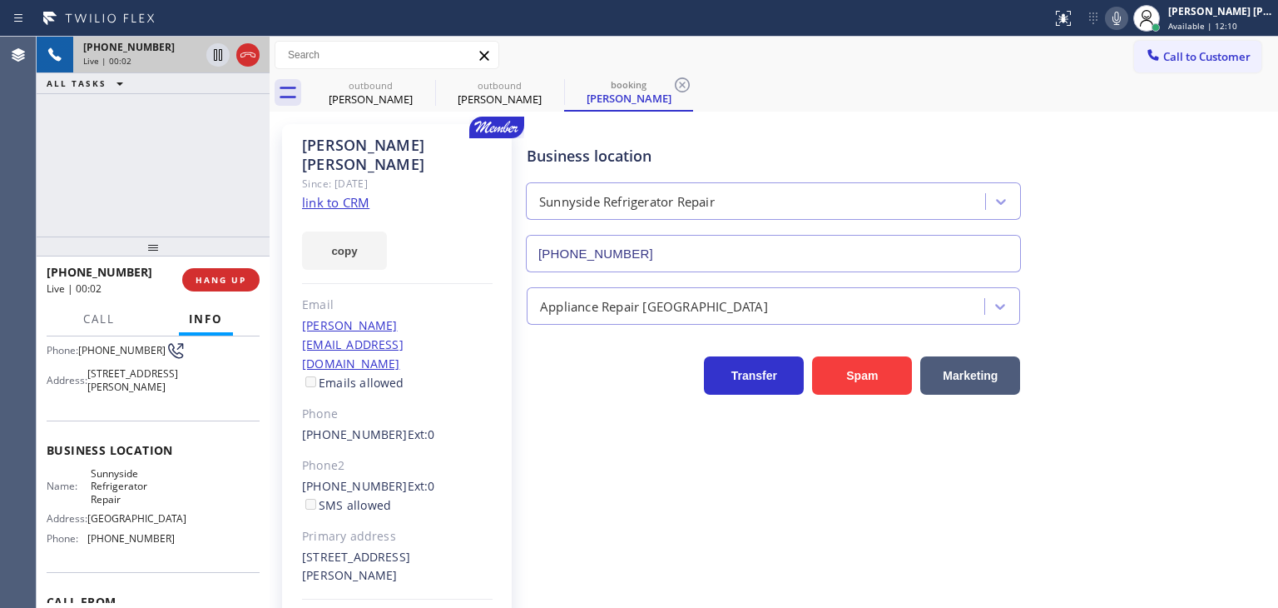
scroll to position [250, 0]
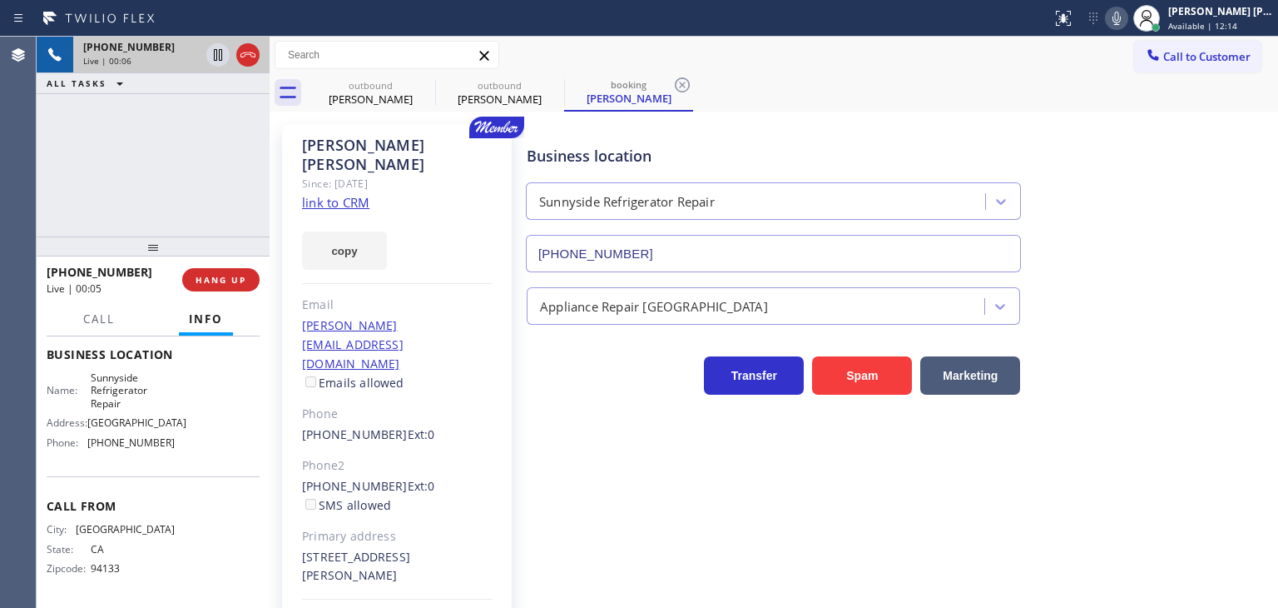
click at [343, 194] on link "link to CRM" at bounding box center [335, 202] width 67 height 17
click at [1229, 22] on span "Available | 18:00" at bounding box center [1202, 26] width 69 height 12
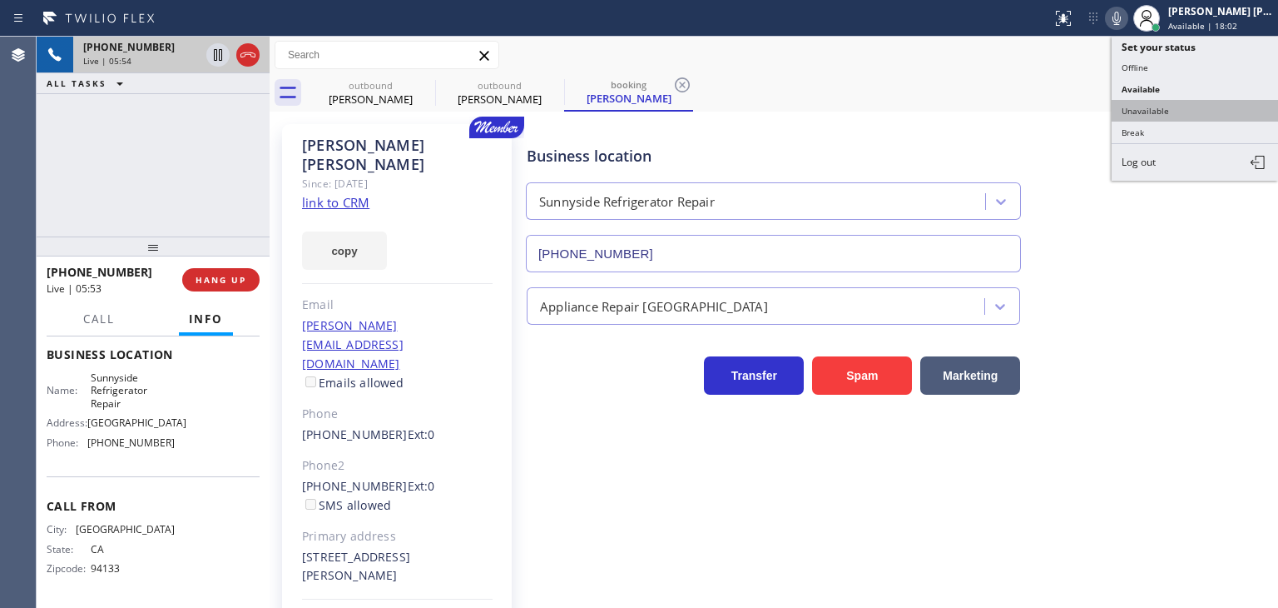
click at [1176, 108] on button "Unavailable" at bounding box center [1195, 111] width 166 height 22
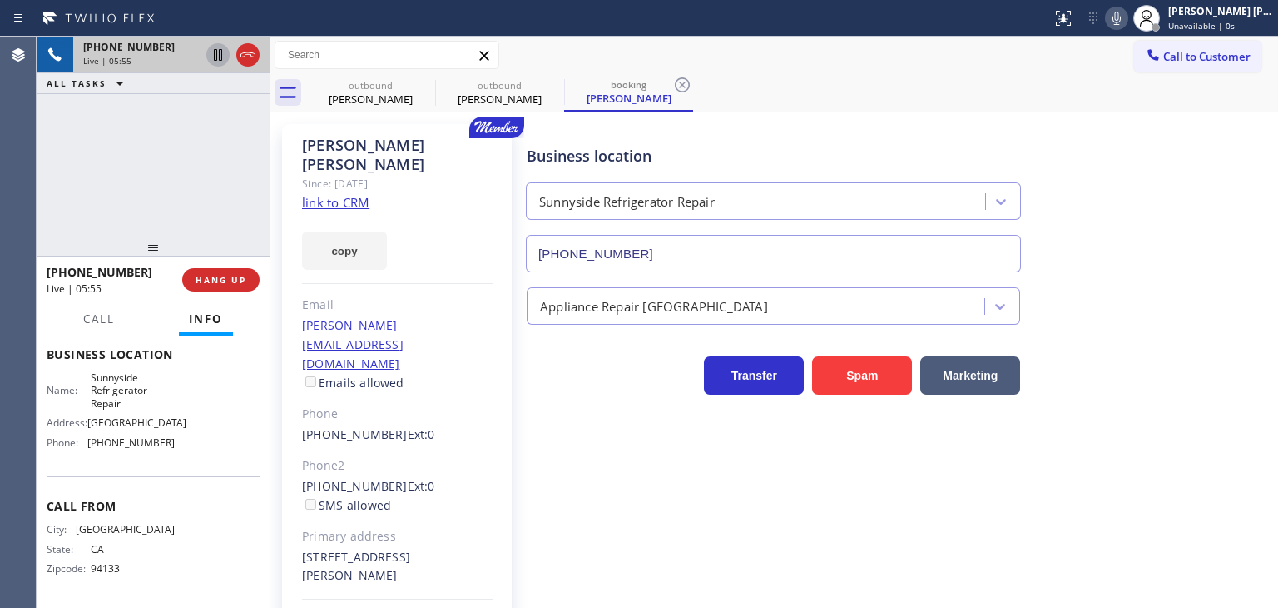
click at [215, 60] on icon at bounding box center [218, 55] width 8 height 12
drag, startPoint x: 179, startPoint y: 439, endPoint x: 87, endPoint y: 443, distance: 92.5
click at [87, 443] on div "Name: Sunnyside Refrigerator Repair Address: [STREET_ADDRESS] Phone: [PHONE_NUM…" at bounding box center [153, 413] width 213 height 84
copy div "[PHONE_NUMBER]"
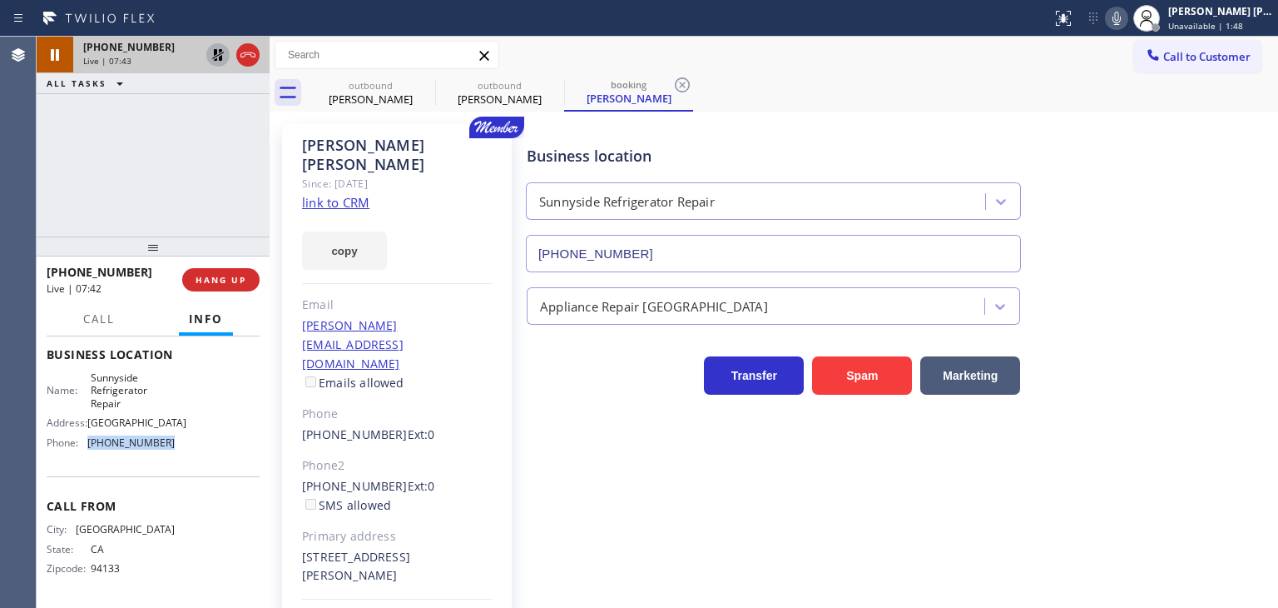
click at [1127, 20] on icon at bounding box center [1117, 18] width 20 height 20
click at [226, 52] on icon at bounding box center [218, 55] width 20 height 20
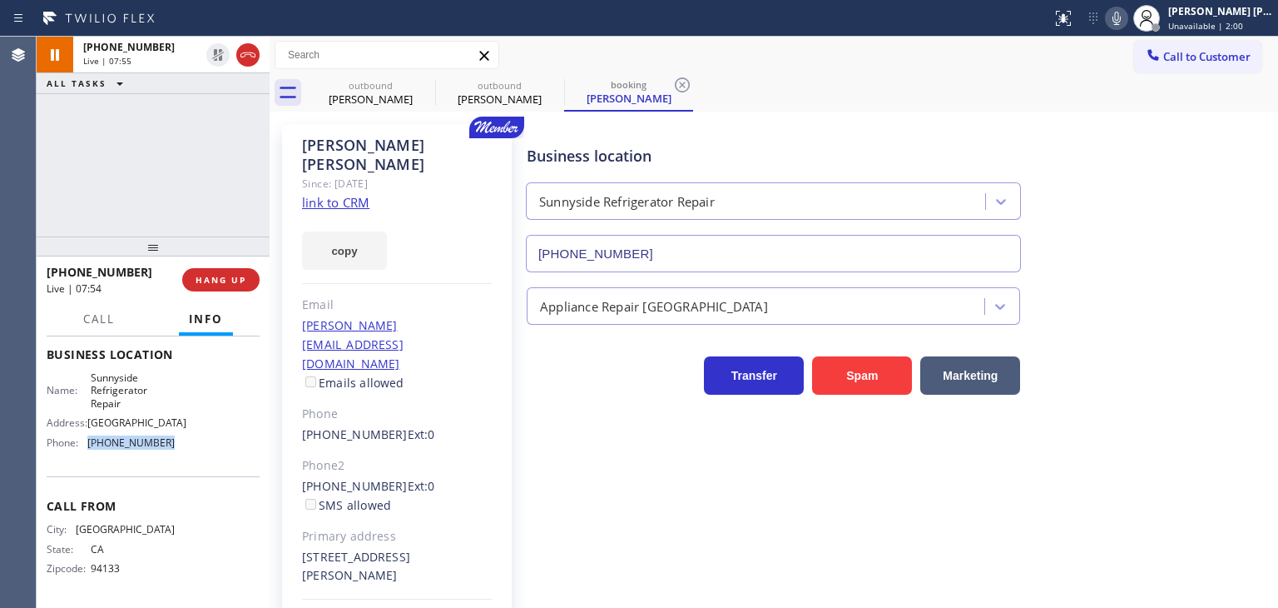
click at [1127, 25] on icon at bounding box center [1117, 18] width 20 height 20
click at [1149, 4] on div "Status report No issues detected If you experience an issue, please download th…" at bounding box center [1161, 18] width 233 height 37
click at [1127, 17] on icon at bounding box center [1117, 18] width 20 height 20
click at [1127, 16] on icon at bounding box center [1117, 18] width 20 height 20
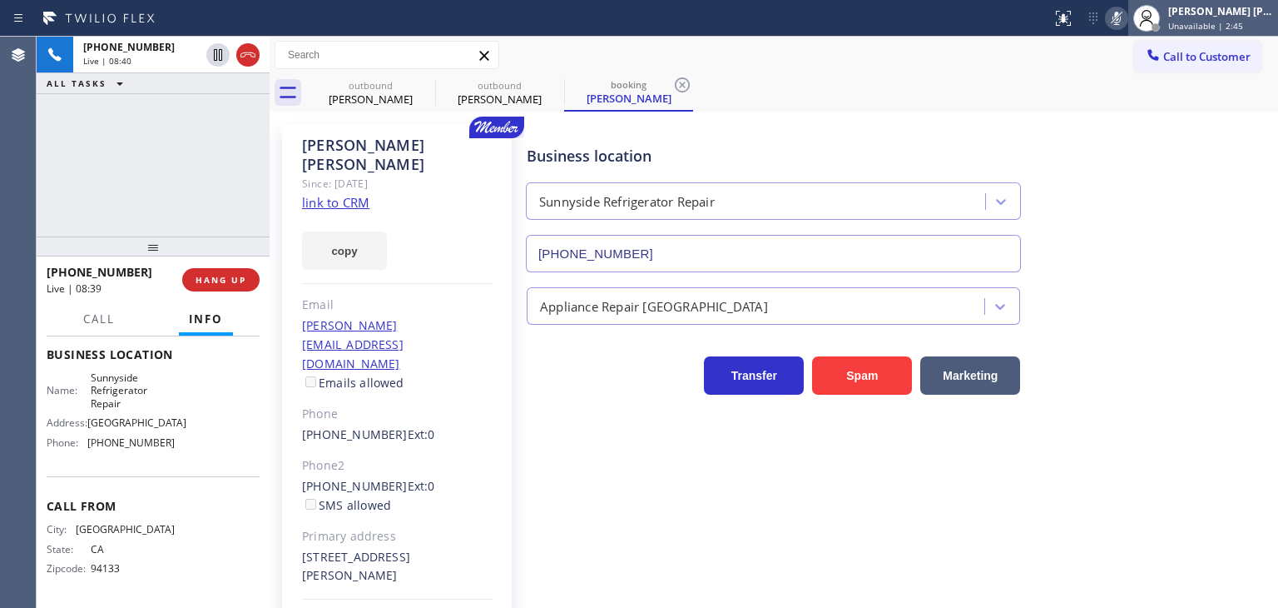
drag, startPoint x: 1205, startPoint y: 4, endPoint x: 1208, endPoint y: 23, distance: 19.3
click at [1208, 7] on div "[PERSON_NAME] [PERSON_NAME]" at bounding box center [1220, 11] width 105 height 14
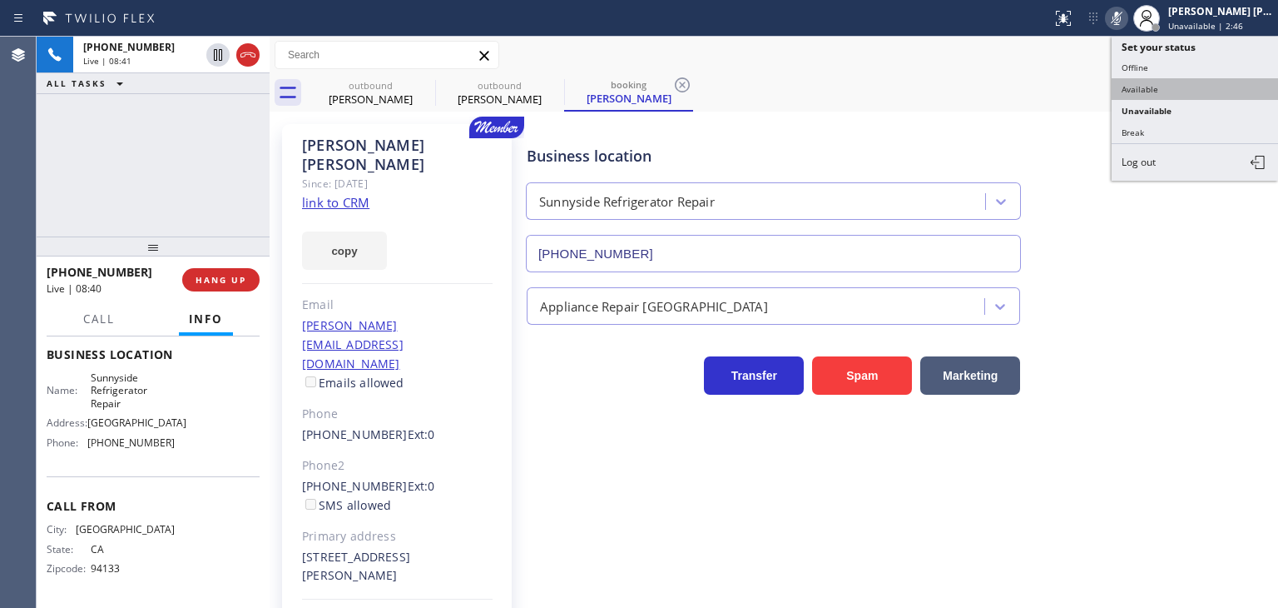
drag, startPoint x: 1186, startPoint y: 92, endPoint x: 1186, endPoint y: 73, distance: 19.1
click at [1185, 92] on button "Available" at bounding box center [1195, 89] width 166 height 22
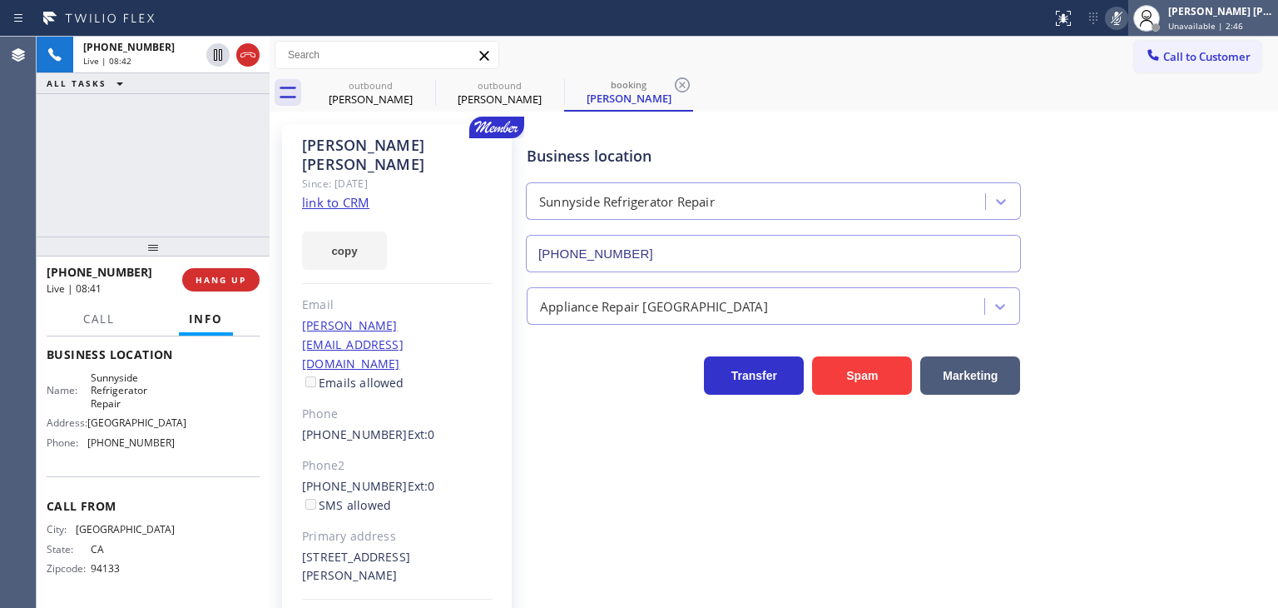
click at [1212, 22] on span "Unavailable | 2:46" at bounding box center [1205, 26] width 75 height 12
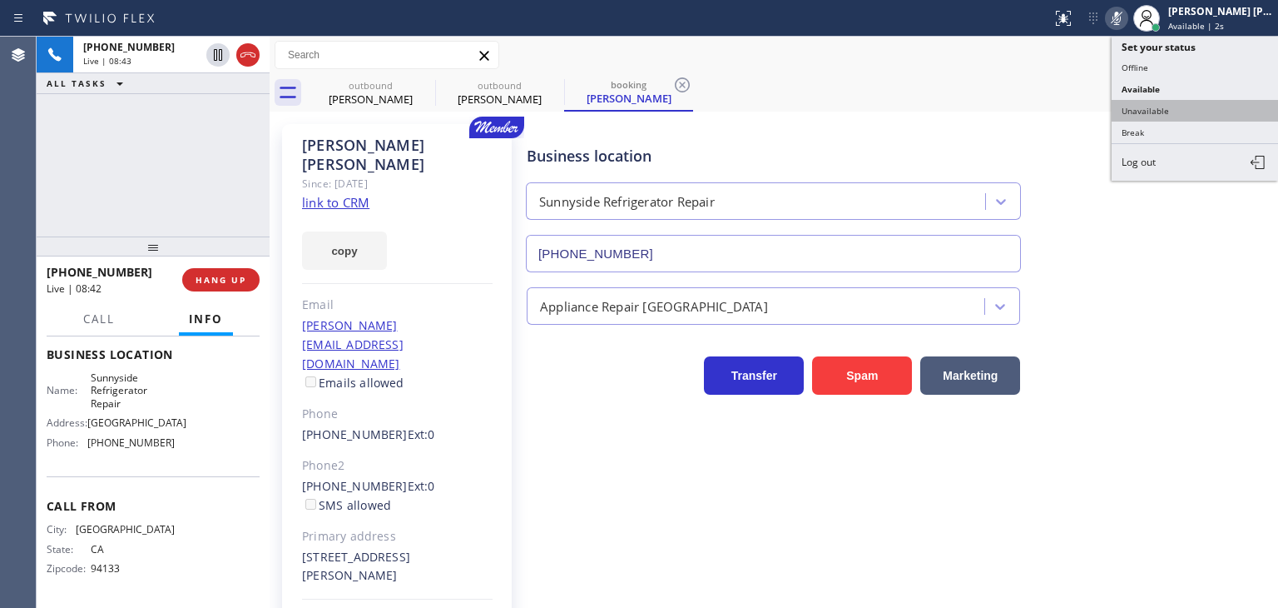
click at [1198, 101] on button "Unavailable" at bounding box center [1195, 111] width 166 height 22
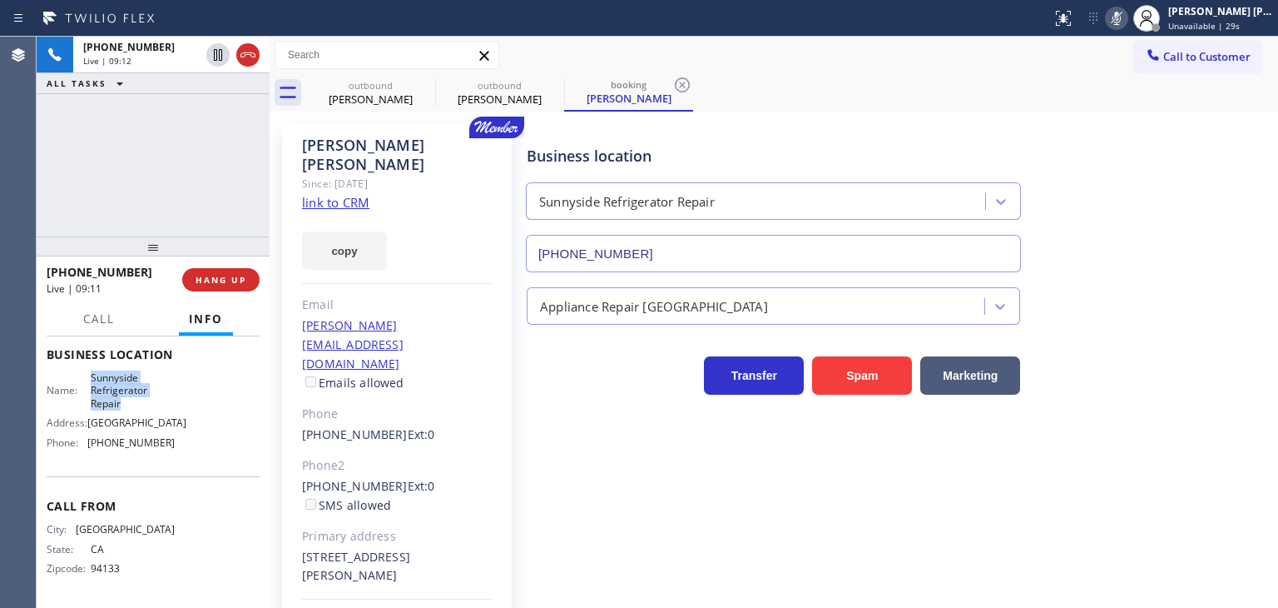
drag, startPoint x: 128, startPoint y: 391, endPoint x: 86, endPoint y: 367, distance: 48.8
click at [86, 371] on div "Name: Sunnyside Refrigerator Repair" at bounding box center [111, 390] width 128 height 38
copy span "Sunnyside Refrigerator Repair"
click at [1127, 20] on icon at bounding box center [1117, 18] width 20 height 20
drag, startPoint x: 139, startPoint y: 267, endPoint x: 60, endPoint y: 267, distance: 79.1
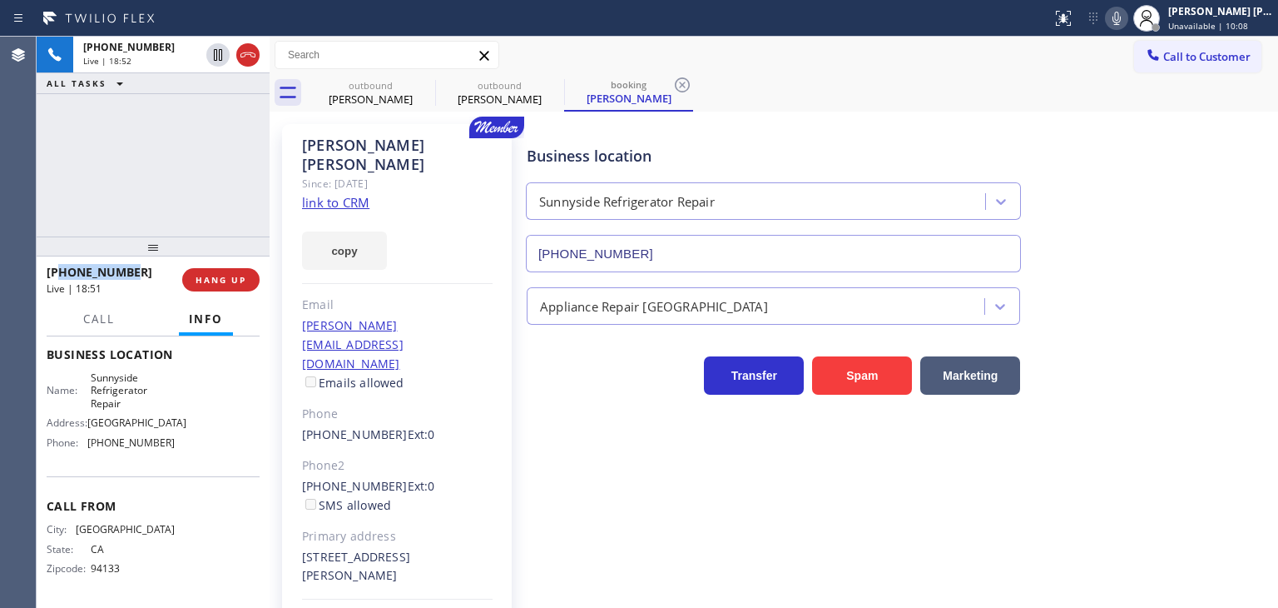
click at [60, 267] on div "[PHONE_NUMBER]" at bounding box center [109, 272] width 124 height 16
copy span "4159220179"
drag, startPoint x: 485, startPoint y: 305, endPoint x: 299, endPoint y: 300, distance: 186.5
click at [299, 300] on div "[PERSON_NAME] Since: [DATE] link to CRM copy Email [PERSON_NAME][EMAIL_ADDRESS]…" at bounding box center [397, 400] width 230 height 553
copy link "[PERSON_NAME][EMAIL_ADDRESS][DOMAIN_NAME]"
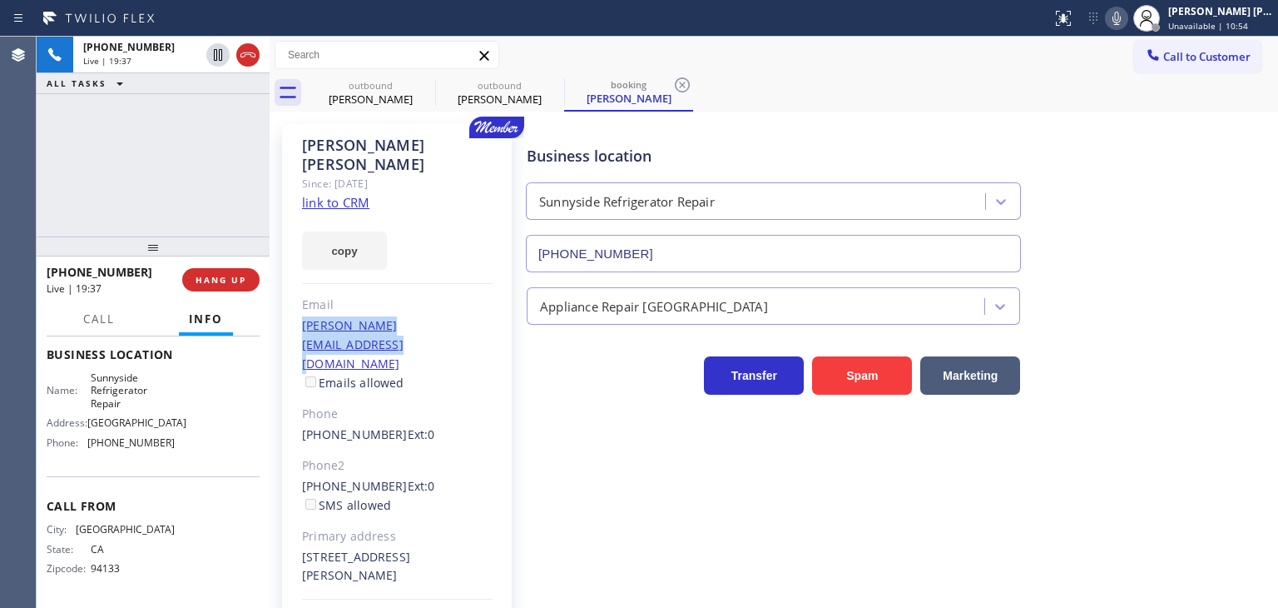
click at [330, 194] on link "link to CRM" at bounding box center [335, 202] width 67 height 17
click at [1129, 27] on button at bounding box center [1116, 18] width 23 height 23
click at [1127, 26] on icon at bounding box center [1117, 18] width 20 height 20
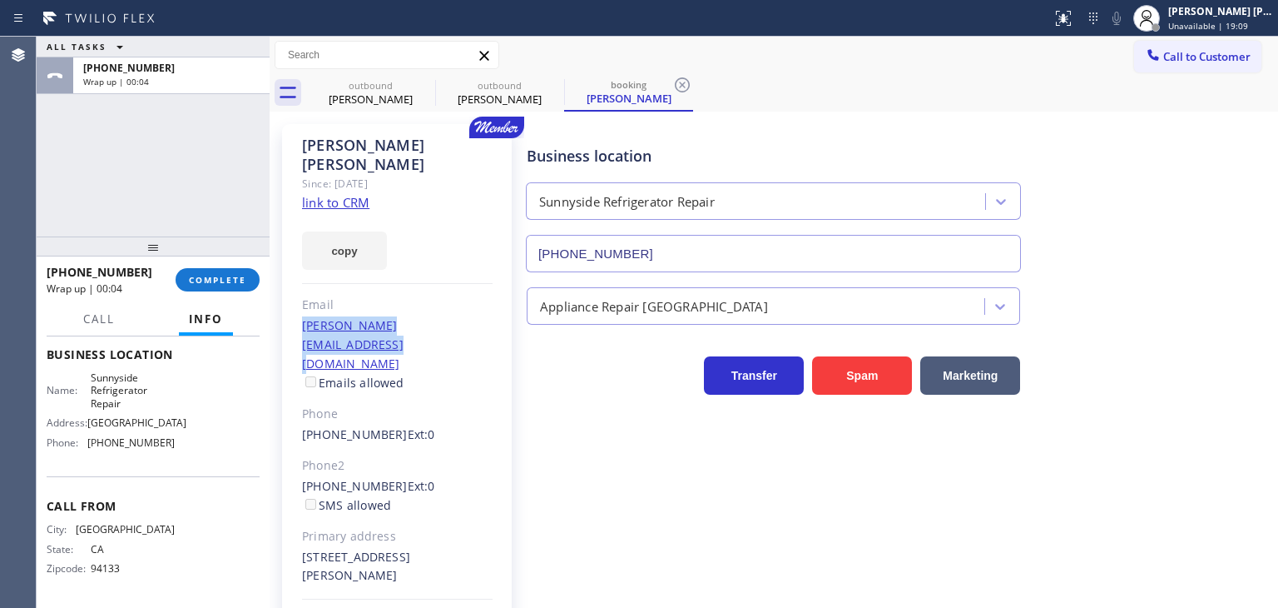
click at [1233, 15] on div "[PERSON_NAME] [PERSON_NAME]" at bounding box center [1220, 11] width 105 height 14
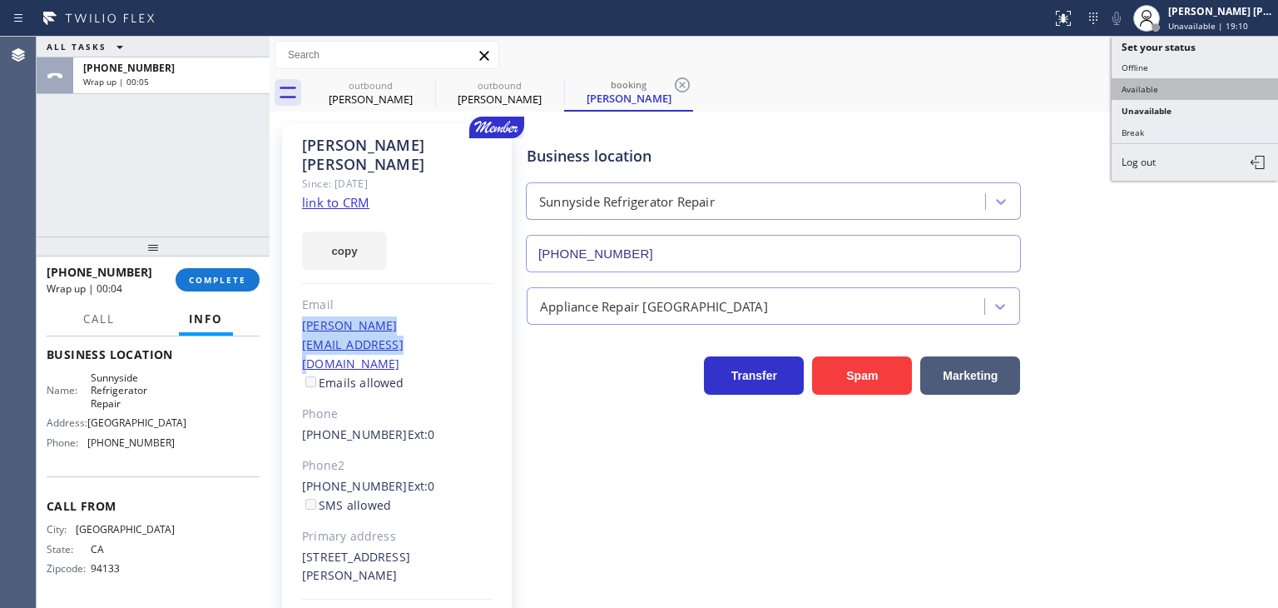
click at [1162, 81] on button "Available" at bounding box center [1195, 89] width 166 height 22
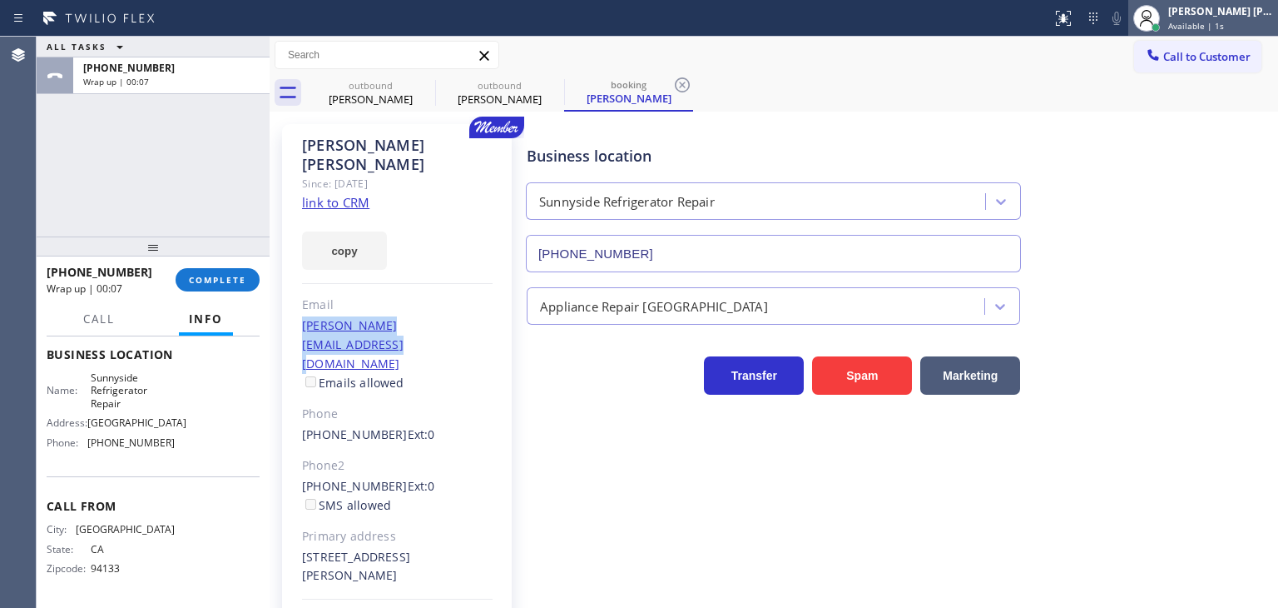
click at [1224, 20] on span "Available | 1s" at bounding box center [1196, 26] width 56 height 12
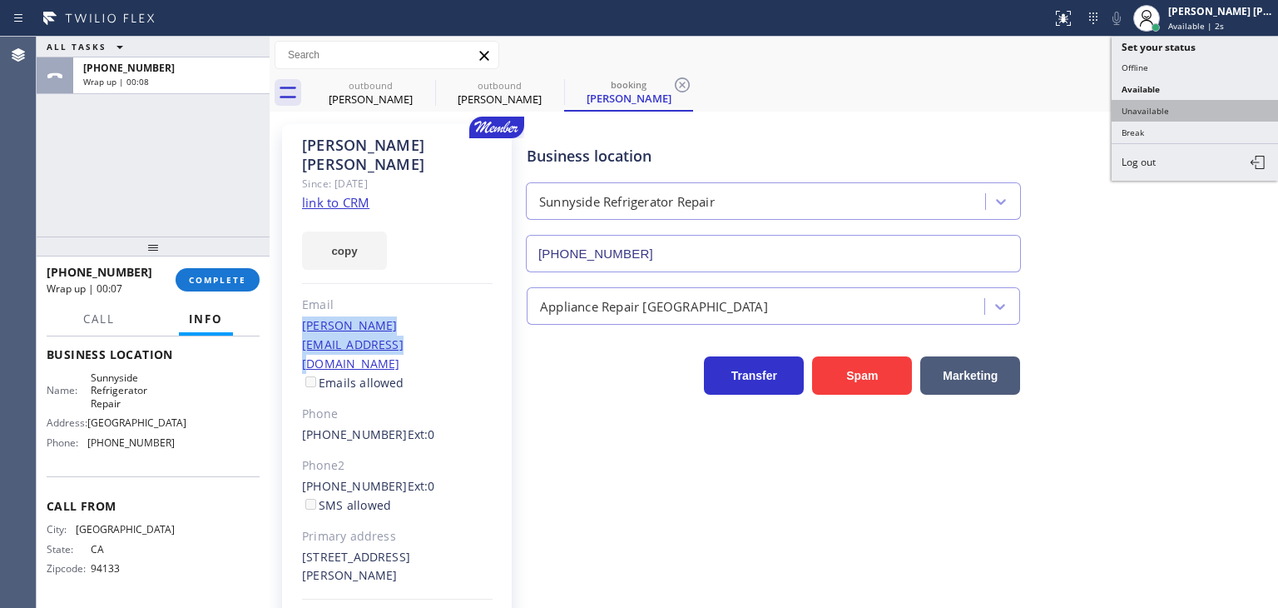
click at [1188, 107] on button "Unavailable" at bounding box center [1195, 111] width 166 height 22
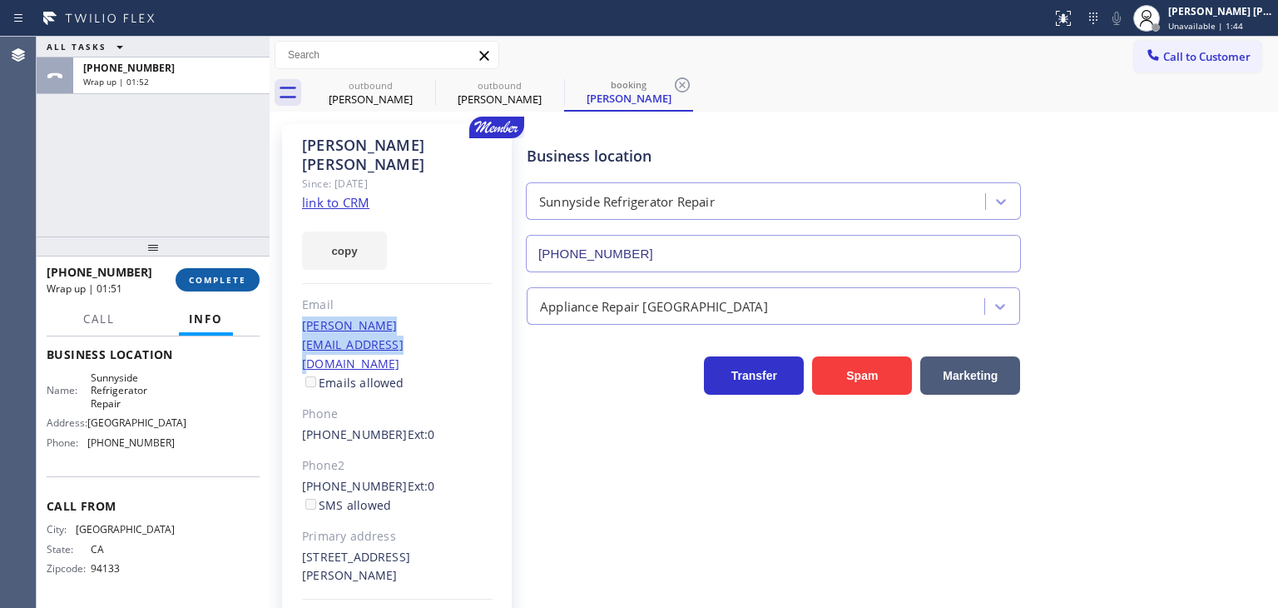
click at [206, 270] on button "COMPLETE" at bounding box center [218, 279] width 84 height 23
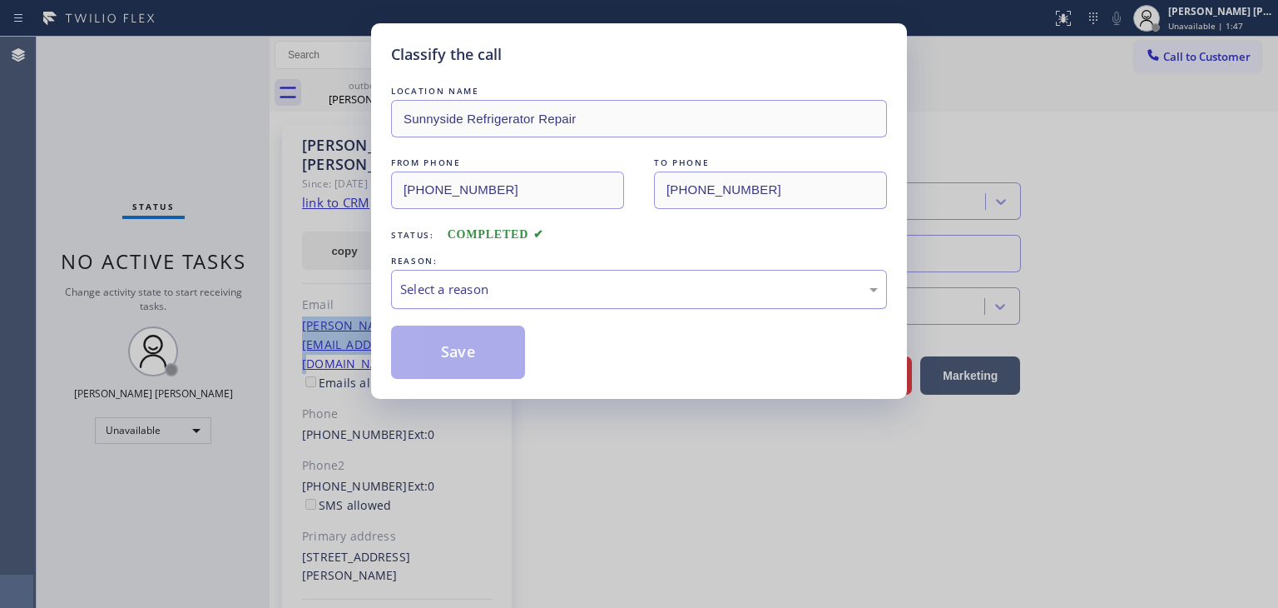
click at [484, 281] on div "Select a reason" at bounding box center [639, 289] width 478 height 19
click at [449, 370] on button "Save" at bounding box center [458, 351] width 134 height 53
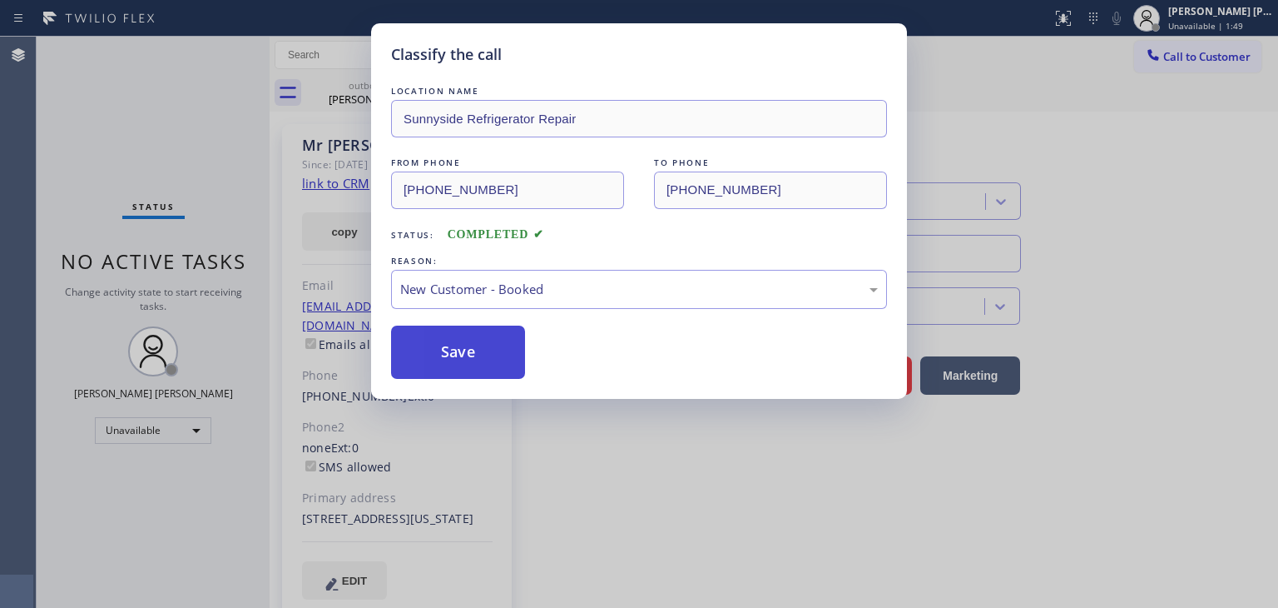
click at [449, 360] on button "Save" at bounding box center [458, 351] width 134 height 53
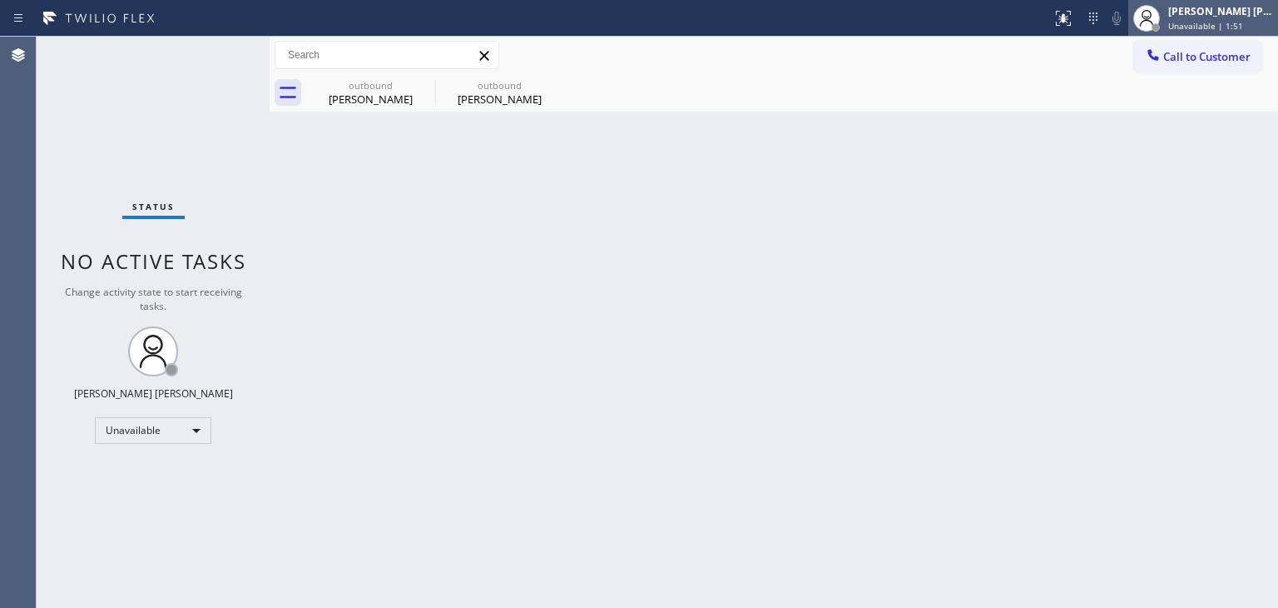
click at [1225, 32] on div "[PERSON_NAME] [PERSON_NAME] Unavailable | 1:51" at bounding box center [1204, 18] width 150 height 37
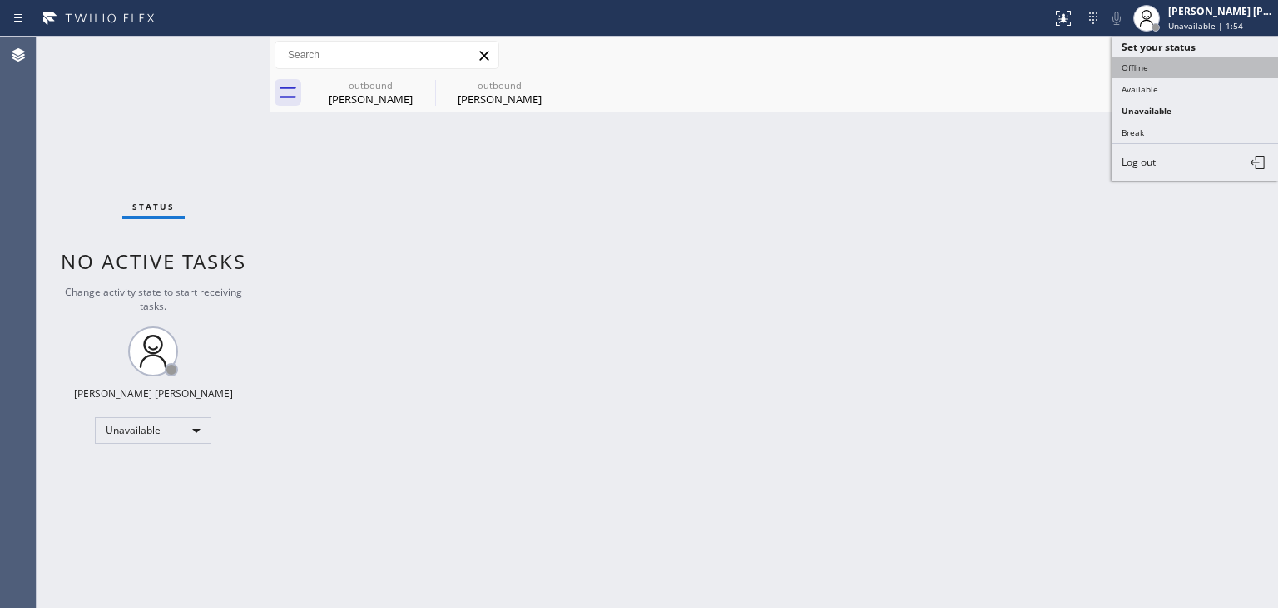
click at [1166, 72] on button "Offline" at bounding box center [1195, 68] width 166 height 22
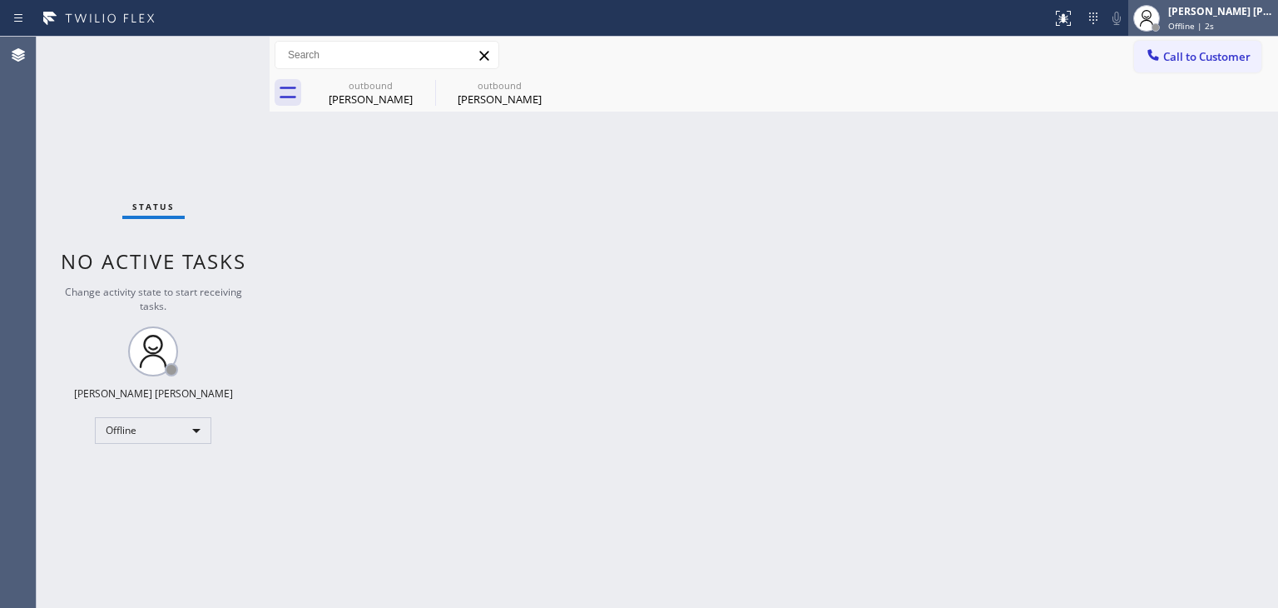
click at [1234, 16] on div "[PERSON_NAME] [PERSON_NAME]" at bounding box center [1220, 11] width 105 height 14
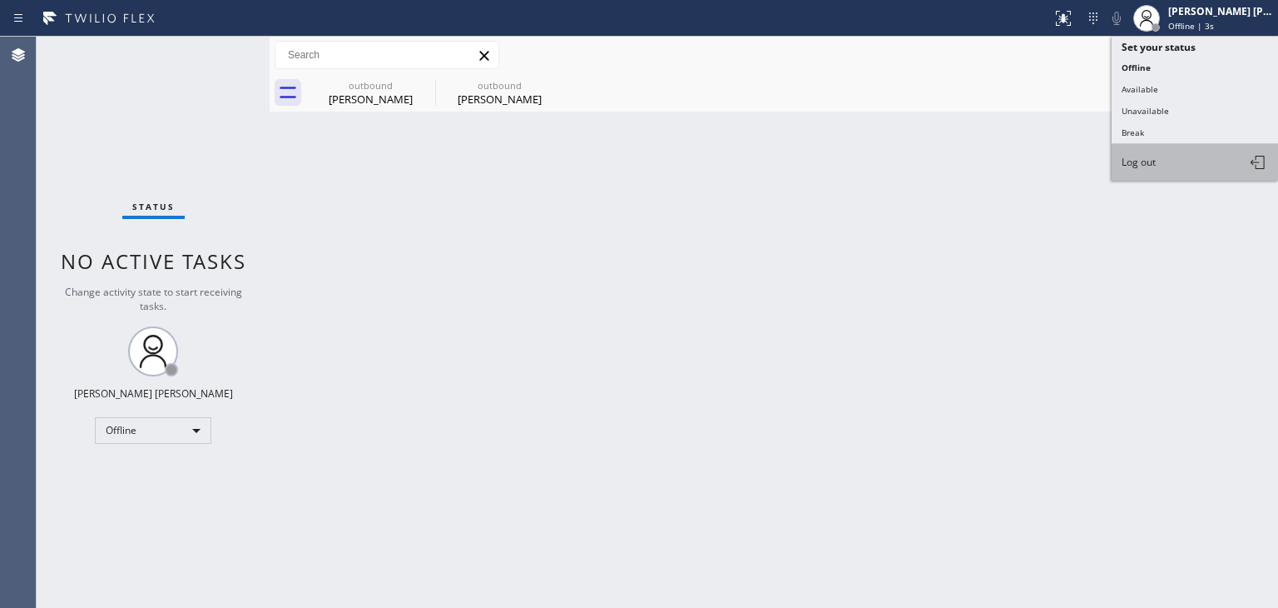
click at [1154, 162] on span "Log out" at bounding box center [1139, 162] width 34 height 14
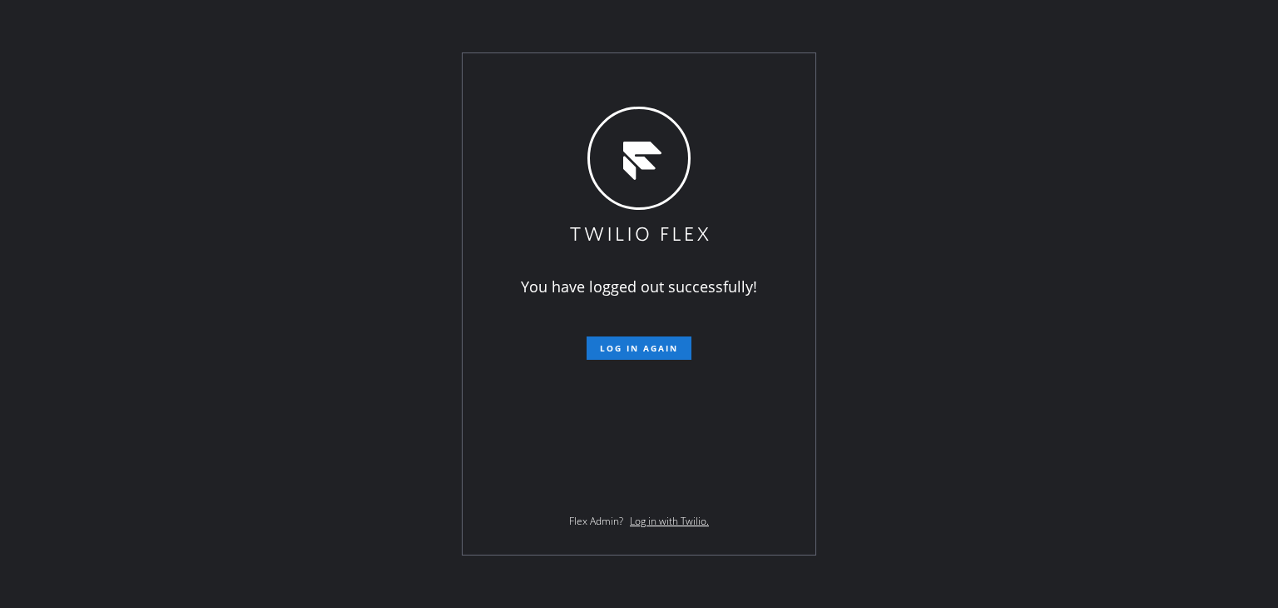
click at [226, 251] on div "You have logged out successfully! Log in again Flex Admin? Log in with Twilio." at bounding box center [639, 304] width 1278 height 608
